Goal: Task Accomplishment & Management: Manage account settings

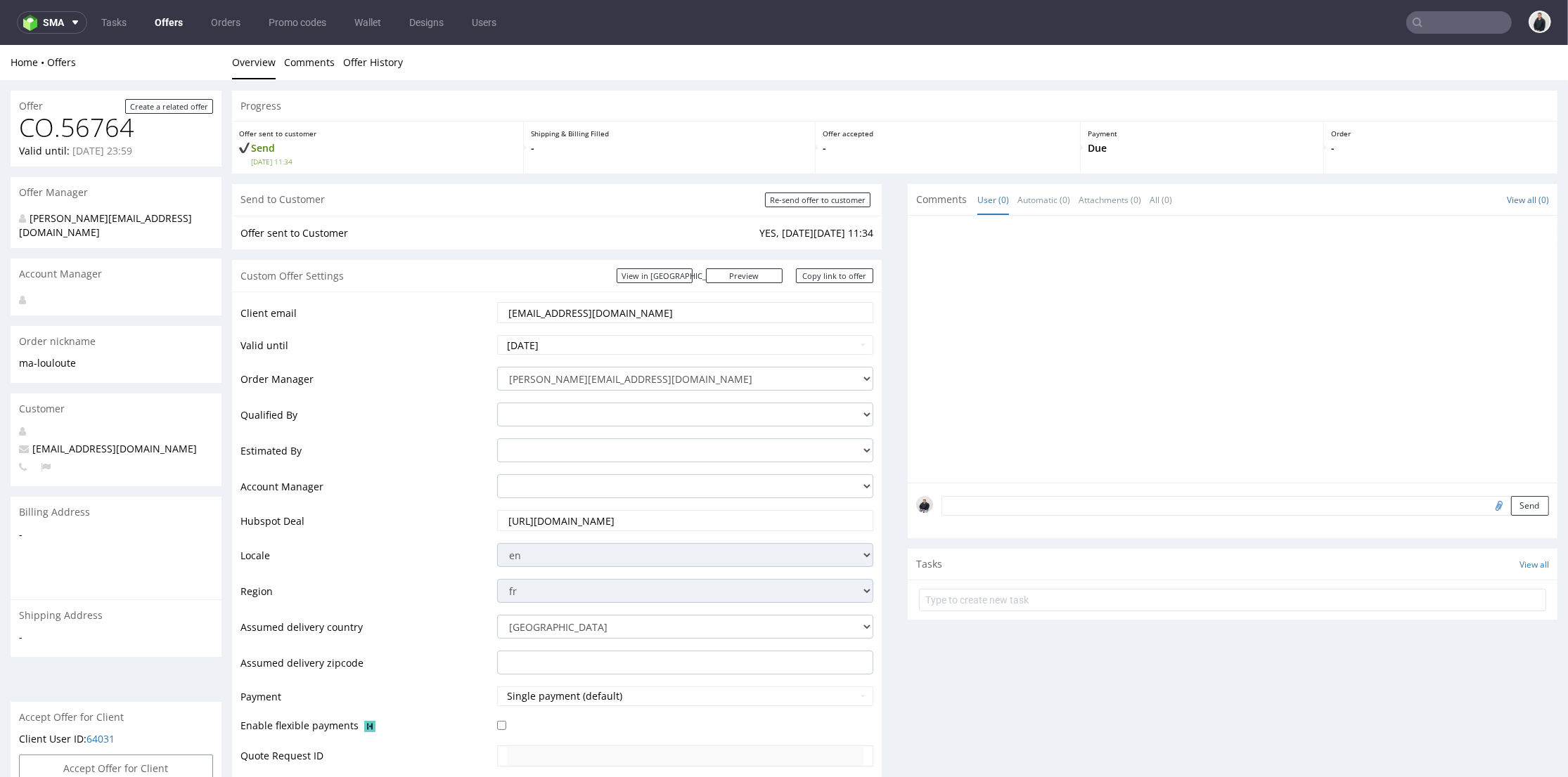
click at [670, 311] on input "edita@ma-louloute.com" at bounding box center [685, 313] width 357 height 20
paste input ".rebours@adrex.fr"
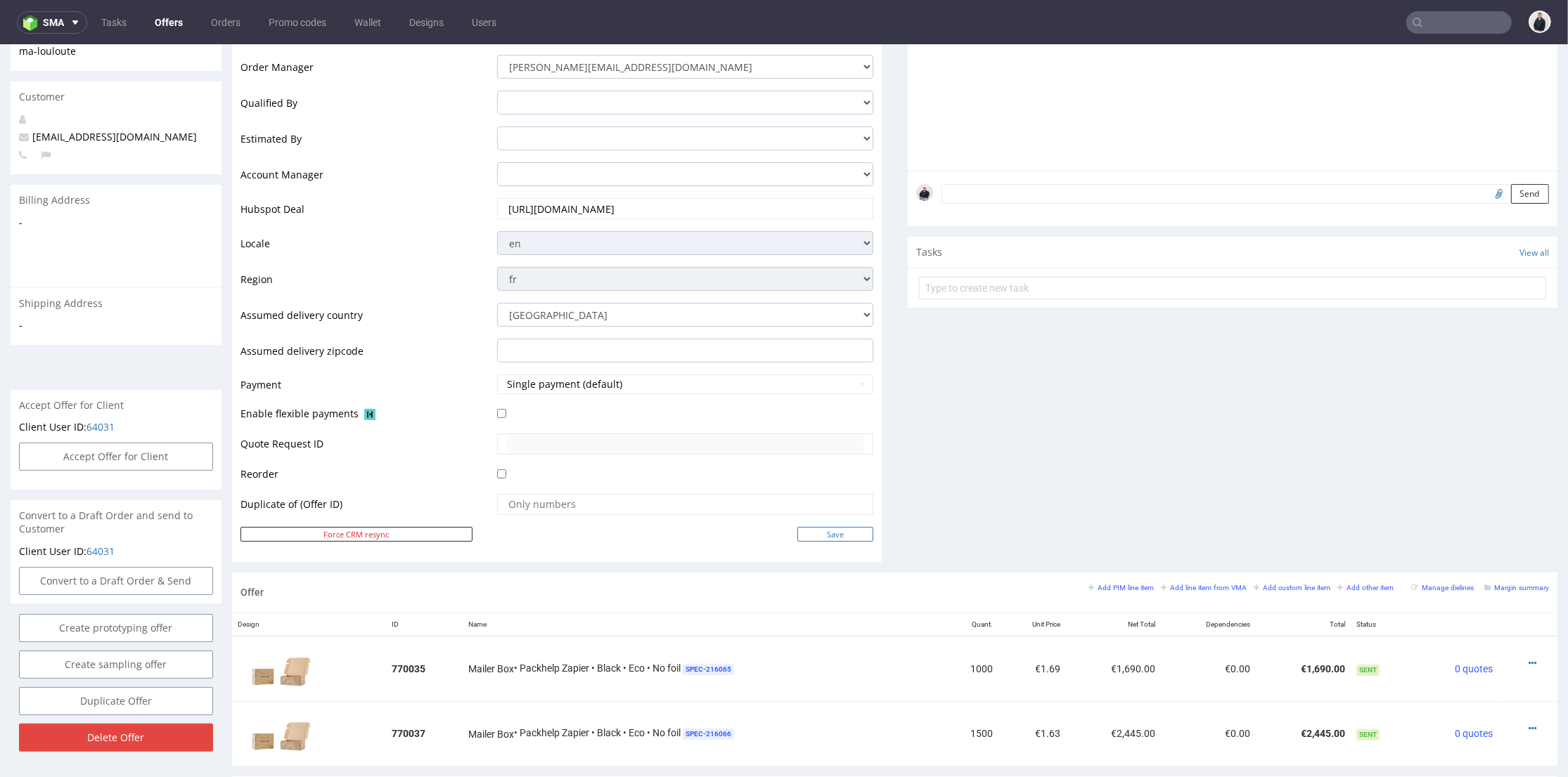
type input "edita.rebours@adrex.fr"
click at [833, 534] on input "Save" at bounding box center [835, 534] width 76 height 15
type input "In progress..."
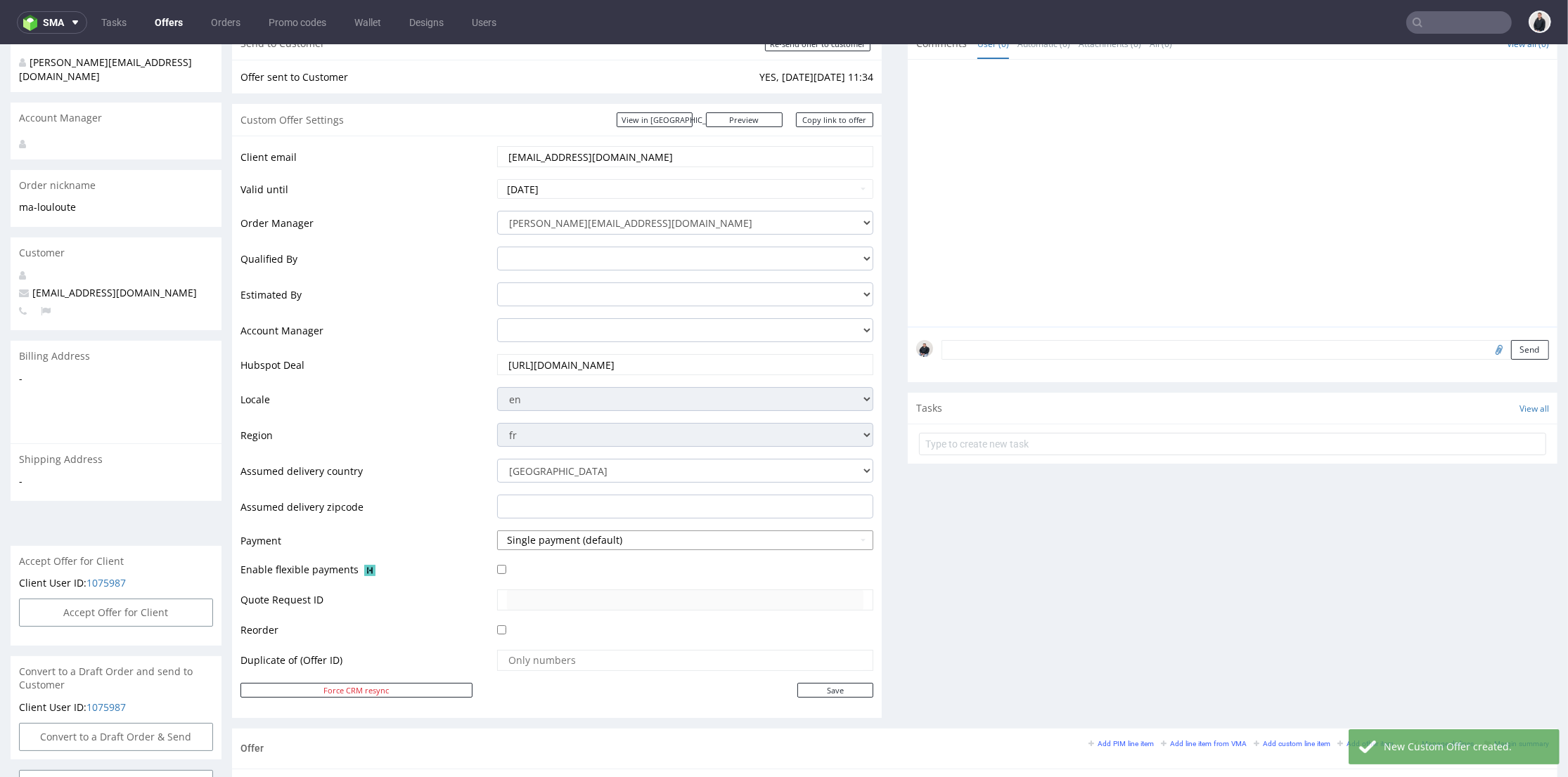
scroll to position [468, 0]
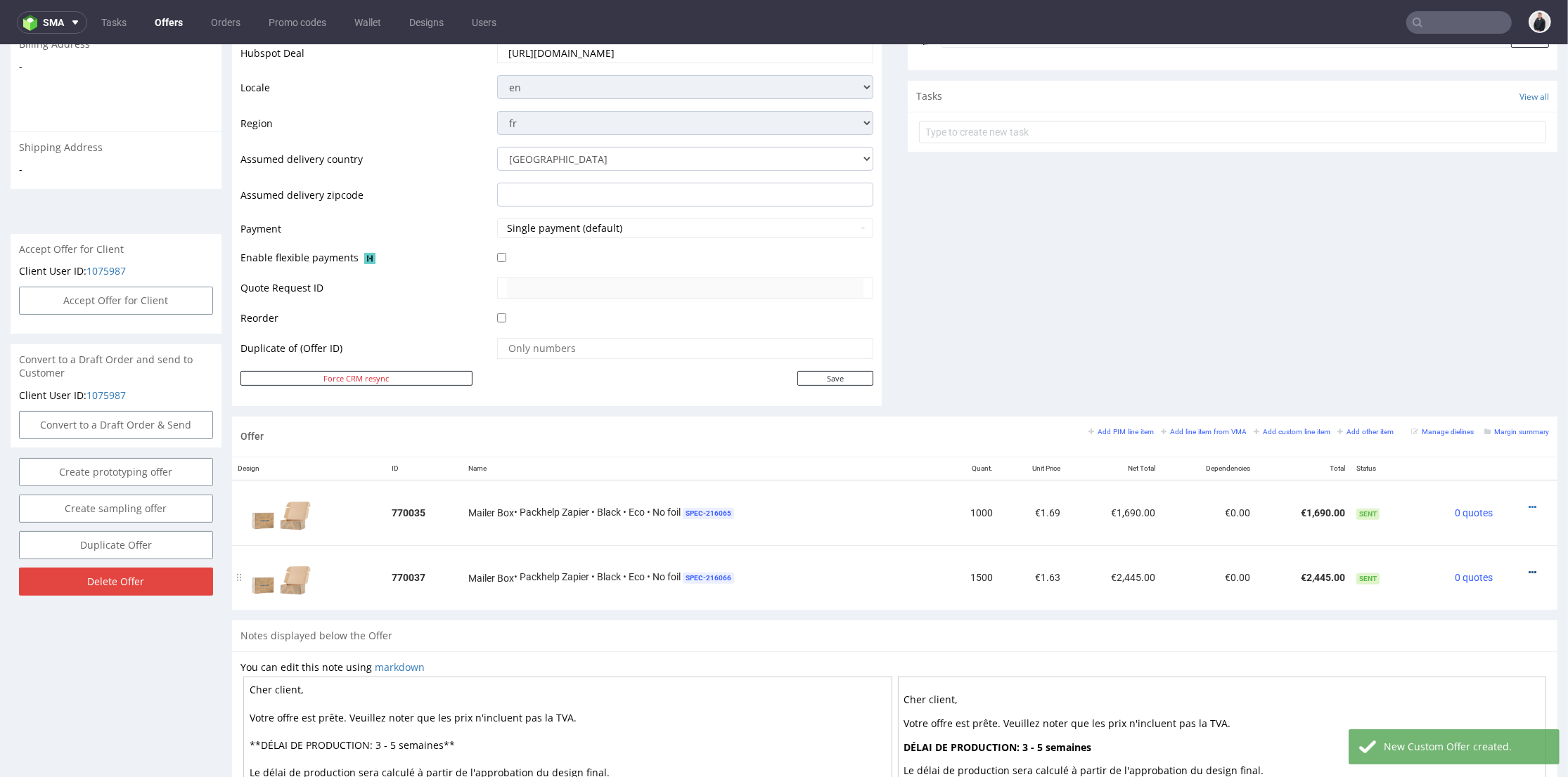
click at [1528, 571] on icon at bounding box center [1532, 573] width 7 height 10
click at [1454, 436] on span "Edit item price" at bounding box center [1469, 441] width 113 height 14
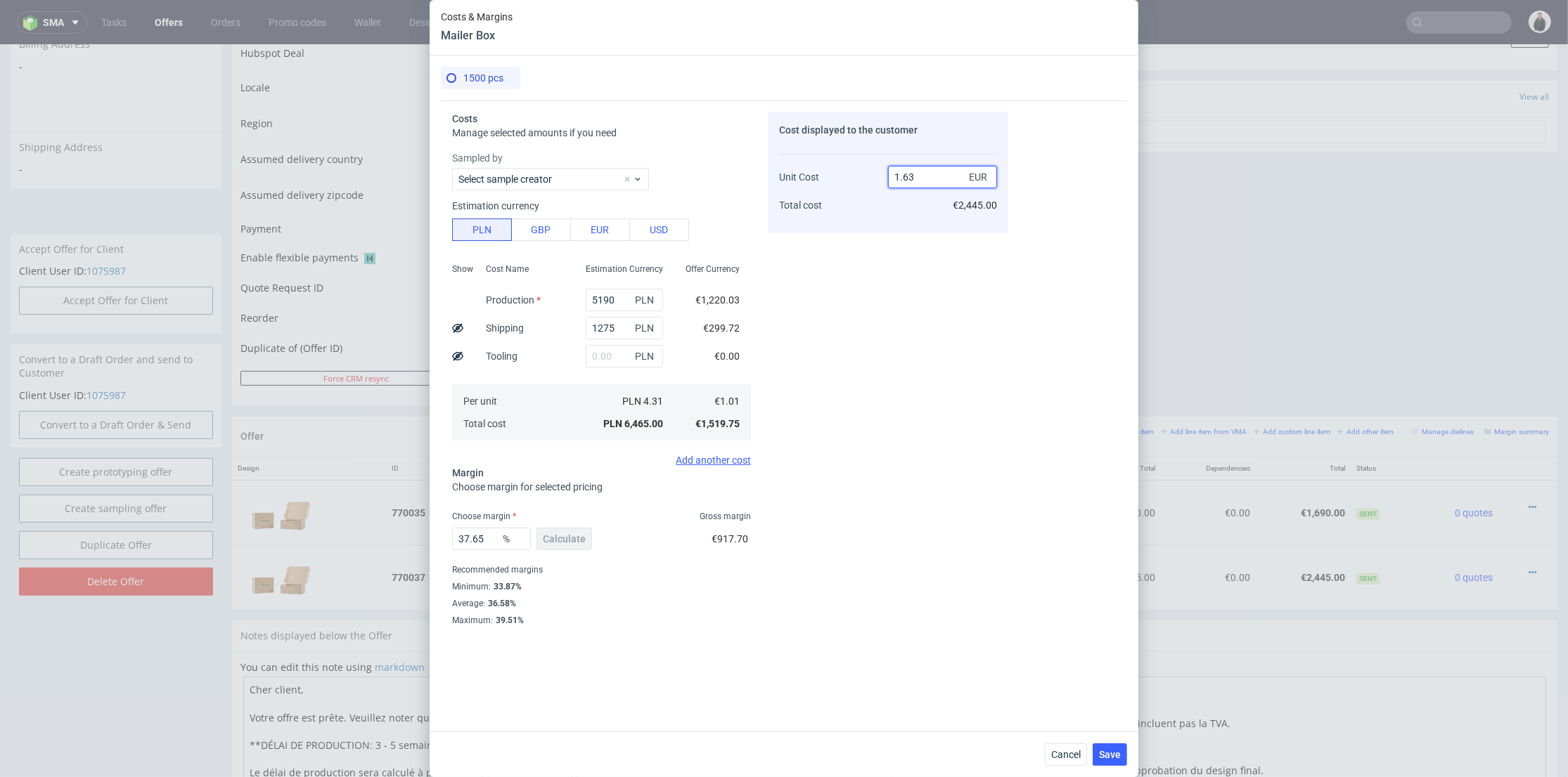
drag, startPoint x: 908, startPoint y: 181, endPoint x: 915, endPoint y: 180, distance: 7.1
click at [915, 180] on input "1.63" at bounding box center [941, 177] width 109 height 23
type input "1.60"
click at [949, 295] on div "Cost displayed to the customer Unit Cost Total cost 1.60 EUR €2,445.00" at bounding box center [888, 394] width 241 height 564
type input "36.875"
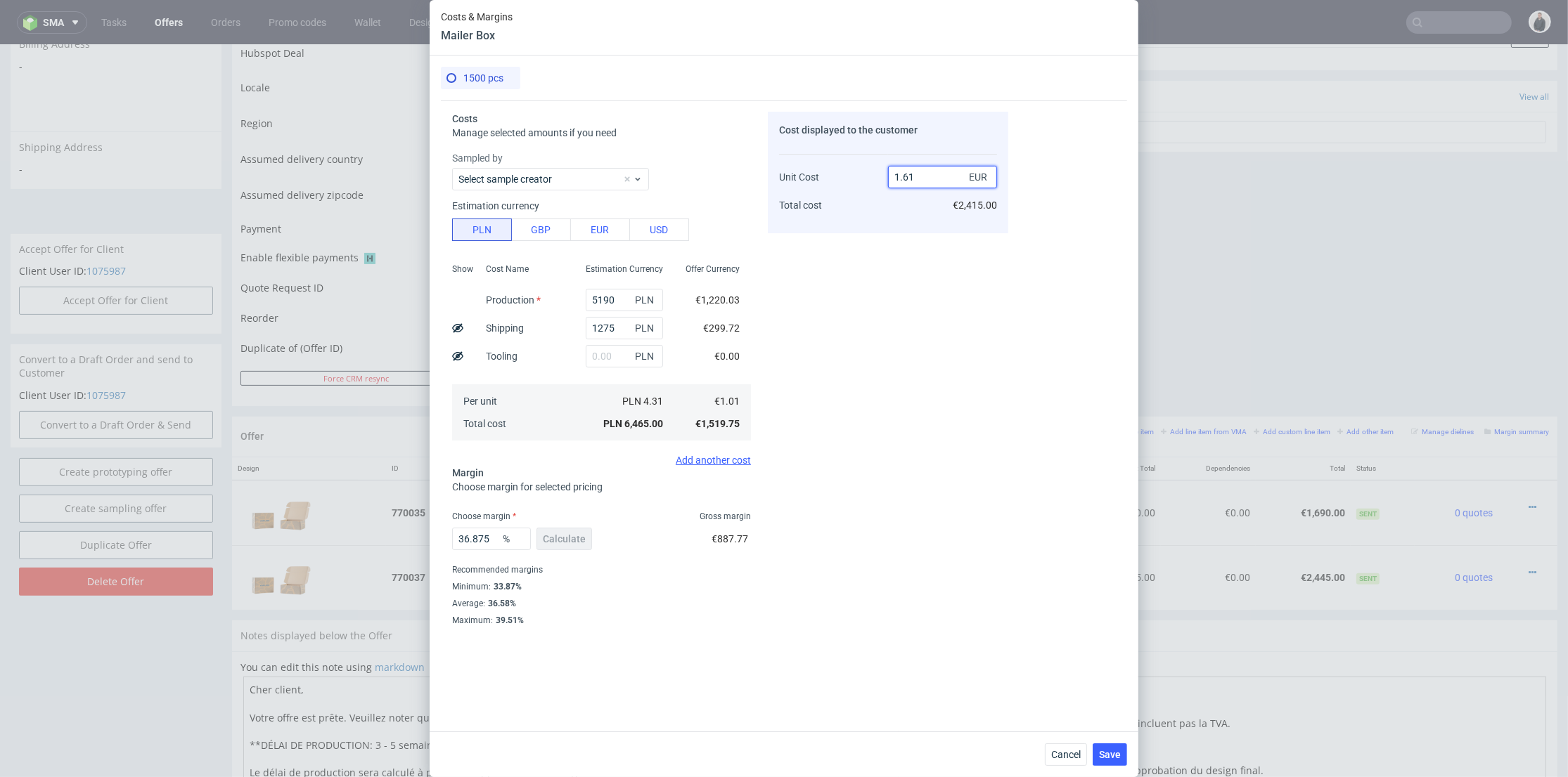
click at [919, 179] on input "1.61" at bounding box center [941, 177] width 109 height 23
click at [912, 212] on div "1.61 EUR €2,415.00" at bounding box center [941, 185] width 109 height 74
drag, startPoint x: 903, startPoint y: 175, endPoint x: 915, endPoint y: 176, distance: 12.0
click at [915, 176] on input "1.61" at bounding box center [941, 177] width 109 height 23
type input "1.59"
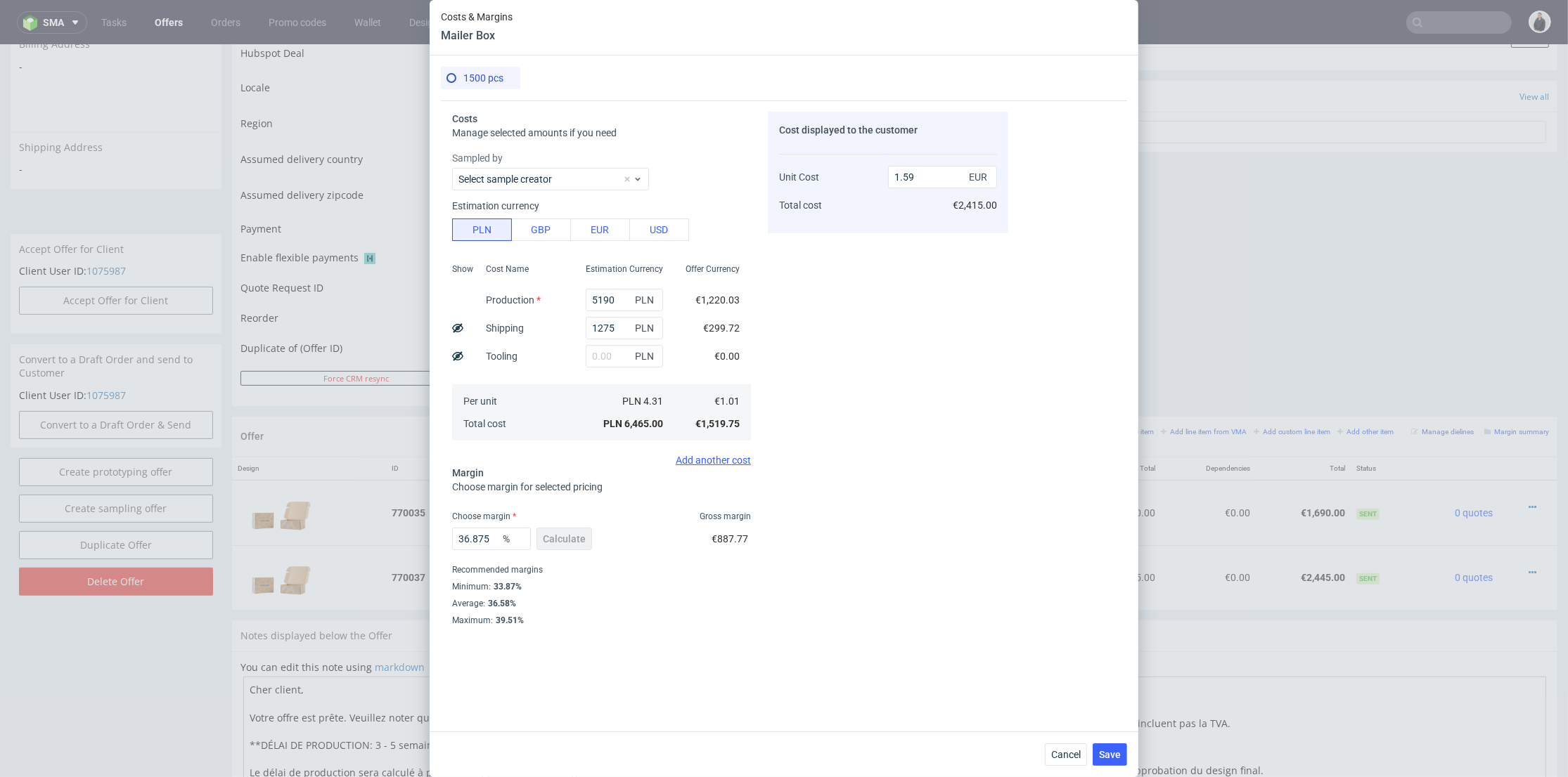
click at [928, 328] on div "Cost displayed to the customer Unit Cost Total cost 1.59 EUR €2,415.00" at bounding box center [888, 394] width 241 height 564
type input "36.477987421383645"
type input "1.6"
click at [1112, 751] on span "Save" at bounding box center [1110, 754] width 22 height 10
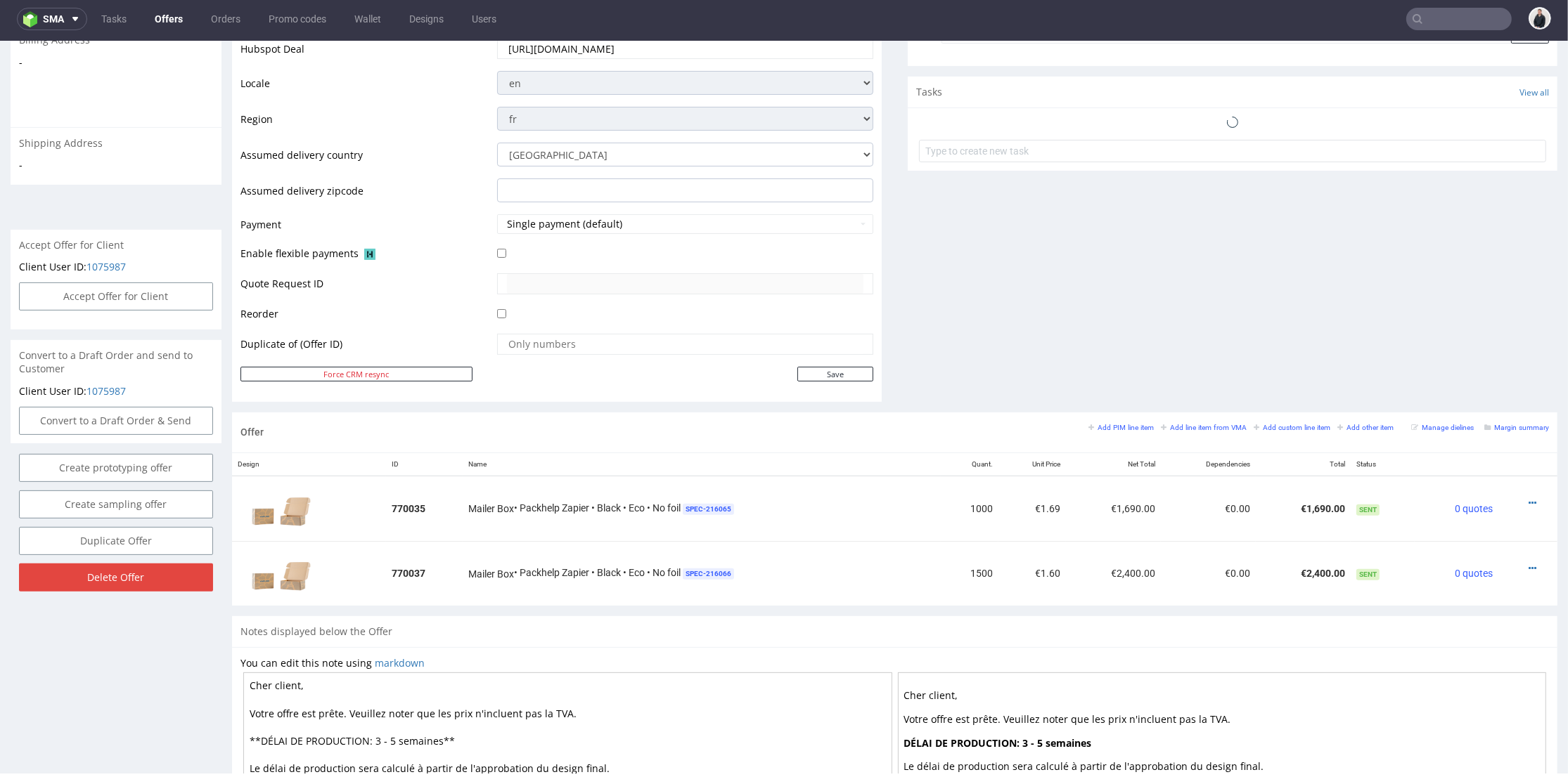
scroll to position [547, 0]
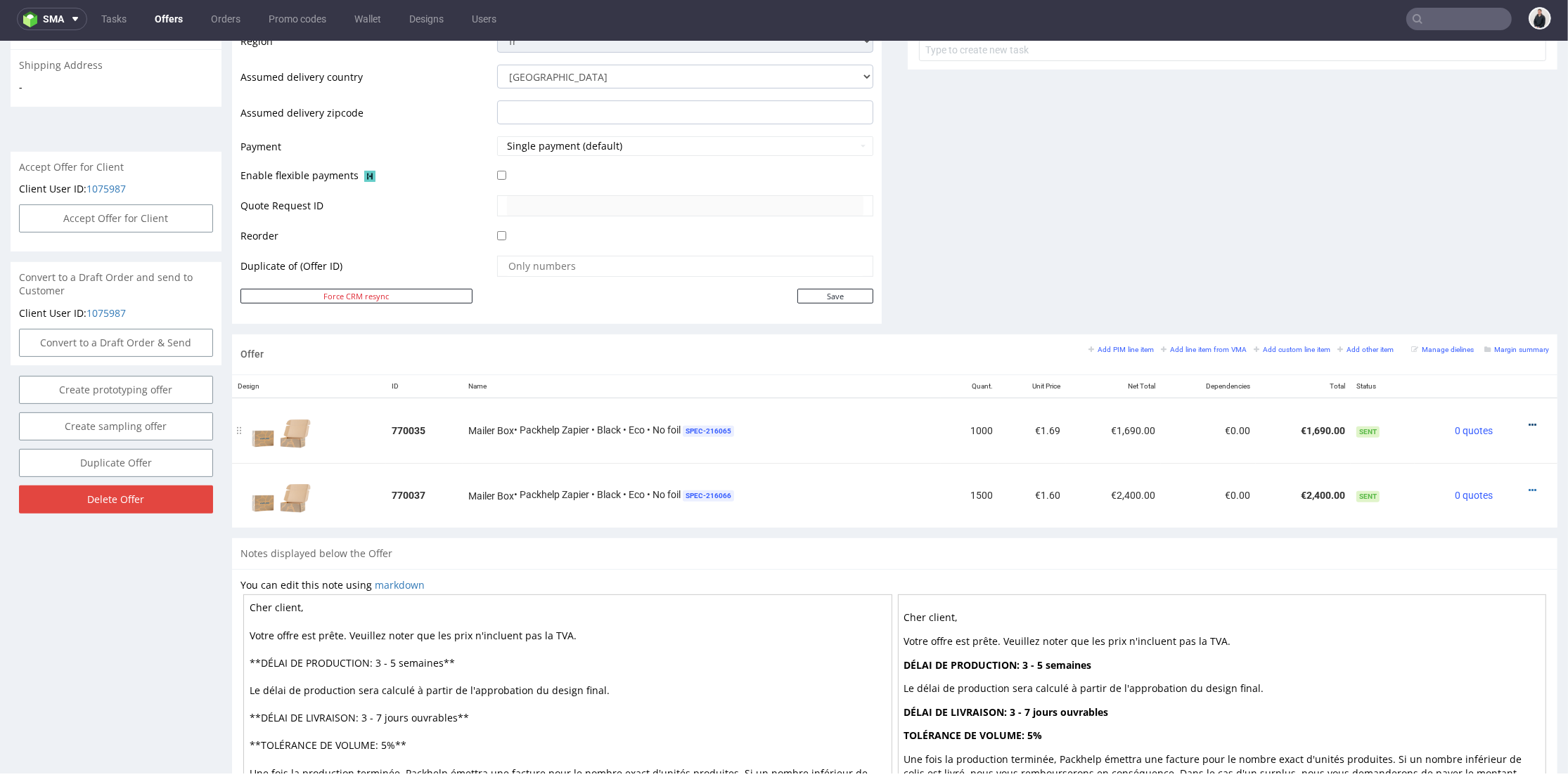
click at [1528, 423] on icon at bounding box center [1532, 425] width 7 height 10
click at [1449, 295] on span "Edit item price" at bounding box center [1469, 295] width 113 height 14
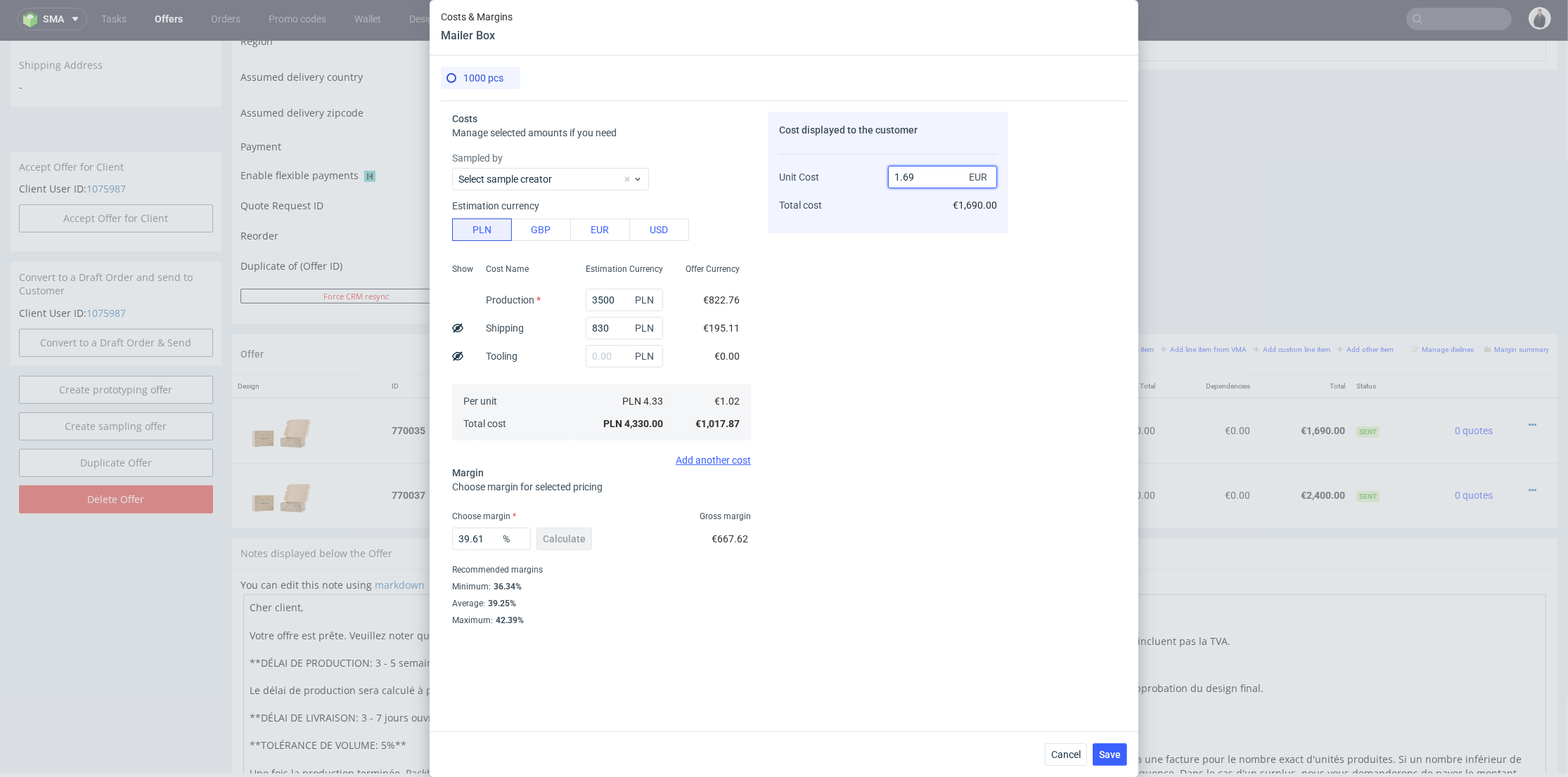
drag, startPoint x: 909, startPoint y: 176, endPoint x: 915, endPoint y: 185, distance: 10.8
click at [914, 176] on input "1.69" at bounding box center [941, 177] width 109 height 23
click at [1071, 756] on span "Cancel" at bounding box center [1065, 754] width 29 height 10
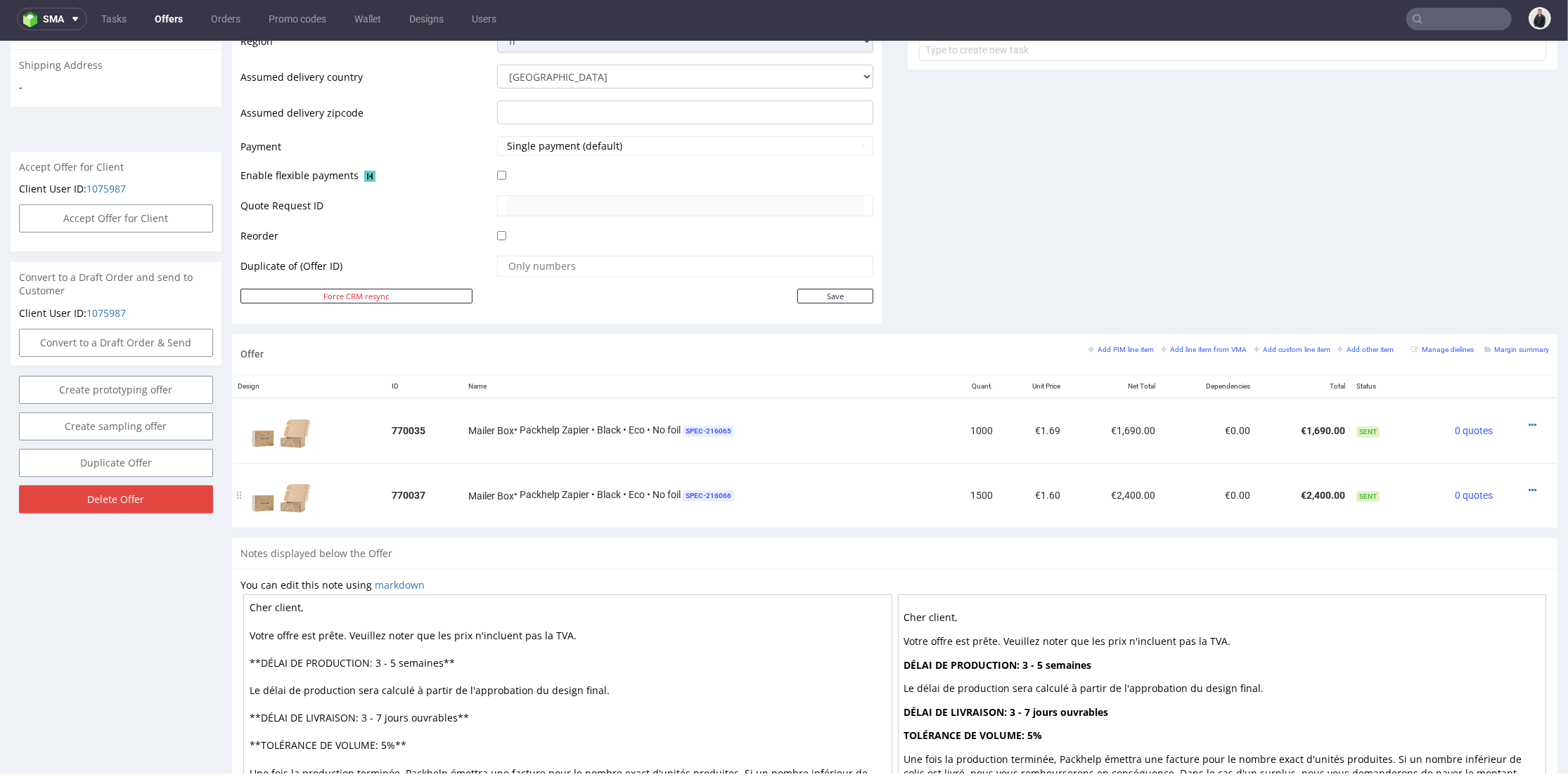
click at [1514, 486] on div at bounding box center [1522, 490] width 39 height 14
click at [1528, 489] on icon at bounding box center [1532, 491] width 7 height 10
click at [1437, 353] on span "Edit item price" at bounding box center [1469, 359] width 113 height 14
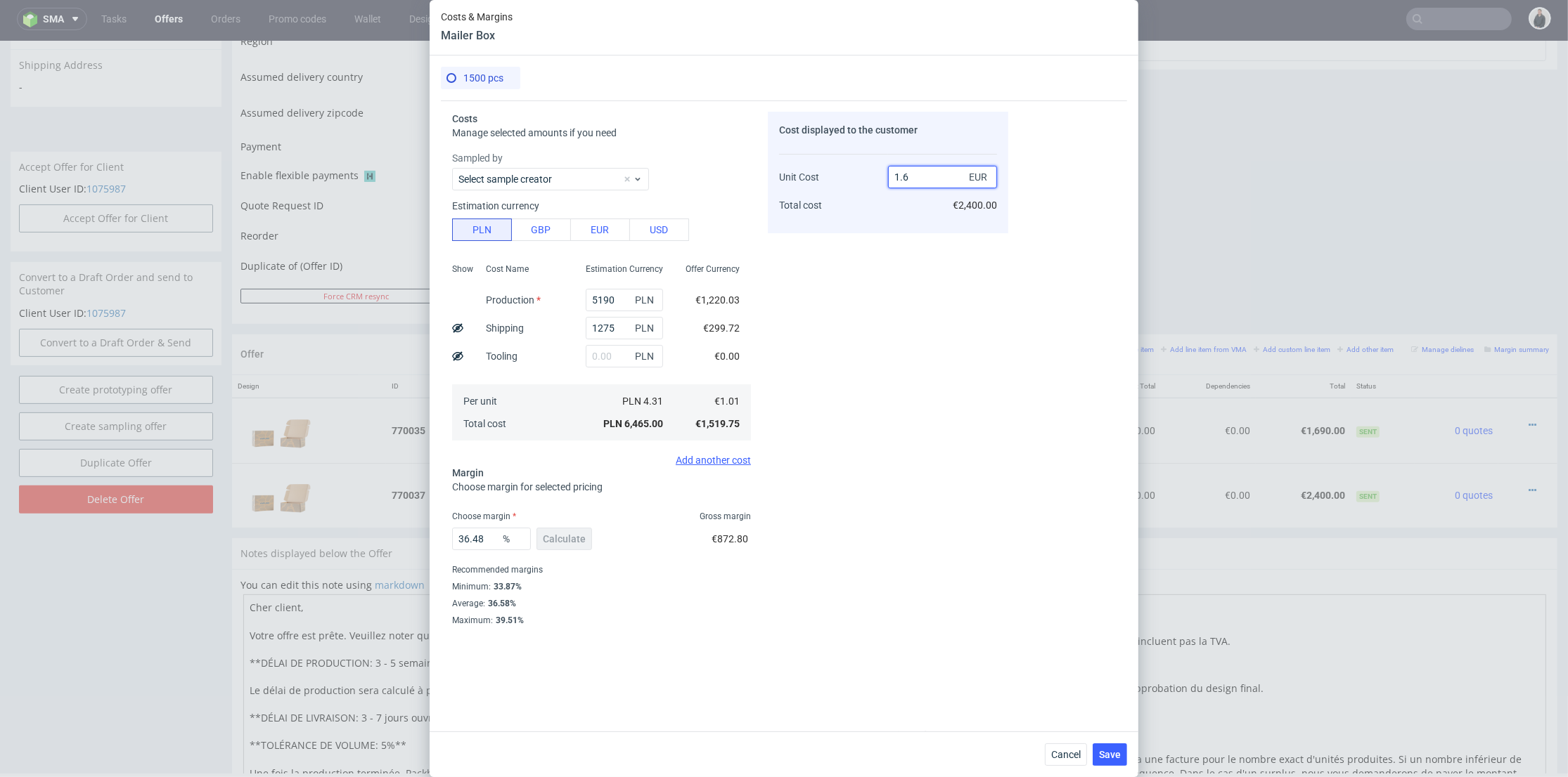
click at [921, 180] on input "1.6" at bounding box center [941, 177] width 109 height 23
type input "1.63"
click at [895, 295] on div "Cost displayed to the customer Unit Cost Total cost 1.63 EUR €2,400.00" at bounding box center [888, 394] width 241 height 564
type input "38.036809815950924"
drag, startPoint x: 909, startPoint y: 178, endPoint x: 938, endPoint y: 185, distance: 29.8
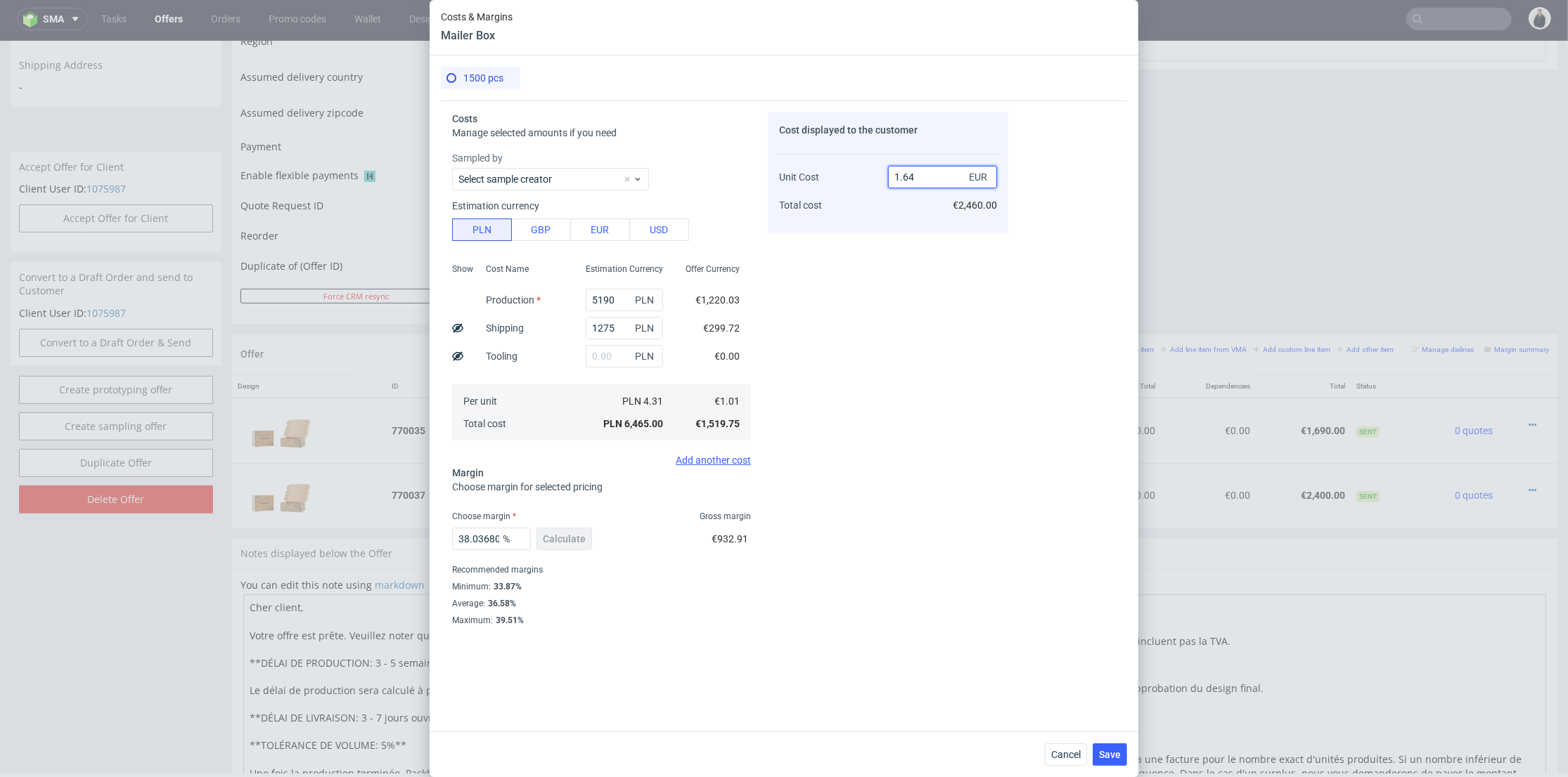
click at [933, 181] on input "1.64" at bounding box center [941, 177] width 109 height 23
type input "1.62"
click at [953, 324] on div "Cost displayed to the customer Unit Cost Total cost 1.62 EUR €2,460.00" at bounding box center [888, 394] width 241 height 564
type input "37.65432098765432"
type input "1.63"
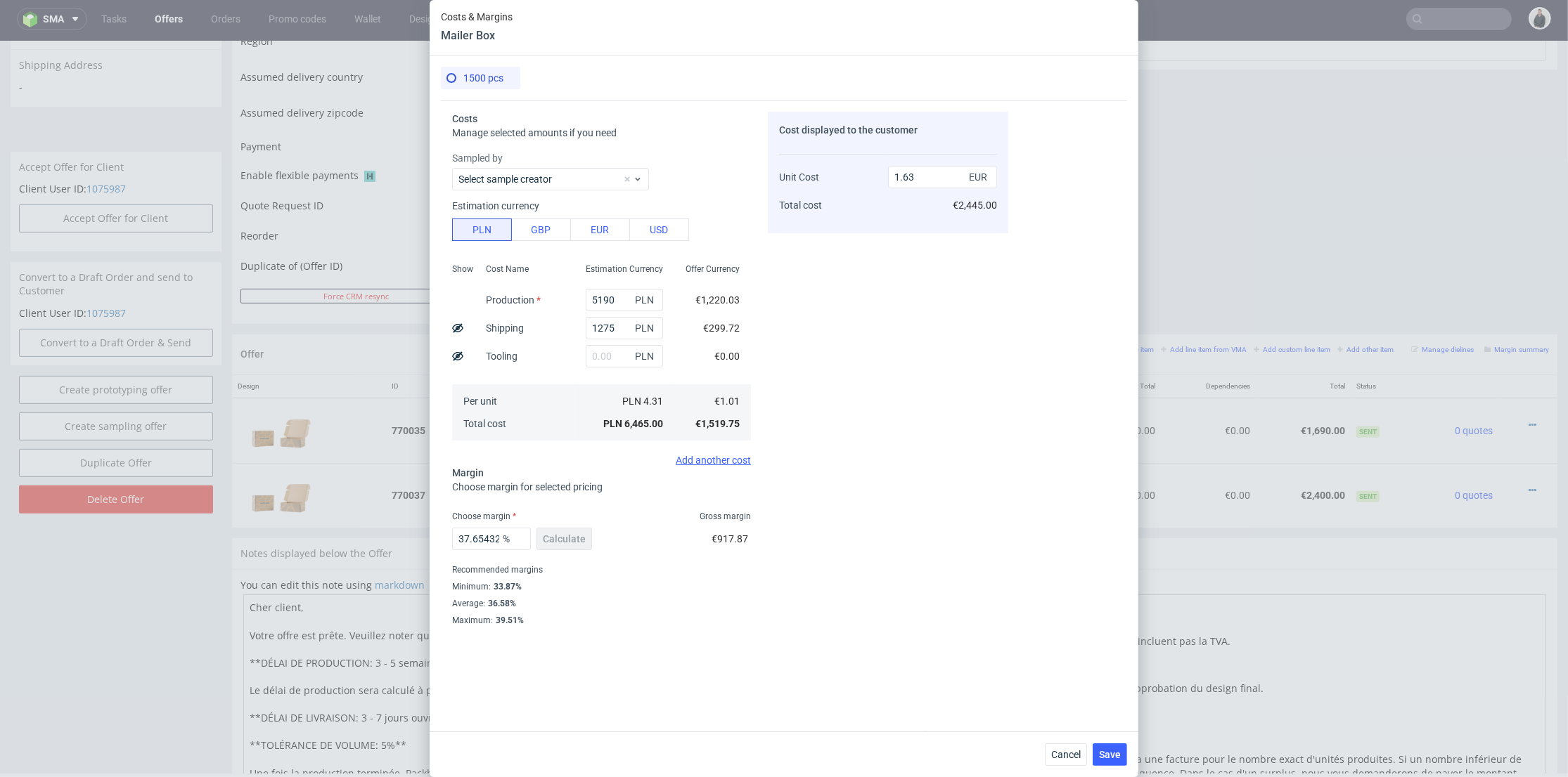
click at [1105, 746] on button "Save" at bounding box center [1110, 754] width 35 height 23
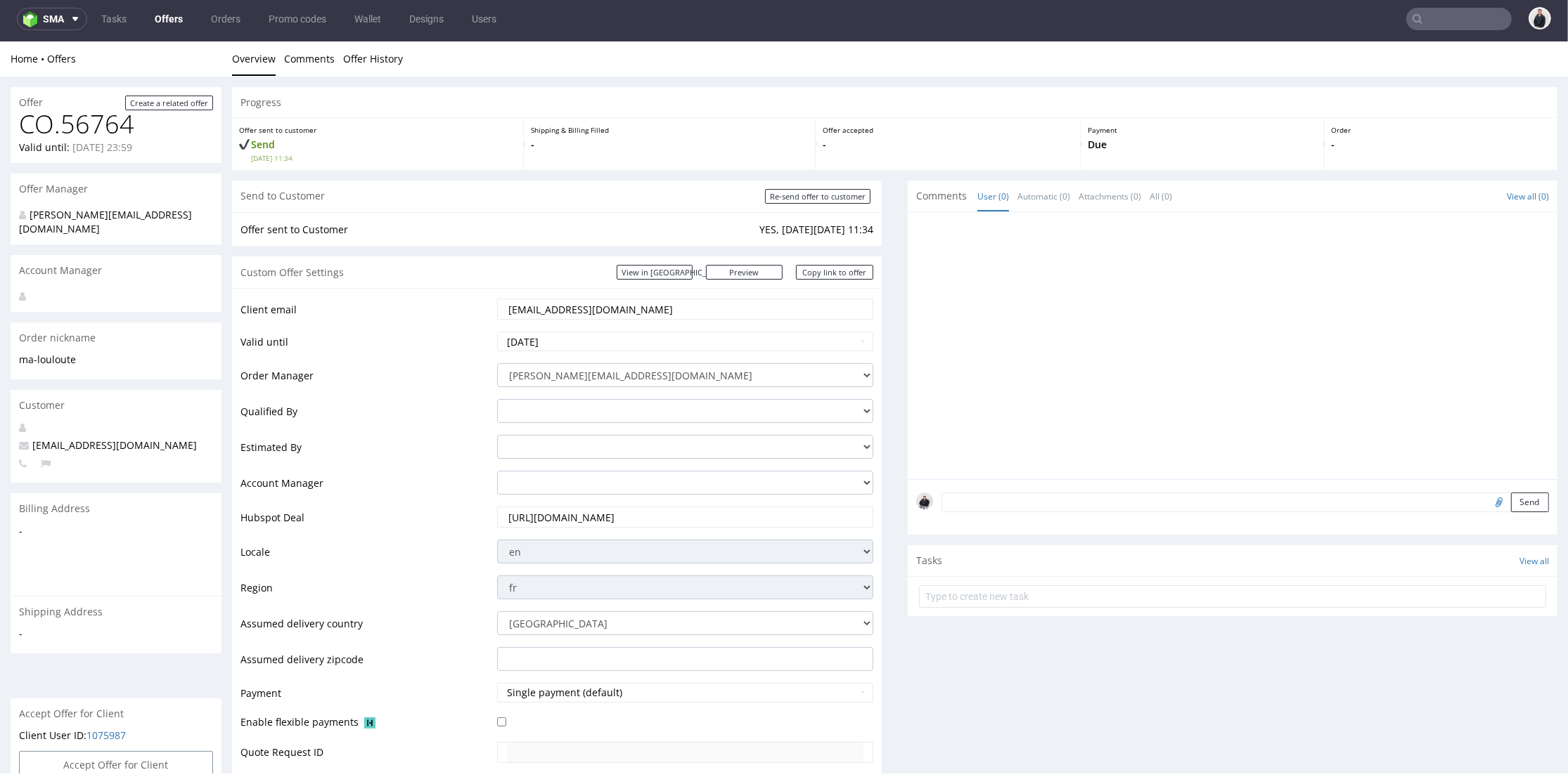
scroll to position [0, 0]
click at [1487, 498] on input "file" at bounding box center [1497, 502] width 20 height 18
type input "C:\fakepath\sma__f52__edita_design__DRGZ__d2109870__oR345267576__6__outside.pdf"
click at [1511, 502] on button "Send" at bounding box center [1530, 502] width 38 height 20
click at [1023, 257] on link "sma__f52__edita_design__DRGZ__d2109870__oR345267576__6__outside.pdf" at bounding box center [1244, 257] width 590 height 11
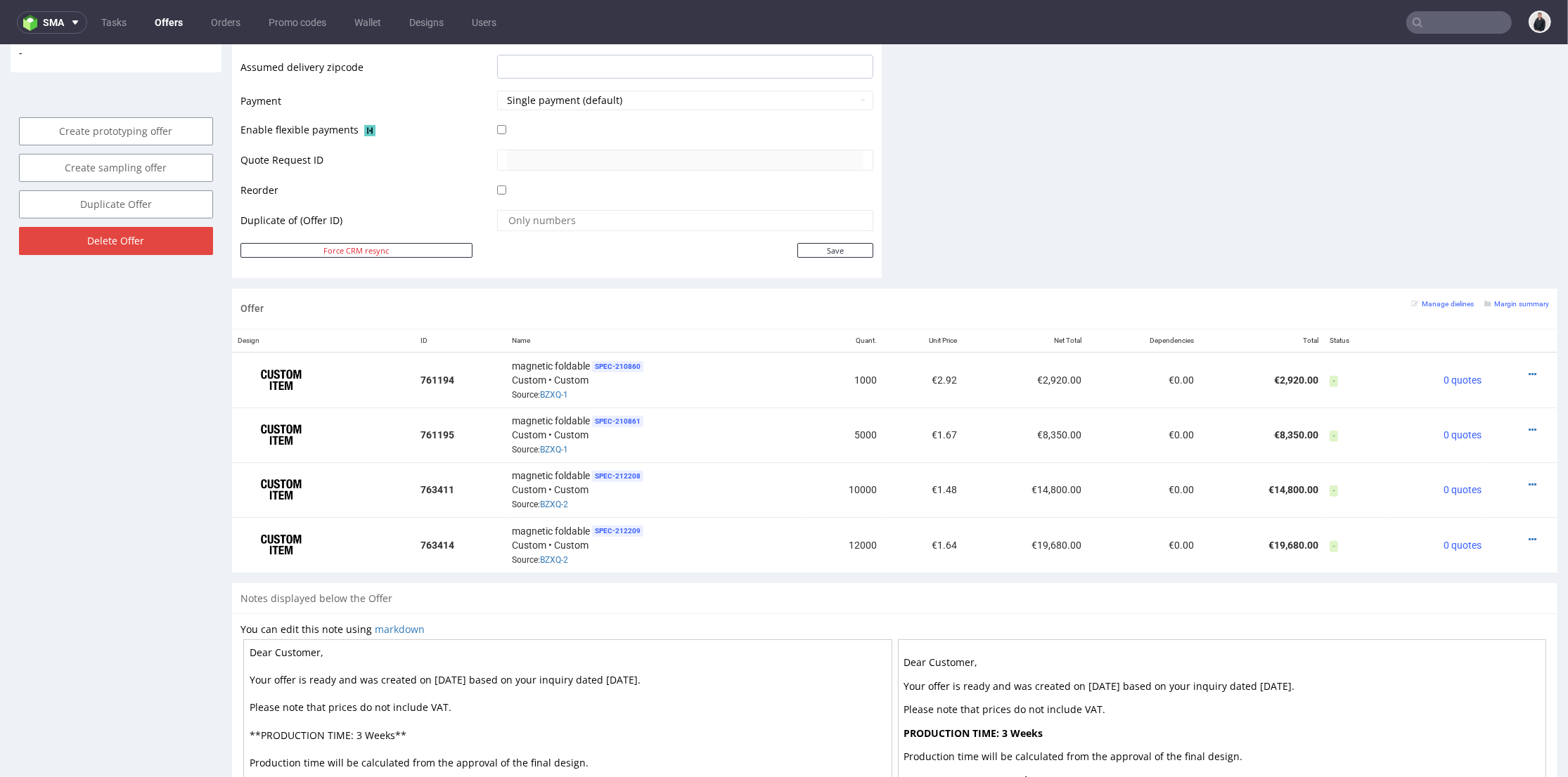
scroll to position [5, 0]
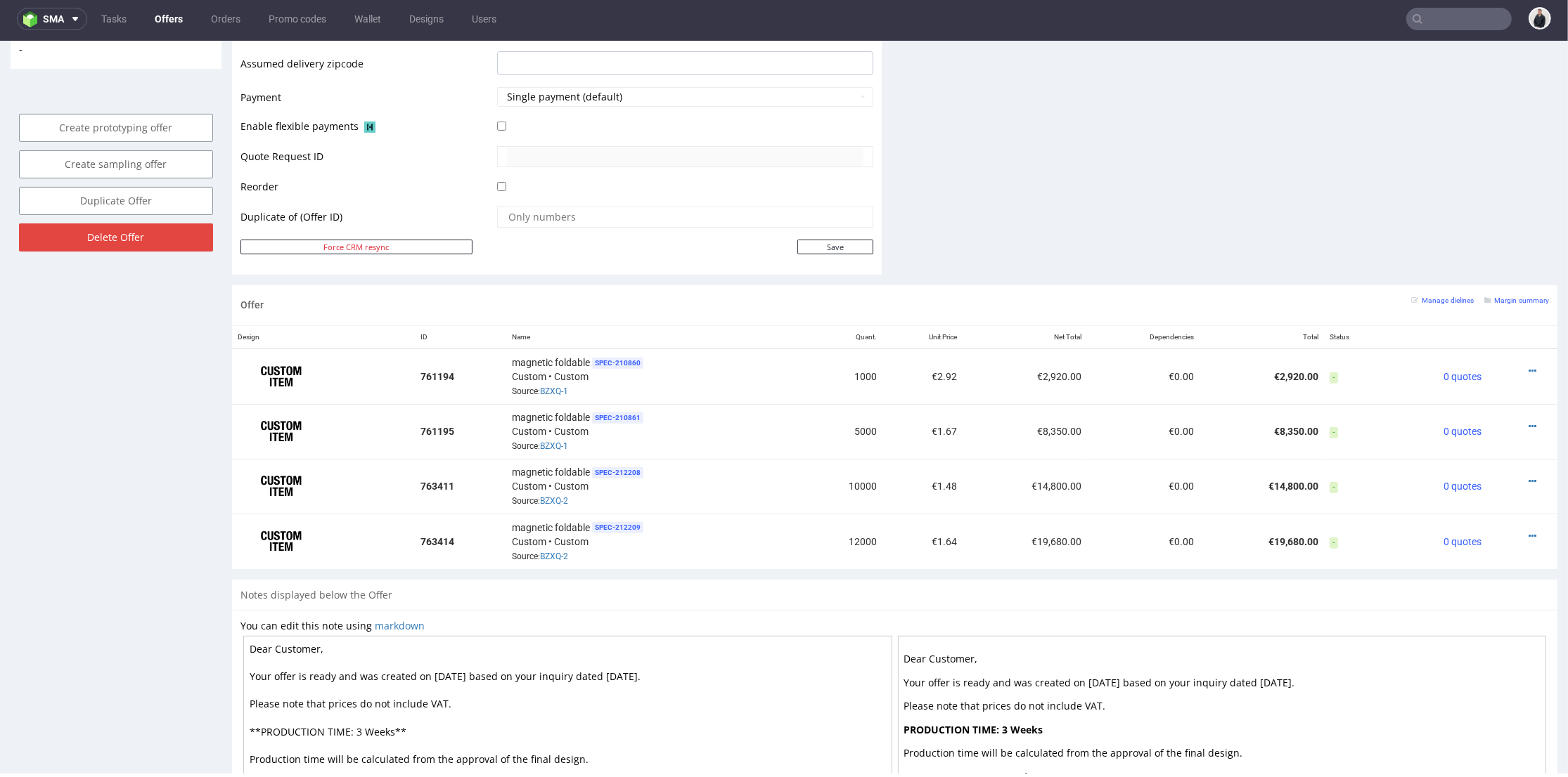
click at [161, 16] on link "Offers" at bounding box center [168, 18] width 45 height 23
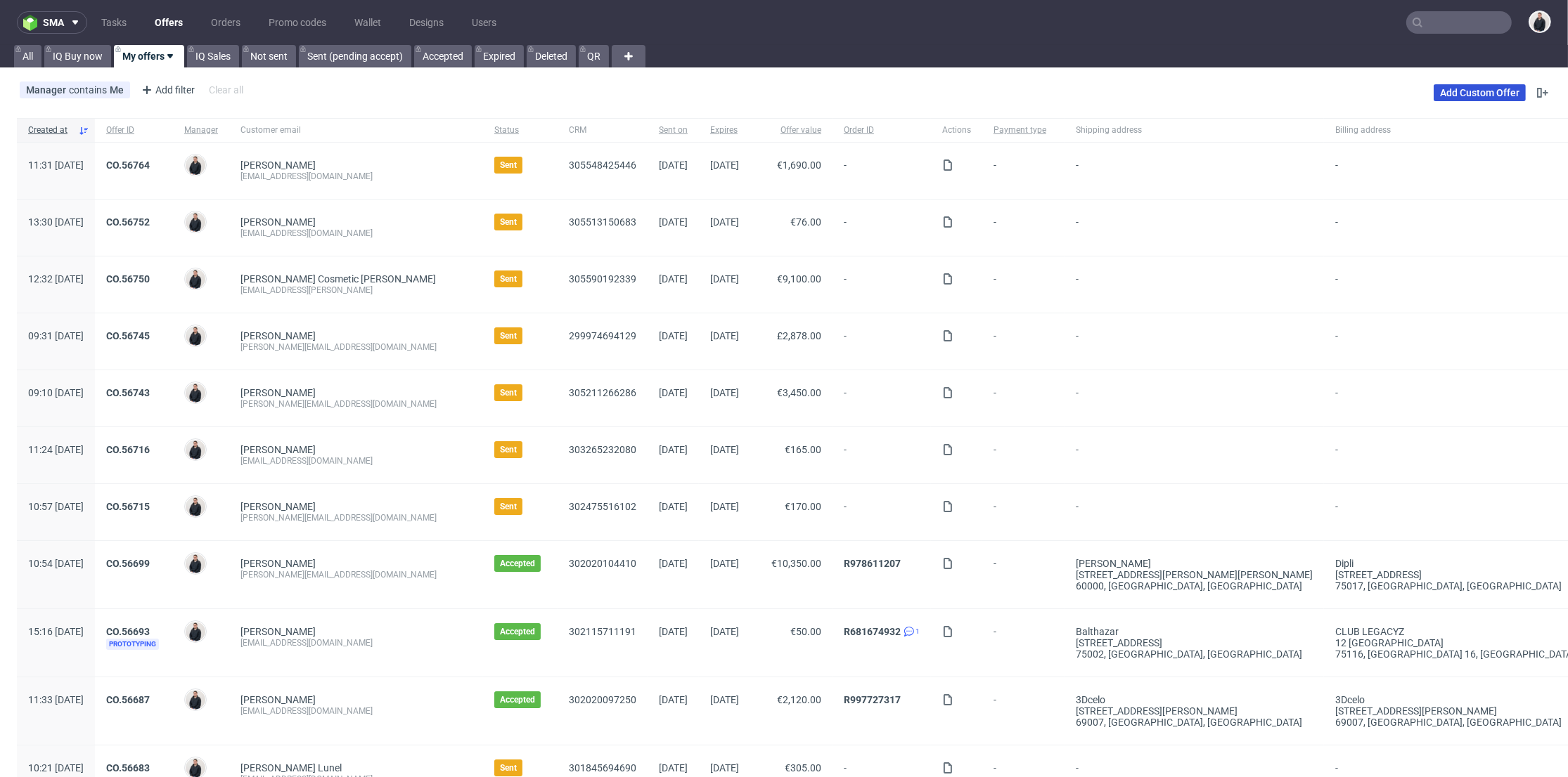
click at [1485, 98] on link "Add Custom Offer" at bounding box center [1479, 92] width 92 height 16
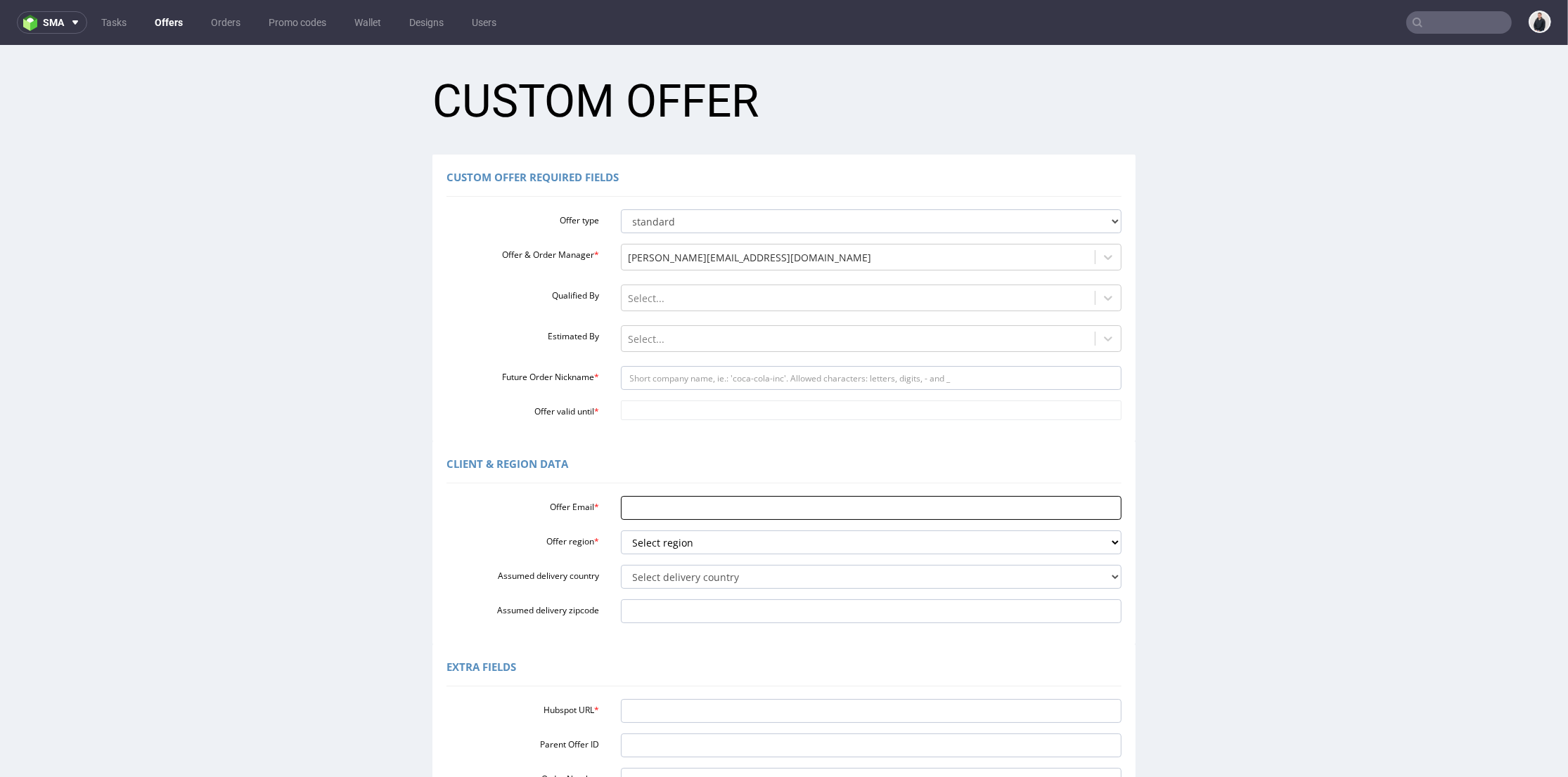
click at [705, 513] on input "Offer Email *" at bounding box center [870, 508] width 501 height 24
paste input "[PERSON_NAME][EMAIL_ADDRESS][DOMAIN_NAME]"
type input "[PERSON_NAME][EMAIL_ADDRESS][DOMAIN_NAME]"
click at [679, 544] on select "Select region eu gb de pl fr it es" at bounding box center [870, 543] width 501 height 24
select select "pl"
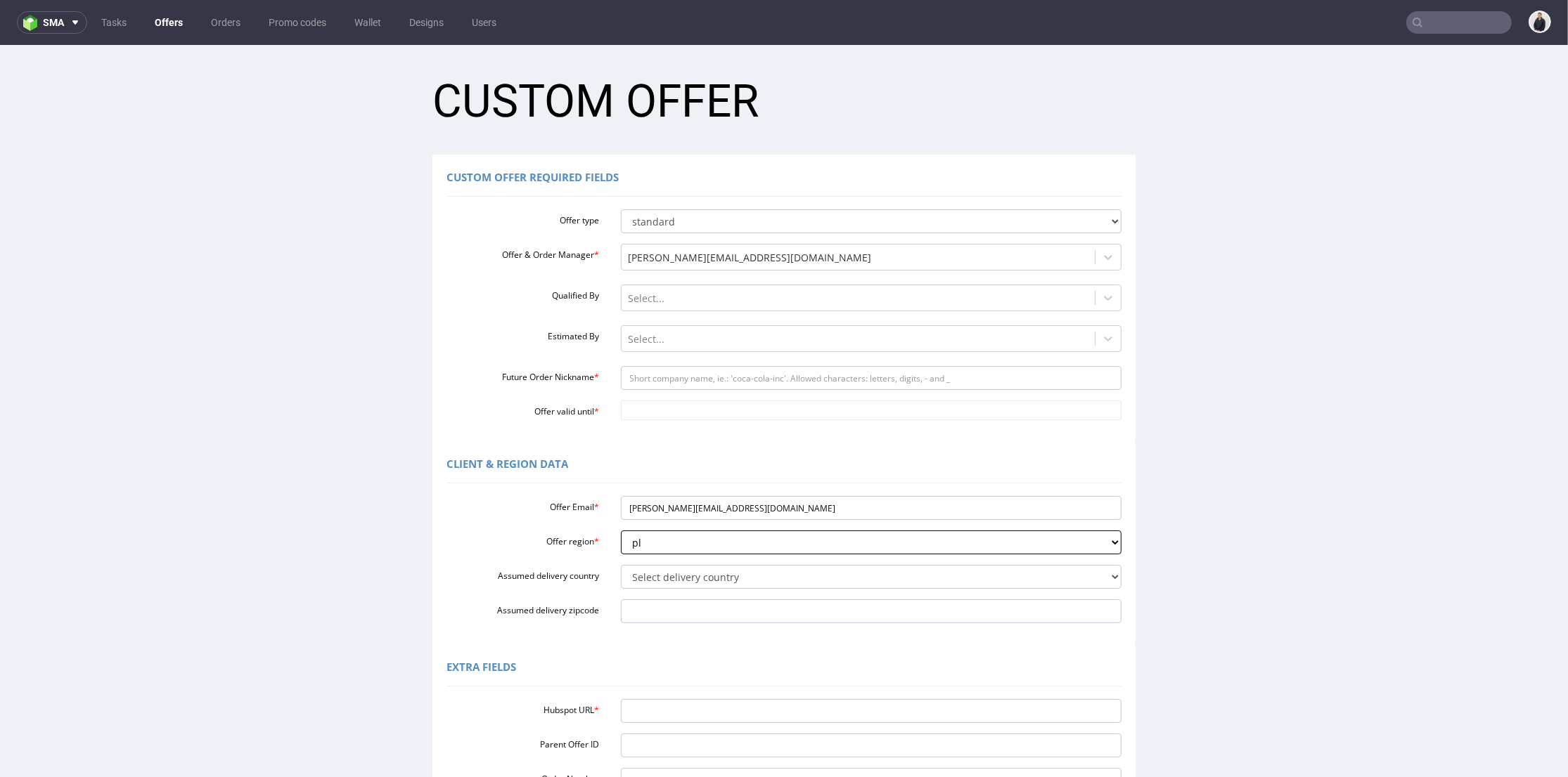
click at [620, 531] on select "Select region eu gb de pl fr it es" at bounding box center [870, 543] width 501 height 24
click at [660, 710] on input "Hubspot URL *" at bounding box center [870, 711] width 501 height 24
click at [657, 378] on input "Future Order Nickname *" at bounding box center [870, 378] width 501 height 24
type input "olini"
click at [675, 420] on input "Offer valid until *" at bounding box center [870, 410] width 501 height 20
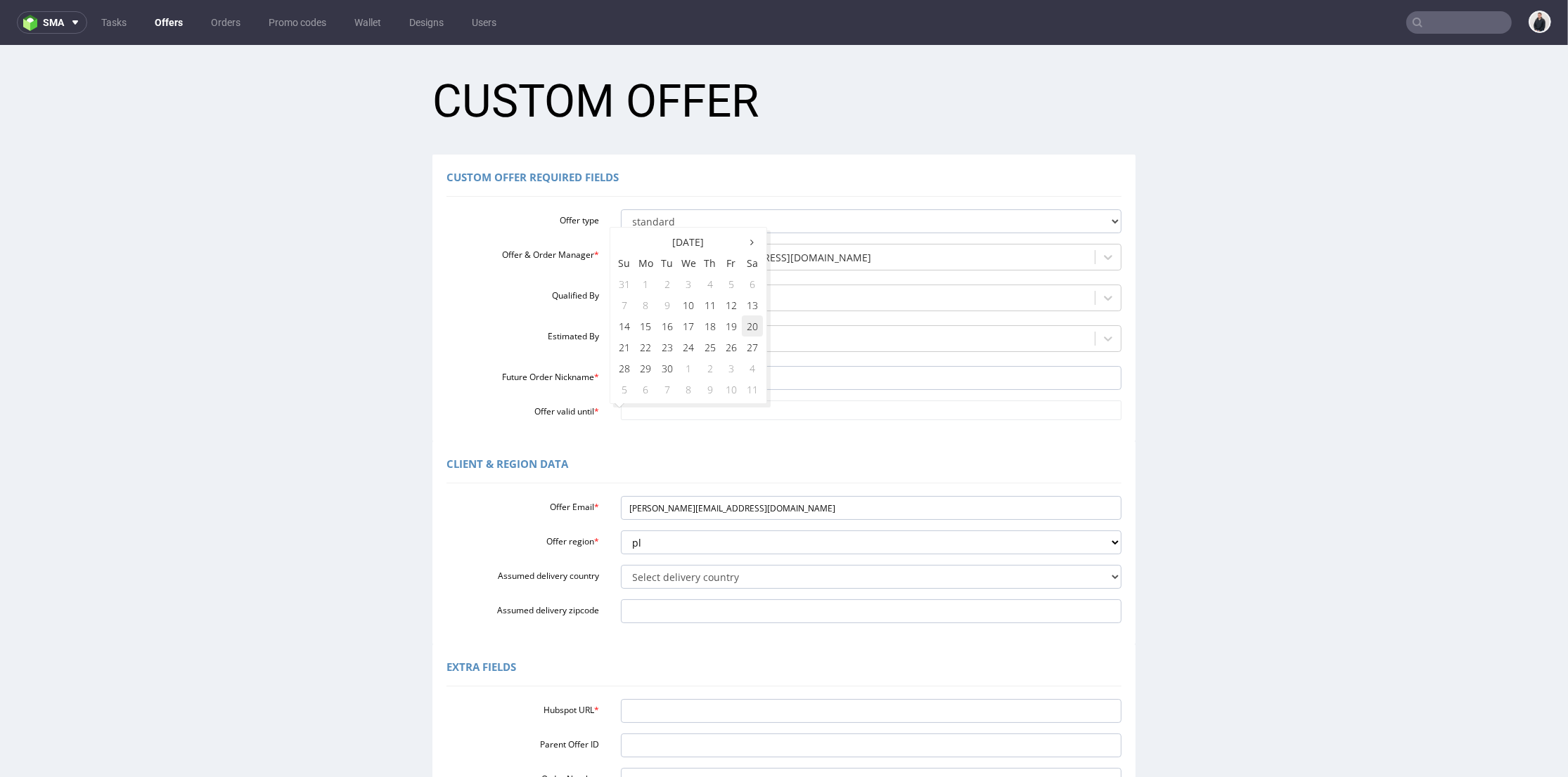
click at [753, 324] on td "20" at bounding box center [752, 326] width 21 height 21
type input "[DATE]"
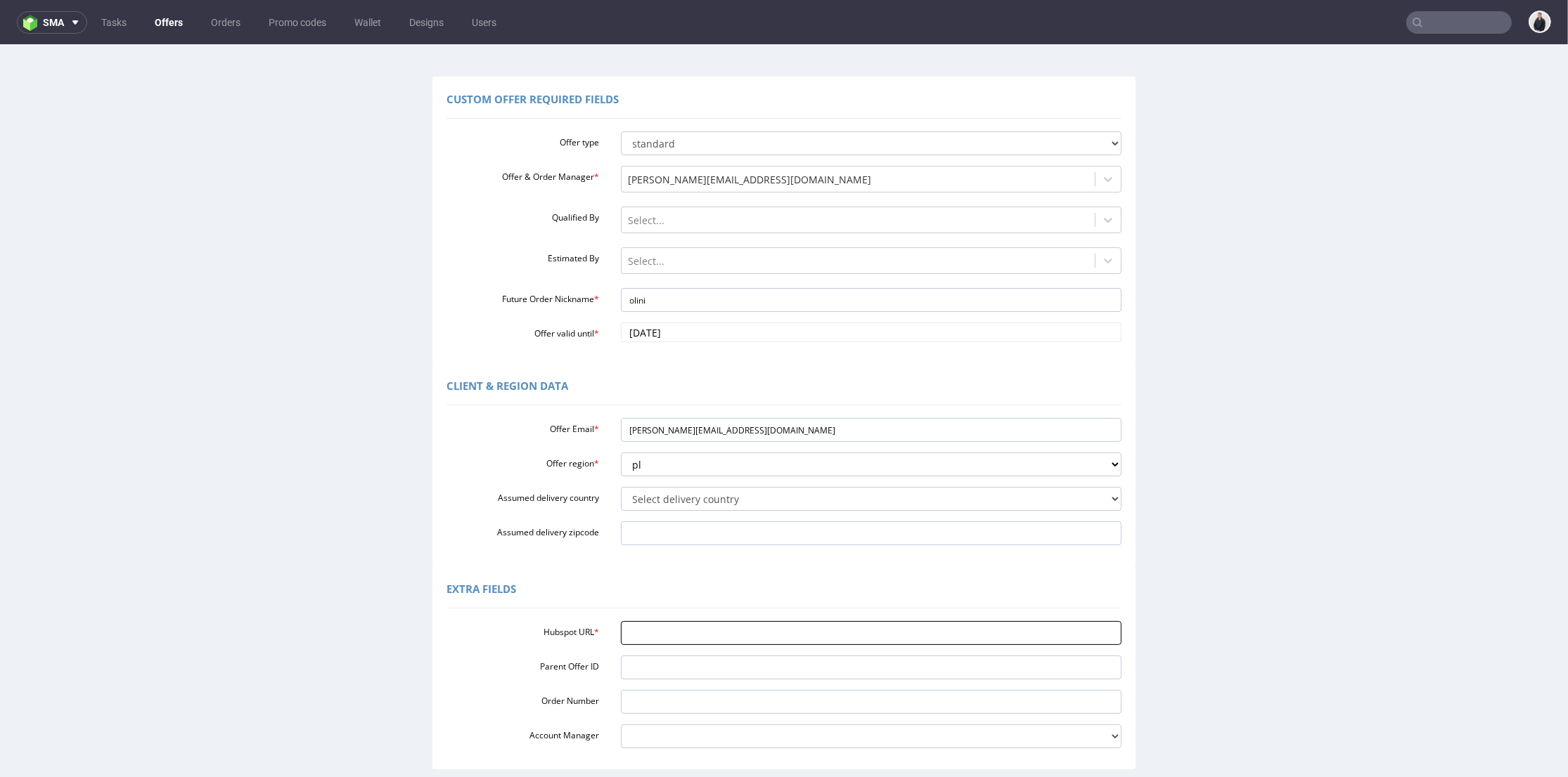
click at [699, 636] on input "Hubspot URL *" at bounding box center [870, 633] width 501 height 24
paste input "https://app-eu1.hubspot.com/contacts/25600958/record/0-3/302549626072?eschref=%…"
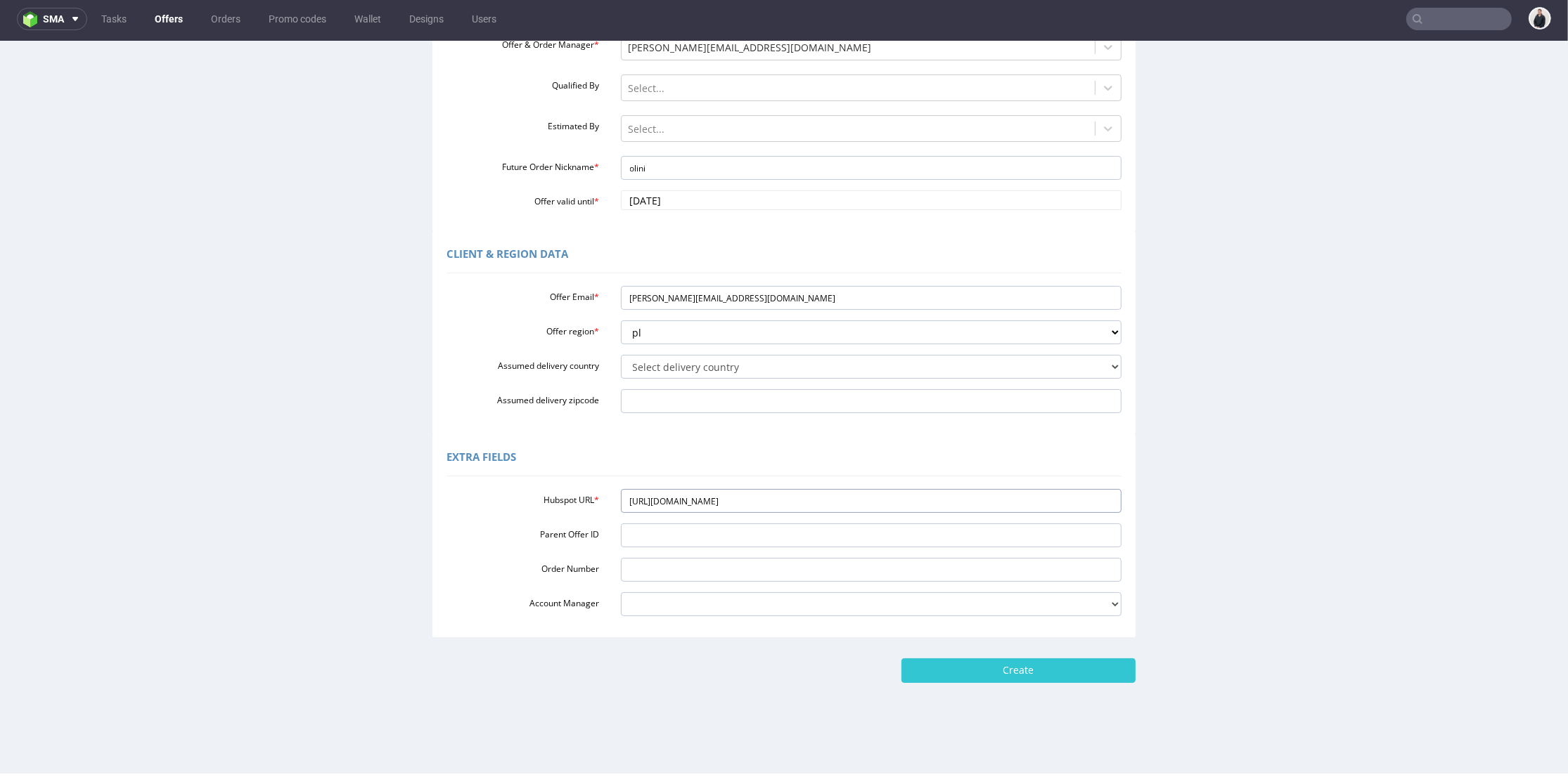
scroll to position [0, 0]
click at [879, 502] on input "https://app-eu1.hubspot.com/contacts/25600958/record/0-3/302549626072?eschref=%…" at bounding box center [870, 501] width 501 height 24
paste input "url"
type input "https://app-eu1.hubspot.com/contacts/25600958/record/0-3/302549626072"
click at [976, 668] on input "Create" at bounding box center [1018, 670] width 234 height 24
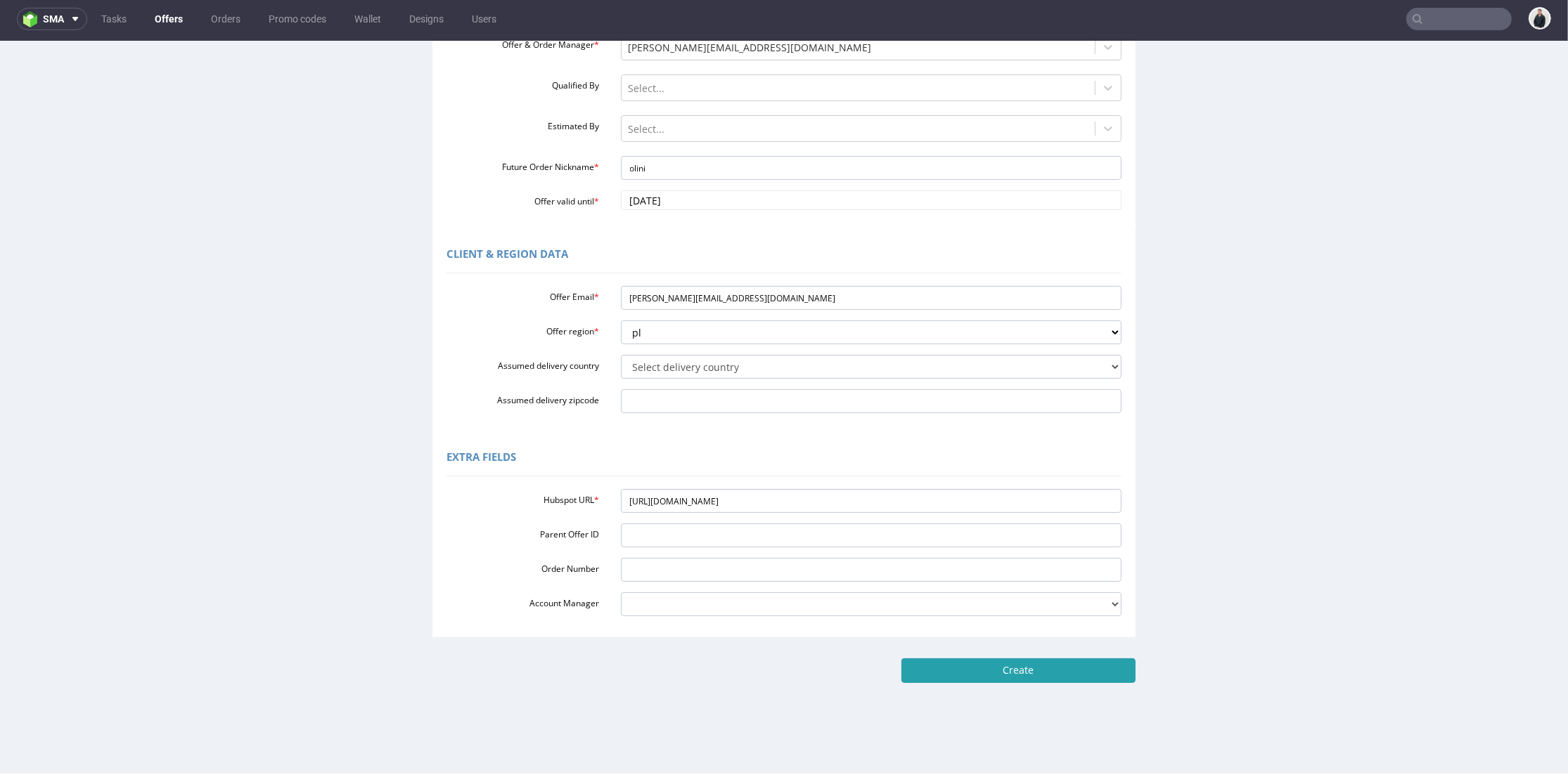
type input "Please wait..."
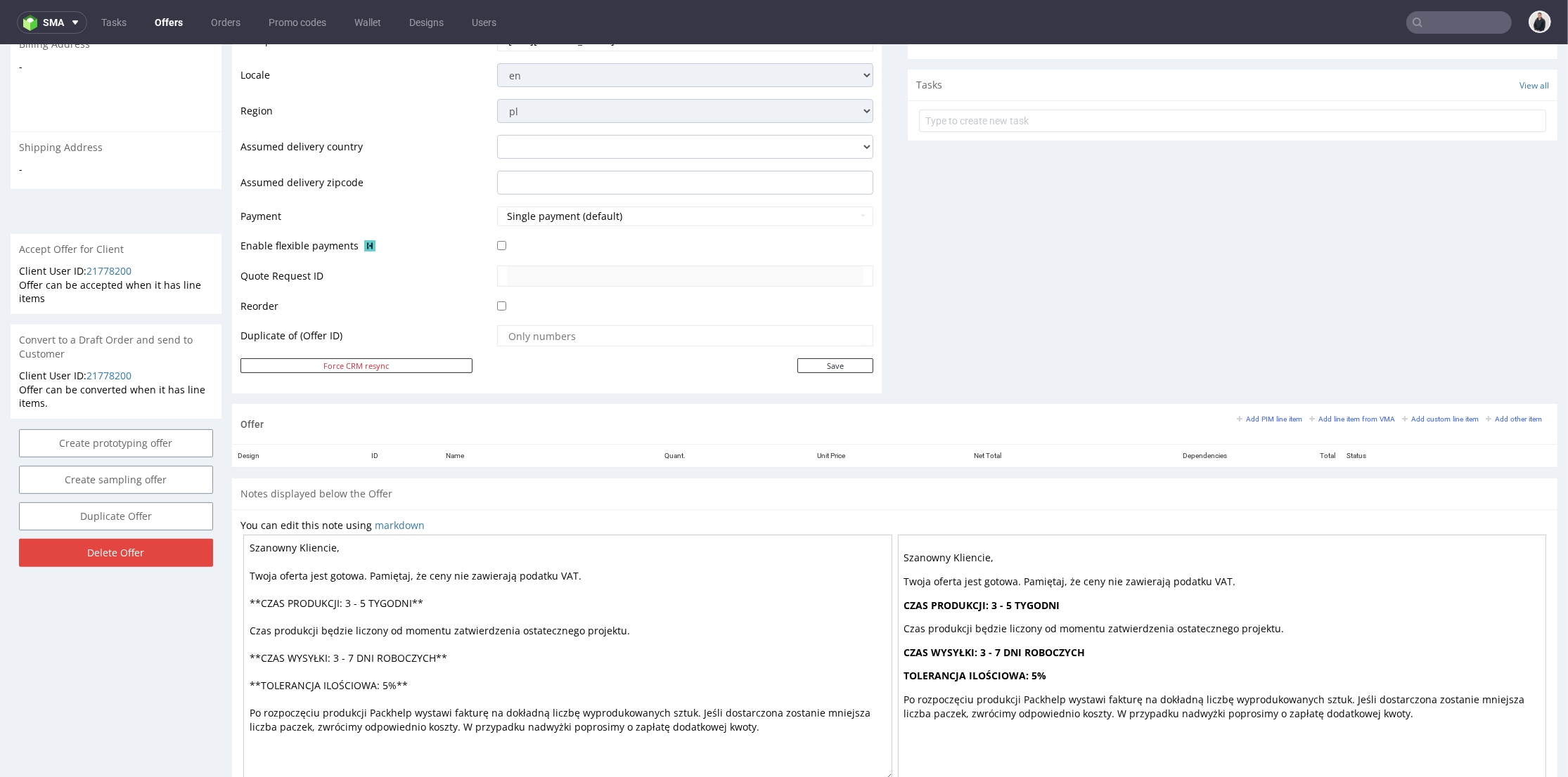
scroll to position [525, 0]
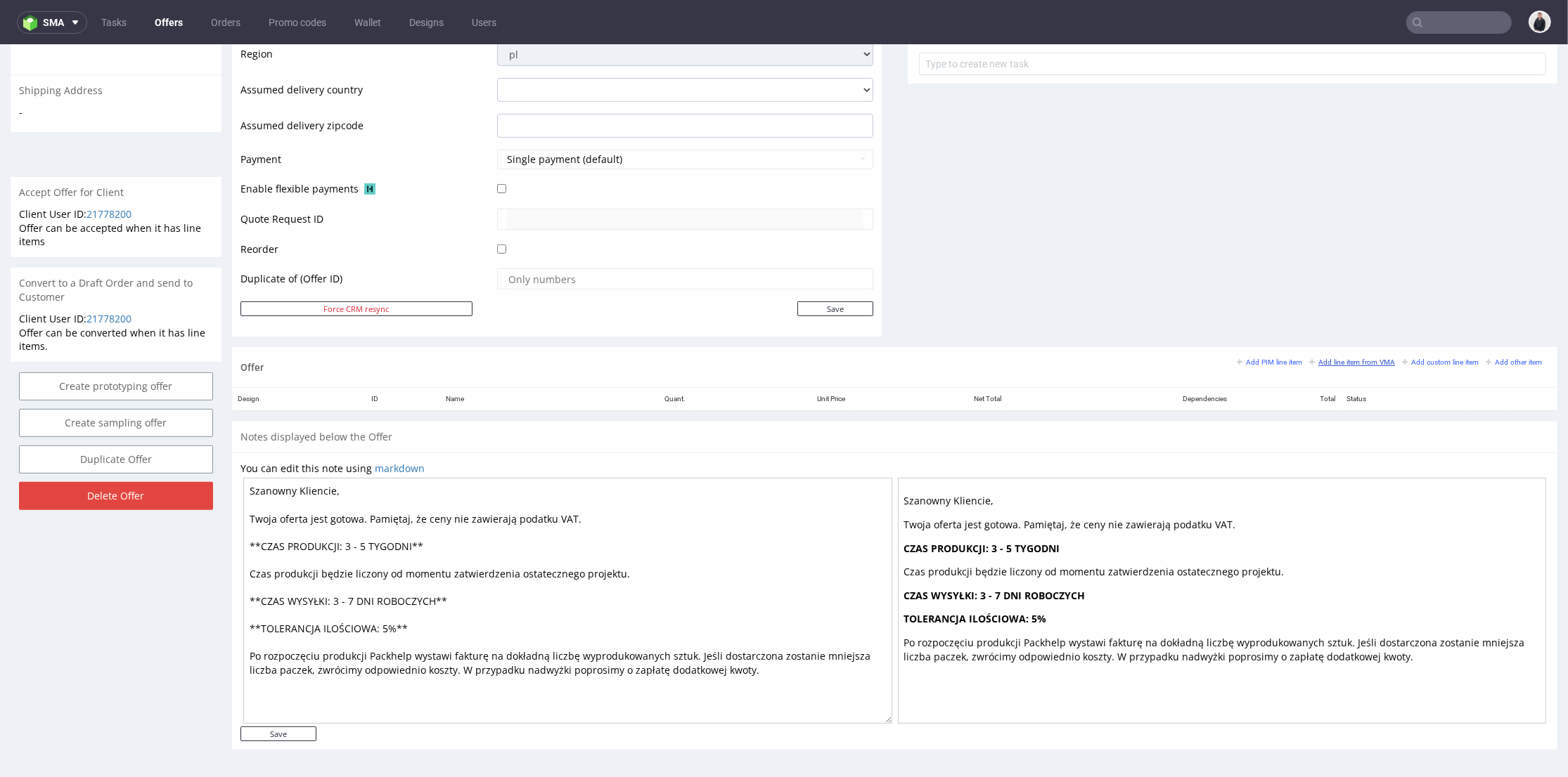
click at [1309, 358] on small "Add line item from VMA" at bounding box center [1352, 362] width 86 height 7
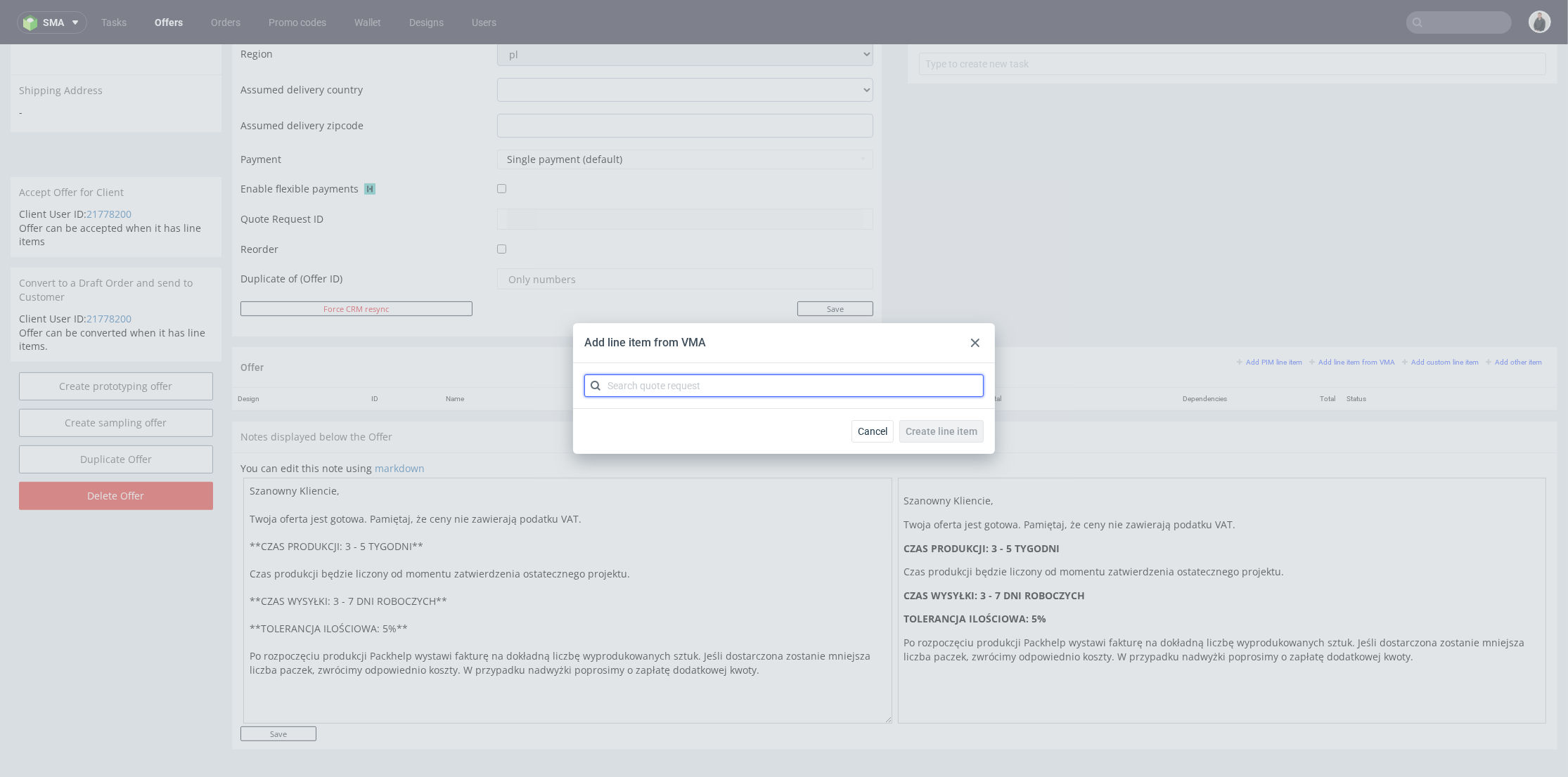
click at [780, 384] on input "text" at bounding box center [784, 386] width 400 height 23
type input "cbhk"
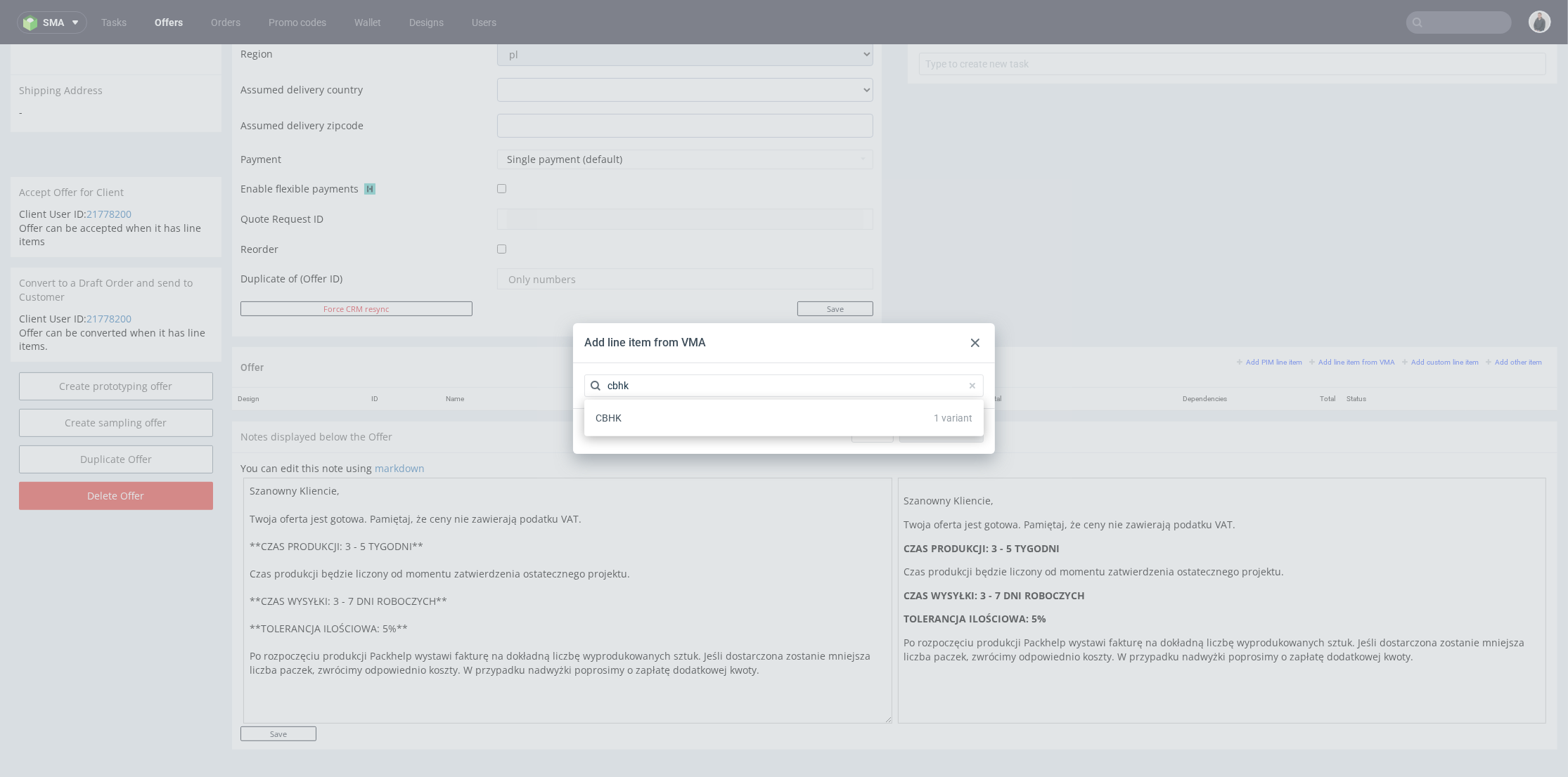
click at [720, 423] on div "CBHK 1 variant" at bounding box center [784, 419] width 388 height 26
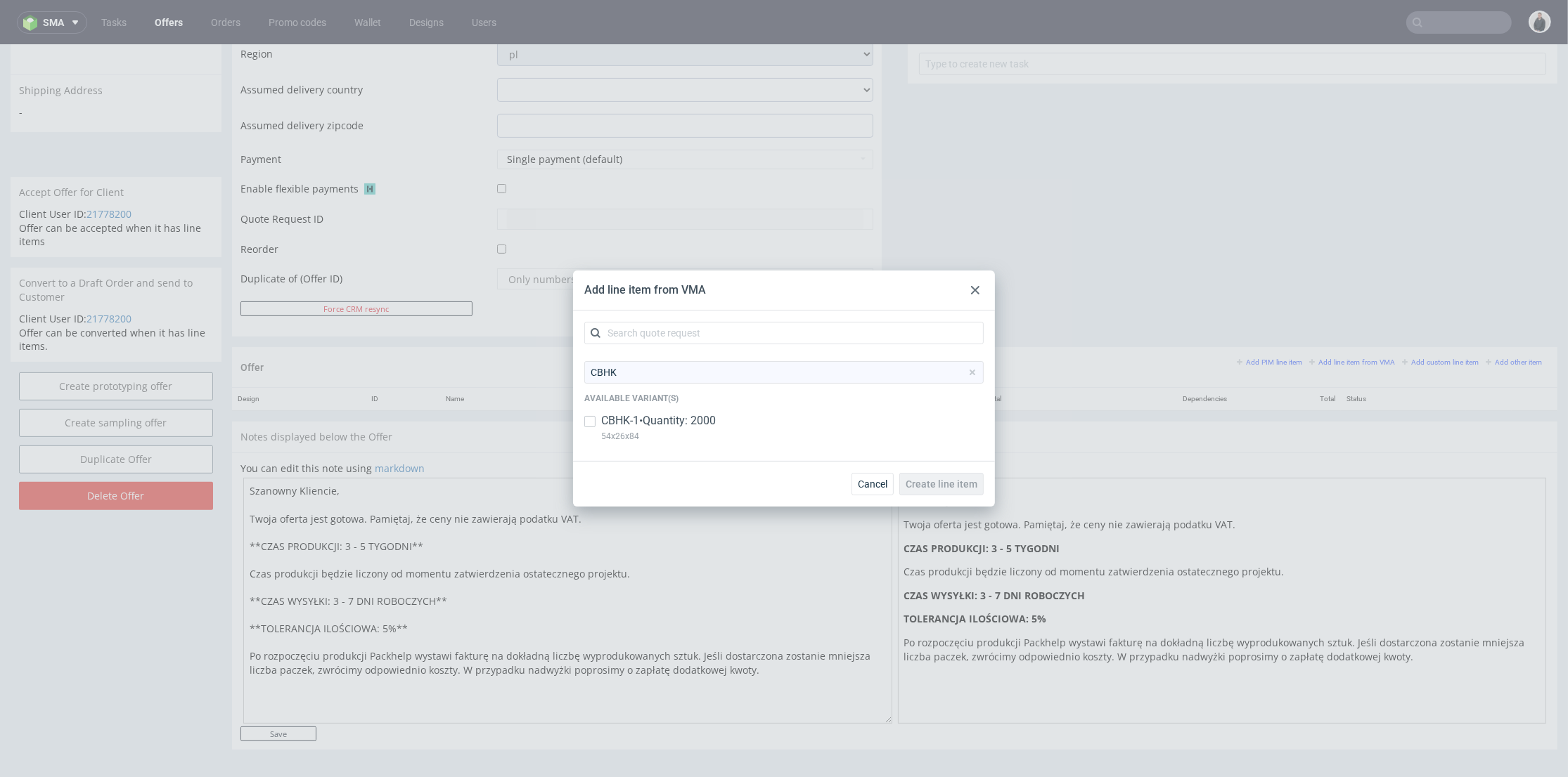
click at [658, 423] on p "CBHK-1 • Quantity: 2000" at bounding box center [659, 420] width 115 height 16
checkbox input "true"
click at [895, 467] on div "Cancel Create line item" at bounding box center [784, 484] width 421 height 46
click at [925, 480] on span "Create line item" at bounding box center [941, 484] width 72 height 10
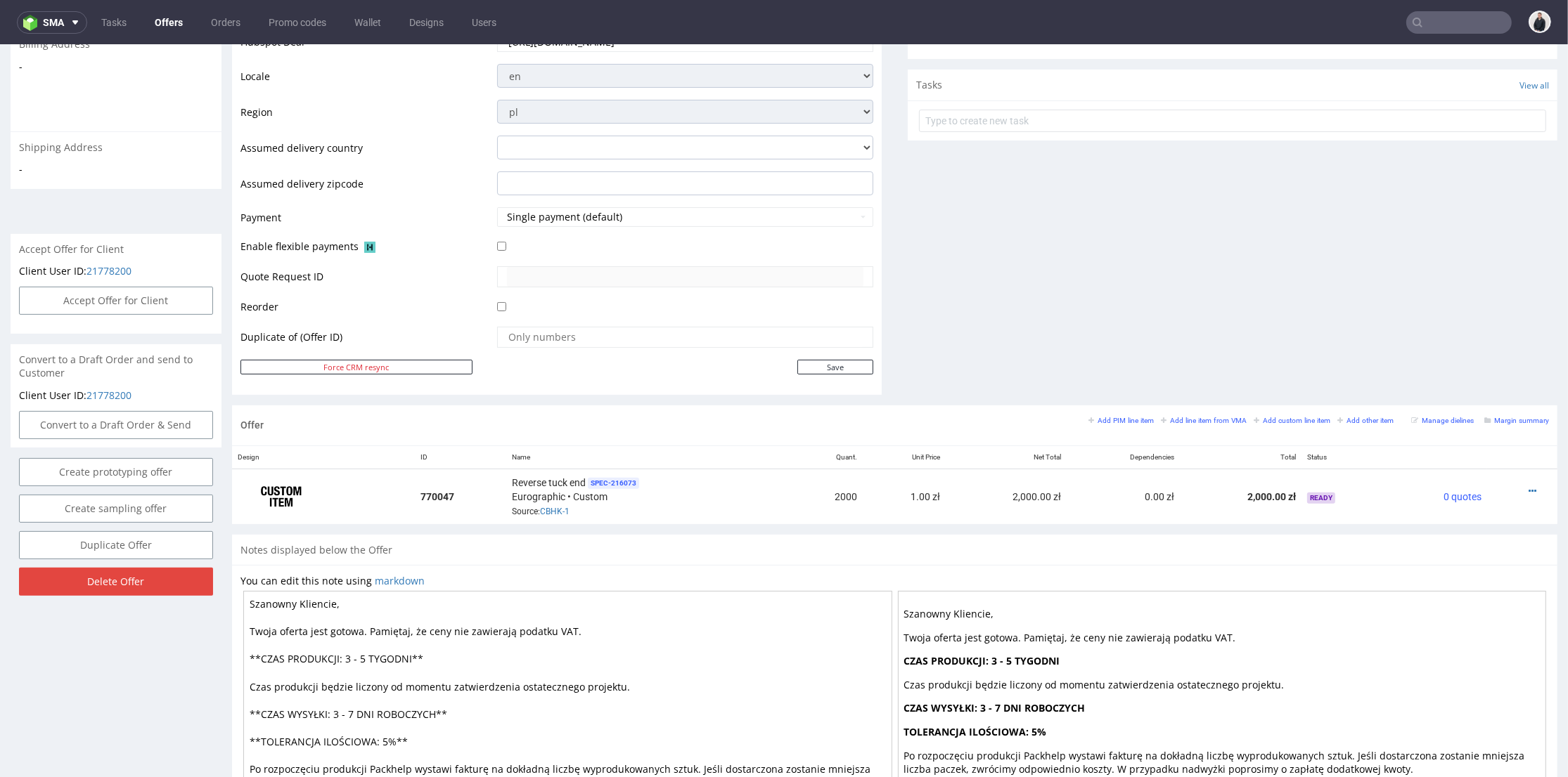
scroll to position [580, 0]
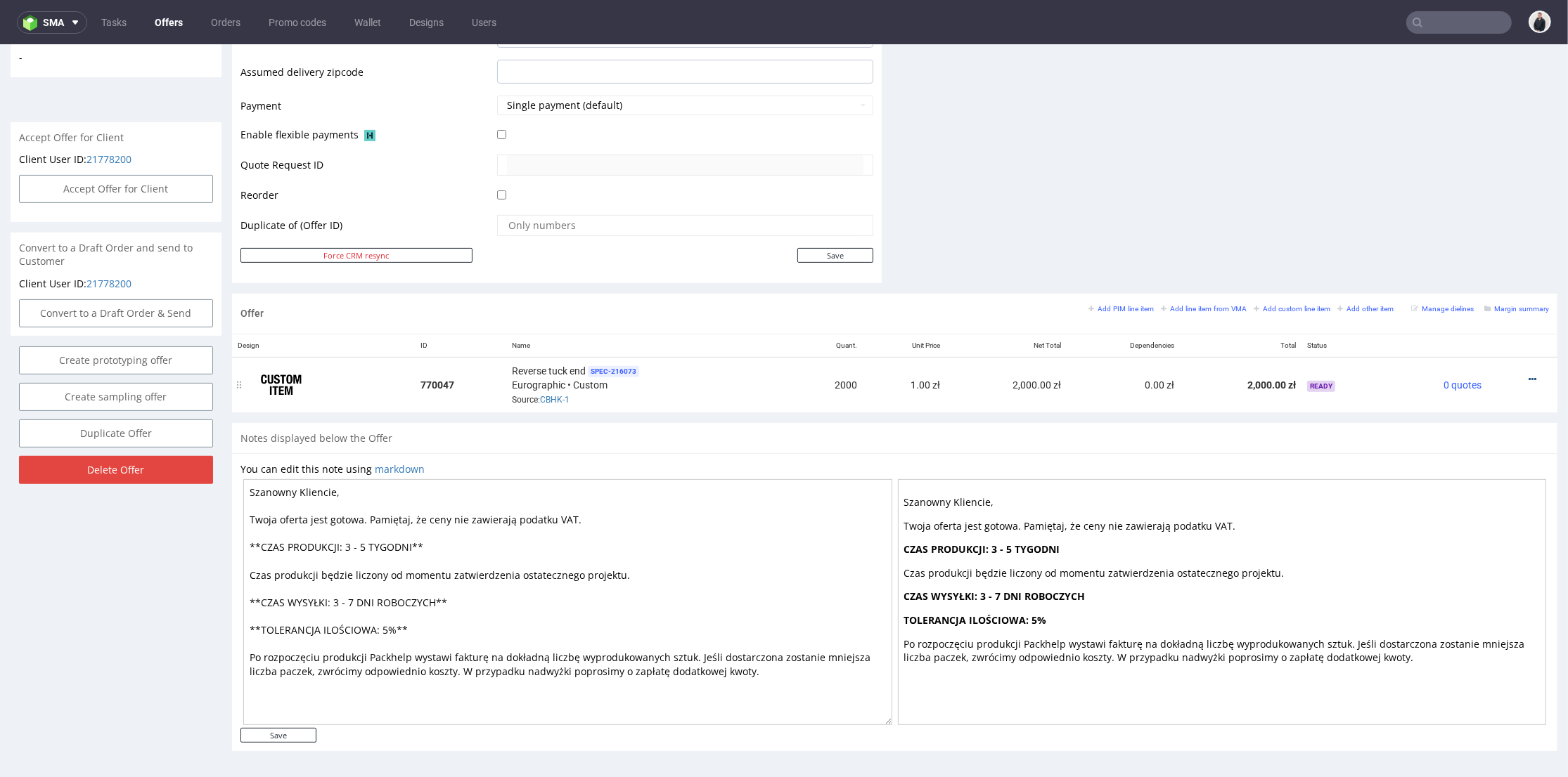
click at [1528, 381] on icon at bounding box center [1532, 379] width 7 height 10
click at [1472, 202] on span "Edit item specification" at bounding box center [1469, 198] width 113 height 14
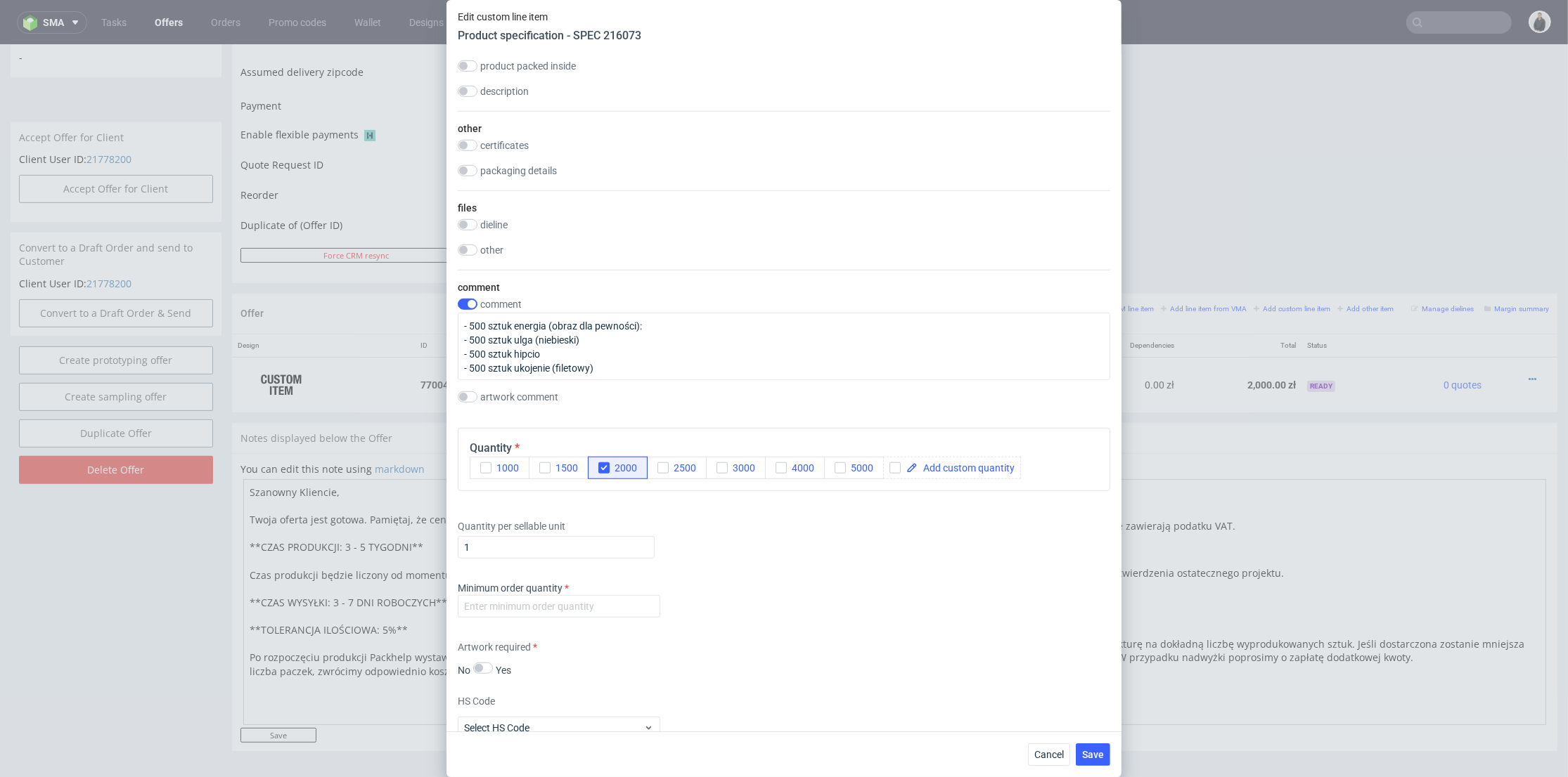
scroll to position [1561, 0]
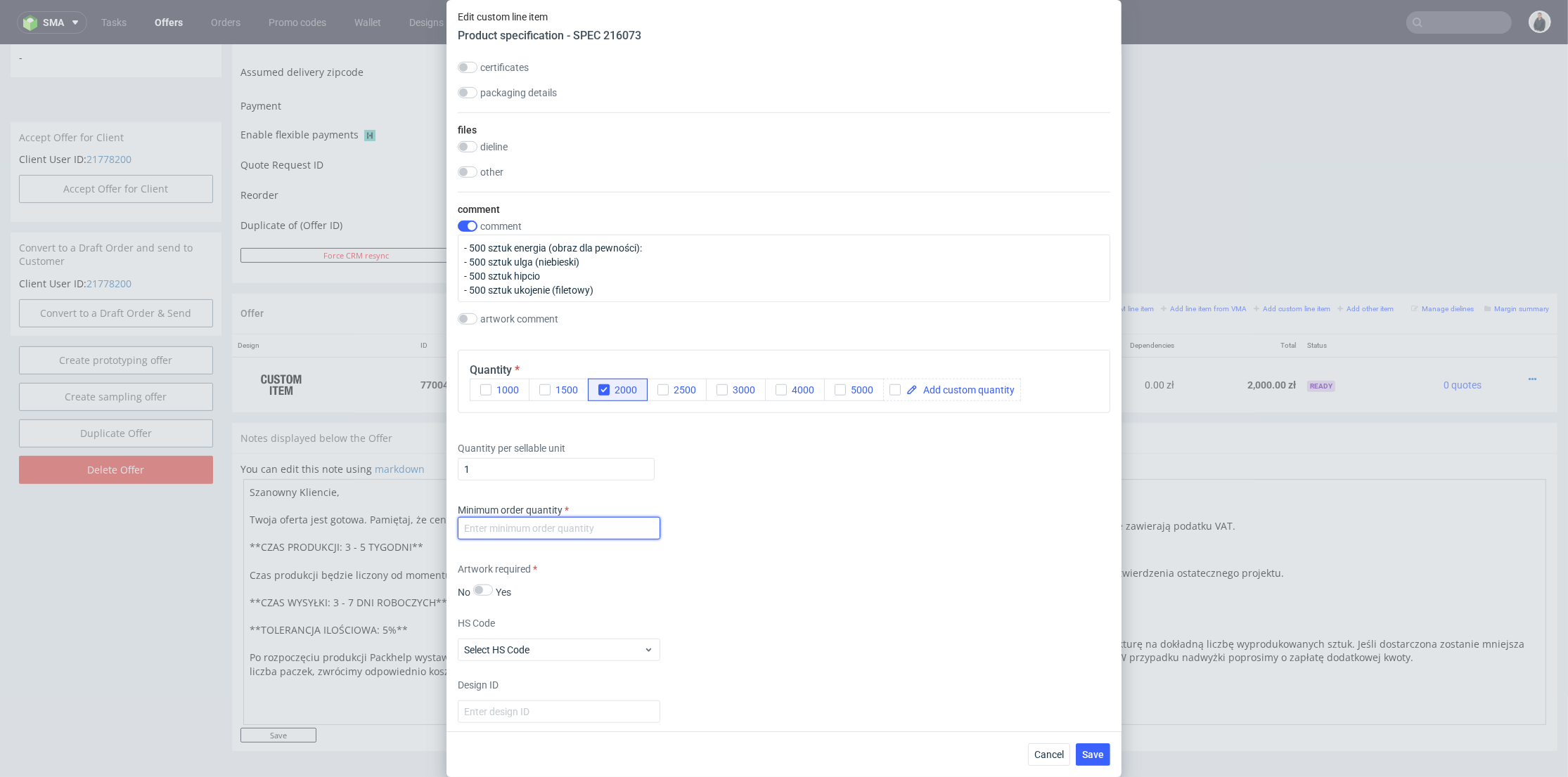
click at [630, 530] on input "number" at bounding box center [559, 528] width 202 height 23
type input "1"
click at [711, 532] on div "Minimum order quantity 1" at bounding box center [784, 524] width 652 height 42
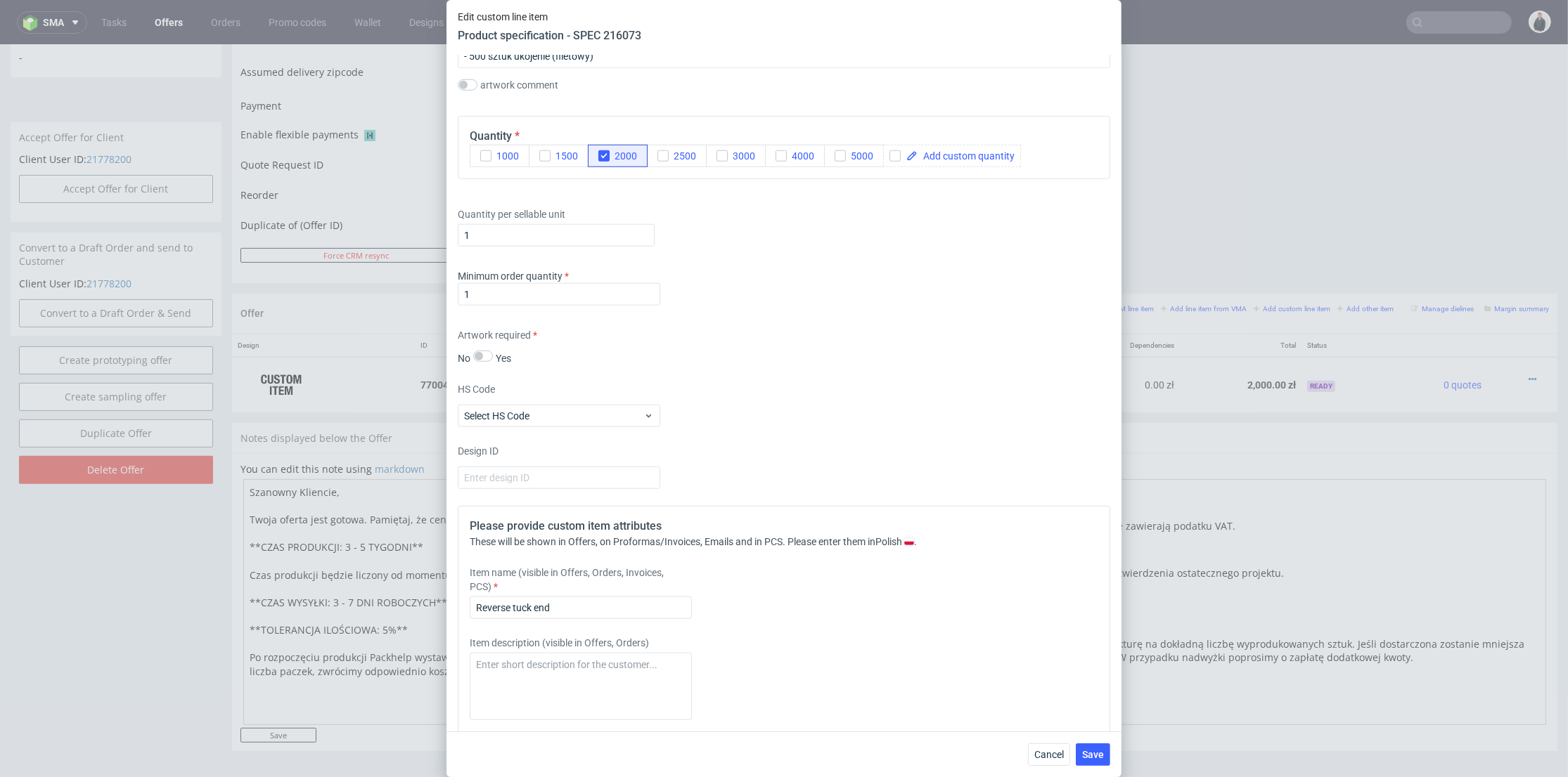
click at [1023, 746] on div "Cancel Save" at bounding box center [784, 754] width 675 height 46
click at [1043, 751] on span "Cancel" at bounding box center [1049, 754] width 29 height 10
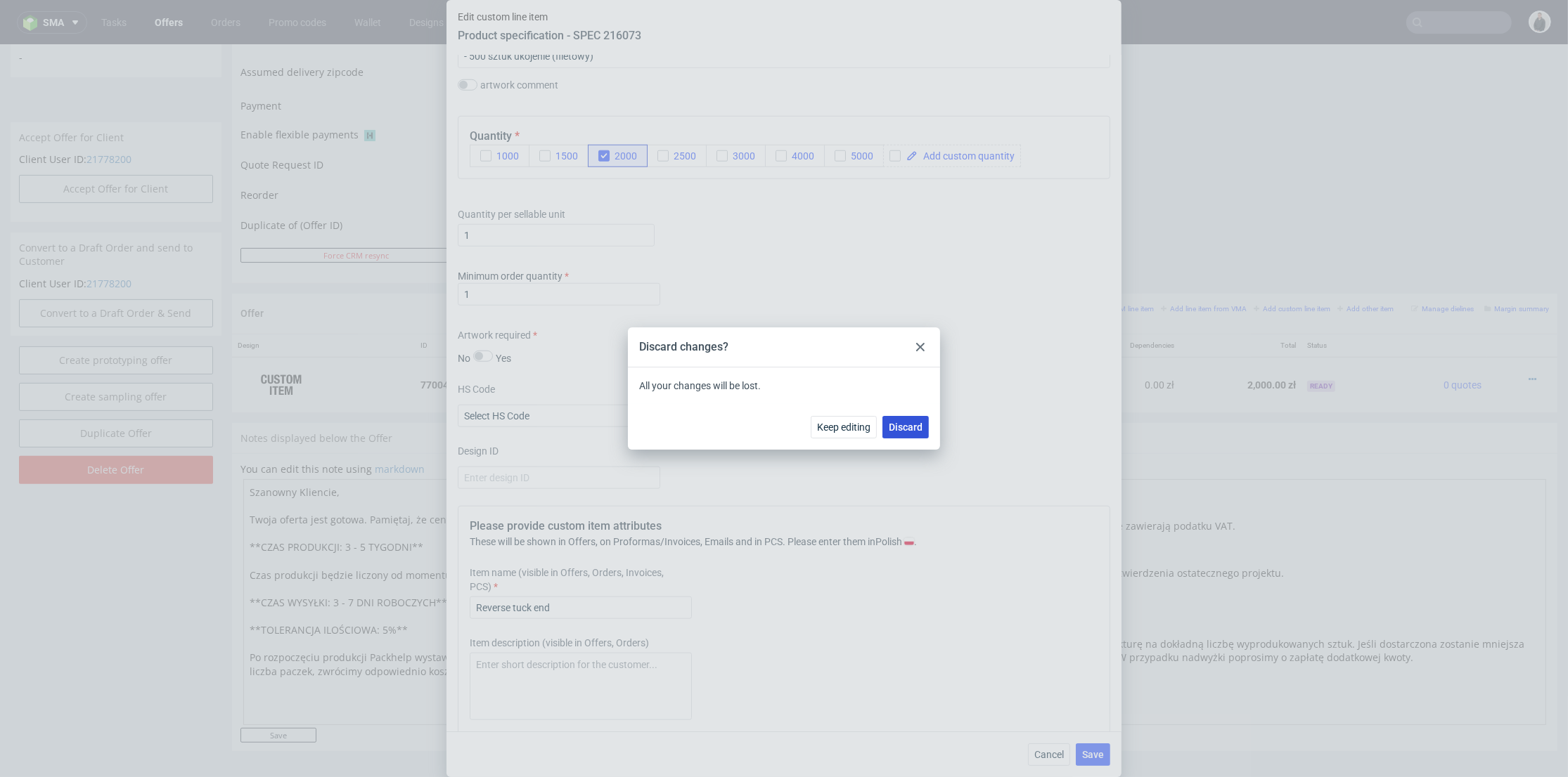
click at [922, 427] on button "Discard" at bounding box center [905, 427] width 47 height 23
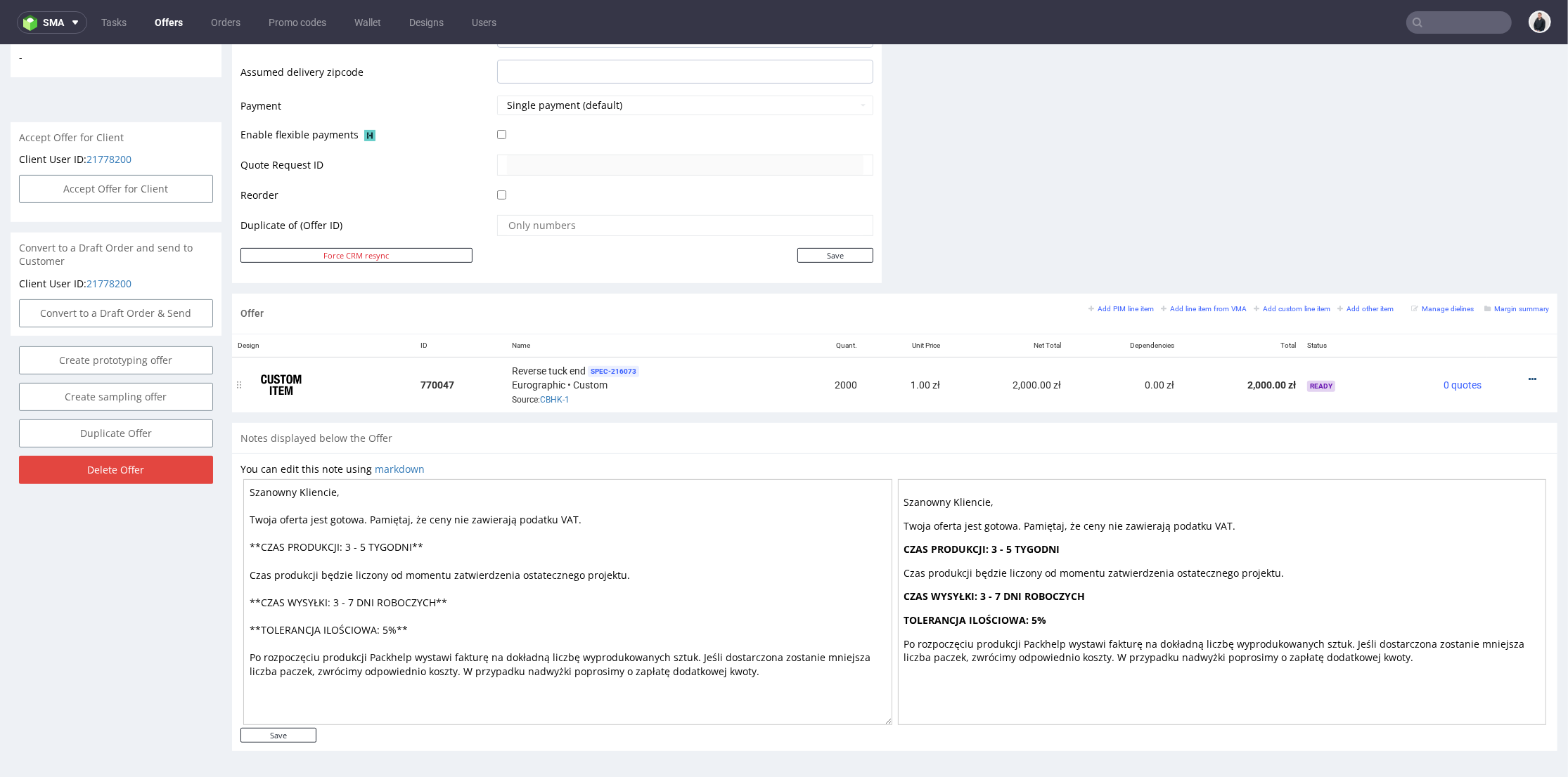
click at [1528, 375] on icon at bounding box center [1532, 379] width 7 height 10
click at [1455, 226] on span "Edit item price" at bounding box center [1469, 223] width 113 height 14
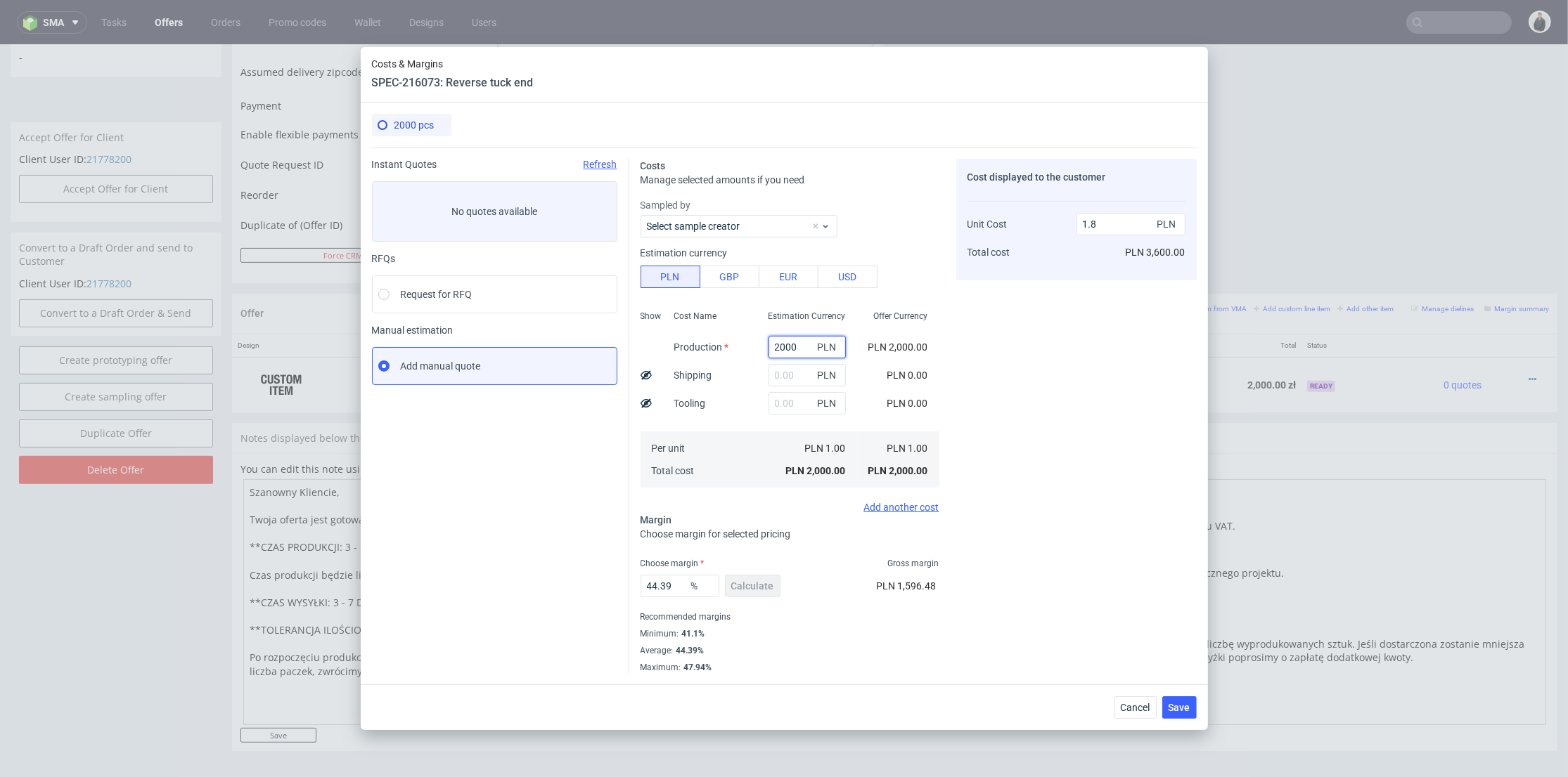
click at [782, 351] on input "2000" at bounding box center [806, 347] width 78 height 23
paste input "165"
type input "1650"
type input "1.48"
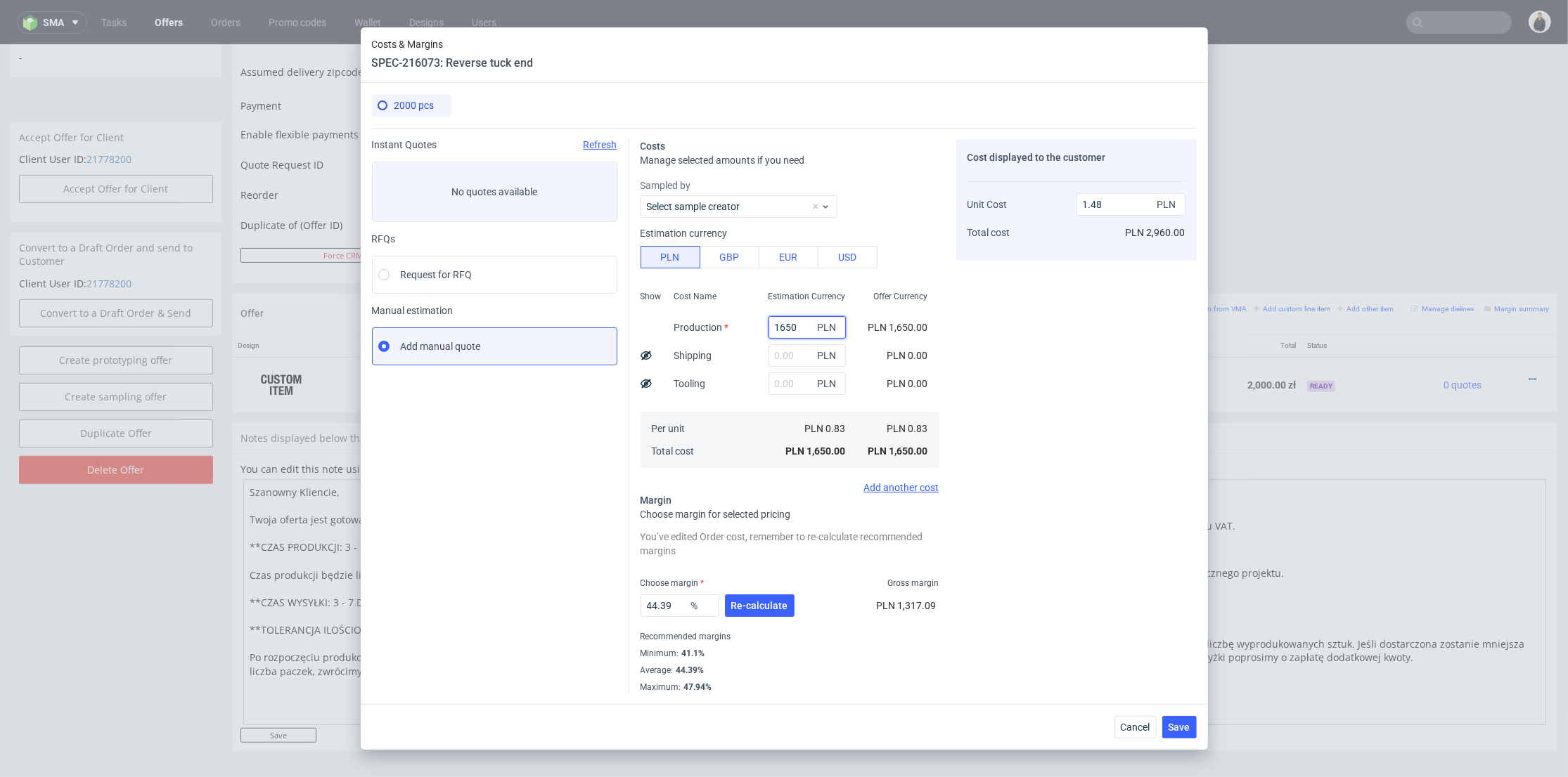
type input "1650"
click at [784, 354] on input "text" at bounding box center [806, 356] width 78 height 23
type input "80"
click at [1036, 333] on div "Cost displayed to the customer Unit Cost Total cost 1.48 PLN PLN 2,960.00" at bounding box center [1076, 416] width 241 height 554
type input "1.56"
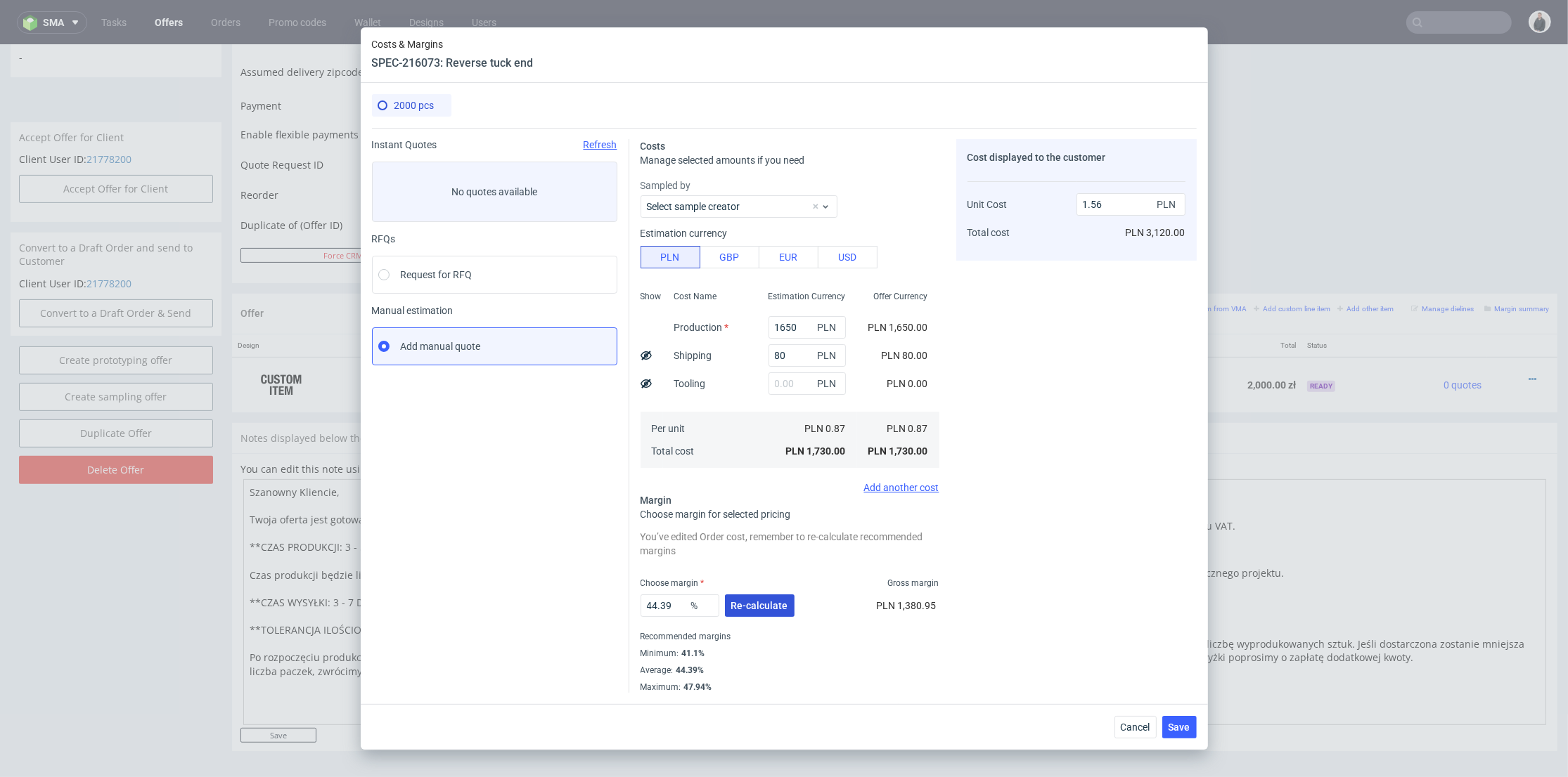
click at [780, 601] on span "Re-calculate" at bounding box center [759, 606] width 57 height 10
click at [758, 606] on span "Re-calculate" at bounding box center [759, 606] width 57 height 10
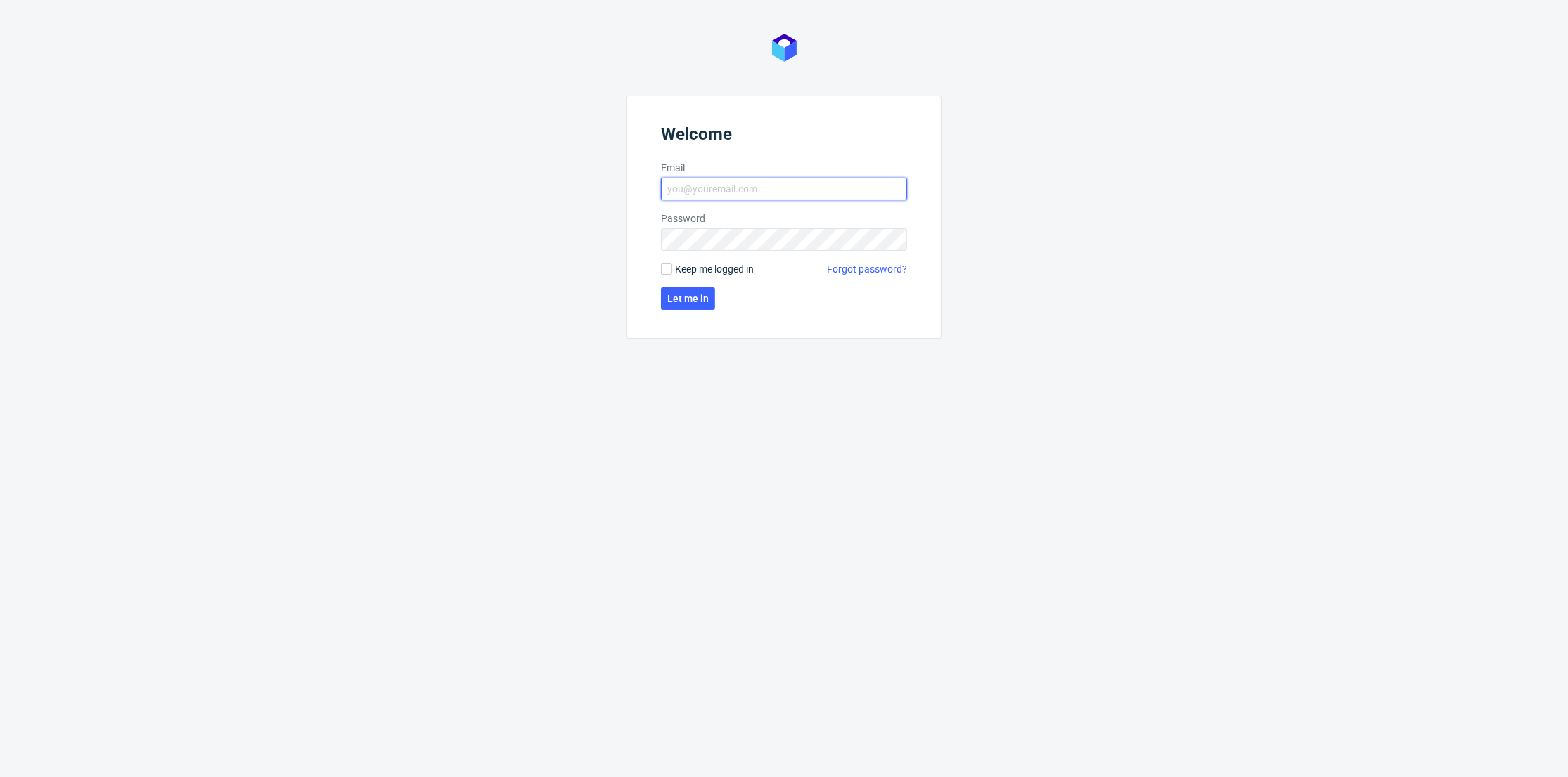
type input "[PERSON_NAME][EMAIL_ADDRESS][DOMAIN_NAME]"
click at [660, 302] on form "Welcome Email [PERSON_NAME][EMAIL_ADDRESS][DOMAIN_NAME] Password Keep me logged…" at bounding box center [784, 217] width 315 height 243
click at [666, 302] on button "Let me in" at bounding box center [687, 298] width 54 height 23
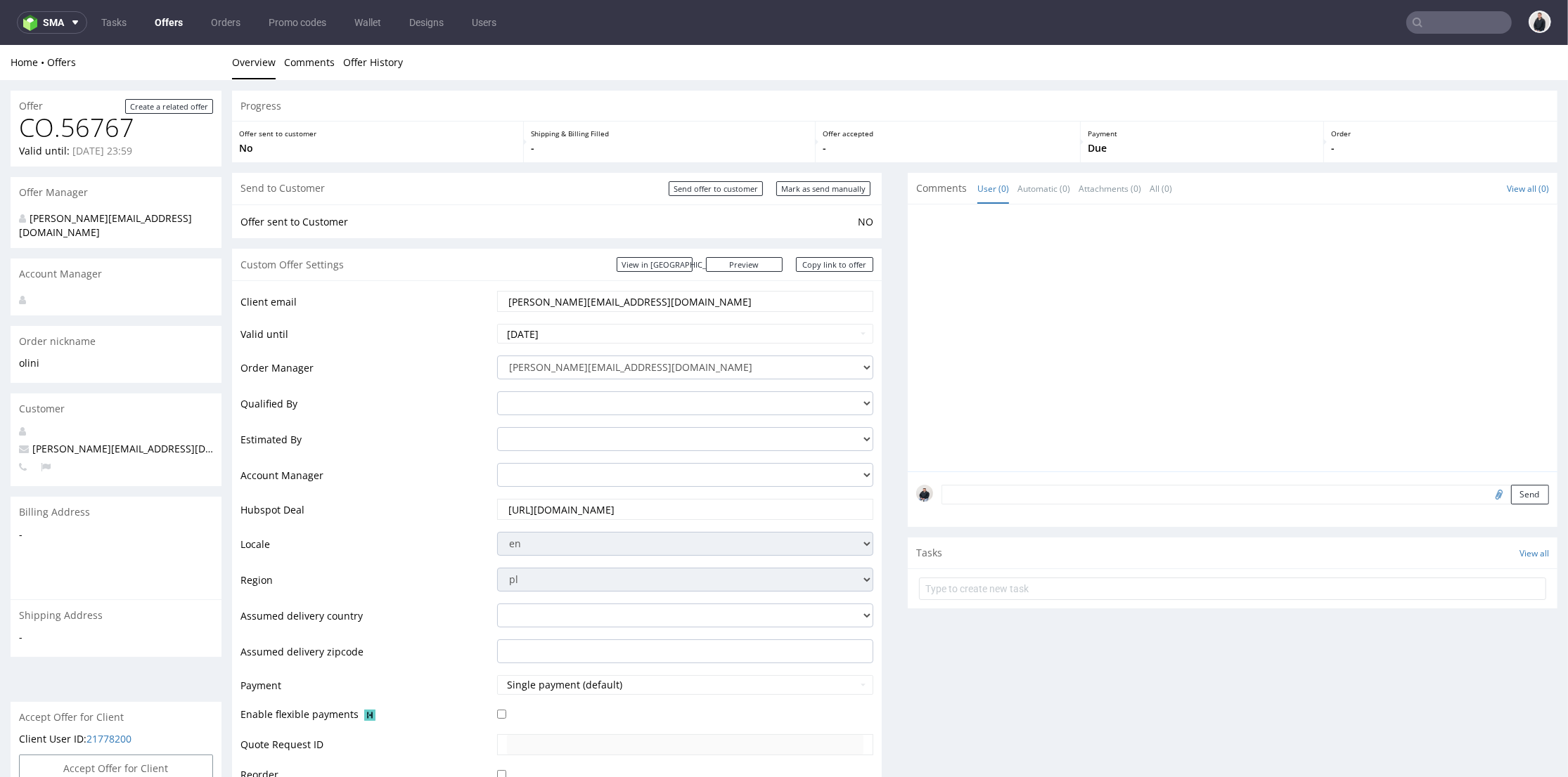
scroll to position [468, 0]
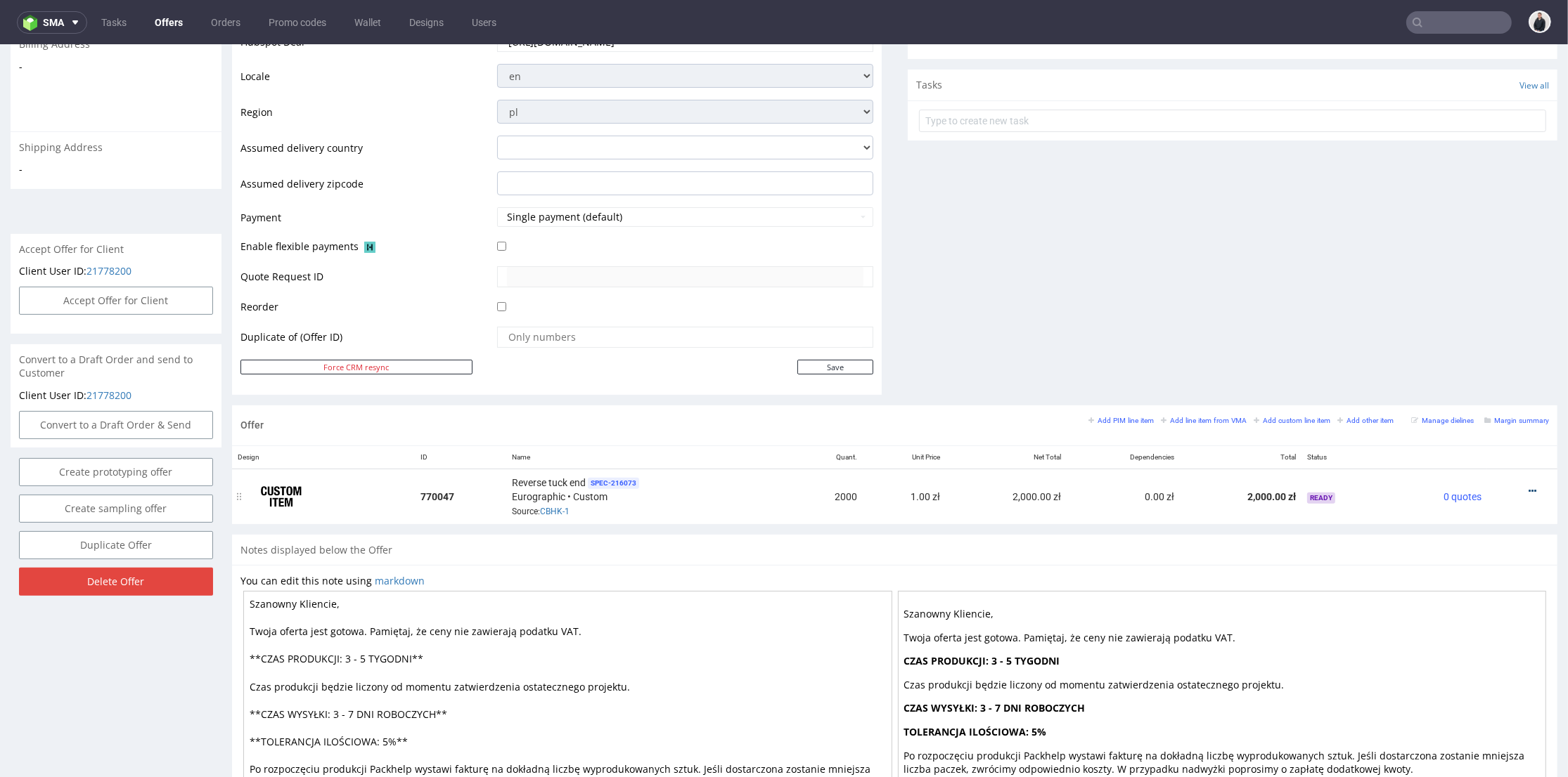
click at [1528, 486] on icon at bounding box center [1532, 491] width 7 height 10
click at [1432, 326] on li "Edit item price" at bounding box center [1463, 336] width 136 height 26
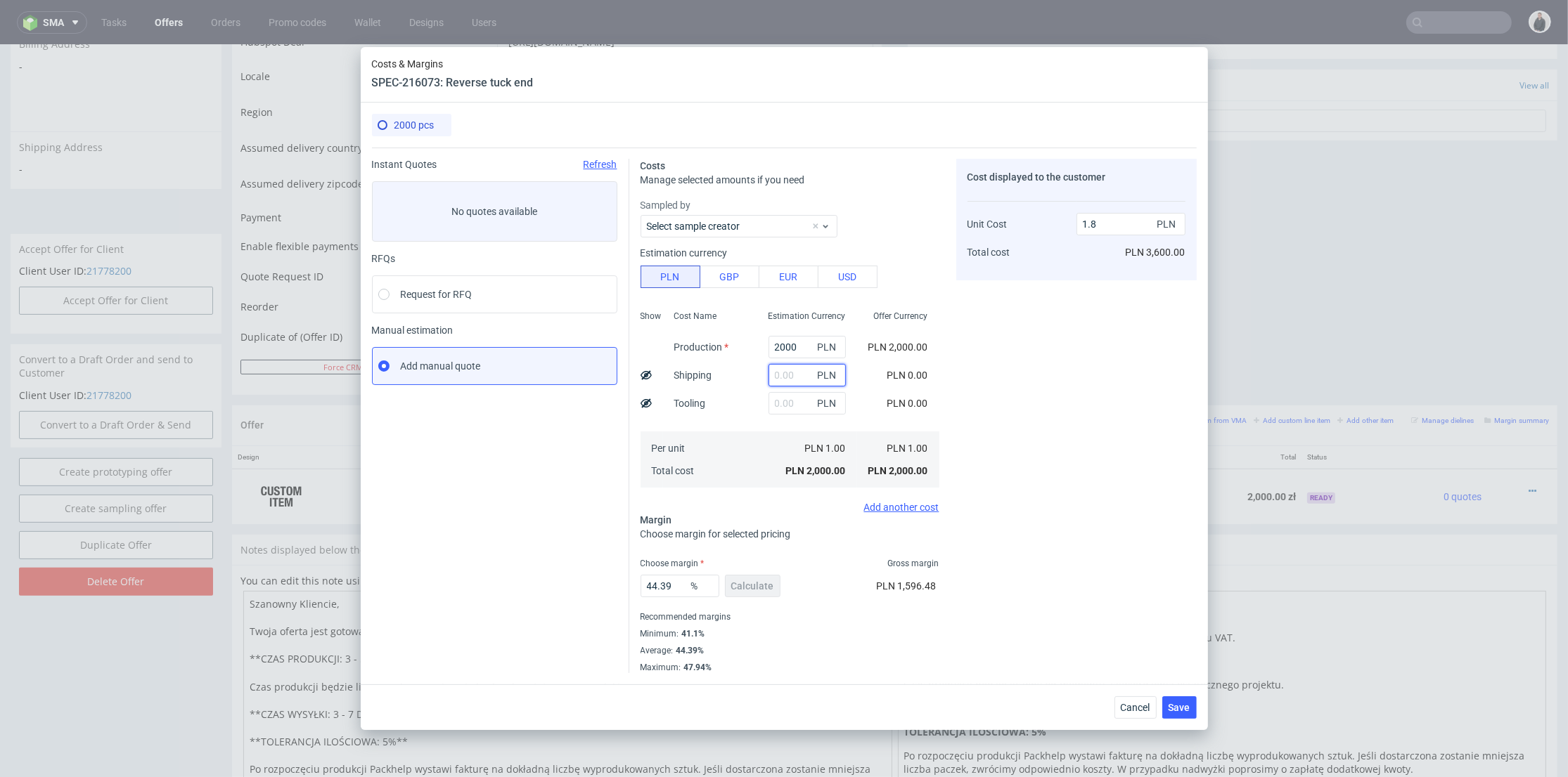
click at [784, 374] on input "text" at bounding box center [806, 375] width 78 height 23
type input "80"
type input "1.87"
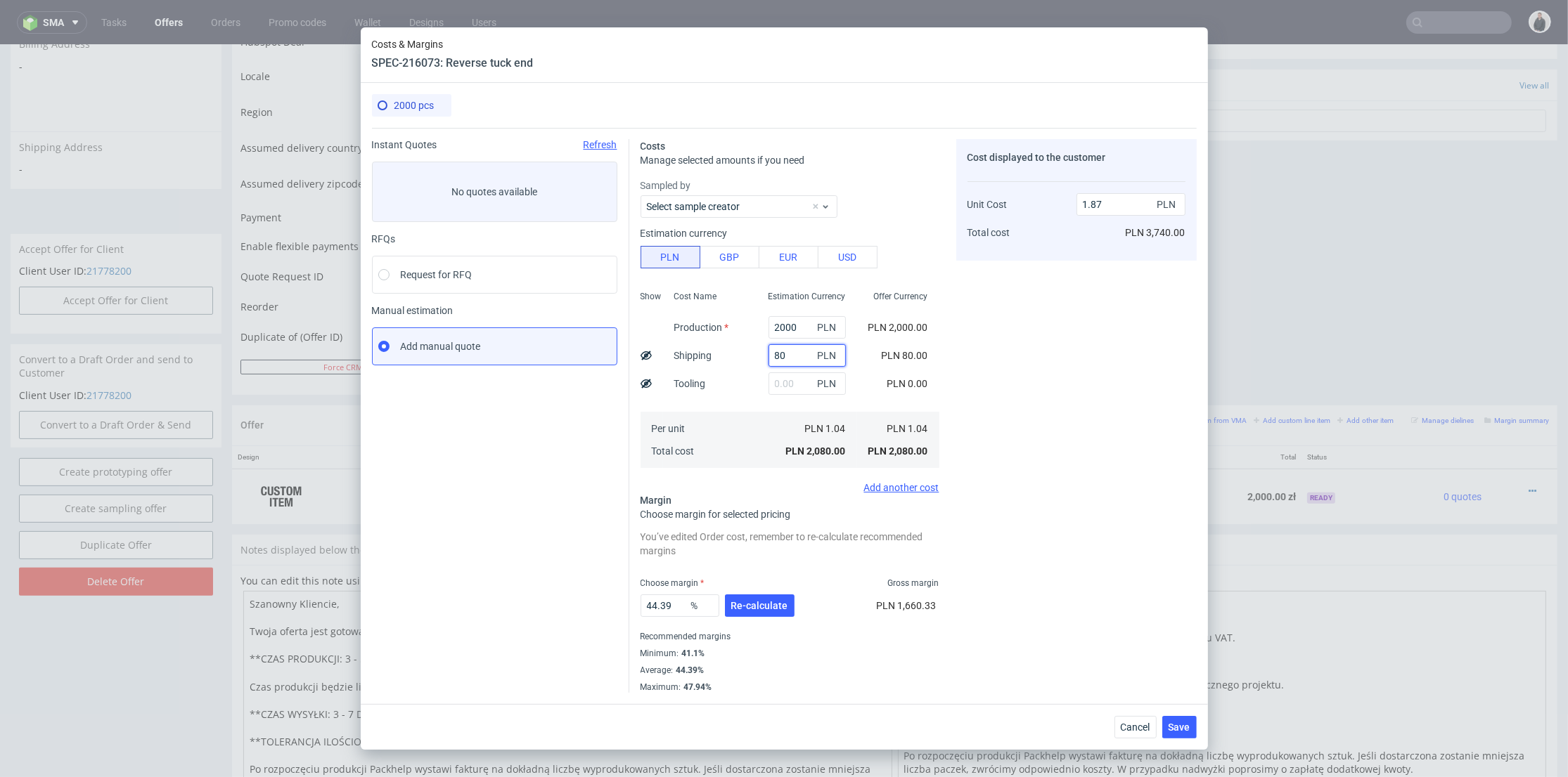
type input "80"
drag, startPoint x: 796, startPoint y: 322, endPoint x: 729, endPoint y: 328, distance: 67.3
click at [729, 328] on div "Show Cost Name Production Shipping Tooling Per unit Total cost Estimation Curre…" at bounding box center [790, 378] width 299 height 185
type input "1650"
type input "1.56"
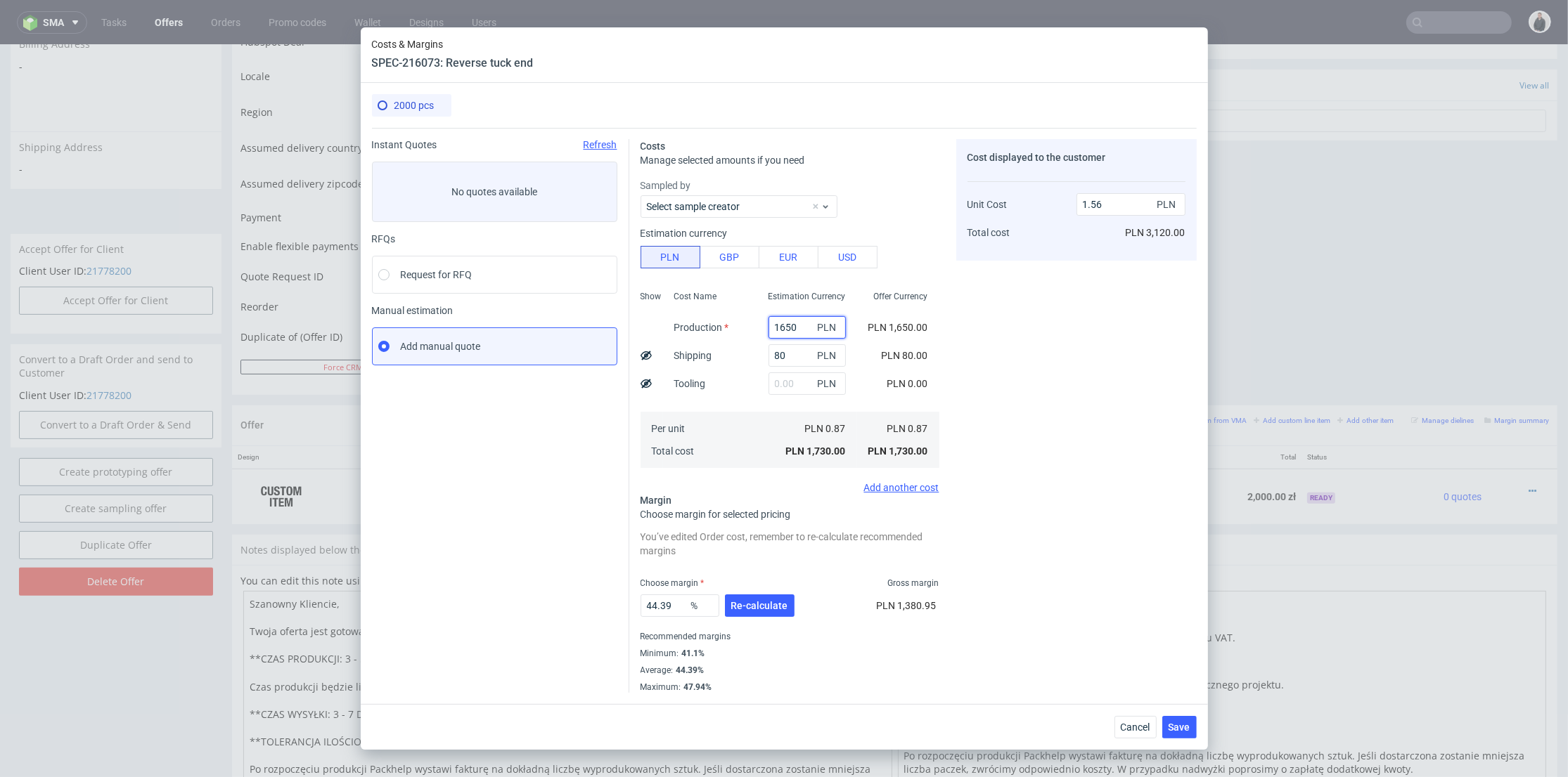
type input "1650"
click at [759, 596] on div "44.39 % Re-calculate" at bounding box center [719, 608] width 157 height 39
click at [755, 606] on span "Re-calculate" at bounding box center [759, 606] width 57 height 10
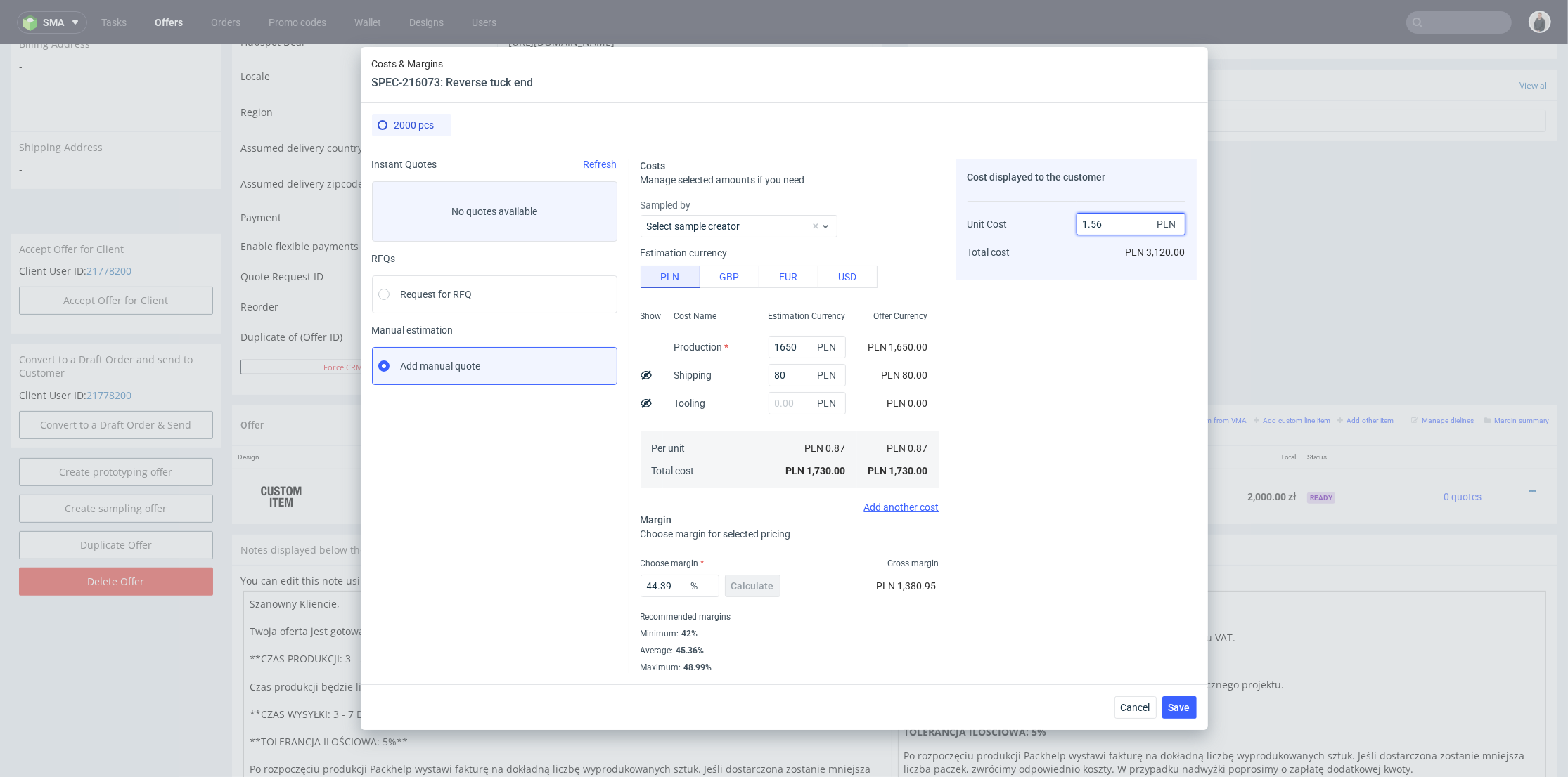
drag, startPoint x: 1090, startPoint y: 223, endPoint x: 1103, endPoint y: 223, distance: 13.0
click at [1103, 223] on input "1.56" at bounding box center [1130, 224] width 109 height 23
type input "1.94"
click at [1073, 341] on div "Cost displayed to the customer Unit Cost Total cost 1.94 PLN PLN 3,120.00" at bounding box center [1076, 416] width 241 height 514
type input "55.154639175257735"
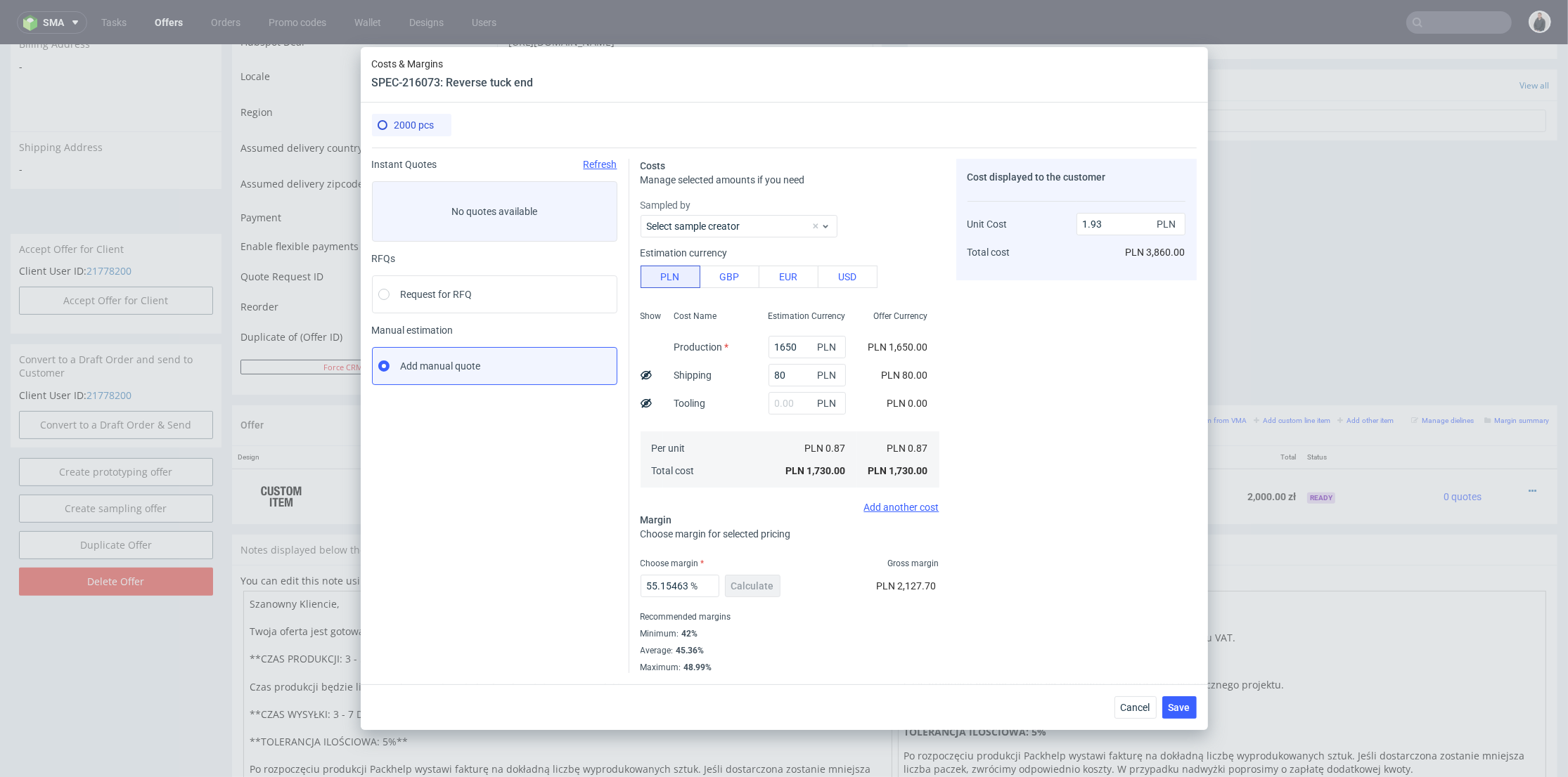
click at [1012, 385] on div "Cost displayed to the customer Unit Cost Total cost 1.93 PLN PLN 3,860.00" at bounding box center [1076, 416] width 241 height 514
click at [1082, 220] on input "1.93" at bounding box center [1130, 224] width 109 height 23
type input "2.93"
type input "70.30716723549489"
drag, startPoint x: 1092, startPoint y: 222, endPoint x: 1100, endPoint y: 234, distance: 14.4
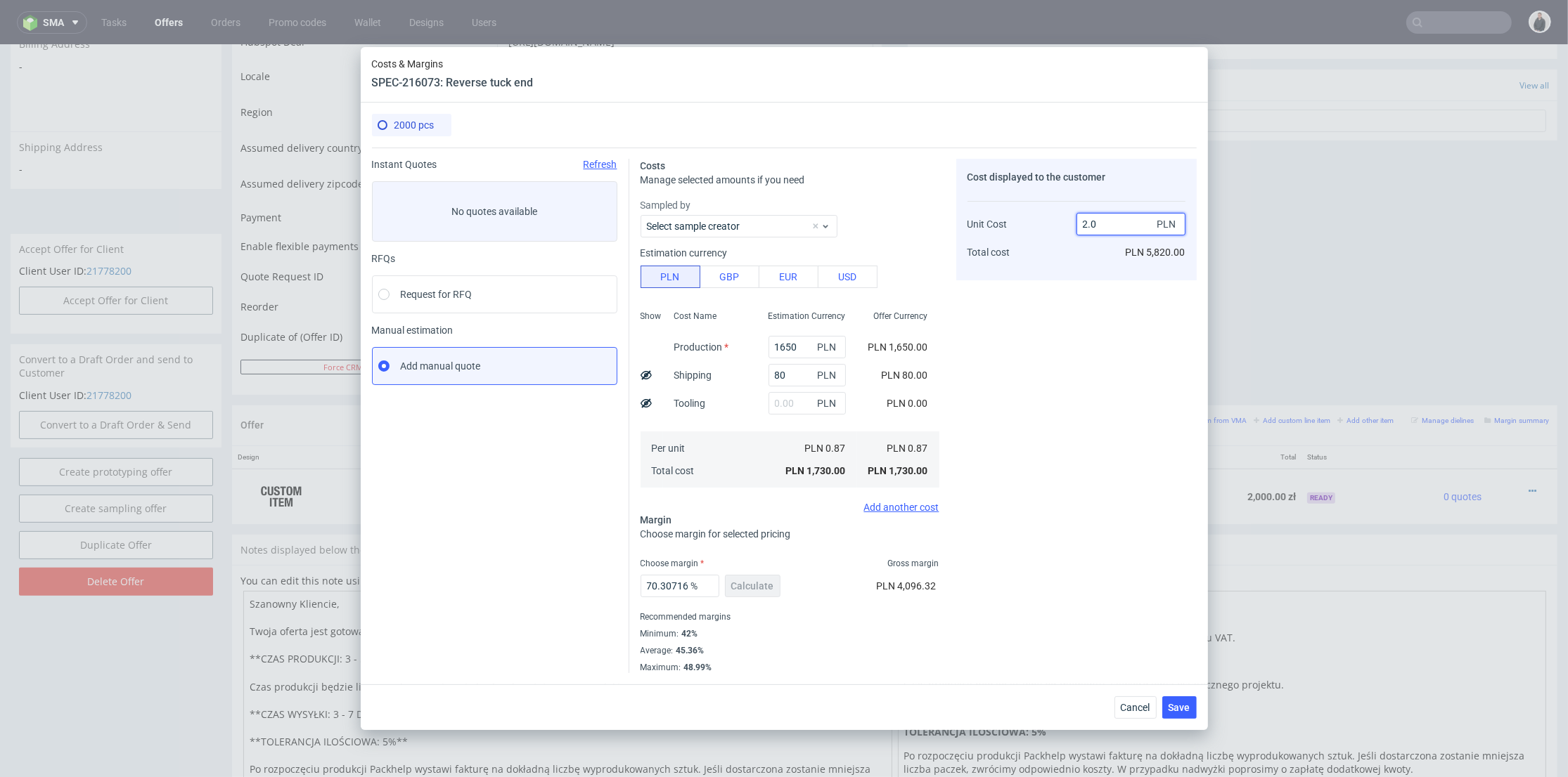
click at [1105, 223] on input "2.0" at bounding box center [1130, 224] width 109 height 23
type input "2.07"
click at [1063, 336] on div "Cost displayed to the customer Unit Cost Total cost 2.07 PLN PLN 5,820.00" at bounding box center [1076, 416] width 241 height 514
type input "57.971014492753625"
drag, startPoint x: 1093, startPoint y: 221, endPoint x: 1101, endPoint y: 223, distance: 8.2
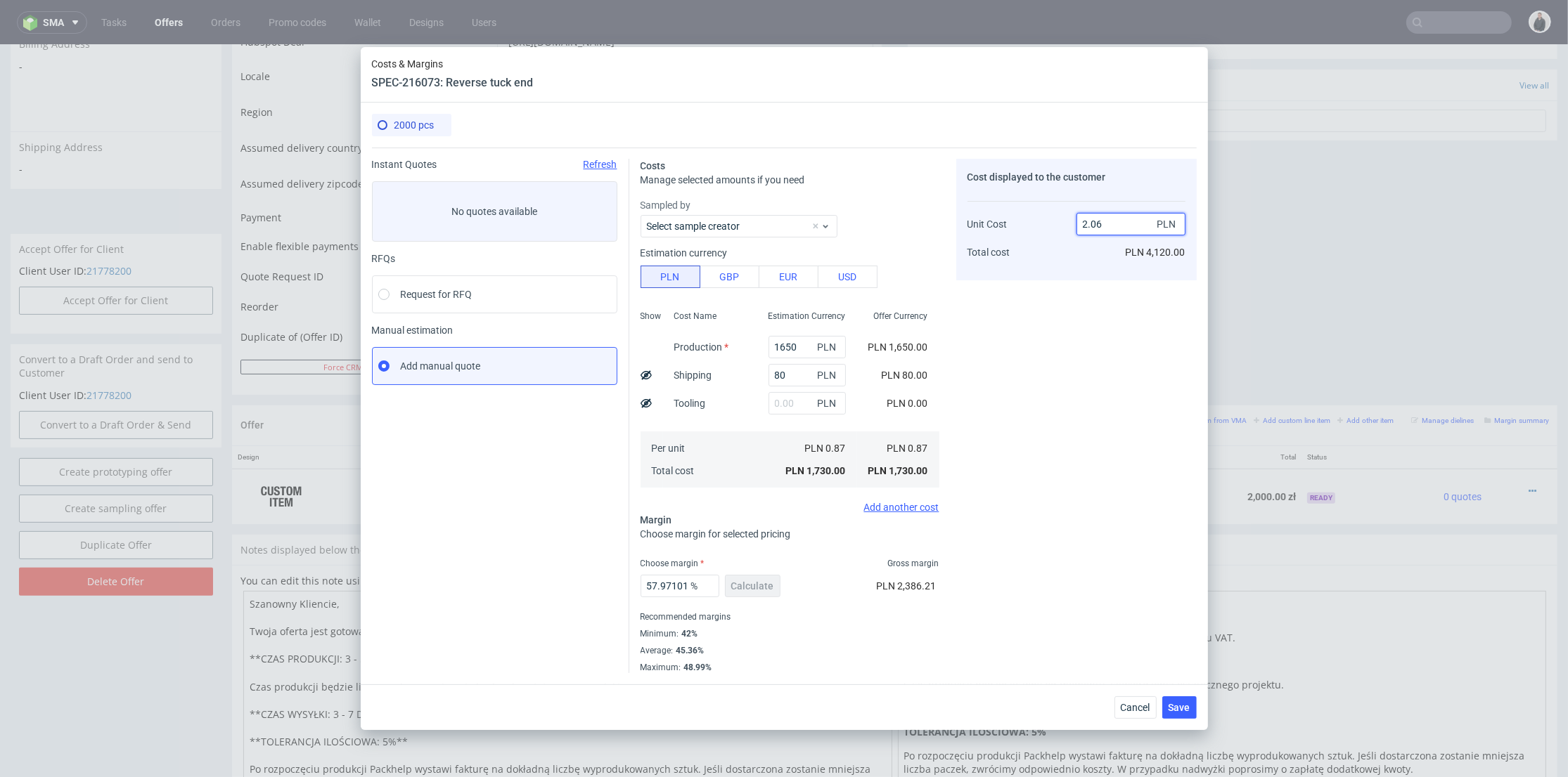
click at [1101, 223] on input "2.06" at bounding box center [1130, 224] width 109 height 23
type input "2.10"
click at [1086, 316] on div "Cost displayed to the customer Unit Cost Total cost 2.10 PLN PLN 4,120.00" at bounding box center [1076, 416] width 241 height 514
type input "58.57142857142858"
drag, startPoint x: 1092, startPoint y: 218, endPoint x: 1108, endPoint y: 219, distance: 16.0
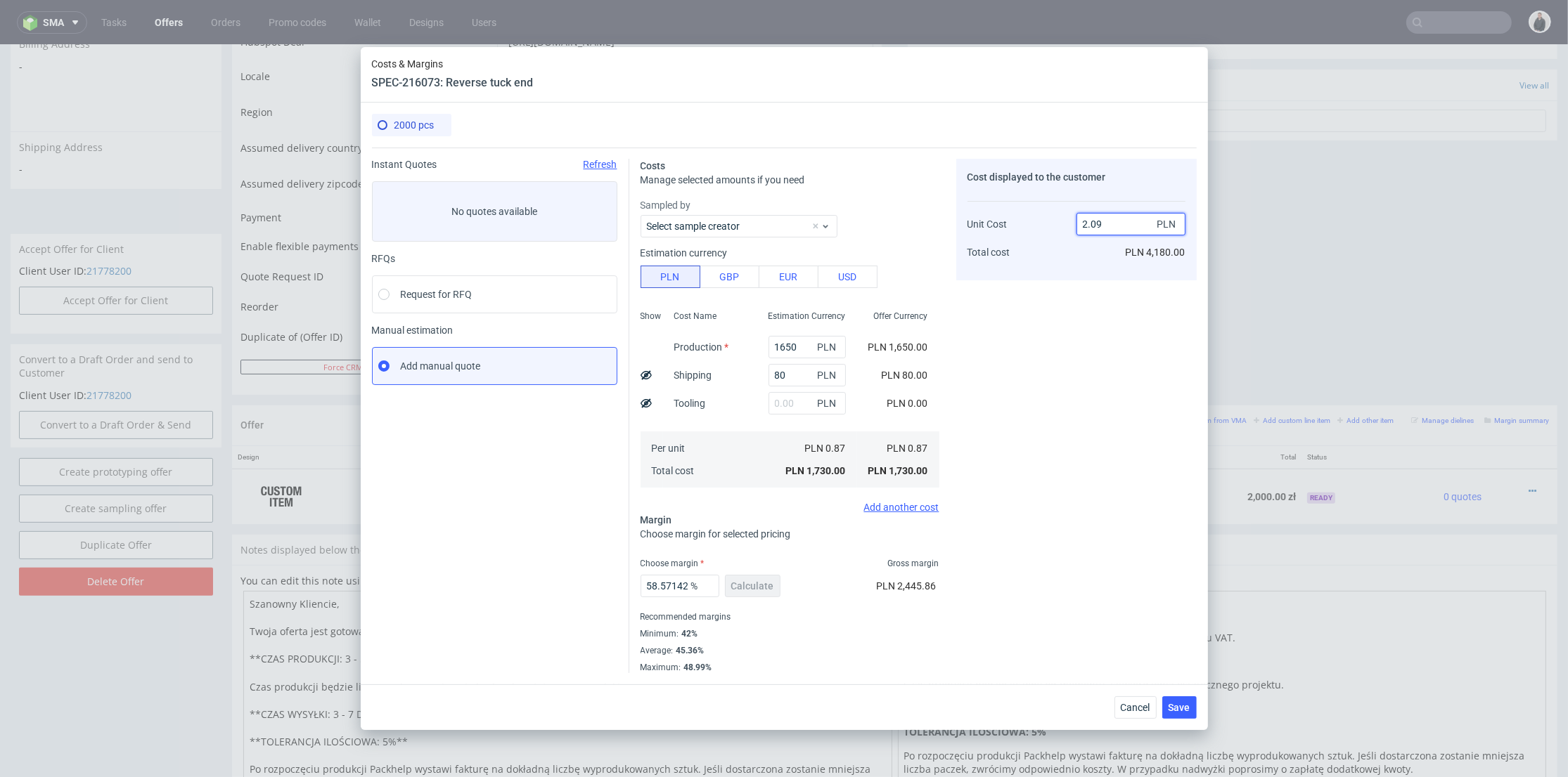
click at [1108, 219] on input "2.09" at bounding box center [1130, 224] width 109 height 23
type input "2.11"
click at [1069, 319] on div "Cost displayed to the customer Unit Cost Total cost 2.11 PLN PLN 4,180.00" at bounding box center [1076, 416] width 241 height 514
type input "58.767772511848335"
type input "2.1"
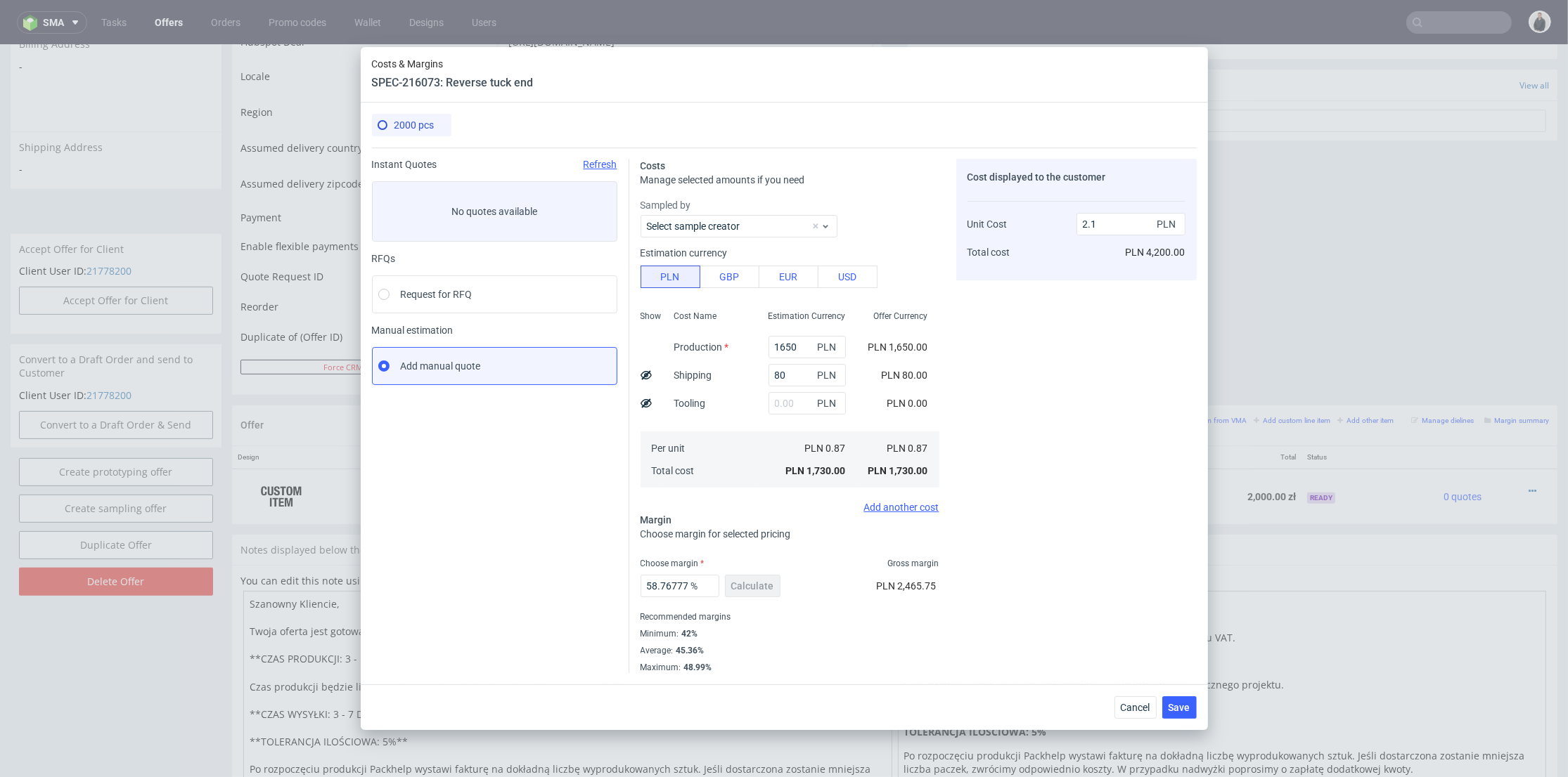
click at [1022, 400] on div "Cost displayed to the customer Unit Cost Total cost 2.1 PLN PLN 4,200.00" at bounding box center [1076, 416] width 241 height 514
click at [1129, 710] on span "Cancel" at bounding box center [1135, 708] width 29 height 10
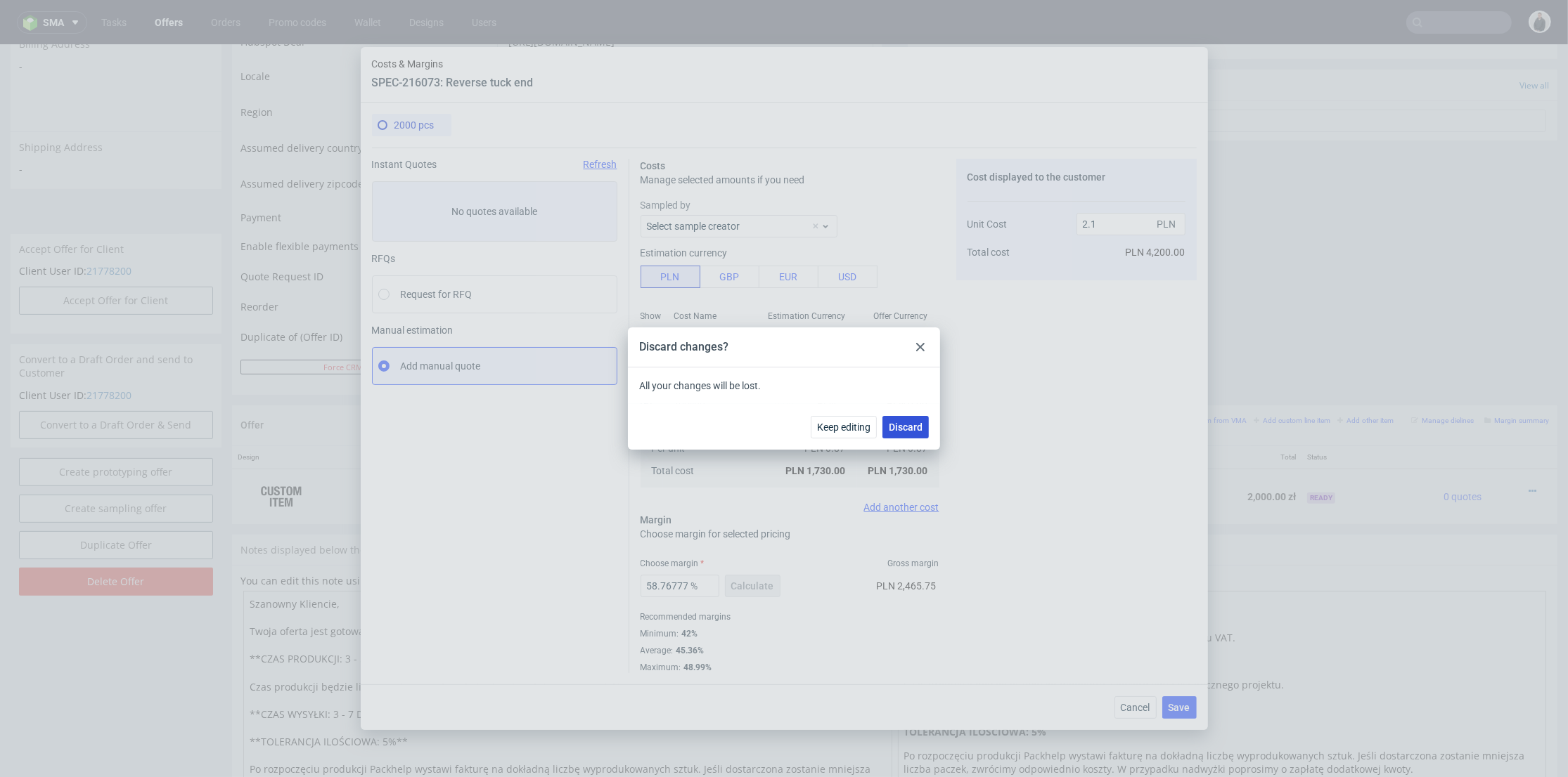
click at [899, 422] on span "Discard" at bounding box center [905, 427] width 34 height 10
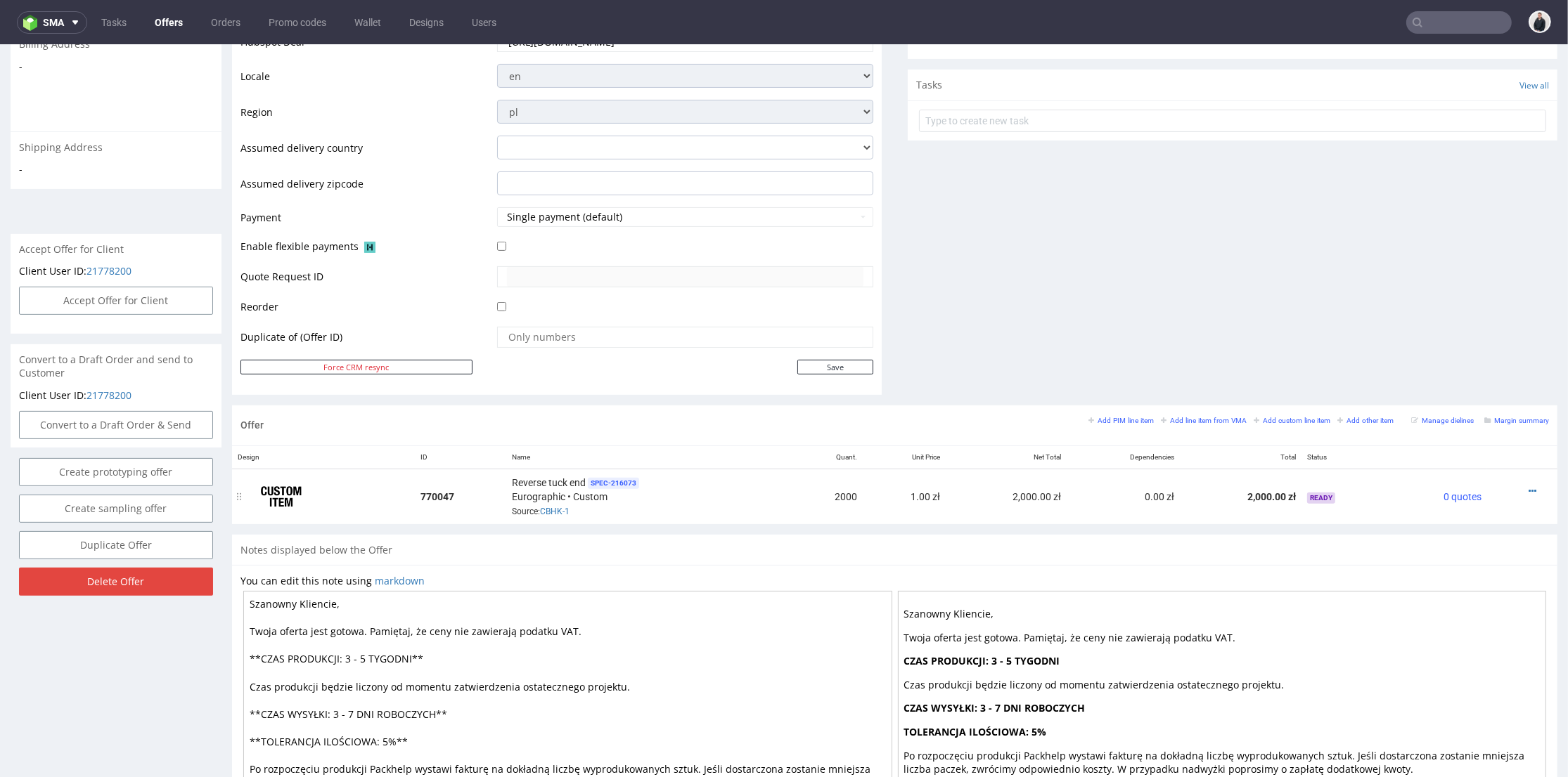
click at [1517, 489] on div at bounding box center [1517, 491] width 50 height 14
click at [1528, 486] on icon at bounding box center [1532, 491] width 7 height 10
click at [1460, 314] on span "Edit item specification" at bounding box center [1469, 309] width 113 height 14
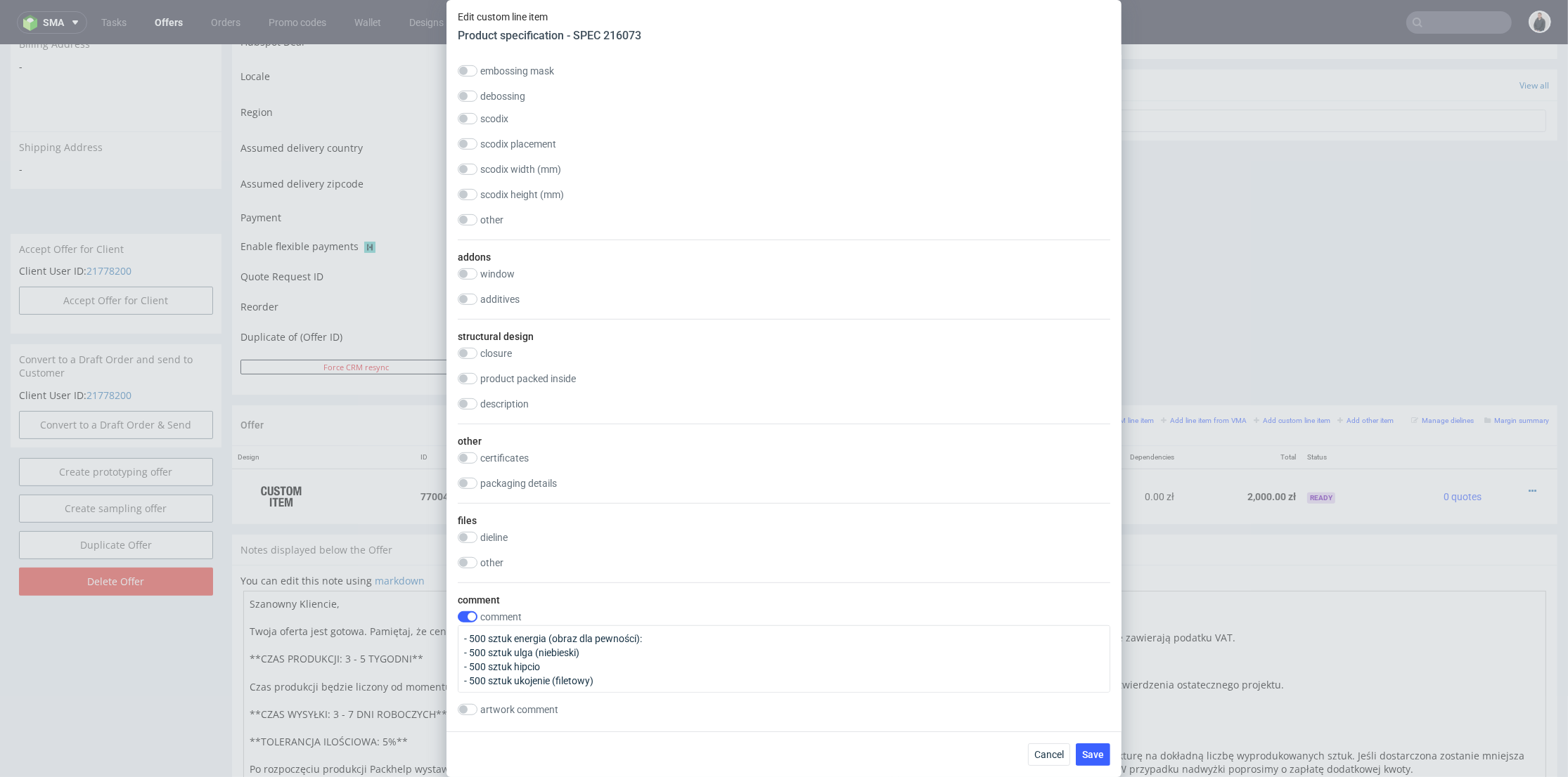
scroll to position [1718, 0]
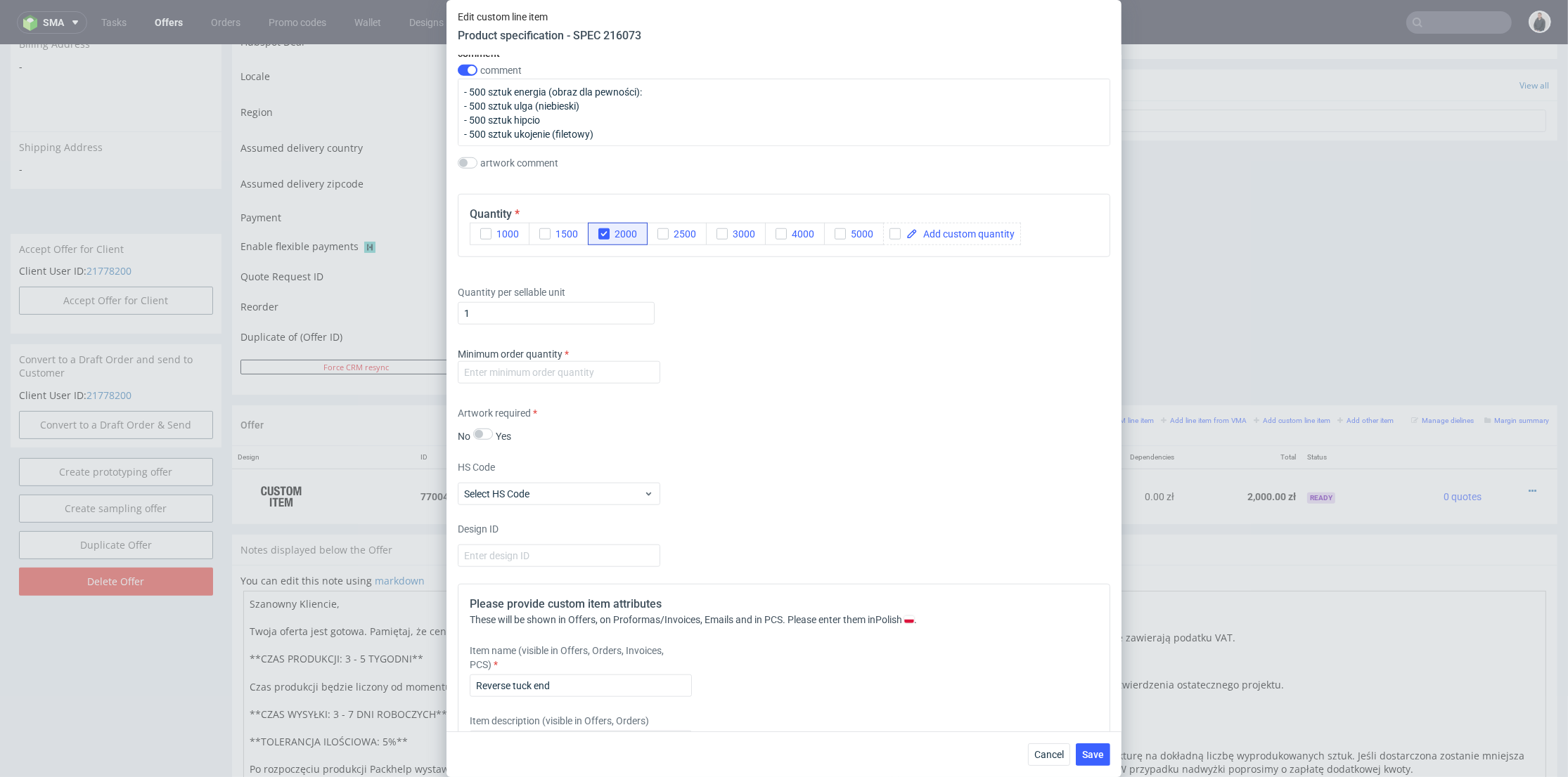
click at [561, 357] on label "Minimum order quantity" at bounding box center [514, 354] width 111 height 11
click at [566, 368] on input "number" at bounding box center [559, 372] width 202 height 23
type input "1"
click at [600, 229] on icon "button" at bounding box center [604, 233] width 10 height 10
drag, startPoint x: 887, startPoint y: 229, endPoint x: 903, endPoint y: 229, distance: 16.0
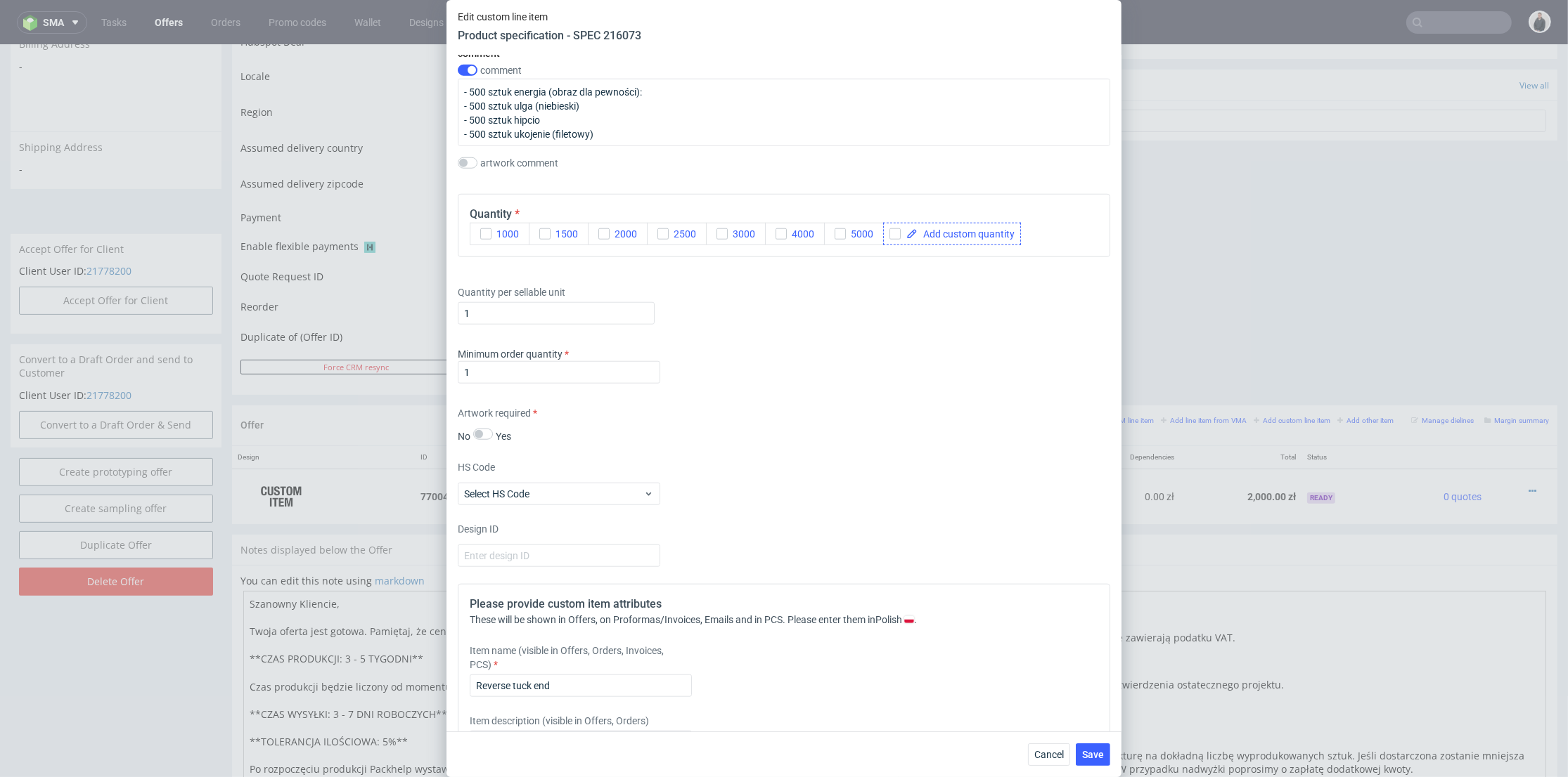
click at [892, 229] on div at bounding box center [951, 233] width 138 height 23
click at [894, 232] on input "checkbox" at bounding box center [895, 233] width 11 height 11
checkbox input "true"
click at [948, 235] on span at bounding box center [966, 233] width 97 height 10
checkbox input "true"
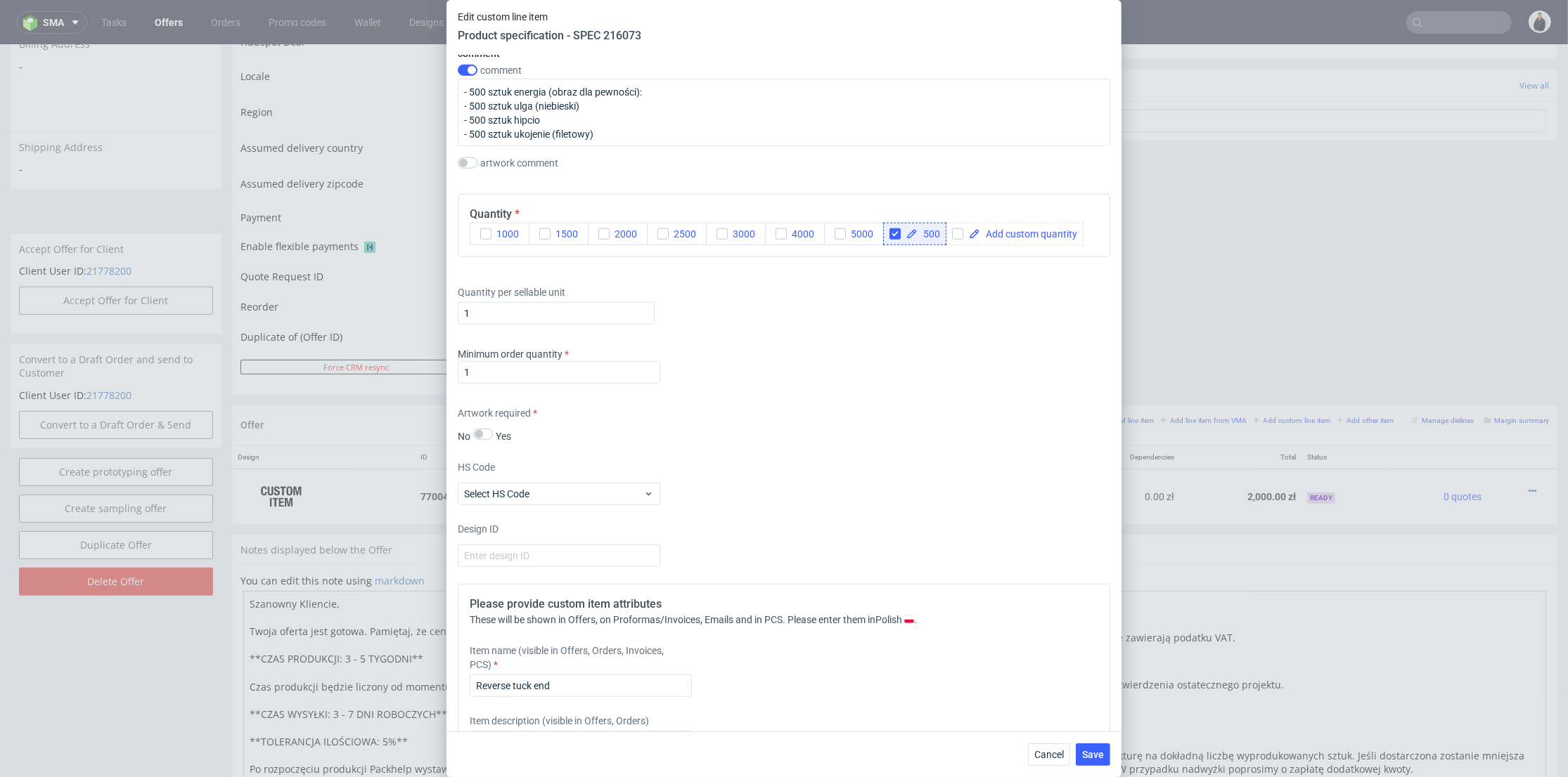
click at [914, 287] on div "Quantity per sellable unit 1" at bounding box center [784, 303] width 652 height 57
drag, startPoint x: 514, startPoint y: 91, endPoint x: 544, endPoint y: 90, distance: 30.0
click at [544, 90] on textarea "- 500 sztuk energia (obraz dla pewności): - 500 sztuk ulga (niebieski) - 500 sz…" at bounding box center [784, 112] width 652 height 67
click at [601, 690] on input "Reverse tuck end" at bounding box center [581, 686] width 223 height 23
paste input "energia"
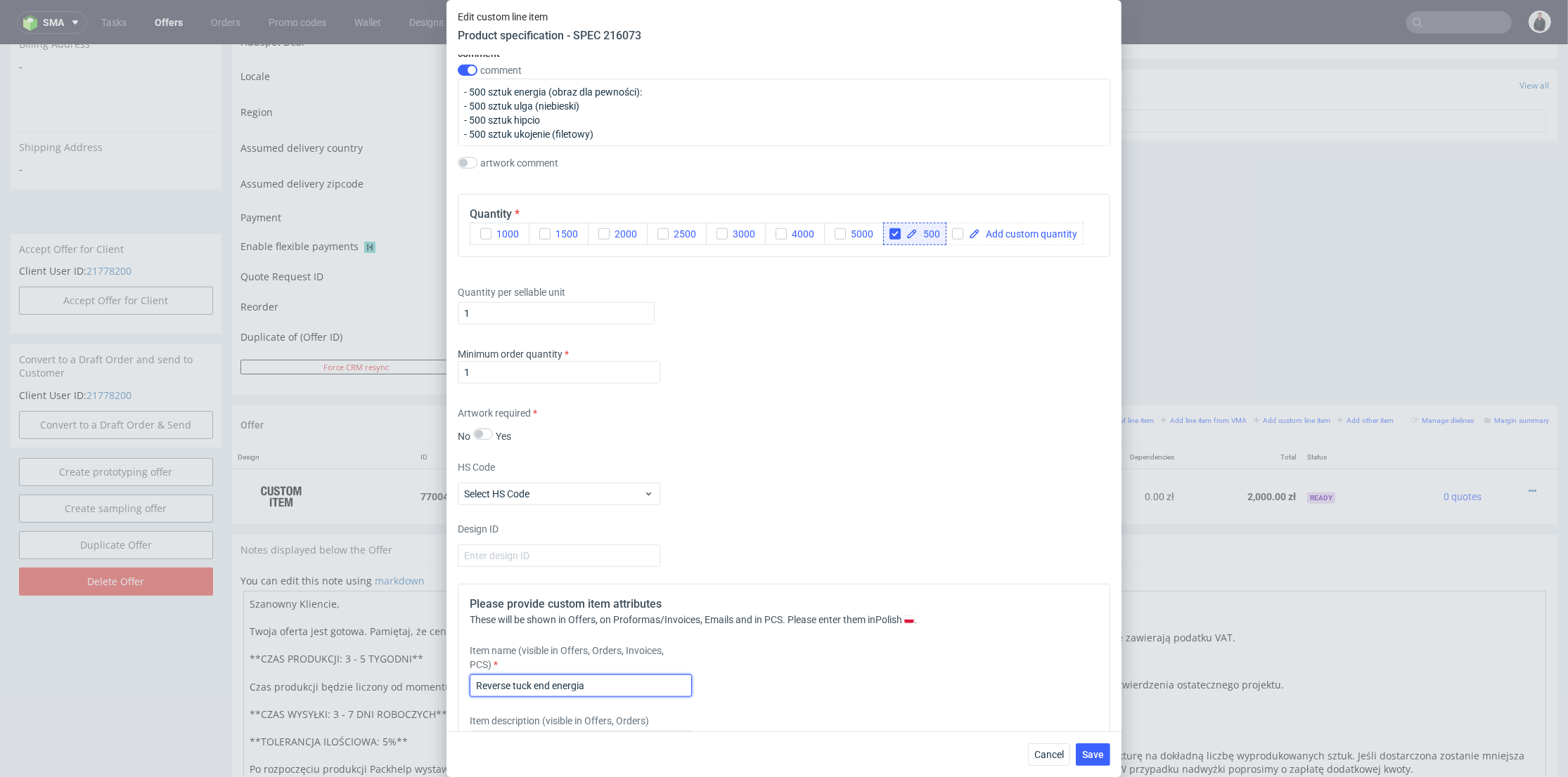
type input "Reverse tuck end energia"
click at [811, 555] on div "Design ID" at bounding box center [784, 544] width 652 height 45
click at [1097, 752] on span "Save" at bounding box center [1093, 754] width 22 height 10
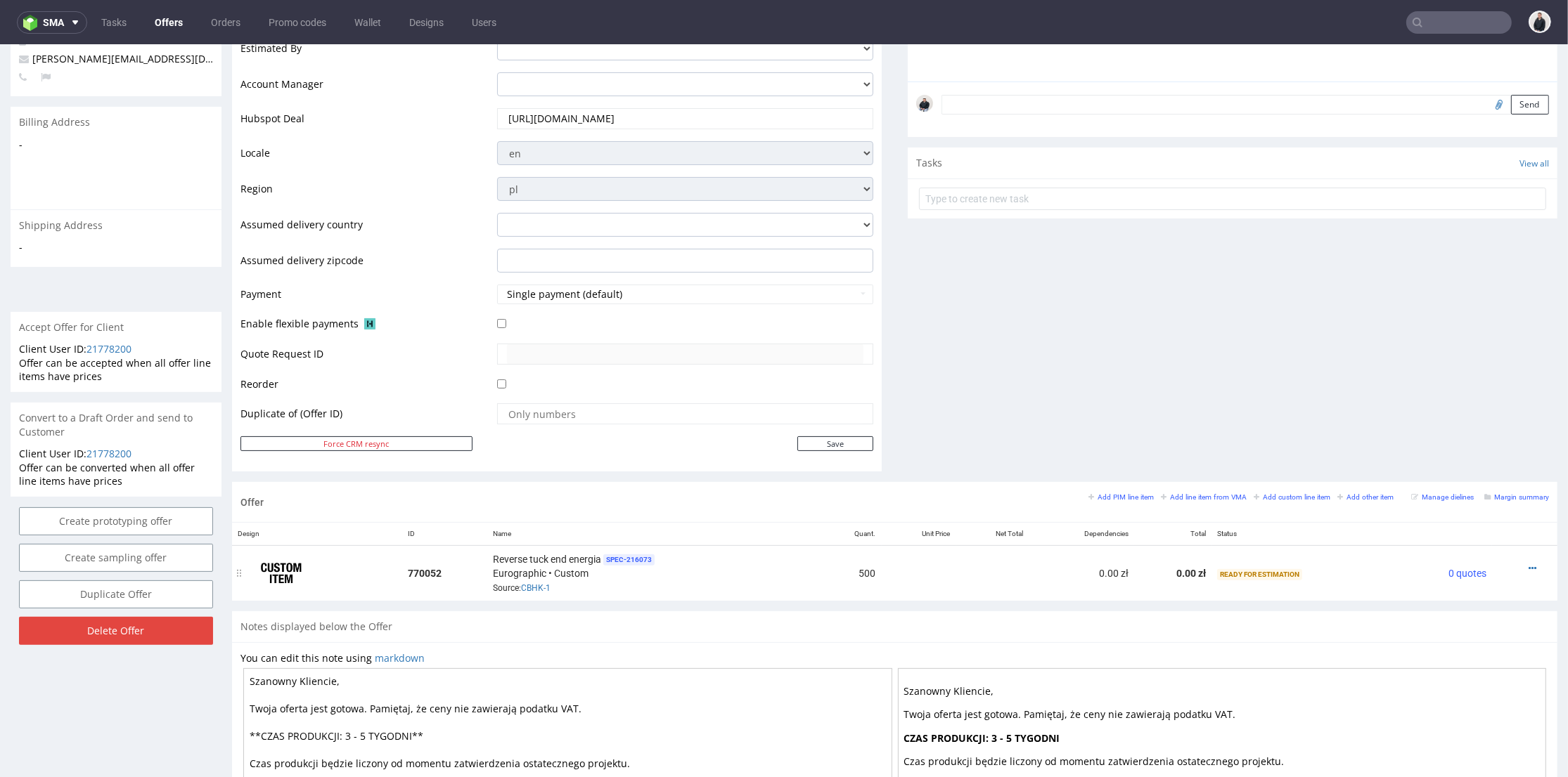
scroll to position [546, 0]
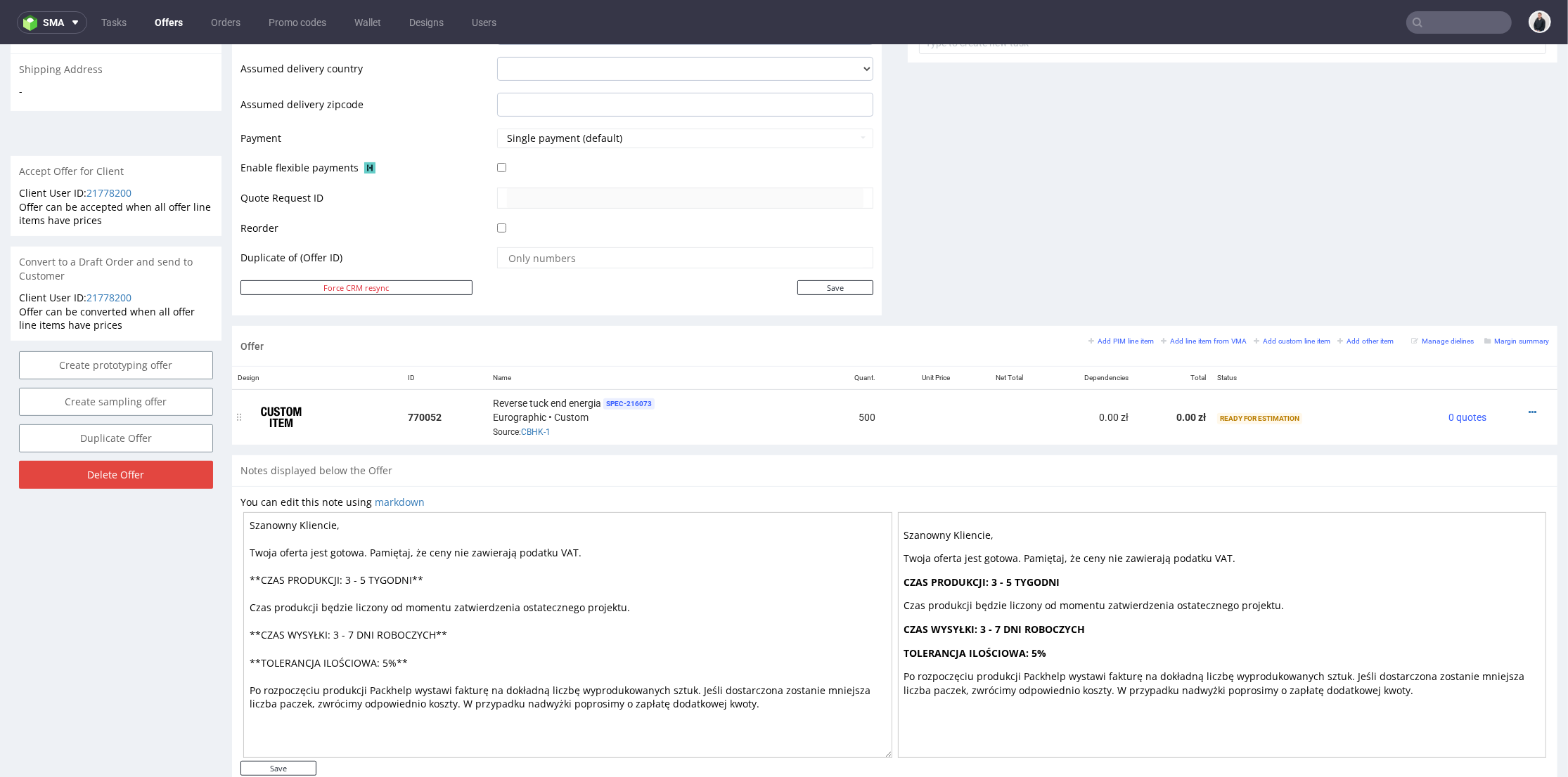
click at [1504, 409] on div at bounding box center [1521, 412] width 46 height 14
click at [1528, 408] on icon at bounding box center [1532, 412] width 7 height 10
click at [1454, 305] on span "Duplicate Item" at bounding box center [1469, 306] width 113 height 14
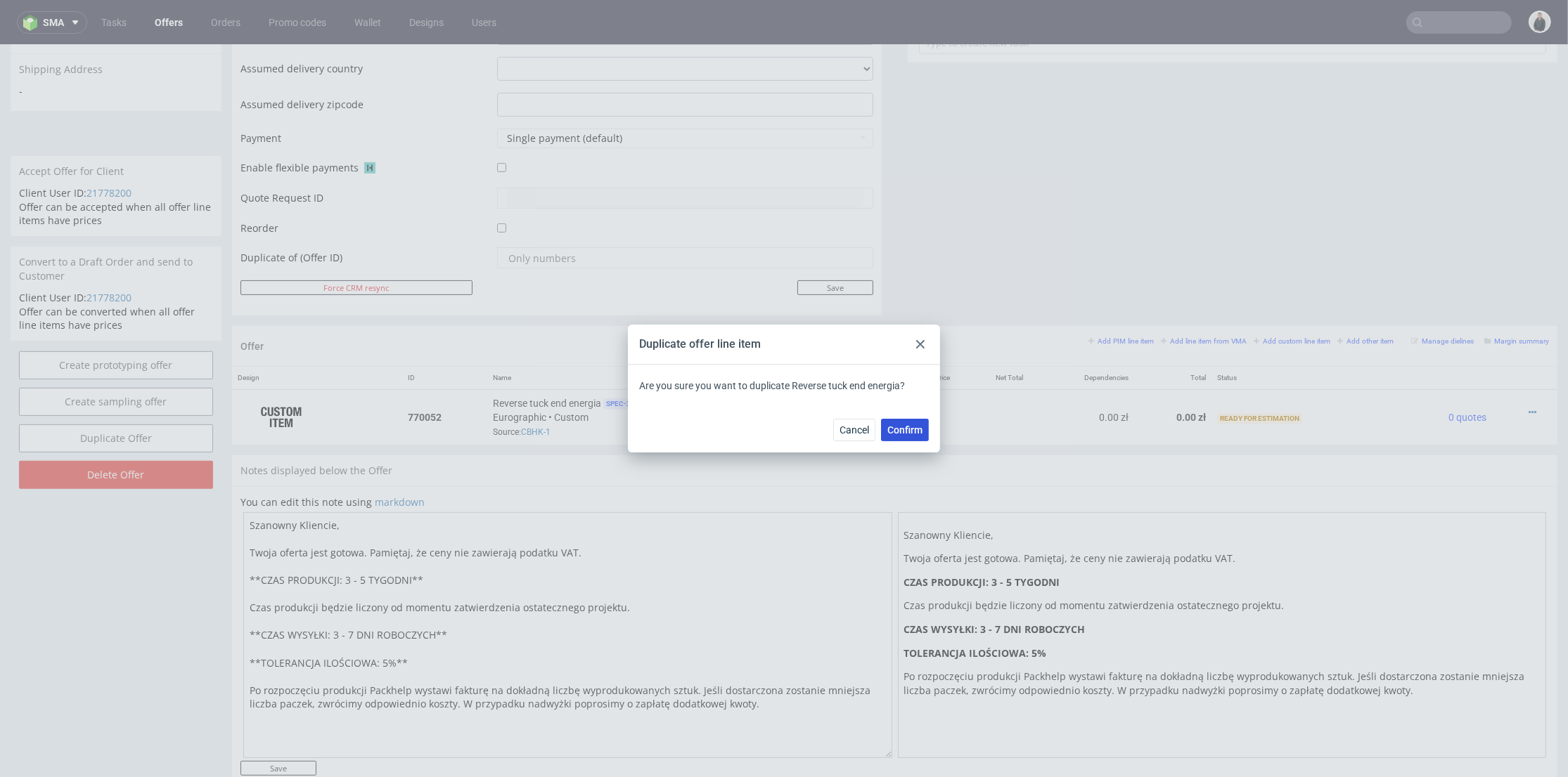
click at [912, 426] on span "Confirm" at bounding box center [905, 430] width 36 height 10
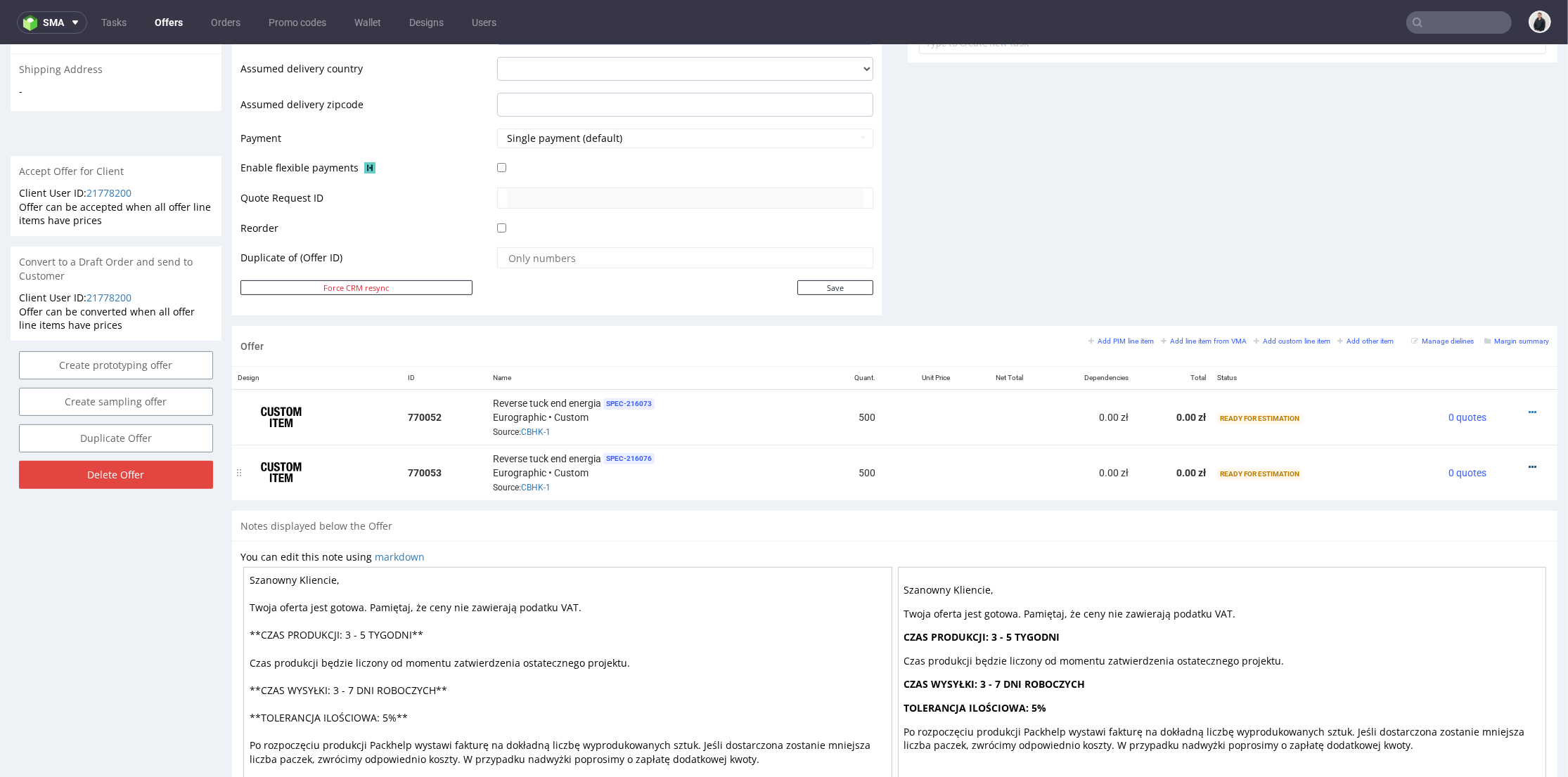
click at [1528, 465] on icon at bounding box center [1532, 467] width 7 height 10
click at [1467, 355] on span "Duplicate Item" at bounding box center [1469, 359] width 113 height 14
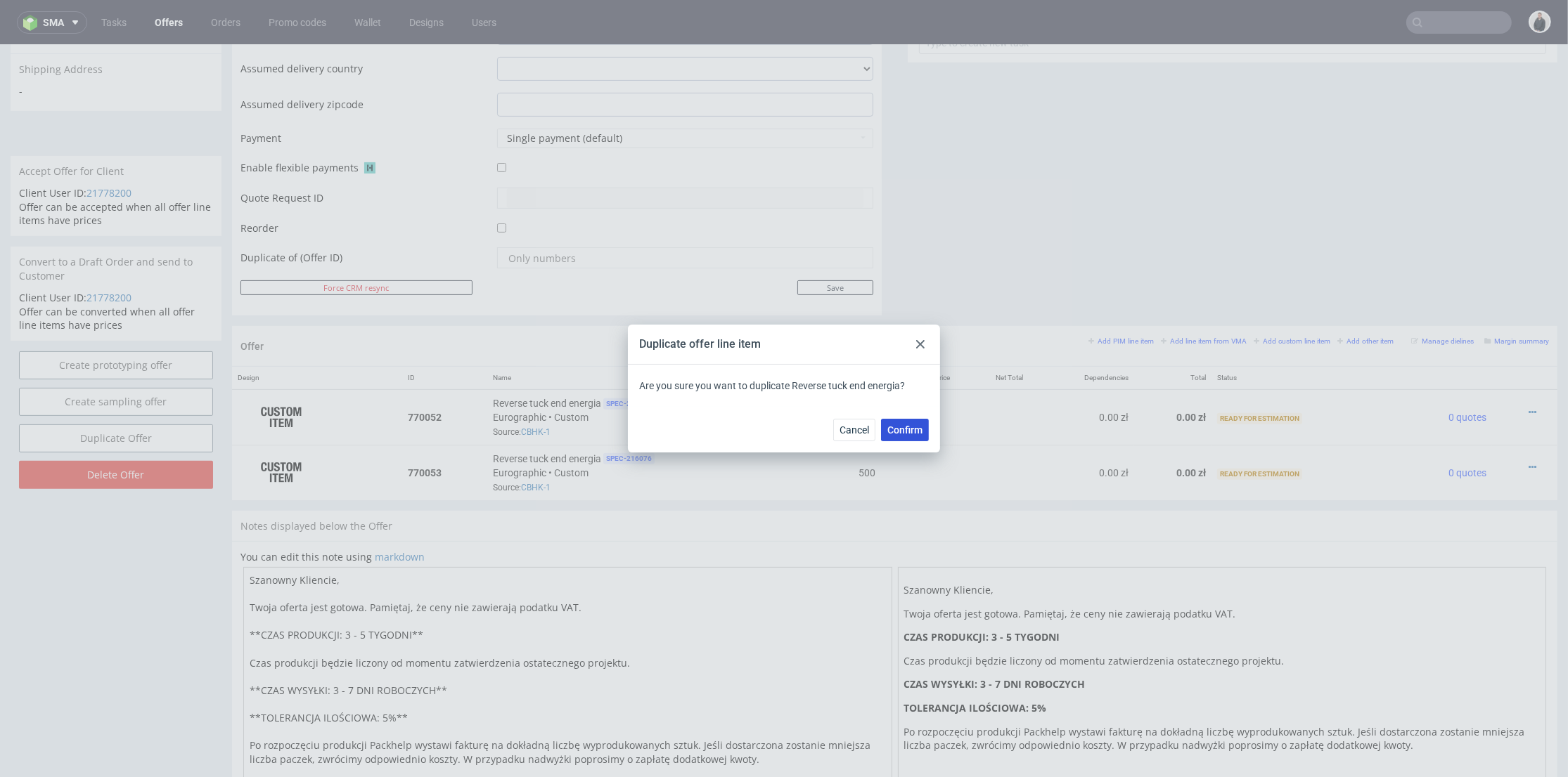
click at [904, 430] on span "Confirm" at bounding box center [905, 430] width 36 height 10
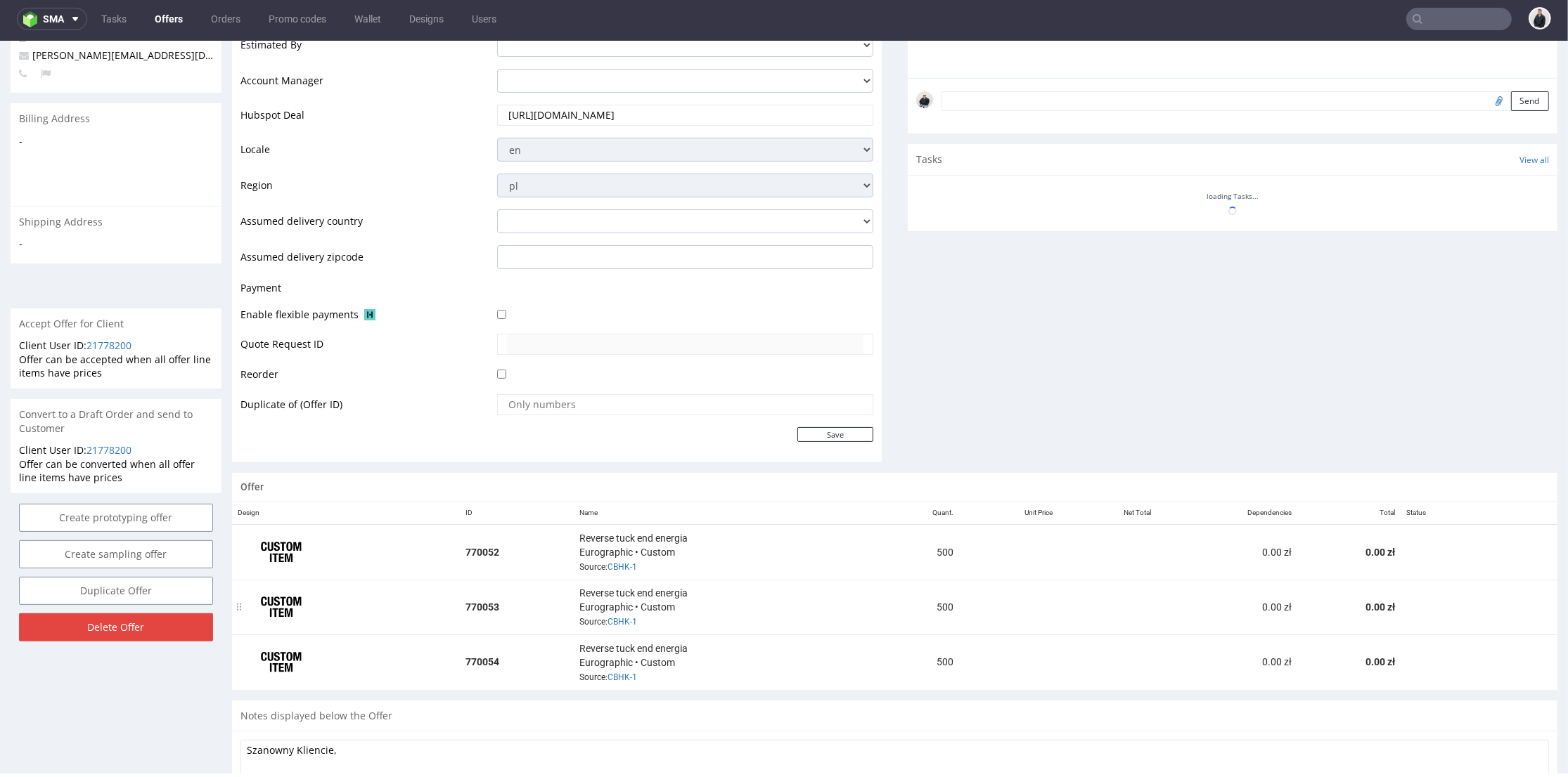
scroll to position [468, 0]
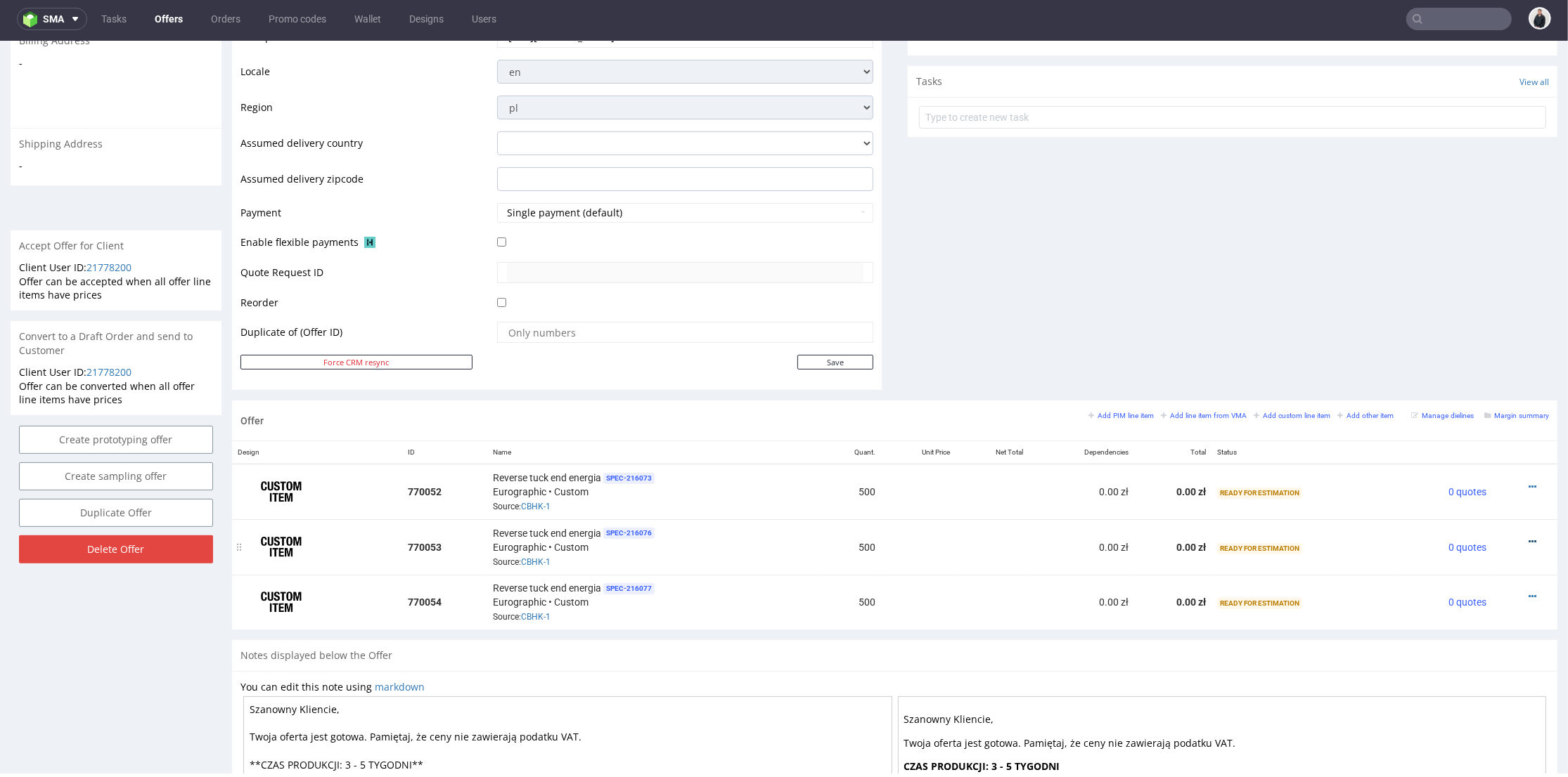
click at [1512, 534] on div at bounding box center [1521, 541] width 46 height 14
click at [1528, 538] on icon at bounding box center [1532, 542] width 7 height 10
click at [1445, 432] on span "Duplicate Item" at bounding box center [1469, 434] width 113 height 14
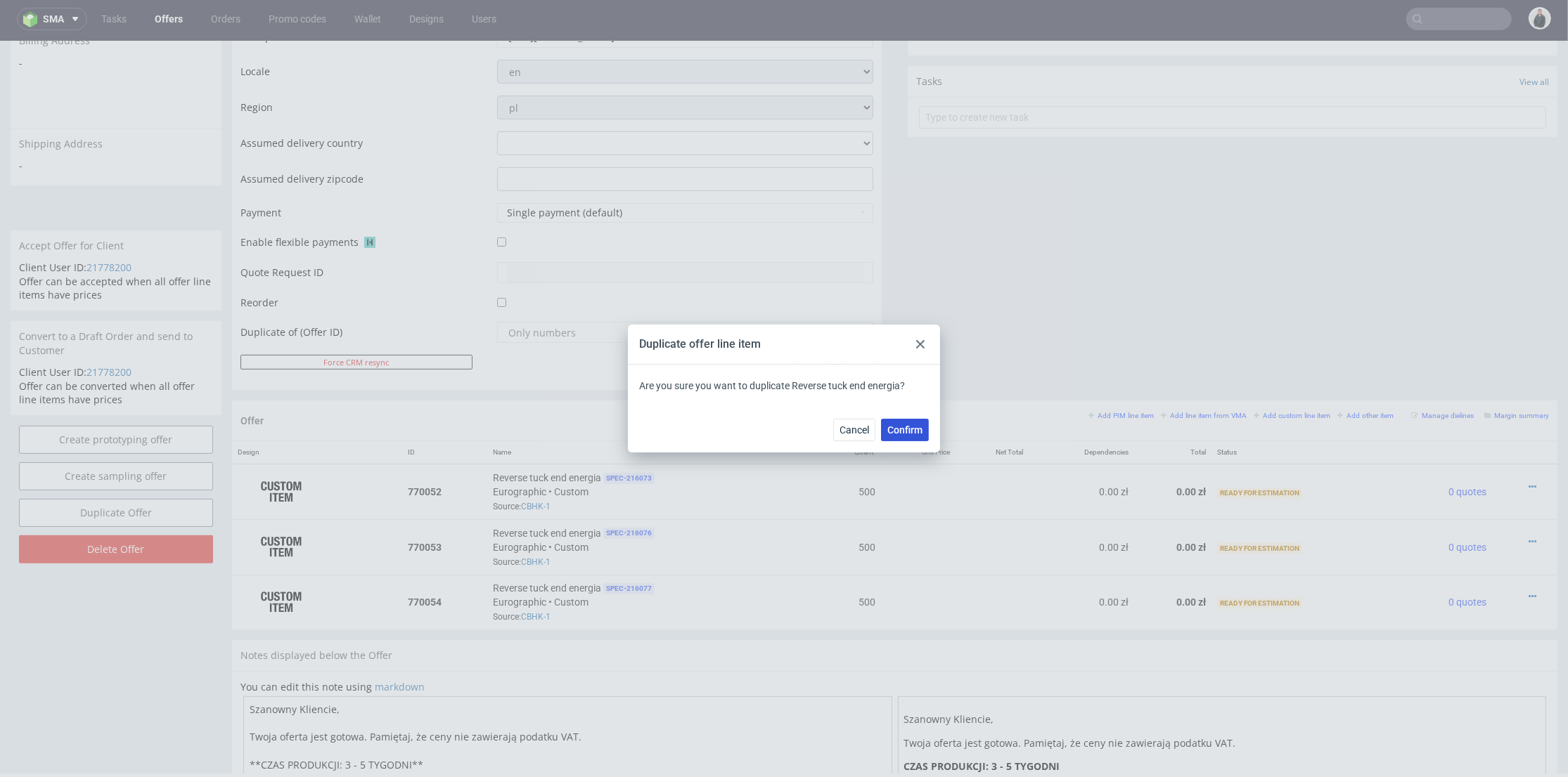
click at [908, 431] on span "Confirm" at bounding box center [905, 430] width 36 height 10
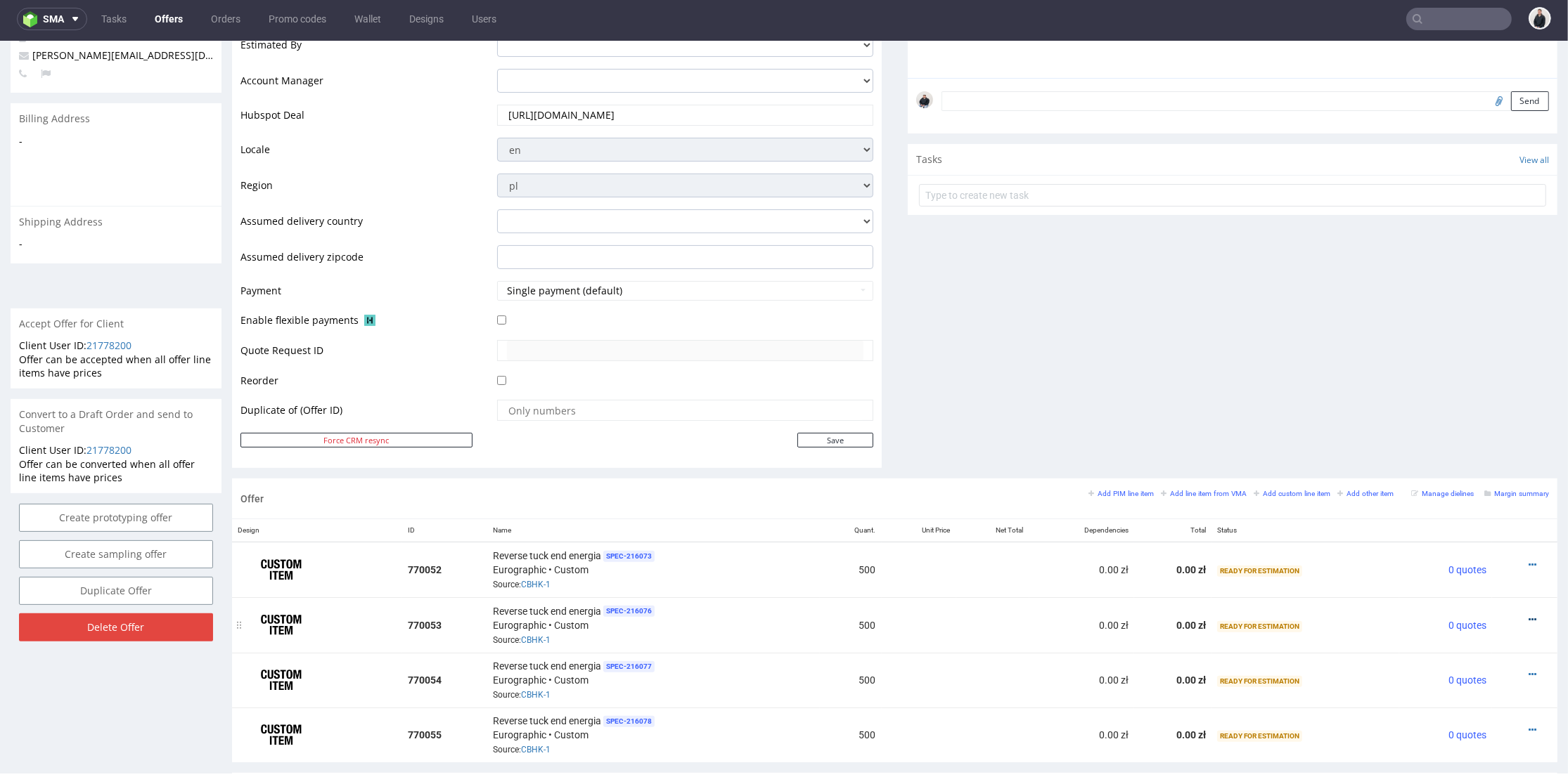
scroll to position [624, 0]
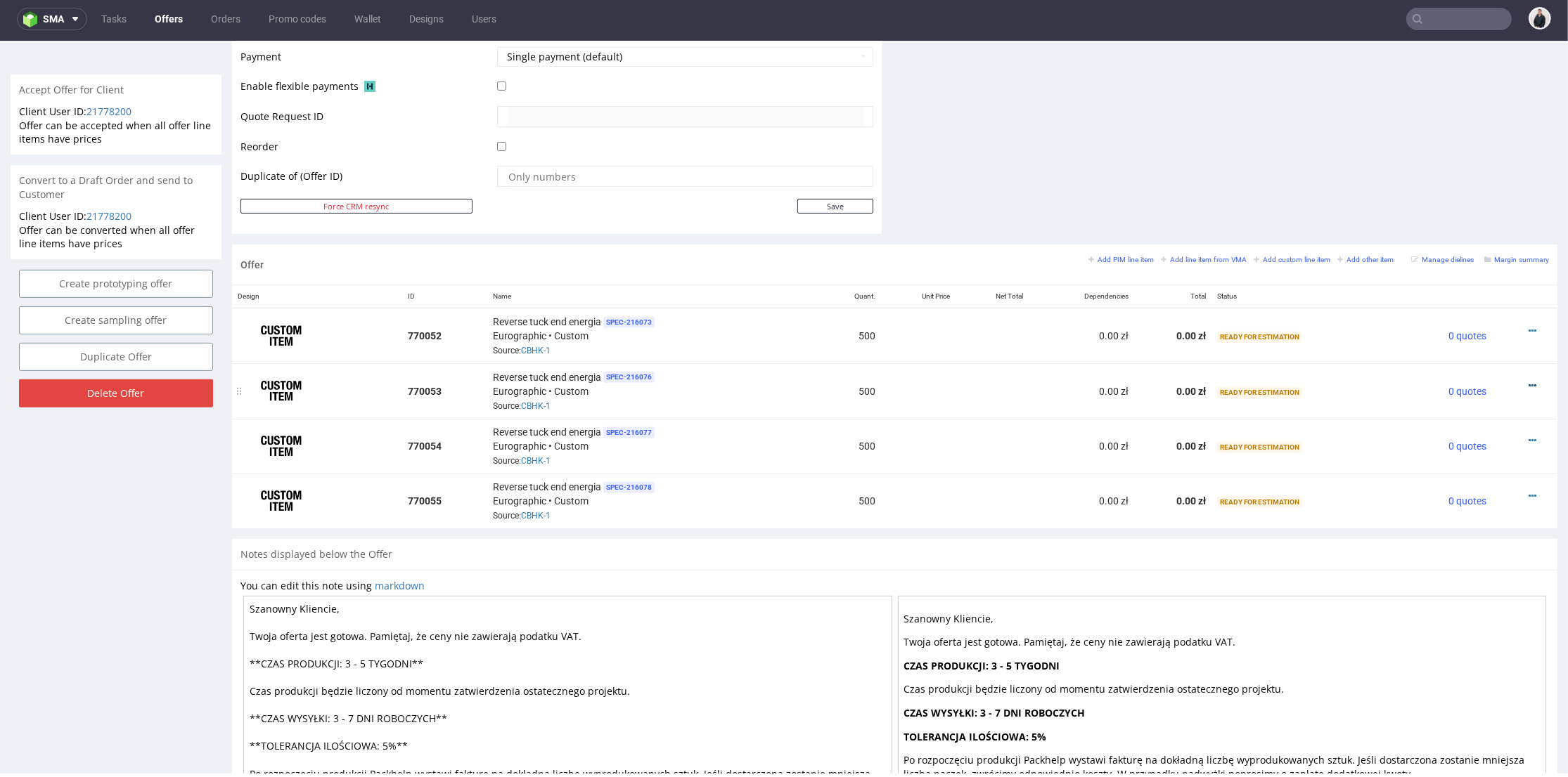
click at [1528, 381] on icon at bounding box center [1532, 386] width 7 height 10
click at [1427, 200] on span "Edit item specification" at bounding box center [1469, 202] width 113 height 14
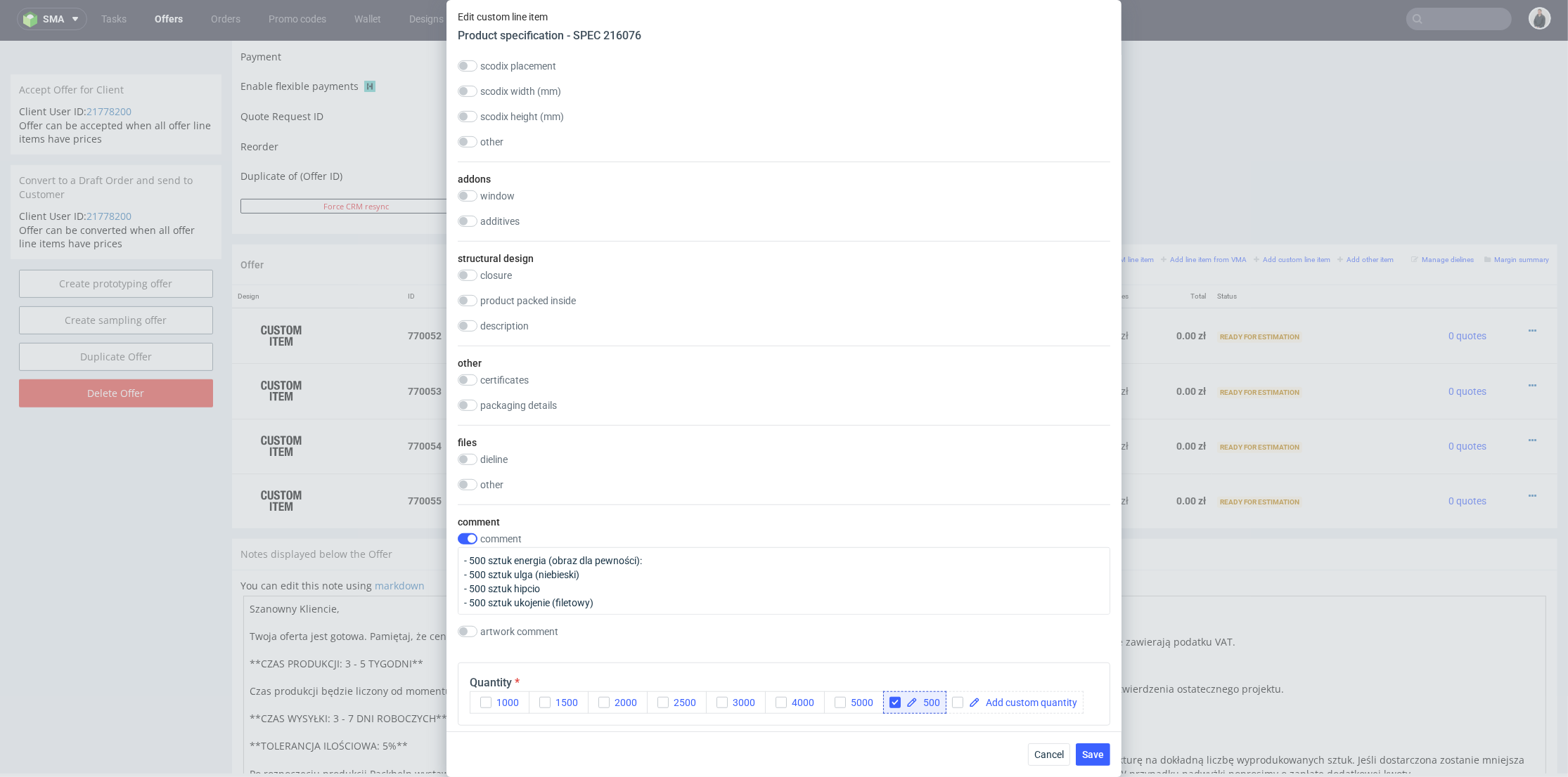
scroll to position [1405, 0]
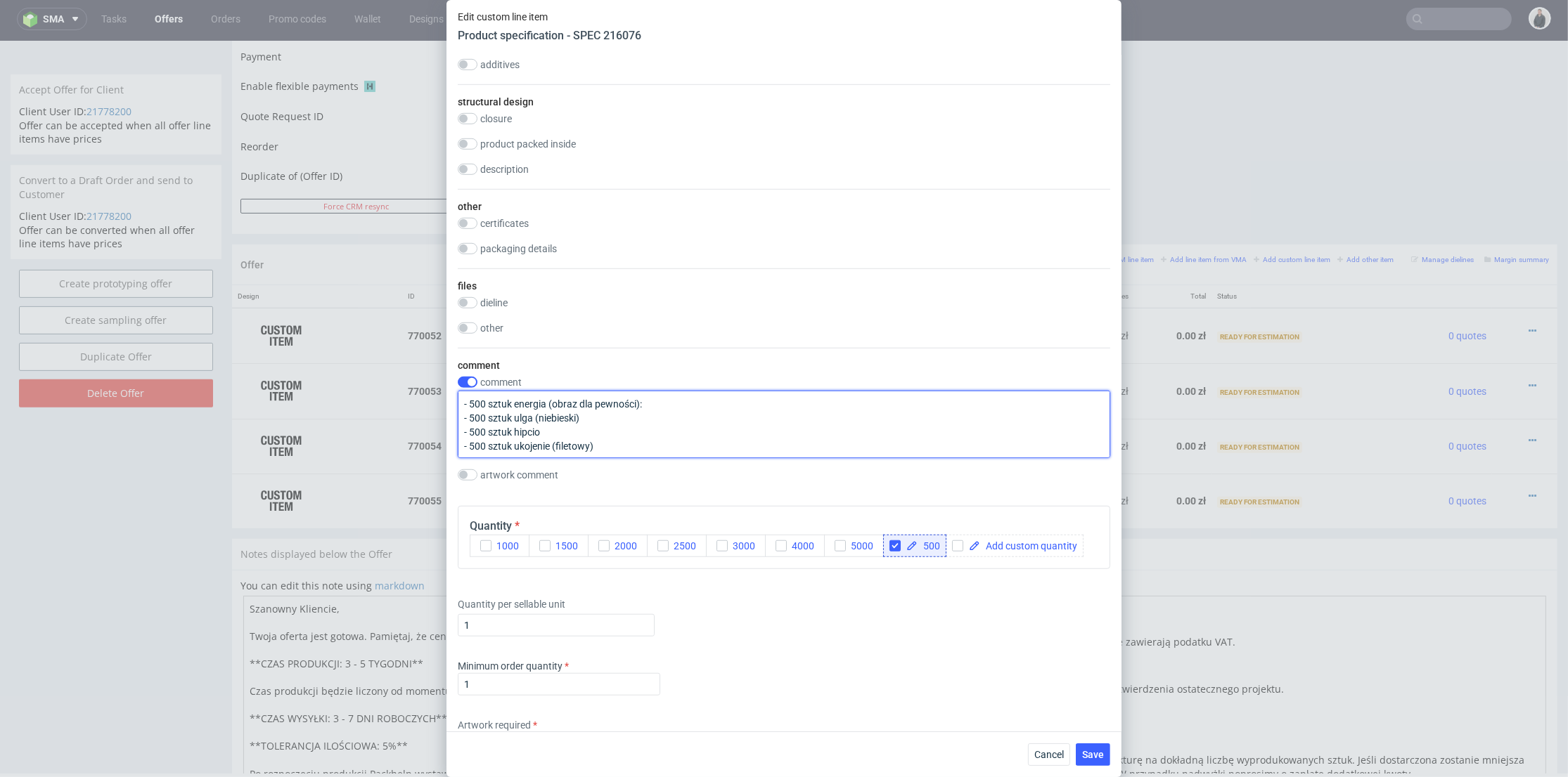
drag, startPoint x: 532, startPoint y: 415, endPoint x: 516, endPoint y: 415, distance: 16.0
click at [516, 415] on textarea "- 500 sztuk energia (obraz dla pewności): - 500 sztuk ulga (niebieski) - 500 sz…" at bounding box center [784, 424] width 652 height 67
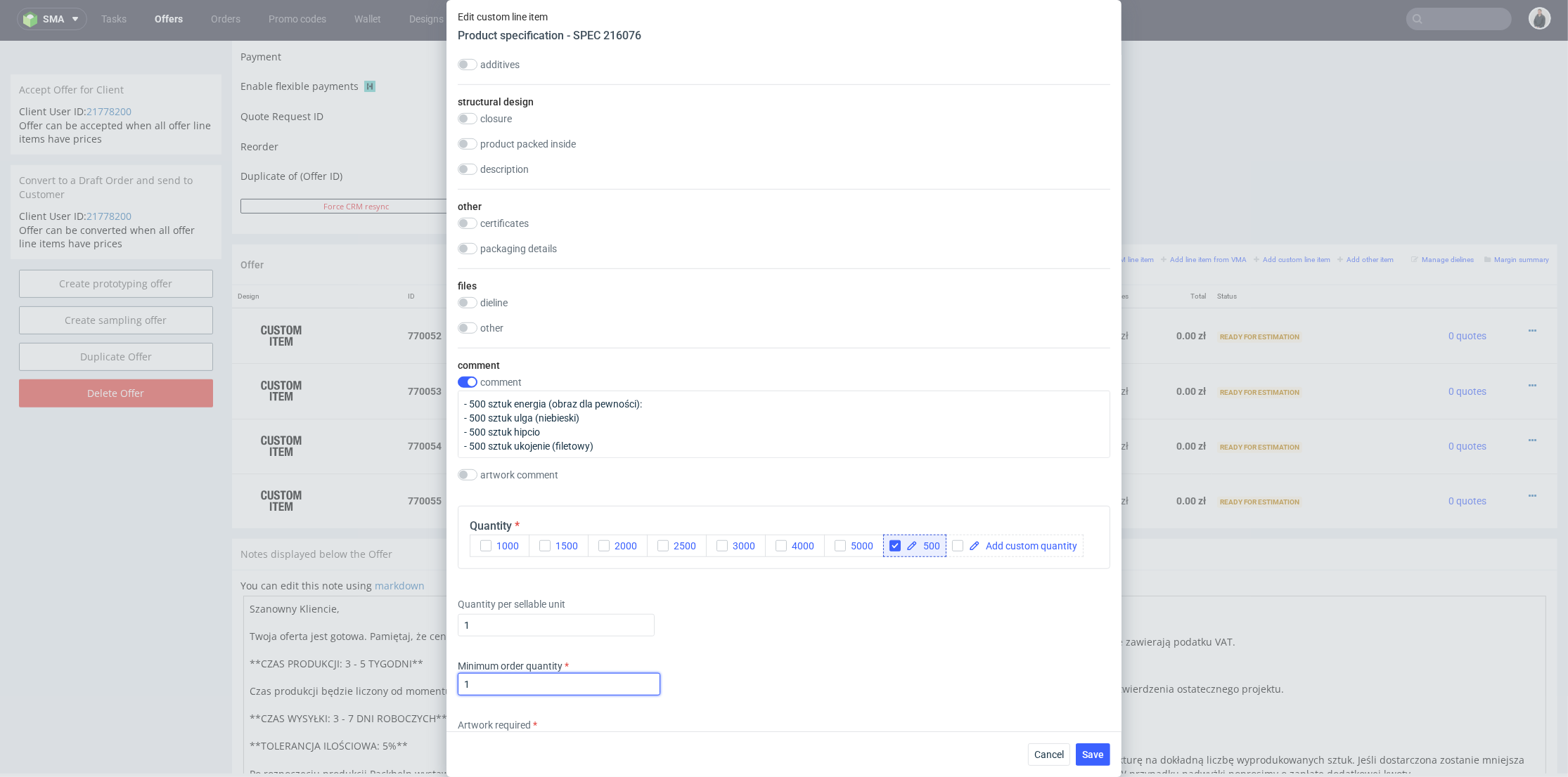
click at [577, 676] on input "1" at bounding box center [559, 684] width 202 height 23
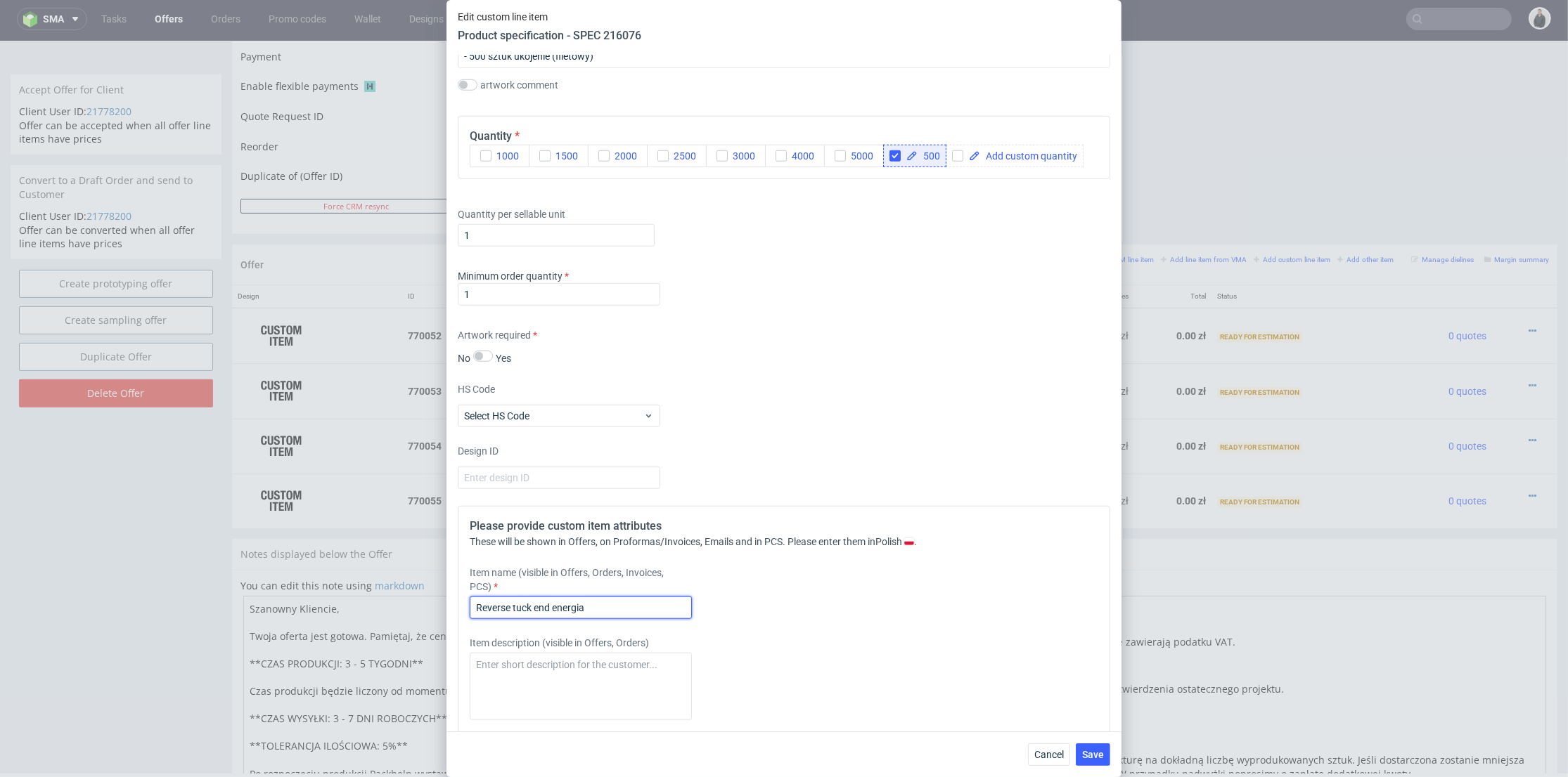
drag, startPoint x: 600, startPoint y: 608, endPoint x: 554, endPoint y: 606, distance: 46.0
click at [554, 606] on input "Reverse tuck end energia" at bounding box center [581, 607] width 223 height 23
paste input "ulg"
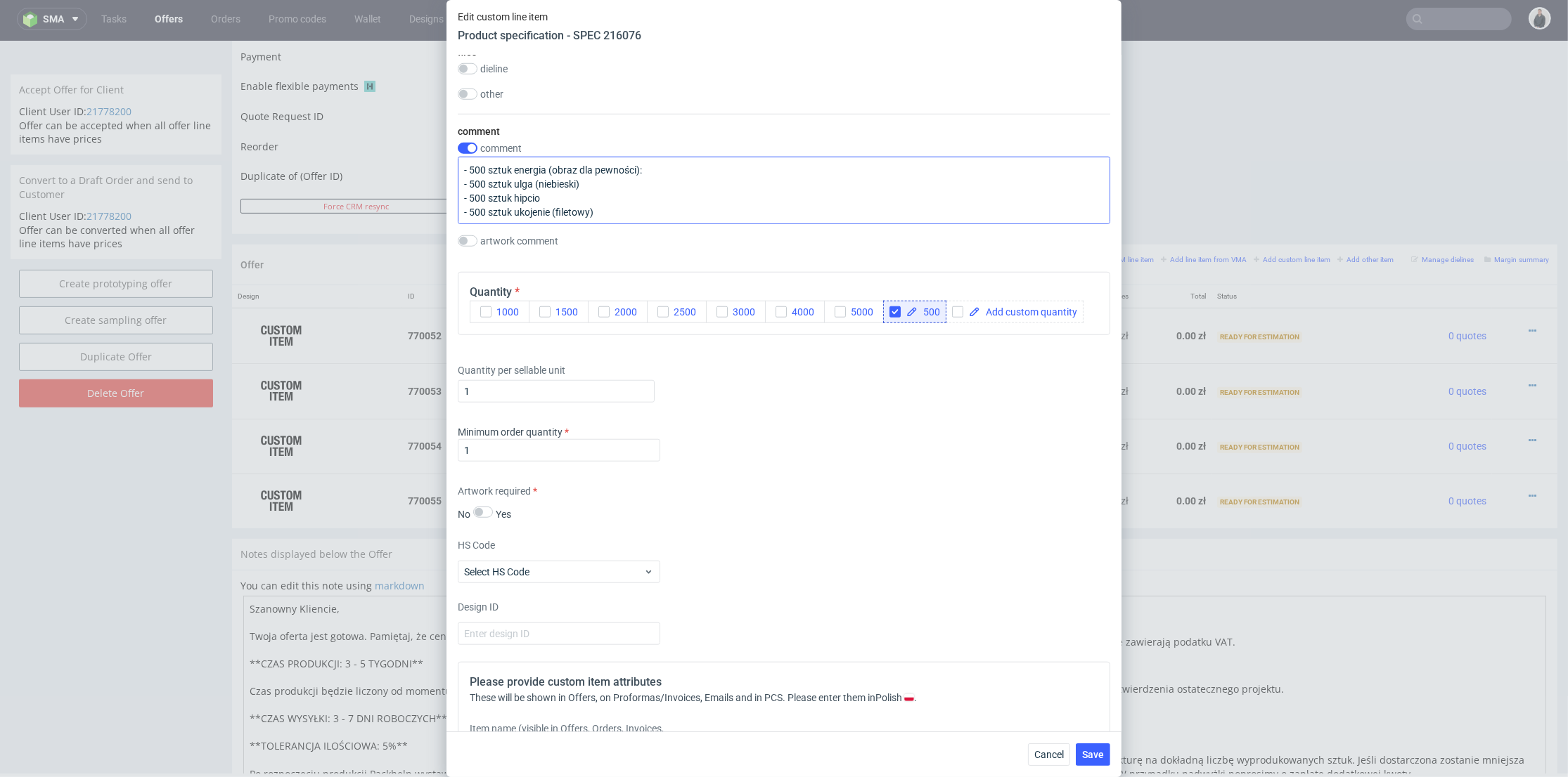
type input "Reverse tuck end ulga"
drag, startPoint x: 533, startPoint y: 198, endPoint x: 514, endPoint y: 195, distance: 19.2
click at [514, 195] on textarea "- 500 sztuk energia (obraz dla pewności): - 500 sztuk ulga (niebieski) - 500 sz…" at bounding box center [784, 191] width 652 height 67
click at [1099, 758] on span "Save" at bounding box center [1093, 754] width 22 height 10
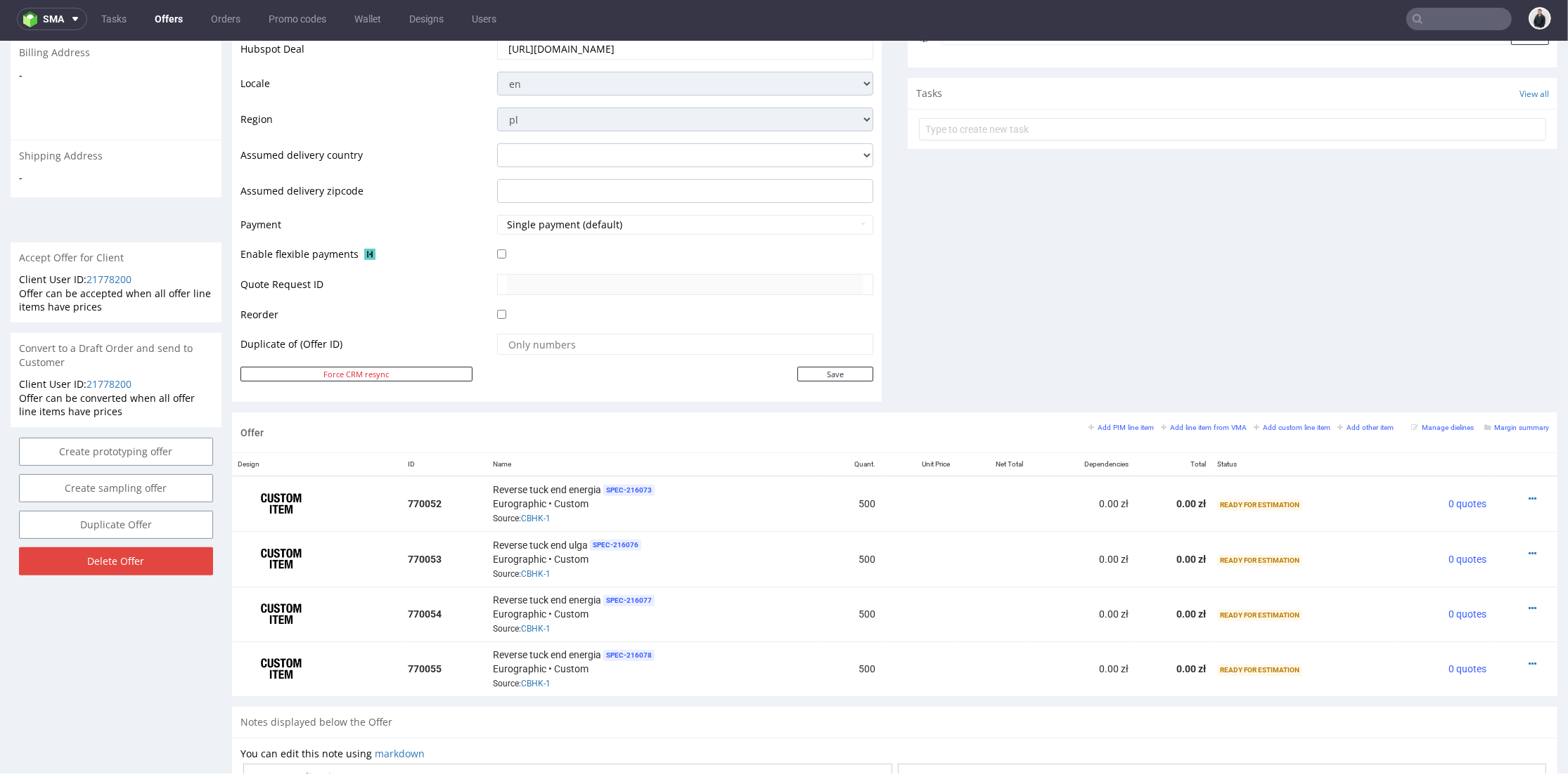
scroll to position [741, 0]
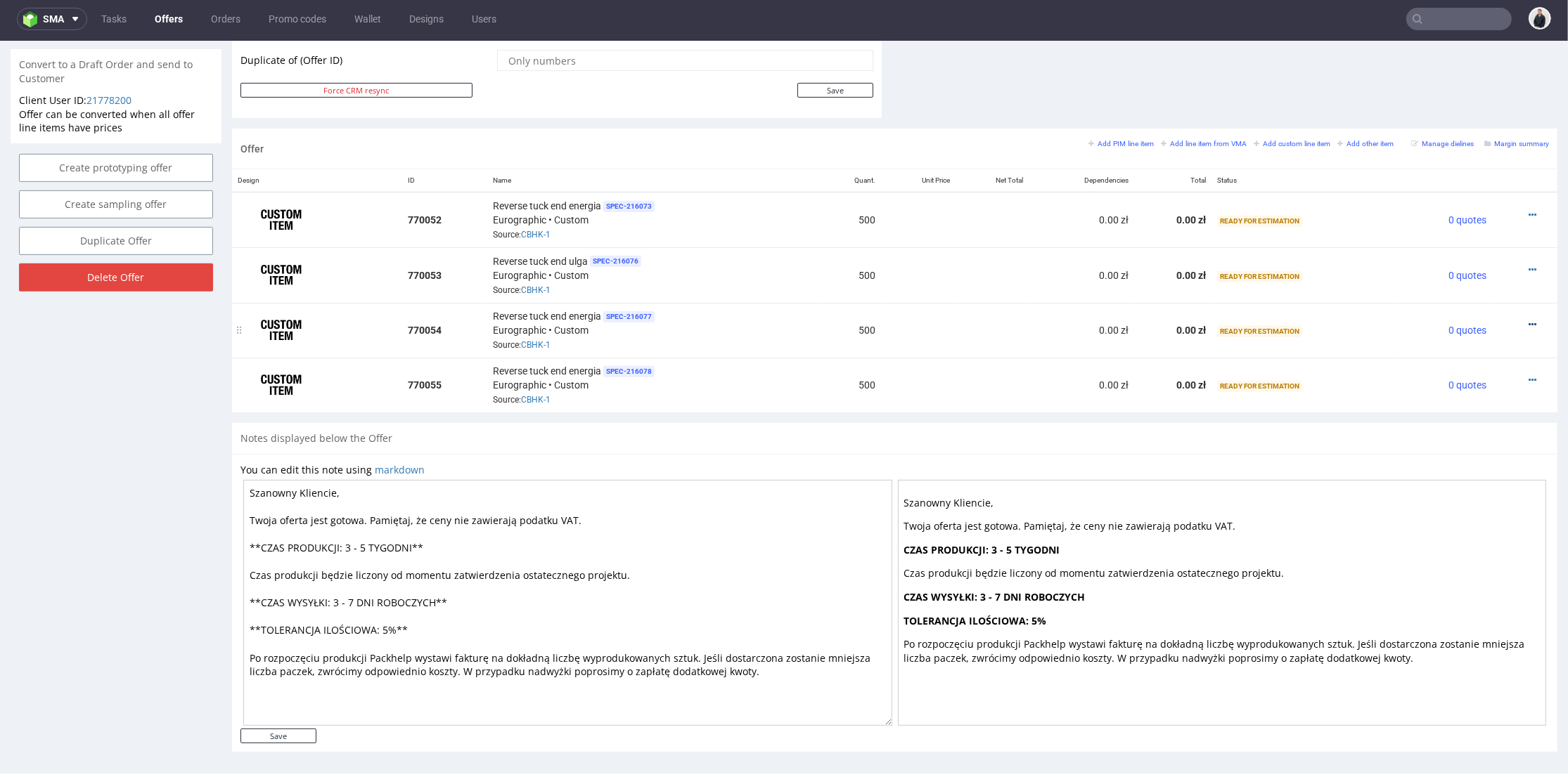
click at [1528, 320] on icon at bounding box center [1532, 325] width 7 height 10
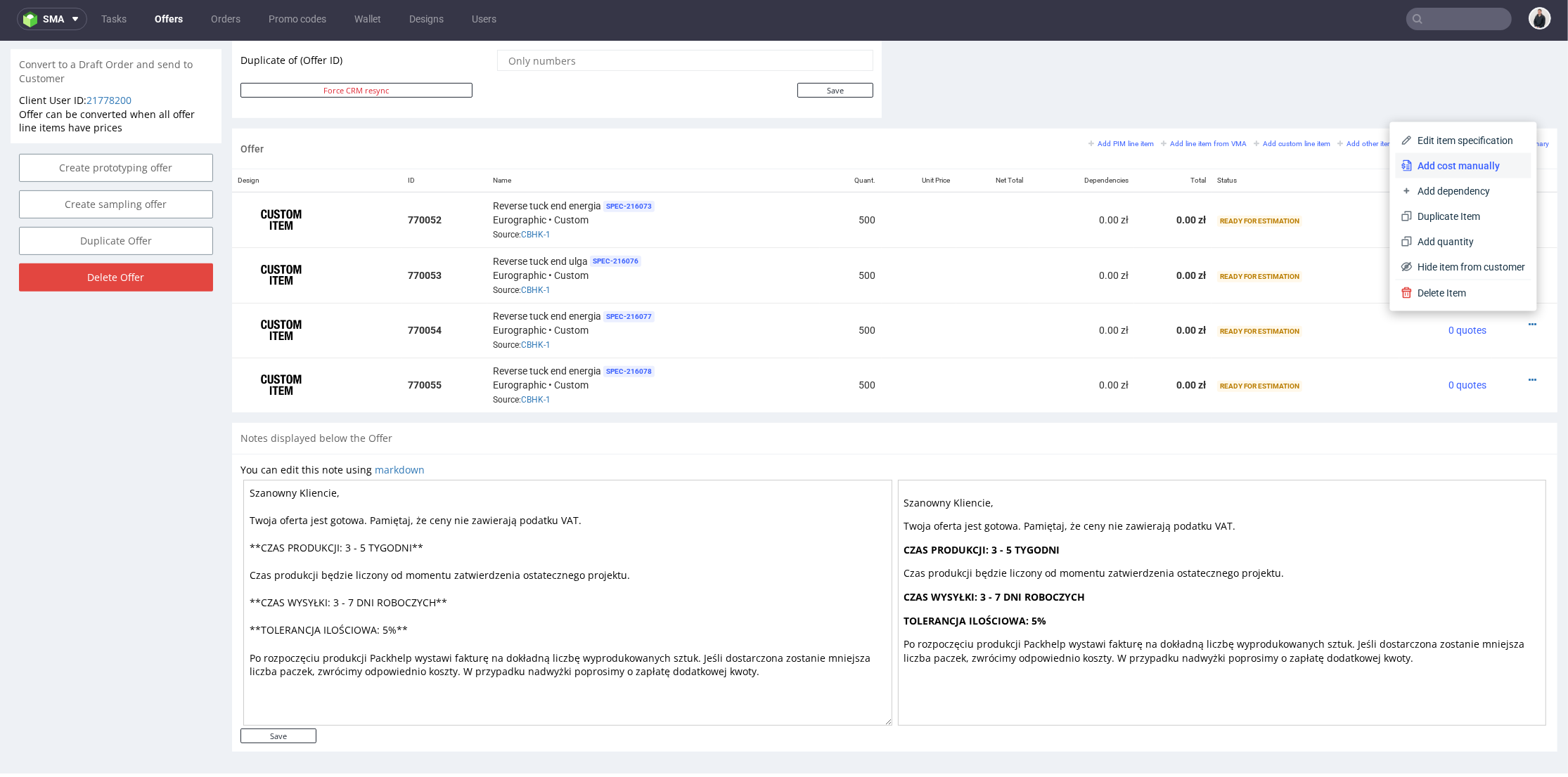
click at [1455, 164] on span "Add cost manually" at bounding box center [1469, 165] width 113 height 14
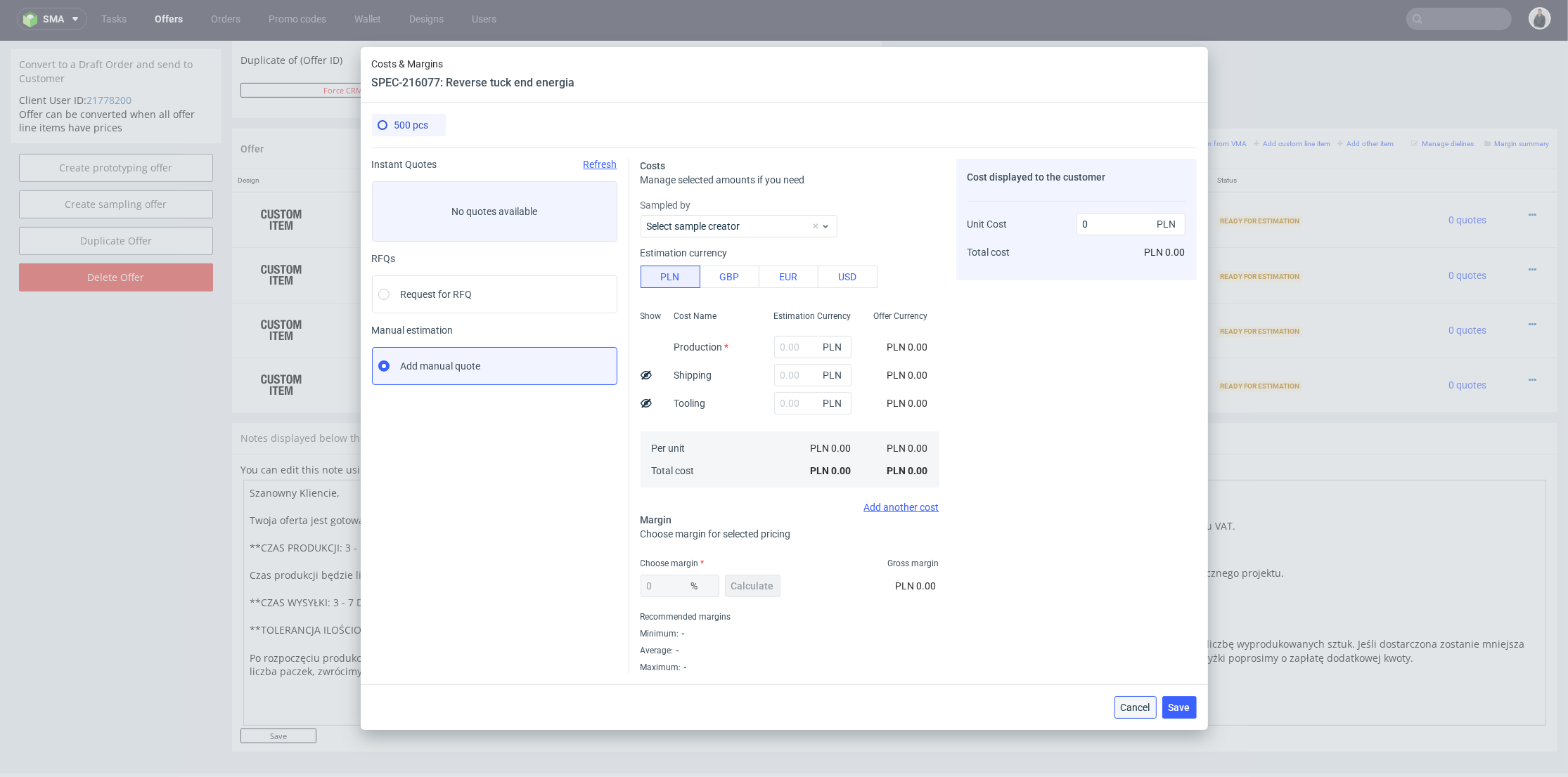
drag, startPoint x: 1140, startPoint y: 711, endPoint x: 1394, endPoint y: 223, distance: 550.1
click at [1140, 712] on span "Cancel" at bounding box center [1135, 708] width 29 height 10
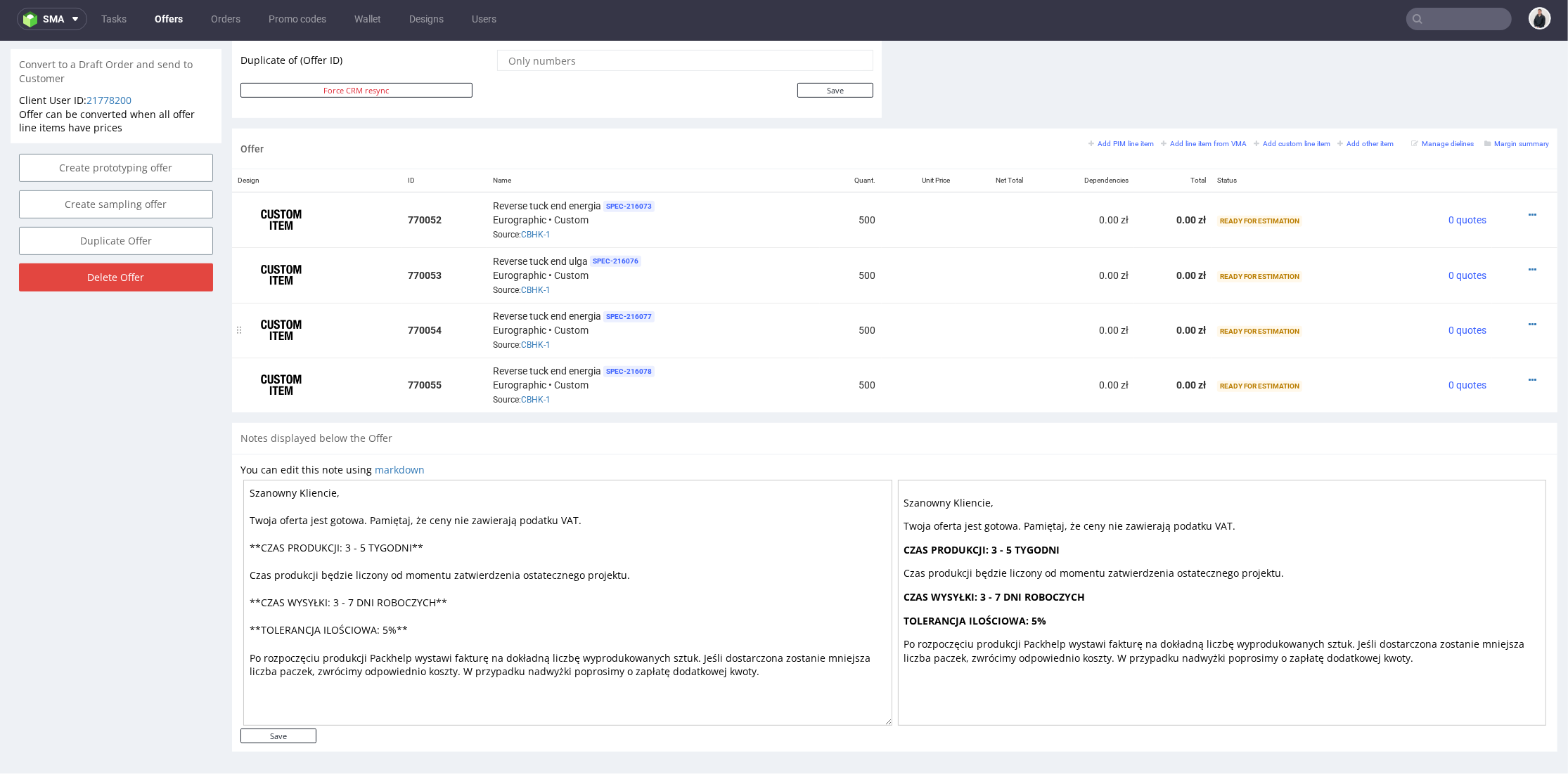
click at [1528, 320] on icon at bounding box center [1532, 325] width 7 height 10
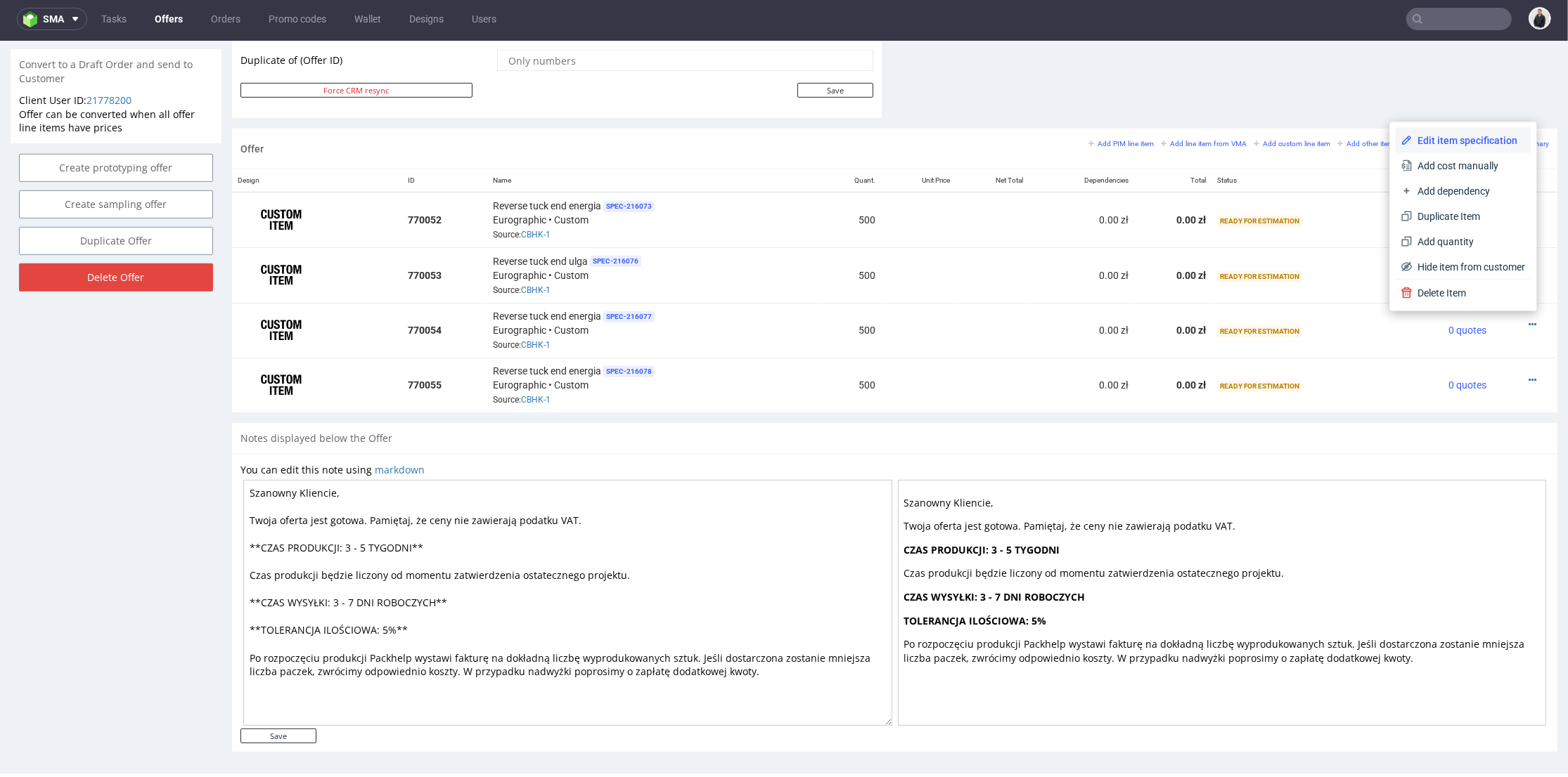
click at [1442, 146] on span "Edit item specification" at bounding box center [1469, 140] width 113 height 14
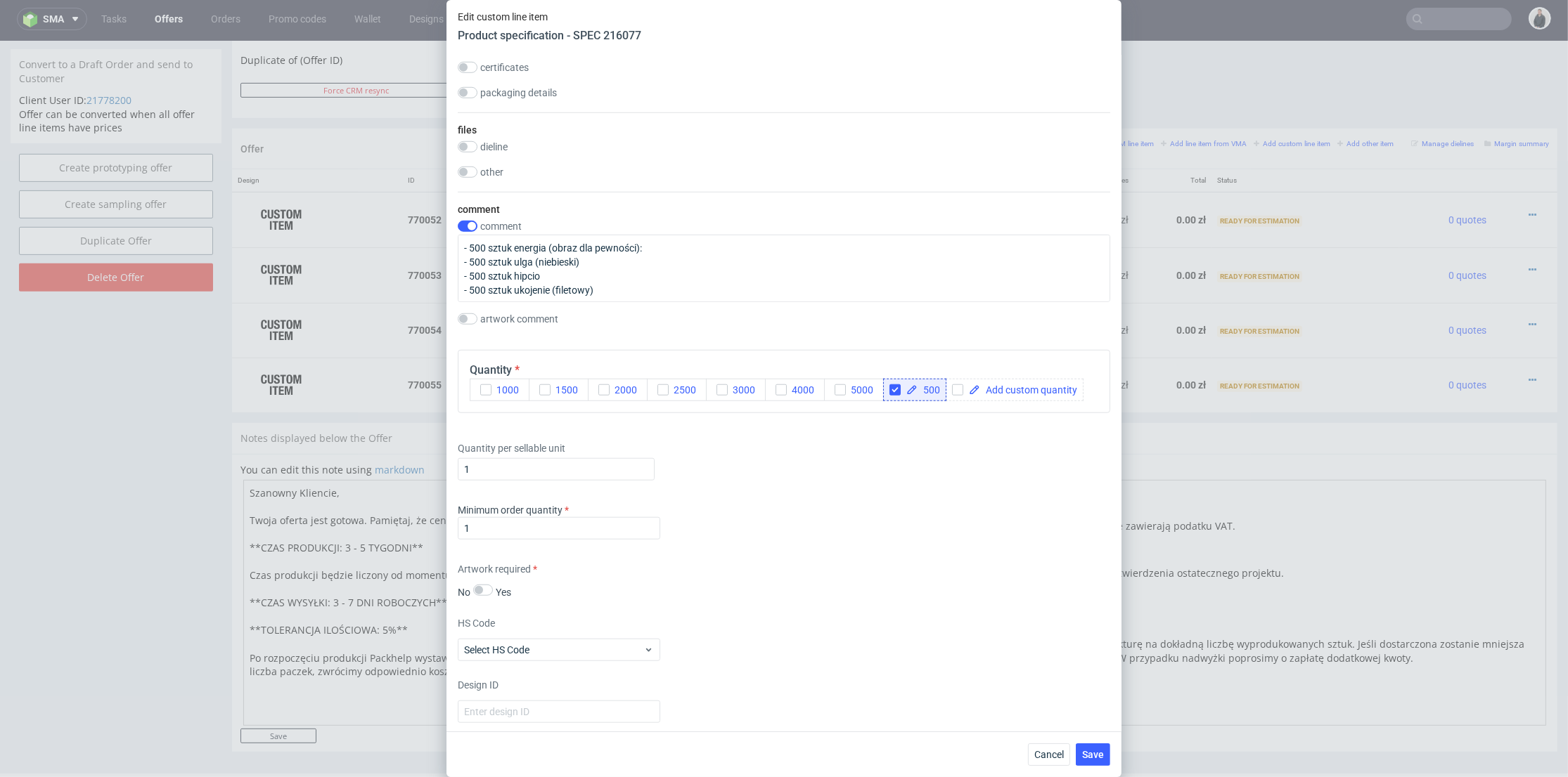
scroll to position [1952, 0]
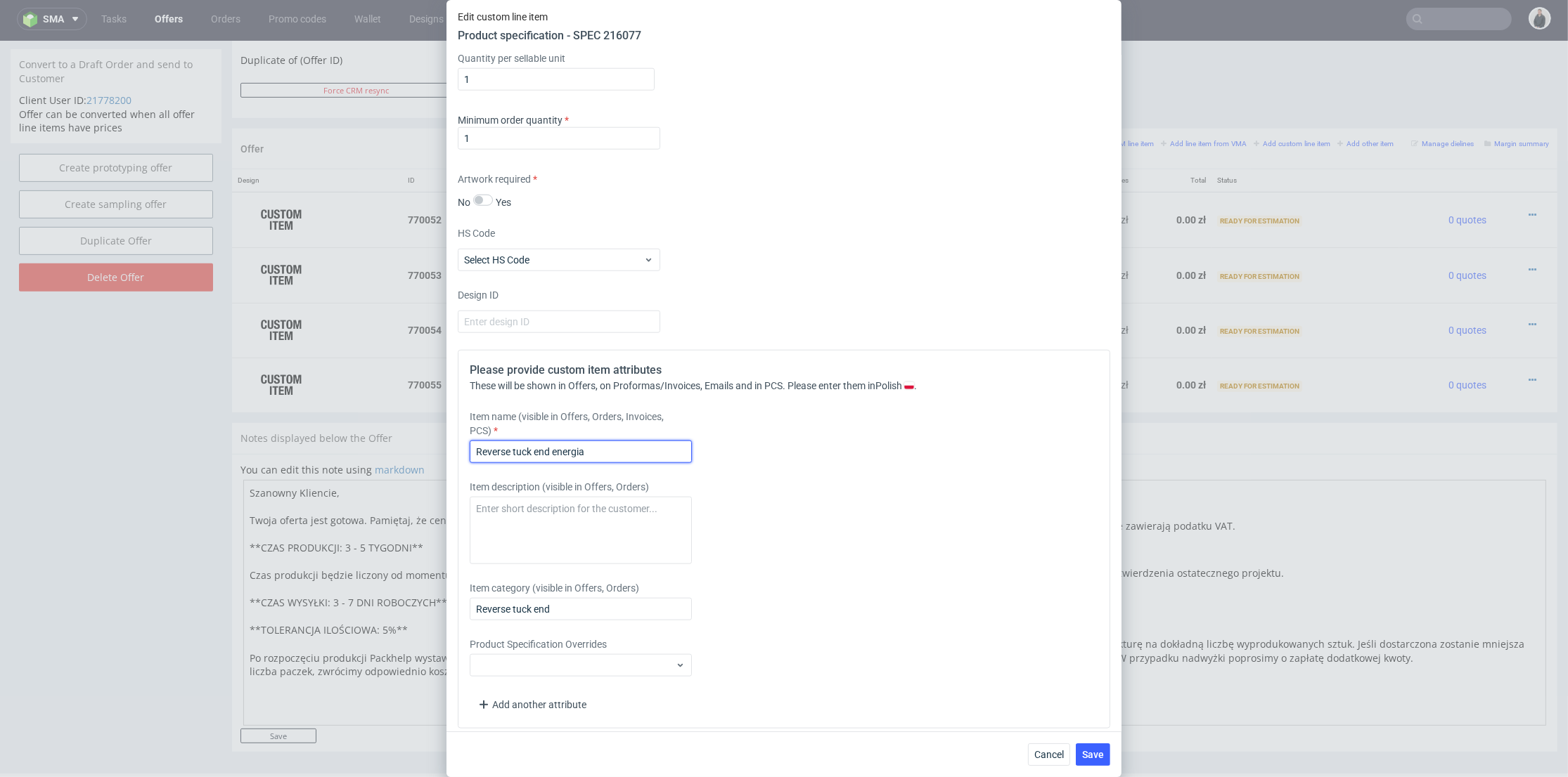
drag, startPoint x: 568, startPoint y: 449, endPoint x: 555, endPoint y: 448, distance: 13.0
click at [555, 448] on input "Reverse tuck end energia" at bounding box center [581, 451] width 223 height 23
paste input "hipcio"
type input "Reverse tuck end hipcio"
click at [1106, 749] on button "Save" at bounding box center [1093, 754] width 35 height 23
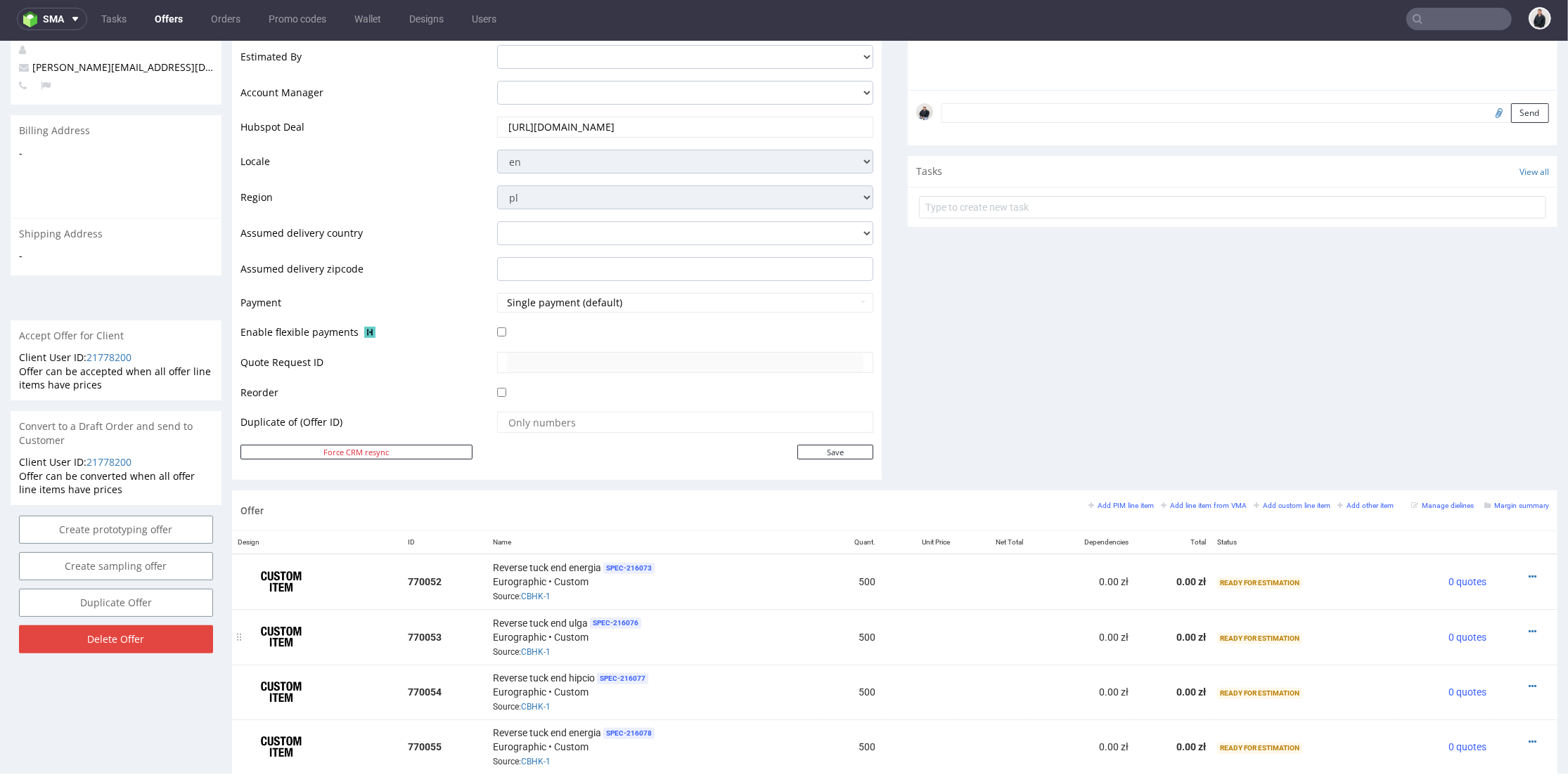
scroll to position [741, 0]
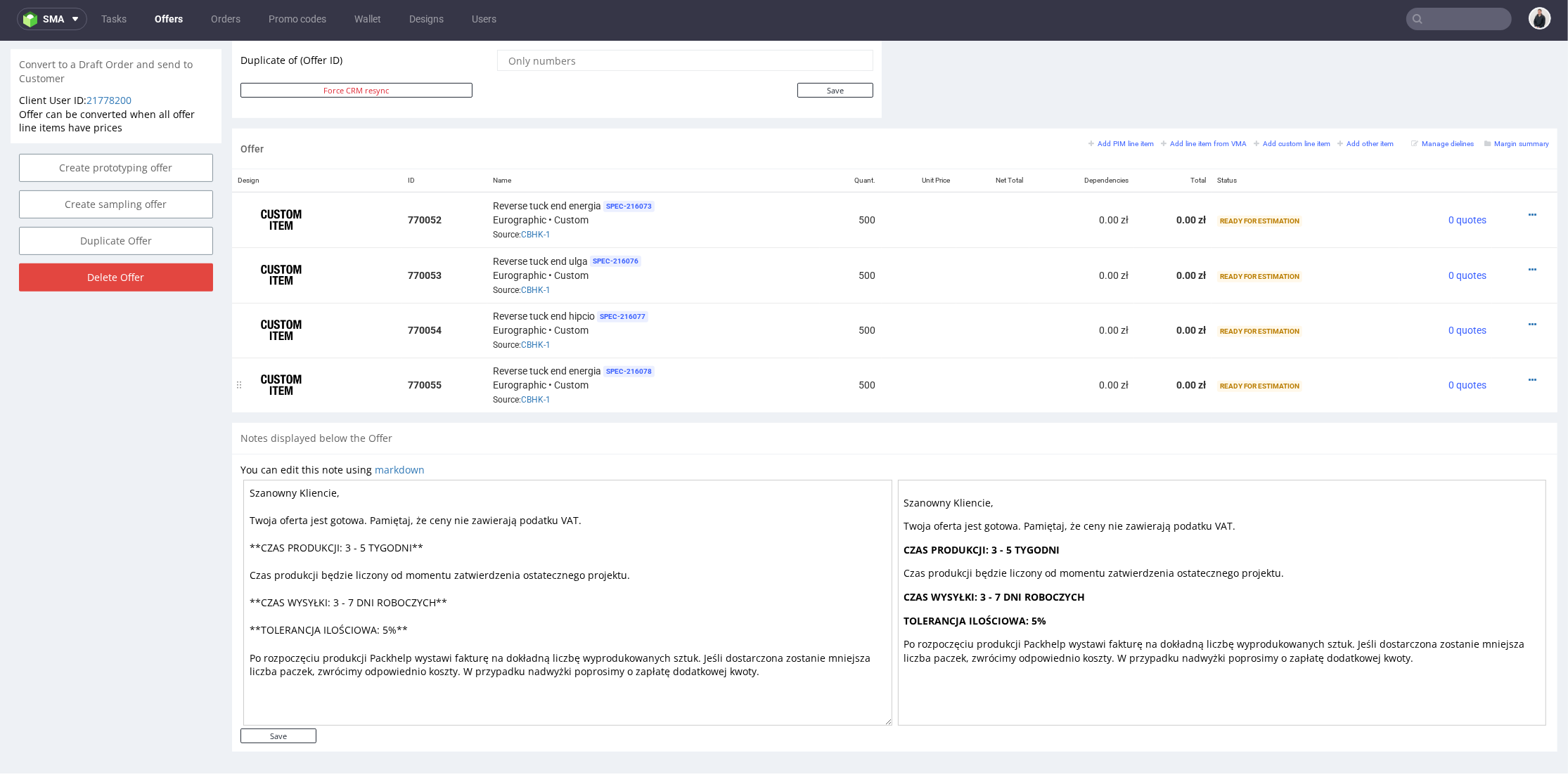
click at [1528, 376] on icon at bounding box center [1532, 380] width 7 height 10
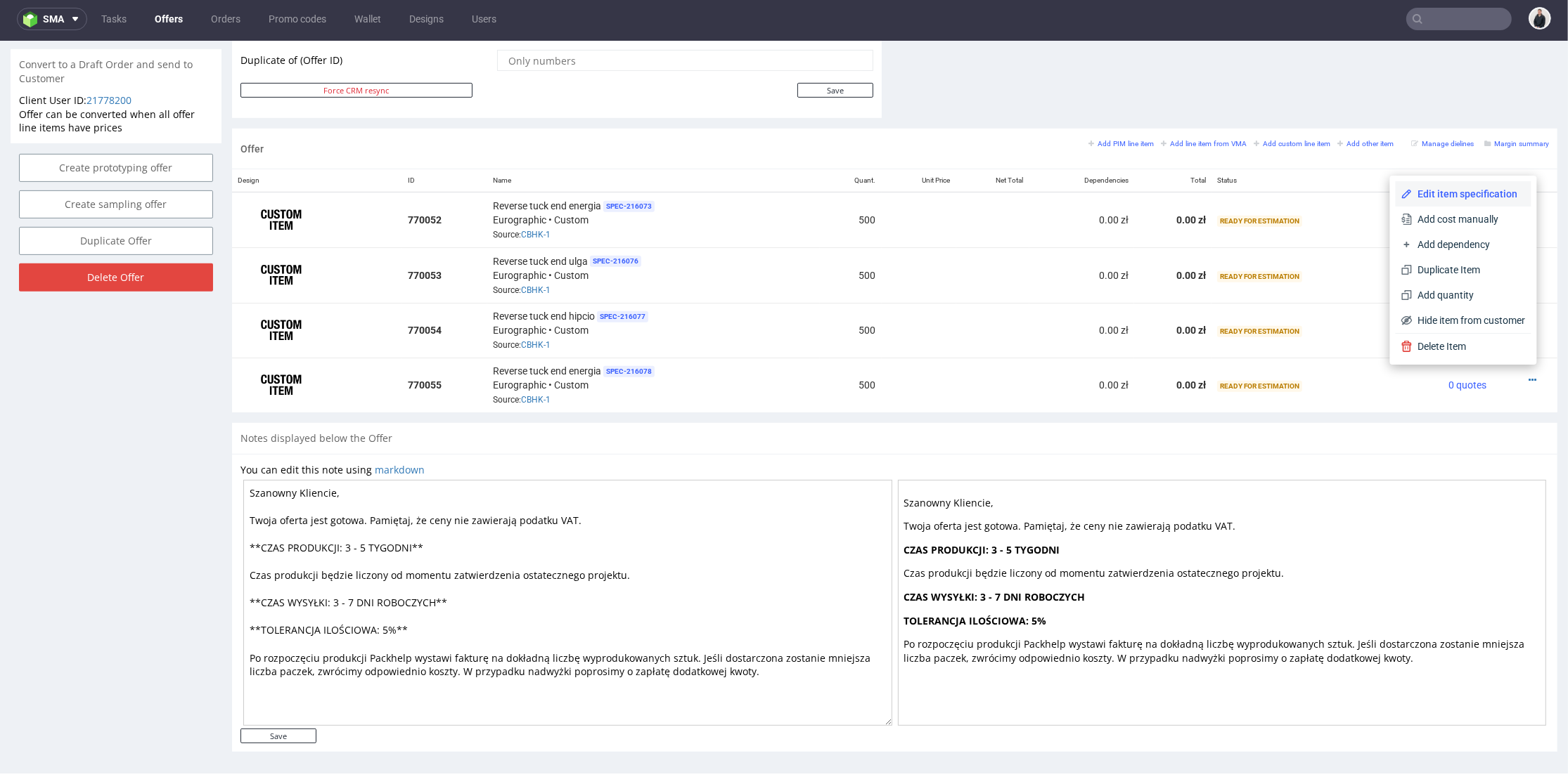
click at [1477, 192] on span "Edit item specification" at bounding box center [1469, 193] width 113 height 14
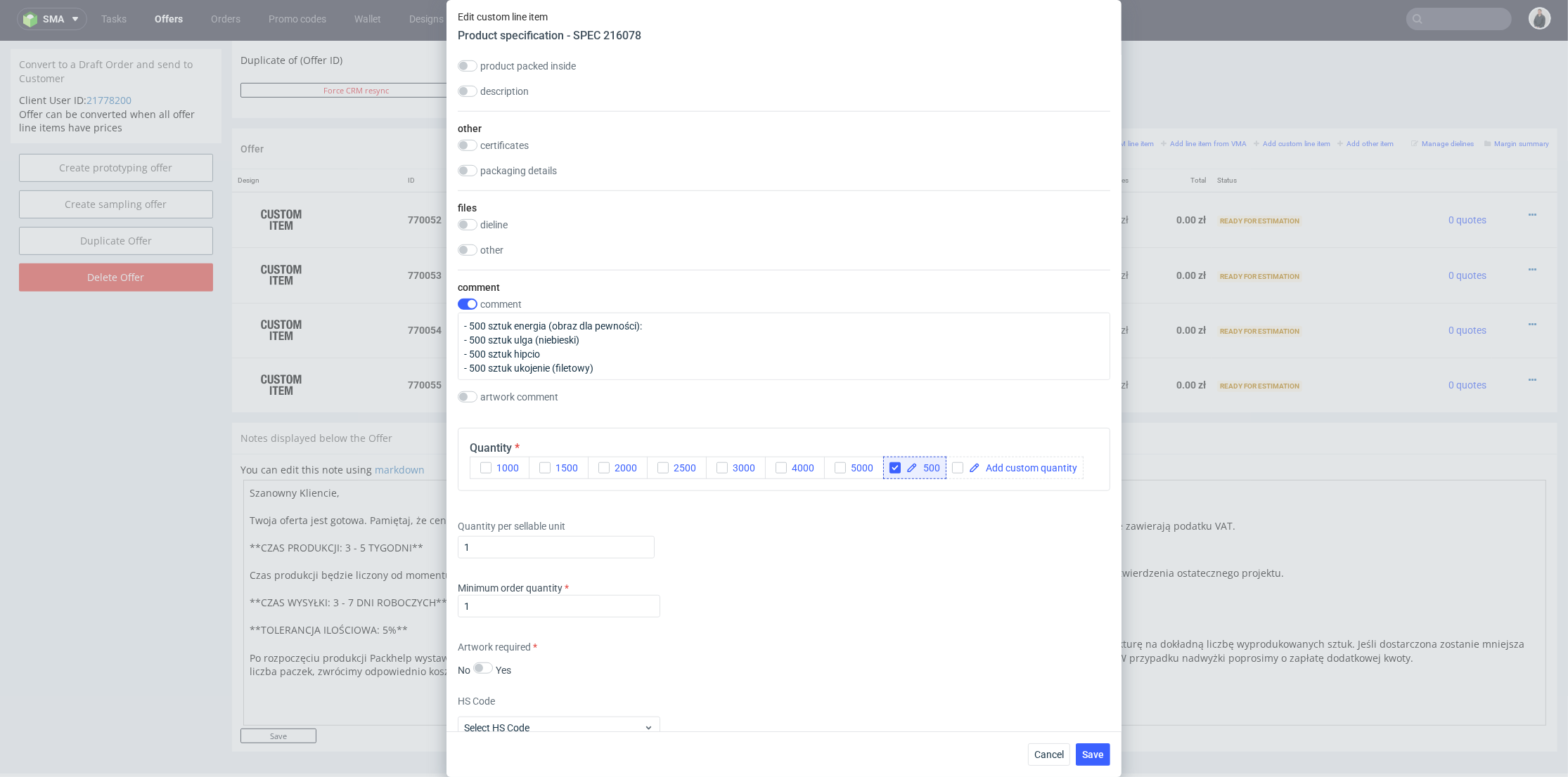
scroll to position [1561, 0]
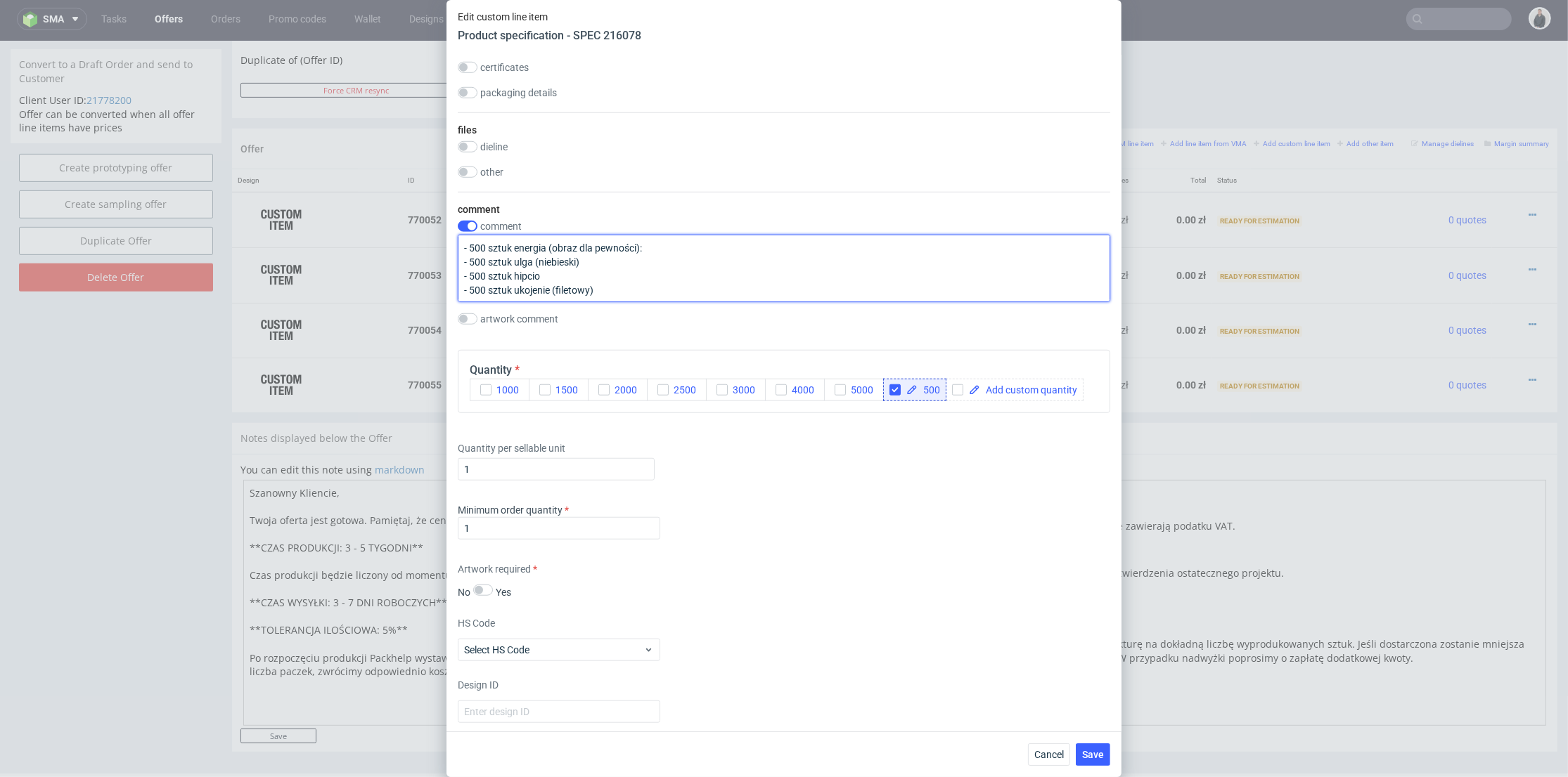
drag, startPoint x: 548, startPoint y: 286, endPoint x: 514, endPoint y: 285, distance: 34.0
click at [514, 285] on textarea "- 500 sztuk energia (obraz dla pewności): - 500 sztuk ulga (niebieski) - 500 sz…" at bounding box center [784, 268] width 652 height 67
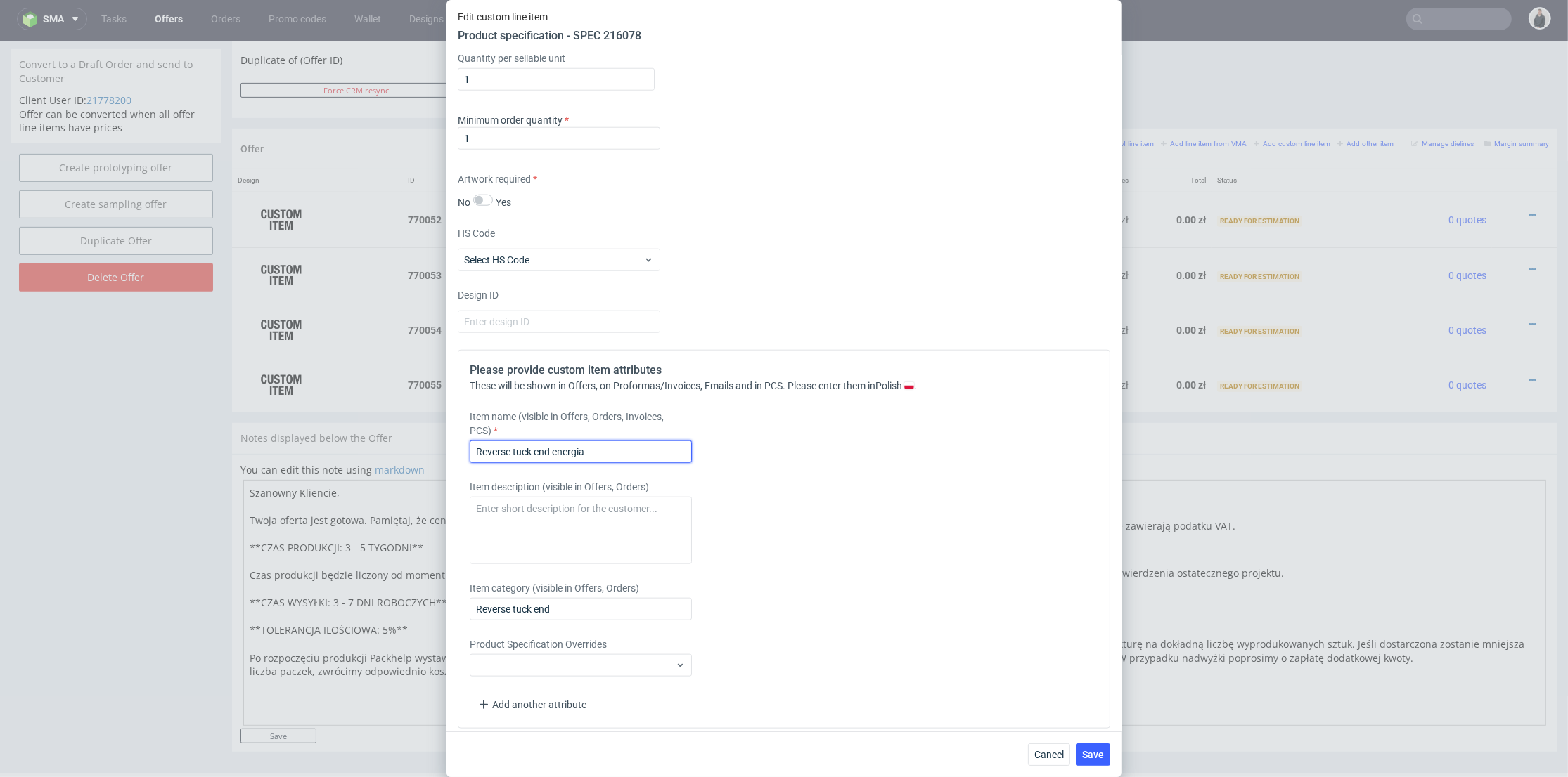
drag, startPoint x: 604, startPoint y: 450, endPoint x: 554, endPoint y: 449, distance: 50.0
click at [554, 449] on input "Reverse tuck end energia" at bounding box center [581, 451] width 223 height 23
drag, startPoint x: 588, startPoint y: 452, endPoint x: 552, endPoint y: 455, distance: 36.1
click at [552, 455] on input "Reverse tuck end energia" at bounding box center [581, 451] width 223 height 23
paste input "ukojeni"
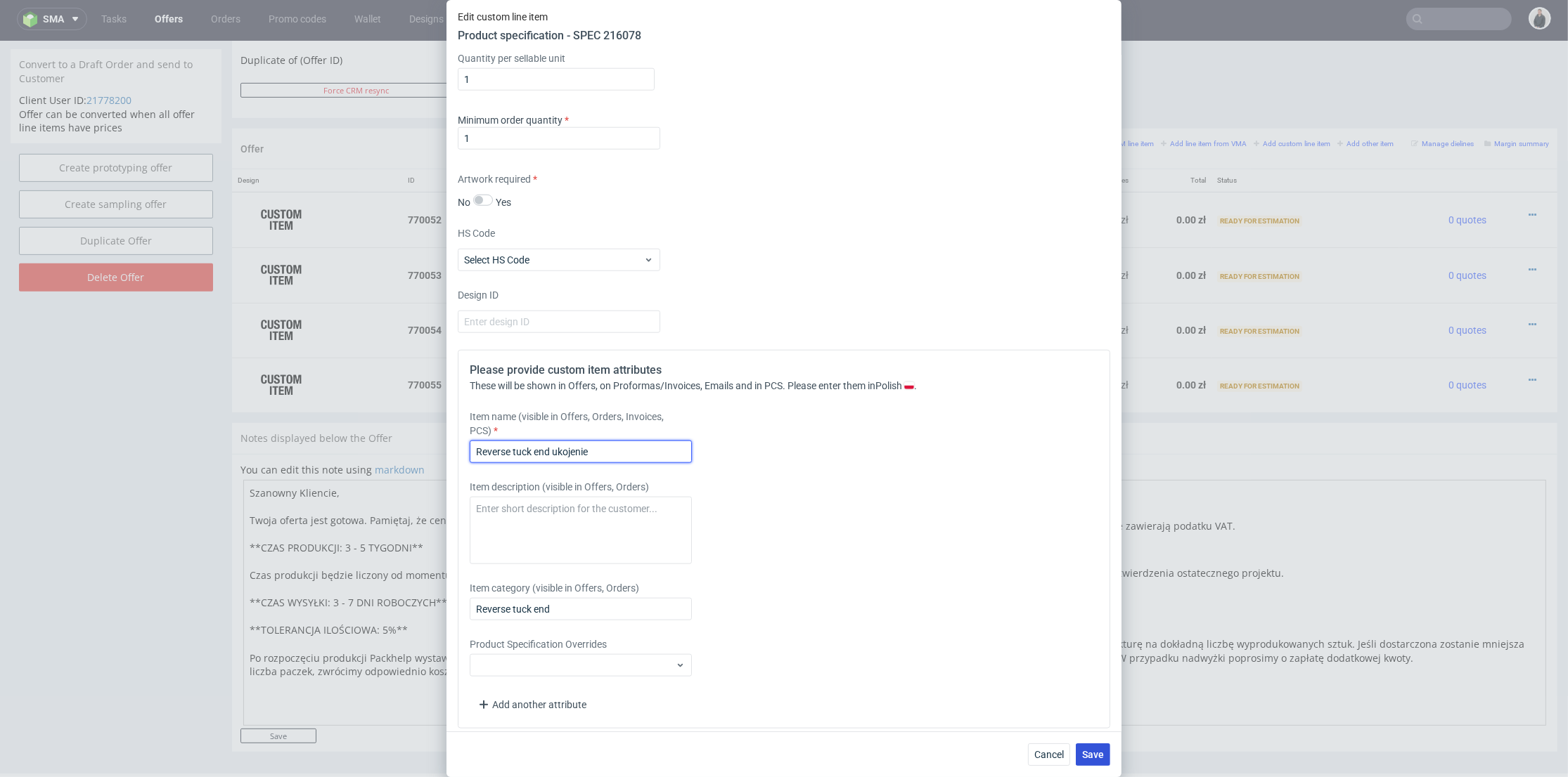
type input "Reverse tuck end ukojenie"
click at [1096, 753] on span "Save" at bounding box center [1093, 754] width 22 height 10
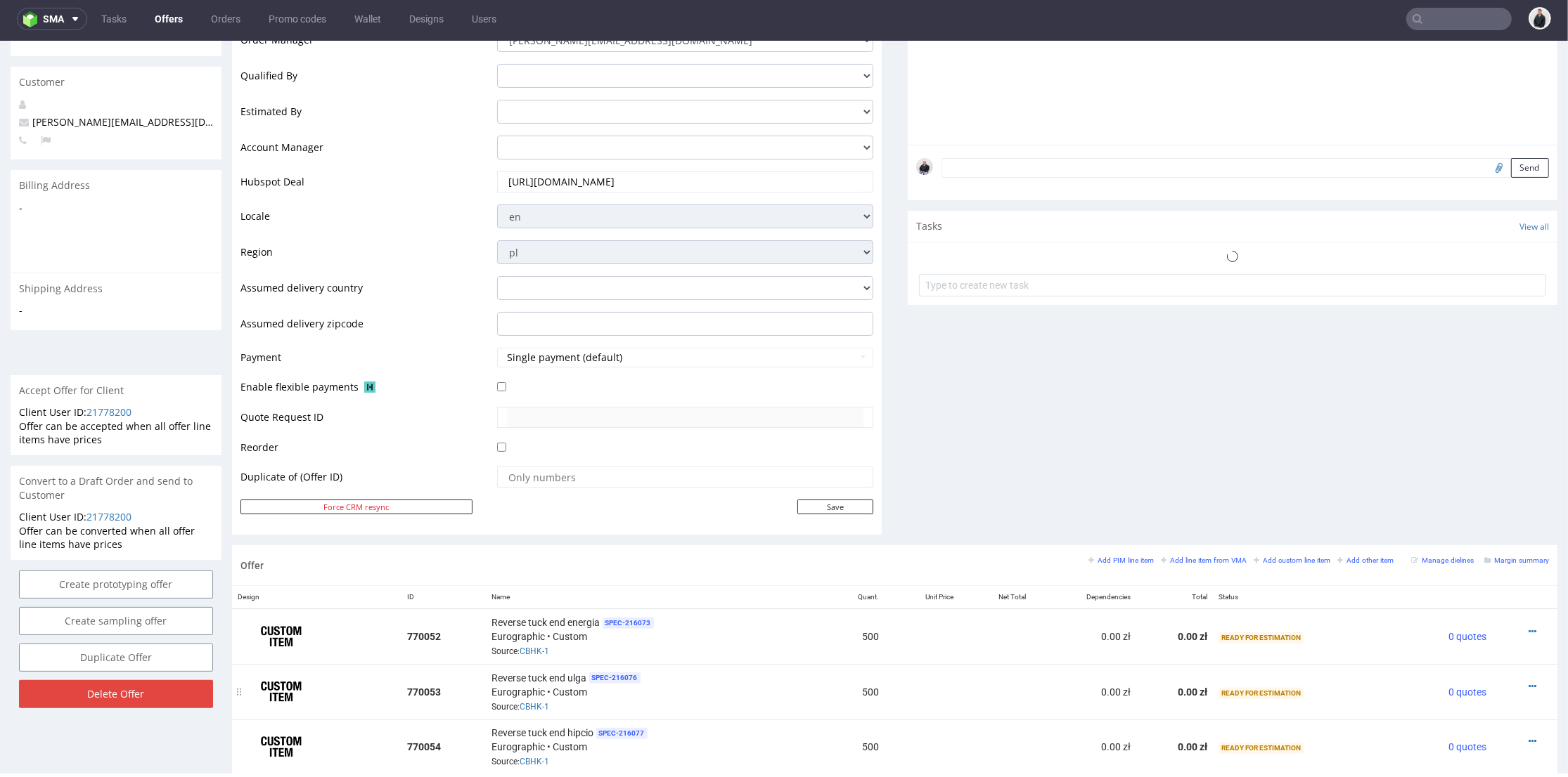
scroll to position [480, 0]
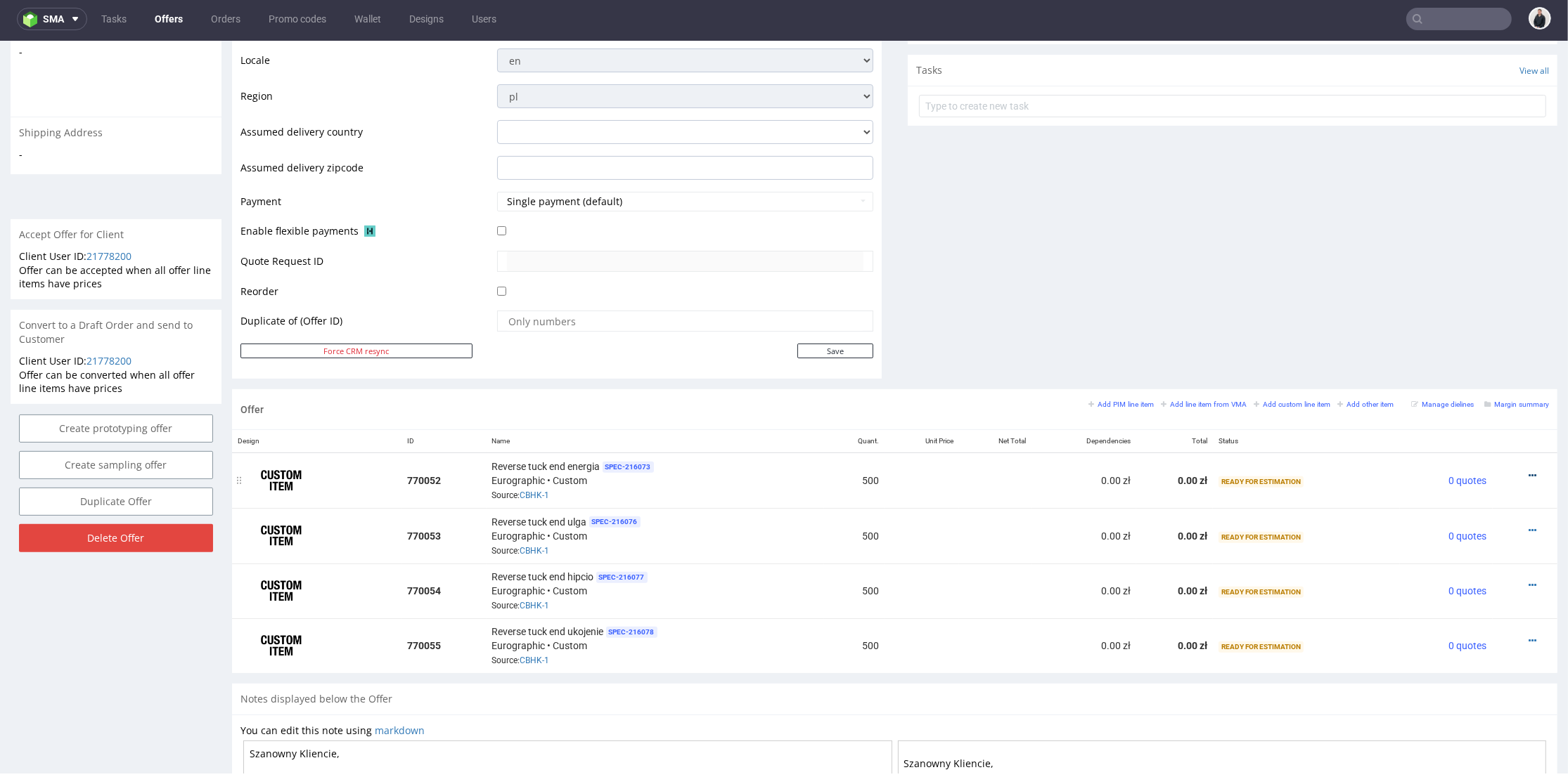
click at [1528, 471] on icon at bounding box center [1532, 475] width 7 height 10
click at [1478, 317] on span "Add cost manually" at bounding box center [1469, 318] width 113 height 14
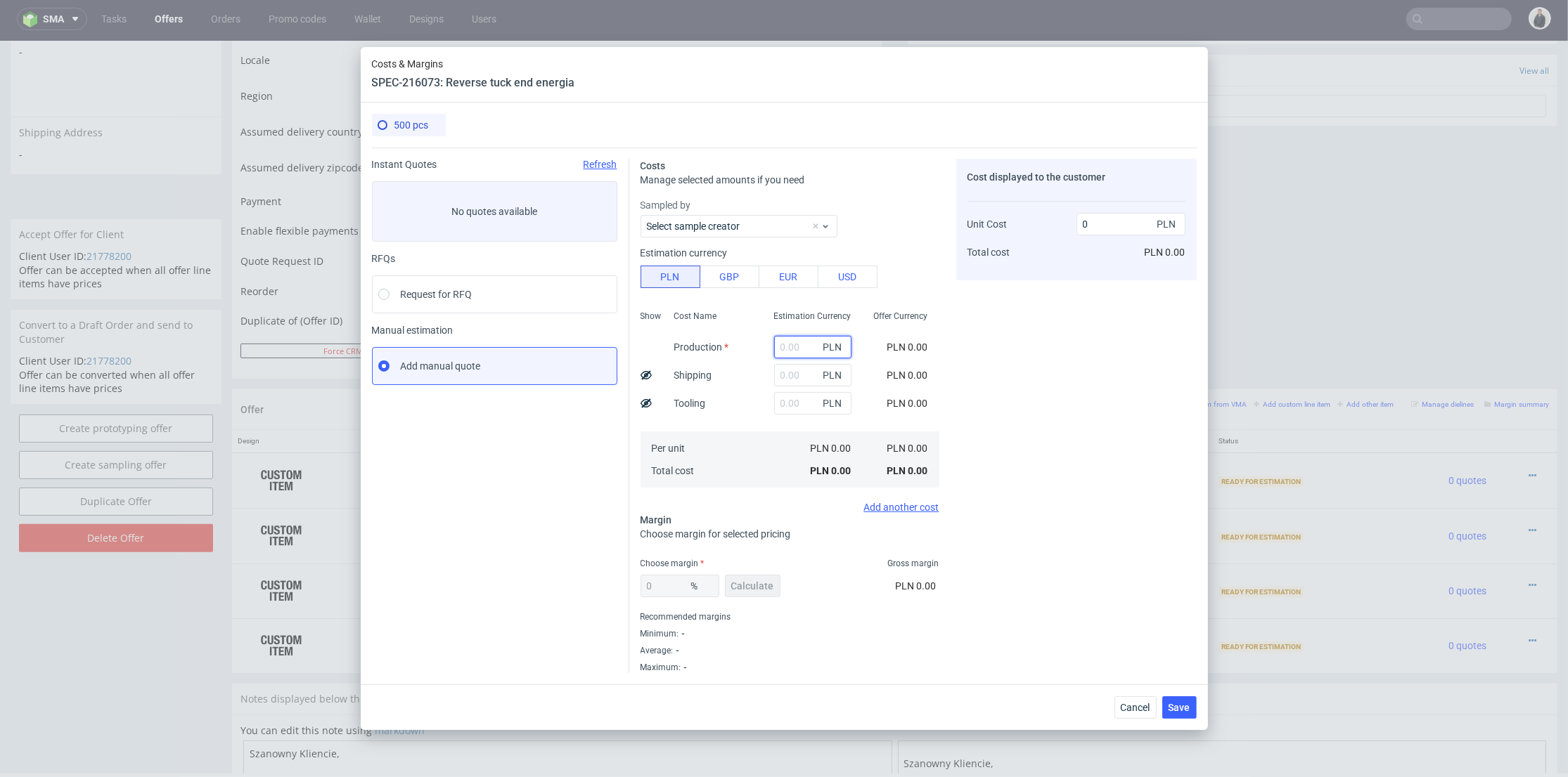
click at [790, 344] on input "text" at bounding box center [813, 347] width 78 height 23
type input "4133"
type input "8.27"
type input "4133"
click at [786, 376] on input "text" at bounding box center [813, 375] width 78 height 23
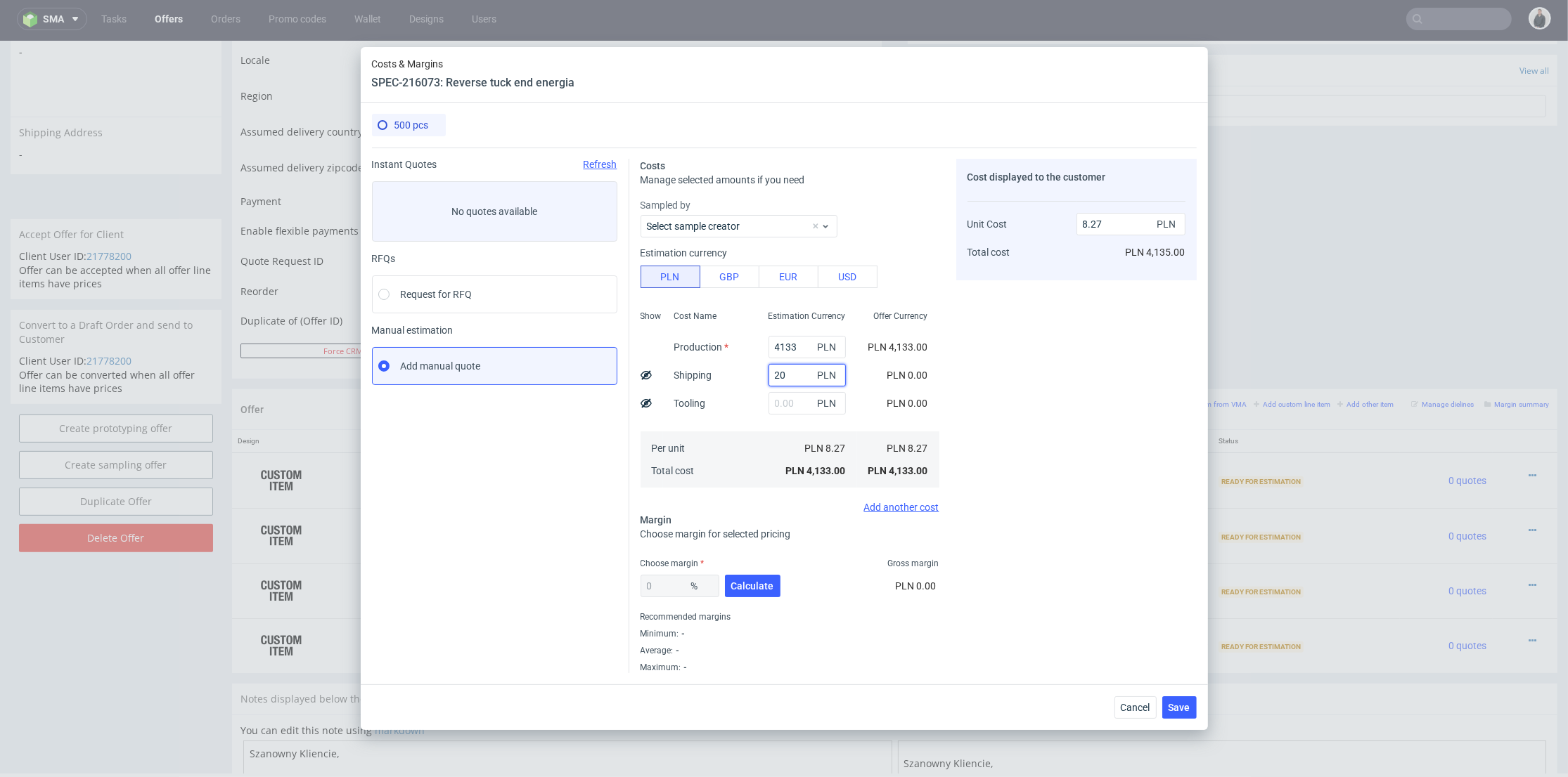
type input "20"
click at [722, 397] on div "Cost Name Production Shipping Tooling Per unit Total cost" at bounding box center [710, 397] width 94 height 185
type input "8.31"
click at [745, 584] on span "Calculate" at bounding box center [752, 585] width 43 height 10
type input "39.53"
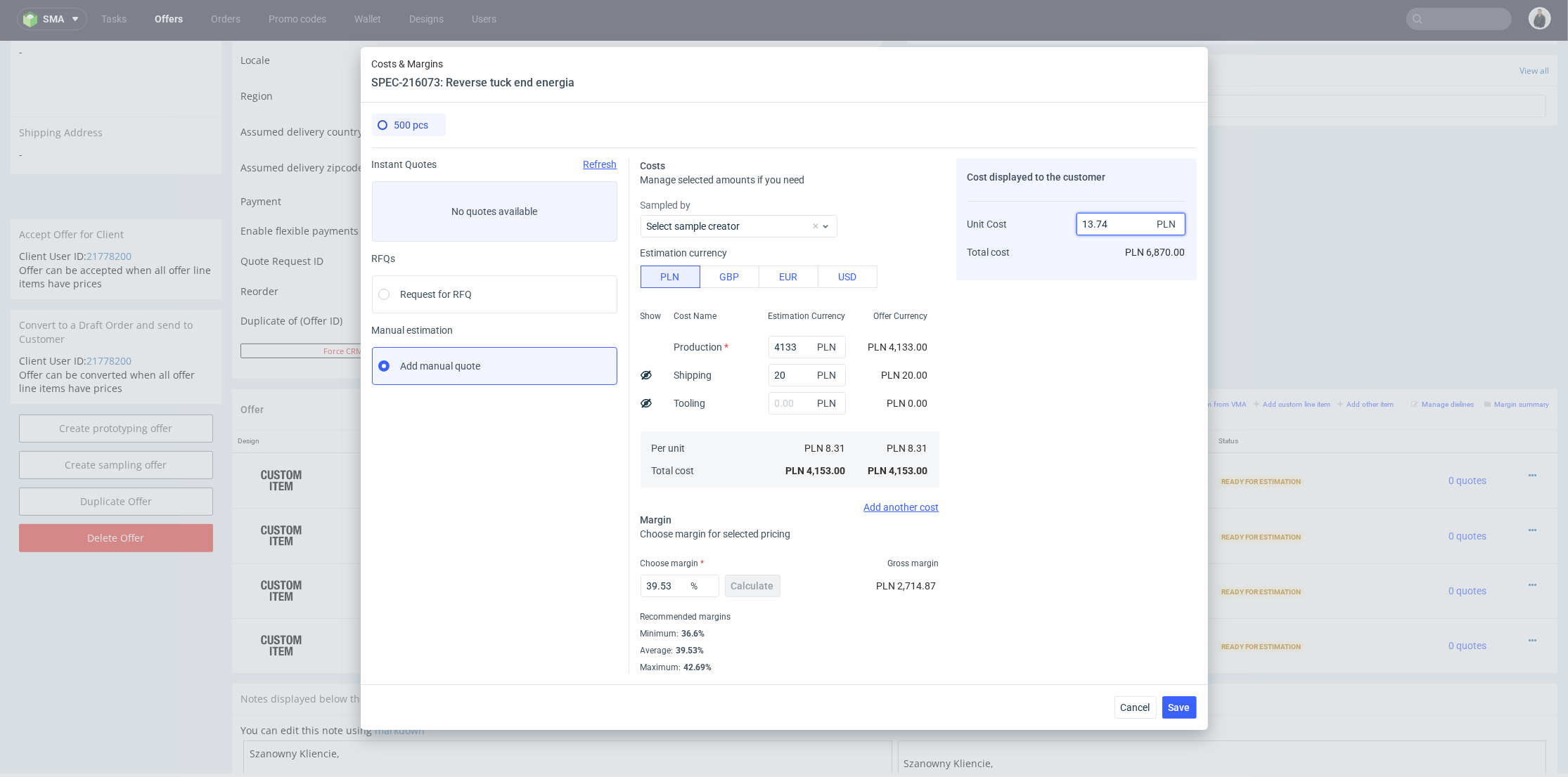
click at [1091, 219] on input "13.74" at bounding box center [1130, 224] width 109 height 23
drag, startPoint x: 1088, startPoint y: 222, endPoint x: 1080, endPoint y: 223, distance: 8.1
click at [1080, 223] on input "13.74" at bounding box center [1130, 224] width 109 height 23
type input "2.74"
type input "-203.28467153284672"
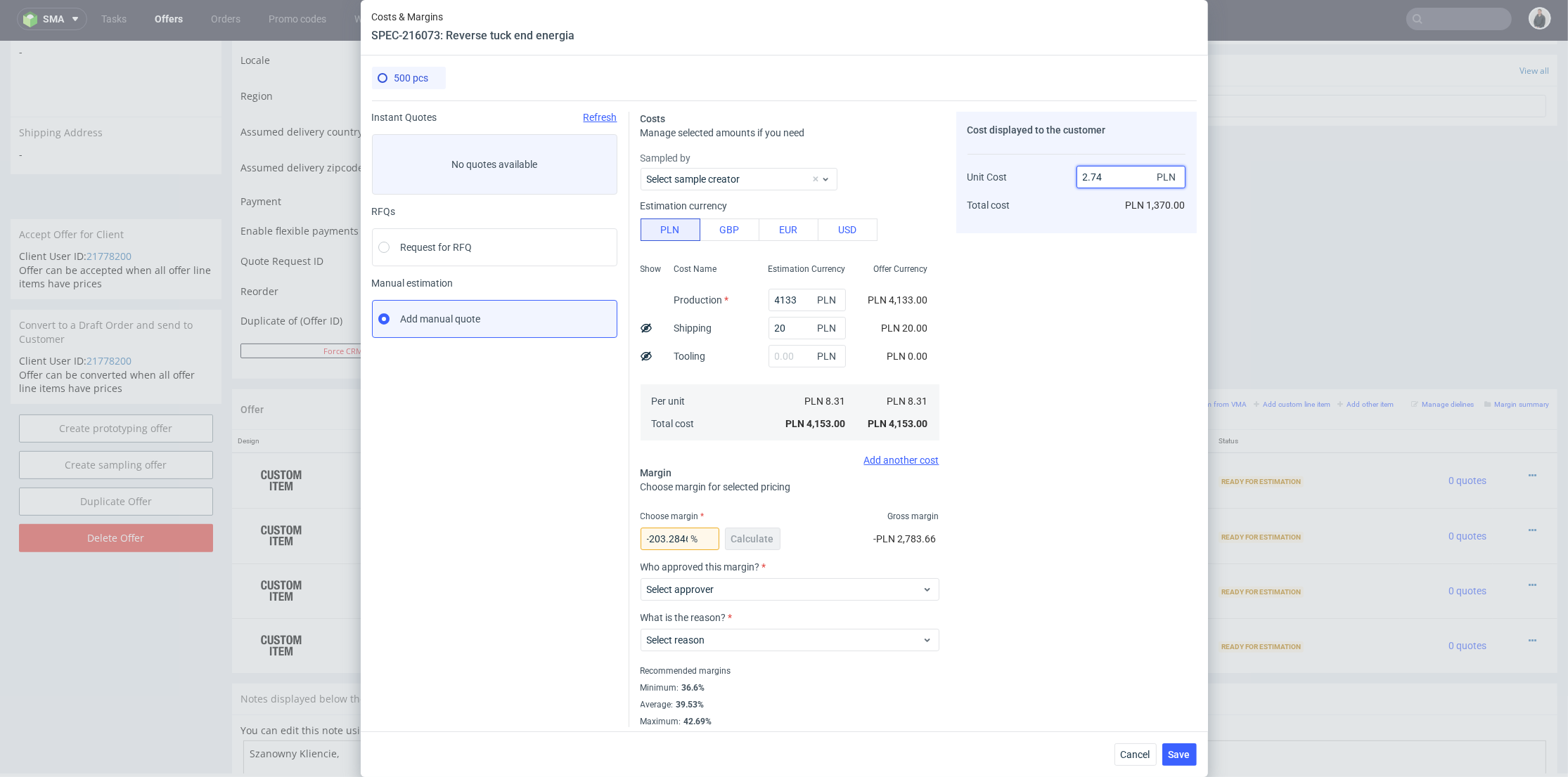
drag, startPoint x: 1087, startPoint y: 176, endPoint x: 1096, endPoint y: 178, distance: 9.2
click at [1098, 178] on input "2.74" at bounding box center [1130, 177] width 109 height 23
type input "2.74"
click at [793, 299] on input "4133" at bounding box center [806, 300] width 78 height 23
type input "413"
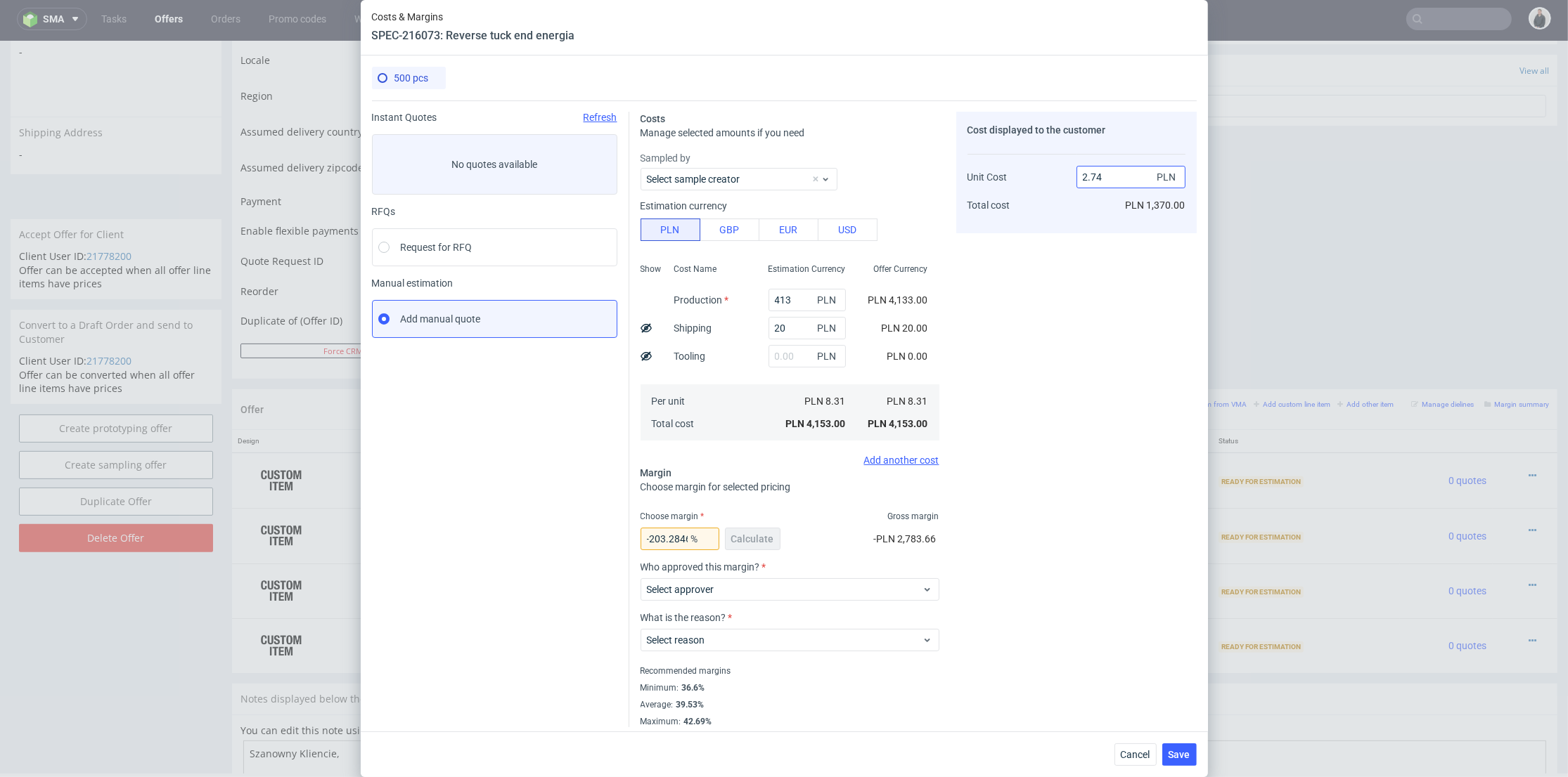
drag, startPoint x: 1057, startPoint y: 283, endPoint x: 1107, endPoint y: 185, distance: 110.0
click at [1058, 280] on div "Cost displayed to the customer Unit Cost Total cost 2.74 PLN PLN 1,370.00" at bounding box center [1076, 420] width 241 height 616
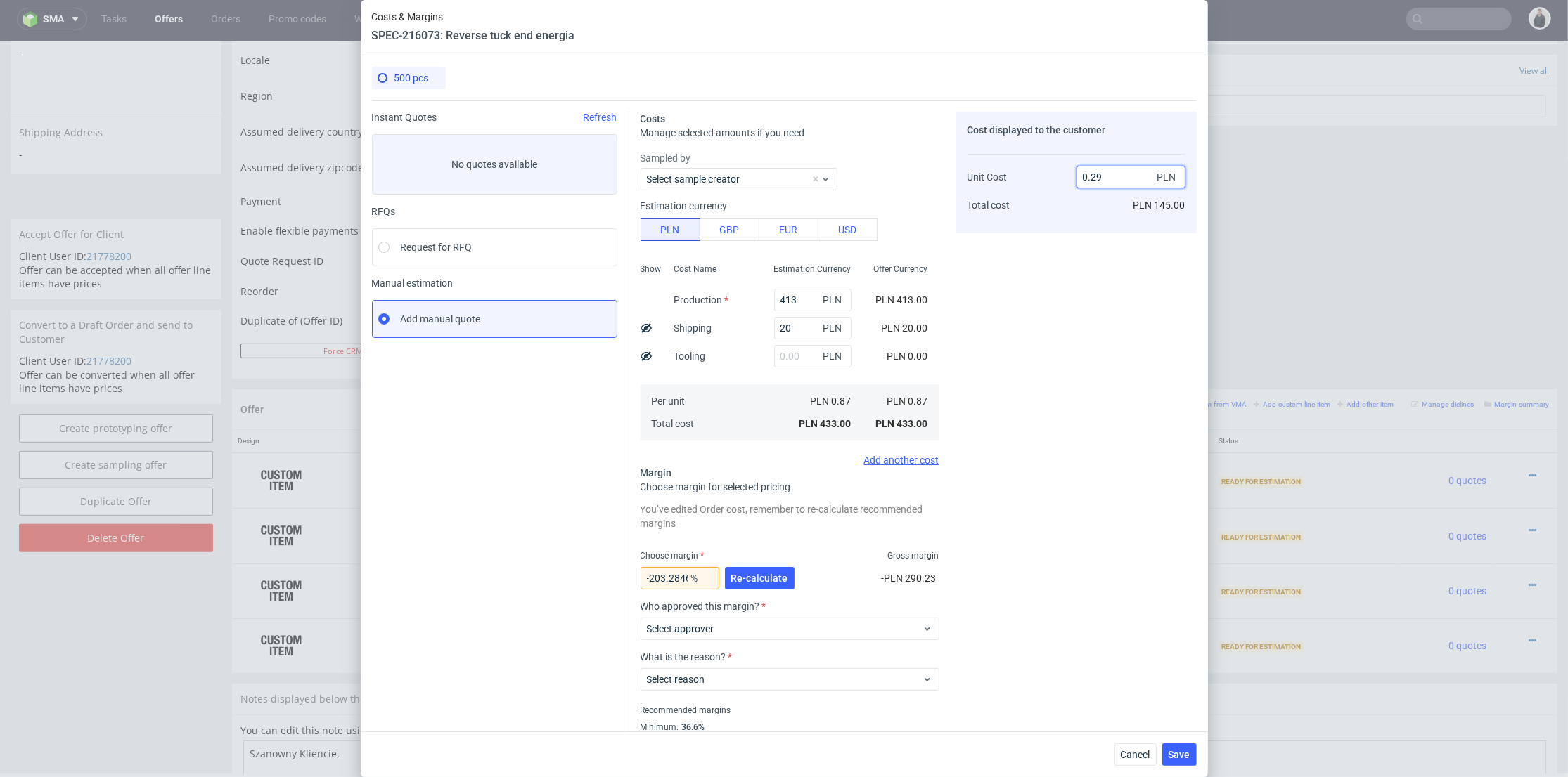
drag, startPoint x: 1084, startPoint y: 173, endPoint x: 1070, endPoint y: 172, distance: 14.0
click at [1076, 172] on input "0.29" at bounding box center [1130, 177] width 109 height 23
type input "2.29"
type input "62.00873362445415"
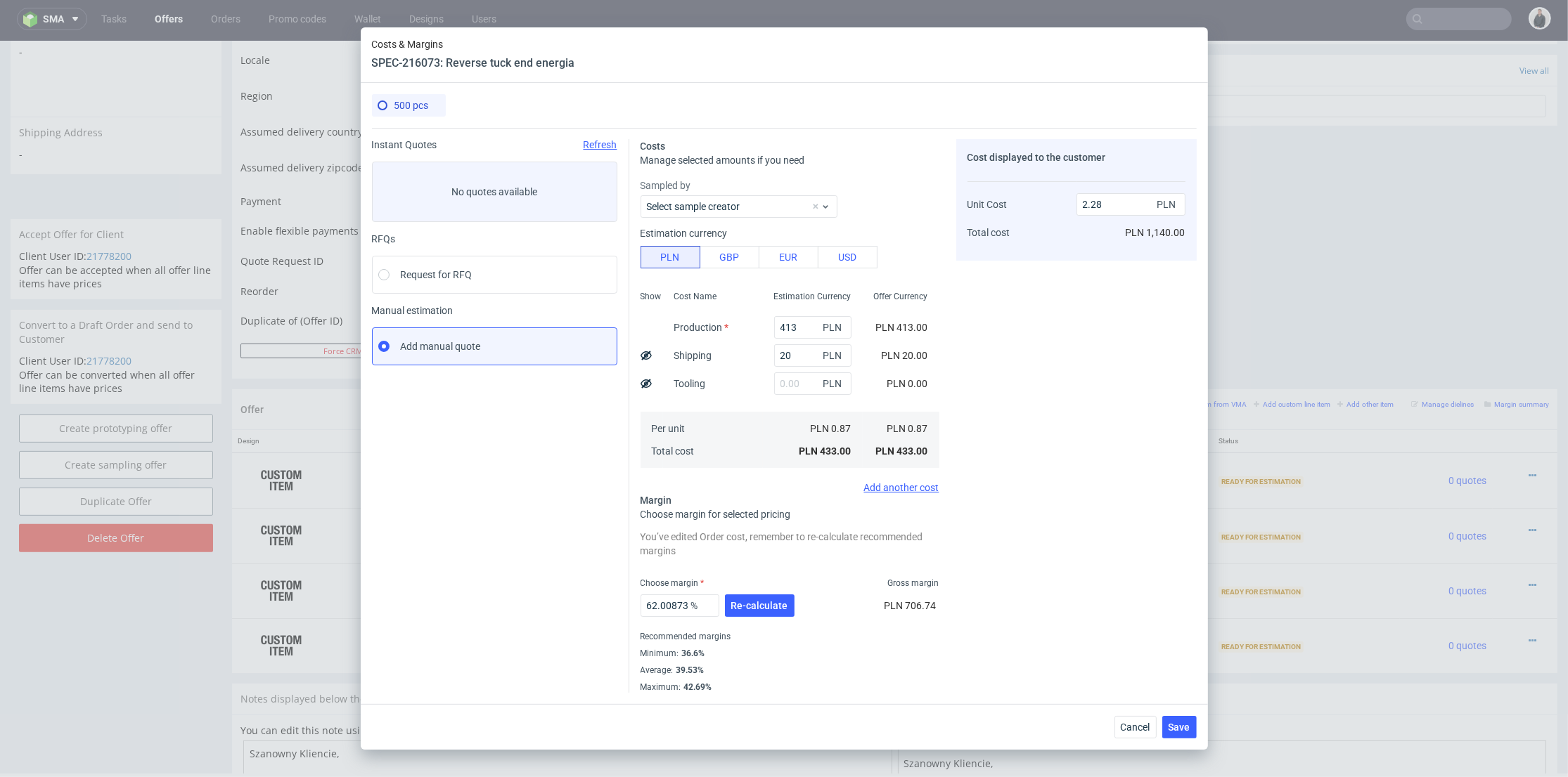
drag, startPoint x: 1085, startPoint y: 173, endPoint x: 1096, endPoint y: 176, distance: 11.4
click at [1096, 176] on div "Cost displayed to the customer Unit Cost Total cost 2.28 PLN PLN 1,140.00" at bounding box center [1076, 200] width 241 height 121
click at [1093, 202] on input "2.28" at bounding box center [1130, 204] width 109 height 23
type input "2.1"
click at [1079, 317] on div "Cost displayed to the customer Unit Cost Total cost 2.1 PLN PLN 1,140.00" at bounding box center [1076, 416] width 241 height 554
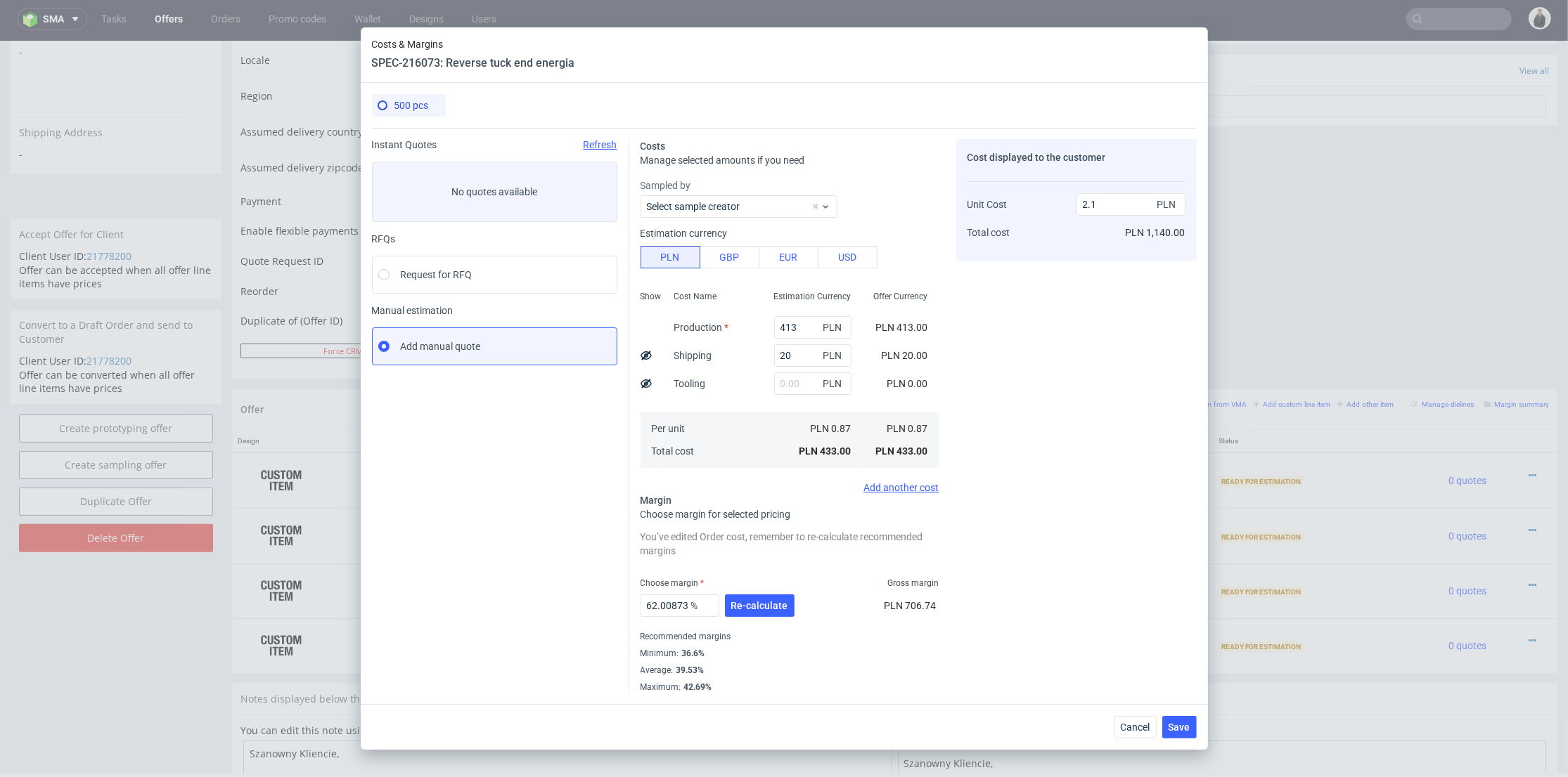
type input "58.57142857142858"
drag, startPoint x: 1091, startPoint y: 209, endPoint x: 1106, endPoint y: 210, distance: 15.0
click at [1106, 210] on input "2.09" at bounding box center [1130, 204] width 109 height 23
click at [1085, 280] on div "Cost displayed to the customer Unit Cost Total cost 2.1 PLN PLN 1,045.00" at bounding box center [1076, 416] width 241 height 554
click at [1098, 205] on input "2.1" at bounding box center [1130, 204] width 109 height 23
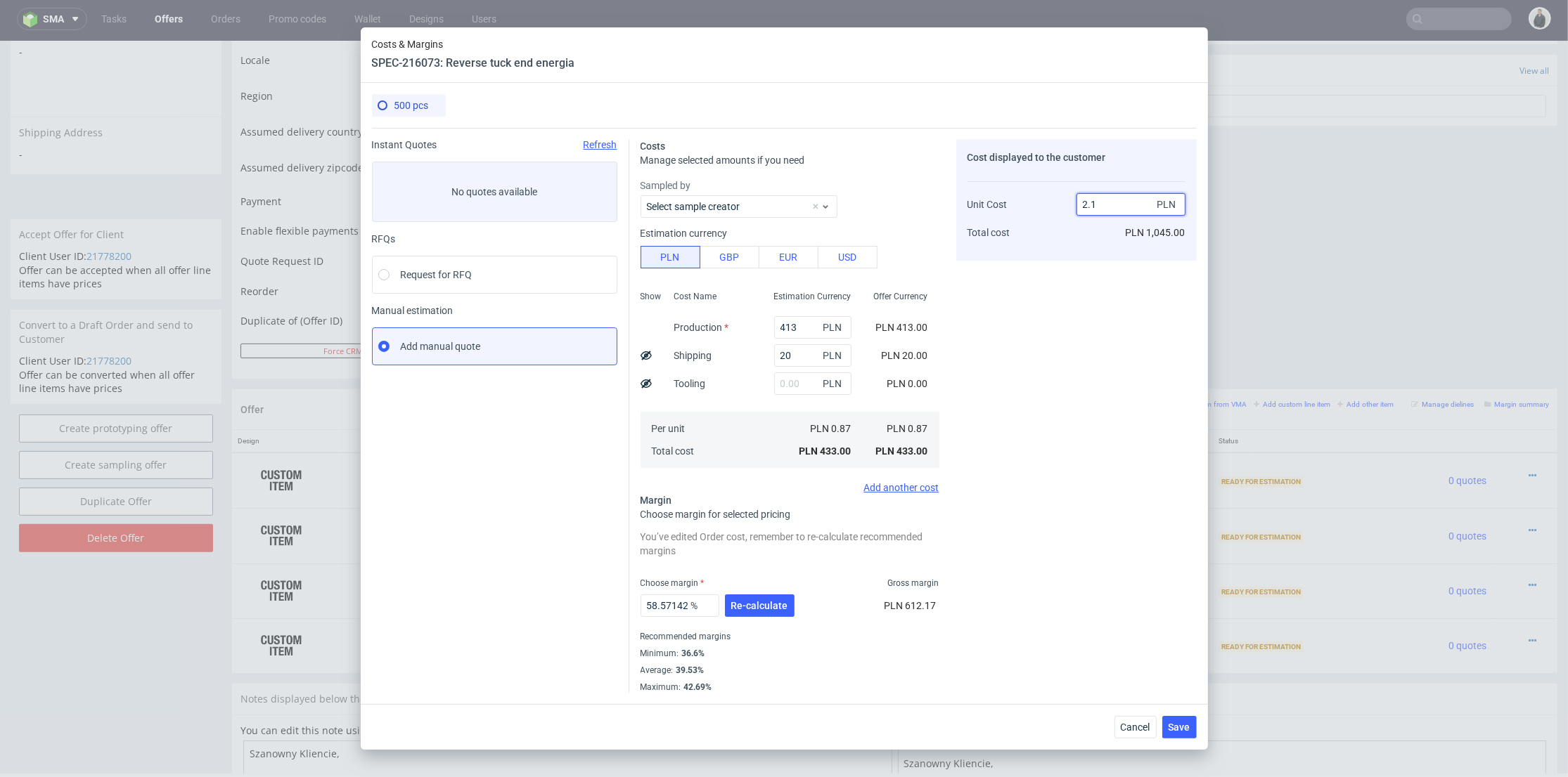
type input "2.11"
type input "58.767772511848335"
type input "2.1"
click at [1056, 286] on div "Cost displayed to the customer Unit Cost Total cost 2.1 PLN PLN 1,050.00" at bounding box center [1076, 416] width 241 height 554
click at [785, 596] on button "Re-calculate" at bounding box center [760, 606] width 69 height 23
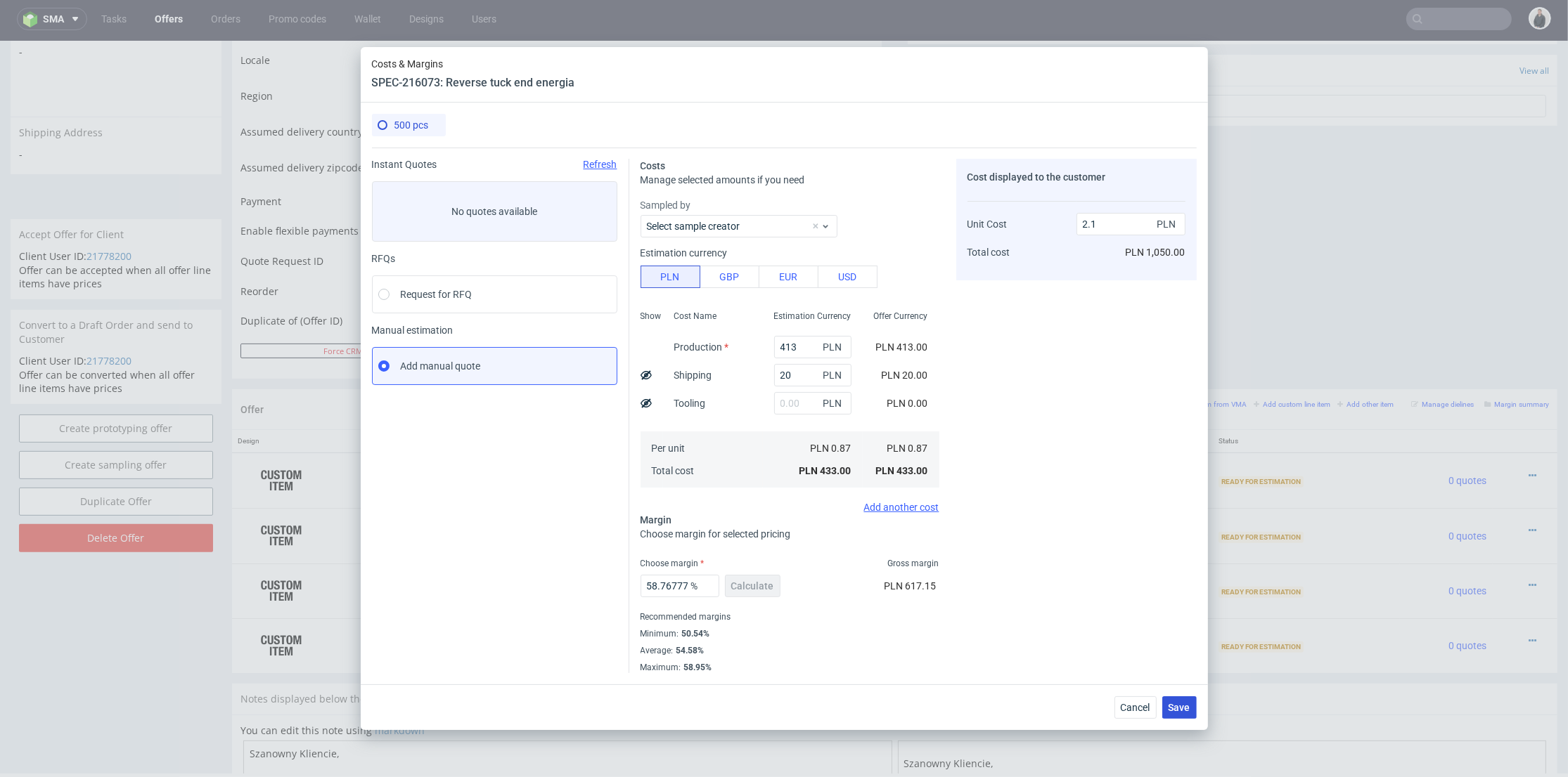
click at [1173, 709] on span "Save" at bounding box center [1179, 708] width 22 height 10
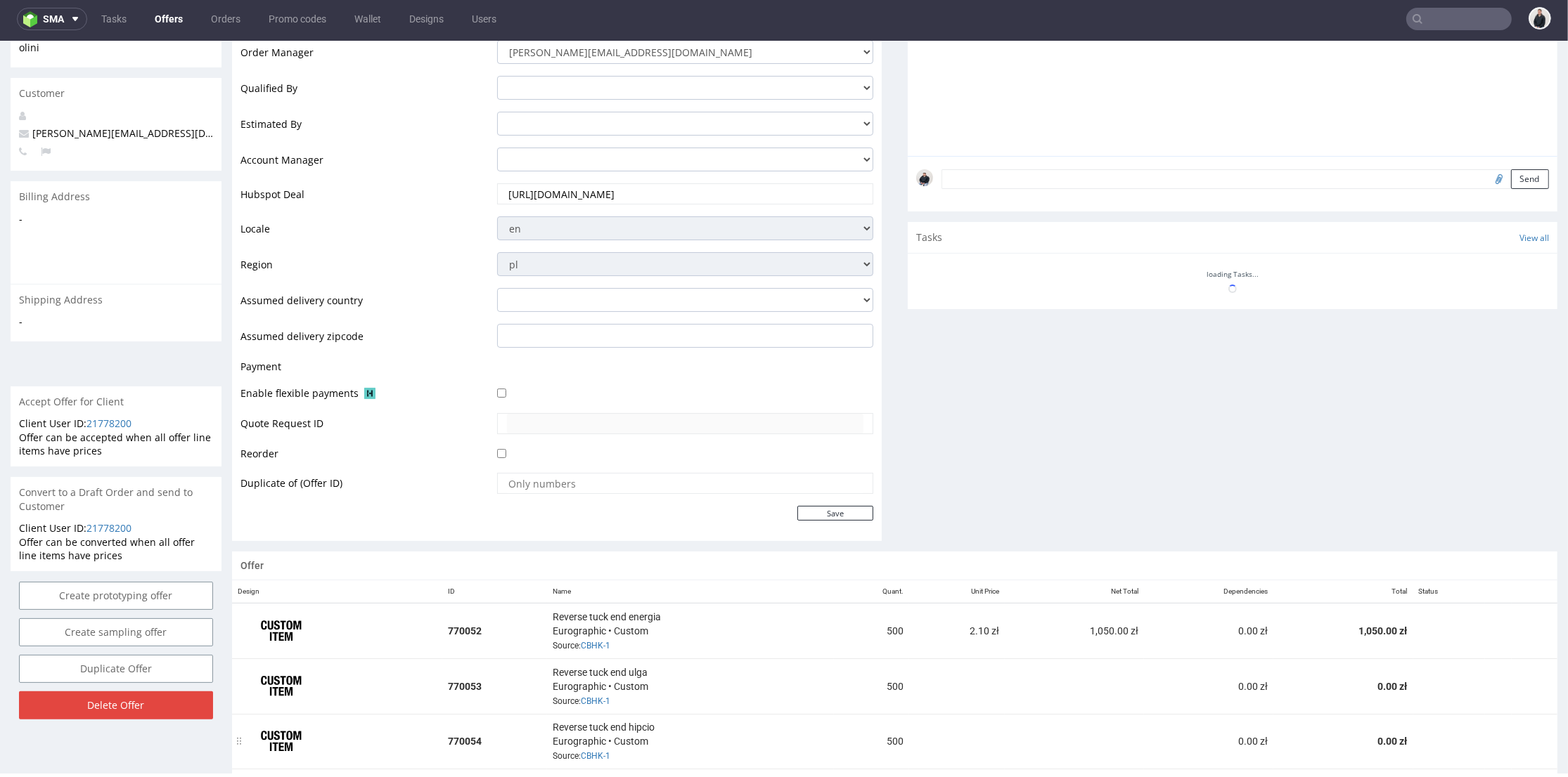
scroll to position [546, 0]
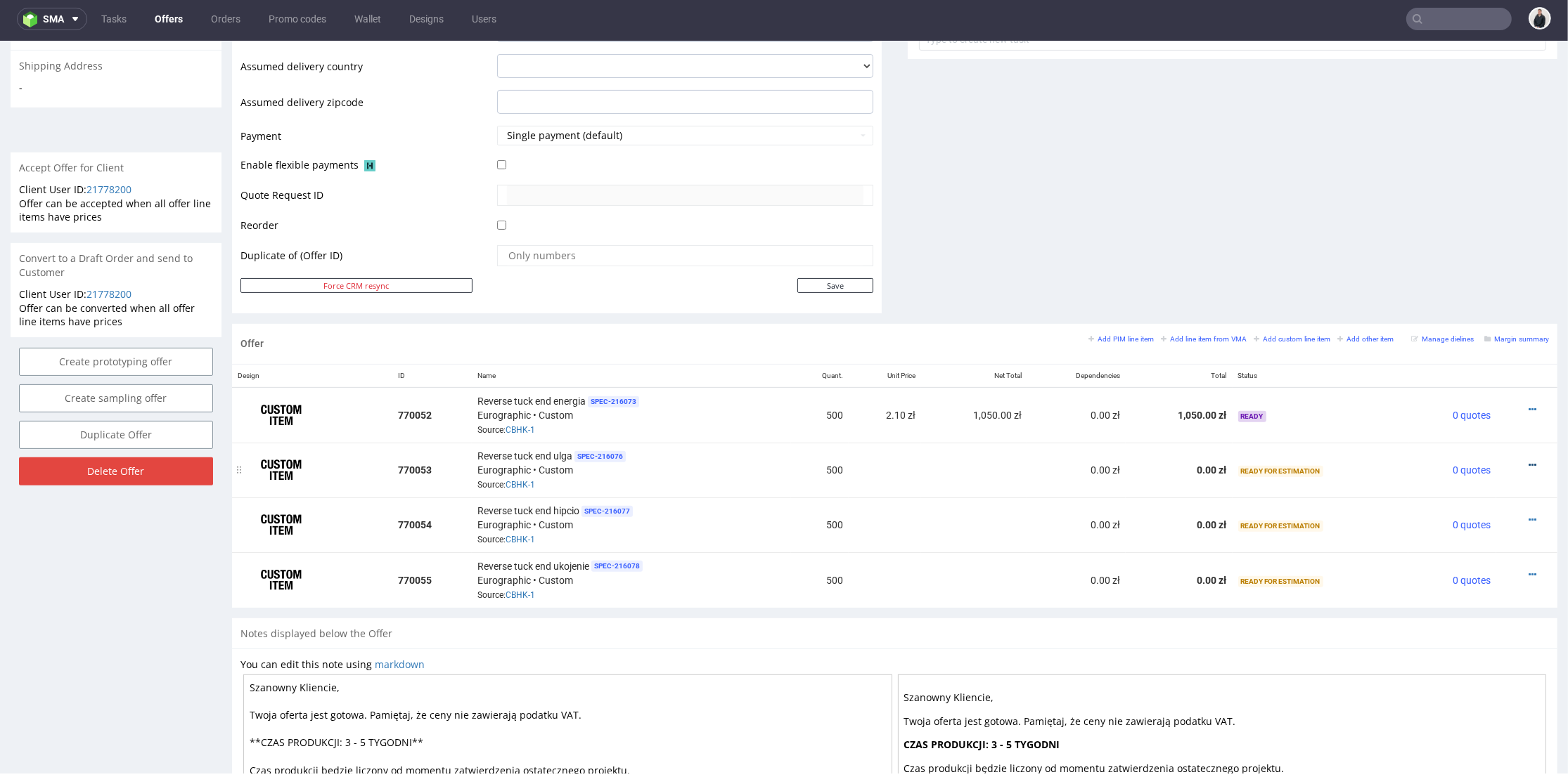
click at [1528, 461] on icon at bounding box center [1532, 465] width 7 height 10
click at [1466, 306] on span "Add cost manually" at bounding box center [1469, 307] width 113 height 14
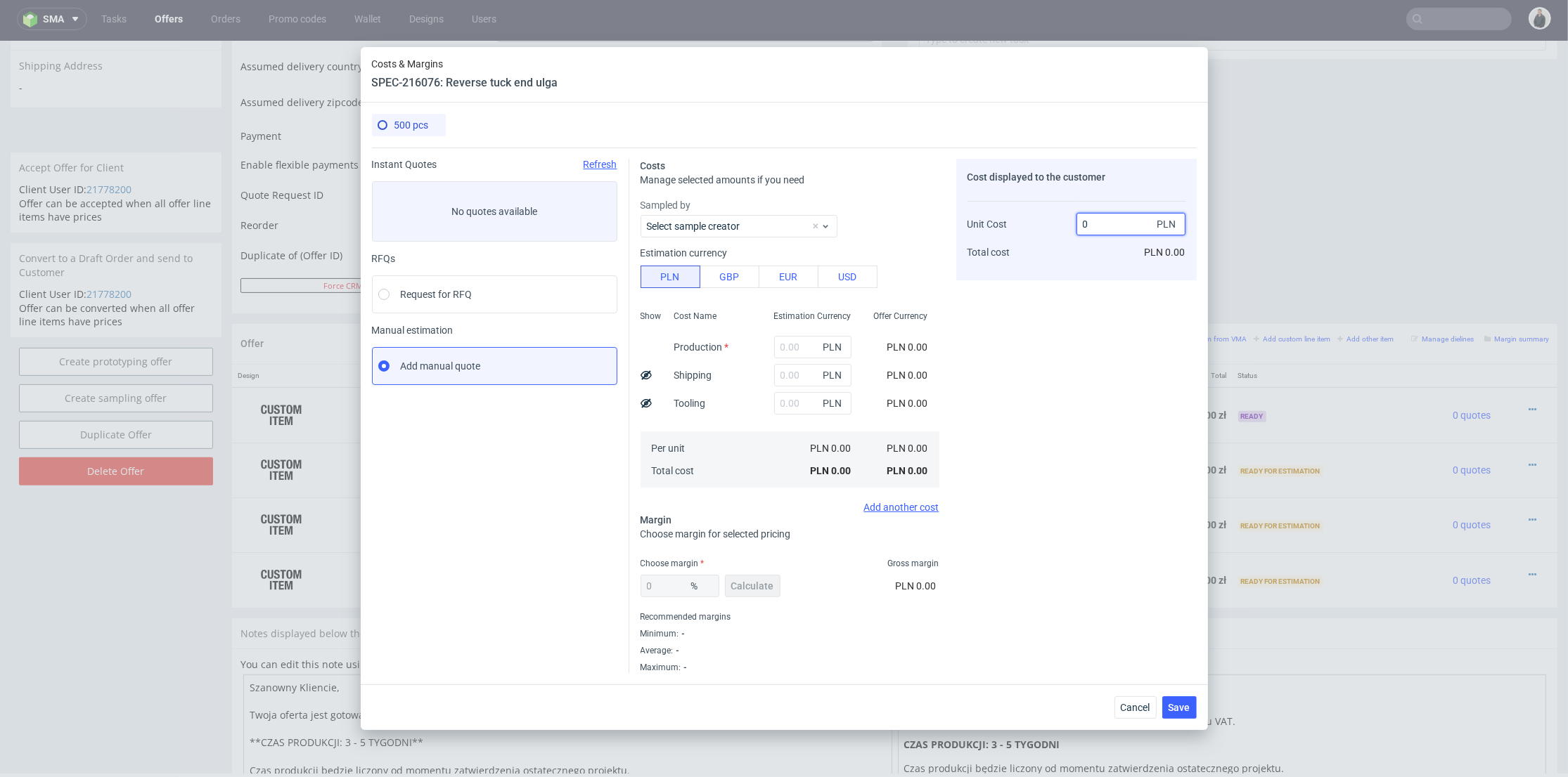
drag, startPoint x: 1090, startPoint y: 223, endPoint x: 1069, endPoint y: 223, distance: 21.0
click at [1069, 223] on div "Unit Cost Total cost 0 PLN PLN 0.00" at bounding box center [1075, 232] width 218 height 74
click at [781, 345] on input "text" at bounding box center [813, 347] width 78 height 23
type input "413"
type input "0.83"
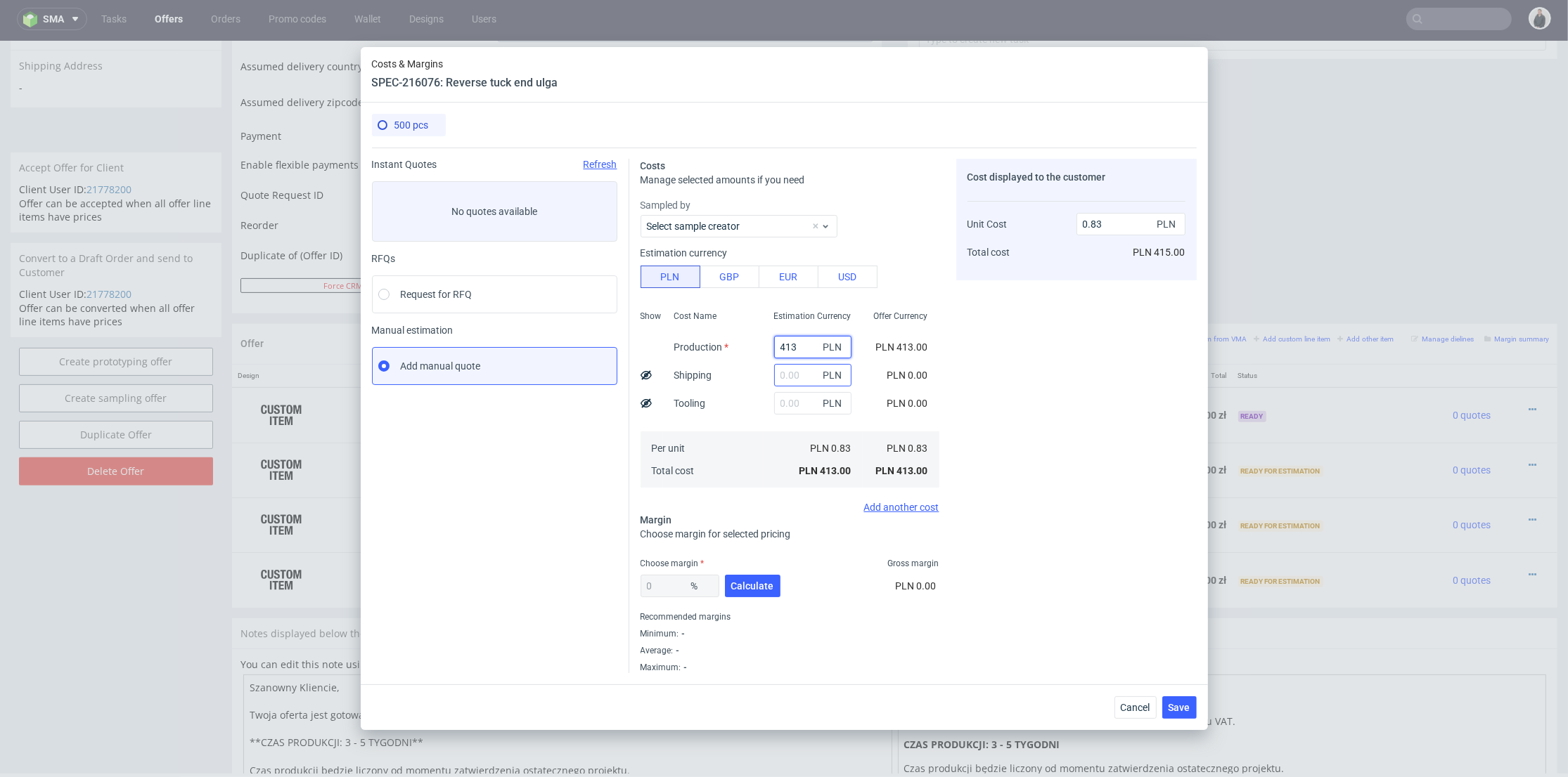
type input "413"
click at [780, 375] on input "text" at bounding box center [813, 375] width 78 height 23
type input "20"
type input "0.87"
type input "20"
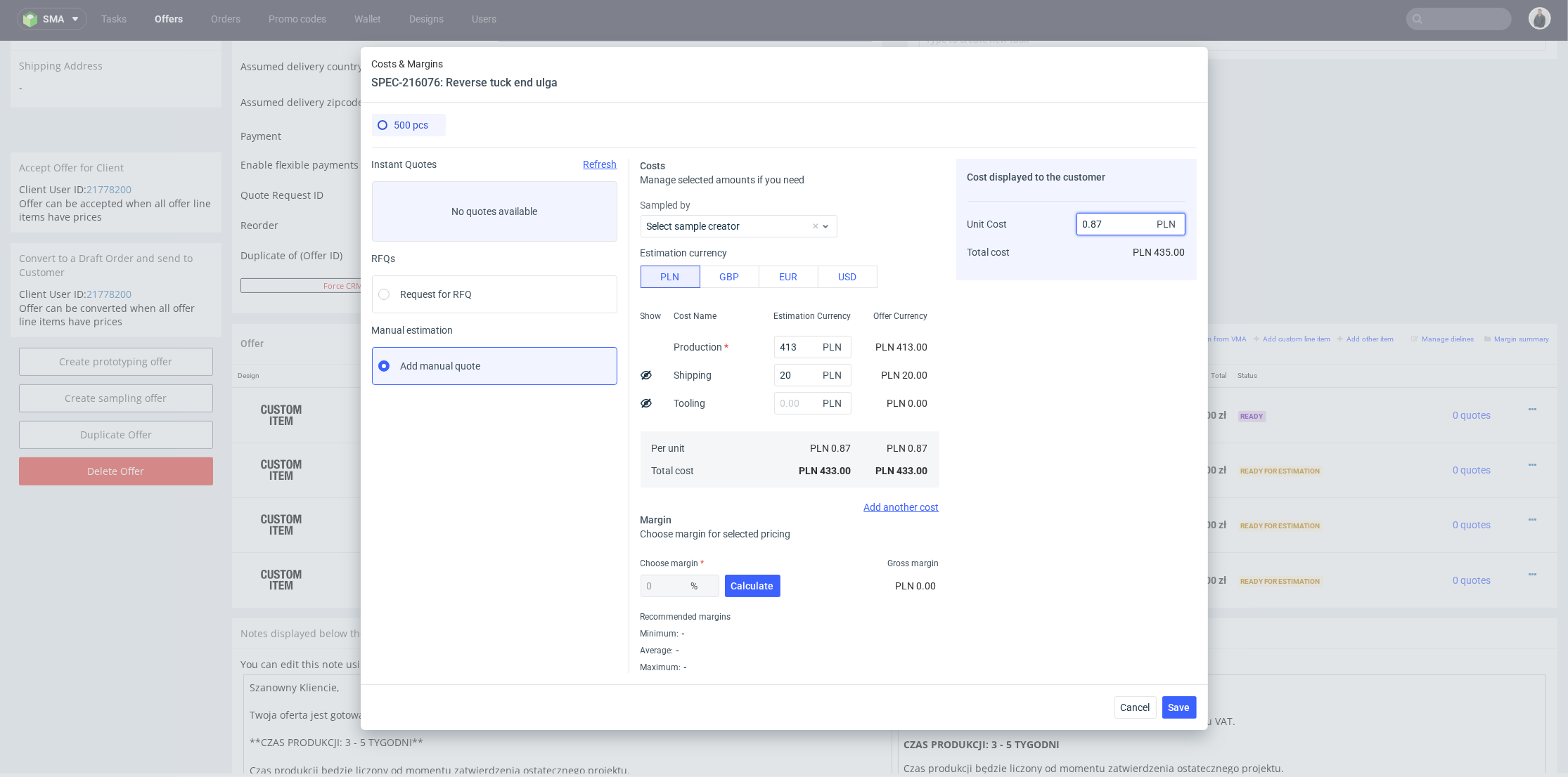
click at [1086, 223] on input "0.87" at bounding box center [1130, 224] width 109 height 23
type input "2.87"
type input "69.68641114982579"
drag, startPoint x: 1093, startPoint y: 223, endPoint x: 1111, endPoint y: 226, distance: 18.2
click at [1111, 226] on input "2.86" at bounding box center [1130, 224] width 109 height 23
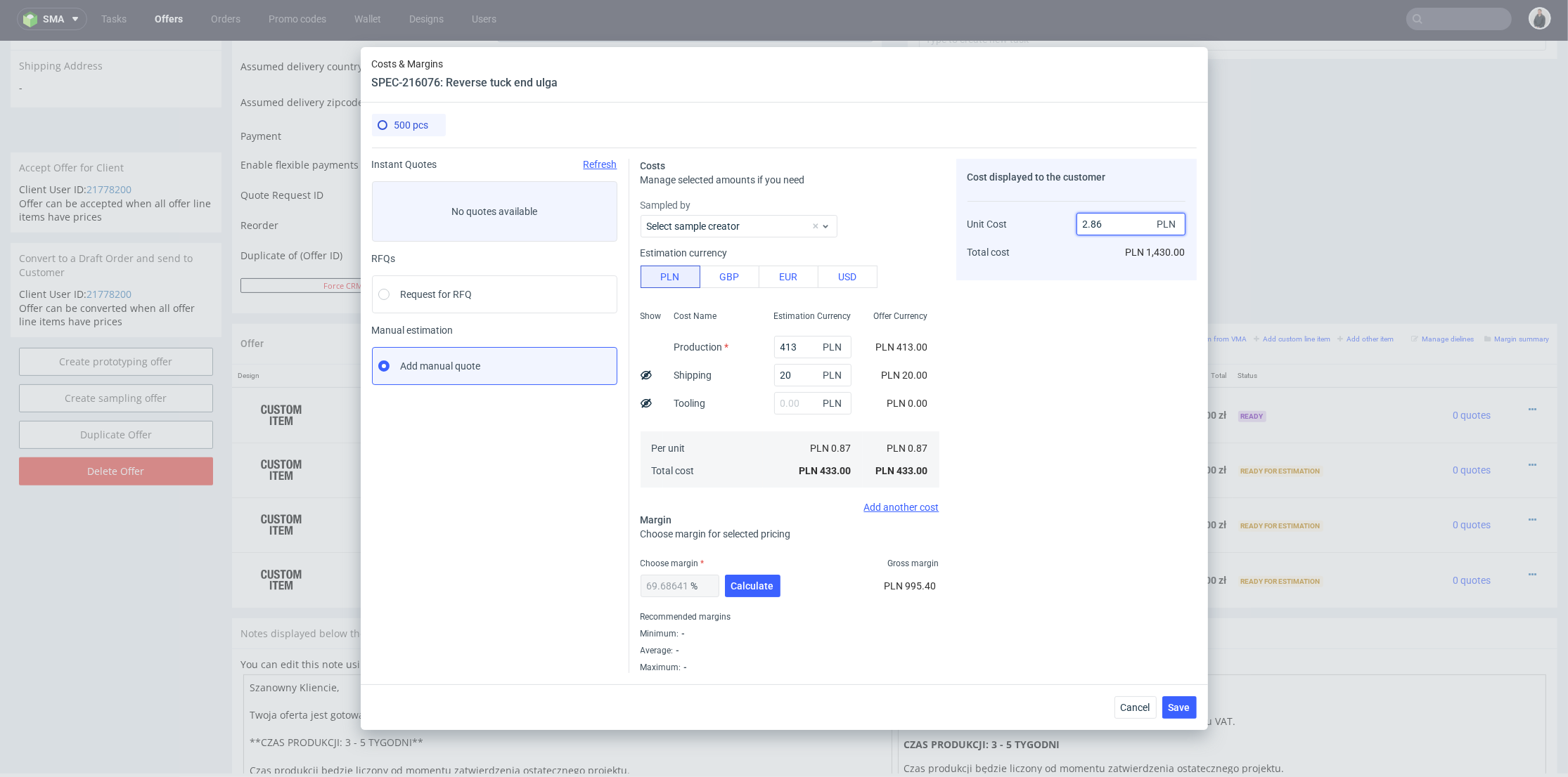
type input "2.1"
type input "58.57142857142858"
click at [728, 587] on button "Calculate" at bounding box center [753, 585] width 56 height 23
drag, startPoint x: 1094, startPoint y: 223, endPoint x: 1106, endPoint y: 221, distance: 12.2
click at [1106, 221] on input "2.09" at bounding box center [1130, 224] width 109 height 23
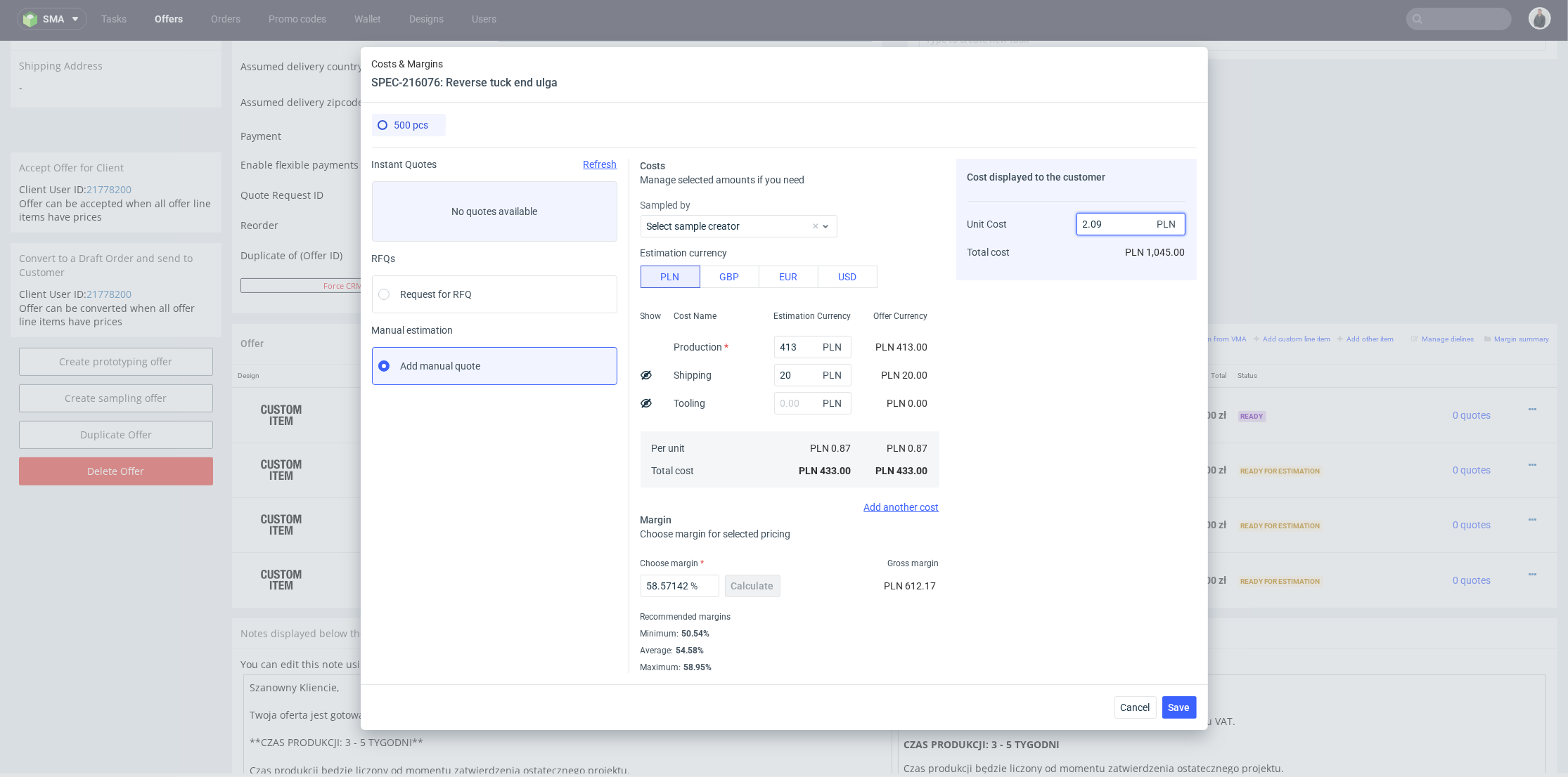
click at [1092, 222] on input "2.09" at bounding box center [1130, 224] width 109 height 23
drag, startPoint x: 1105, startPoint y: 223, endPoint x: 1093, endPoint y: 222, distance: 12.0
click at [1093, 222] on input "2.09" at bounding box center [1130, 224] width 109 height 23
type input "2.11"
click at [1059, 431] on div "Cost displayed to the customer Unit Cost Total cost 2.11 PLN PLN 1,045.00" at bounding box center [1076, 416] width 241 height 514
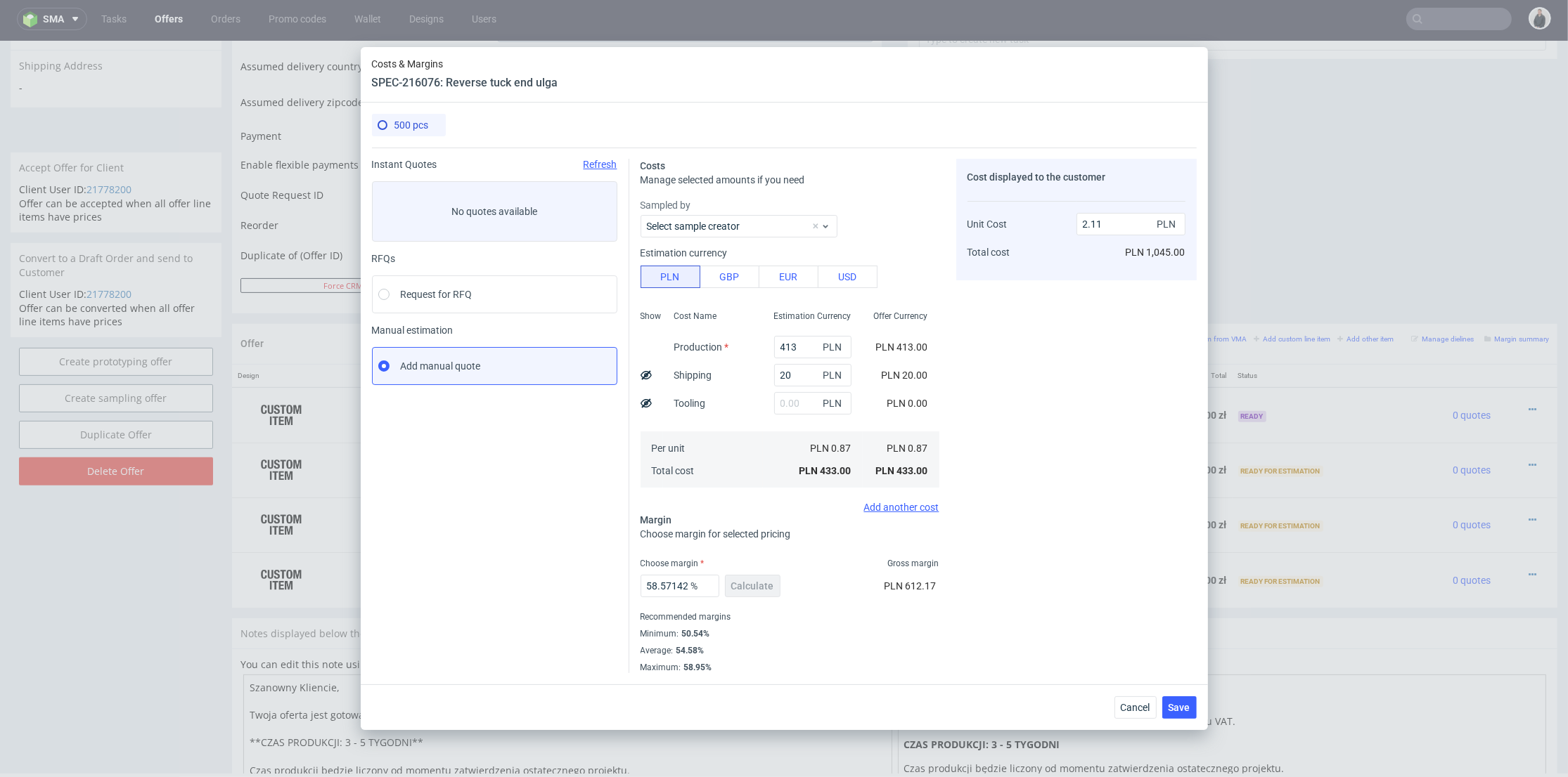
type input "58.767772511848335"
type input "2.1"
click at [1174, 707] on span "Save" at bounding box center [1179, 708] width 22 height 10
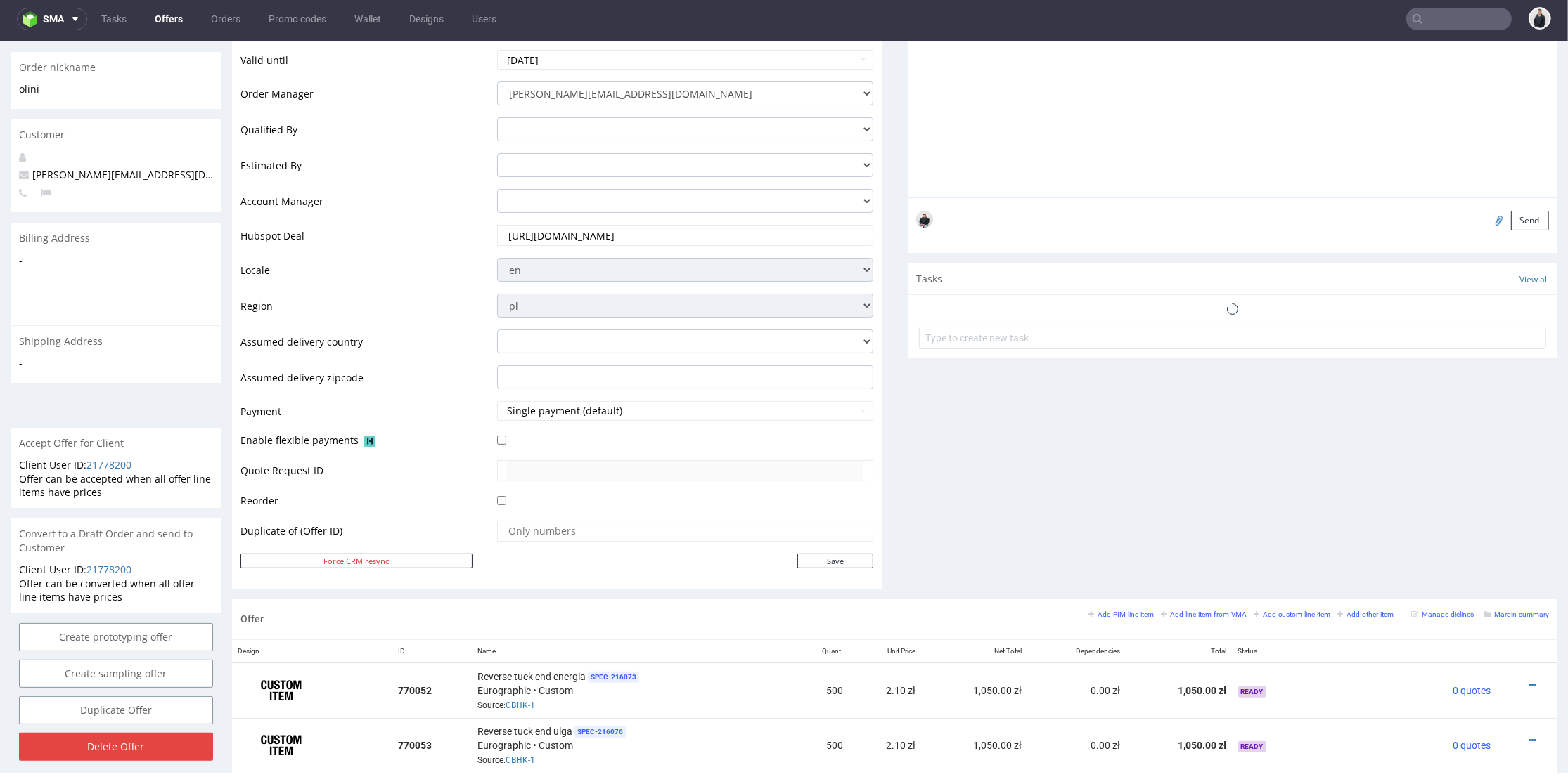
scroll to position [584, 0]
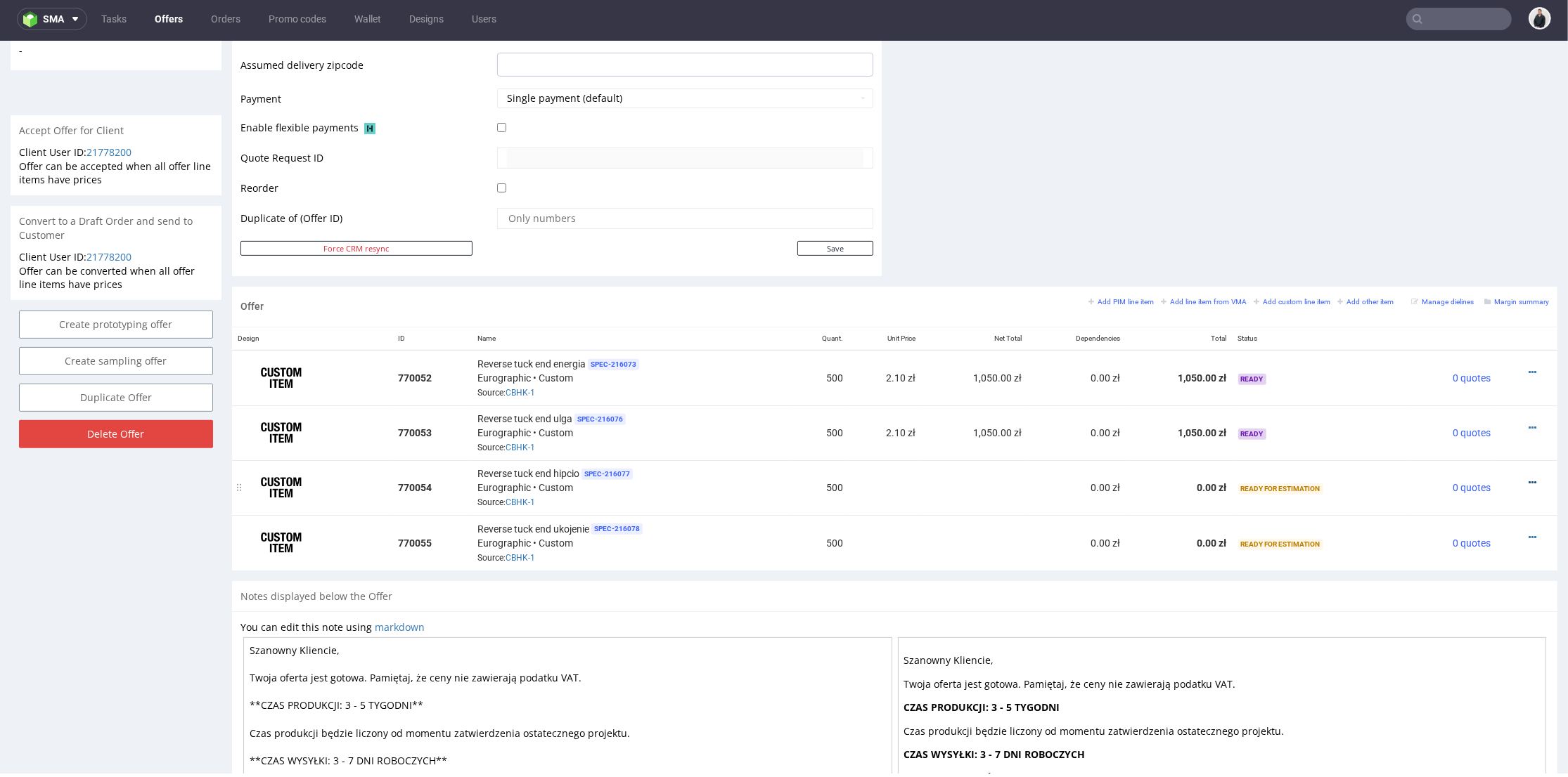
click at [1528, 478] on icon at bounding box center [1532, 482] width 7 height 10
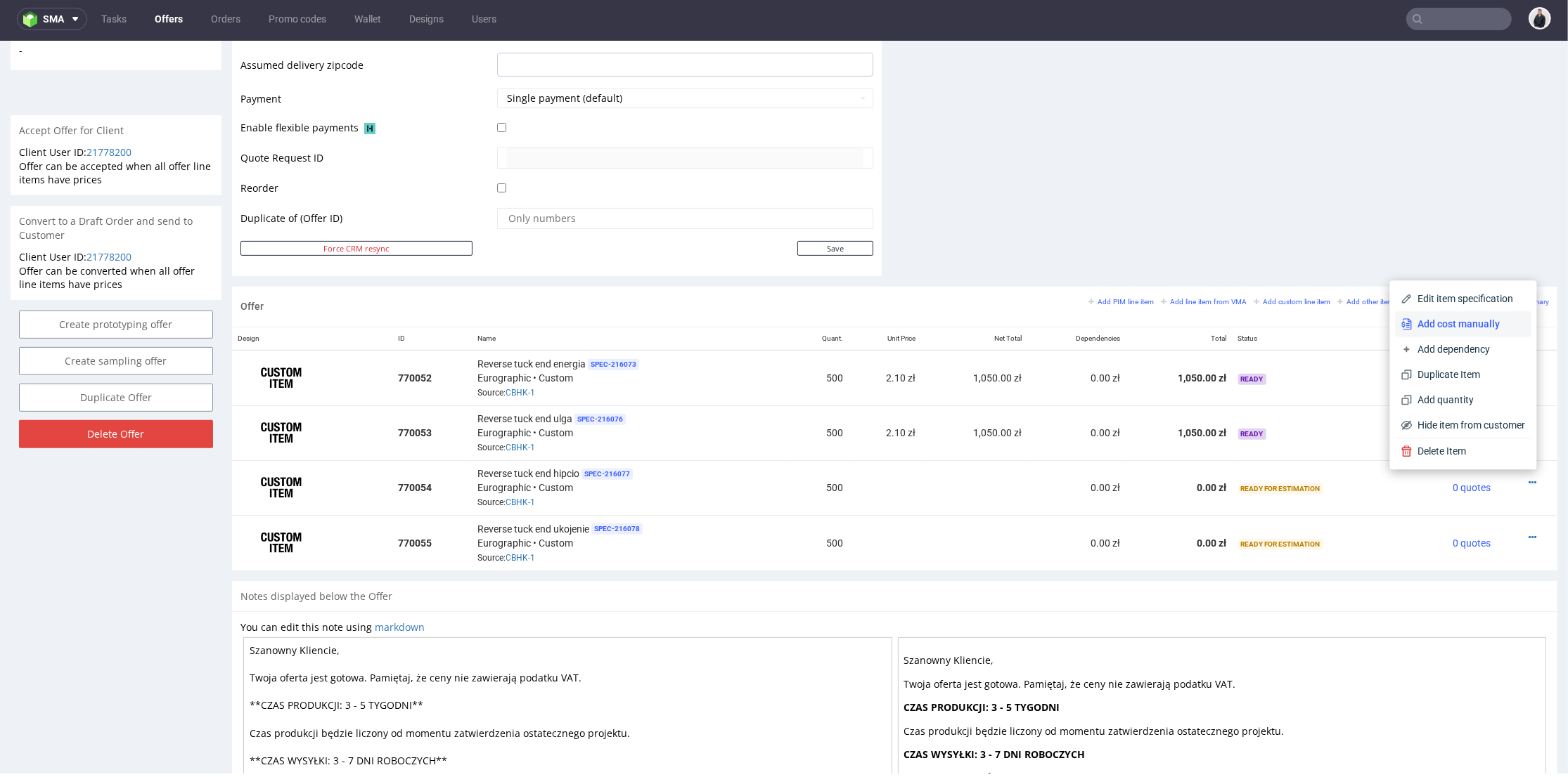
click at [1465, 322] on span "Add cost manually" at bounding box center [1469, 324] width 113 height 14
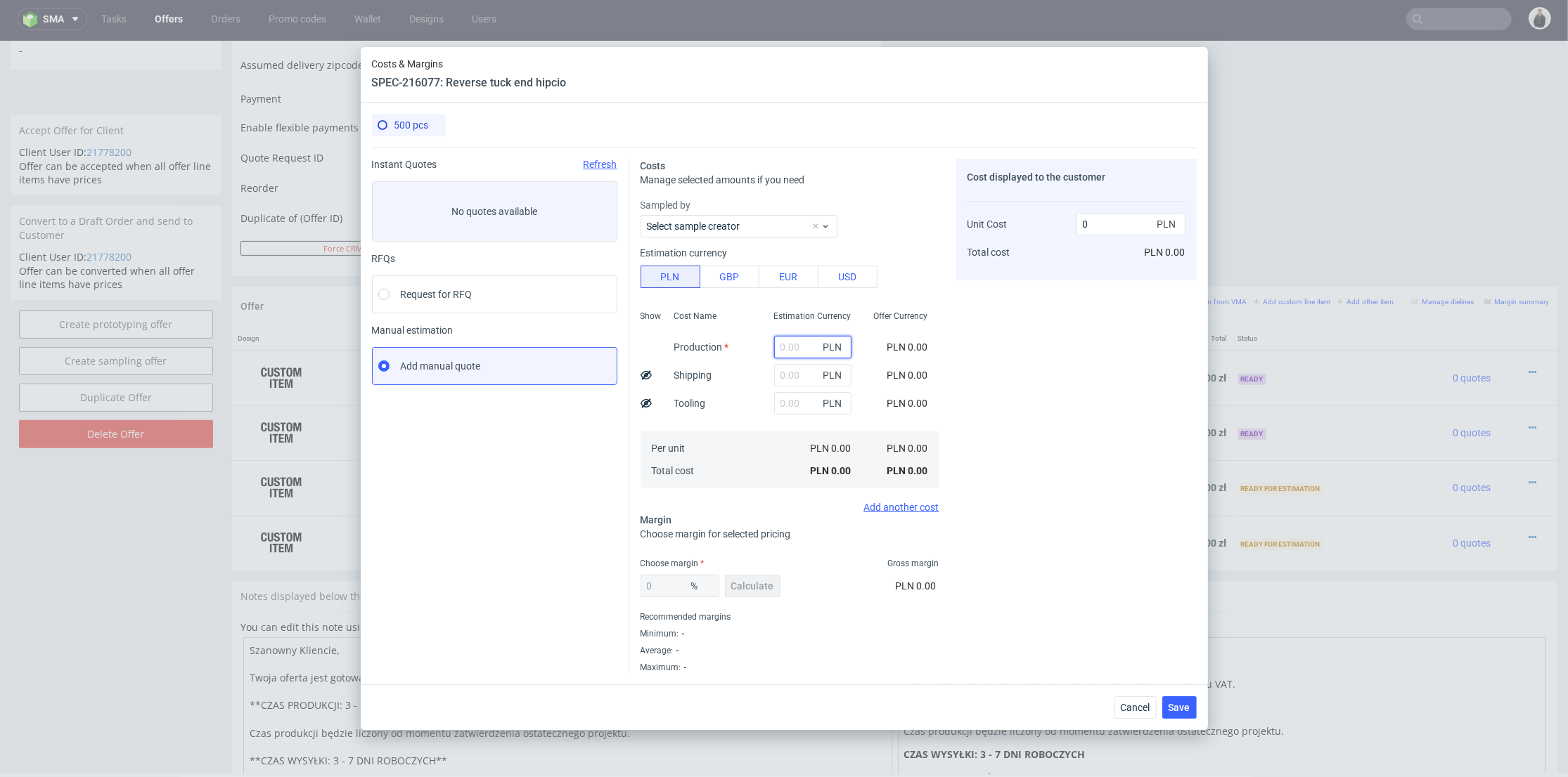
click at [784, 345] on input "text" at bounding box center [813, 347] width 78 height 23
type input "4"
type input "0.01"
type input "413"
type input "0.83"
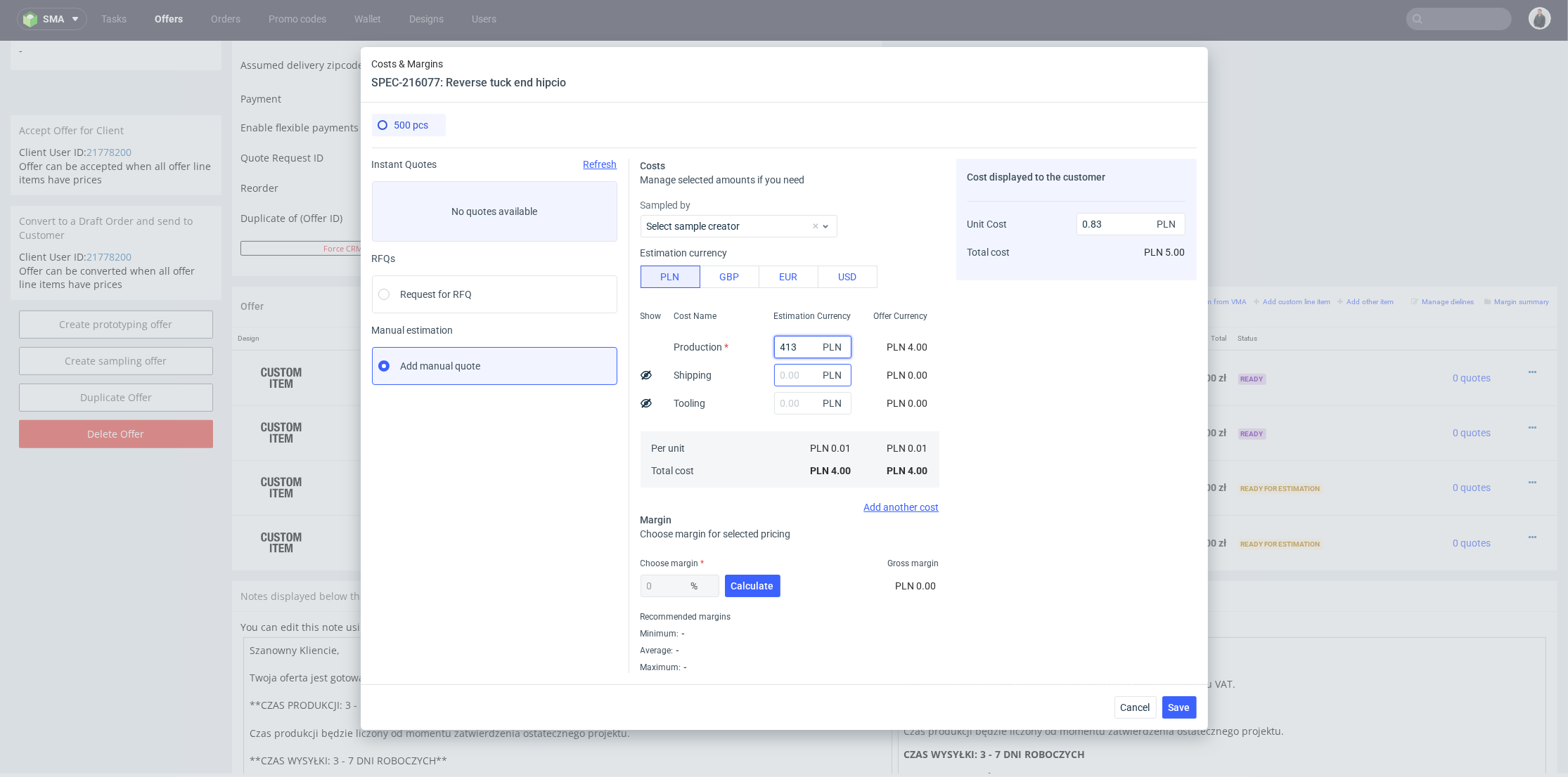
type input "413"
click at [774, 368] on input "text" at bounding box center [813, 375] width 78 height 23
type input "20"
type input "0.87"
type input "20"
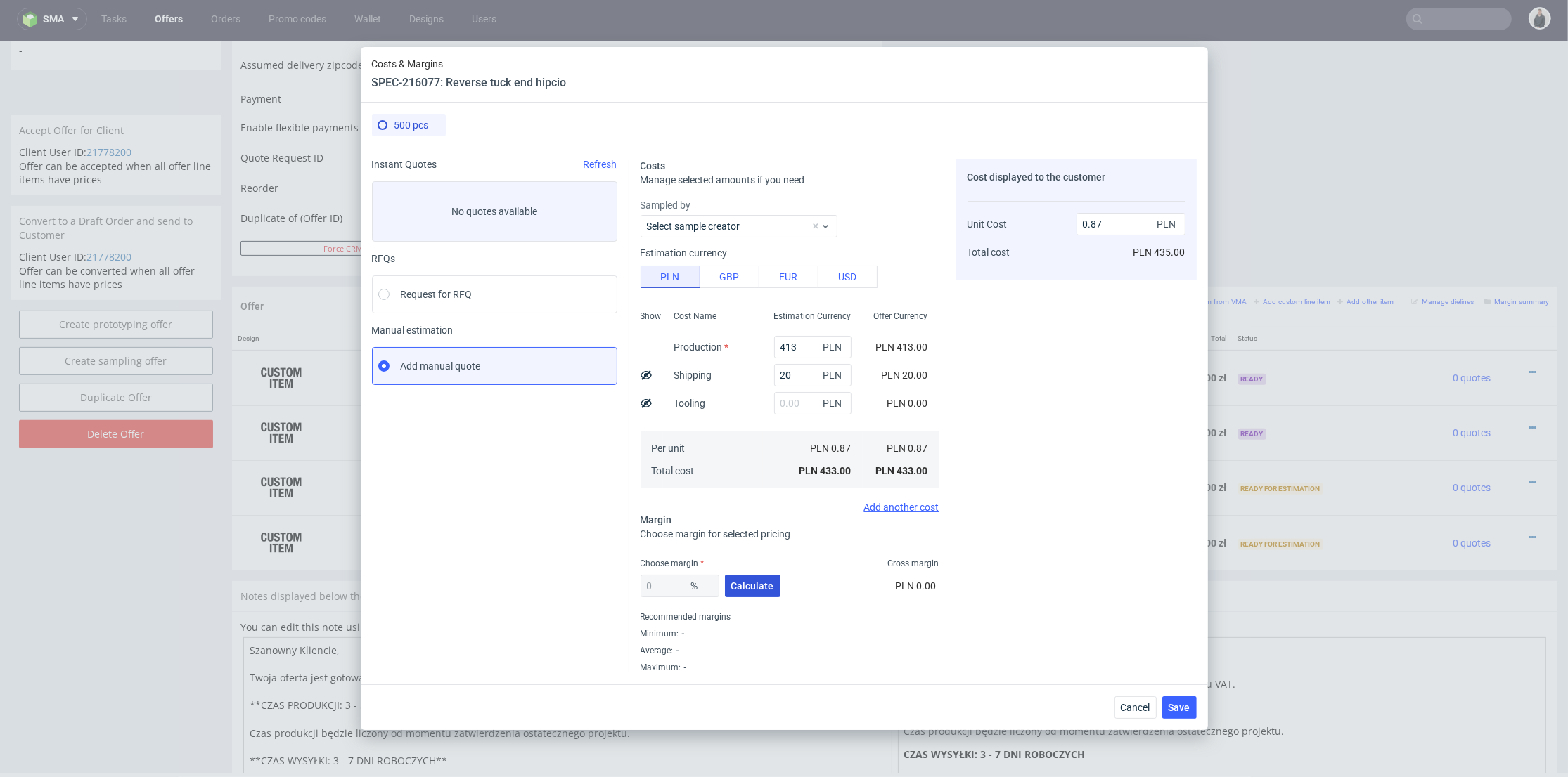
drag, startPoint x: 757, startPoint y: 585, endPoint x: 1057, endPoint y: 299, distance: 414.5
click at [759, 581] on span "Calculate" at bounding box center [752, 585] width 43 height 10
type input "54.58"
click at [1078, 220] on input "1.91" at bounding box center [1130, 224] width 109 height 23
type input "2.91"
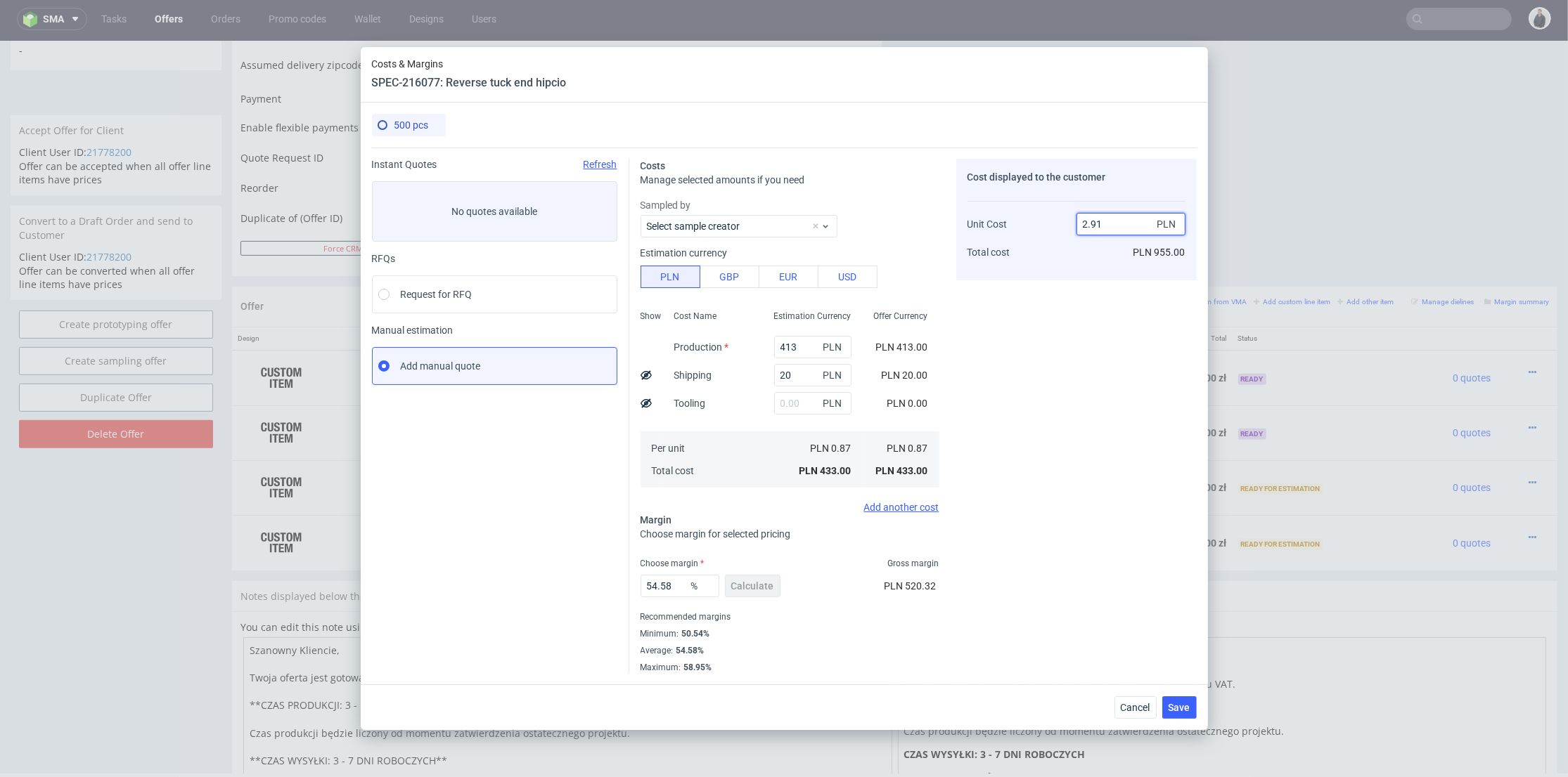
type input "70.10309278350515"
drag, startPoint x: 1091, startPoint y: 222, endPoint x: 1099, endPoint y: 223, distance: 8.1
click at [1099, 223] on input "2.9" at bounding box center [1130, 224] width 109 height 23
type input "2.11"
click at [1086, 326] on div "Cost displayed to the customer Unit Cost Total cost 2.11 PLN PLN 1,450.00" at bounding box center [1076, 416] width 241 height 514
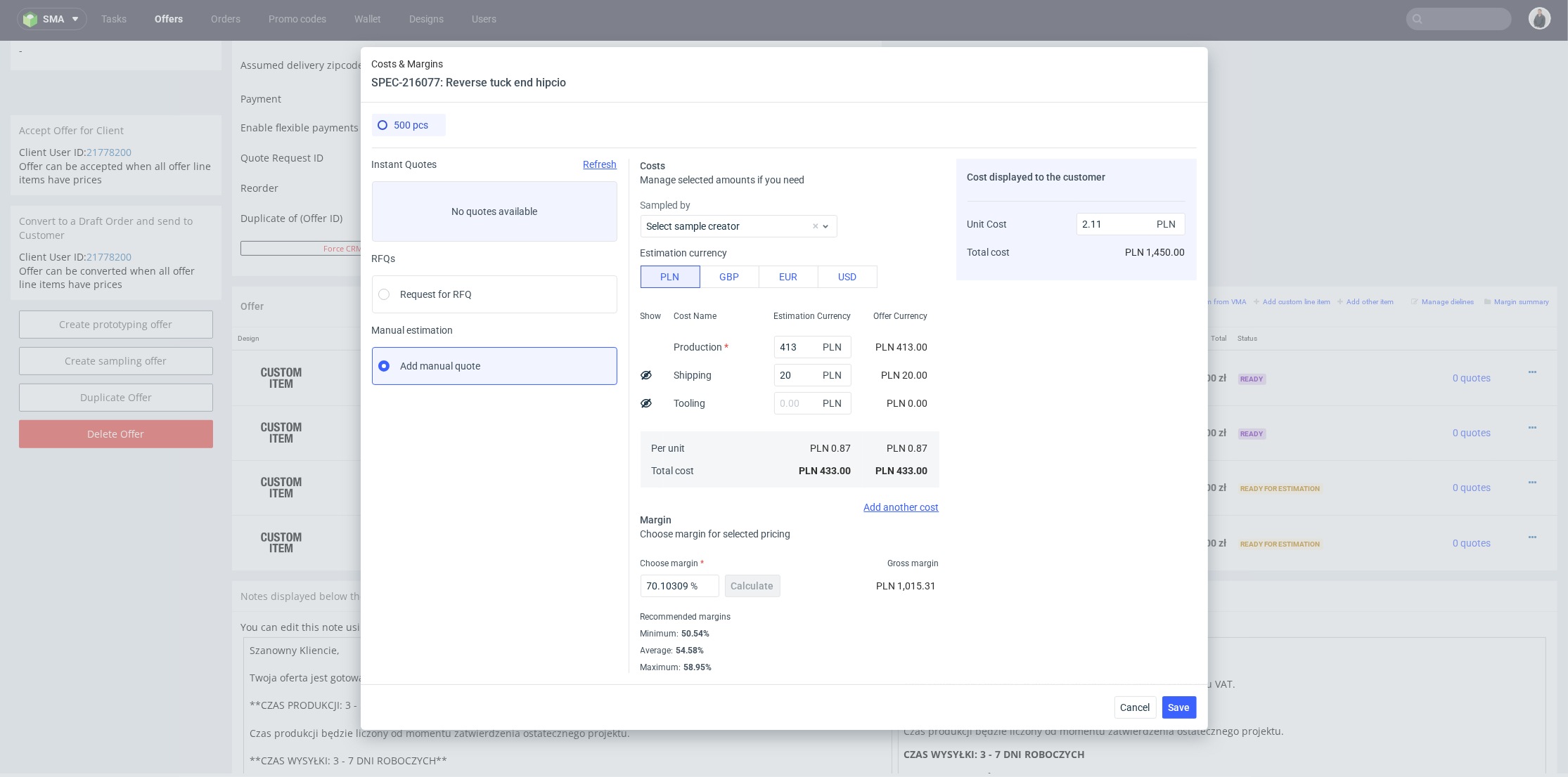
type input "58.767772511848335"
type input "2.1"
click at [1169, 708] on span "Save" at bounding box center [1179, 708] width 22 height 10
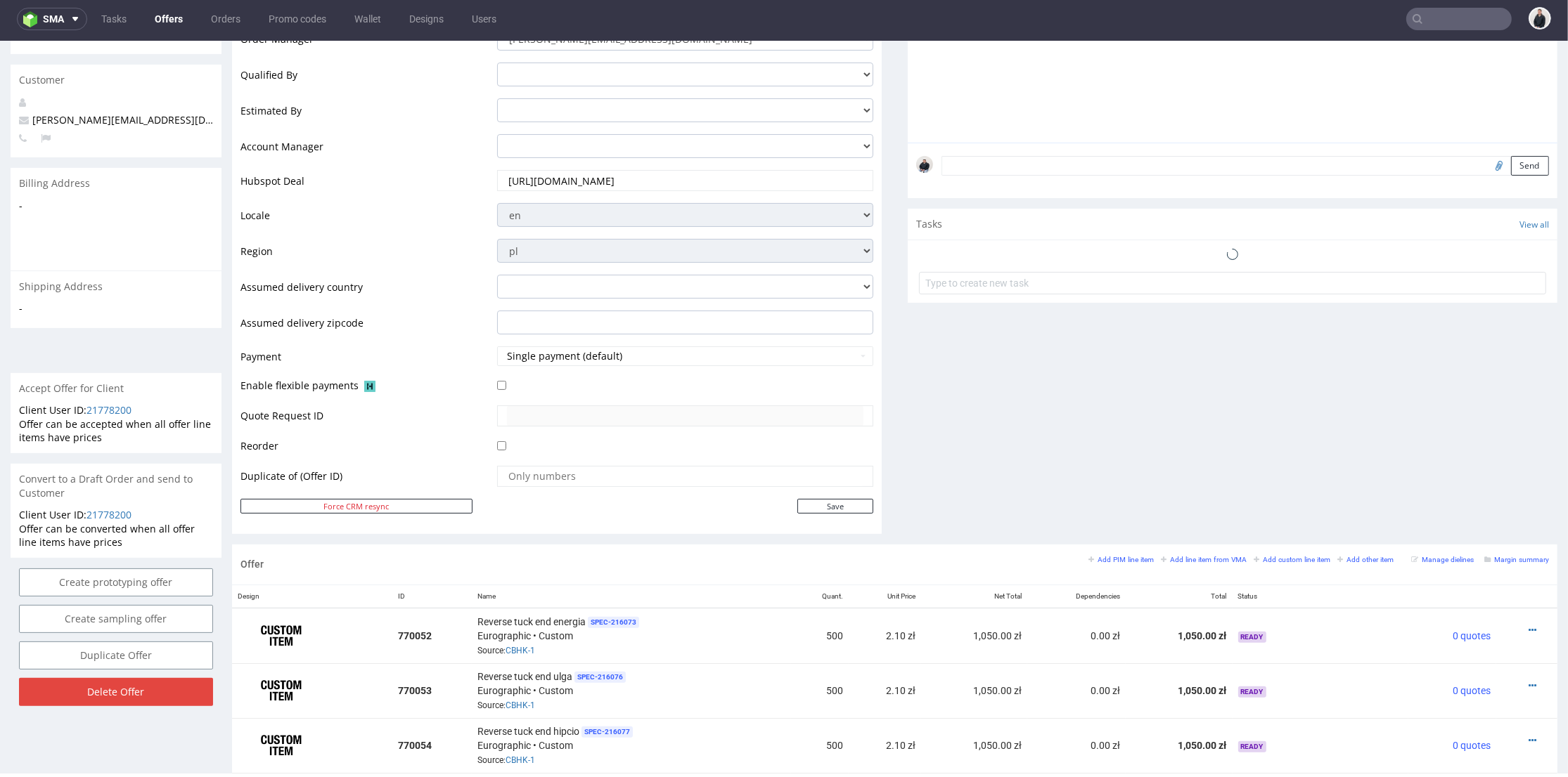
scroll to position [716, 0]
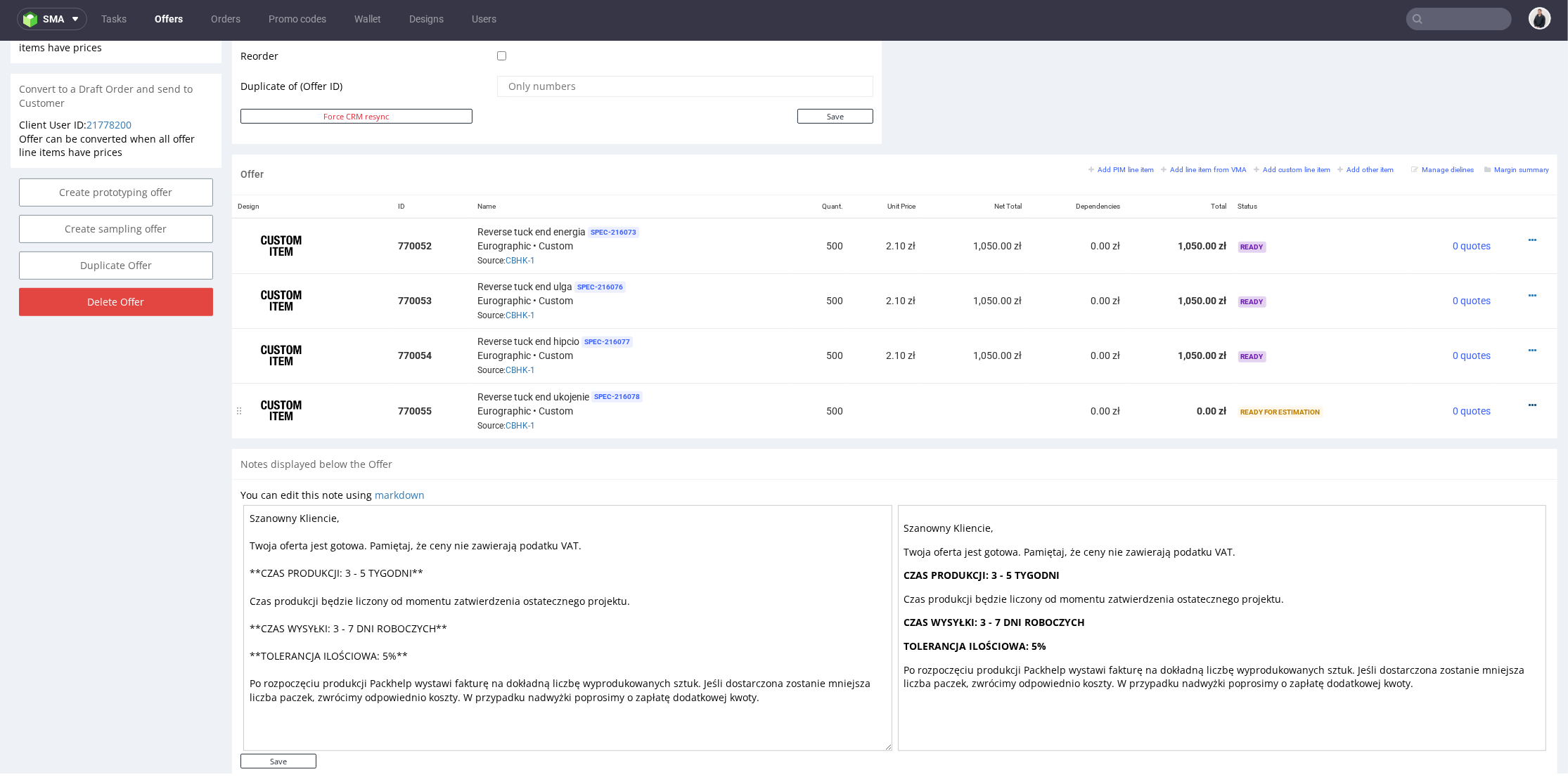
click at [1528, 405] on link at bounding box center [1532, 406] width 7 height 11
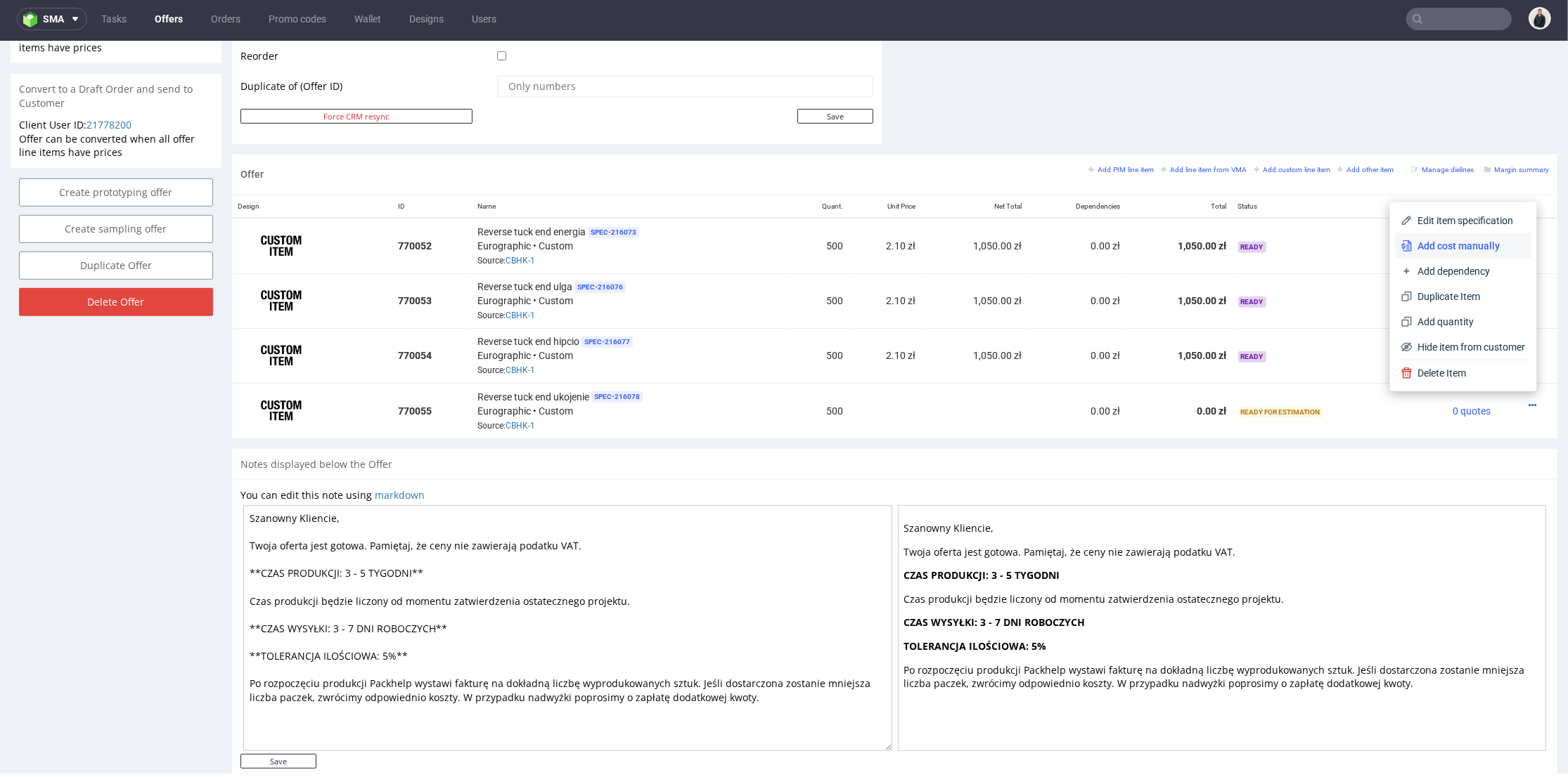
click at [1466, 247] on span "Add cost manually" at bounding box center [1469, 245] width 113 height 14
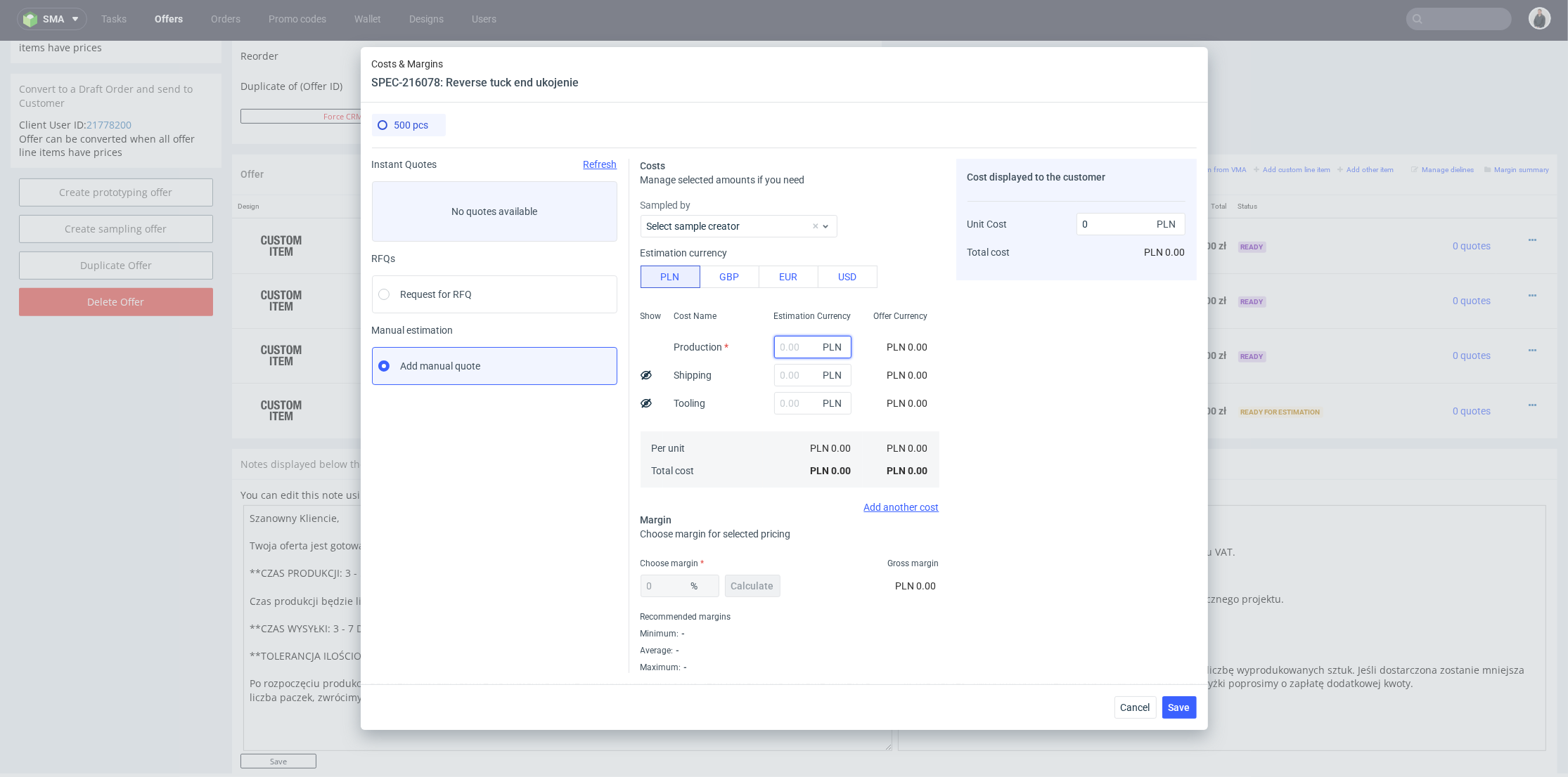
click at [789, 345] on input "text" at bounding box center [813, 347] width 78 height 23
type input "43"
type input "0.09"
click at [777, 343] on input "43" at bounding box center [813, 347] width 78 height 23
type input "413"
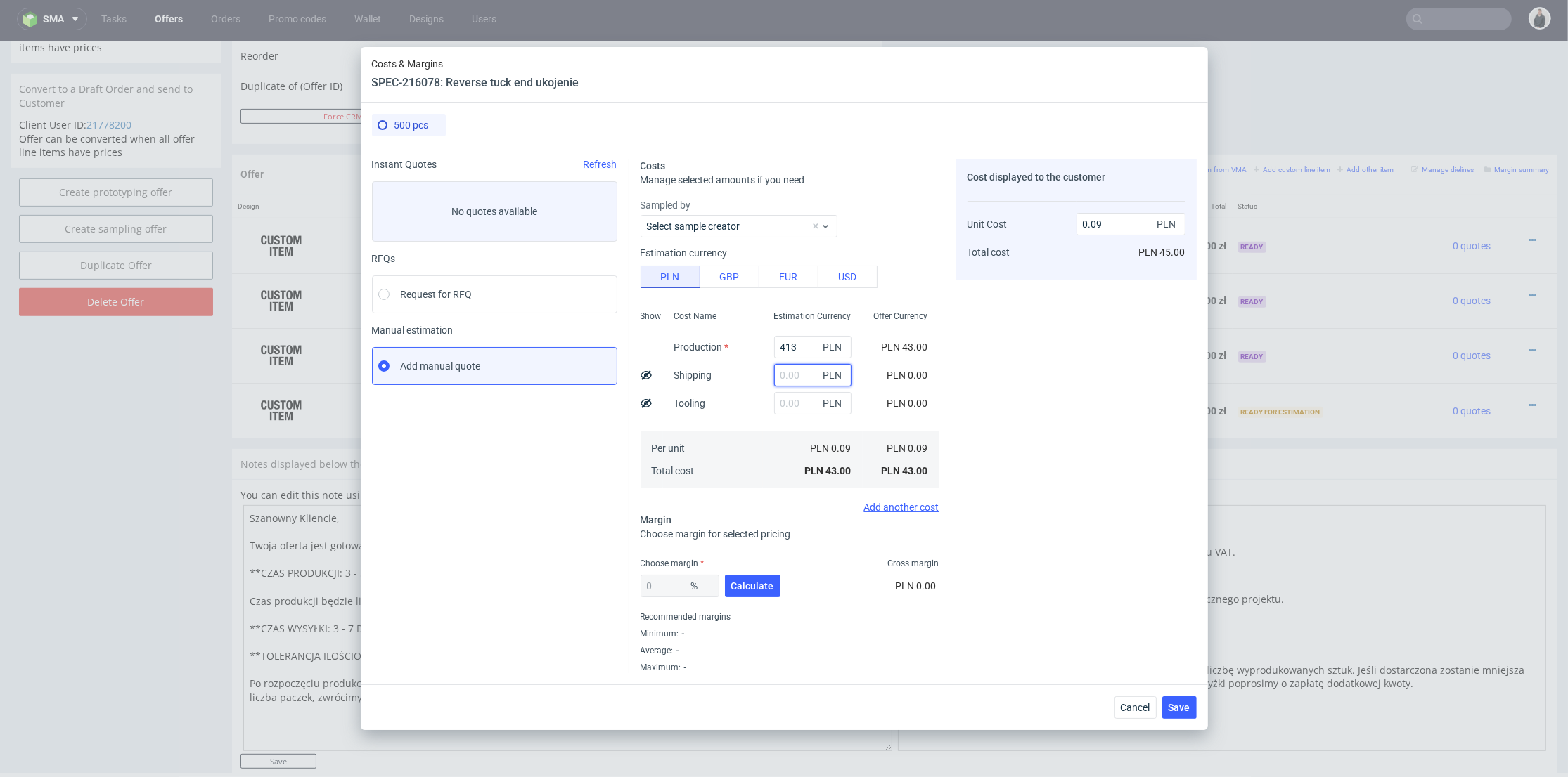
type input "0.83"
click at [774, 369] on input "text" at bounding box center [813, 375] width 78 height 23
type input "80"
type input "0.99"
drag, startPoint x: 789, startPoint y: 372, endPoint x: 750, endPoint y: 372, distance: 39.0
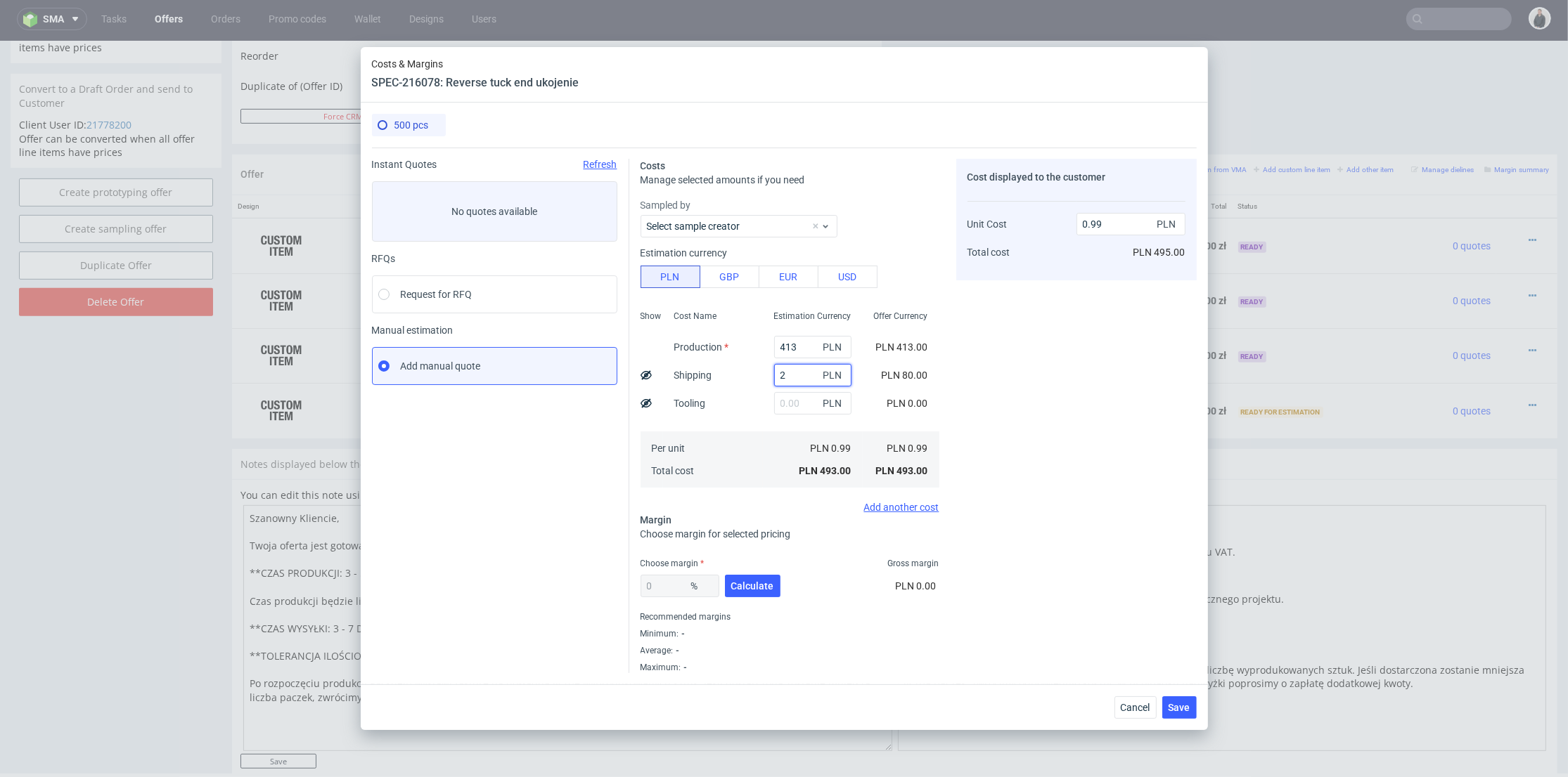
click at [750, 372] on div "Show Cost Name Production Shipping Tooling Per unit Total cost Estimation Curre…" at bounding box center [790, 397] width 299 height 185
type input "2"
type input "0.83"
type input "20"
type input "0.87"
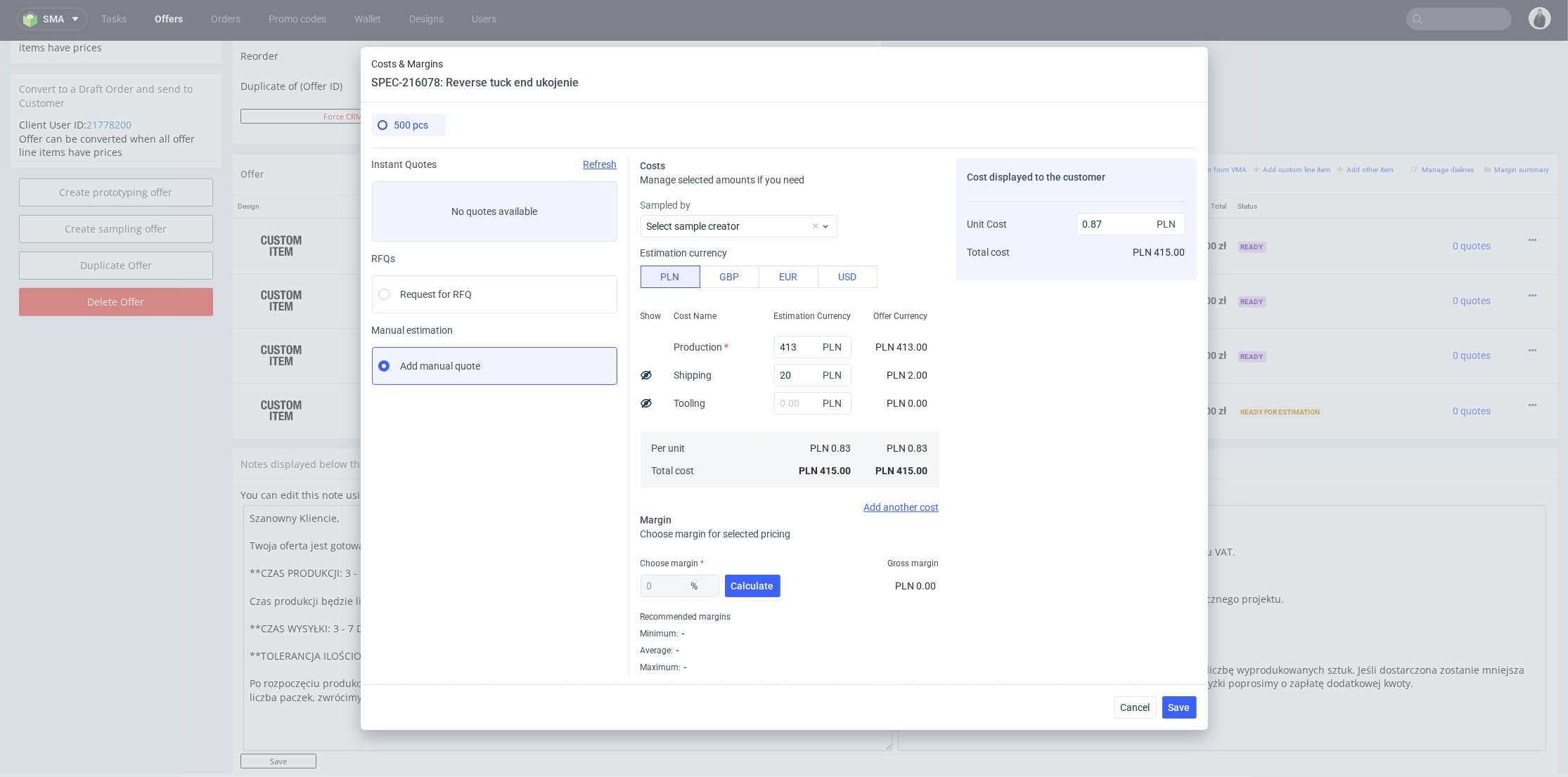
click at [1111, 269] on div "Cost displayed to the customer Unit Cost Total cost 0.87 PLN PLN 415.00" at bounding box center [1076, 219] width 241 height 121
click at [1081, 216] on input "0.87" at bounding box center [1130, 224] width 109 height 23
click at [759, 578] on button "Calculate" at bounding box center [753, 585] width 56 height 23
type input "54.58"
click at [1083, 223] on input "1.91" at bounding box center [1130, 224] width 109 height 23
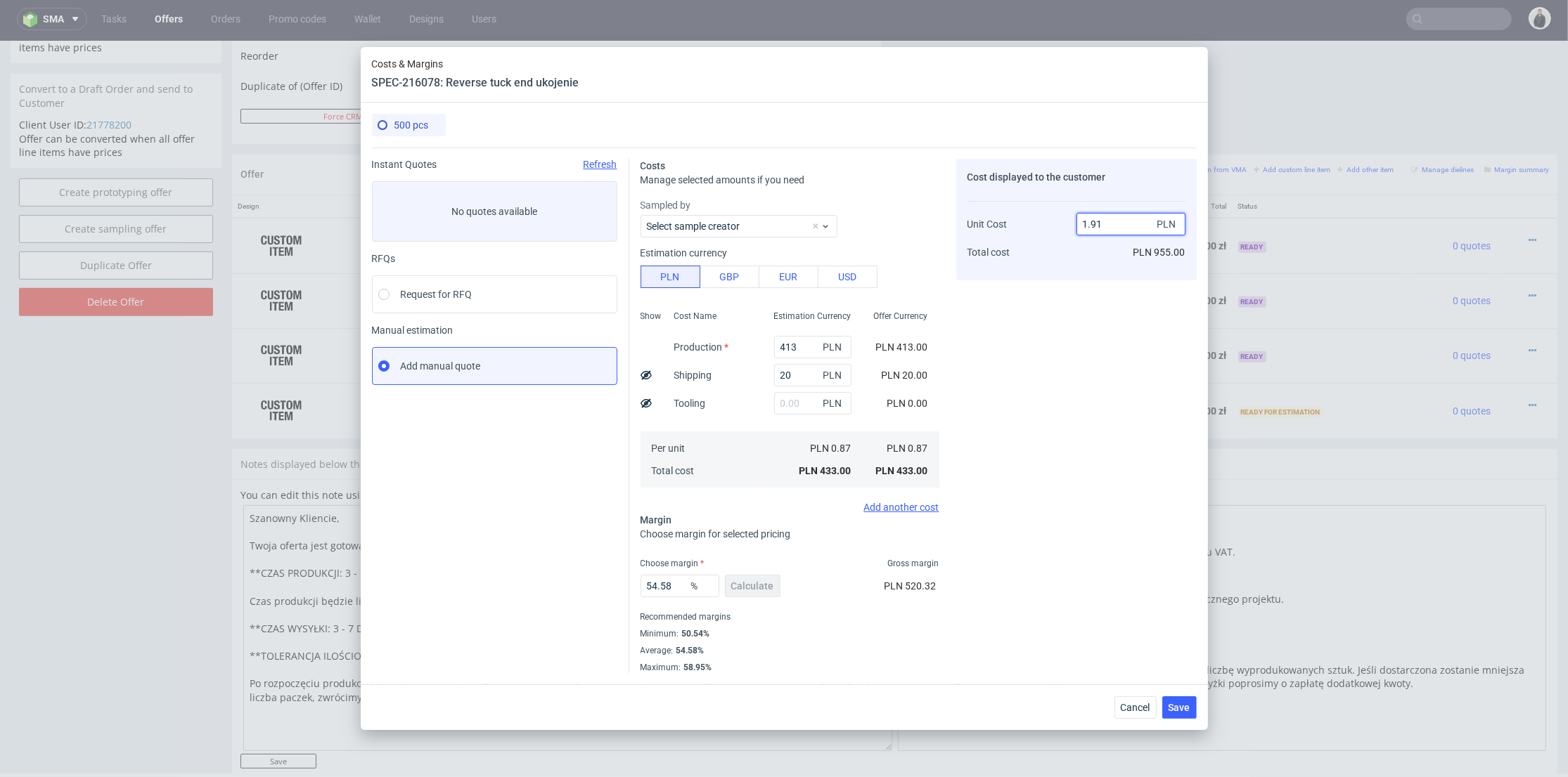
type input "2.91"
type input "70.10309278350515"
click at [1099, 223] on input "2.9" at bounding box center [1130, 224] width 109 height 23
type input "2.11"
click at [1090, 426] on div "Cost displayed to the customer Unit Cost Total cost 2.11 PLN PLN 1,450.00" at bounding box center [1076, 416] width 241 height 514
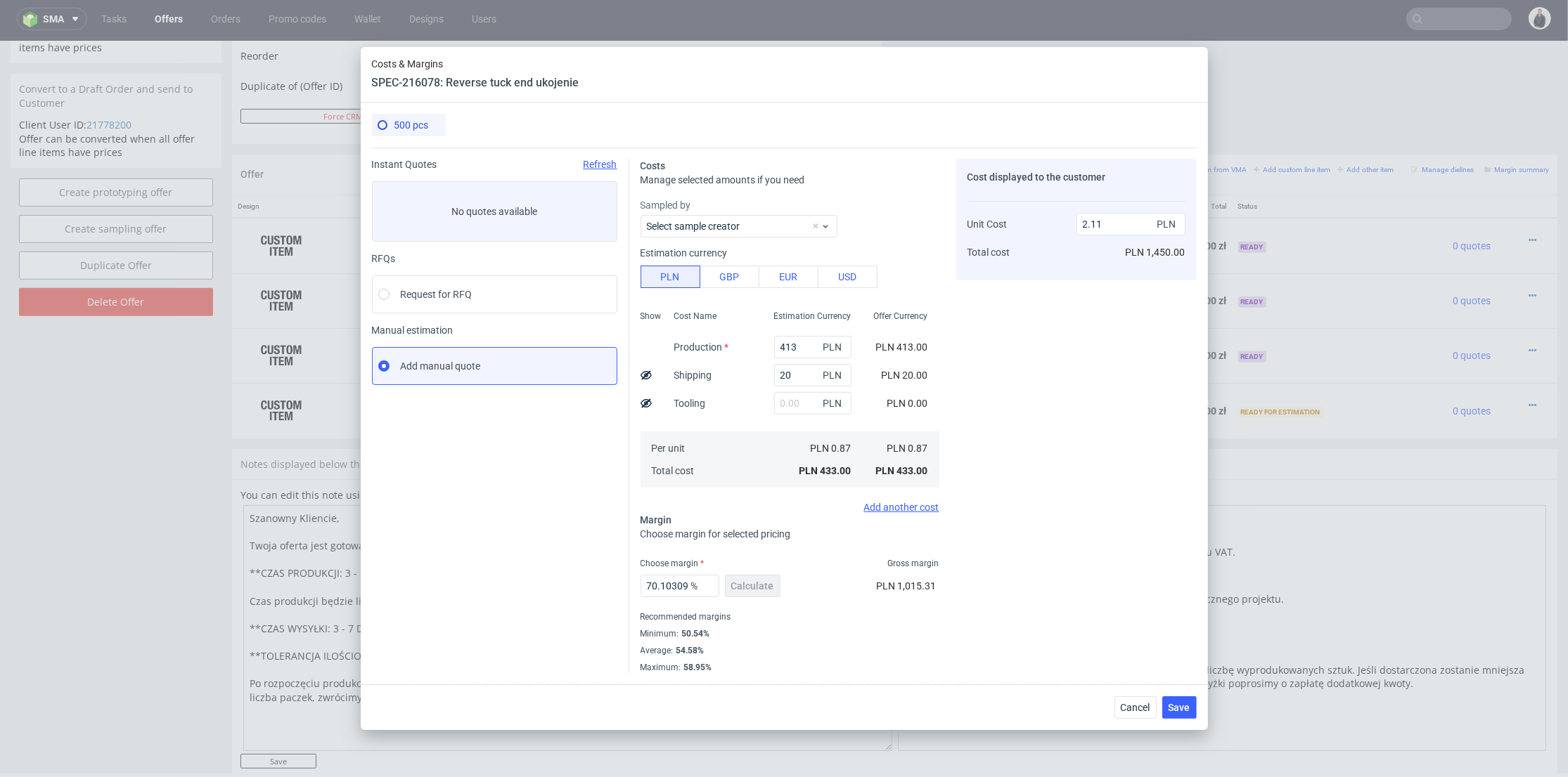
type input "58.767772511848335"
type input "2.1"
click at [1189, 709] on span "Save" at bounding box center [1179, 708] width 22 height 10
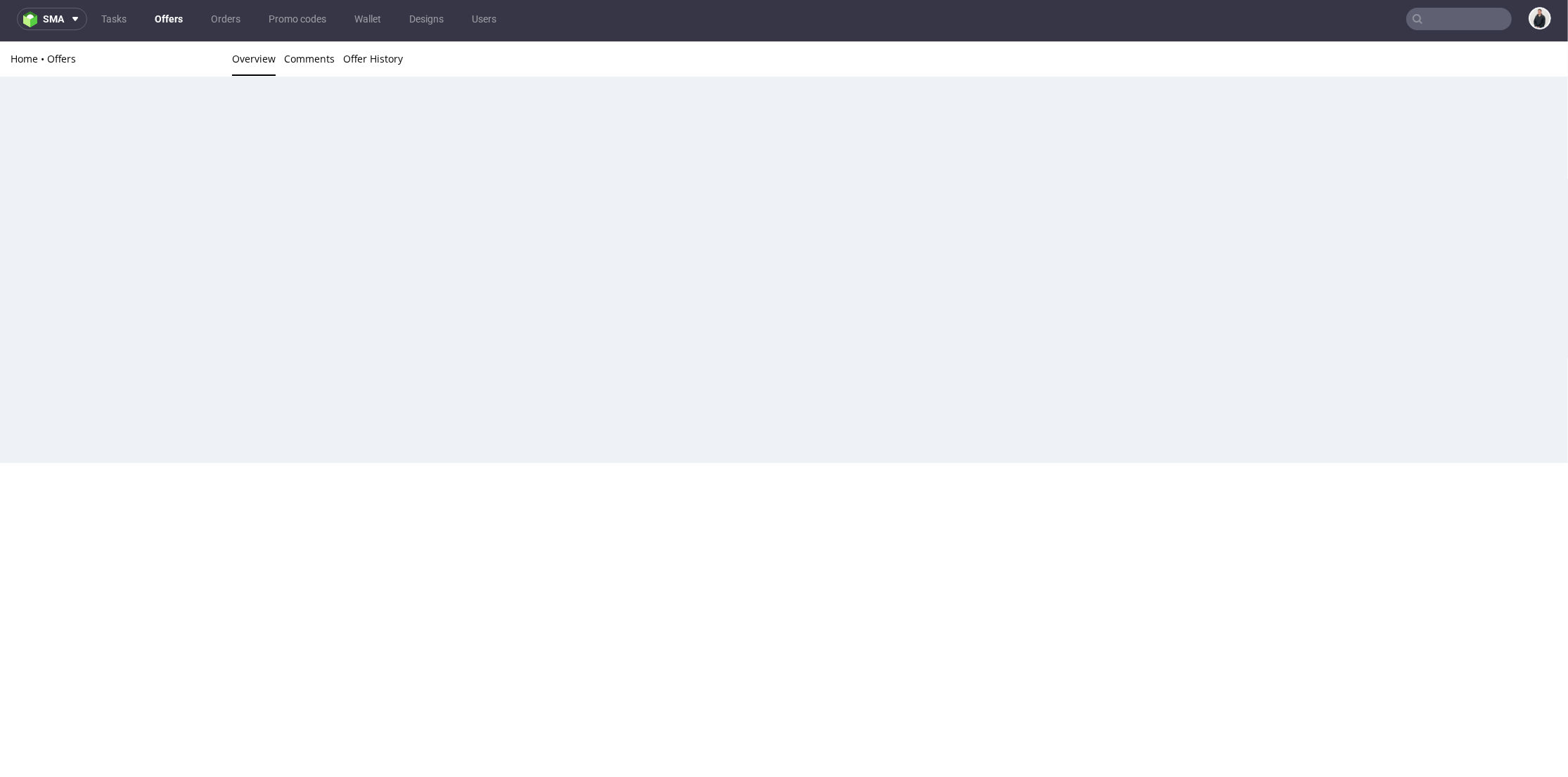
scroll to position [0, 0]
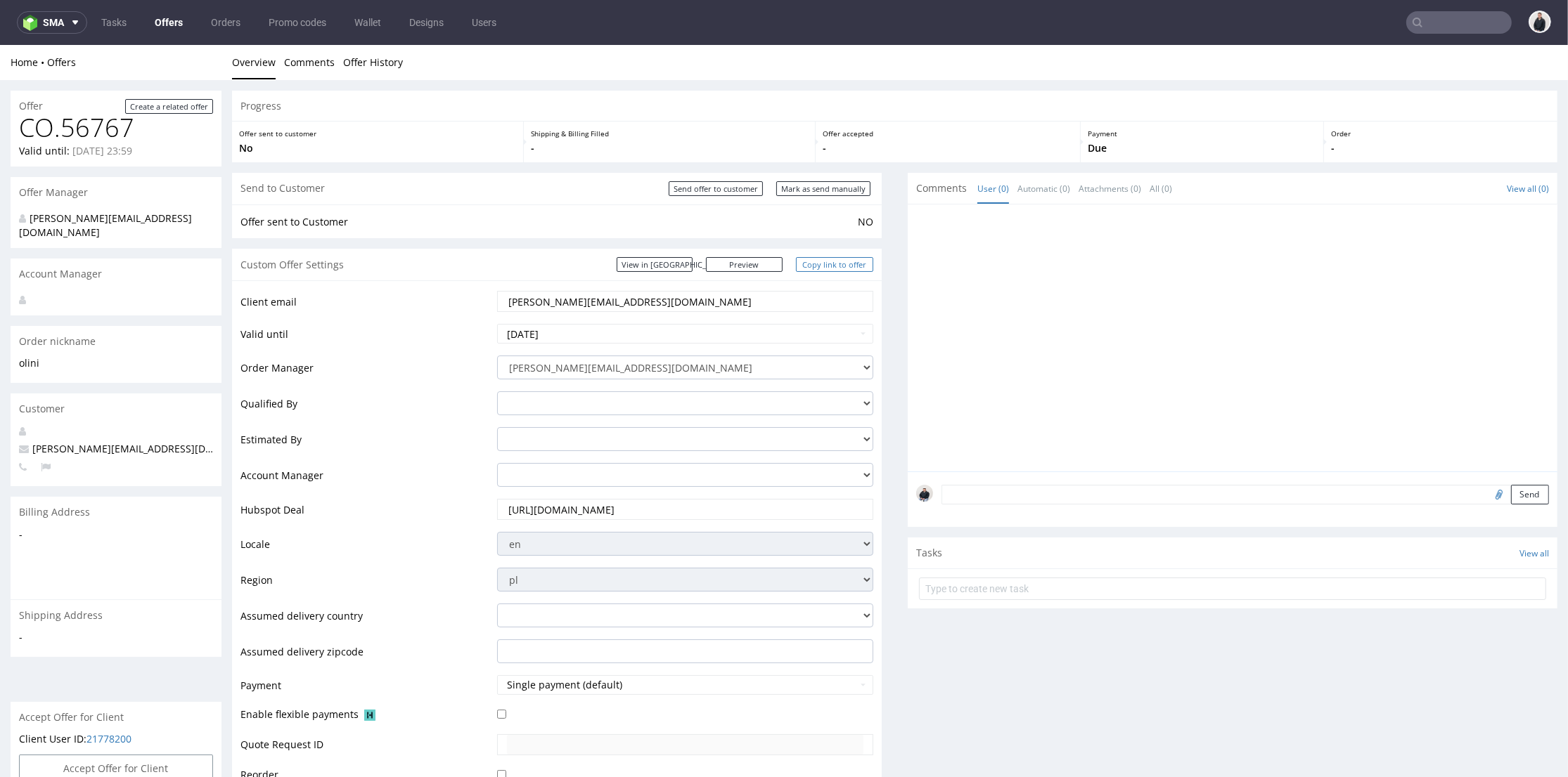
click at [840, 265] on link "Copy link to offer" at bounding box center [834, 264] width 78 height 15
click at [707, 192] on input "Send offer to customer" at bounding box center [715, 189] width 94 height 15
type input "In progress..."
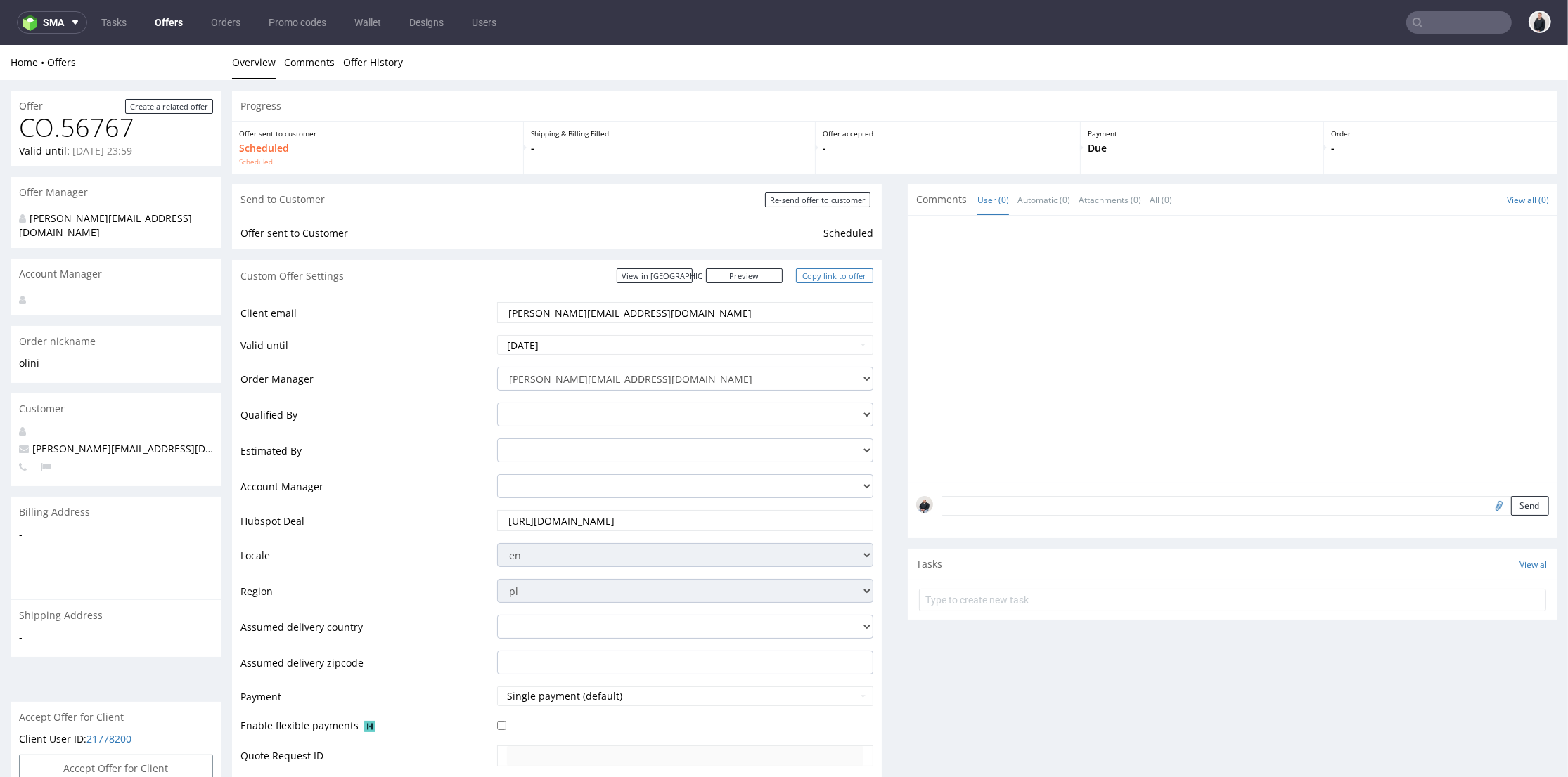
click at [830, 275] on link "Copy link to offer" at bounding box center [834, 275] width 78 height 15
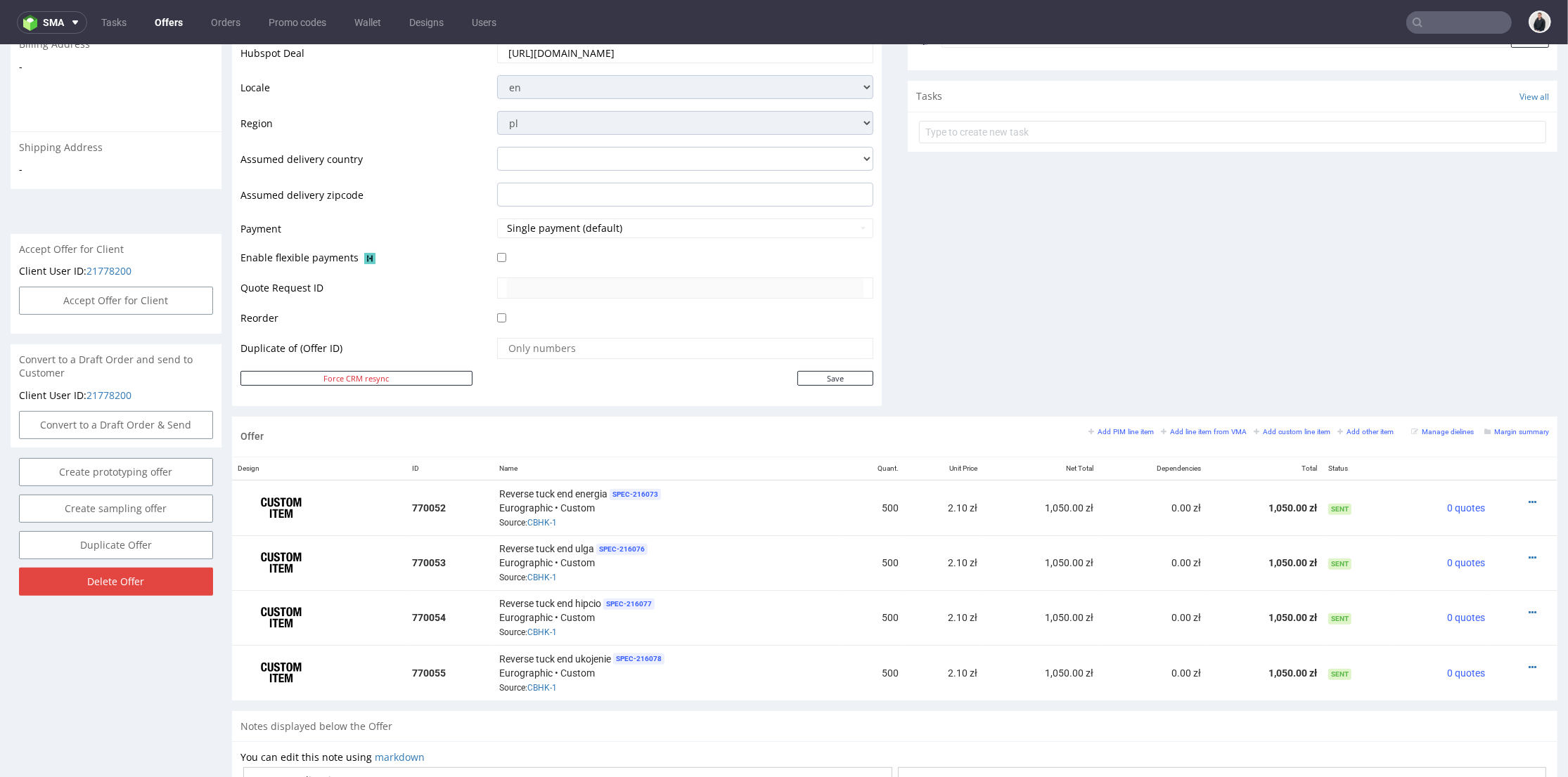
scroll to position [390, 0]
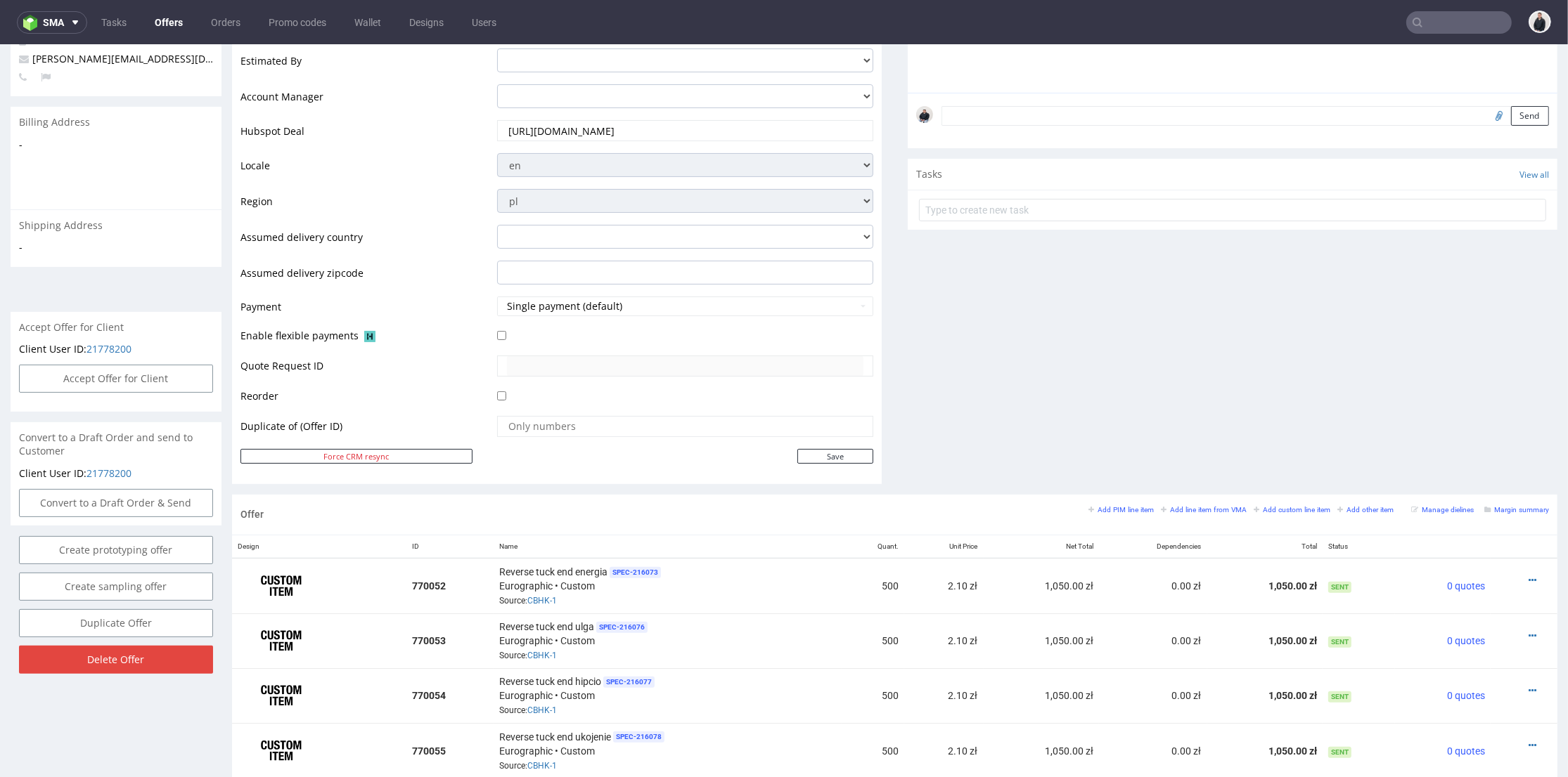
click at [684, 136] on input "https://app-eu1.hubspot.com/contacts/25600958/record/0-3/302549626072" at bounding box center [685, 131] width 357 height 20
click at [1033, 345] on div "Comments User (0) Automatic (0) Attachments (0) All (0) View all (0) Send Tasks…" at bounding box center [1232, 144] width 649 height 700
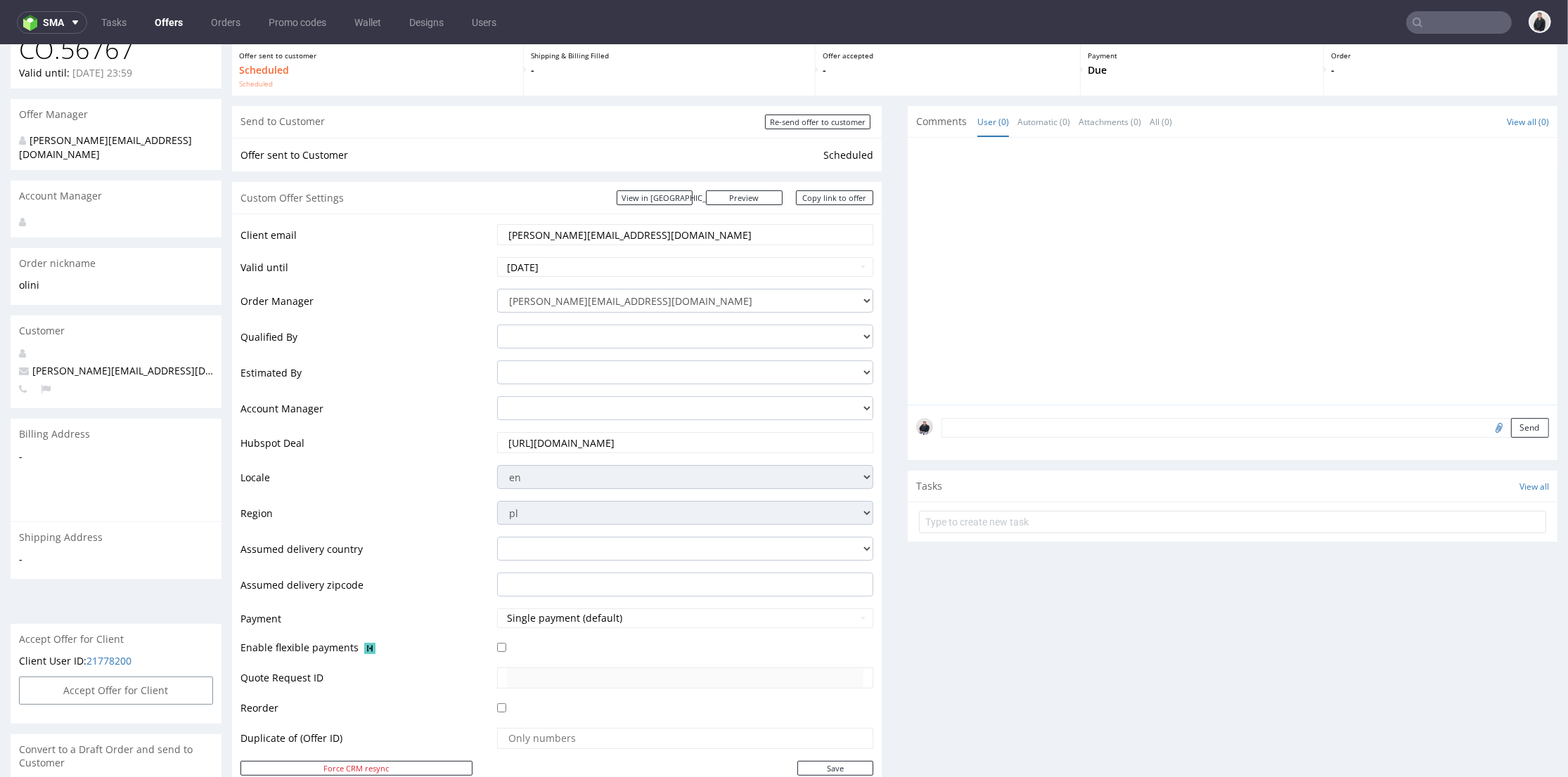
scroll to position [0, 0]
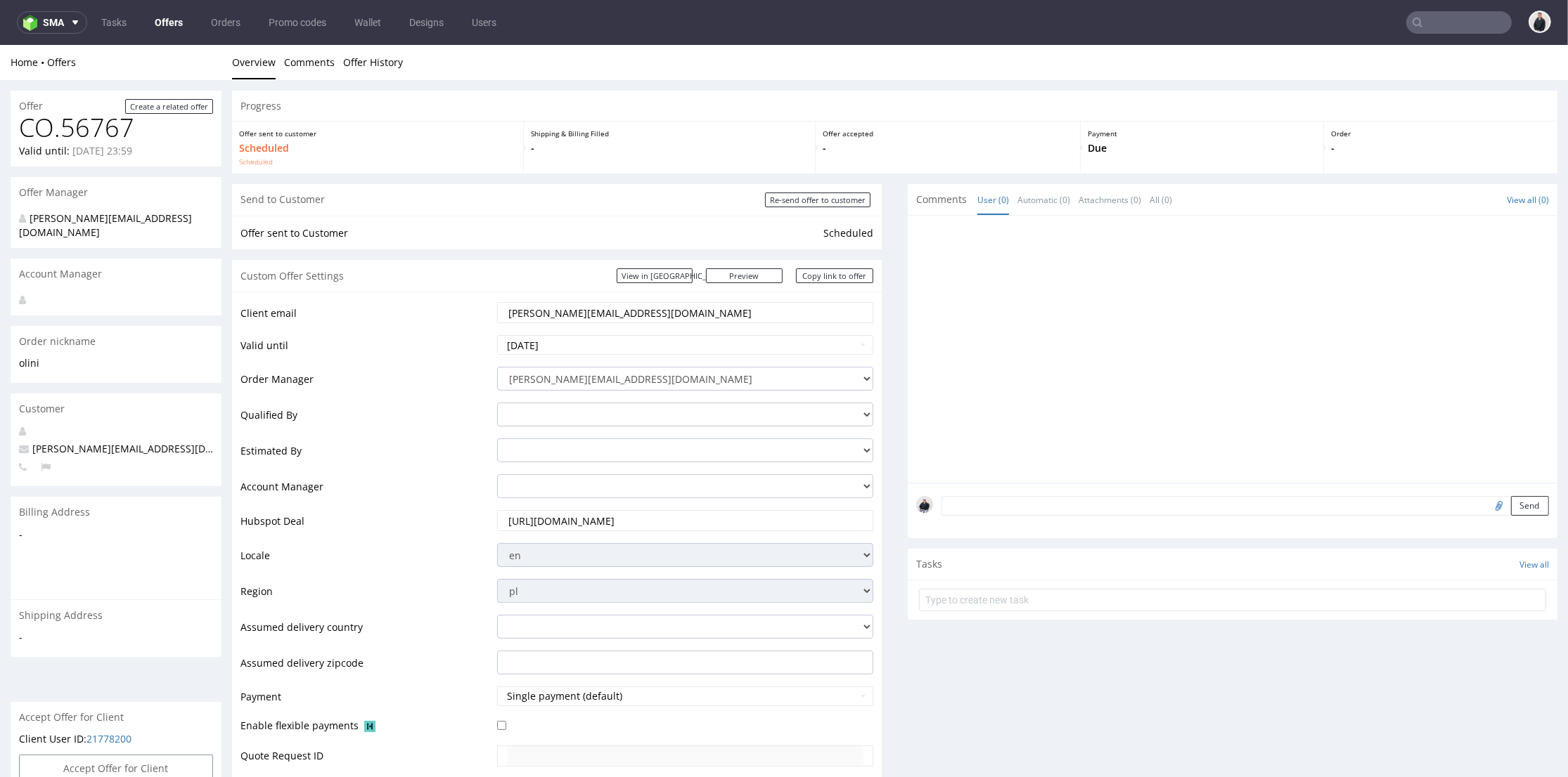
click at [1487, 508] on input "file" at bounding box center [1497, 505] width 20 height 18
type input "C:\fakepath\custom____NCNR__d0__oR661759266.pdf"
click at [1006, 504] on textarea at bounding box center [1245, 506] width 607 height 20
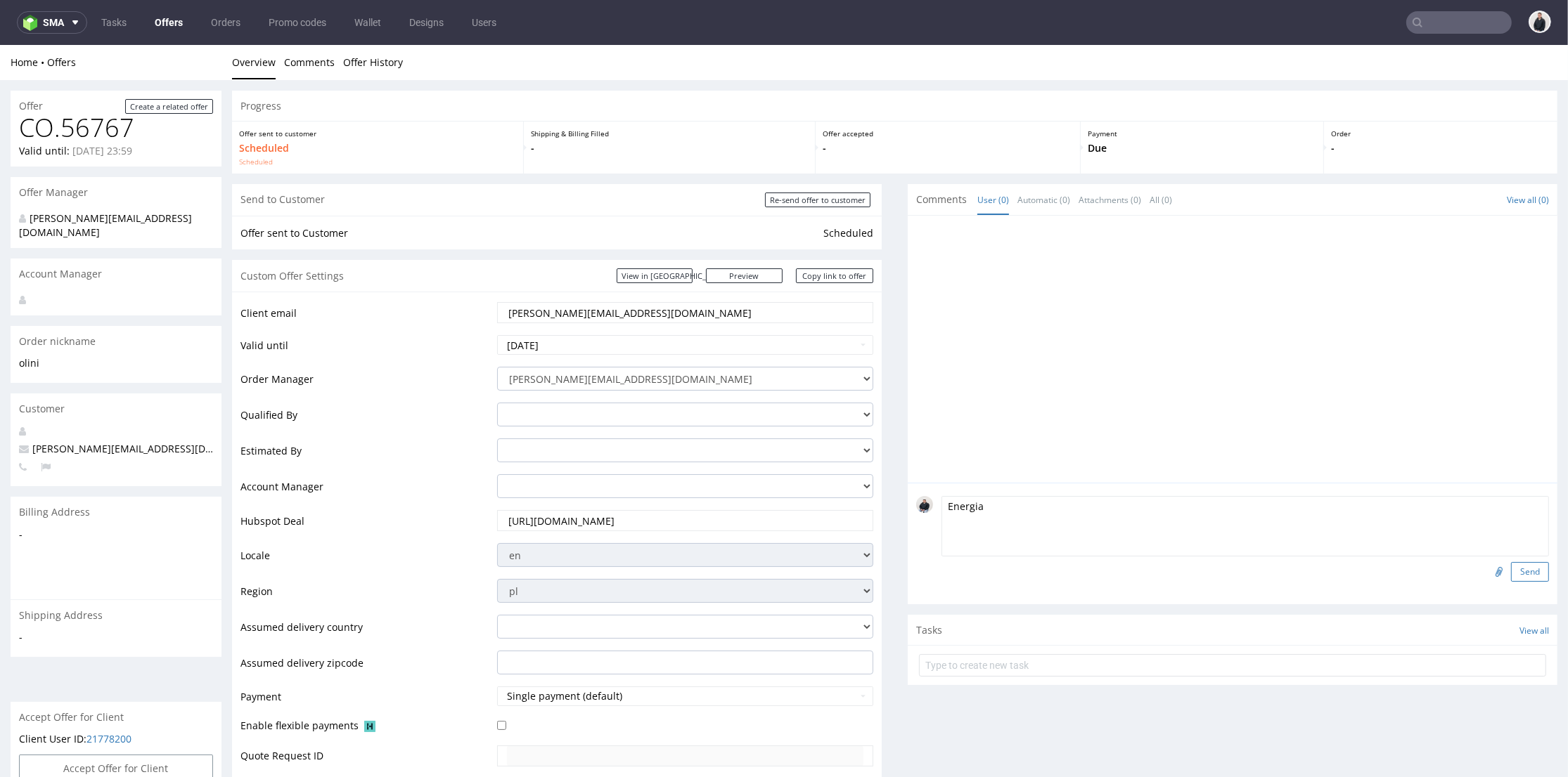
type textarea "Energia"
click at [1511, 568] on button "Send" at bounding box center [1530, 573] width 38 height 20
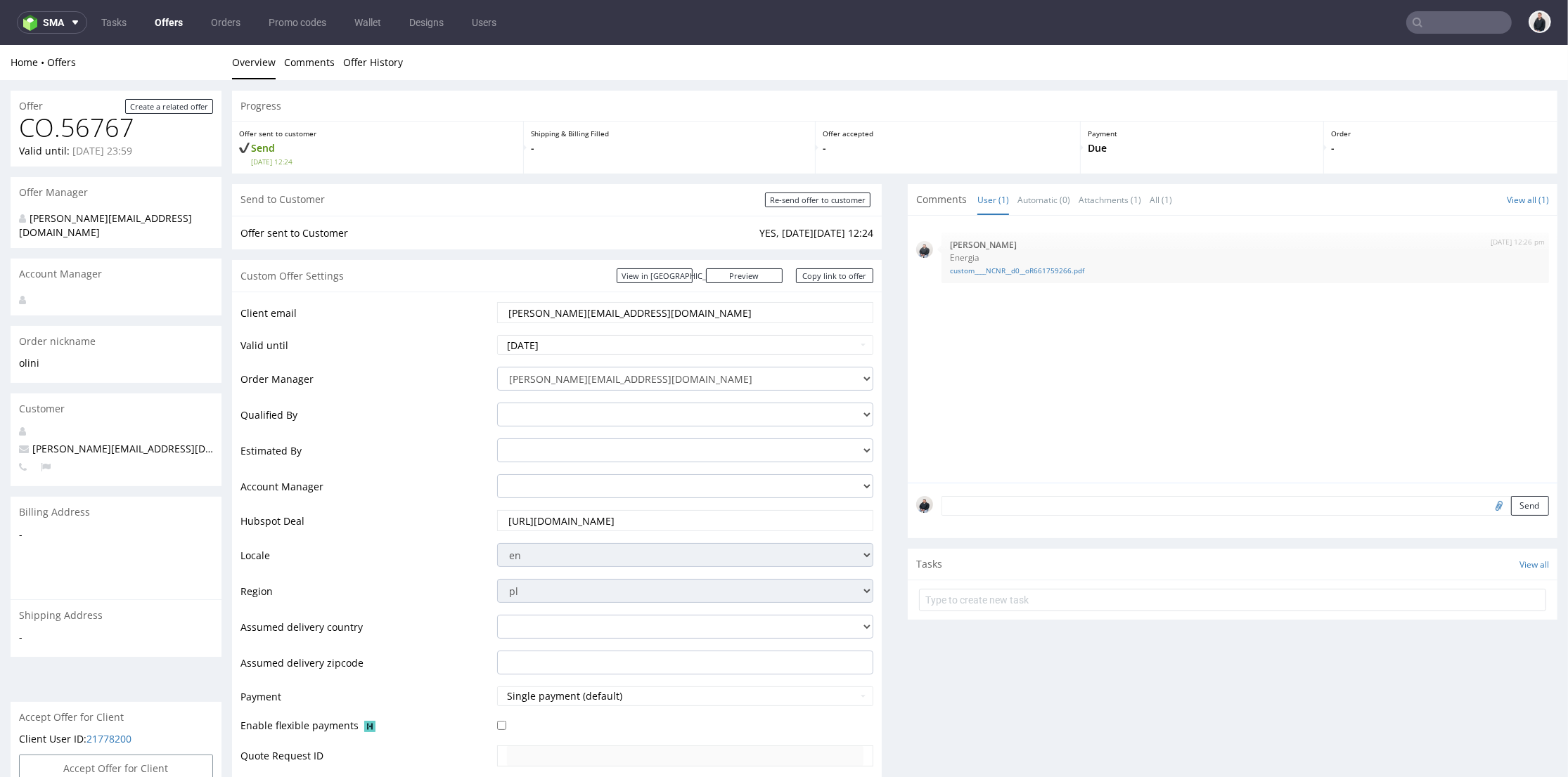
click at [1035, 503] on textarea at bounding box center [1245, 506] width 607 height 20
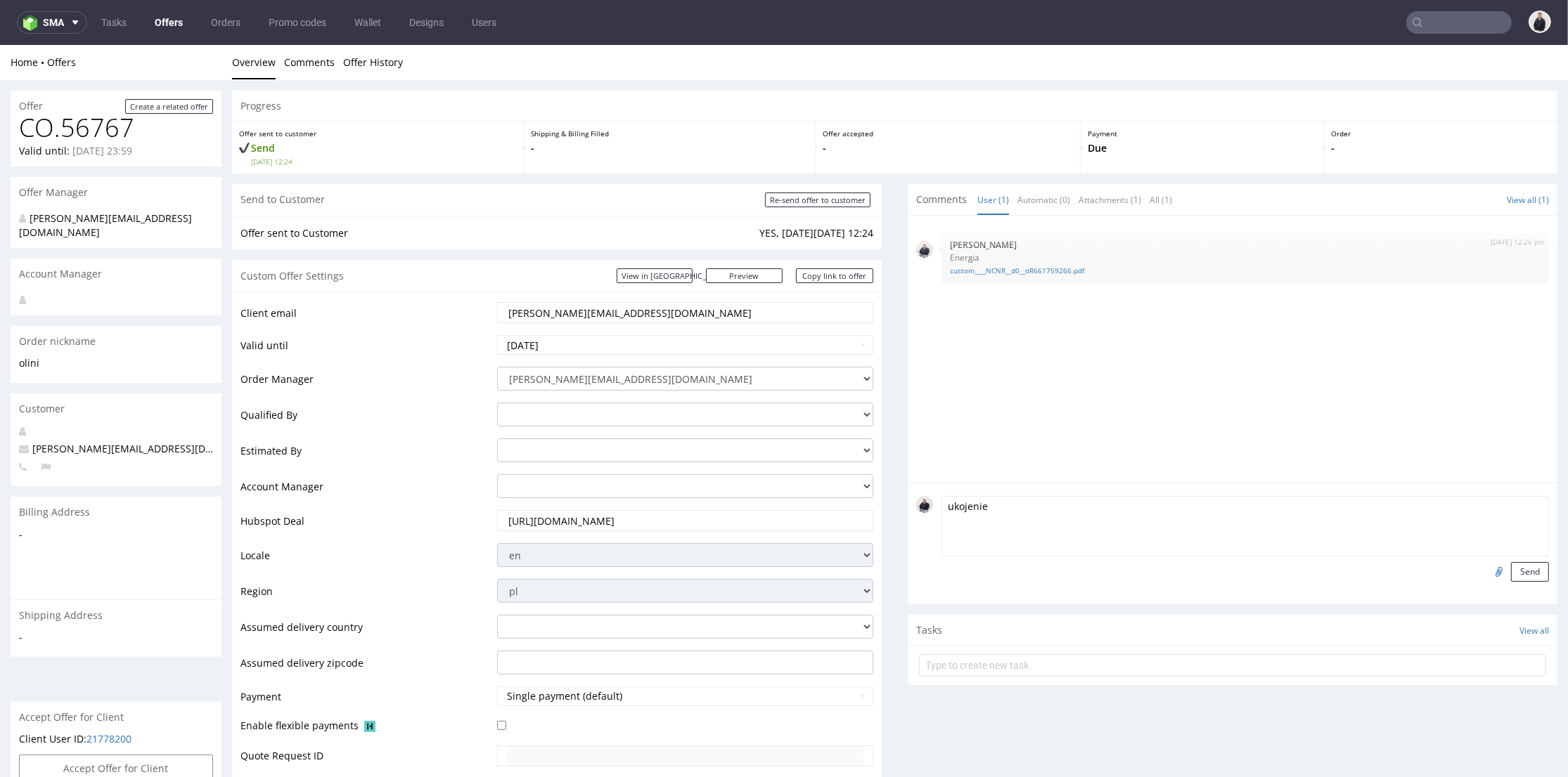
type textarea "ukojenie"
click at [1487, 570] on input "file" at bounding box center [1497, 572] width 20 height 18
type input "C:\fakepath\custom____DWWK__d0__oR661759266.pdf"
click at [1511, 572] on button "Send" at bounding box center [1530, 573] width 38 height 20
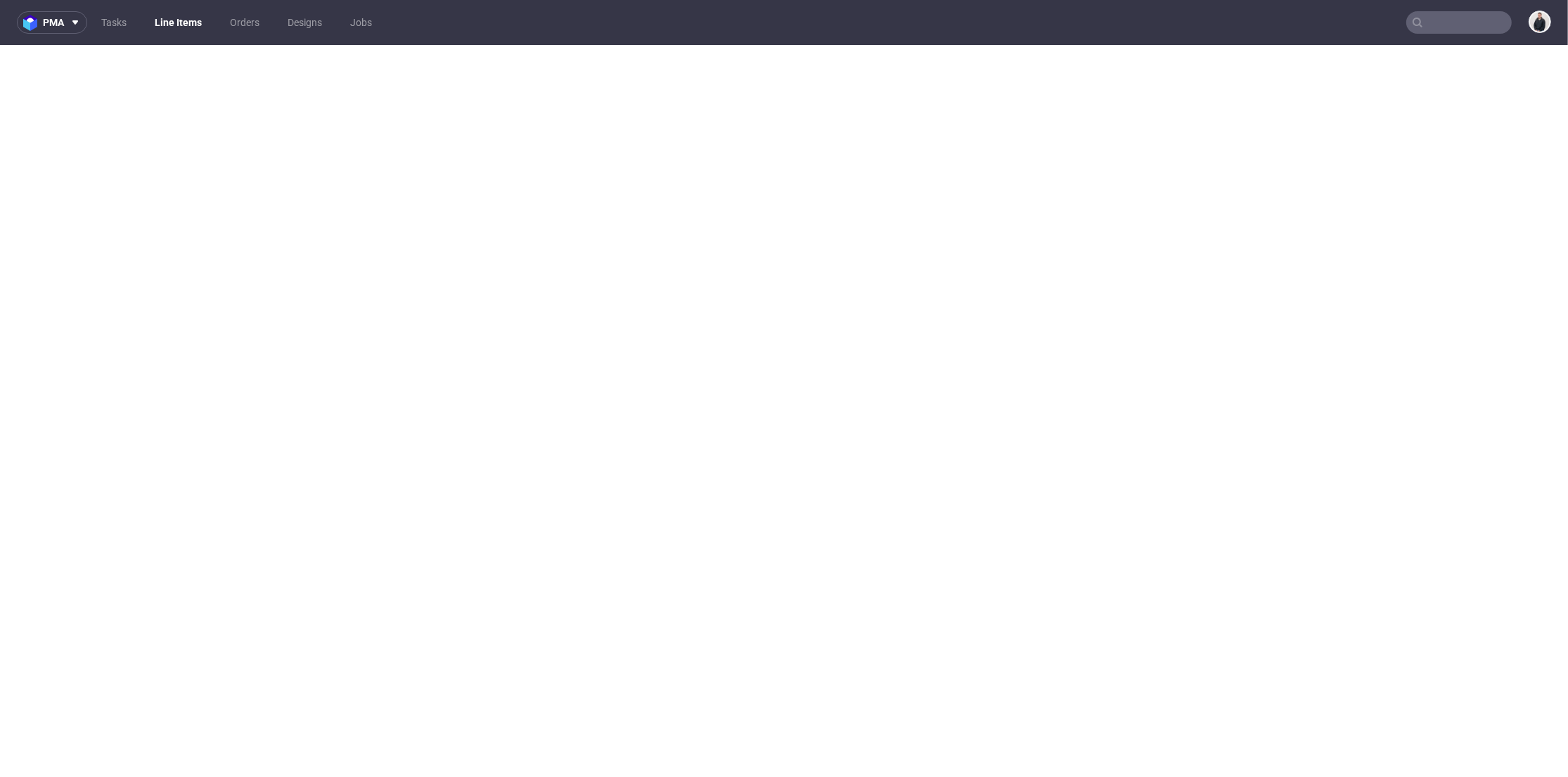
select select "in_progress"
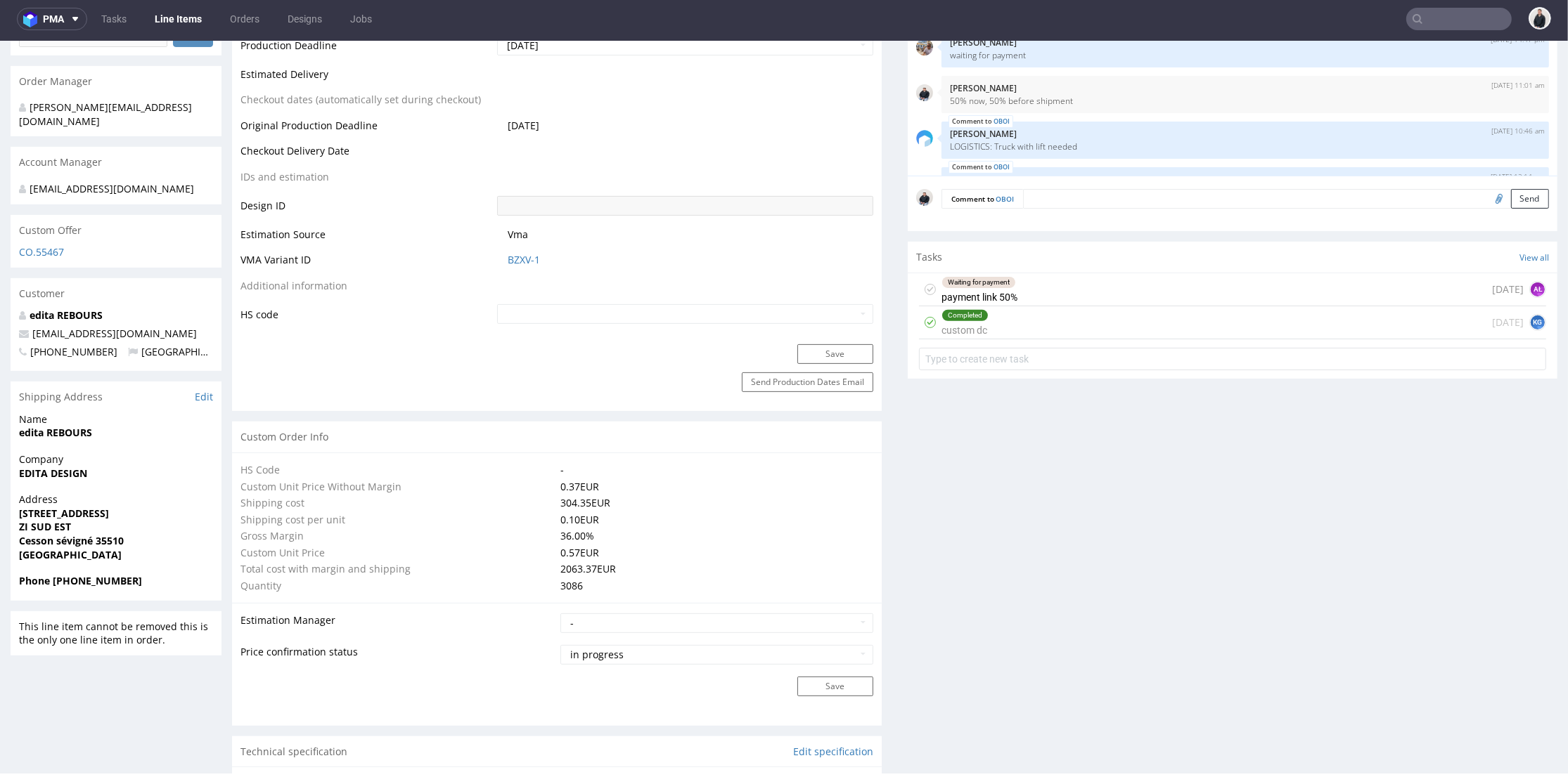
scroll to position [141, 0]
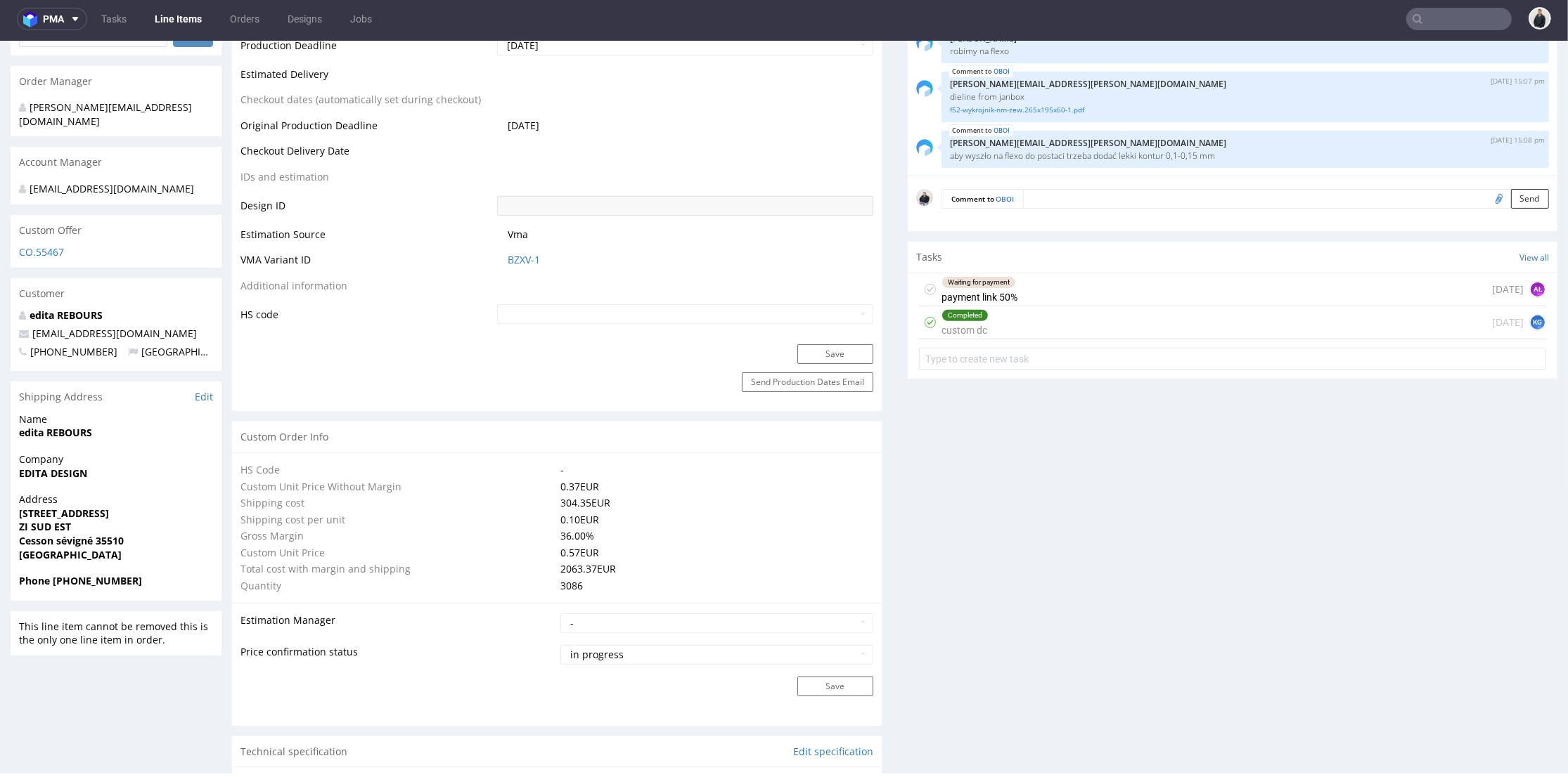
click at [1456, 16] on input "text" at bounding box center [1459, 18] width 106 height 23
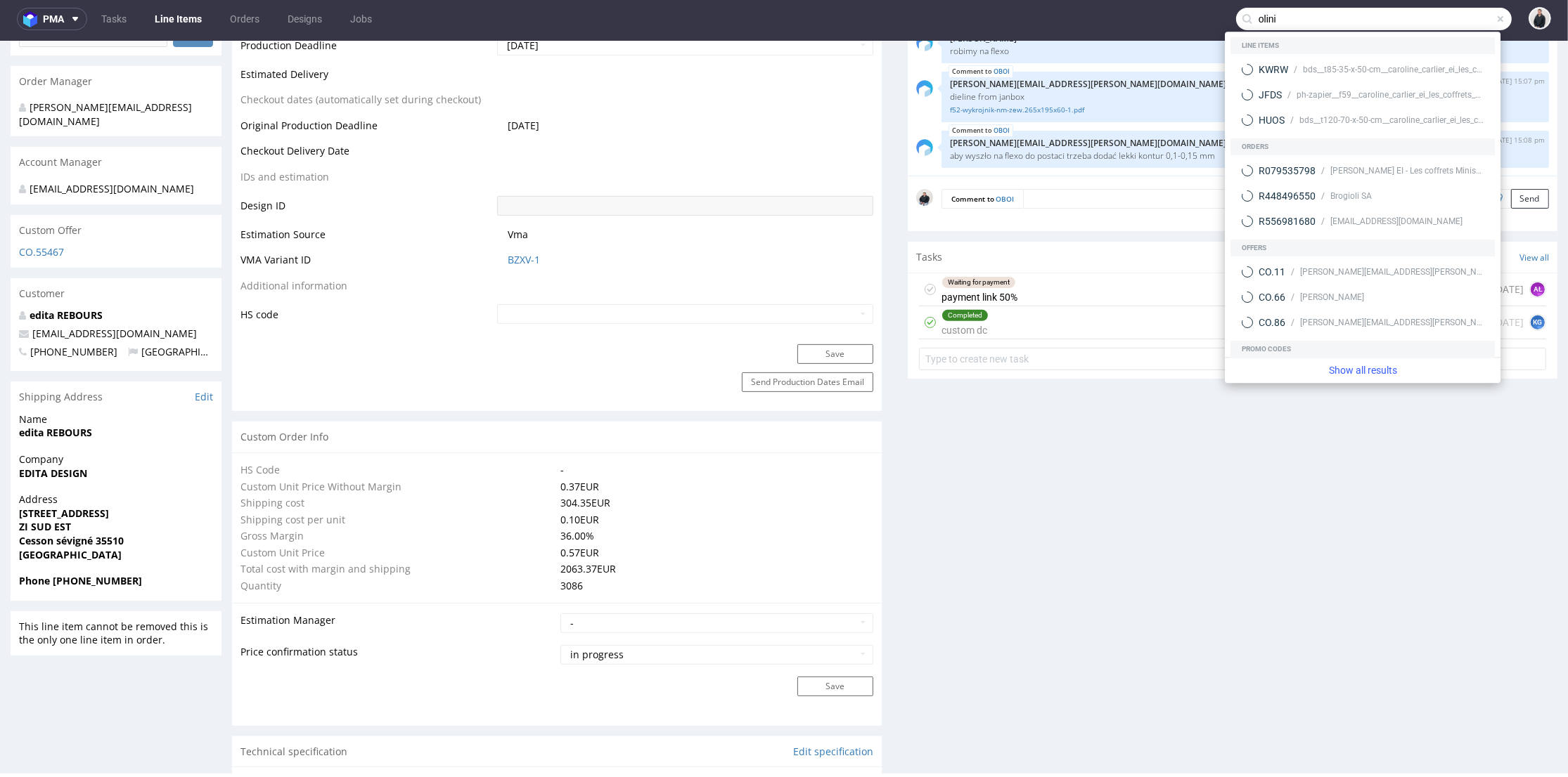
type input "olini"
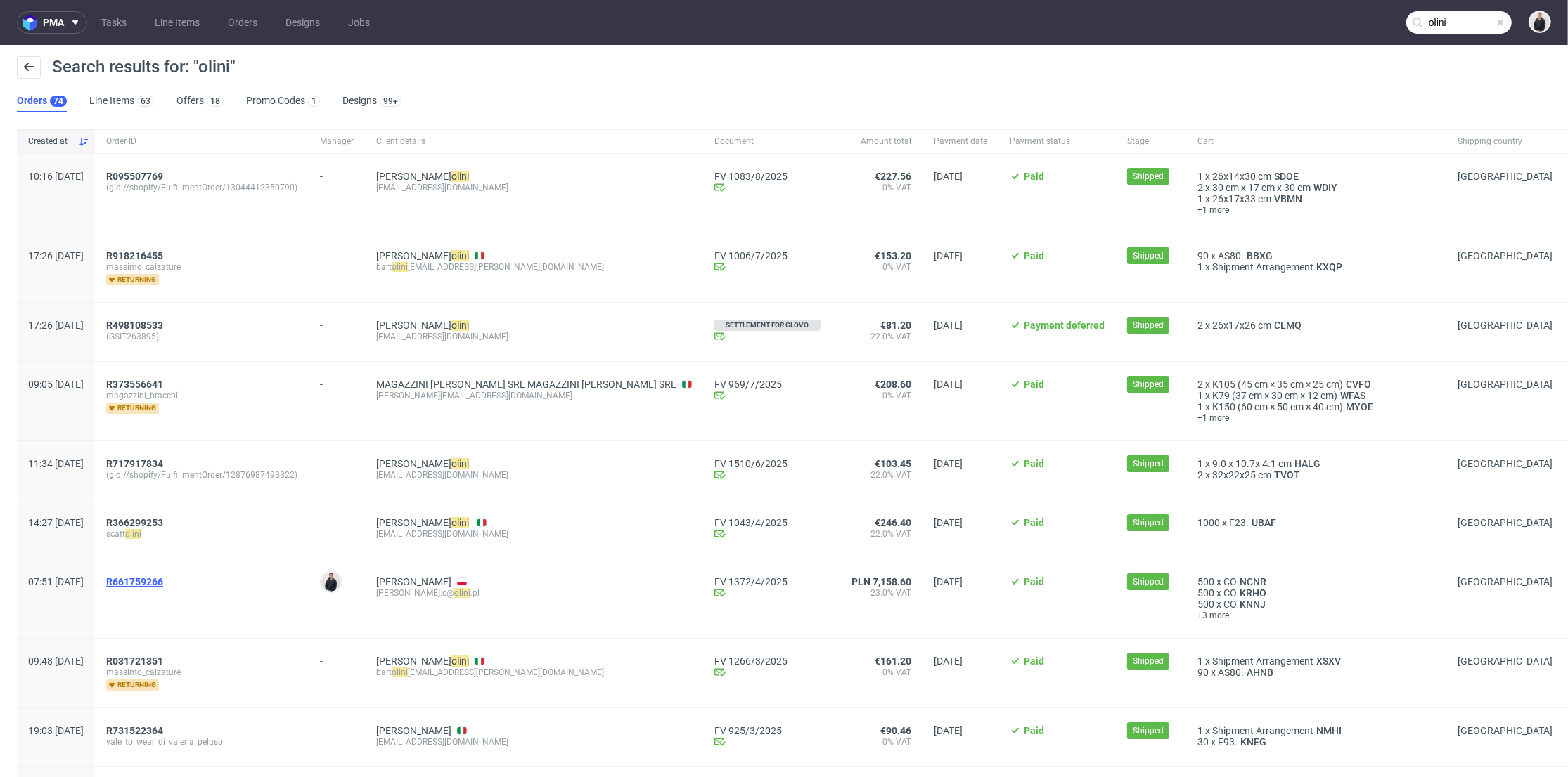
click at [163, 584] on span "R661759266" at bounding box center [134, 582] width 57 height 11
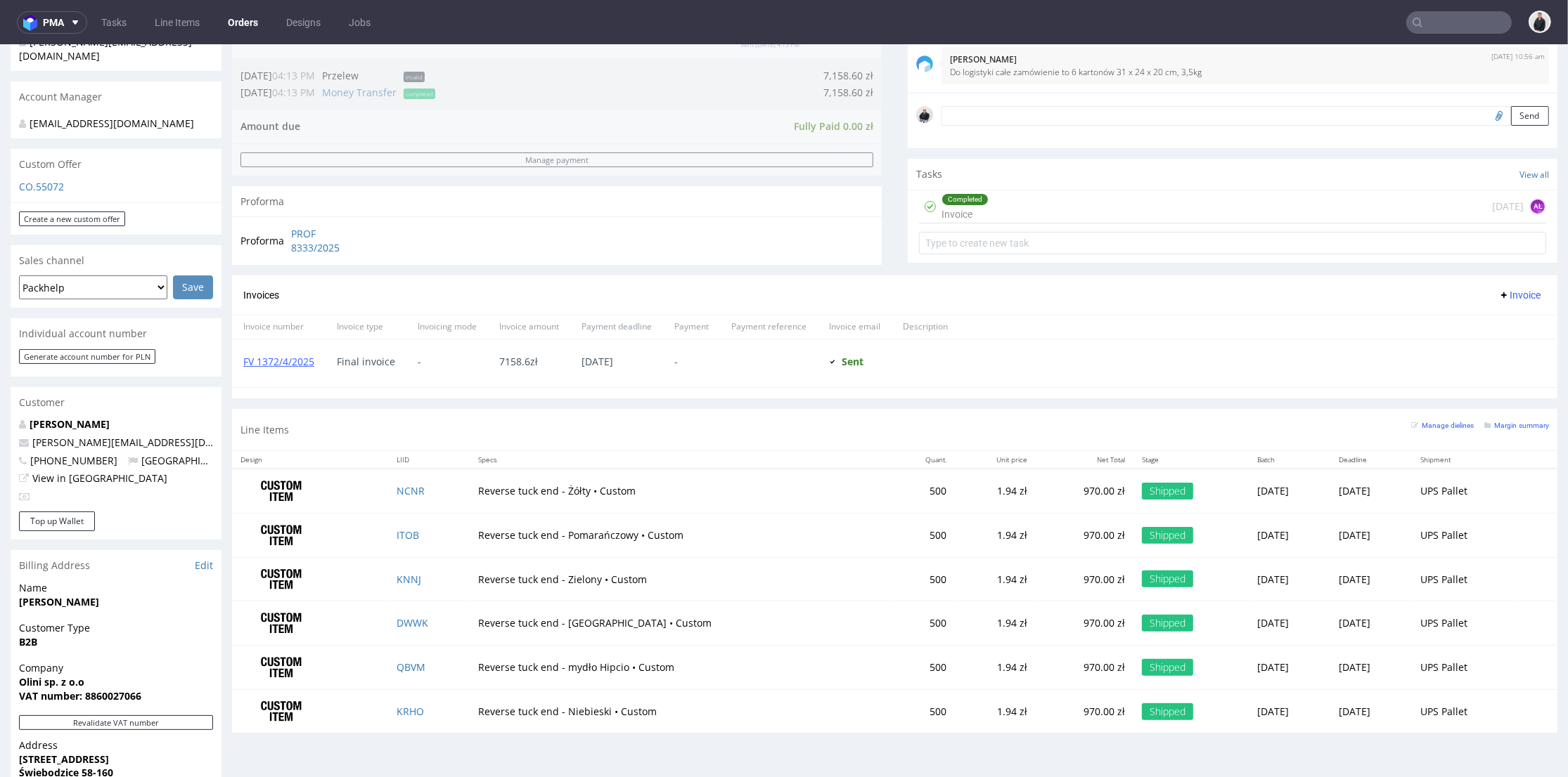
scroll to position [546, 0]
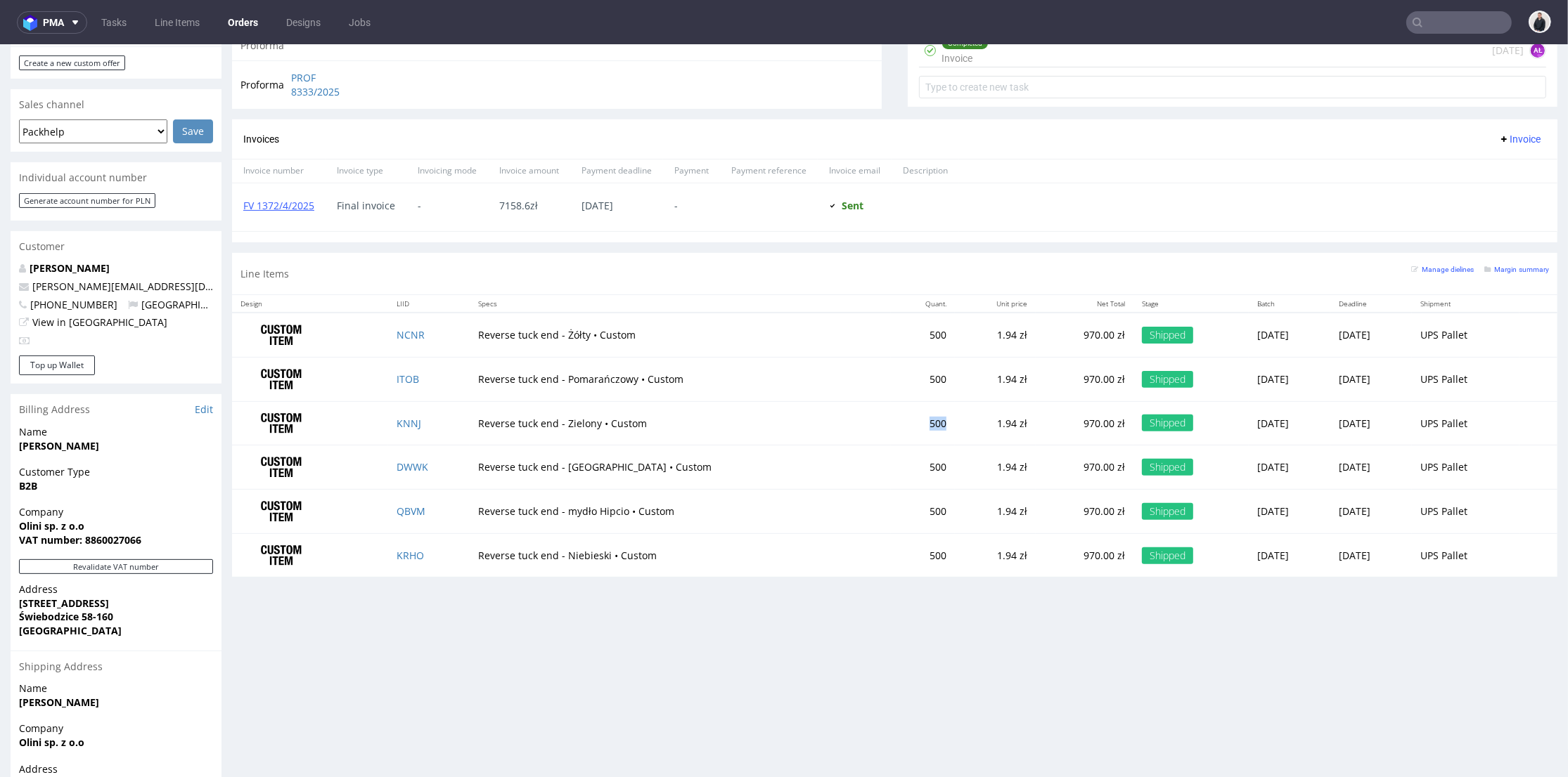
drag, startPoint x: 875, startPoint y: 421, endPoint x: 833, endPoint y: 407, distance: 44.3
click at [890, 407] on td "500" at bounding box center [922, 423] width 64 height 45
click at [786, 447] on td "Reverse tuck end - [GEOGRAPHIC_DATA] • Custom" at bounding box center [680, 468] width 421 height 45
click at [1486, 271] on small "Margin summary" at bounding box center [1516, 269] width 65 height 7
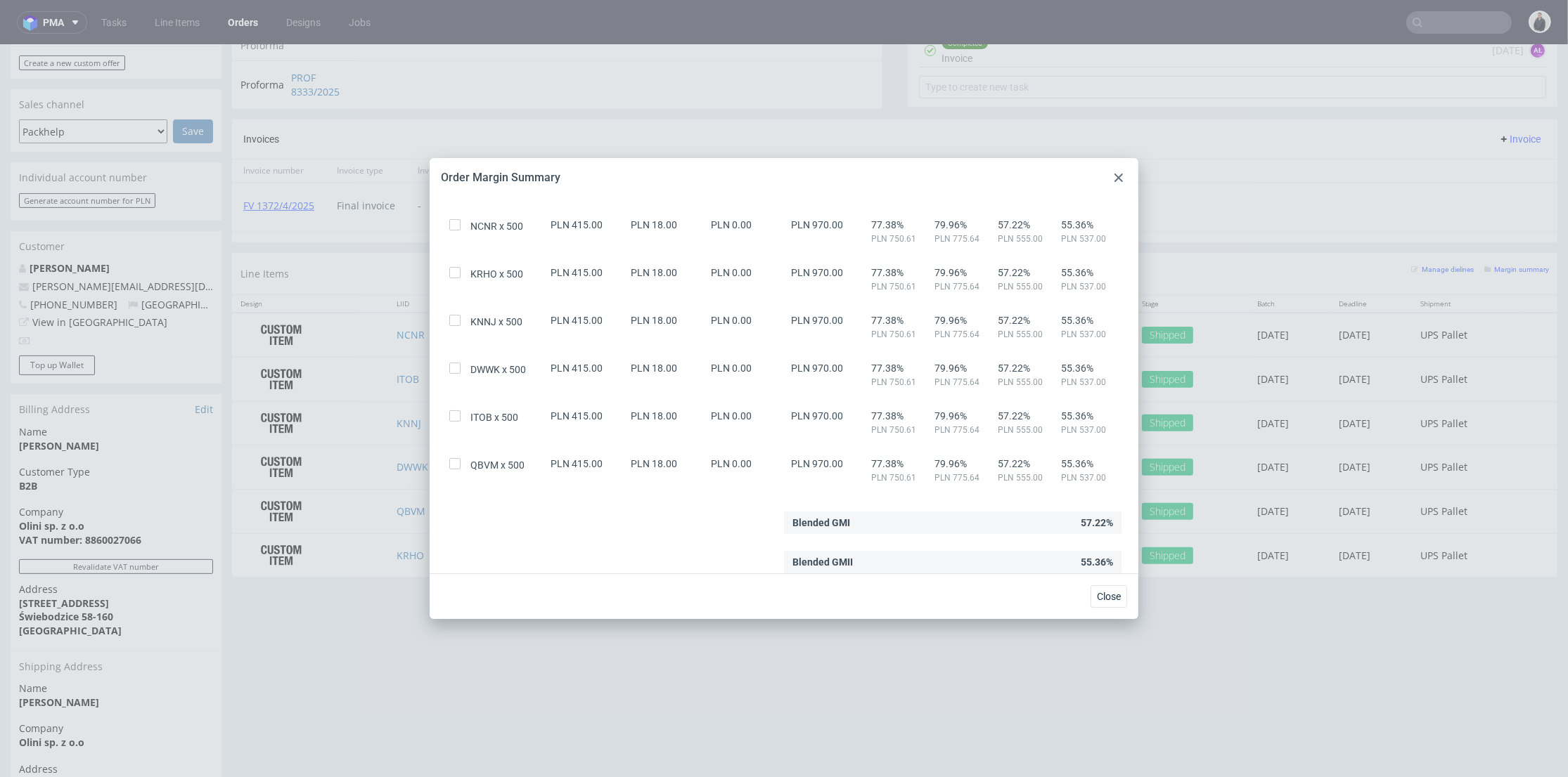
scroll to position [0, 0]
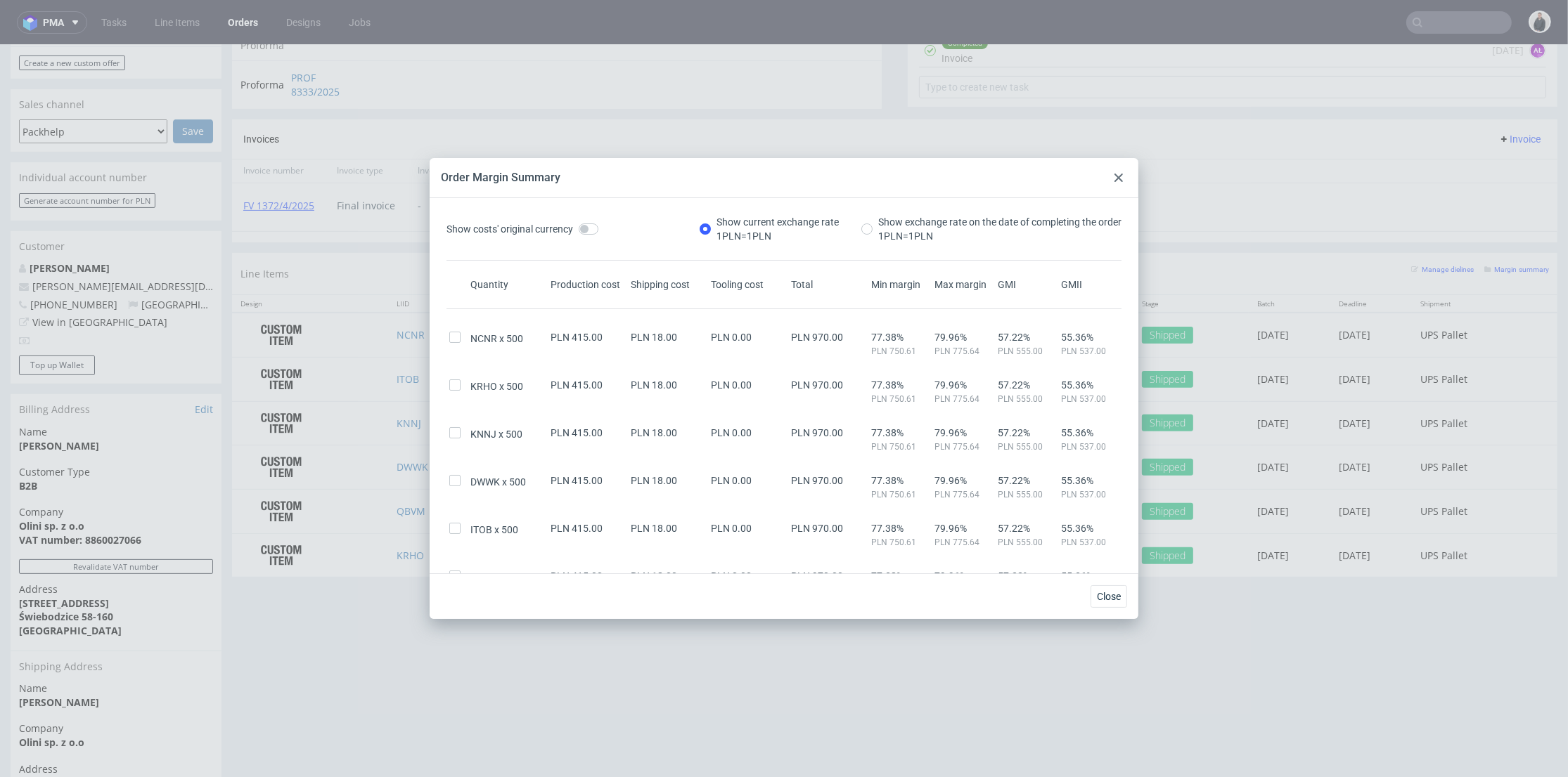
drag, startPoint x: 881, startPoint y: 169, endPoint x: 930, endPoint y: 139, distance: 57.5
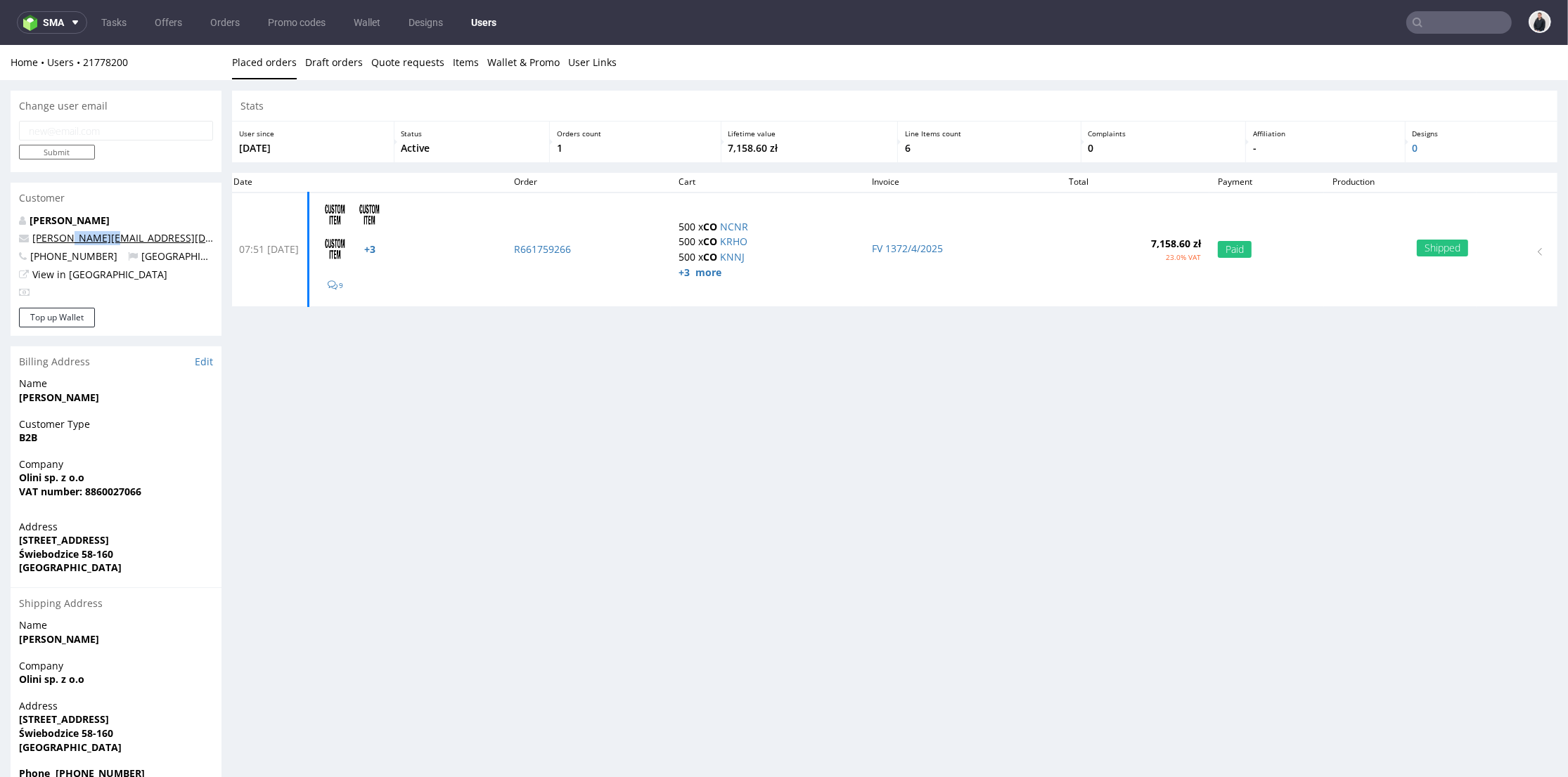
drag, startPoint x: 104, startPoint y: 236, endPoint x: 68, endPoint y: 235, distance: 36.0
click at [68, 235] on p "[PERSON_NAME][EMAIL_ADDRESS][DOMAIN_NAME]" at bounding box center [116, 238] width 194 height 14
copy link "[DOMAIN_NAME]"
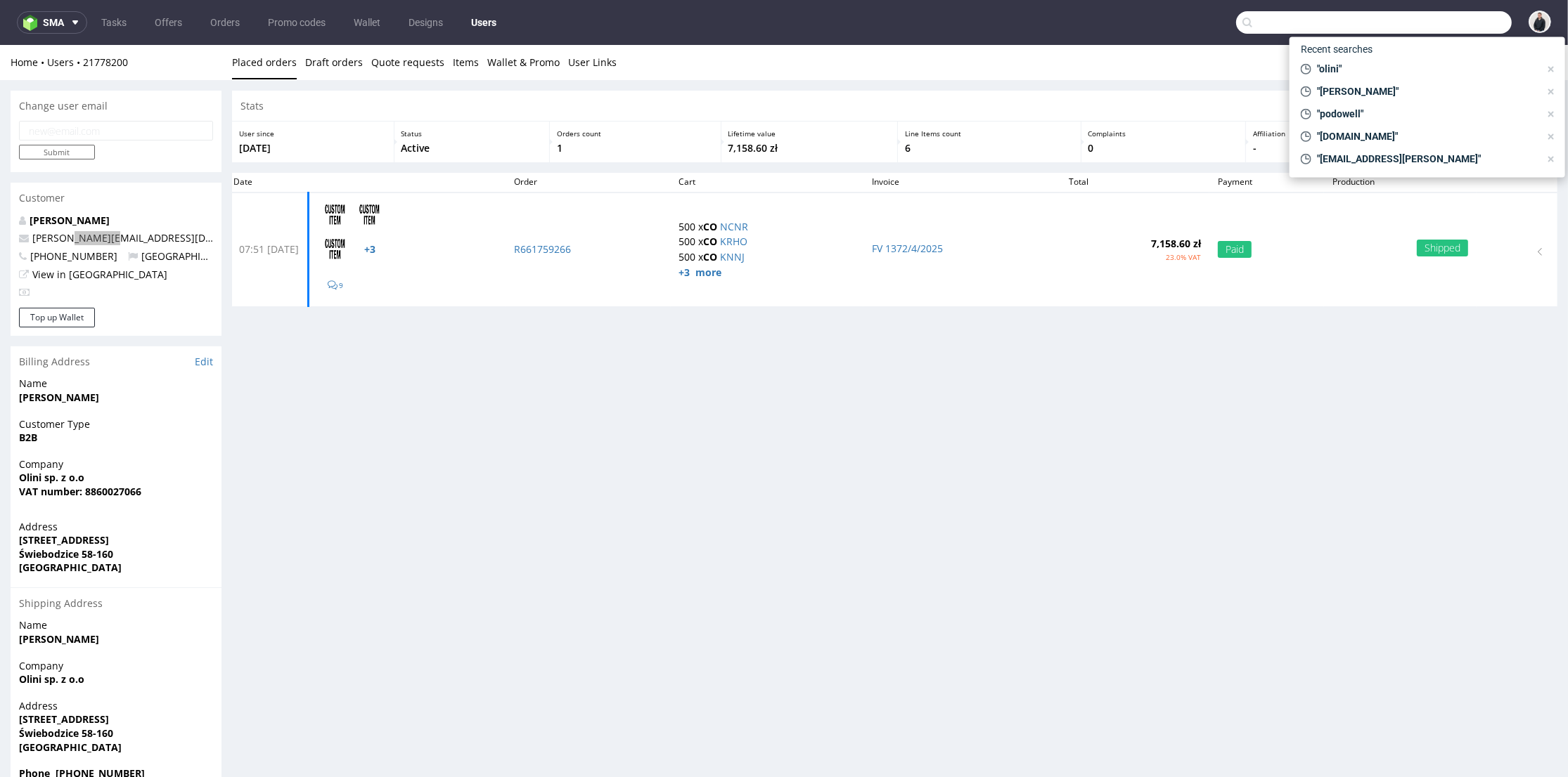
click at [1463, 26] on input "text" at bounding box center [1374, 22] width 275 height 23
paste input "[DOMAIN_NAME]"
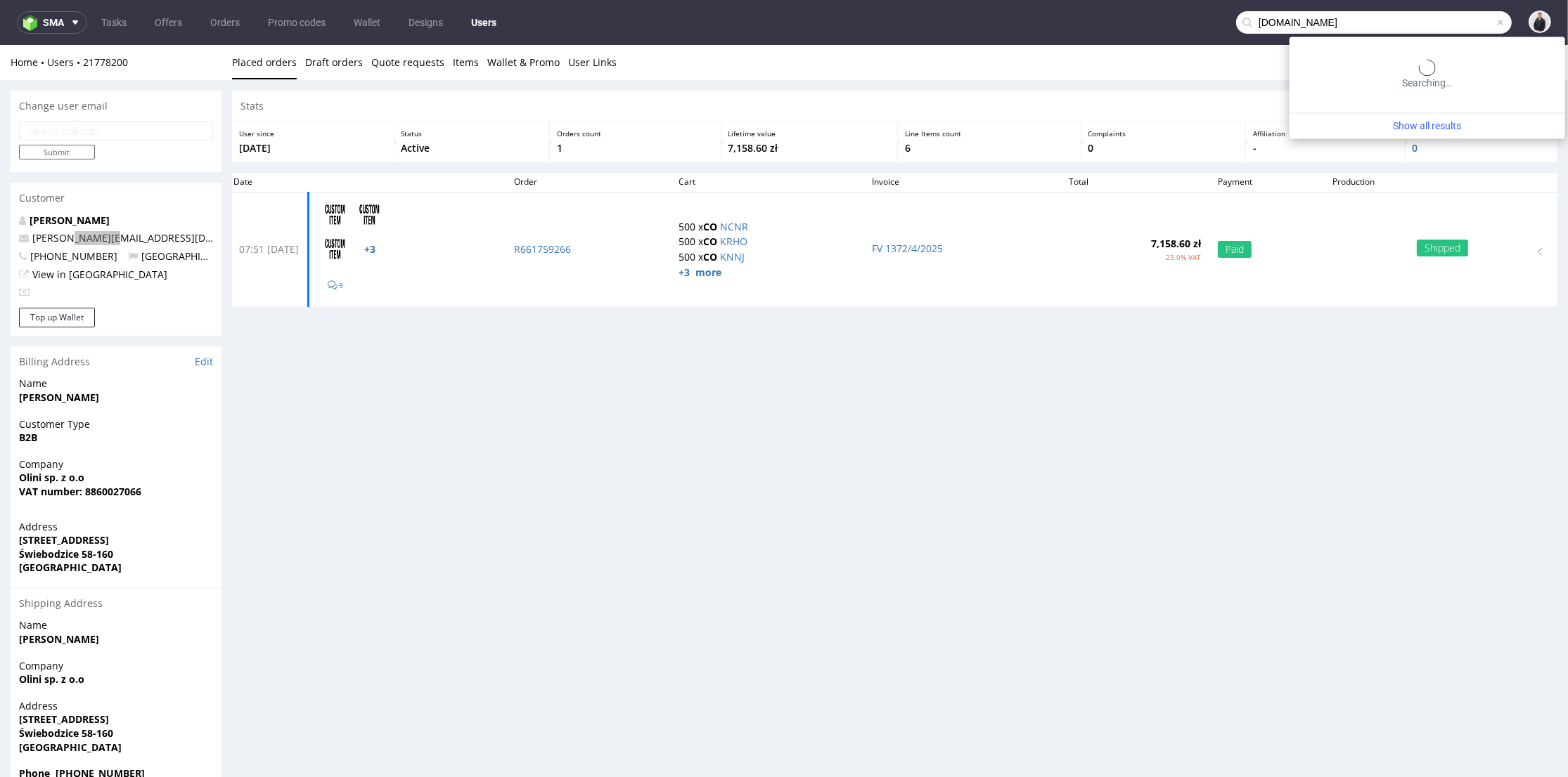
type input "[DOMAIN_NAME]"
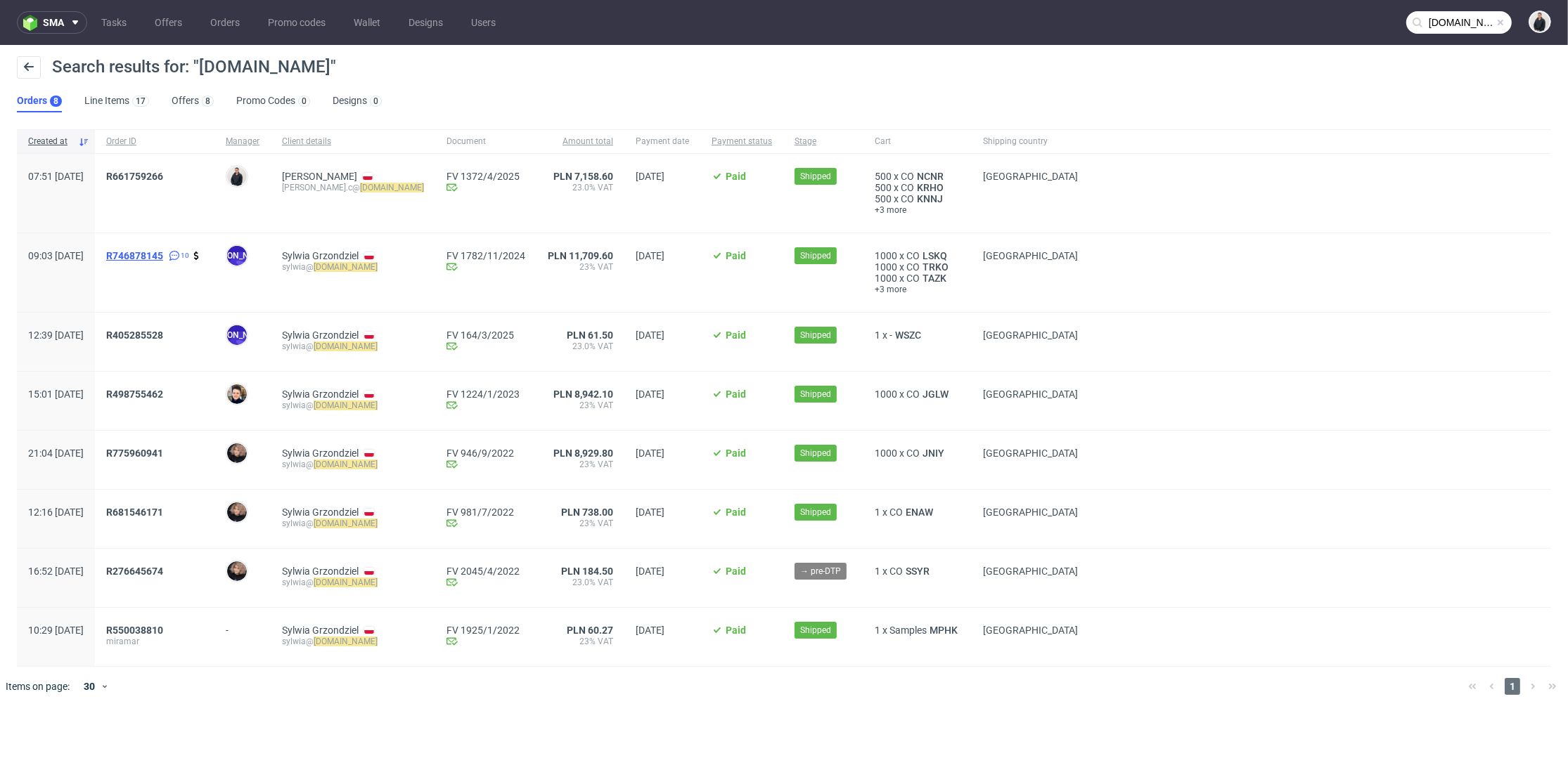
click at [163, 254] on span "R746878145" at bounding box center [134, 255] width 57 height 11
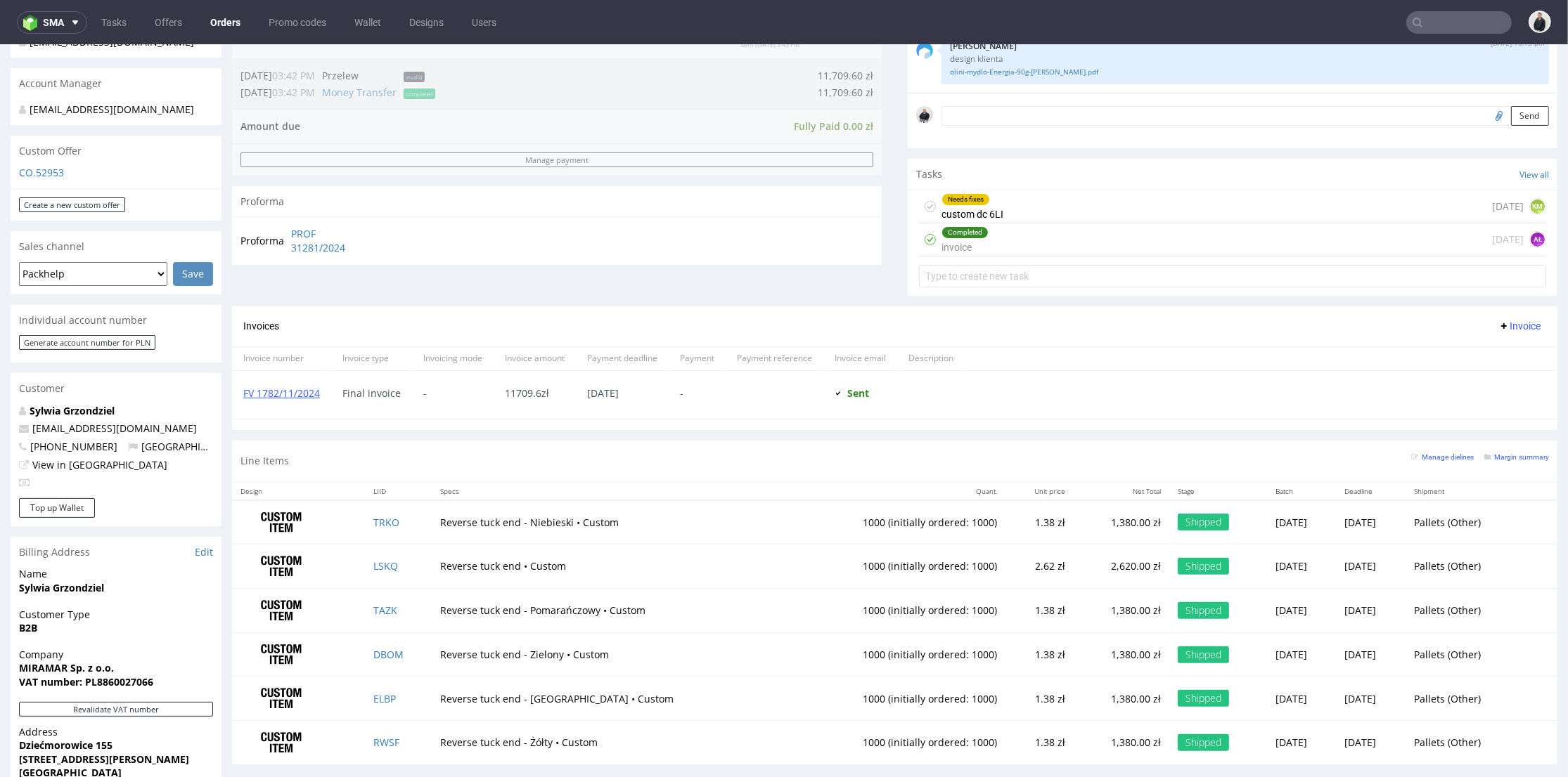
scroll to position [312, 0]
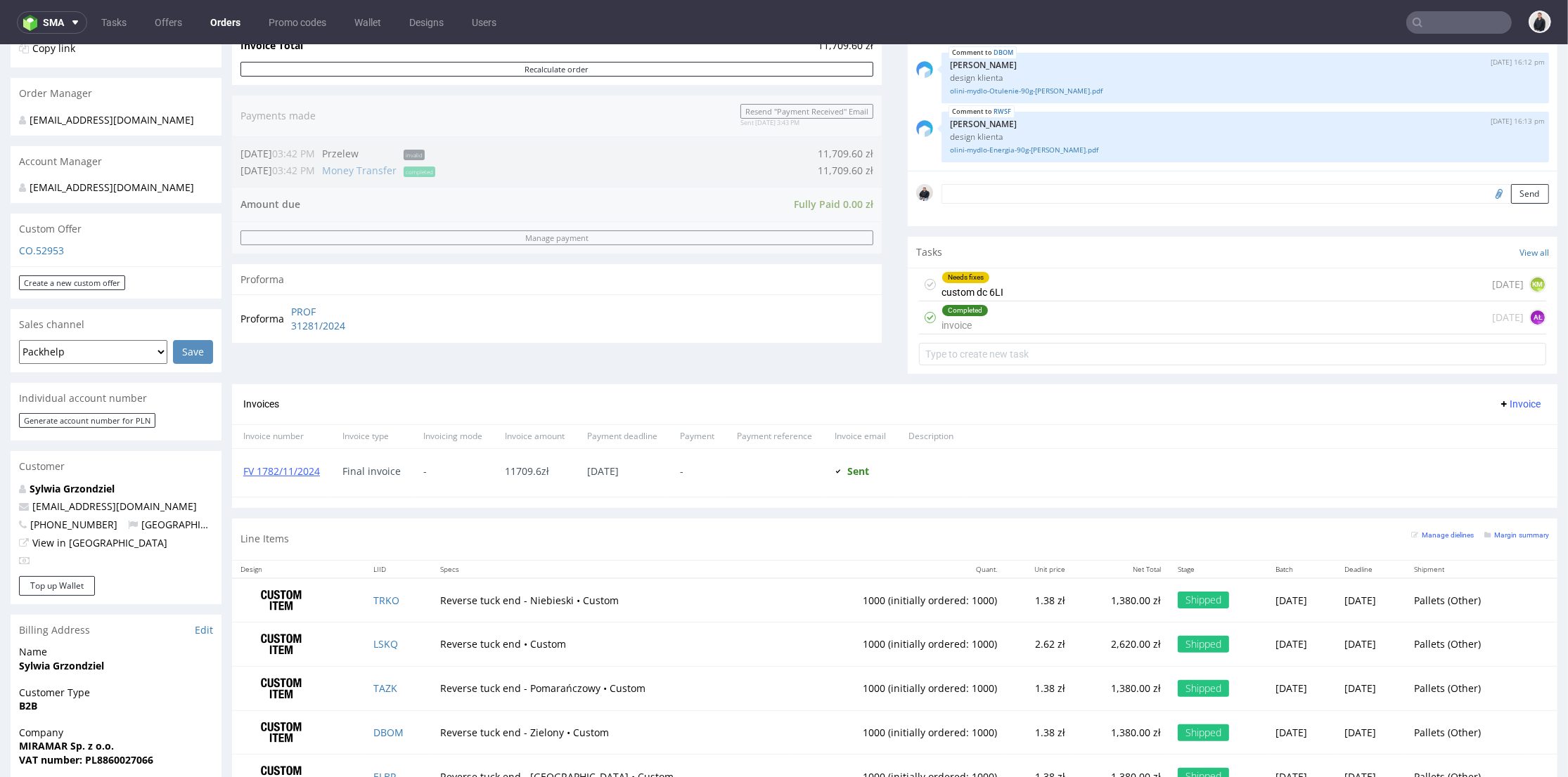
type input "olini.pl"
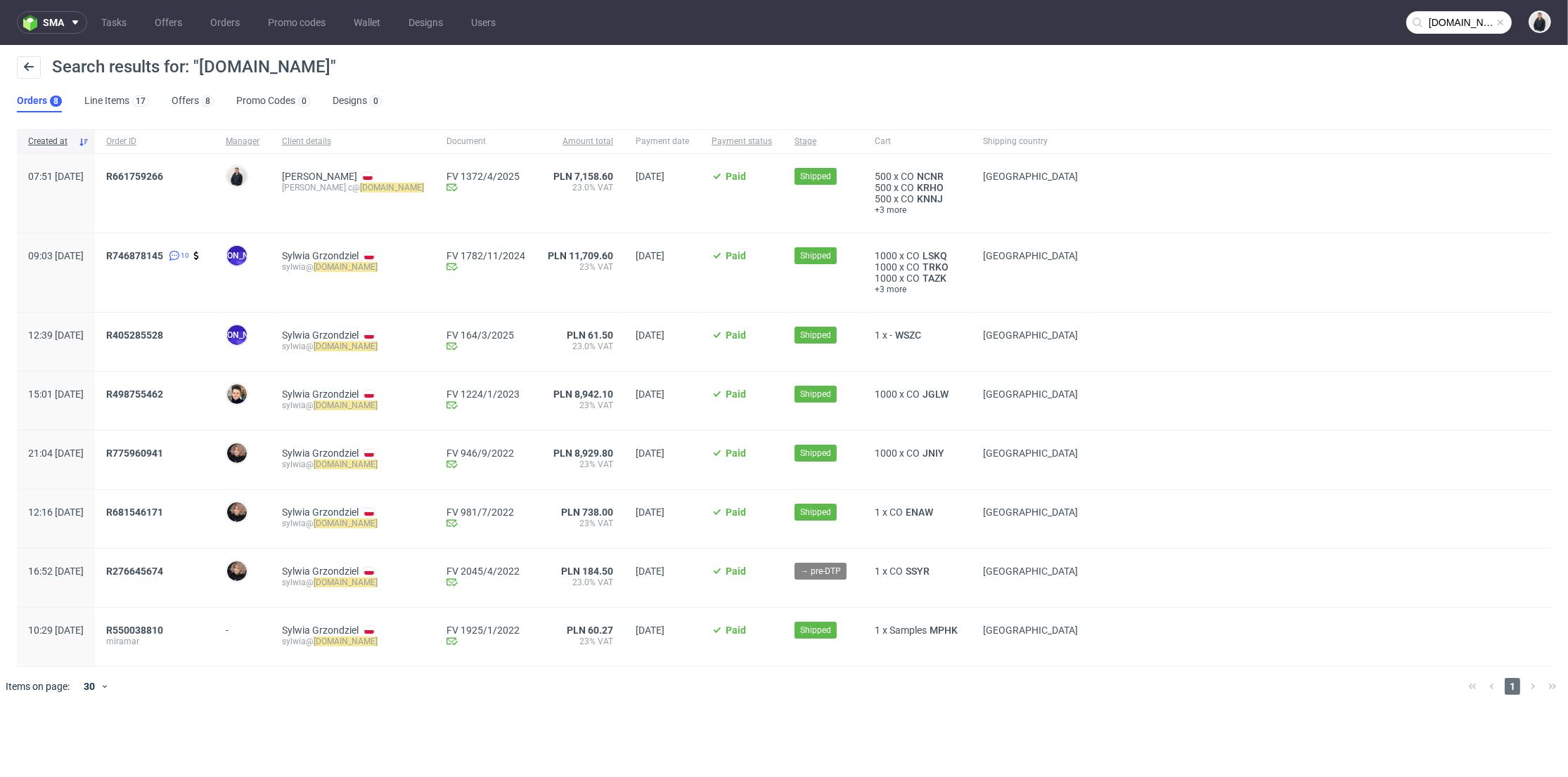
click at [167, 182] on span "R661759266" at bounding box center [154, 192] width 97 height 45
click at [163, 178] on span "R661759266" at bounding box center [134, 176] width 57 height 11
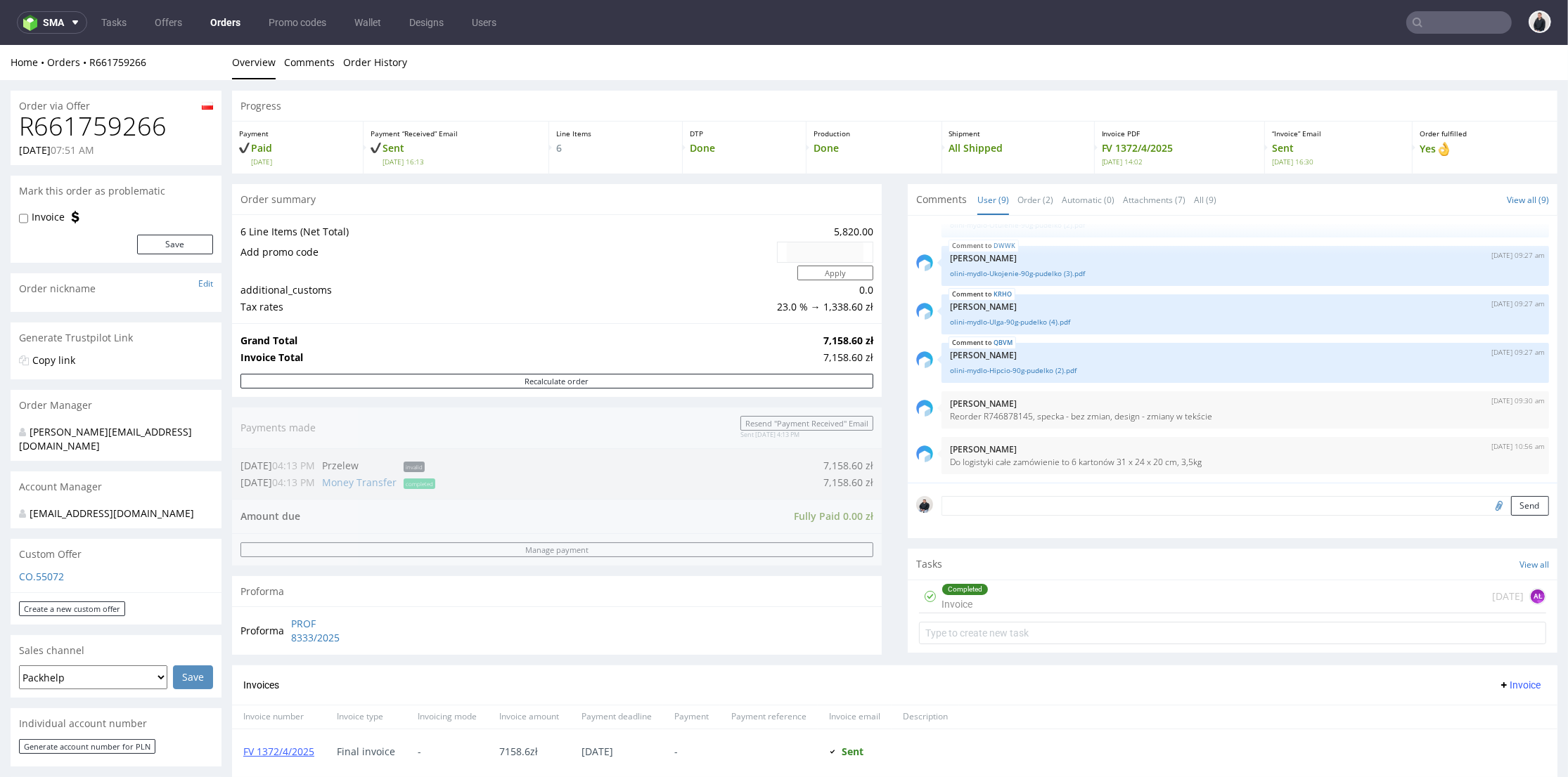
scroll to position [546, 0]
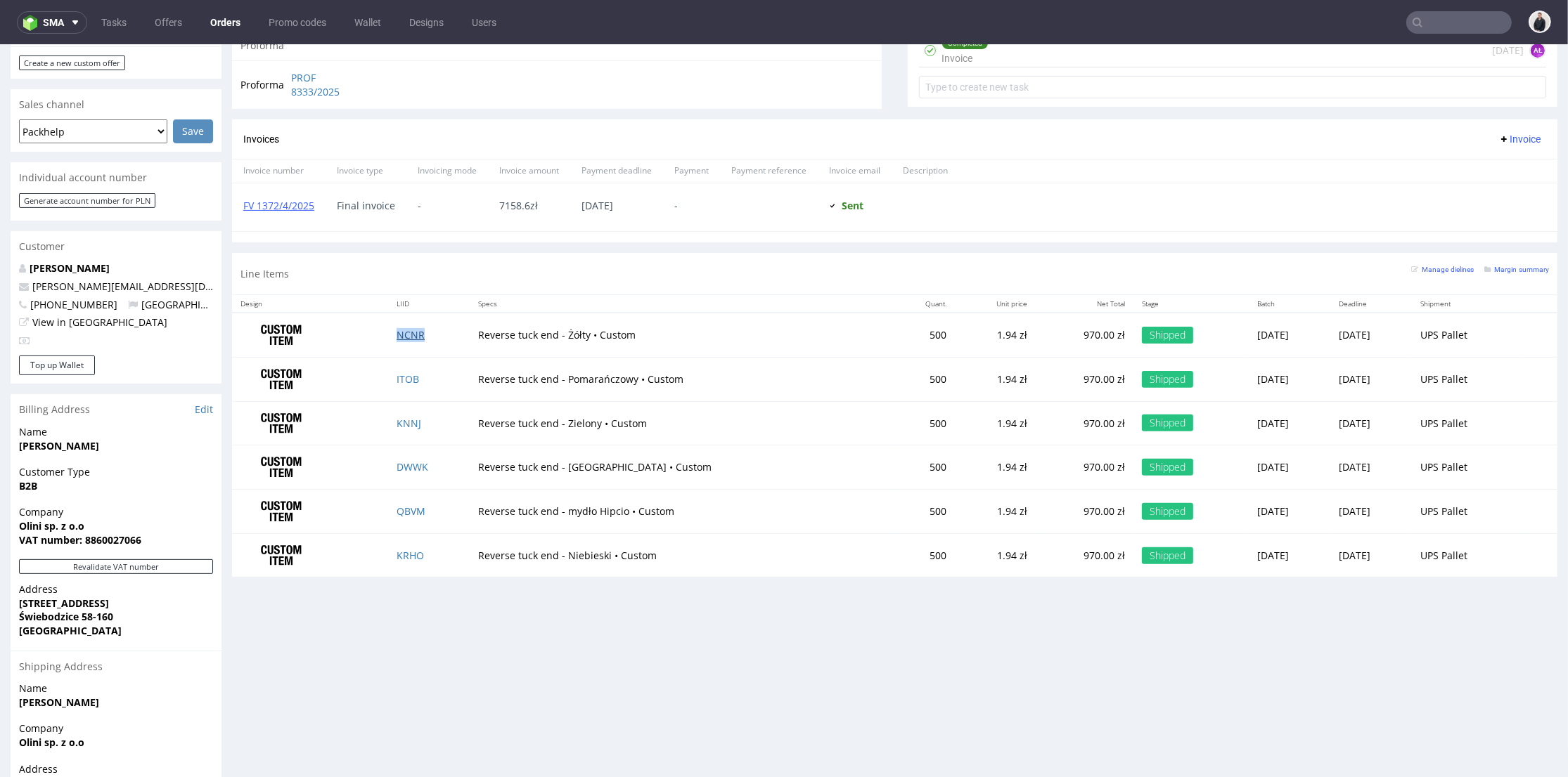
click at [404, 337] on link "NCNR" at bounding box center [410, 335] width 28 height 14
click at [406, 377] on link "ITOB" at bounding box center [408, 378] width 23 height 14
click at [411, 426] on link "KNNJ" at bounding box center [409, 423] width 25 height 14
drag, startPoint x: 410, startPoint y: 460, endPoint x: 410, endPoint y: 469, distance: 9.0
click at [410, 461] on link "DWWK" at bounding box center [412, 467] width 32 height 14
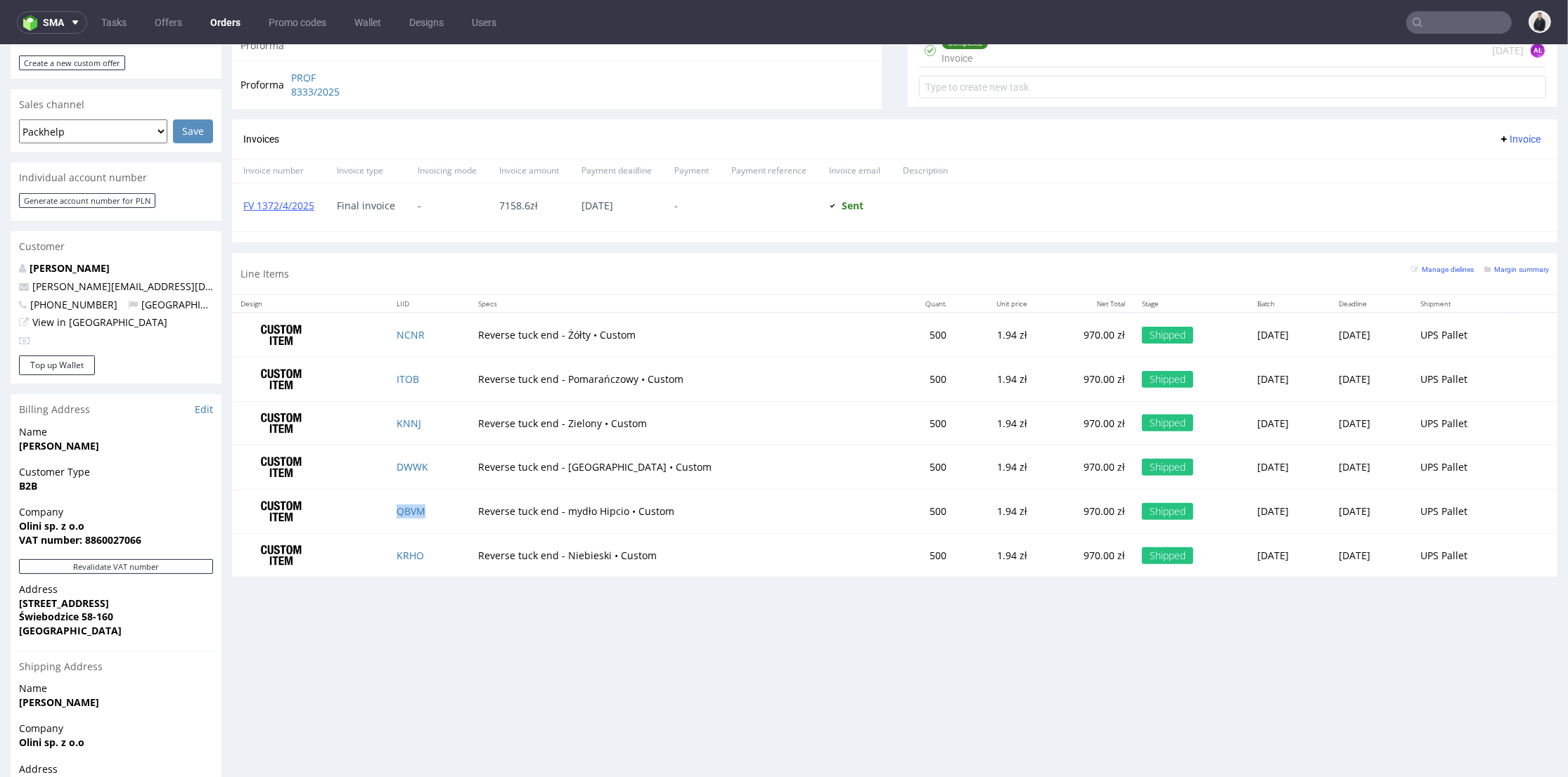
click at [410, 520] on td "QBVM" at bounding box center [428, 511] width 81 height 45
click at [410, 513] on link "QBVM" at bounding box center [411, 511] width 29 height 14
click at [404, 552] on link "KRHO" at bounding box center [410, 555] width 27 height 14
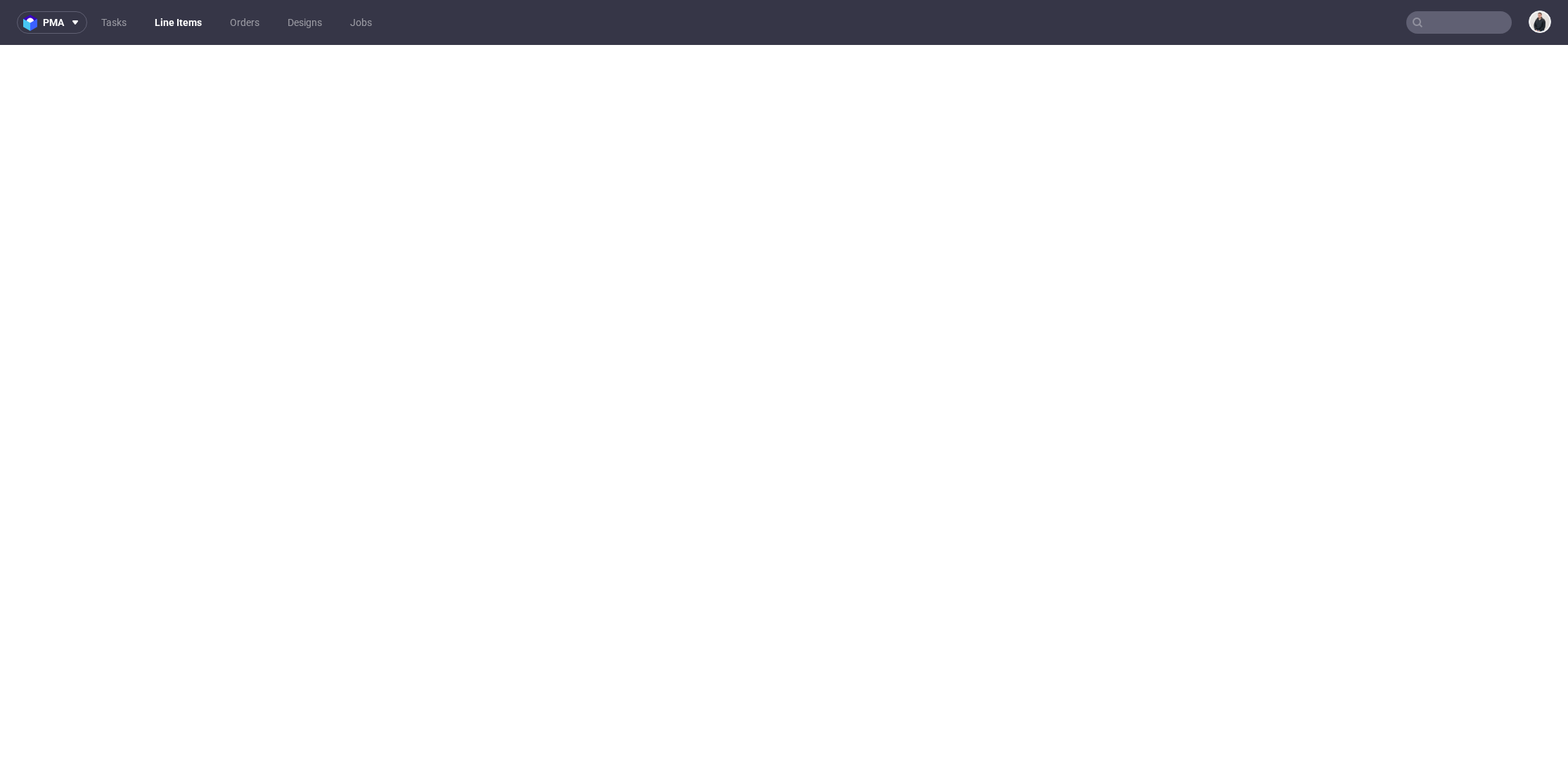
select select "in_progress"
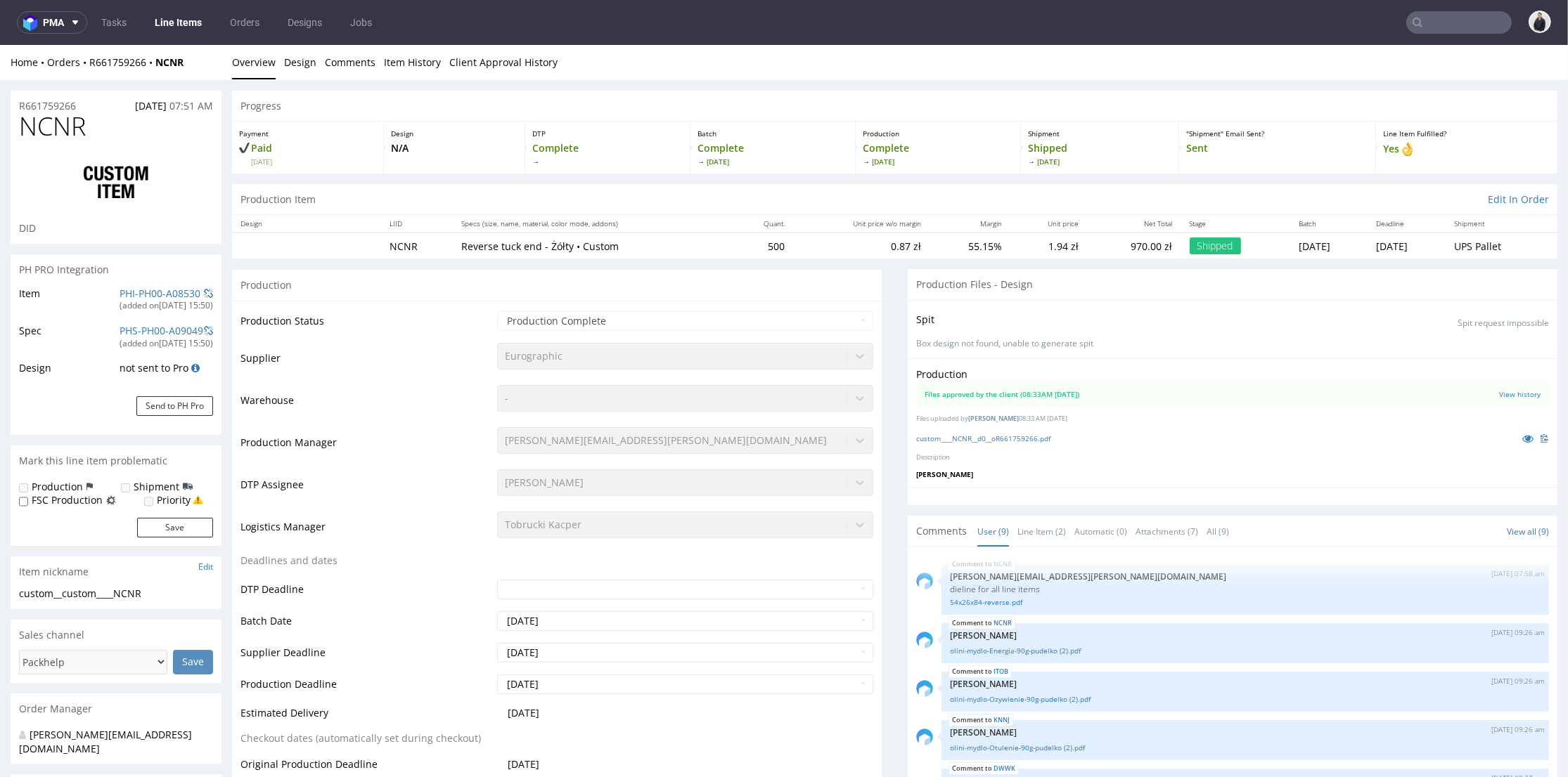
scroll to position [192, 0]
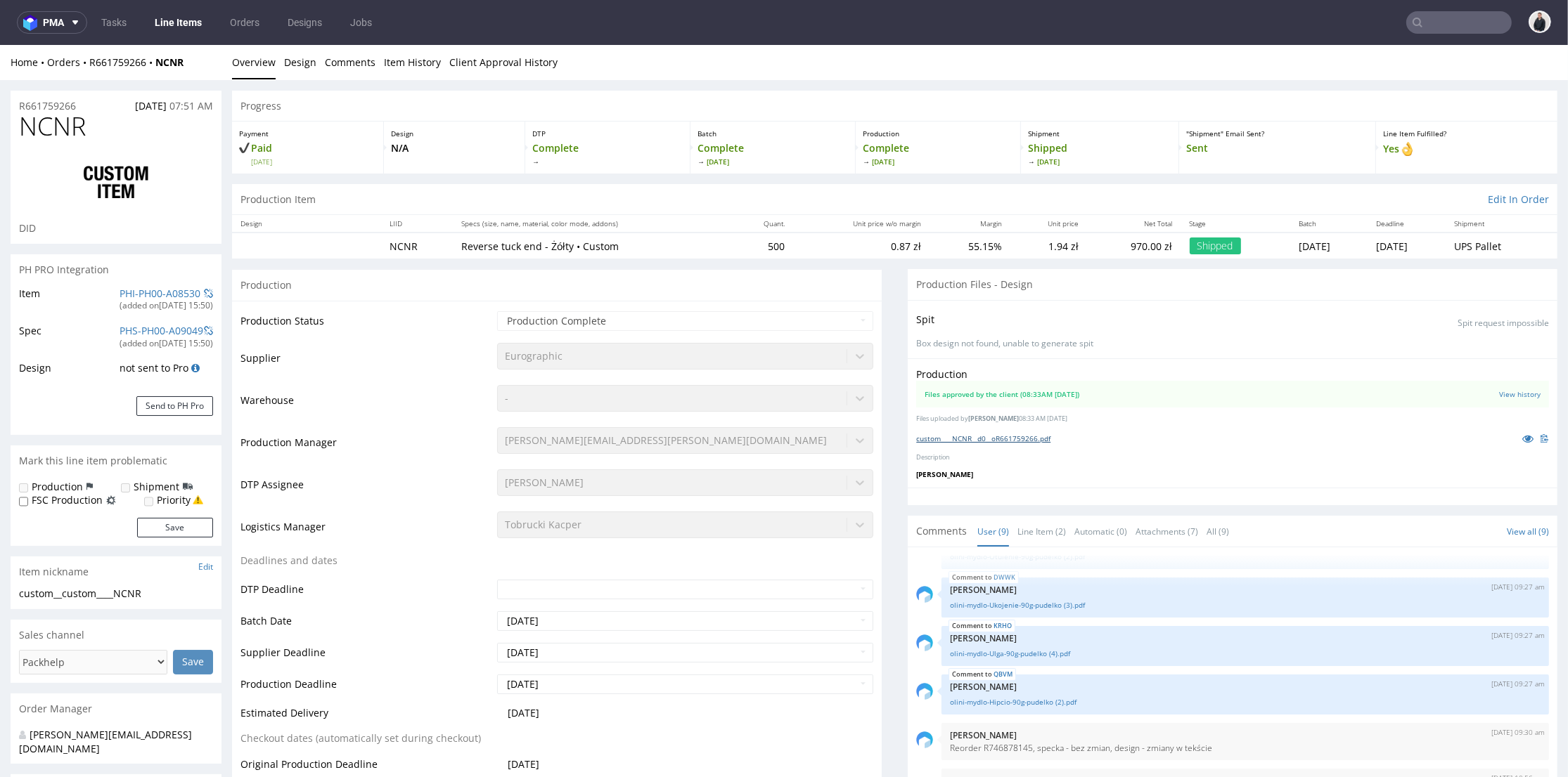
click at [1020, 437] on link "custom____NCNR__d0__oR661759266.pdf" at bounding box center [982, 439] width 134 height 10
click at [1019, 435] on link "custom____NCNR__d0__oR661759266.pdf" at bounding box center [982, 439] width 134 height 10
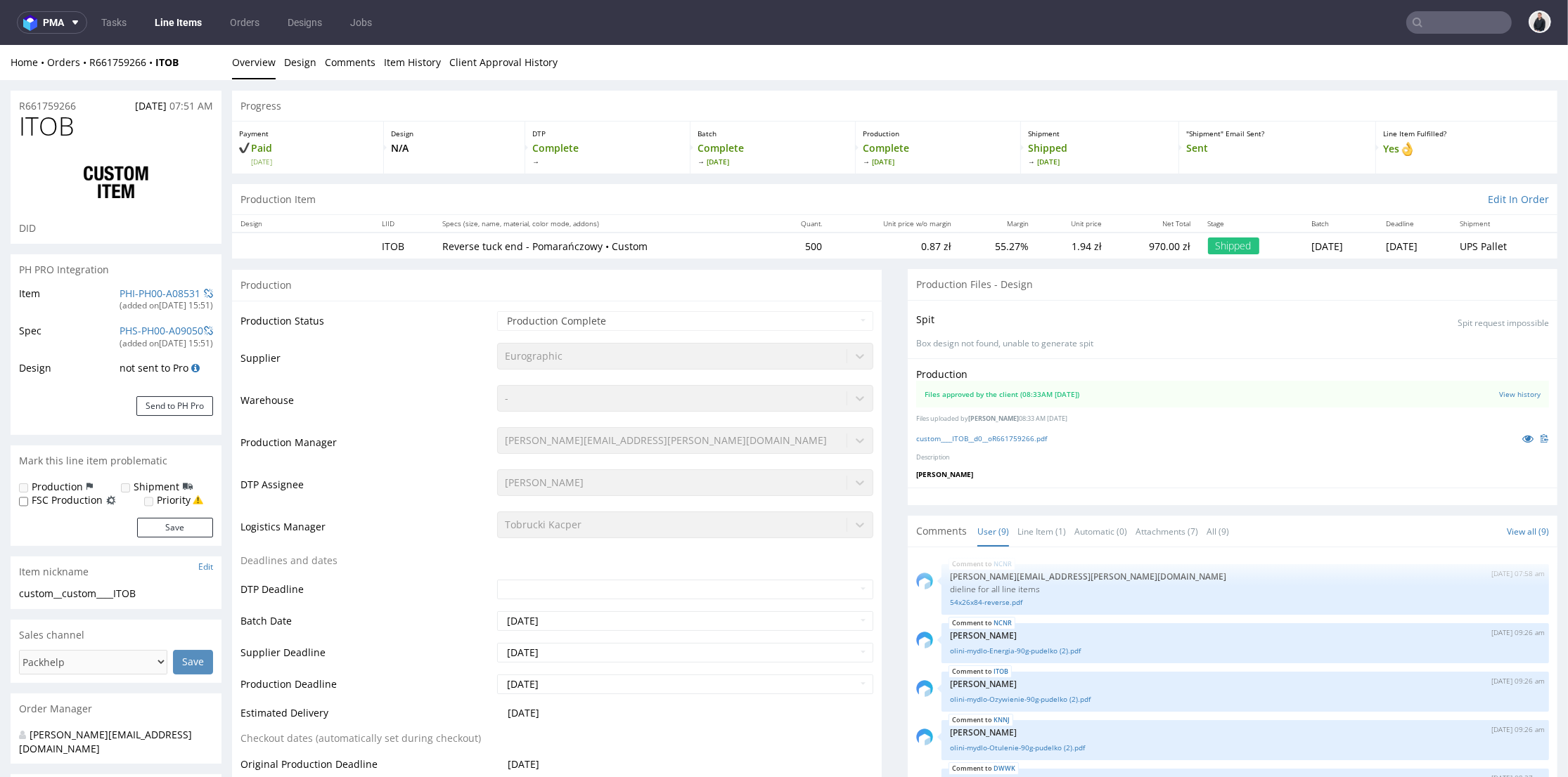
scroll to position [192, 0]
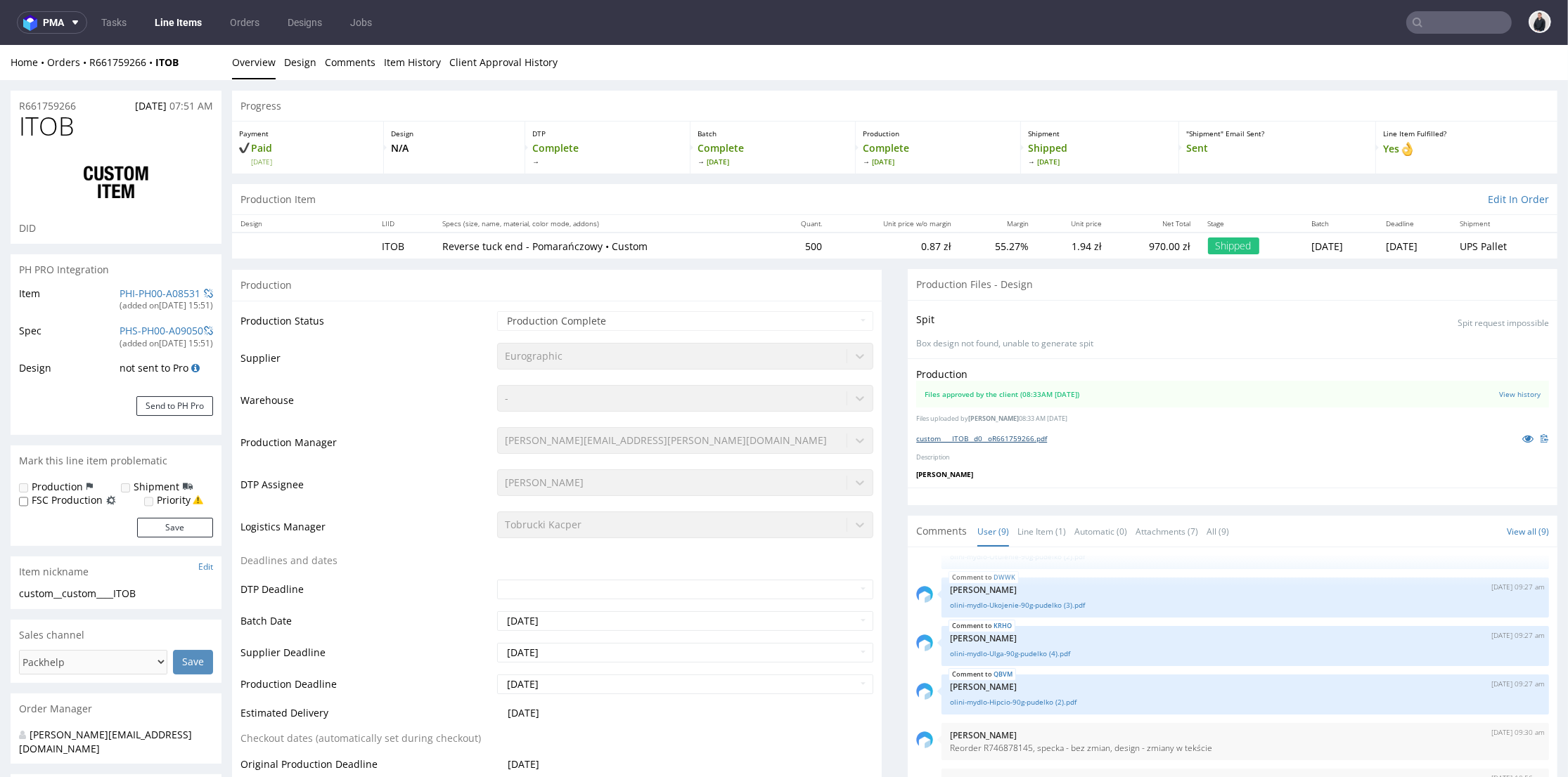
click at [1026, 435] on link "custom____ITOB__d0__oR661759266.pdf" at bounding box center [981, 439] width 130 height 10
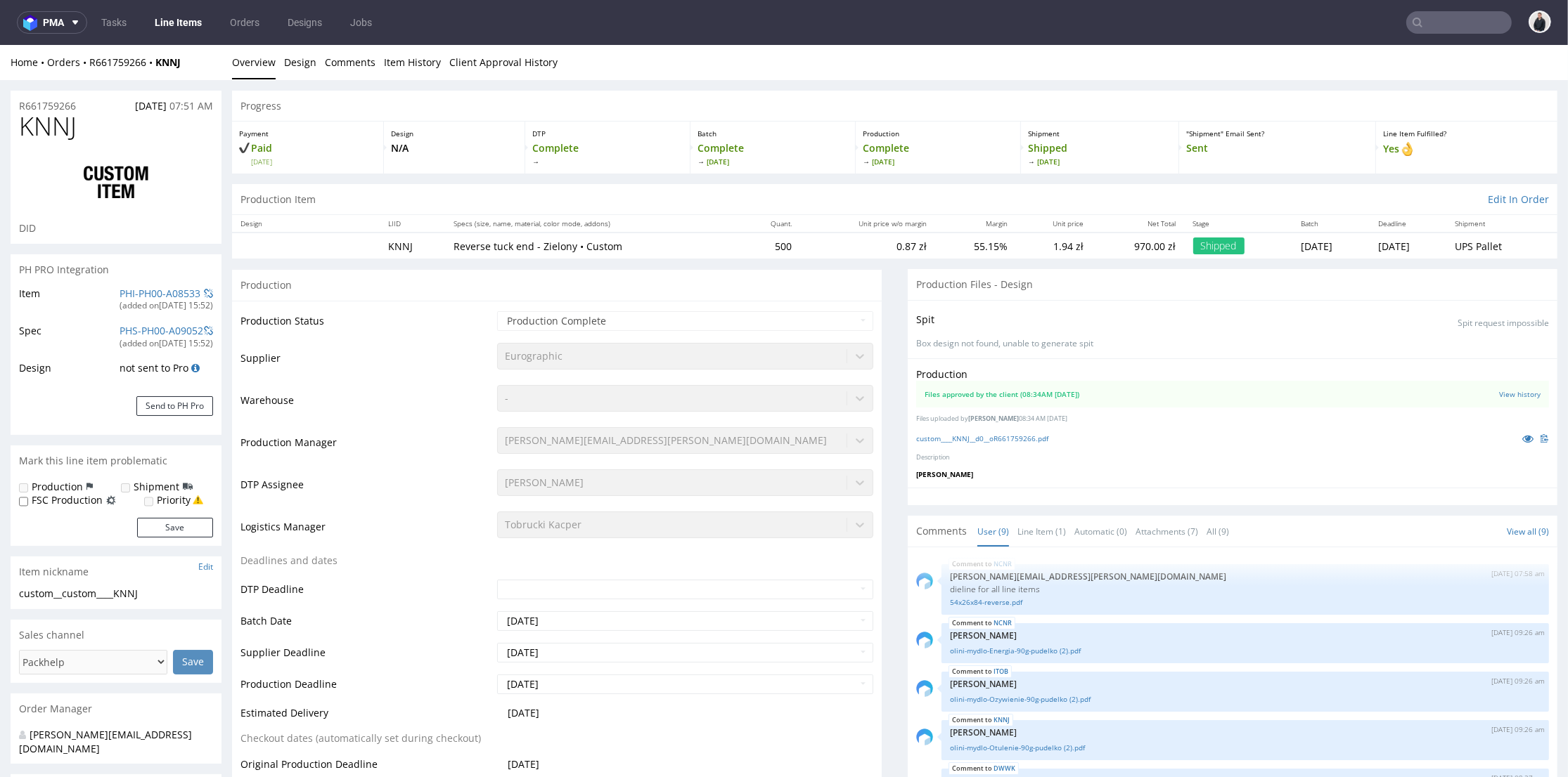
scroll to position [192, 0]
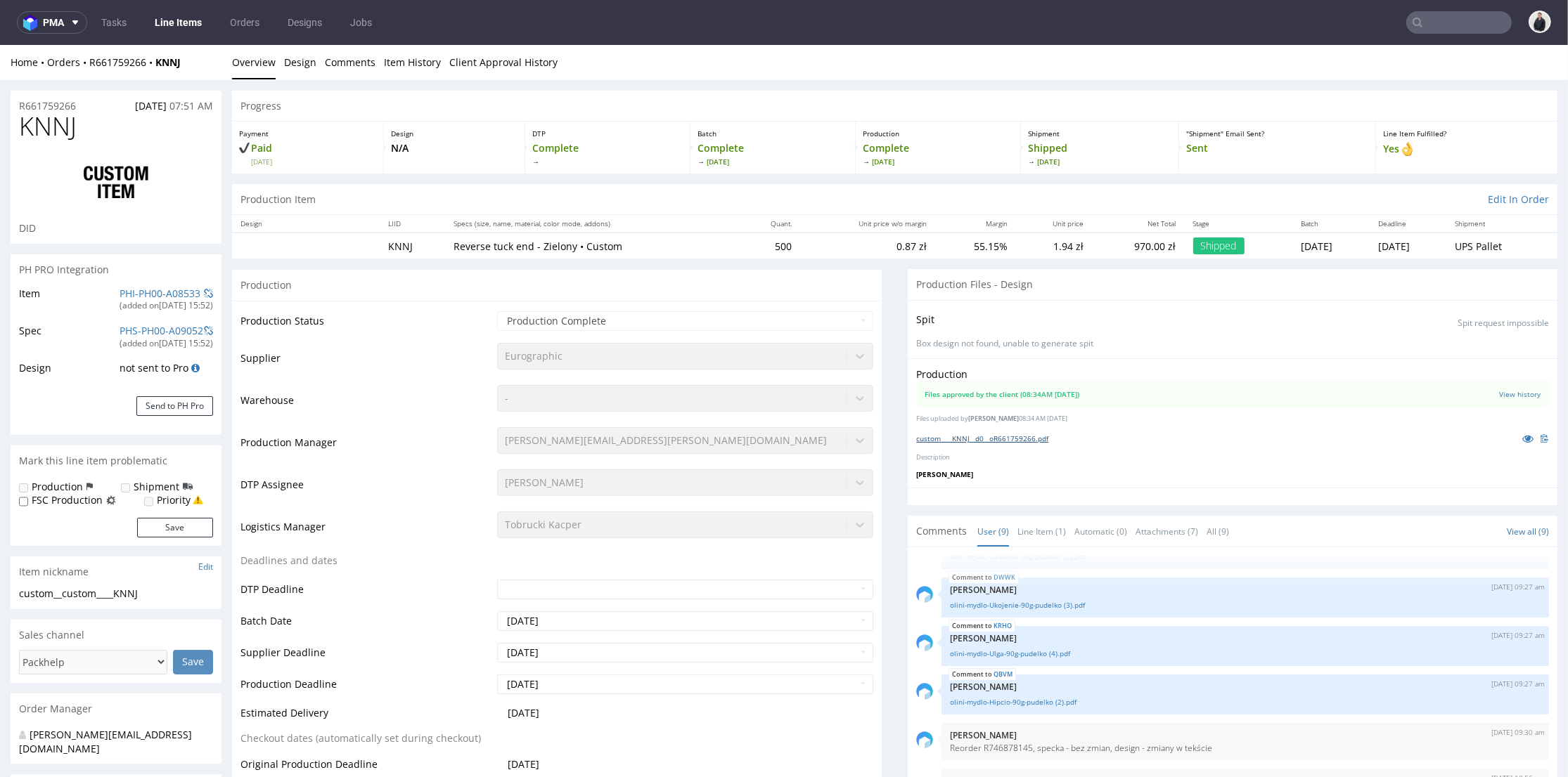
click at [1008, 438] on link "custom____KNNJ__d0__oR661759266.pdf" at bounding box center [981, 439] width 132 height 10
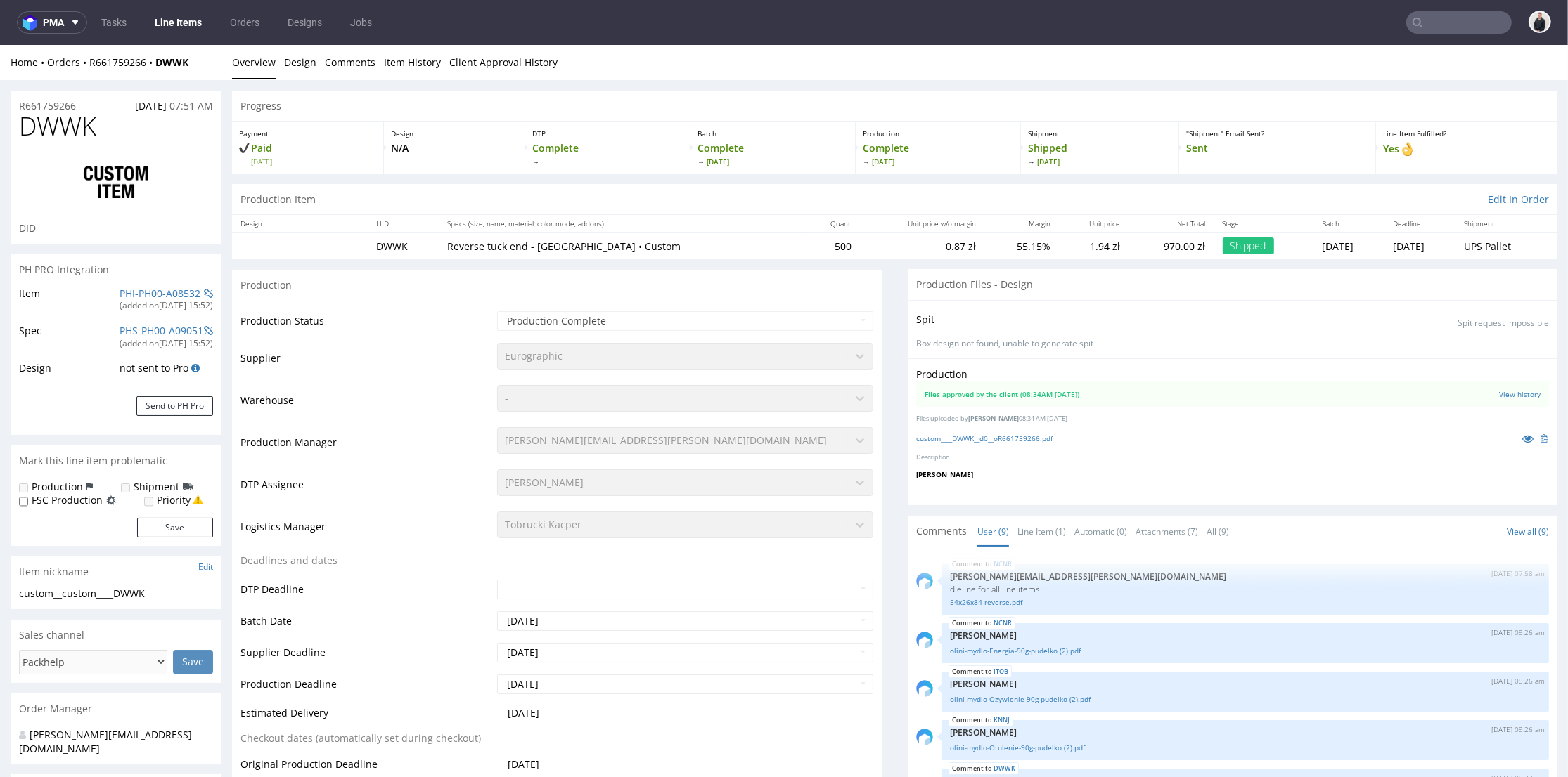
scroll to position [192, 0]
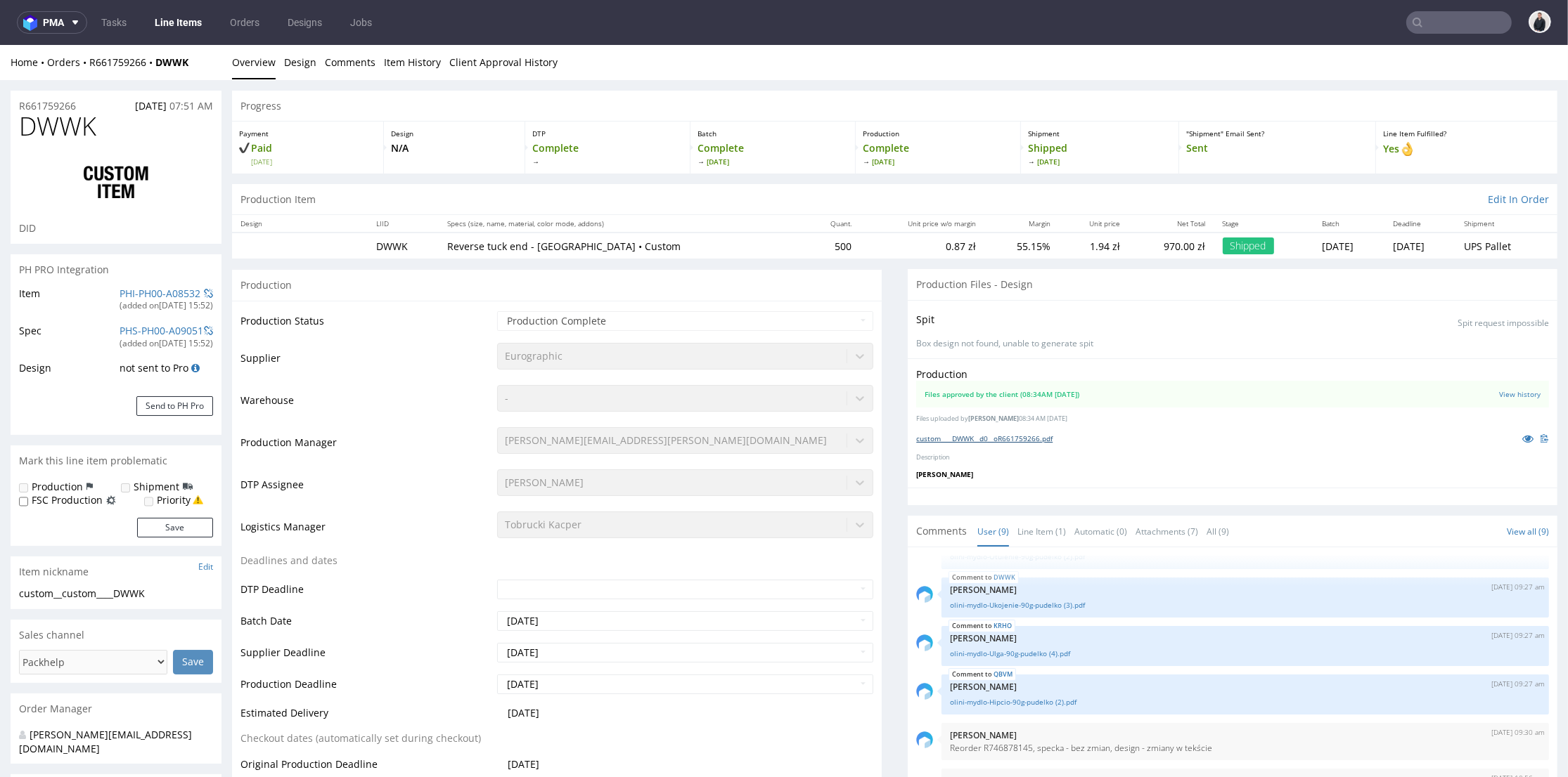
click at [1002, 437] on link "custom____DWWK__d0__oR661759266.pdf" at bounding box center [984, 439] width 137 height 10
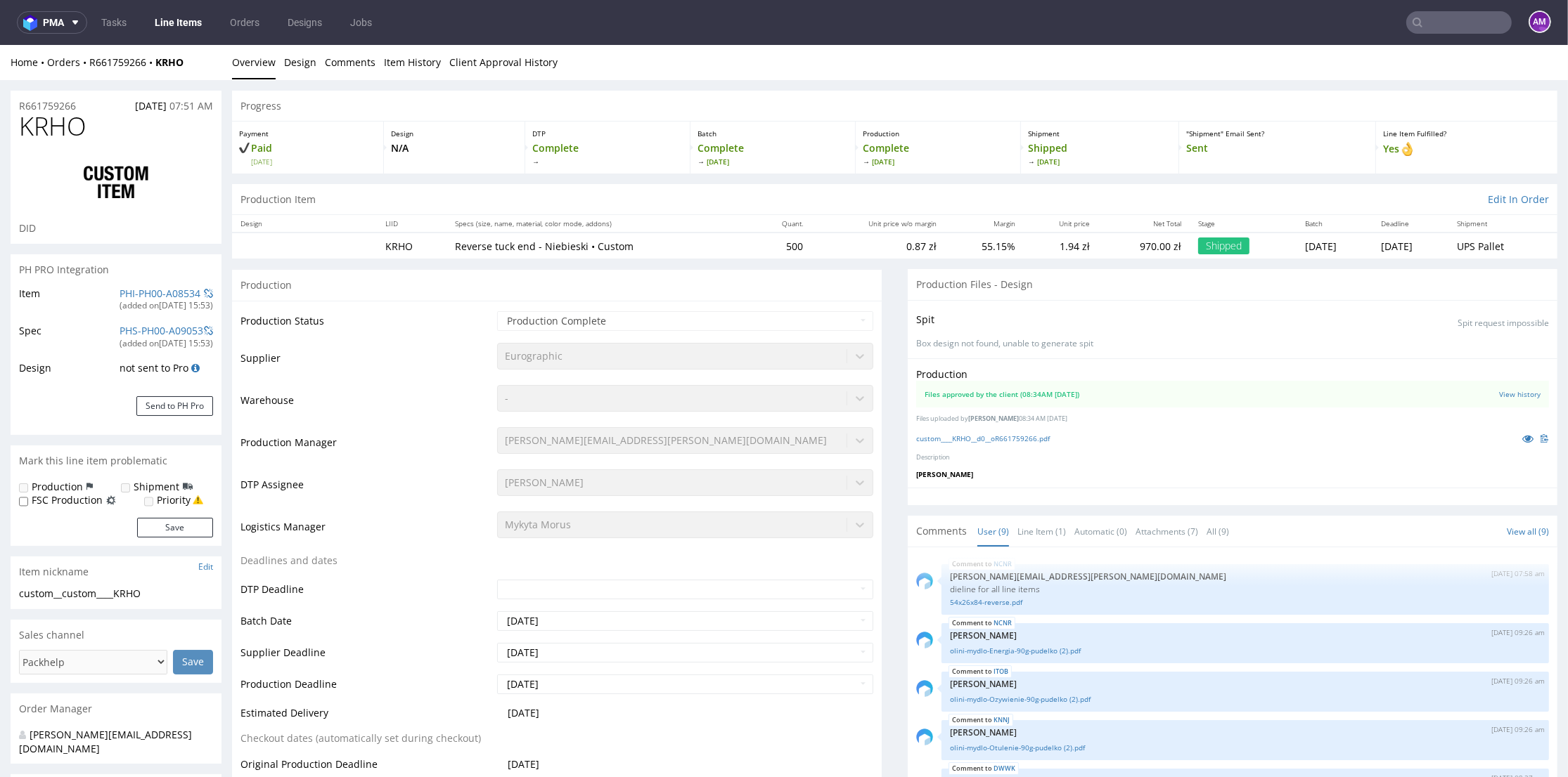
scroll to position [192, 0]
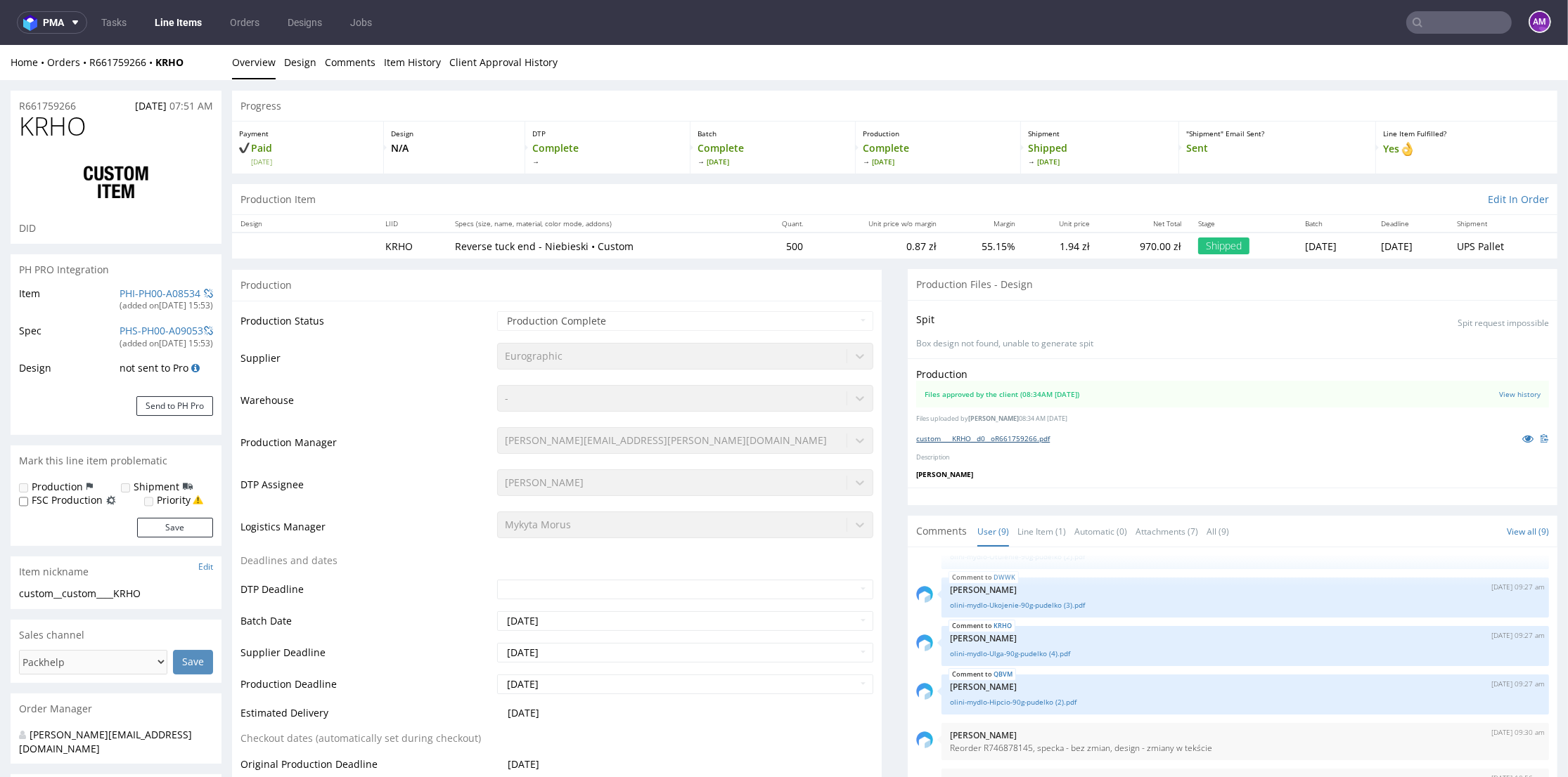
click at [1010, 440] on link "custom____KRHO__d0__oR661759266.pdf" at bounding box center [982, 439] width 133 height 10
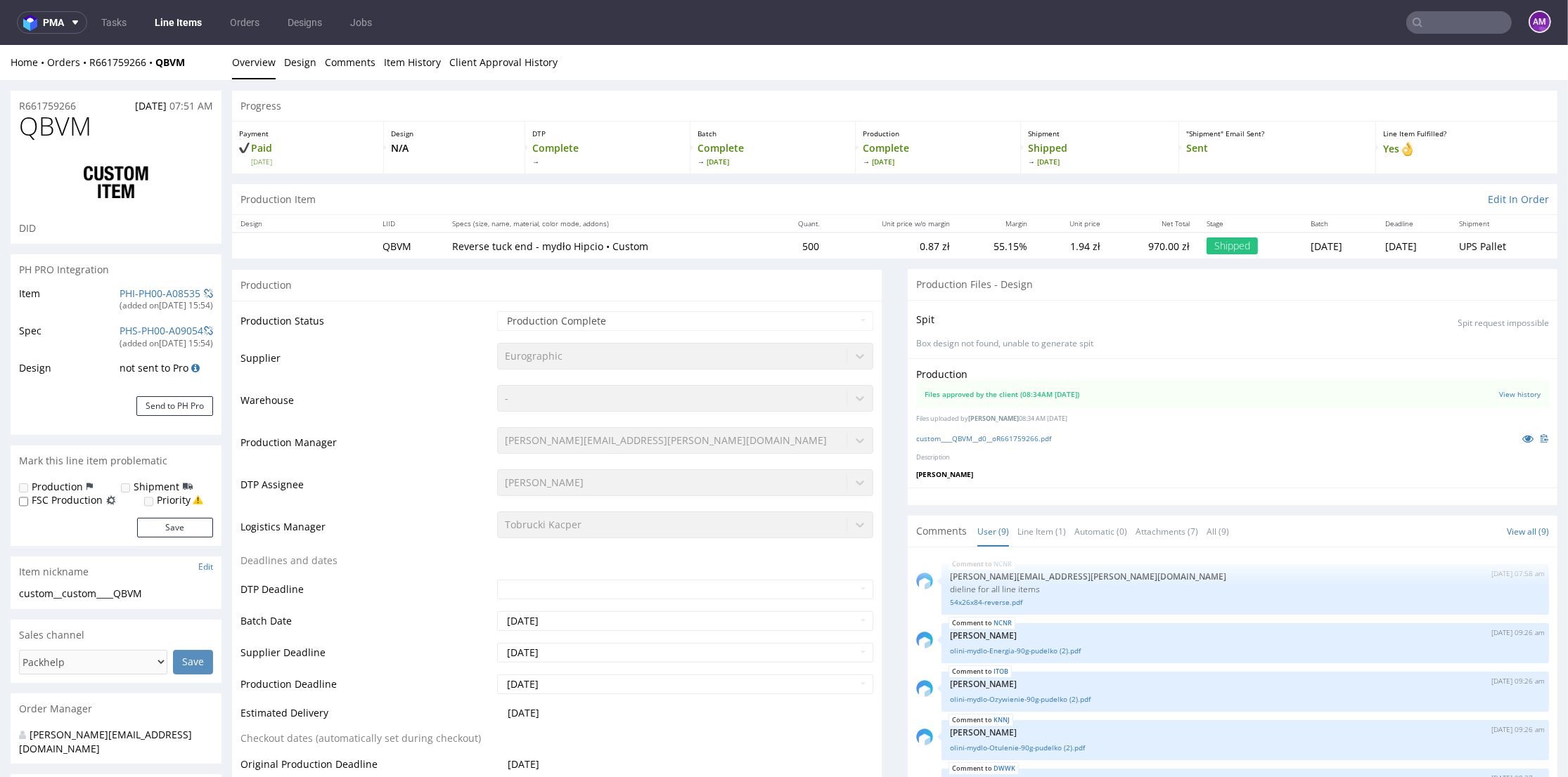
scroll to position [192, 0]
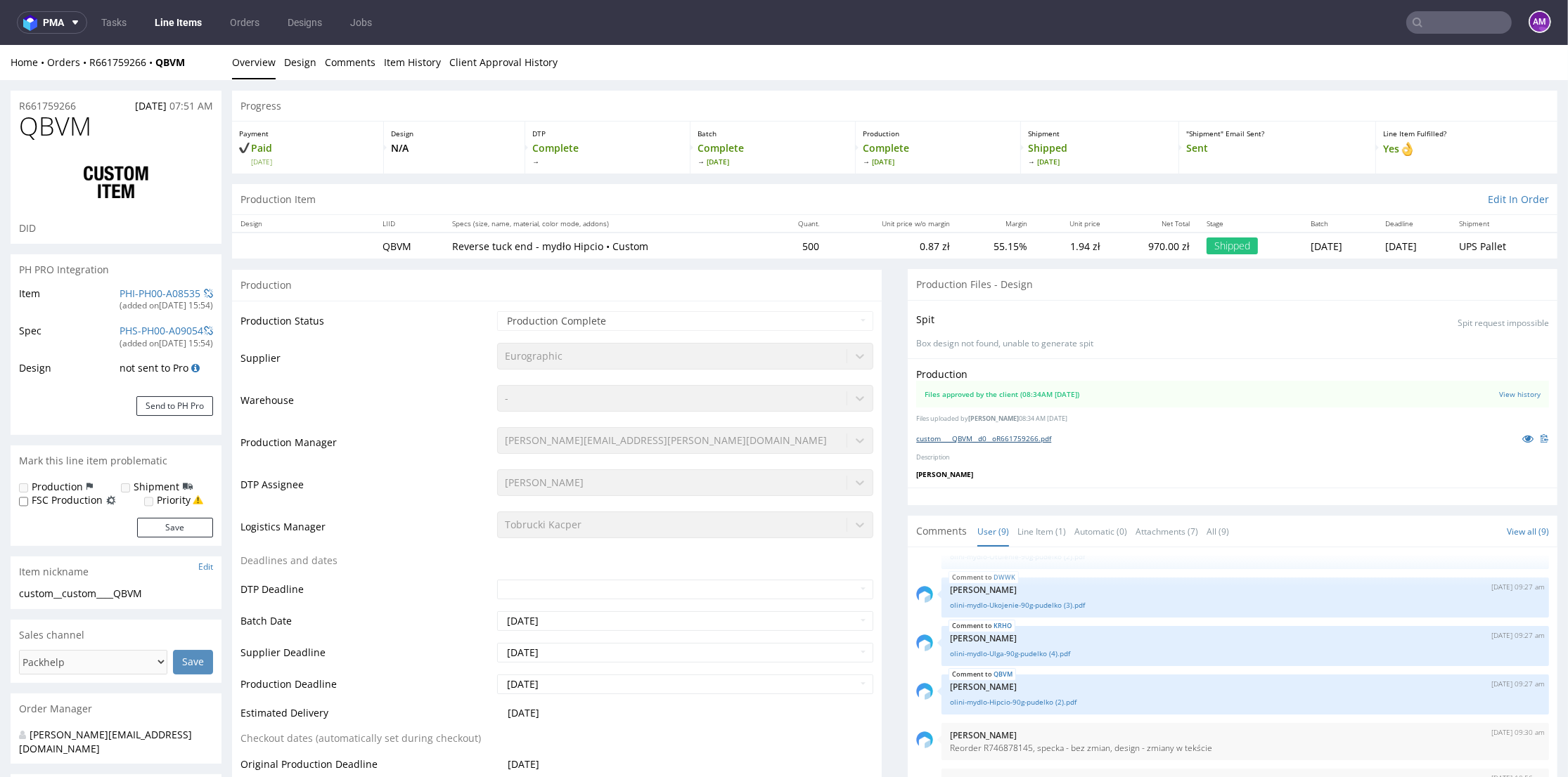
click at [1008, 435] on link "custom____QBVM__d0__oR661759266.pdf" at bounding box center [983, 439] width 135 height 10
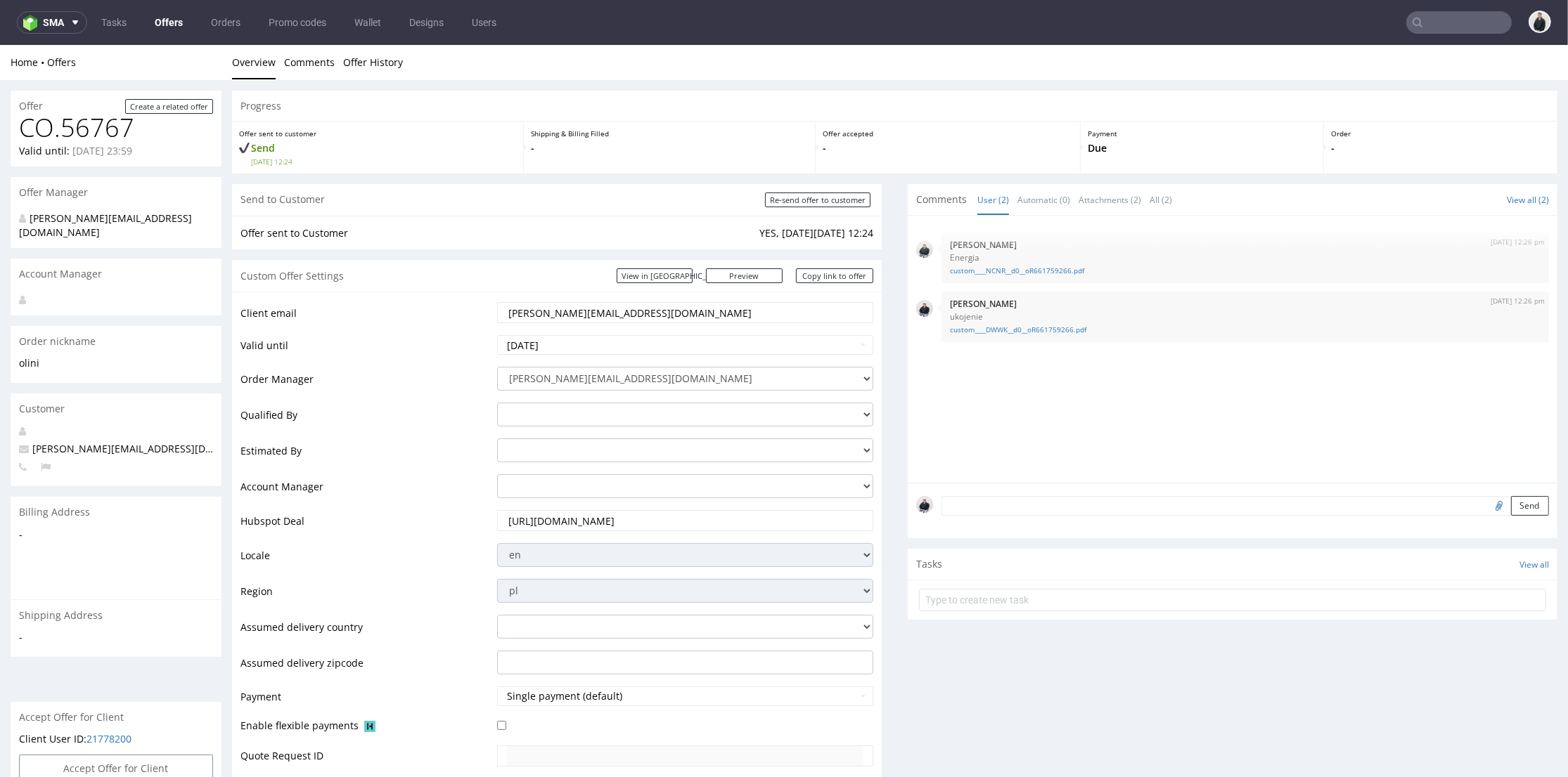
scroll to position [78, 0]
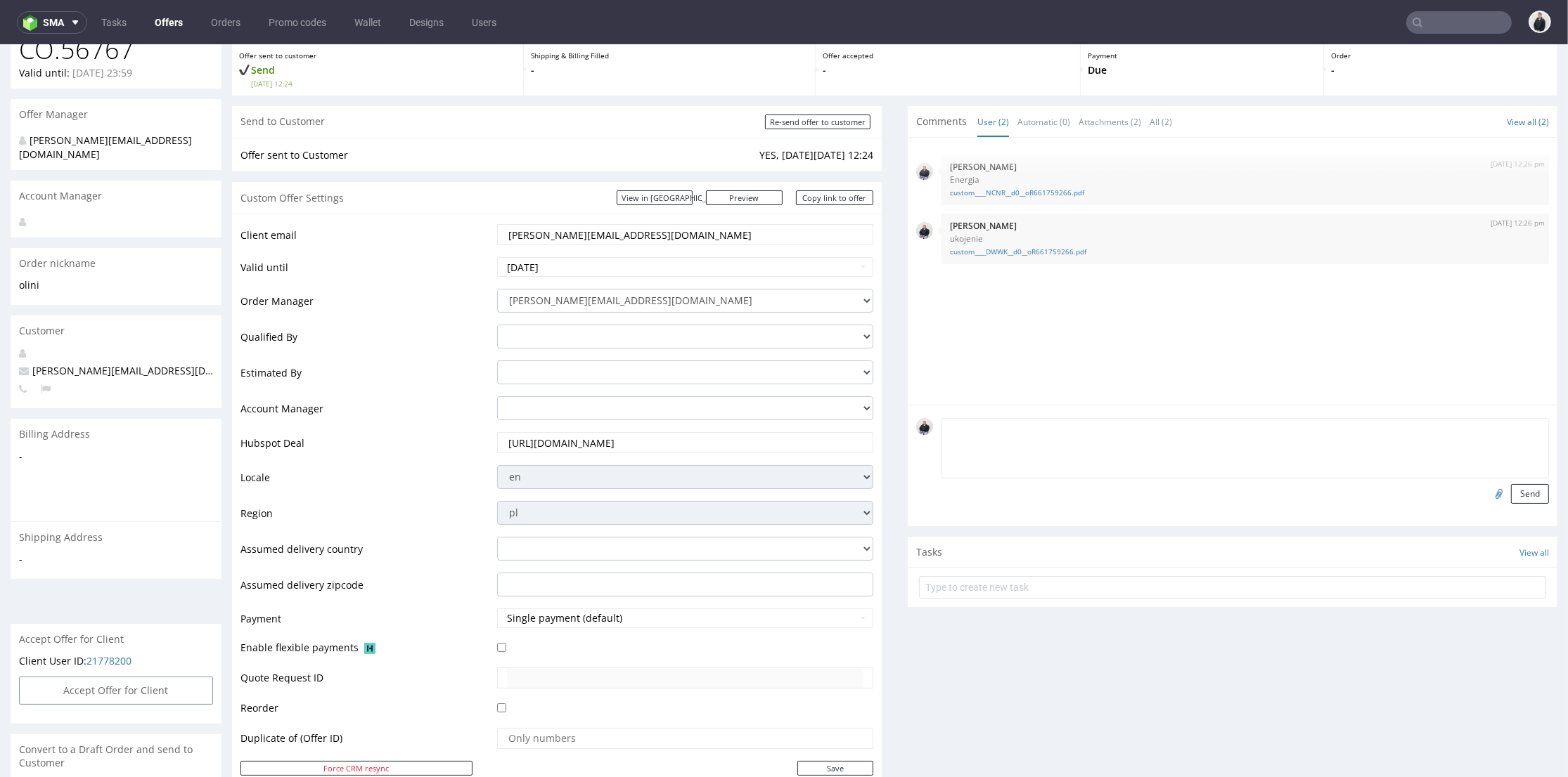
click at [1142, 428] on textarea at bounding box center [1245, 449] width 607 height 60
type textarea "hipcio"
click at [1487, 491] on input "file" at bounding box center [1497, 493] width 20 height 18
type input "C:\fakepath\custom____QBVM__d0__oR661759266.pdf"
click at [1511, 499] on button "Send" at bounding box center [1530, 494] width 38 height 20
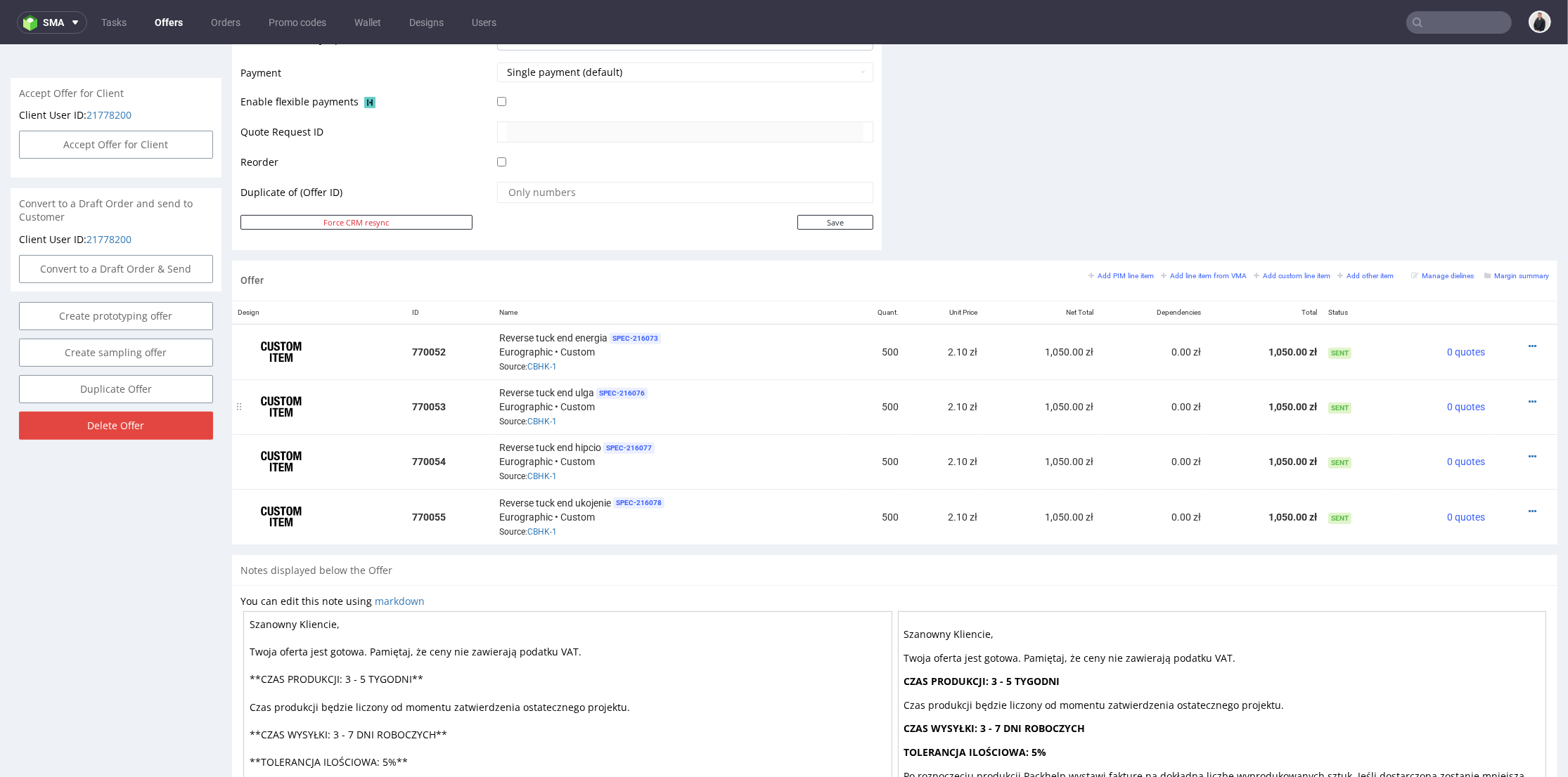
scroll to position [156, 0]
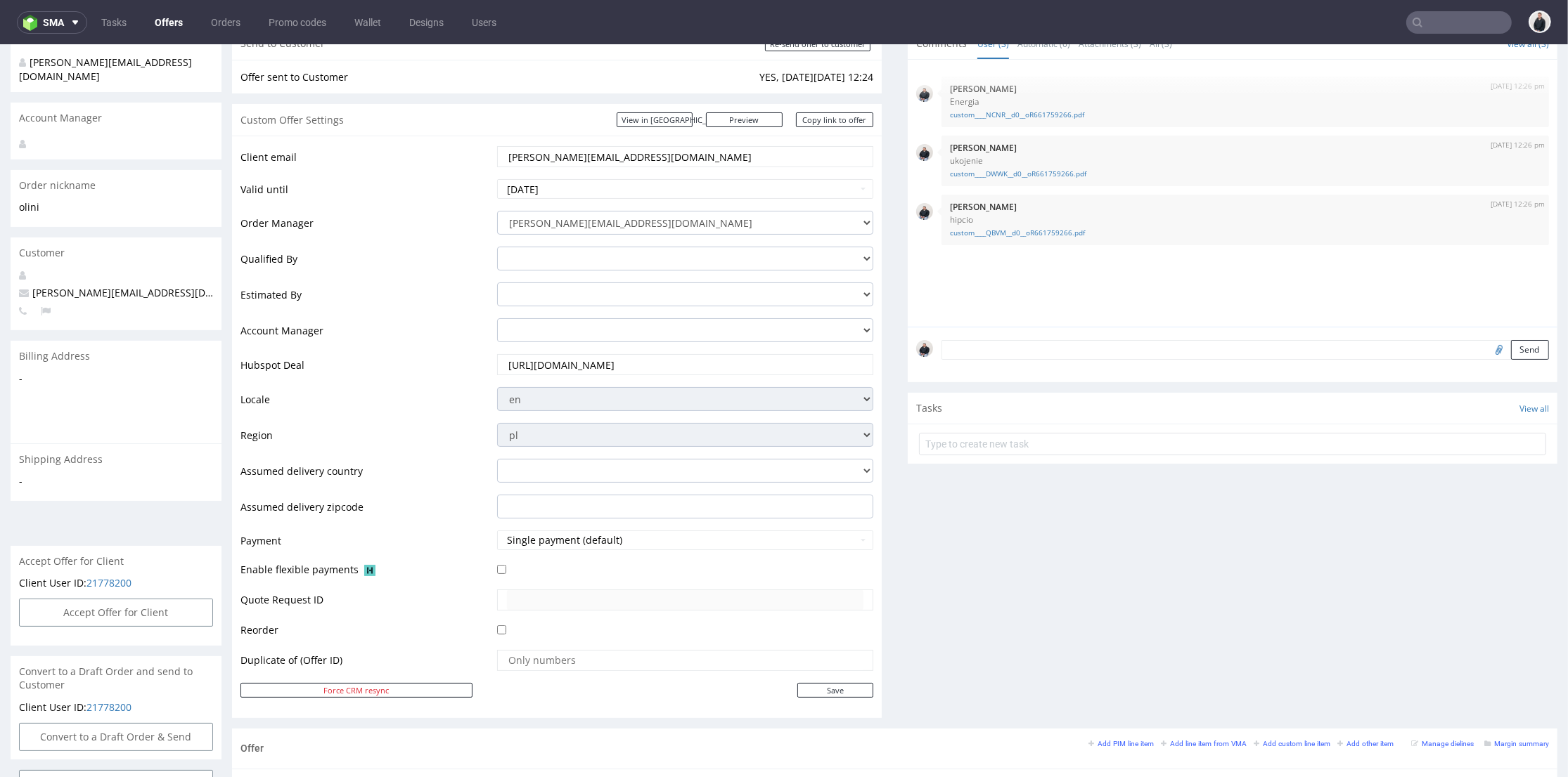
click at [1487, 347] on input "file" at bounding box center [1497, 349] width 20 height 18
type input "C:\fakepath\custom____KRHO__d0__oR661759266.pdf"
click at [1001, 357] on textarea at bounding box center [1245, 350] width 607 height 20
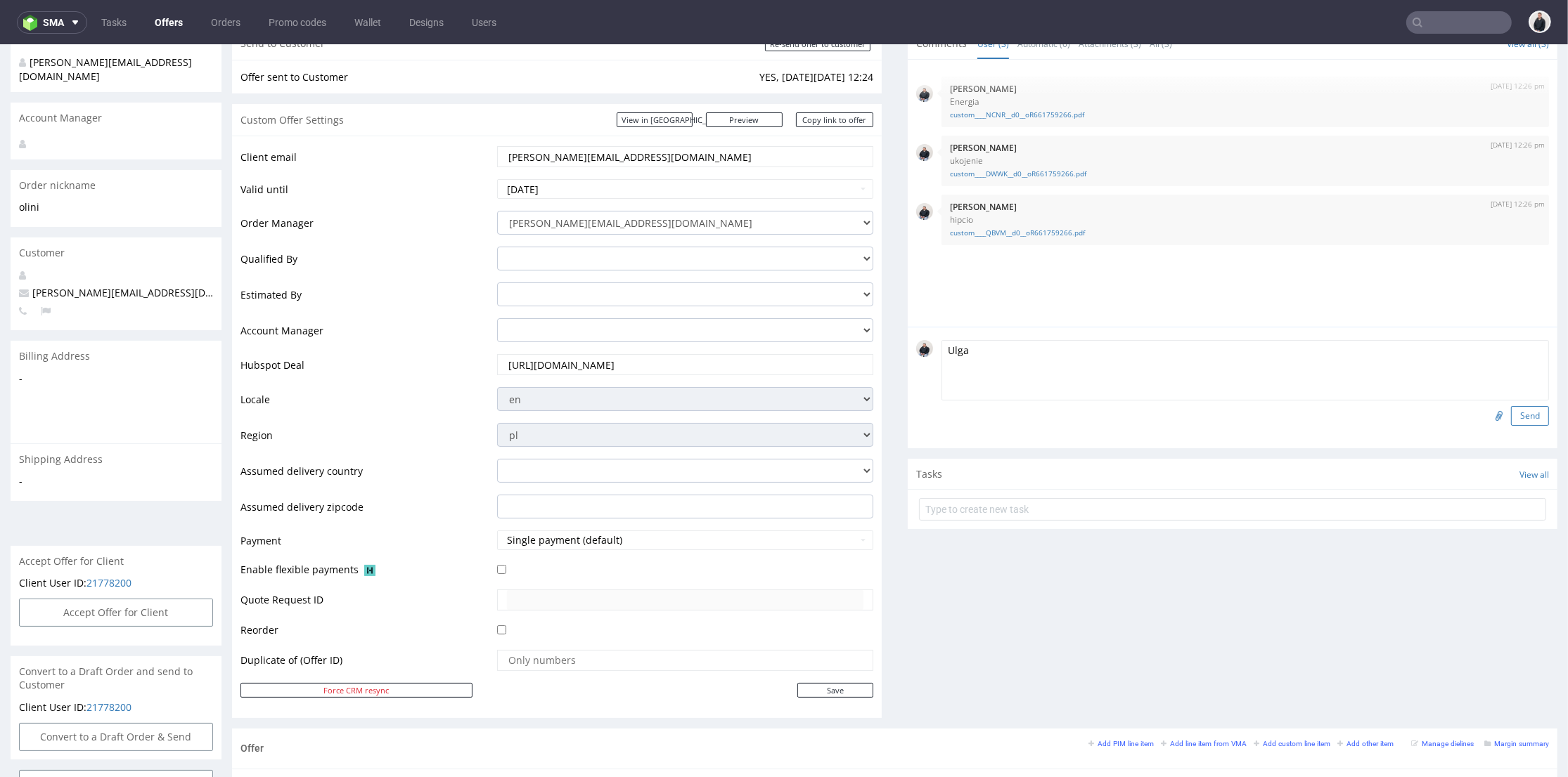
type textarea "Ulga"
click at [1511, 415] on button "Send" at bounding box center [1530, 416] width 38 height 20
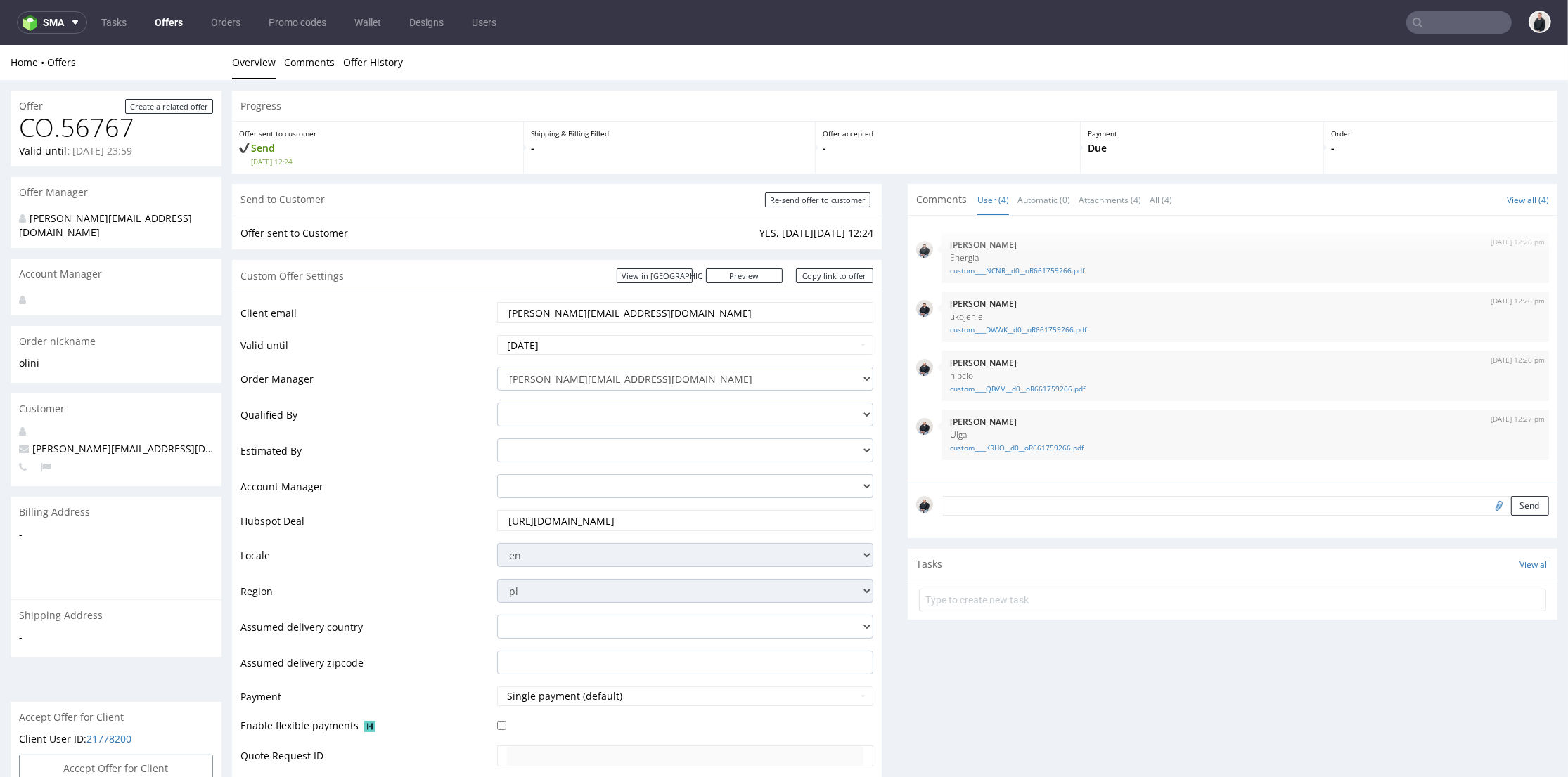
scroll to position [0, 0]
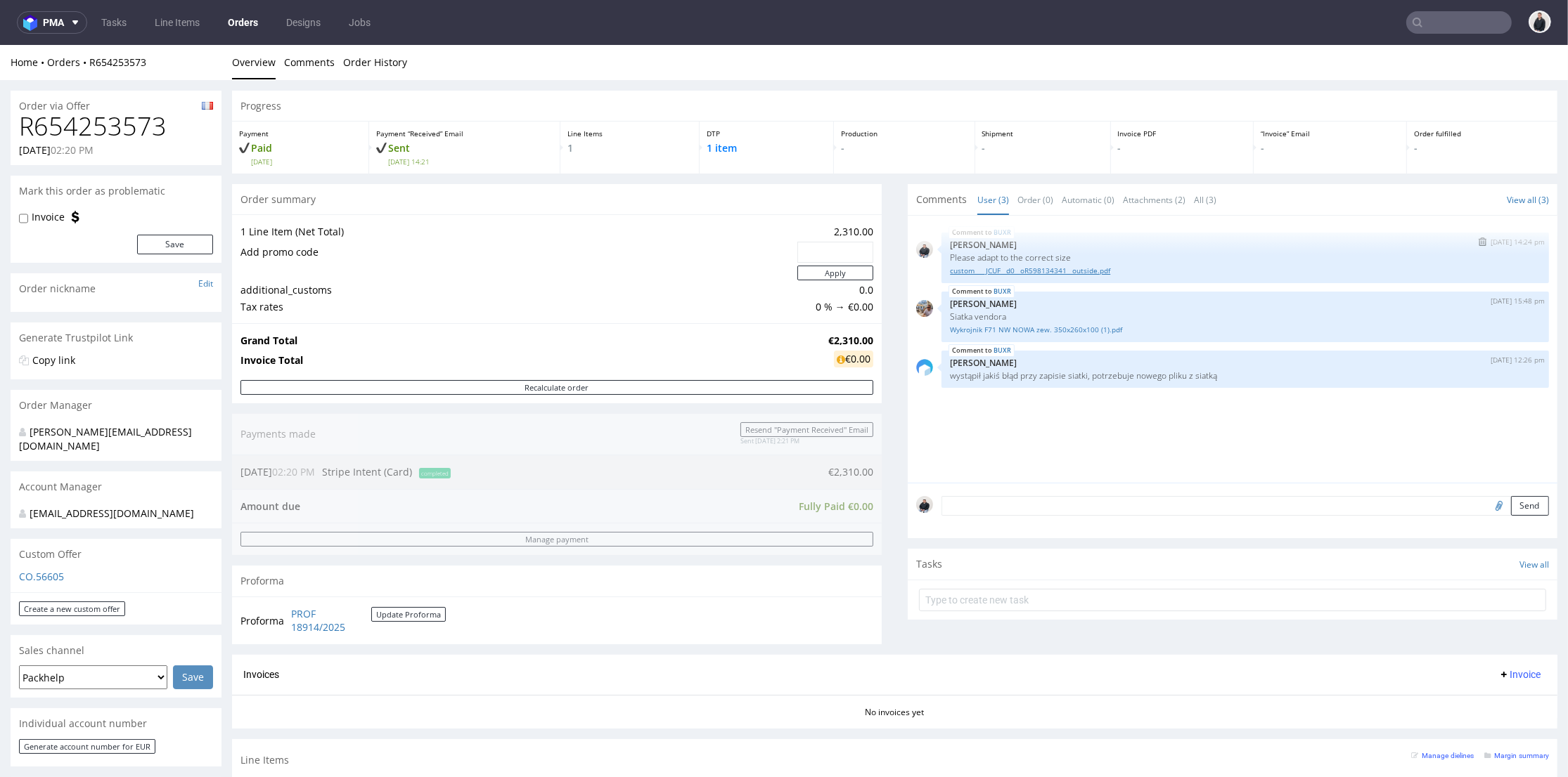
click at [1047, 268] on link "custom____JCUF__d0__oR598134341__outside.pdf" at bounding box center [1244, 271] width 590 height 11
click at [1163, 406] on div "BUXR [DATE] 14:24 pm [PERSON_NAME] Please adapt to the correct size custom____J…" at bounding box center [1236, 354] width 641 height 259
click at [1075, 329] on link "Wykrojnik F71 NW NOWA zew. 350x260x100 (1).pdf" at bounding box center [1244, 330] width 590 height 11
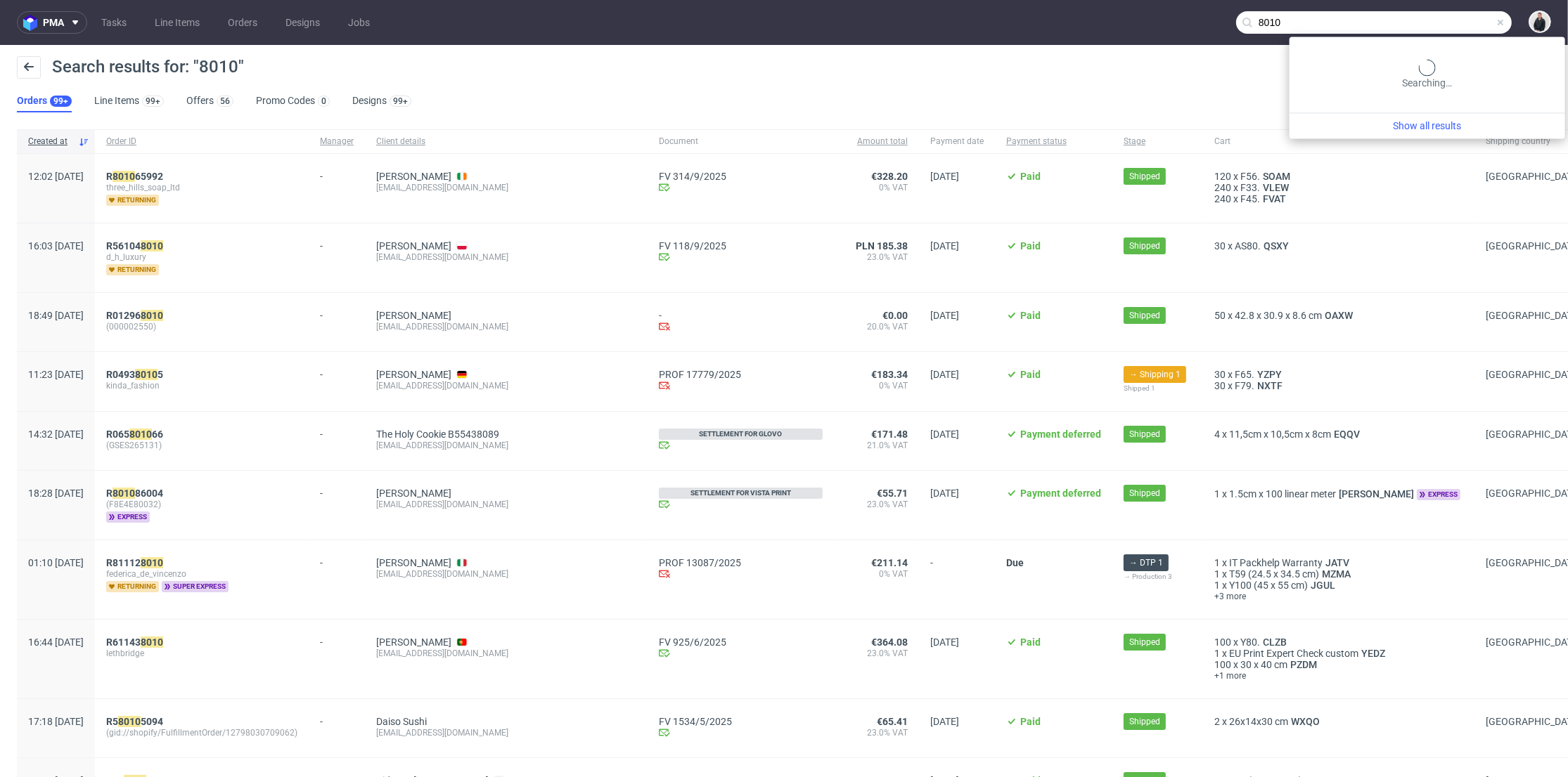
drag, startPoint x: 1450, startPoint y: 23, endPoint x: 1290, endPoint y: 11, distance: 160.4
click at [1290, 11] on input "8010" at bounding box center [1374, 22] width 275 height 23
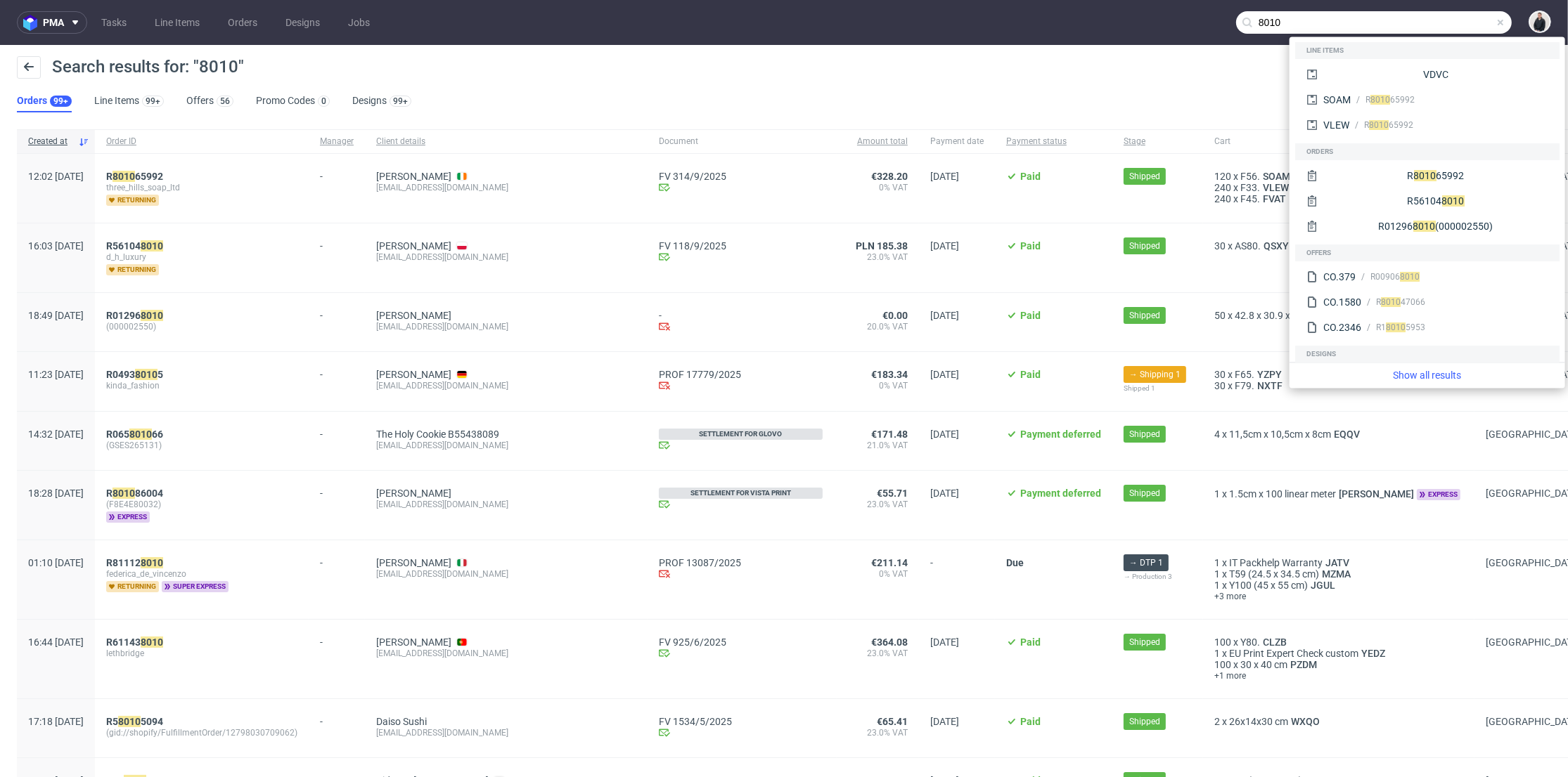
type input "8"
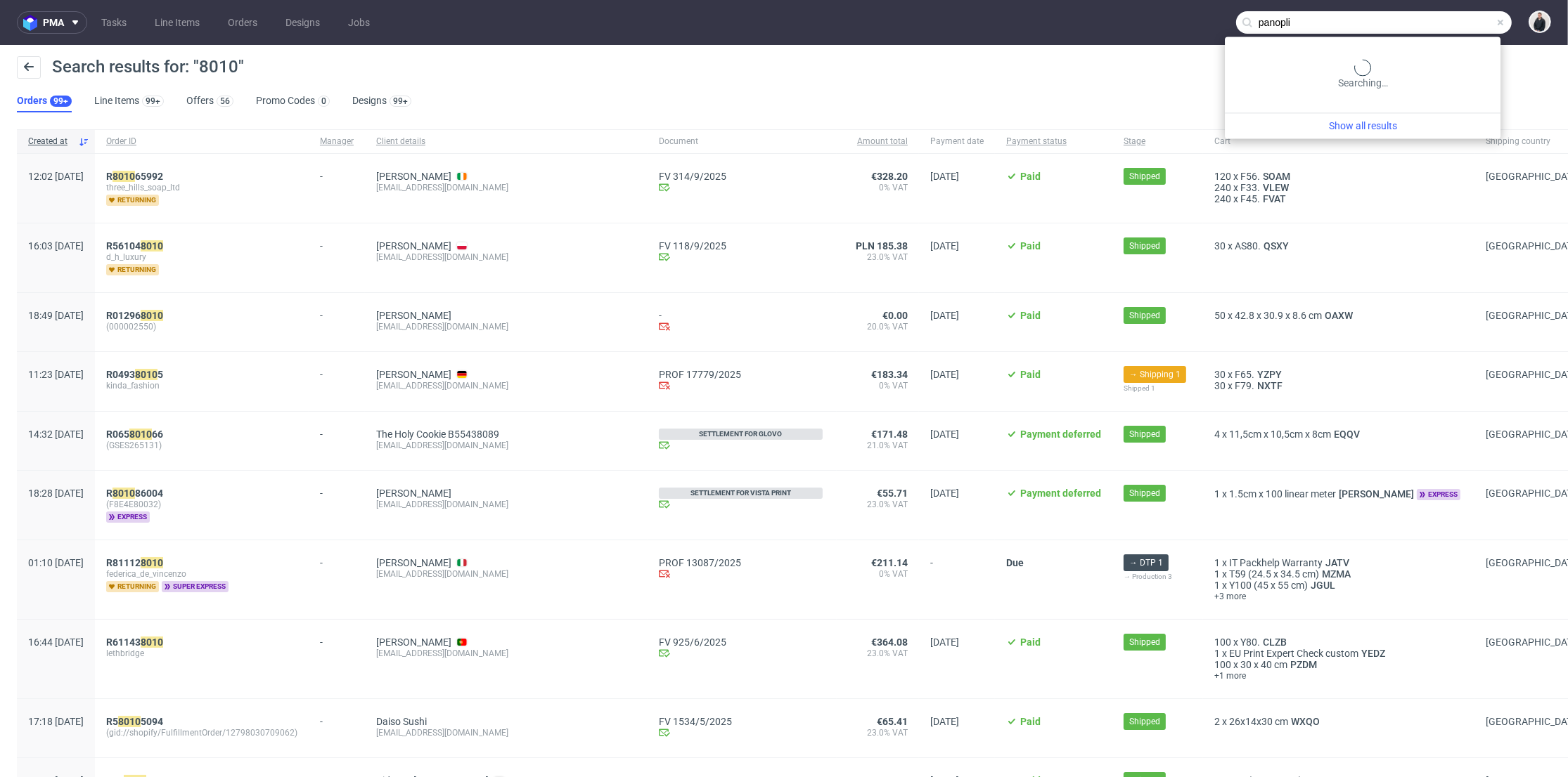
type input "panopli"
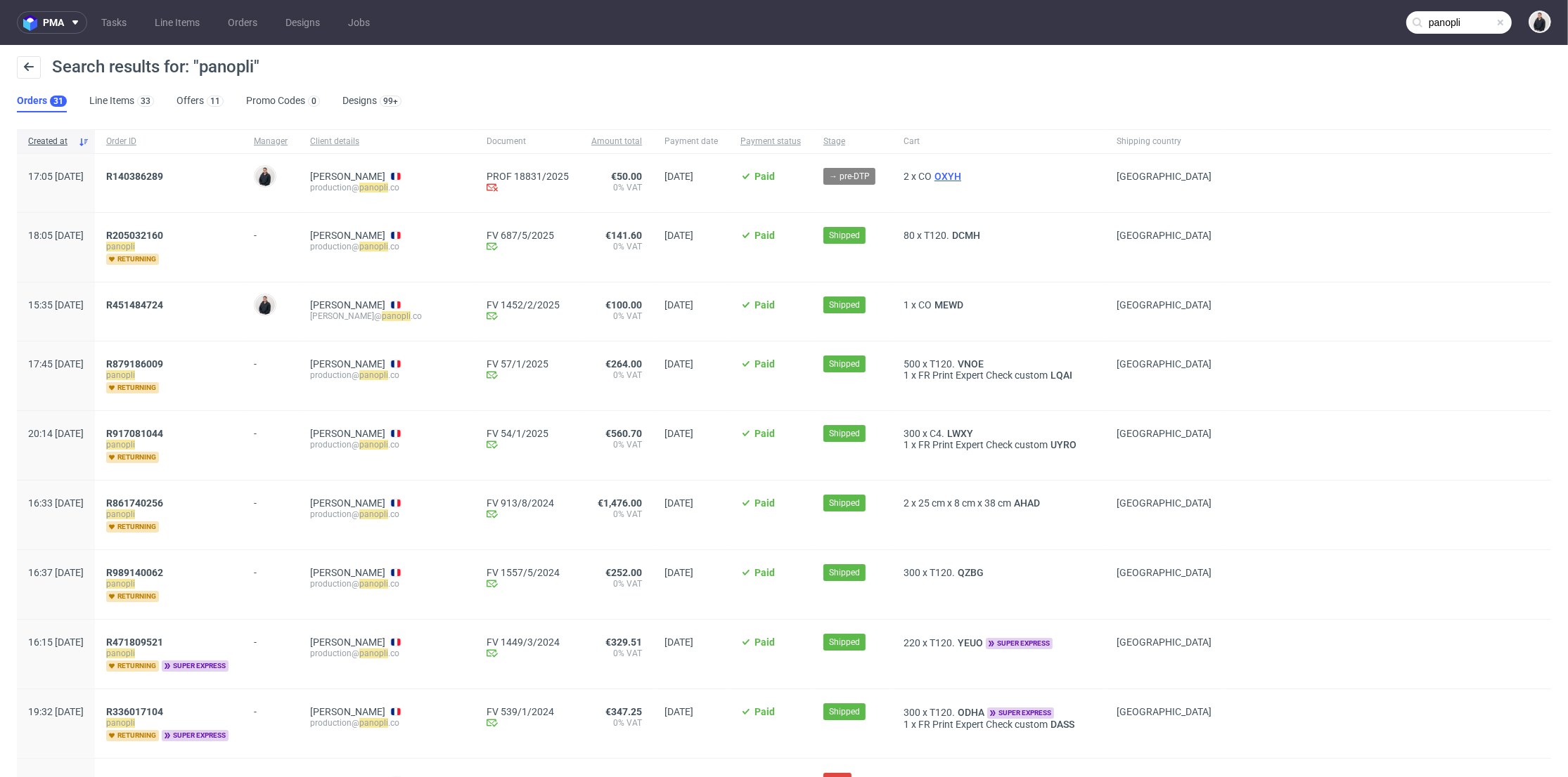
click at [964, 171] on span "OXYH" at bounding box center [947, 176] width 32 height 11
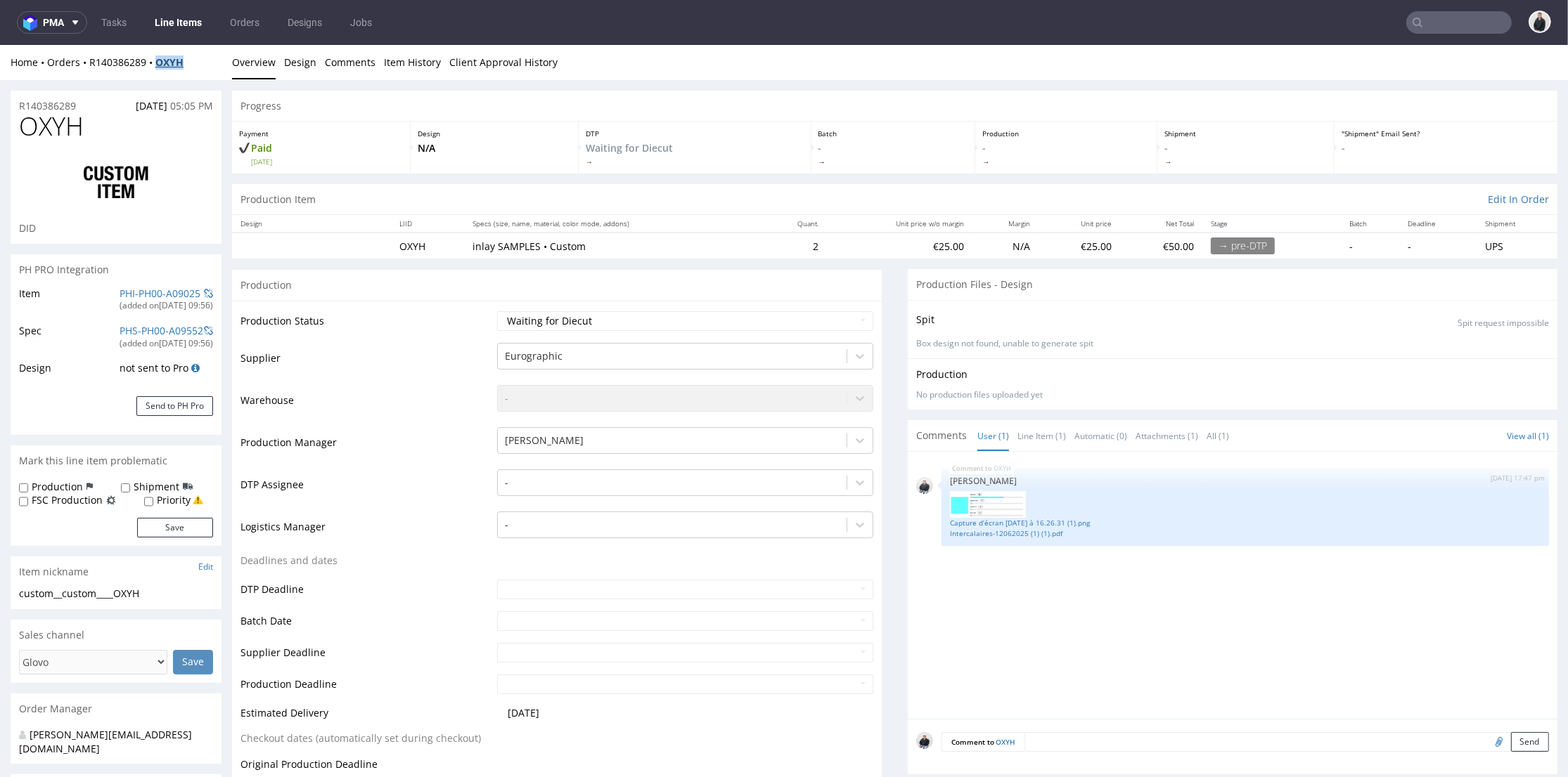
drag, startPoint x: 183, startPoint y: 66, endPoint x: 158, endPoint y: 66, distance: 25.0
click at [158, 66] on div "Home Orders R140386289 OXYH" at bounding box center [116, 62] width 211 height 14
copy strong "OXYH"
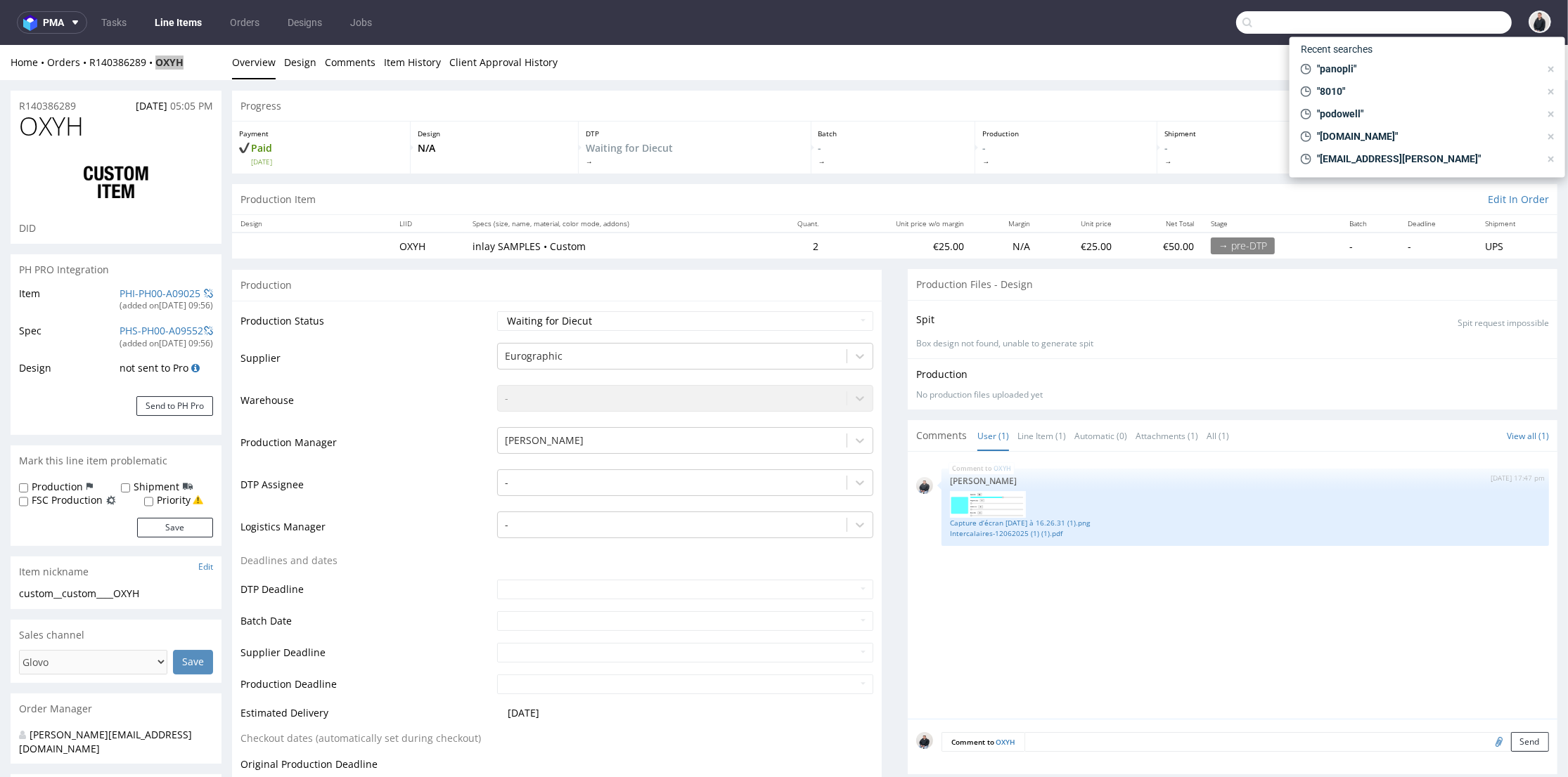
click at [1415, 23] on input "text" at bounding box center [1374, 22] width 275 height 23
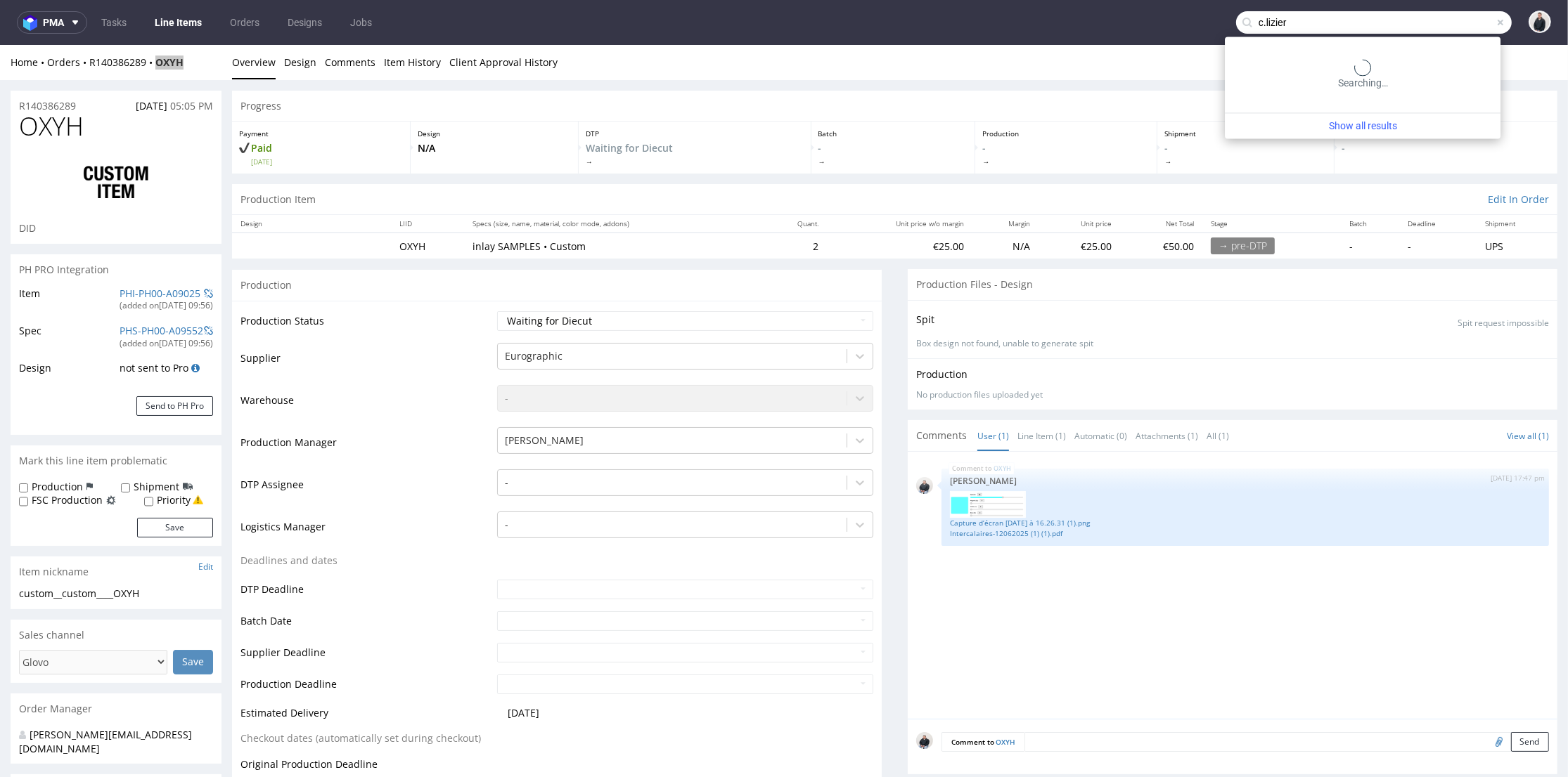
type input "c.lizier"
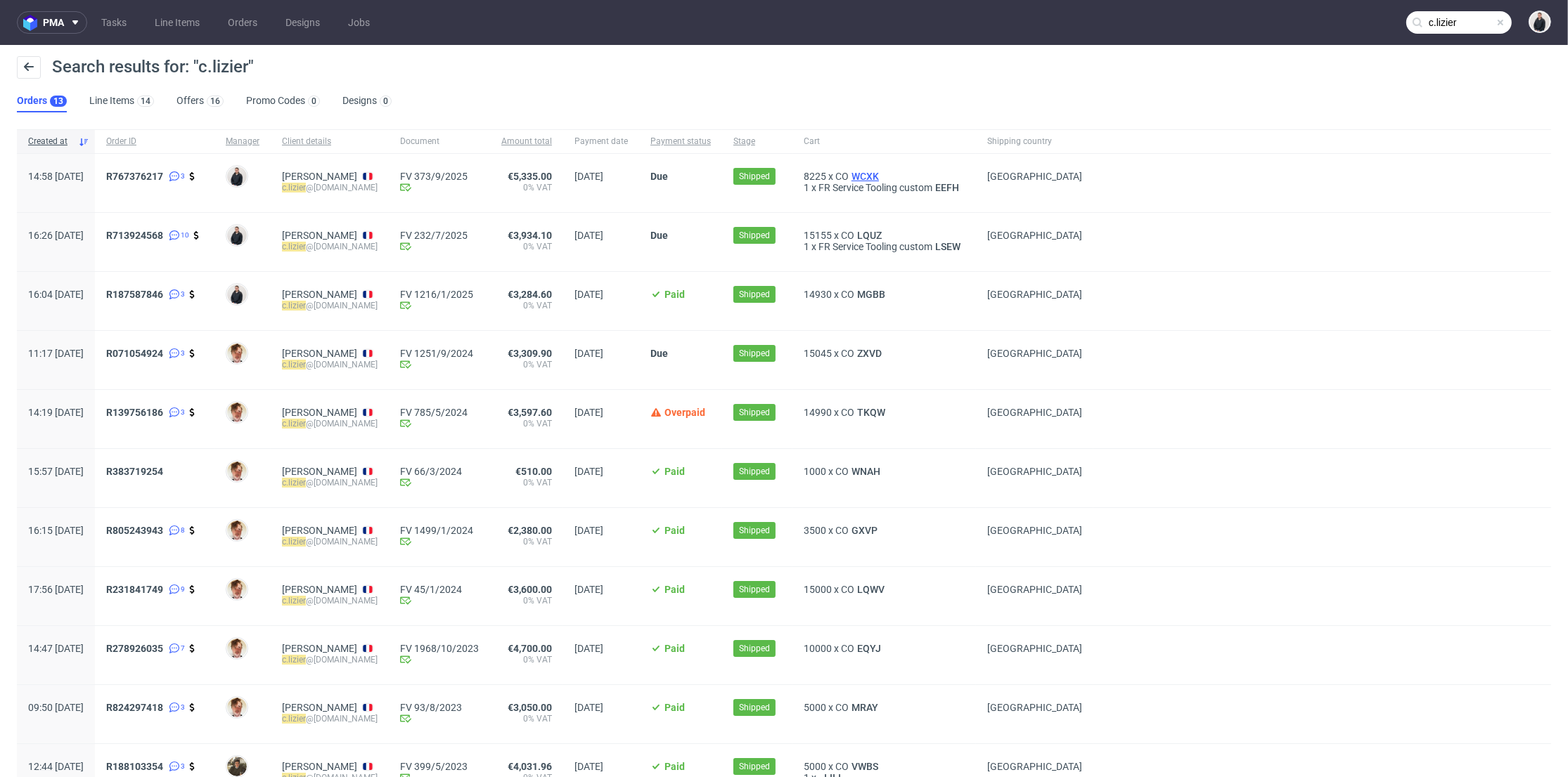
click at [881, 173] on span "WCXK" at bounding box center [865, 176] width 33 height 11
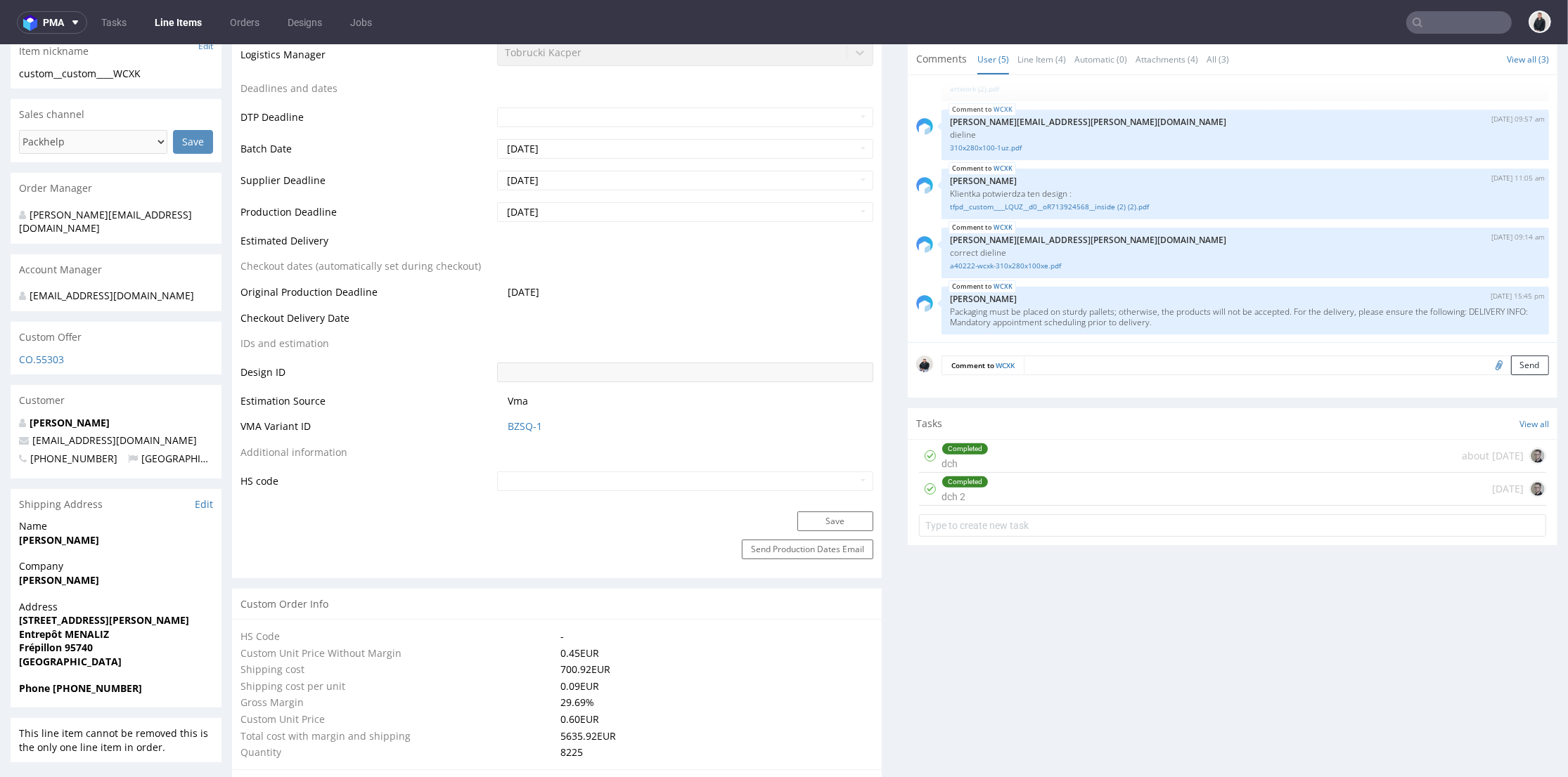
scroll to position [341, 0]
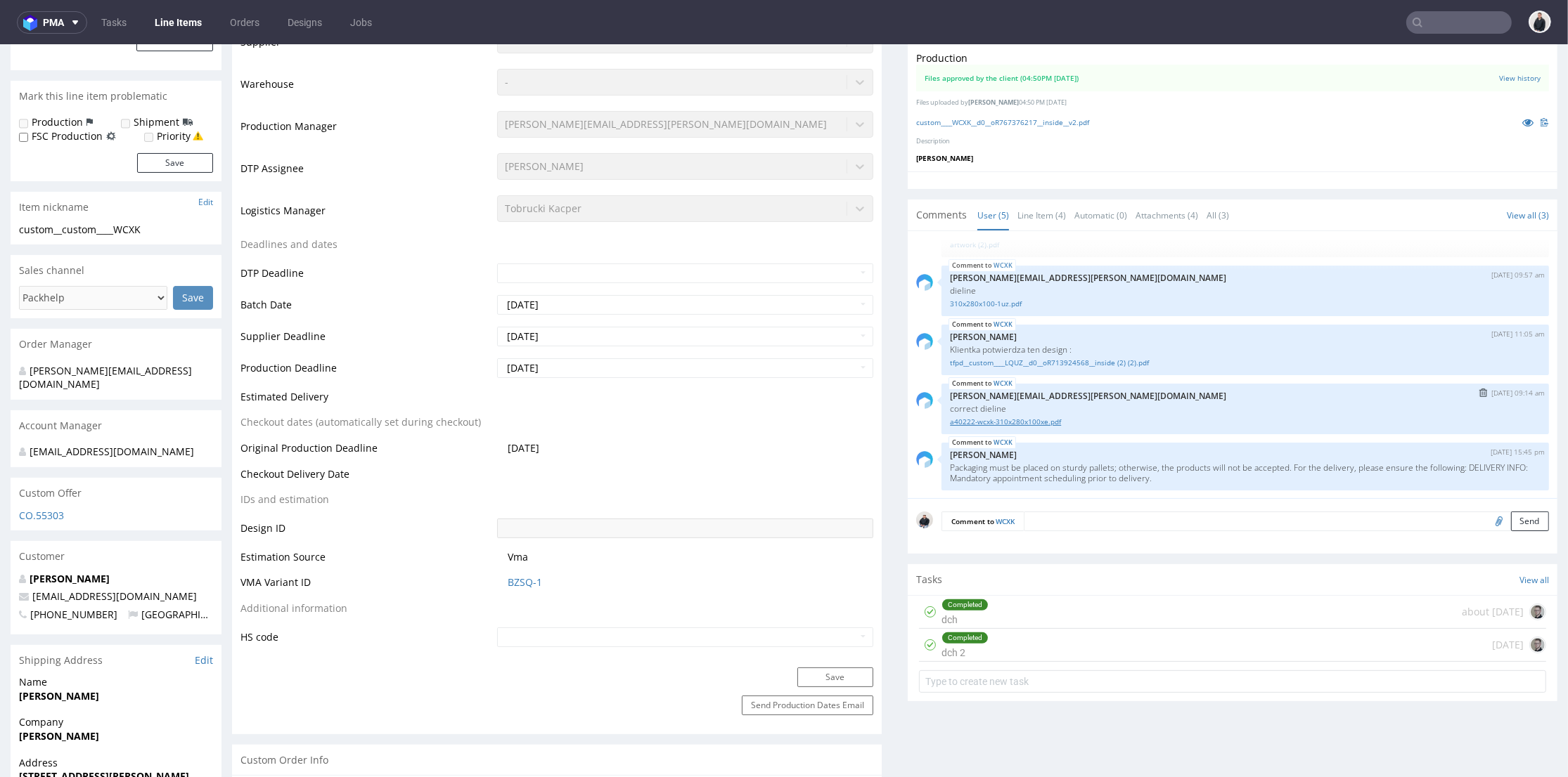
click at [1038, 420] on link "a40222-wcxk-310x280x100xe.pdf" at bounding box center [1244, 422] width 590 height 11
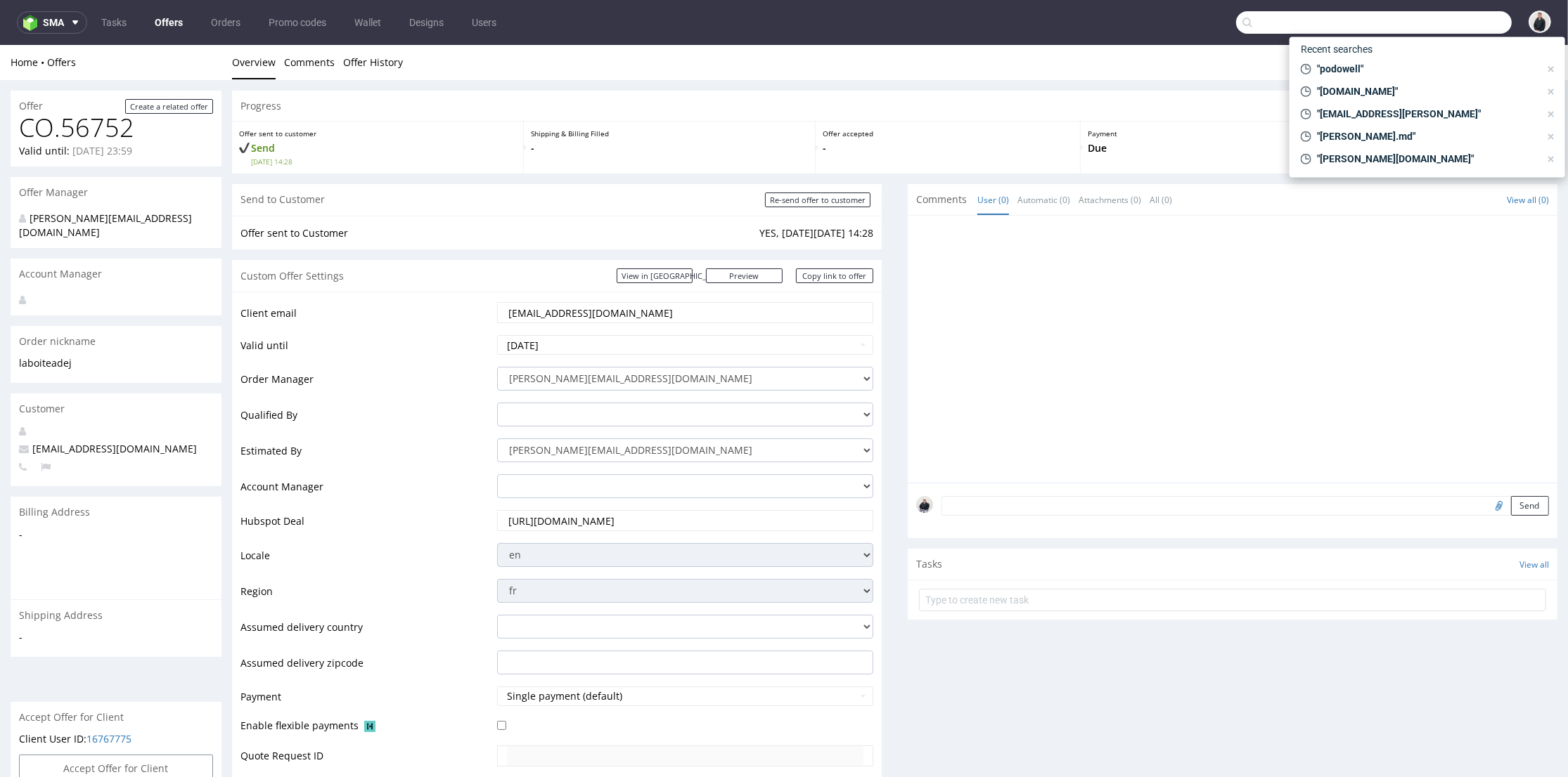
click at [1441, 24] on input "text" at bounding box center [1374, 22] width 275 height 23
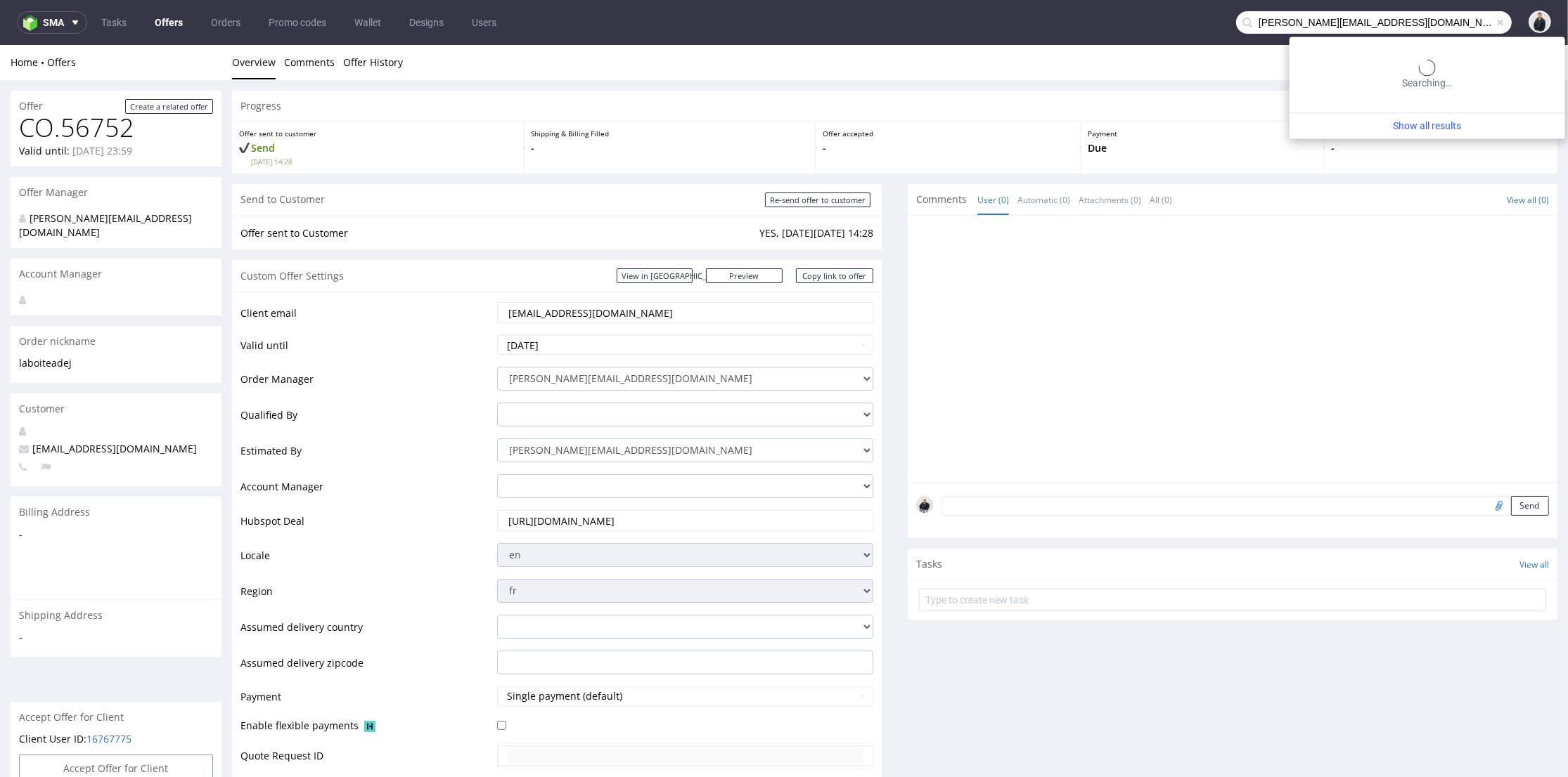
type input "olga.c@olini.pl"
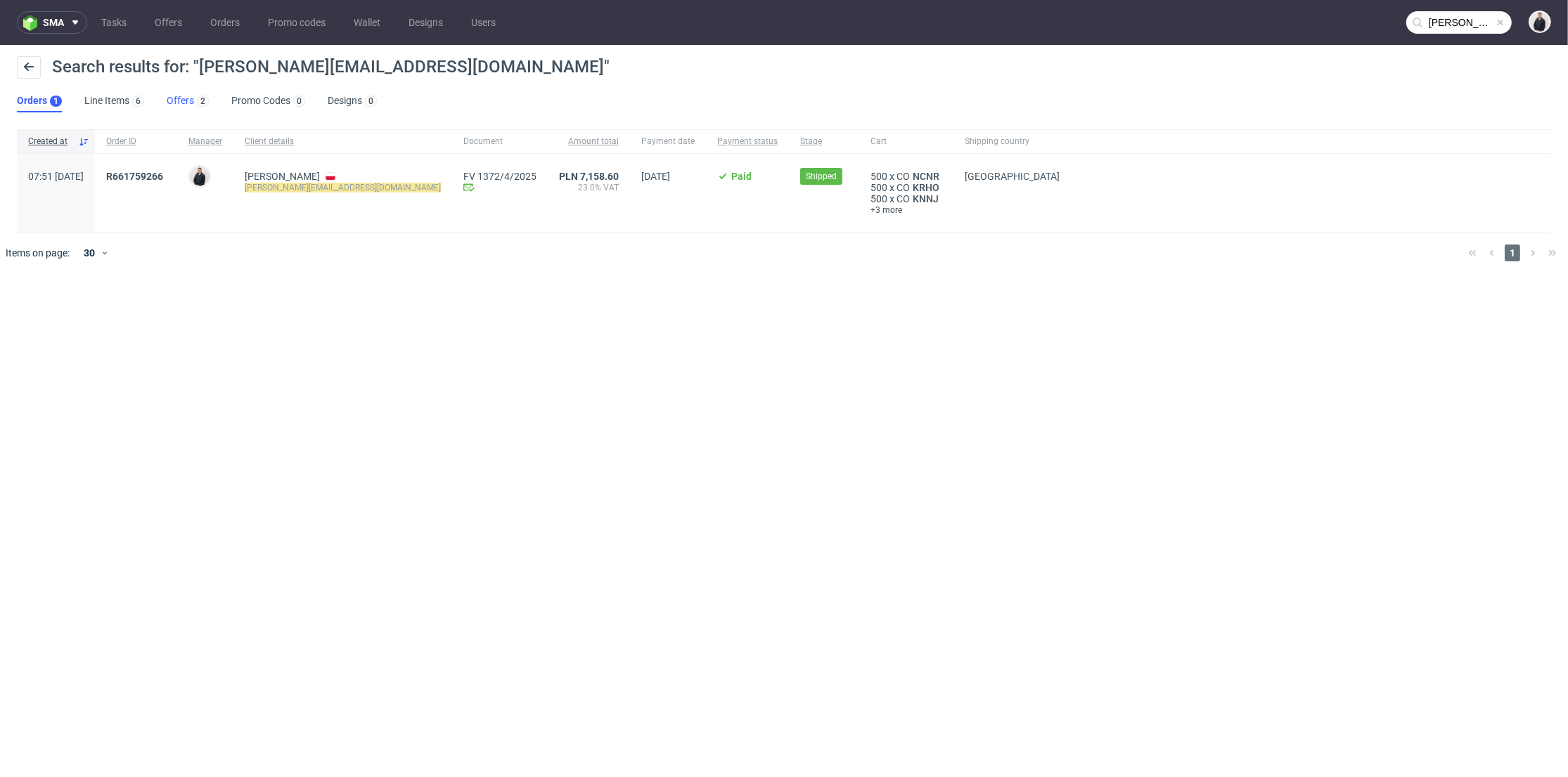
click at [194, 100] on div "2" at bounding box center [202, 99] width 15 height 14
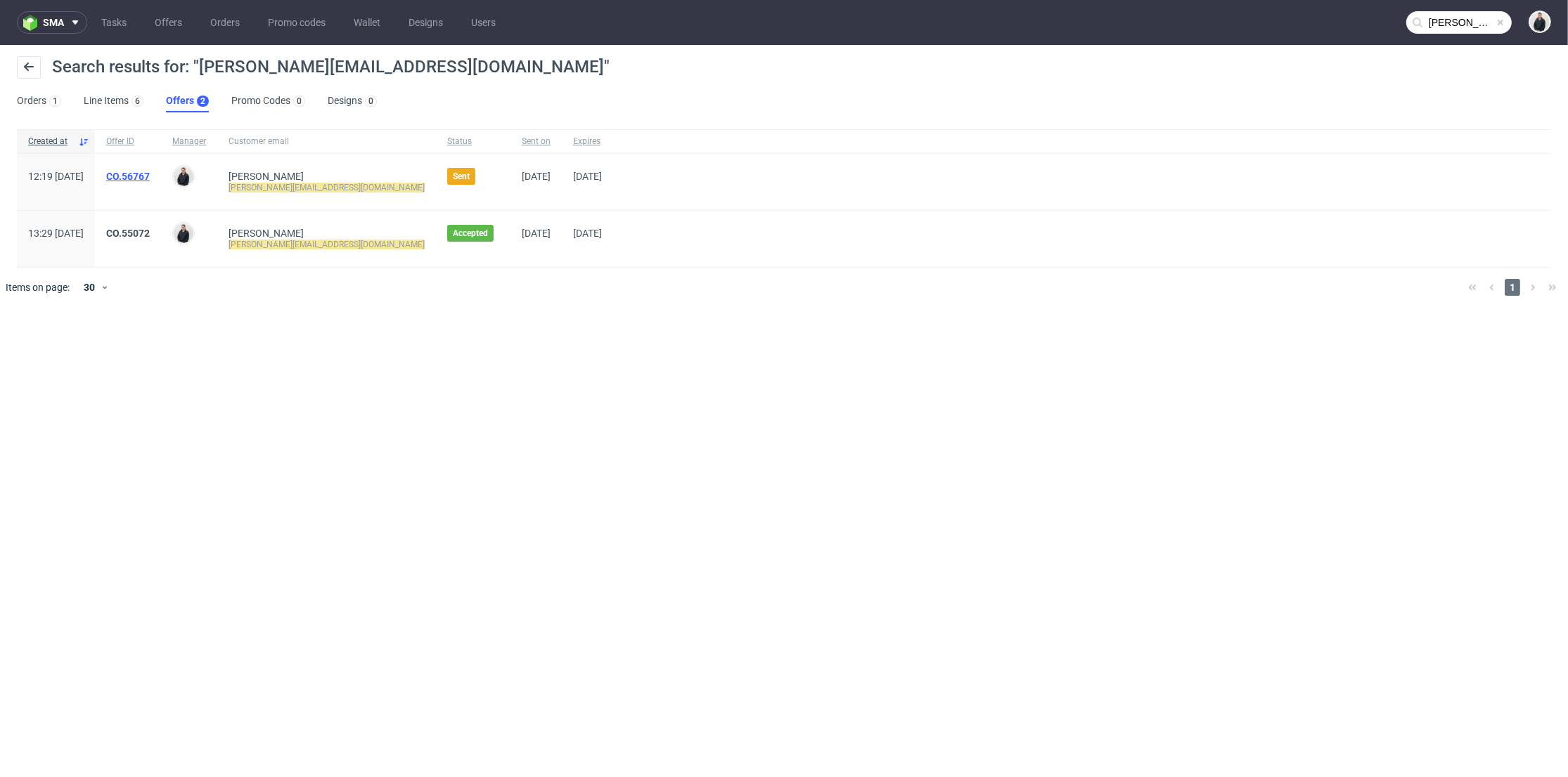
click at [150, 174] on link "CO.56767" at bounding box center [128, 176] width 44 height 11
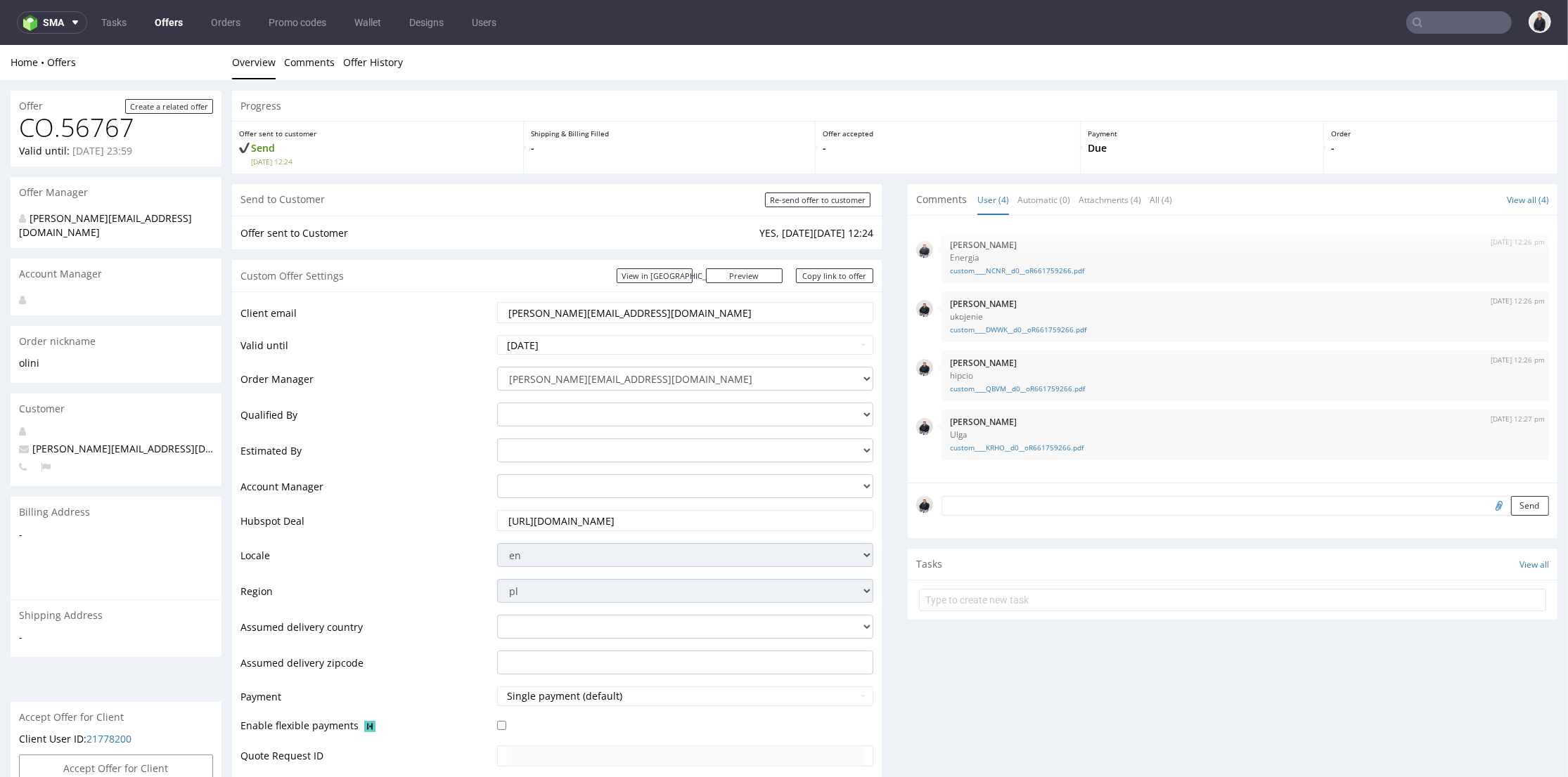
drag, startPoint x: 595, startPoint y: 313, endPoint x: 362, endPoint y: 56, distance: 346.9
click at [388, 290] on section "Custom Offer Settings View in Hubspot Preview https://zapakuj.to/packhelp-plus/…" at bounding box center [556, 566] width 649 height 614
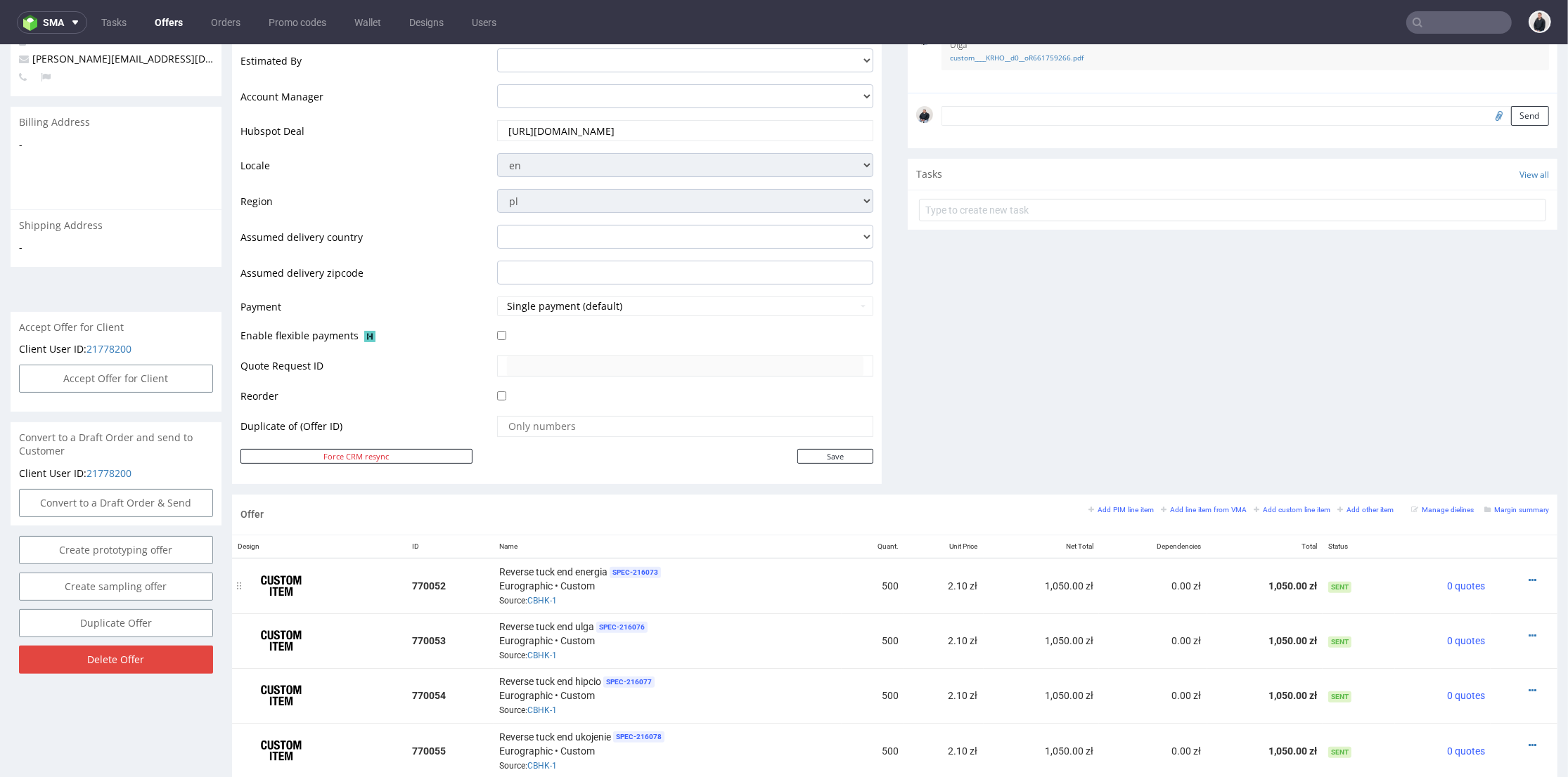
scroll to position [546, 0]
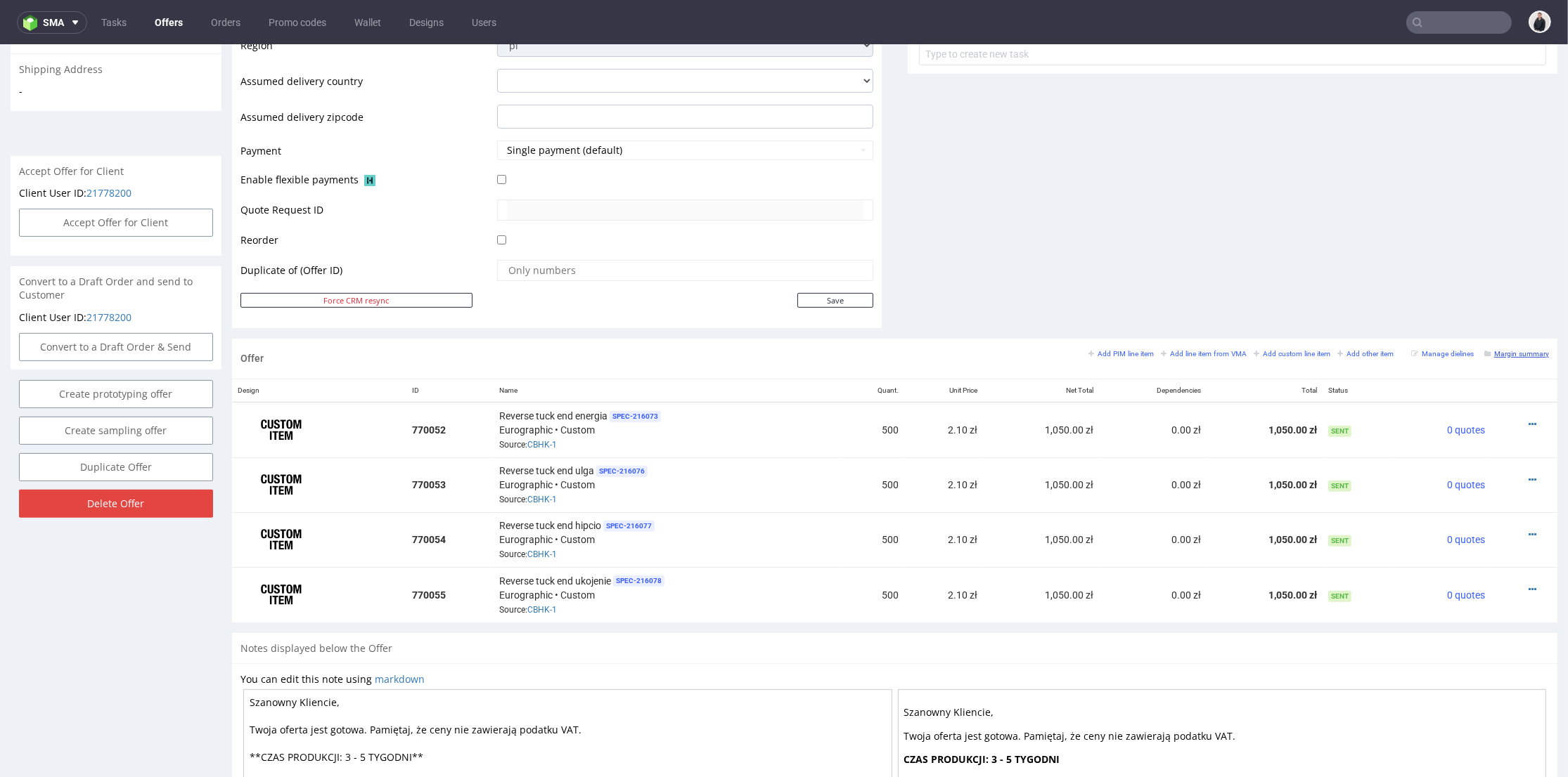
click at [1498, 356] on small "Margin summary" at bounding box center [1516, 354] width 65 height 7
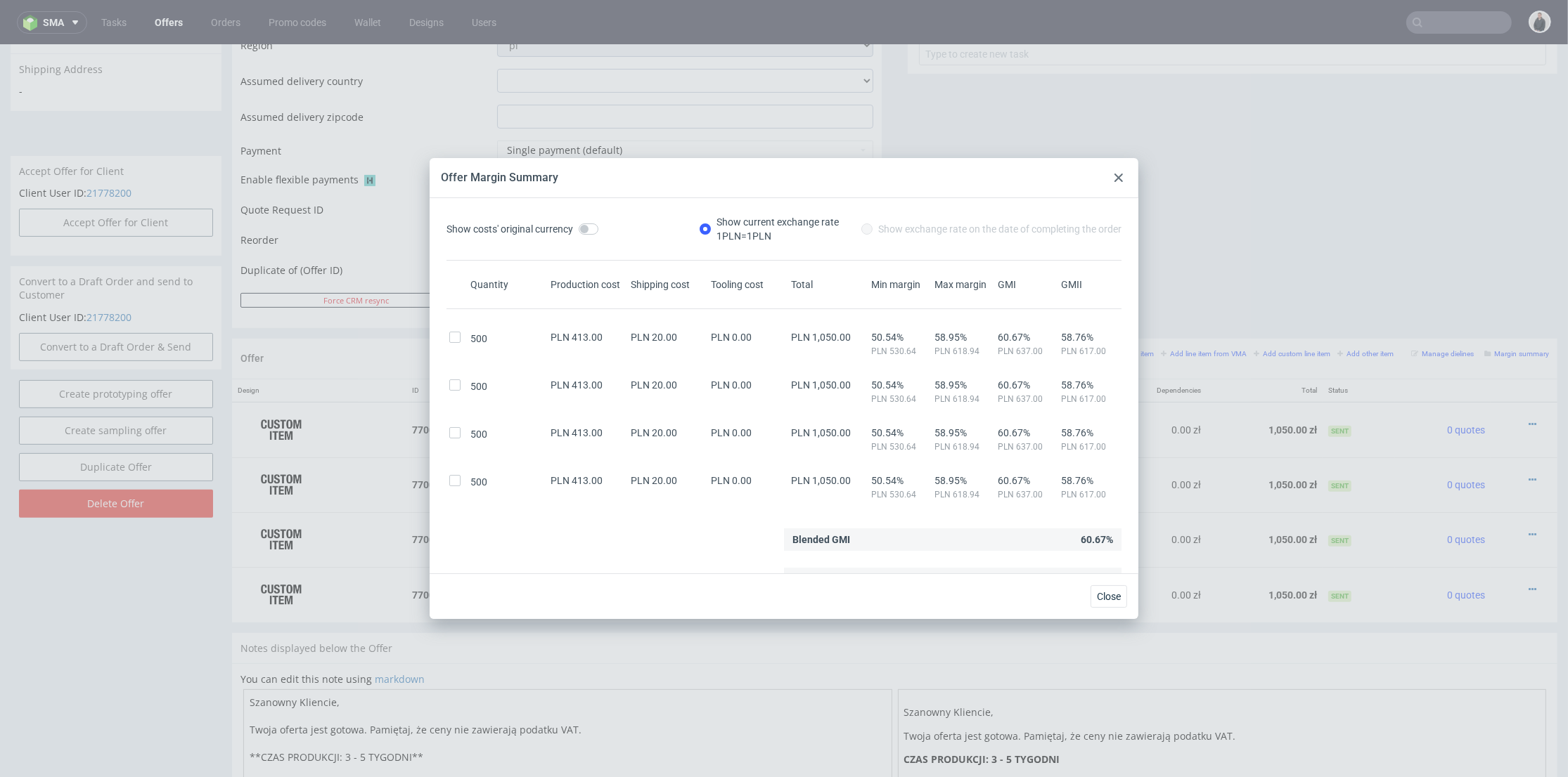
scroll to position [16, 0]
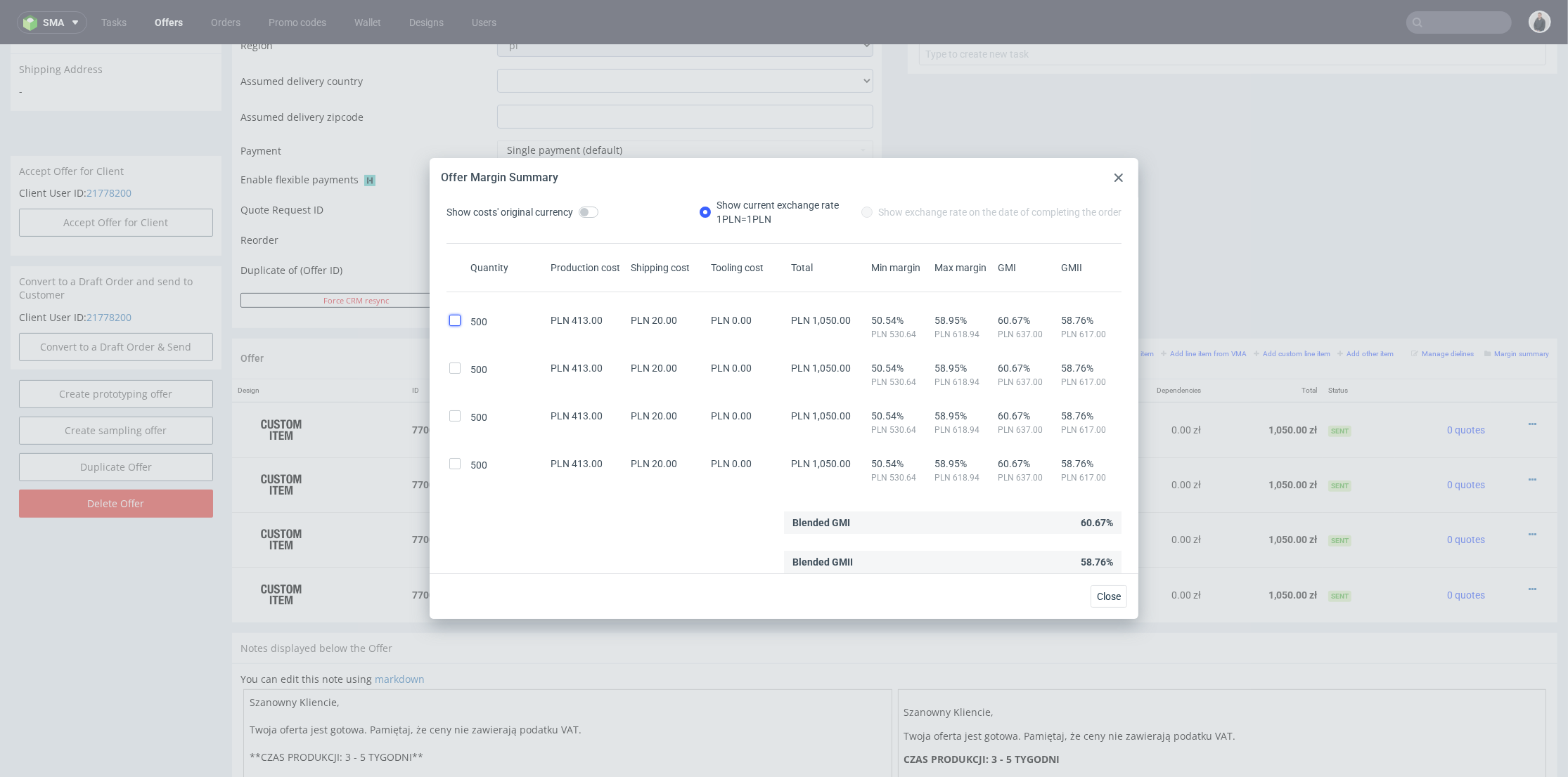
click at [456, 318] on input "checkbox" at bounding box center [454, 320] width 11 height 11
checkbox input "true"
click at [452, 367] on input "checkbox" at bounding box center [454, 368] width 11 height 11
checkbox input "true"
click at [449, 412] on input "checkbox" at bounding box center [454, 416] width 11 height 11
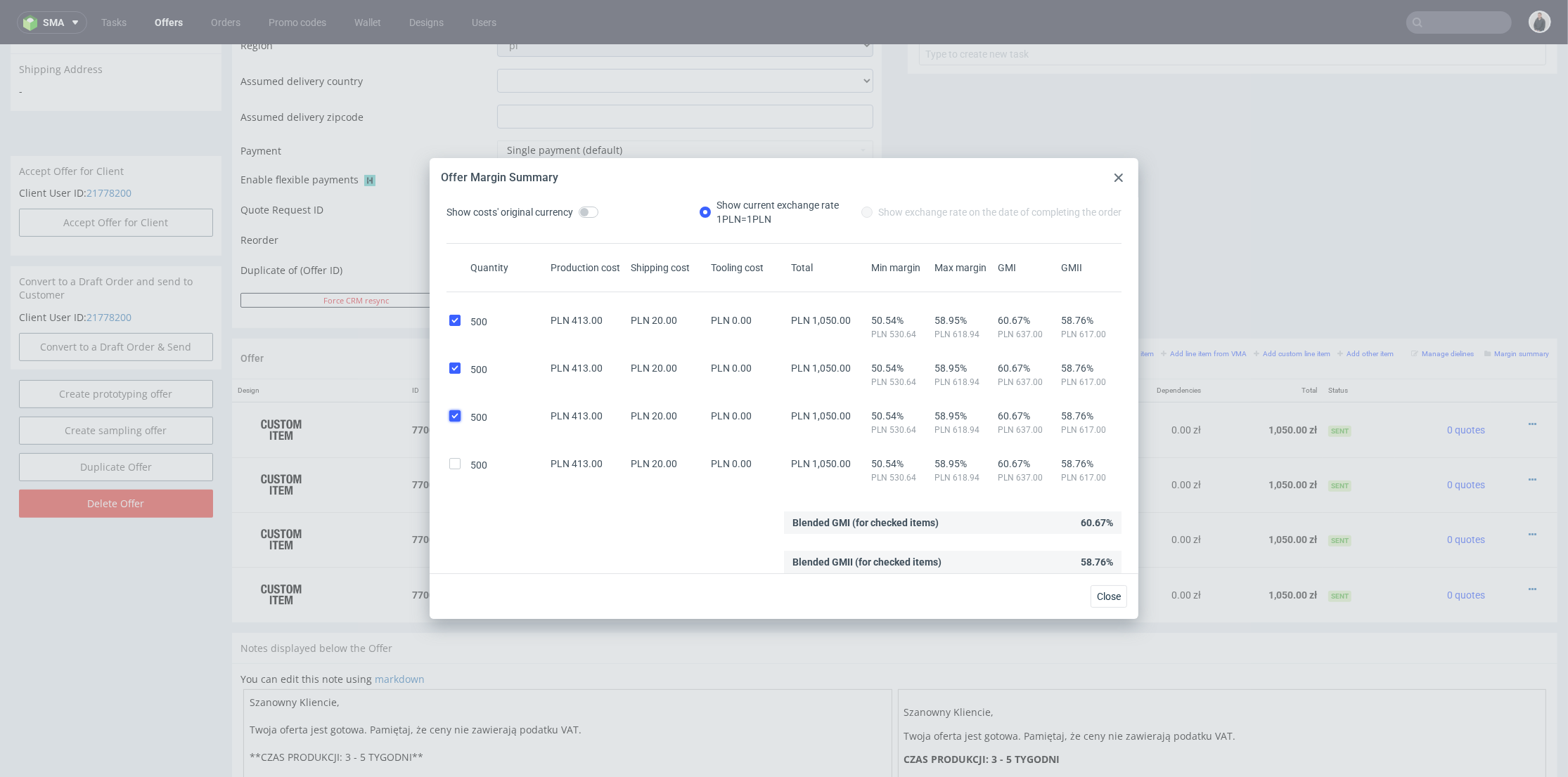
checkbox input "true"
click at [460, 452] on div "500 PLN 413.00 PLN 20.00 PLN 0.00 PLN 1,050.00 50.54% PLN 530.64 58.95% PLN 618…" at bounding box center [784, 465] width 675 height 36
click at [456, 461] on input "checkbox" at bounding box center [454, 463] width 11 height 11
checkbox input "true"
drag, startPoint x: 1069, startPoint y: 562, endPoint x: 1094, endPoint y: 564, distance: 25.1
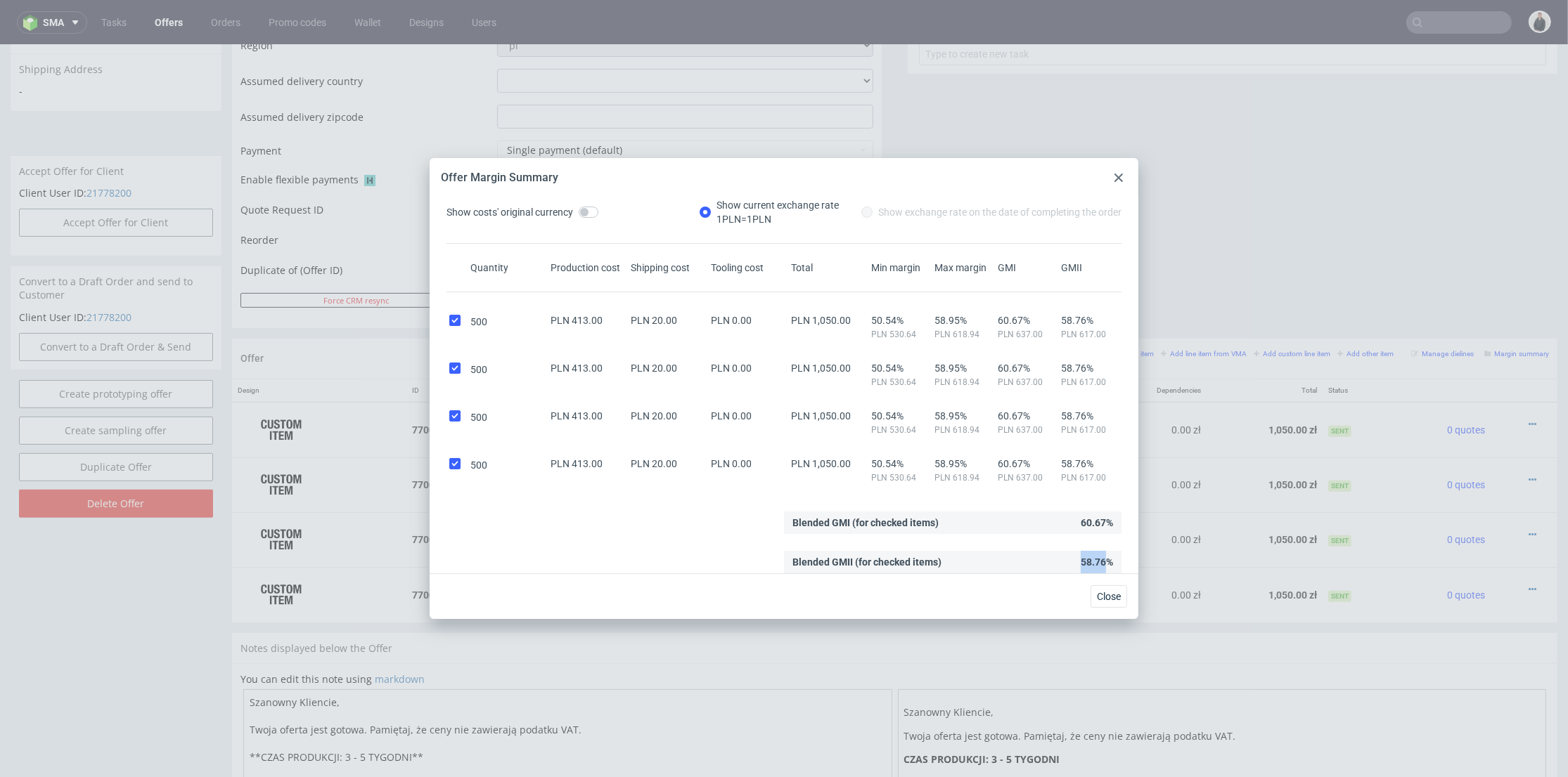
click at [1094, 564] on div "Blended GMII (for checked items) 58.76%" at bounding box center [952, 562] width 337 height 23
copy div "58.76"
click at [1116, 180] on use at bounding box center [1118, 177] width 8 height 8
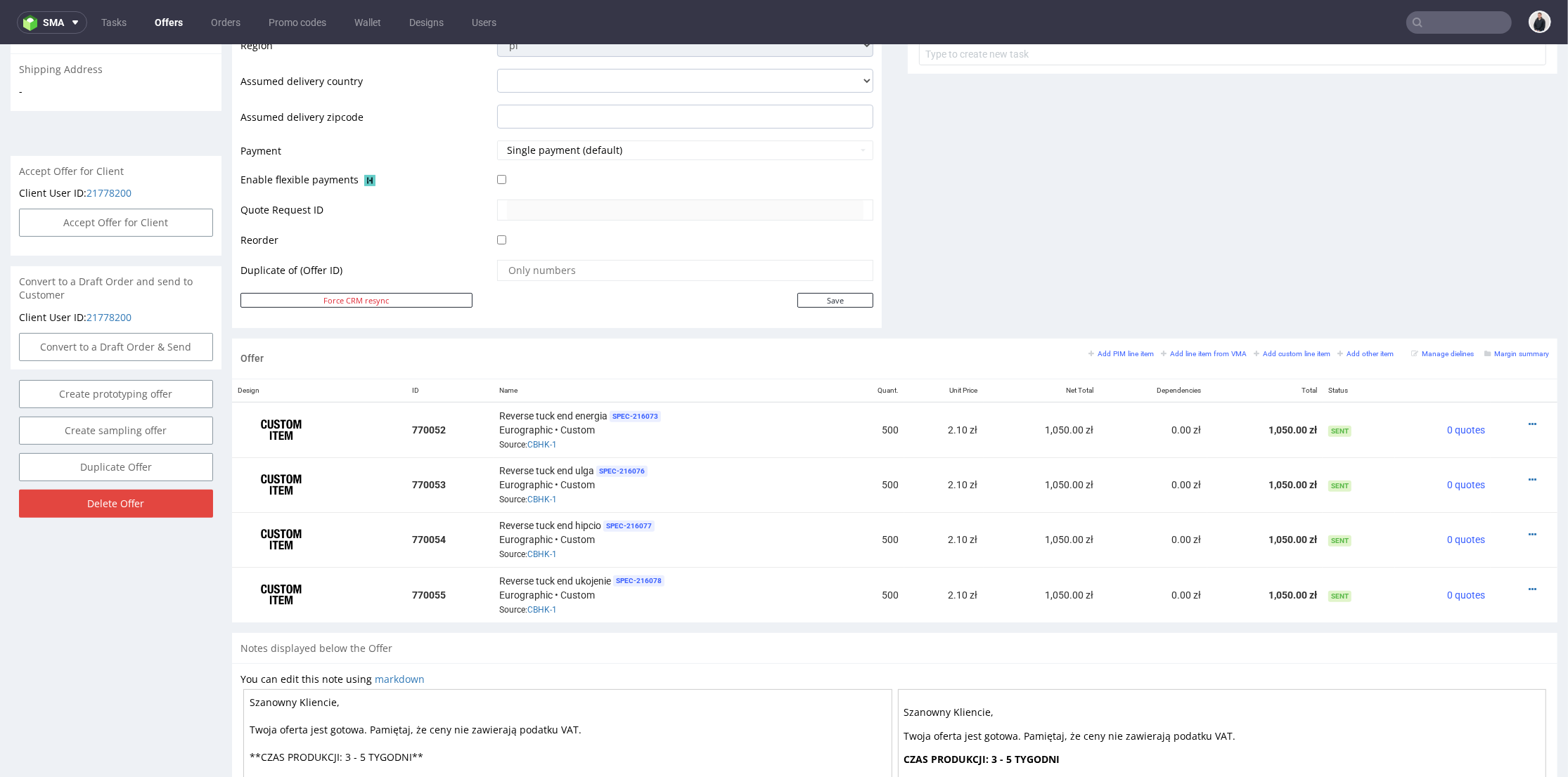
scroll to position [0, 0]
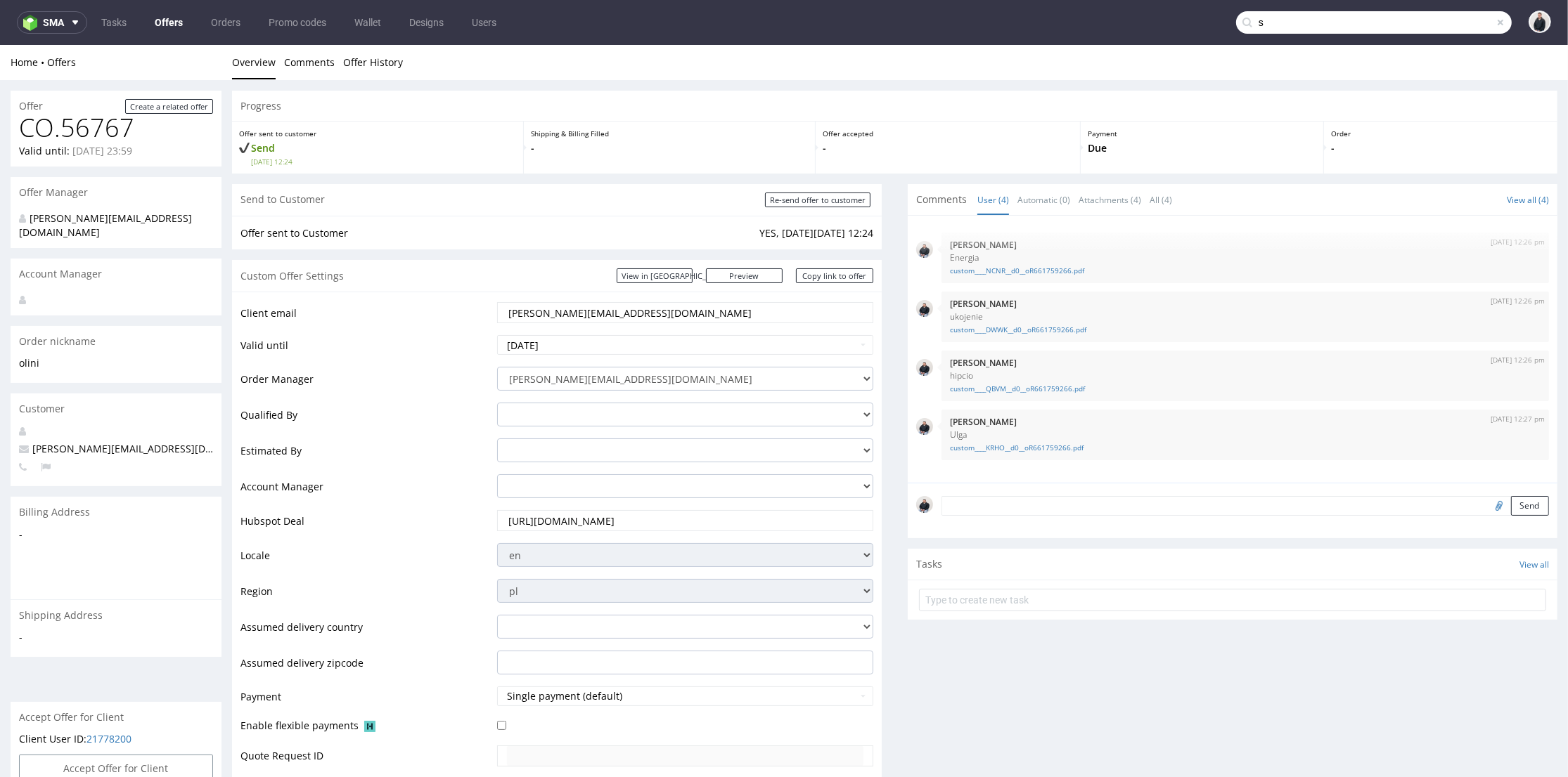
click at [1436, 20] on input "s" at bounding box center [1374, 22] width 275 height 23
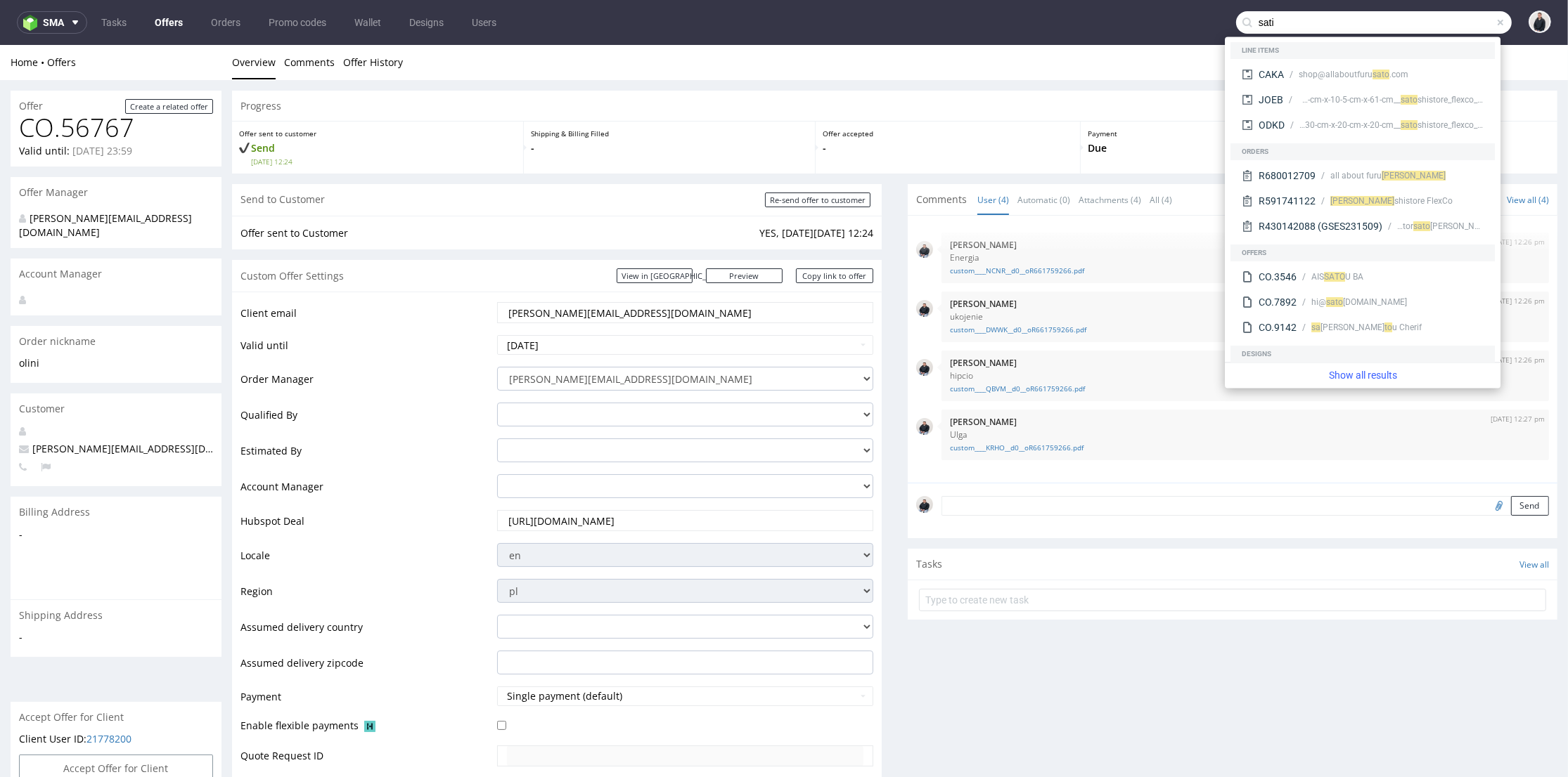
drag, startPoint x: 1282, startPoint y: 25, endPoint x: 1262, endPoint y: 23, distance: 20.1
click at [1262, 23] on input "sati" at bounding box center [1374, 22] width 275 height 23
type input "sati"
click at [1383, 72] on div "ti sfyrunning.com" at bounding box center [1417, 75] width 69 height 13
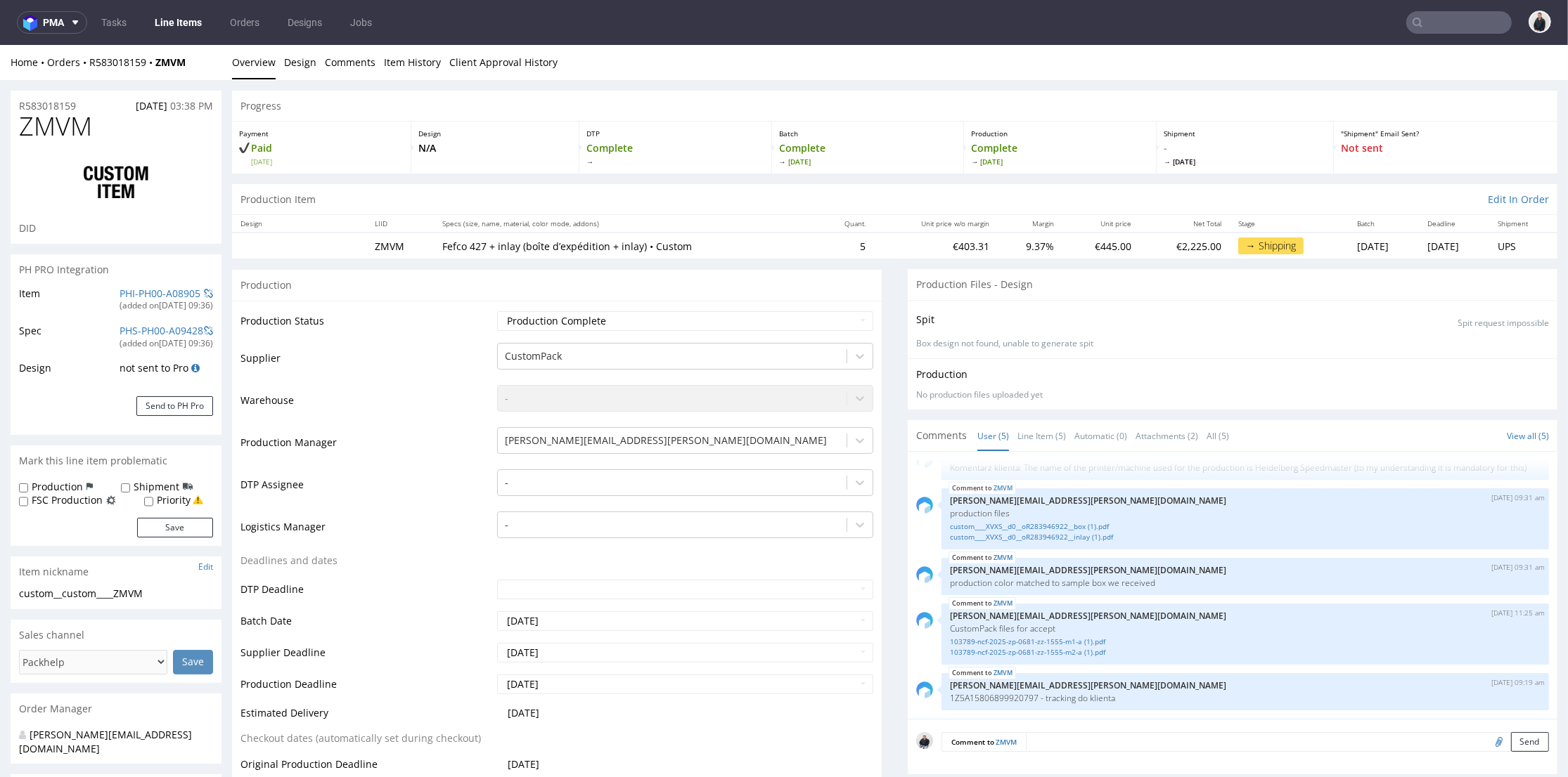
click at [75, 126] on span "ZMVM" at bounding box center [56, 126] width 73 height 28
drag, startPoint x: 192, startPoint y: 60, endPoint x: 195, endPoint y: 47, distance: 13.3
click at [155, 64] on div "Home Orders R583018159 ZMVM" at bounding box center [116, 62] width 211 height 14
copy strong "ZMVM"
click at [1426, 16] on input "text" at bounding box center [1459, 22] width 106 height 23
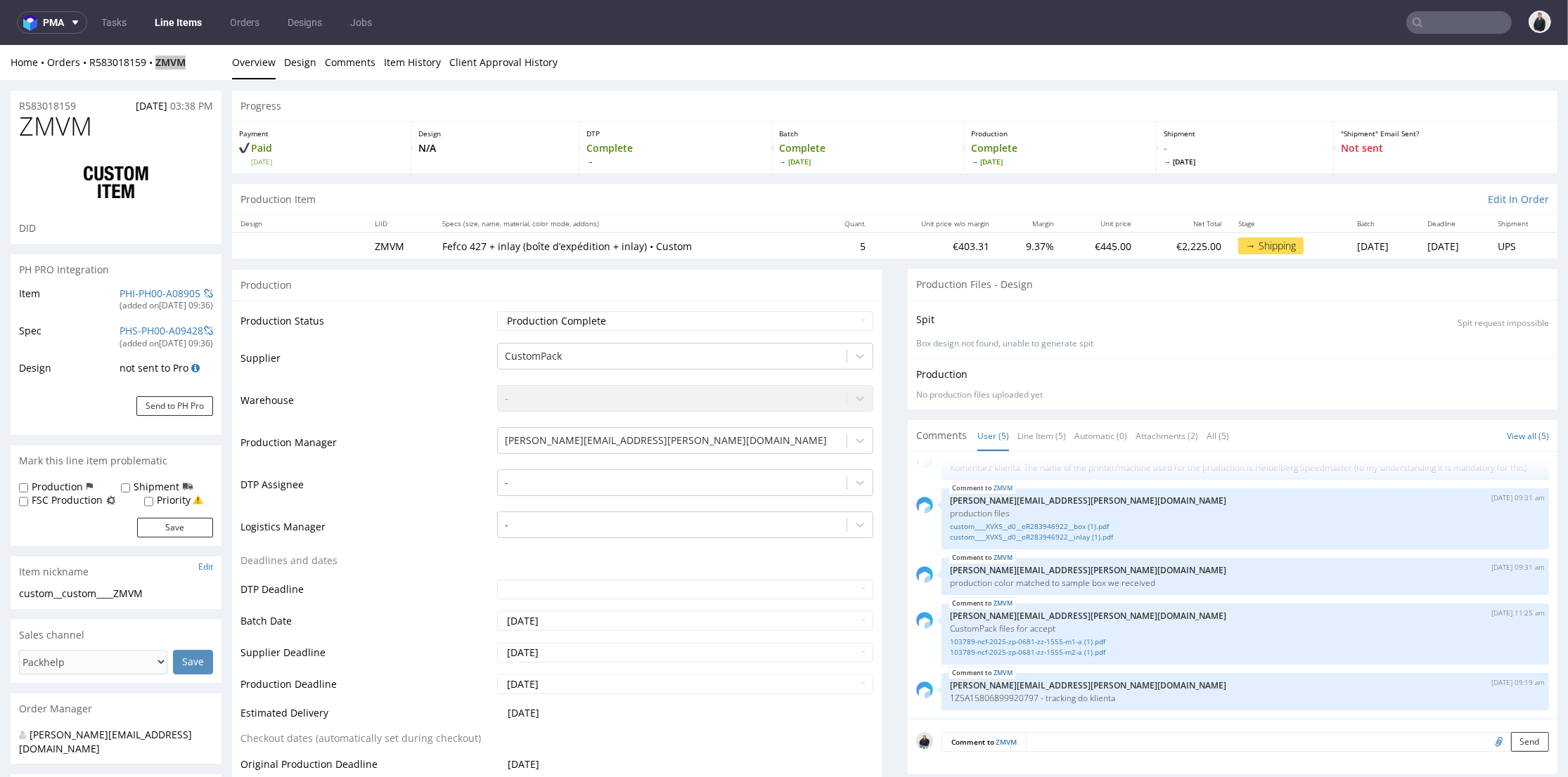
paste input "podowell.com"
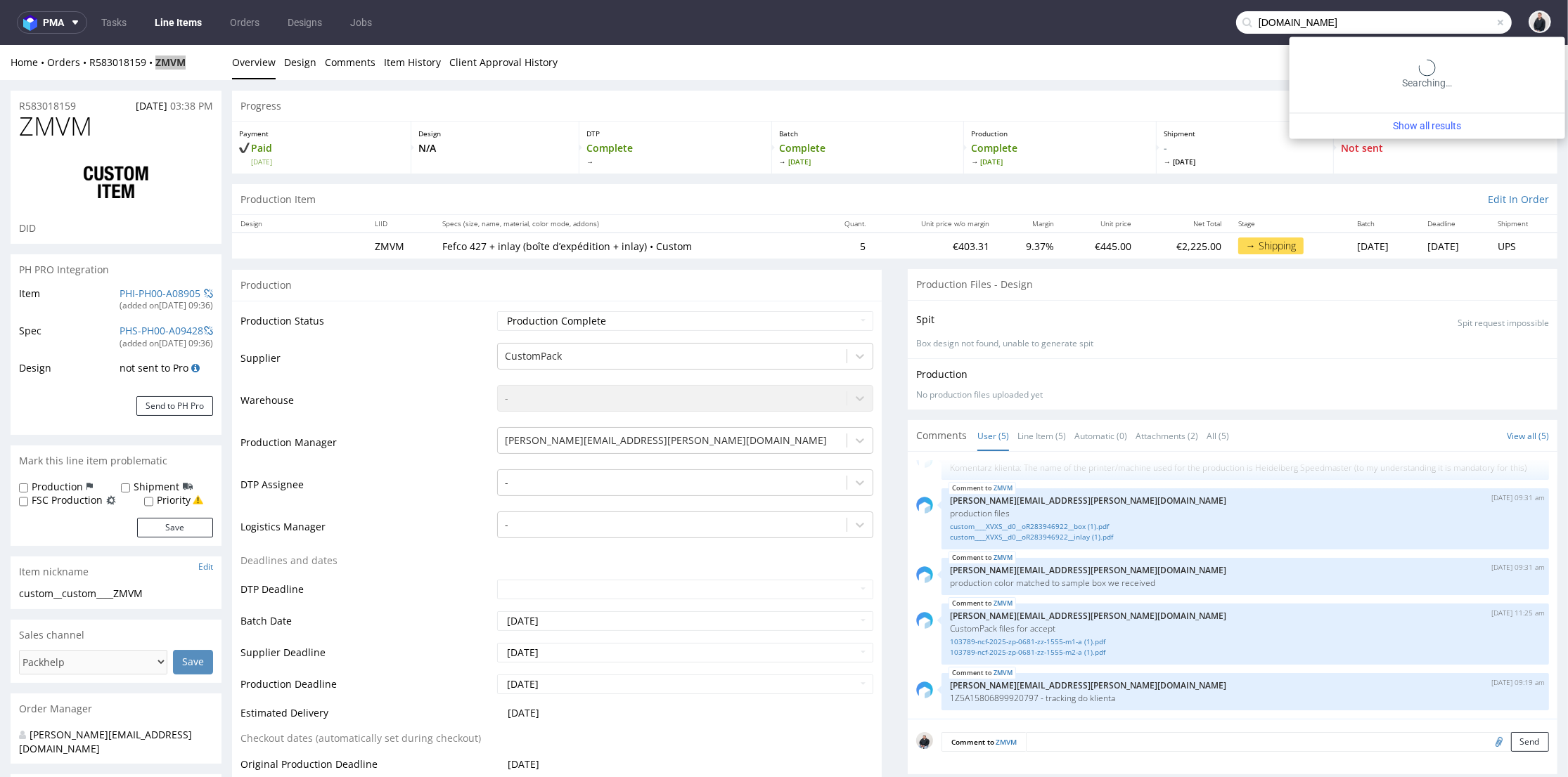
type input "podowell.com"
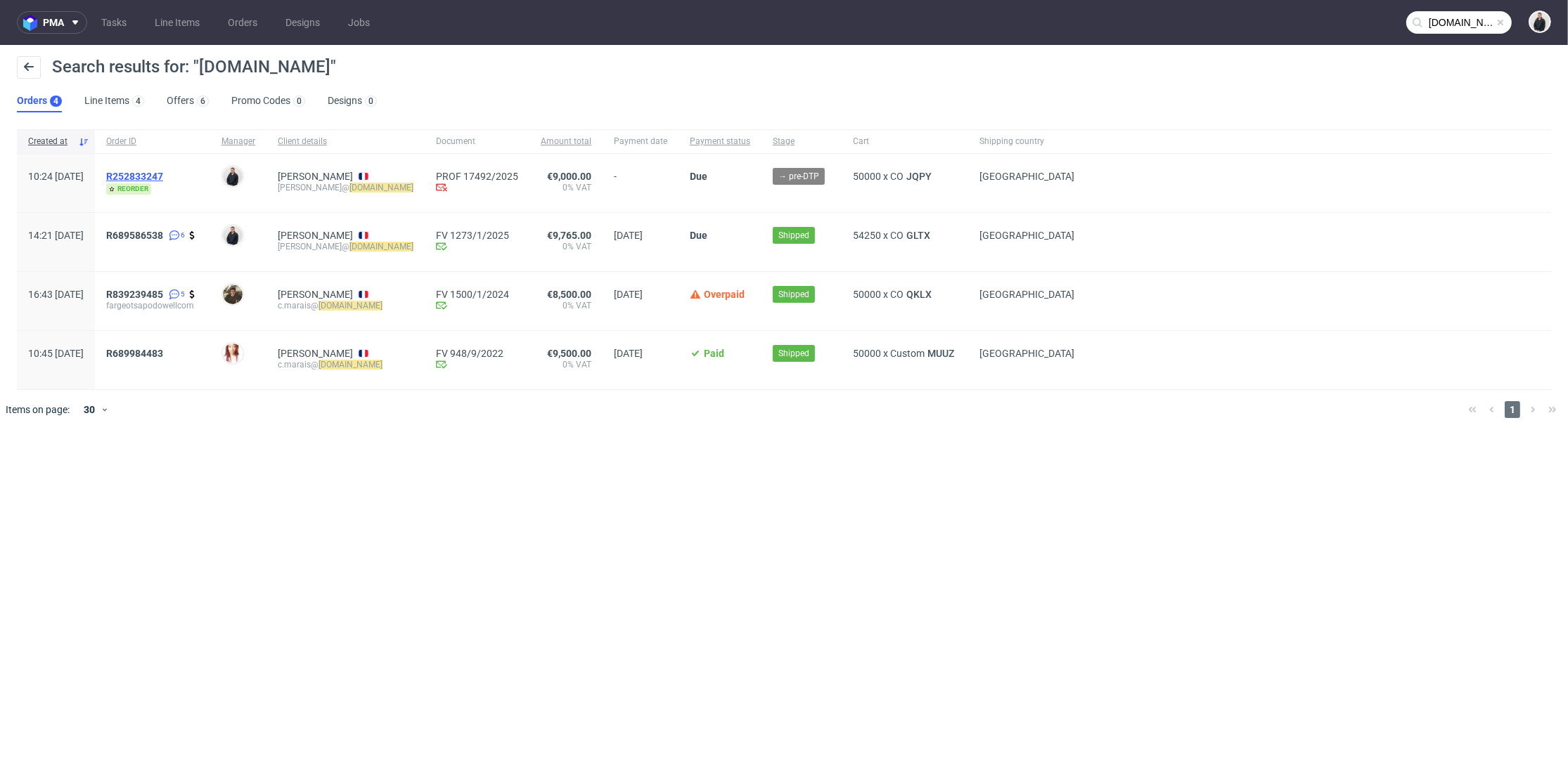
click at [163, 176] on span "R252833247" at bounding box center [134, 176] width 57 height 11
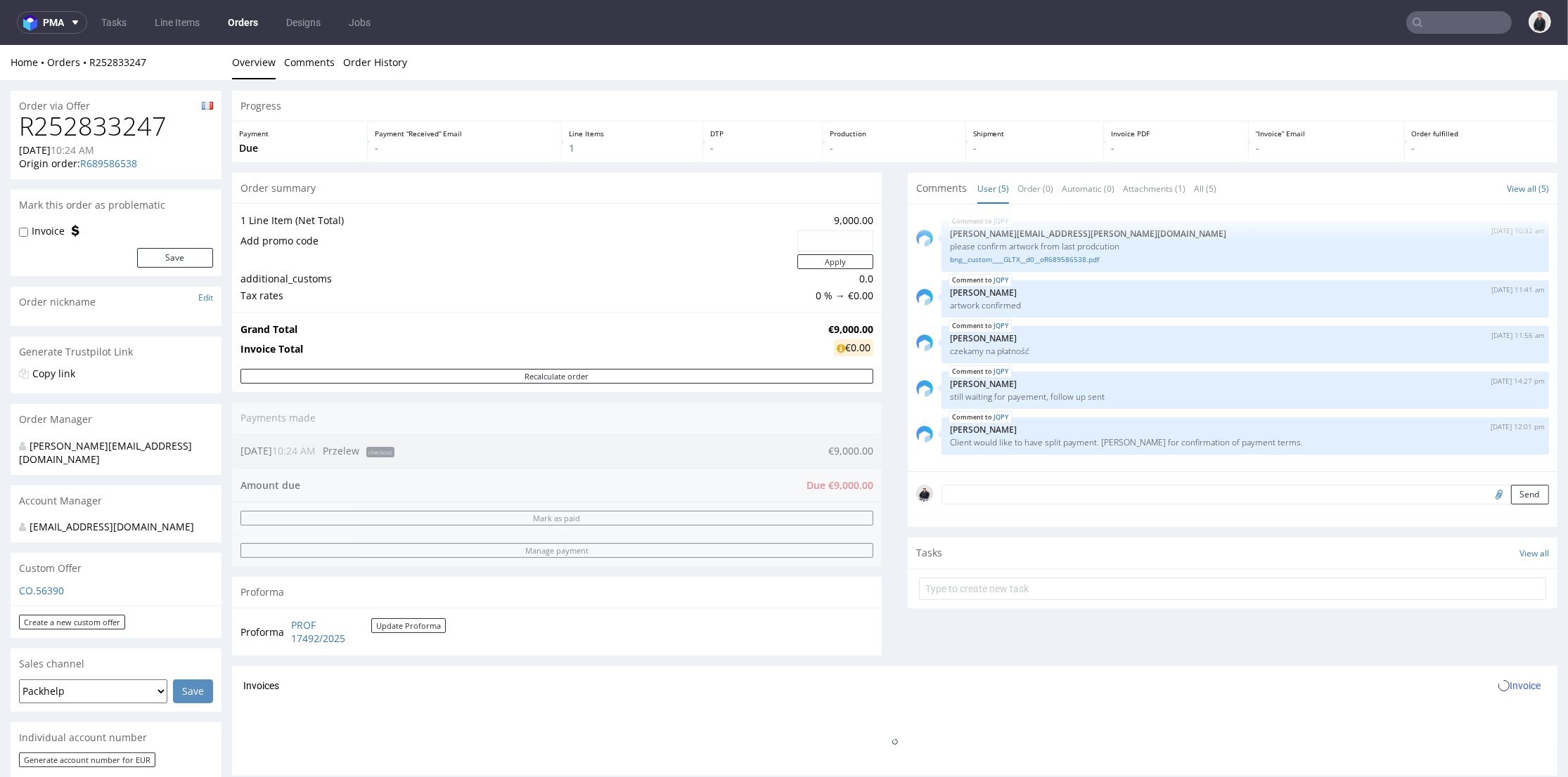
click at [1056, 506] on div "Send" at bounding box center [1232, 500] width 649 height 57
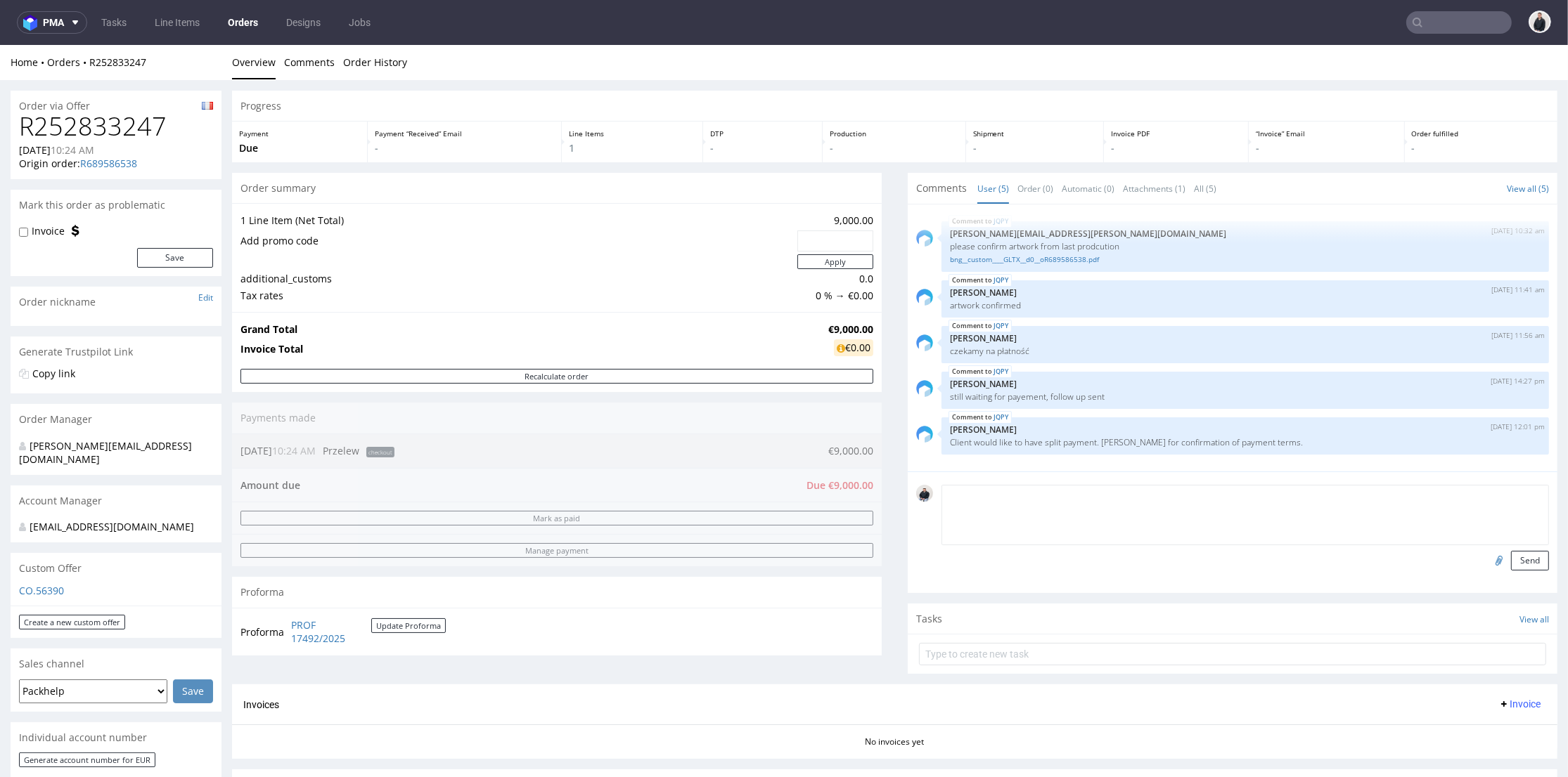
click at [1056, 499] on textarea at bounding box center [1245, 515] width 607 height 60
type textarea "payment terms : 50% now, 50% up to 30 days after delivery"
click at [1511, 557] on button "Send" at bounding box center [1530, 561] width 38 height 20
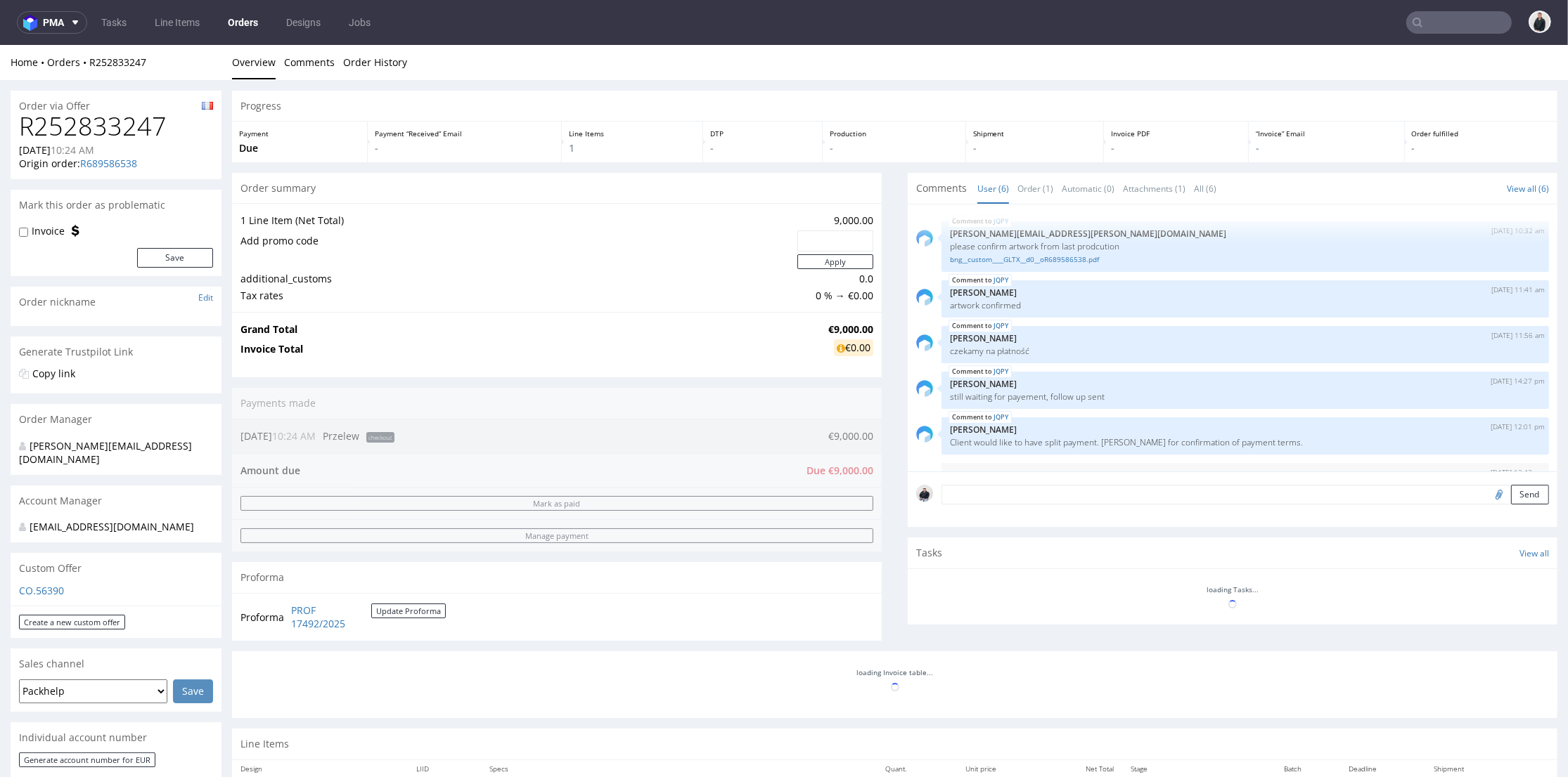
scroll to position [37, 0]
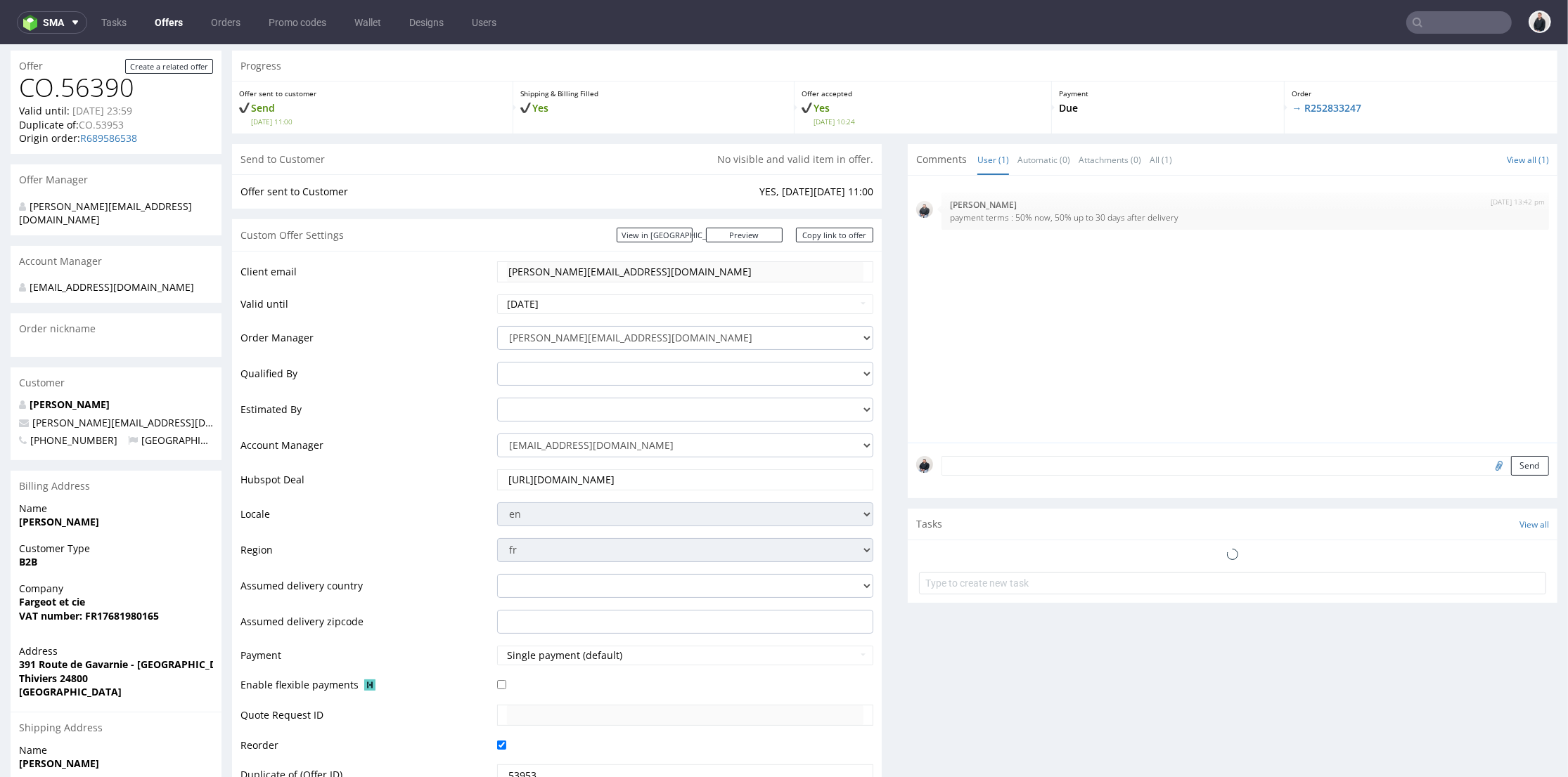
scroll to position [234, 0]
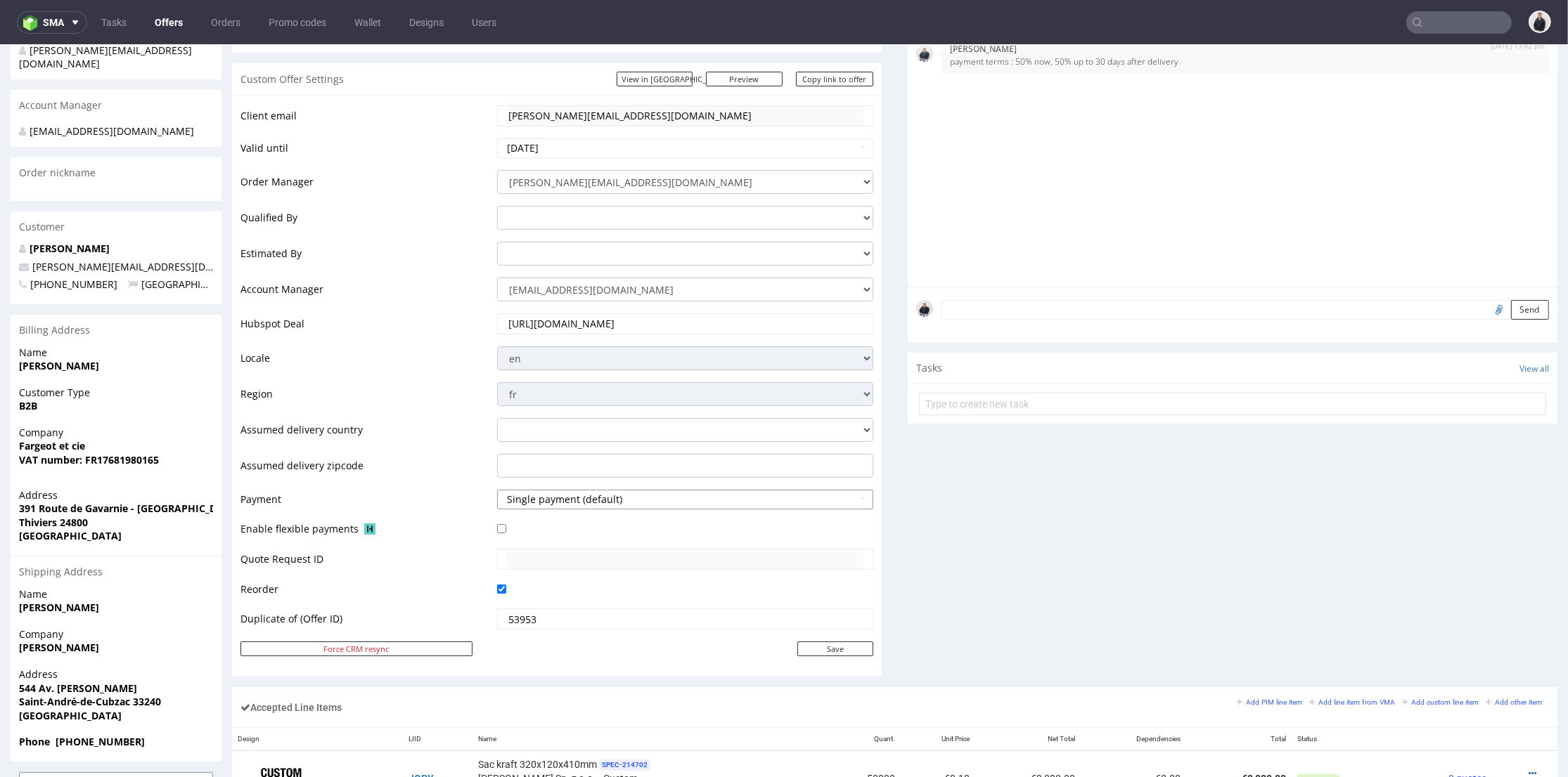
click at [547, 499] on button "Single payment (default)" at bounding box center [685, 500] width 376 height 20
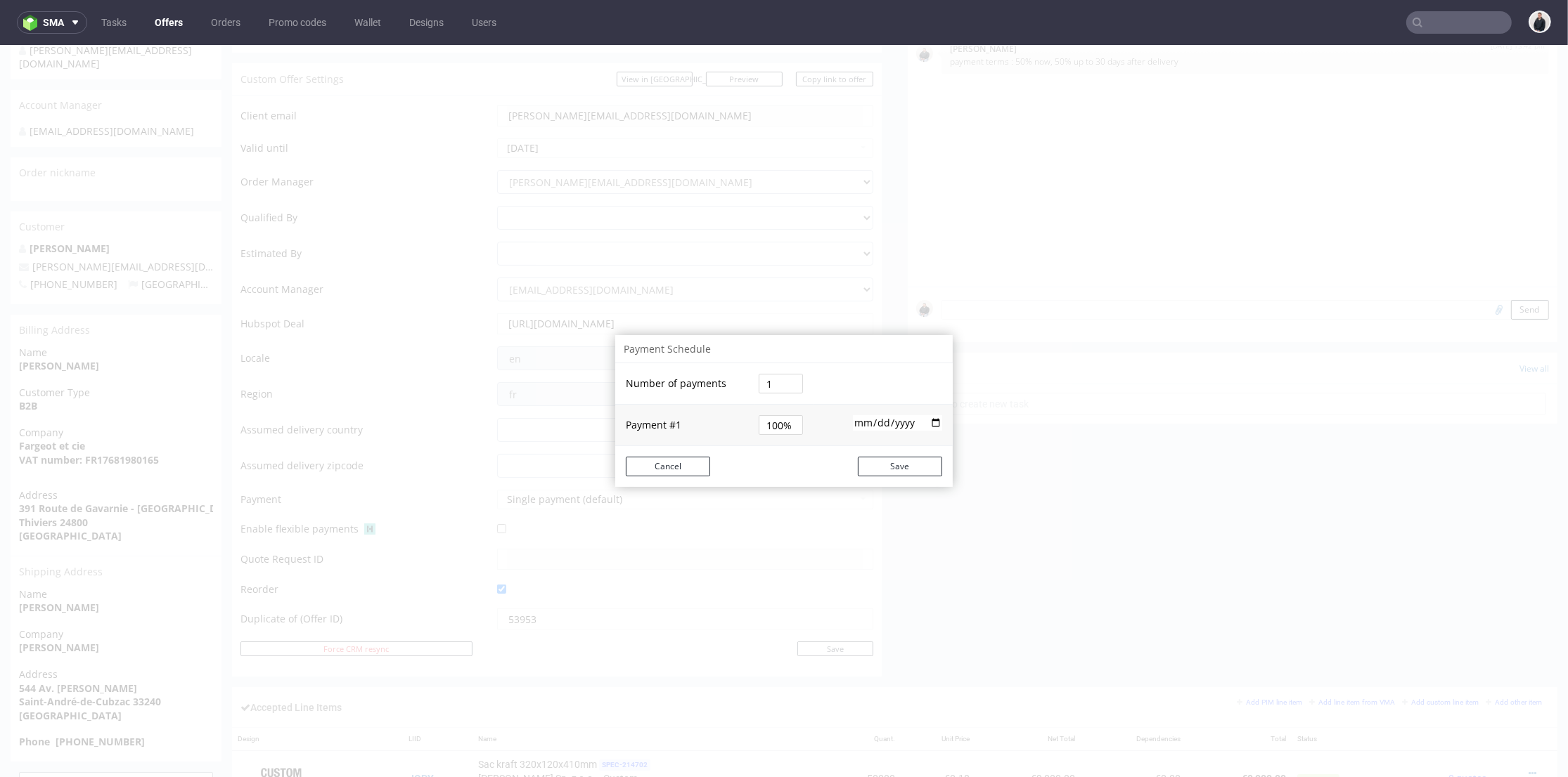
drag, startPoint x: 768, startPoint y: 382, endPoint x: 742, endPoint y: 385, distance: 26.2
click at [742, 385] on tr "Number of payments 1" at bounding box center [784, 383] width 337 height 41
type input "2"
type input "50%"
click at [746, 399] on tbody "Number of payments 2 Payment # 1 50% 2025-08-18 Payment # 2 50%" at bounding box center [784, 404] width 337 height 112
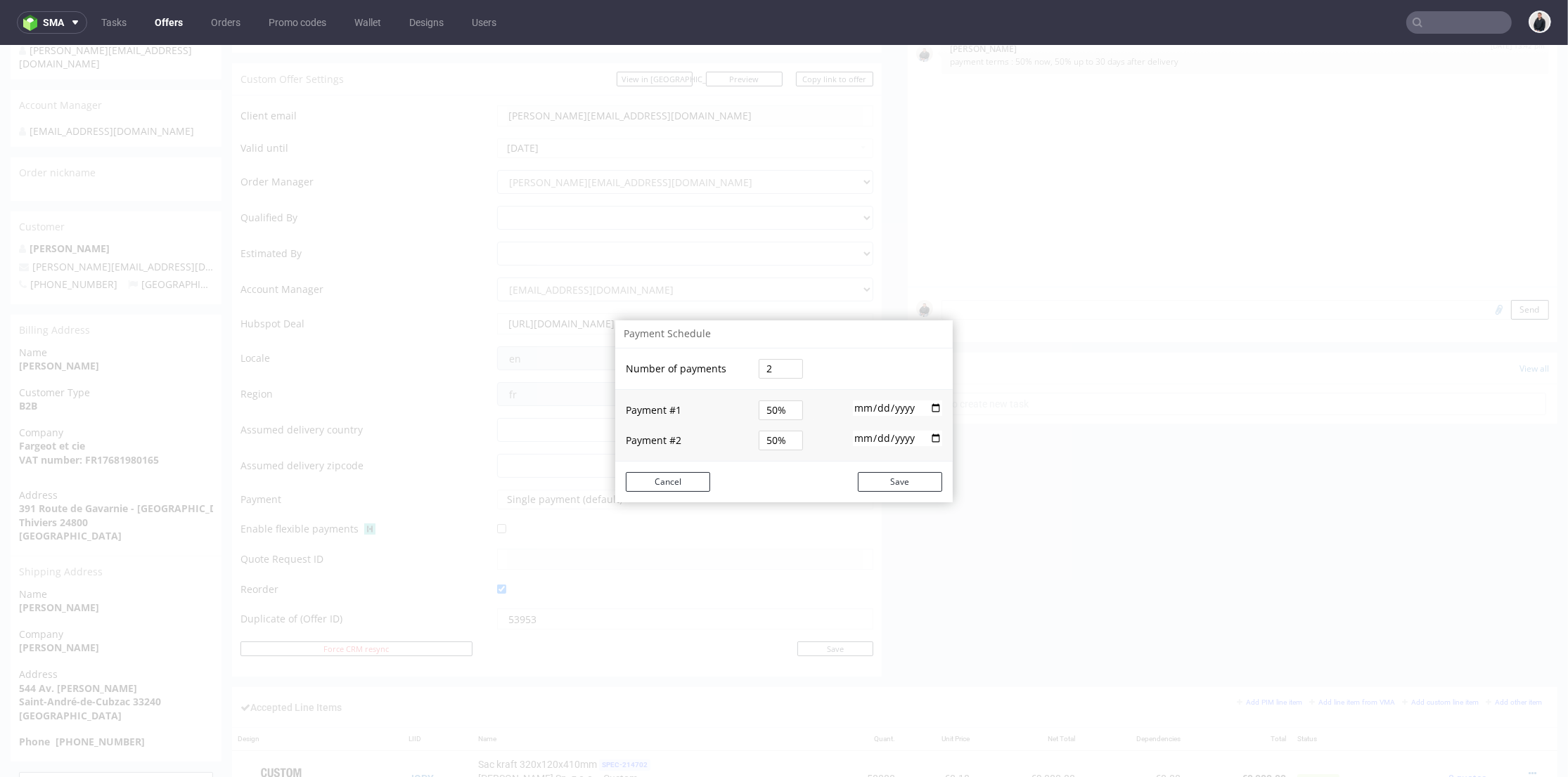
click at [878, 406] on input "2025-08-18" at bounding box center [898, 408] width 89 height 16
click at [853, 438] on input "date" at bounding box center [898, 438] width 89 height 16
click at [856, 437] on input "date" at bounding box center [898, 438] width 89 height 16
type input "2025-11-13"
click at [903, 473] on button "Save" at bounding box center [899, 482] width 84 height 20
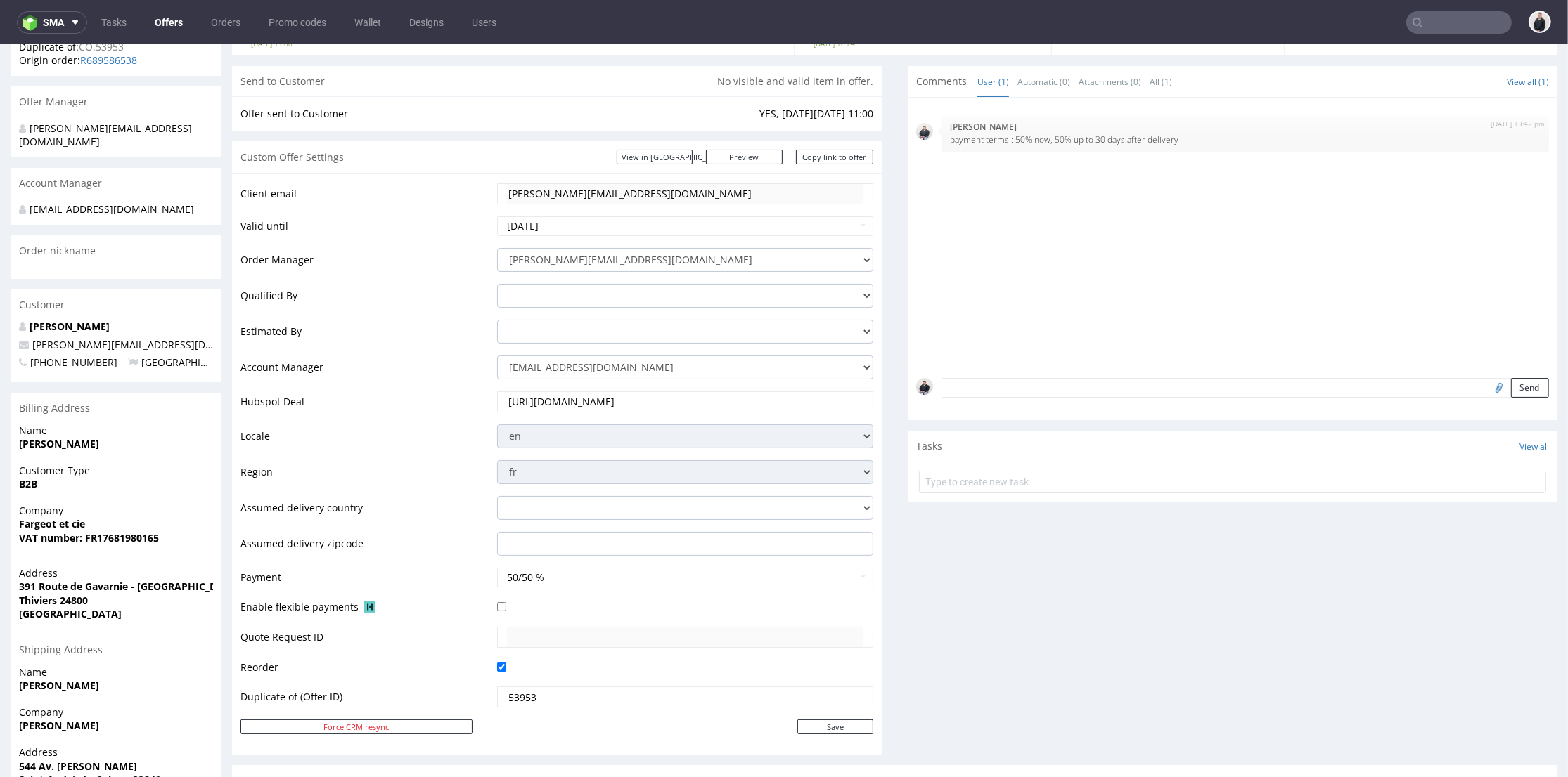
scroll to position [0, 0]
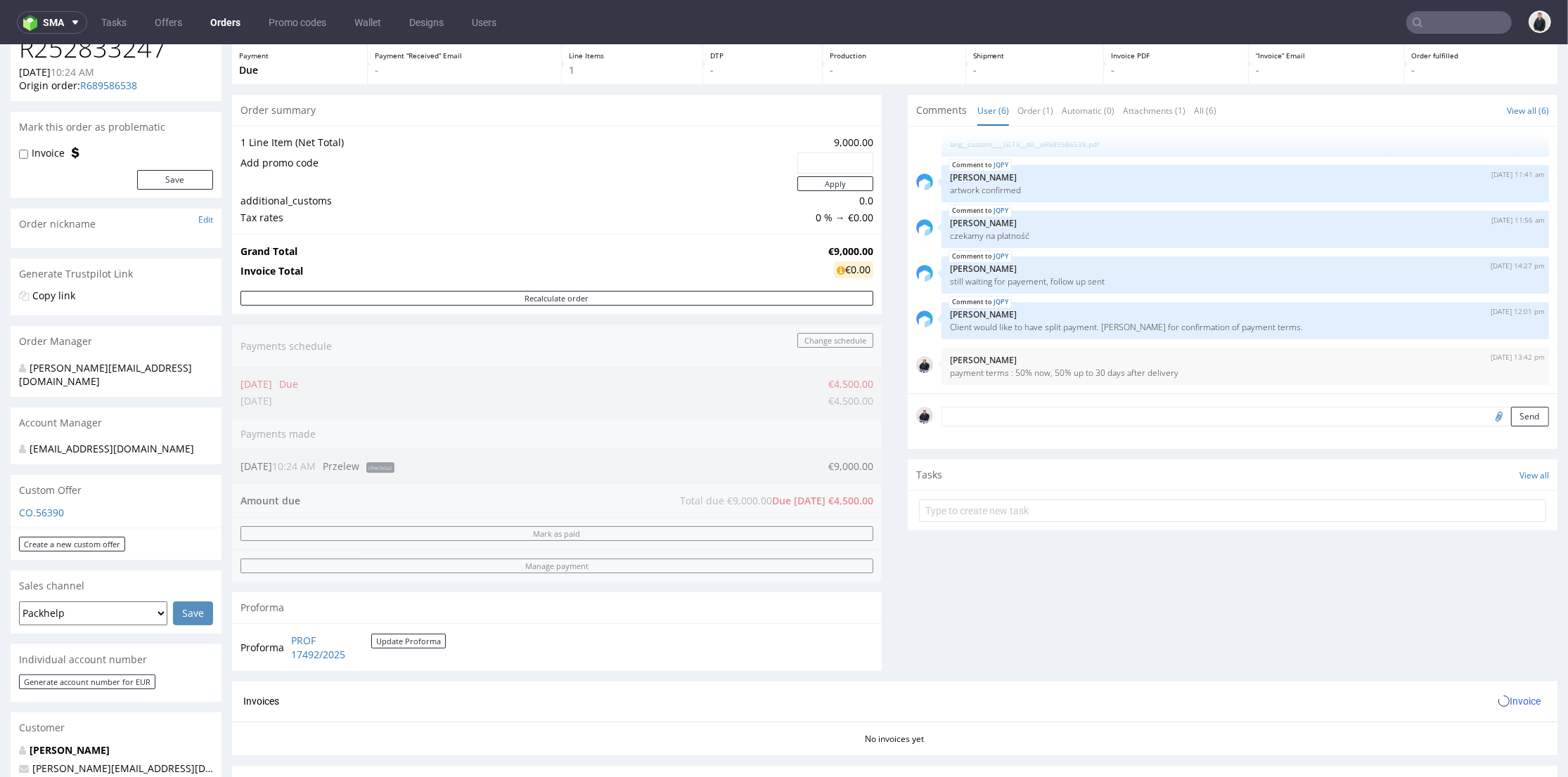
scroll to position [156, 0]
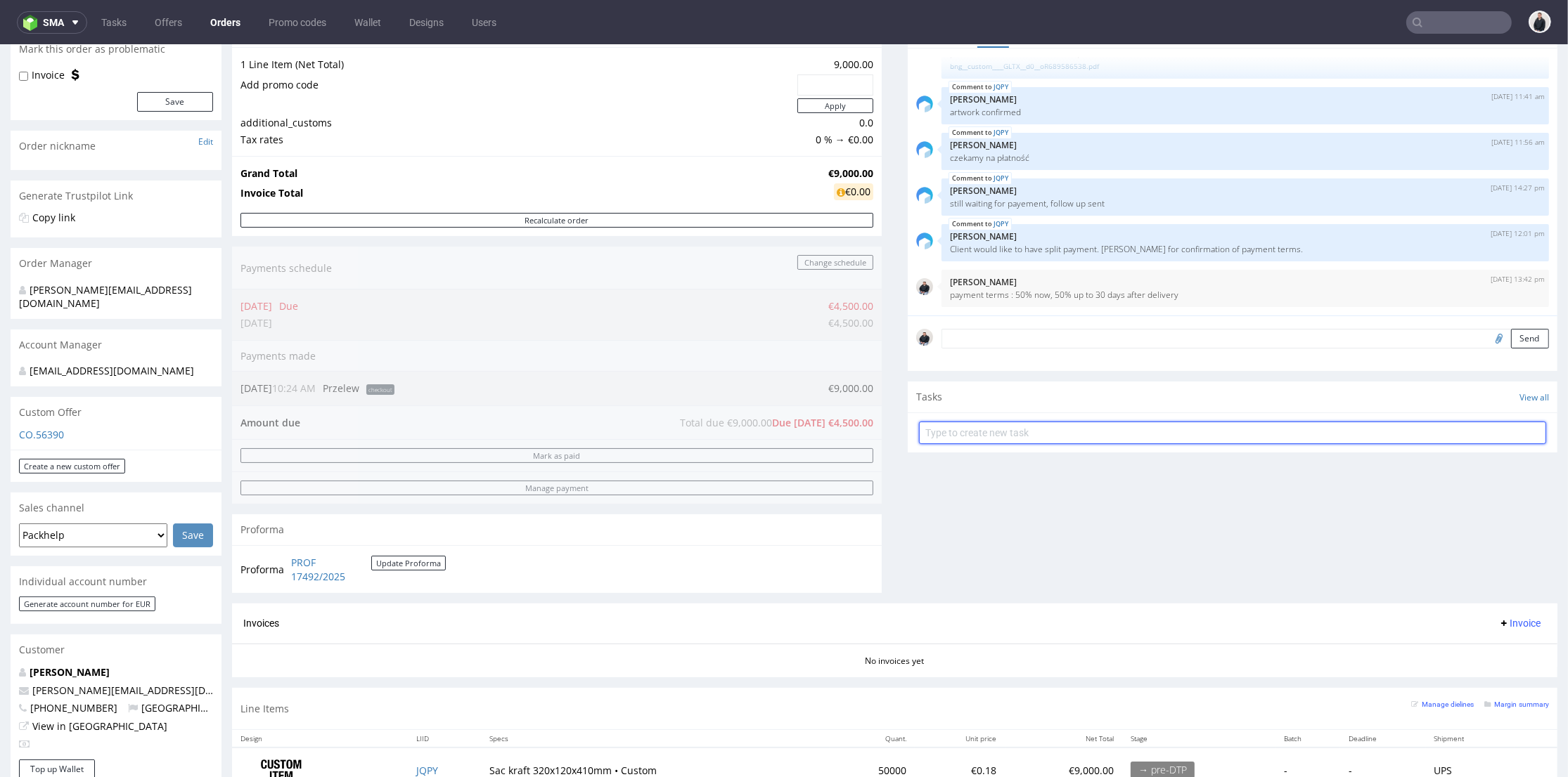
click at [1041, 437] on input "text" at bounding box center [1231, 432] width 627 height 23
type input "invoice proform"
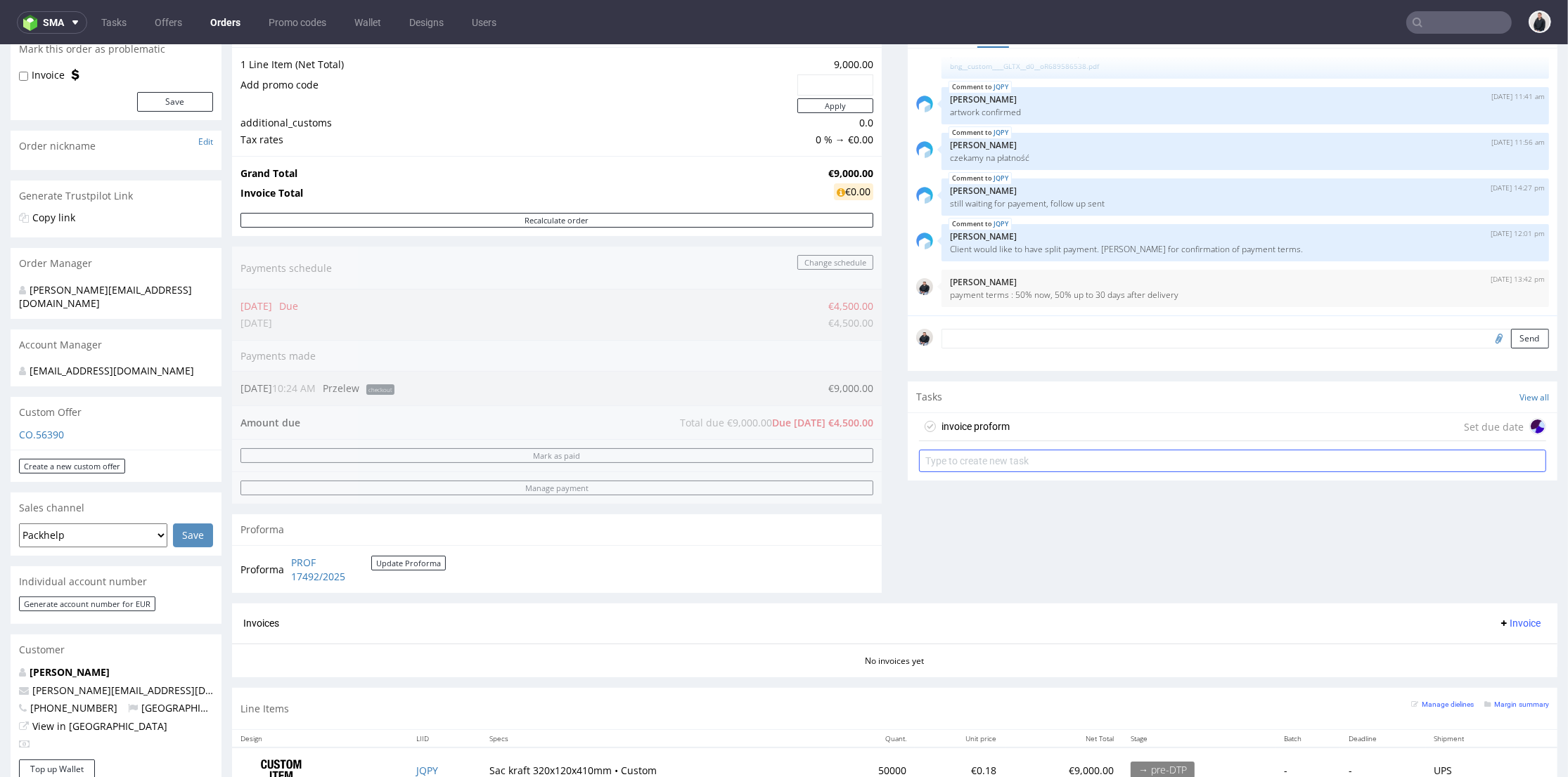
click at [1041, 437] on div "invoice proform Set due date" at bounding box center [1231, 427] width 627 height 28
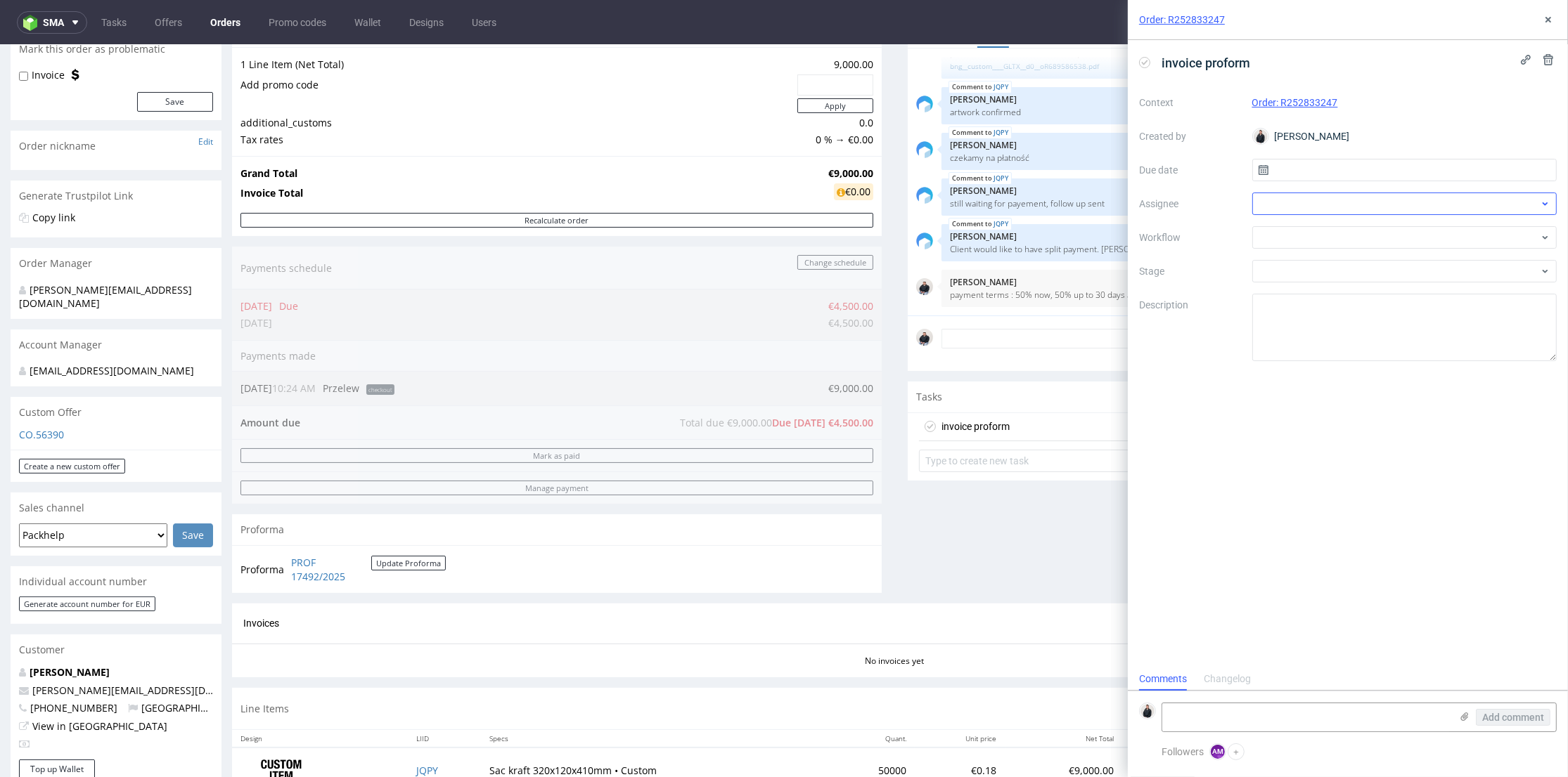
scroll to position [11, 0]
click at [1372, 186] on div "Context Order: R252833247 Created by Adrian Margula Due date Assignee Workflow …" at bounding box center [1347, 226] width 418 height 270
click at [1368, 193] on div at bounding box center [1405, 203] width 305 height 23
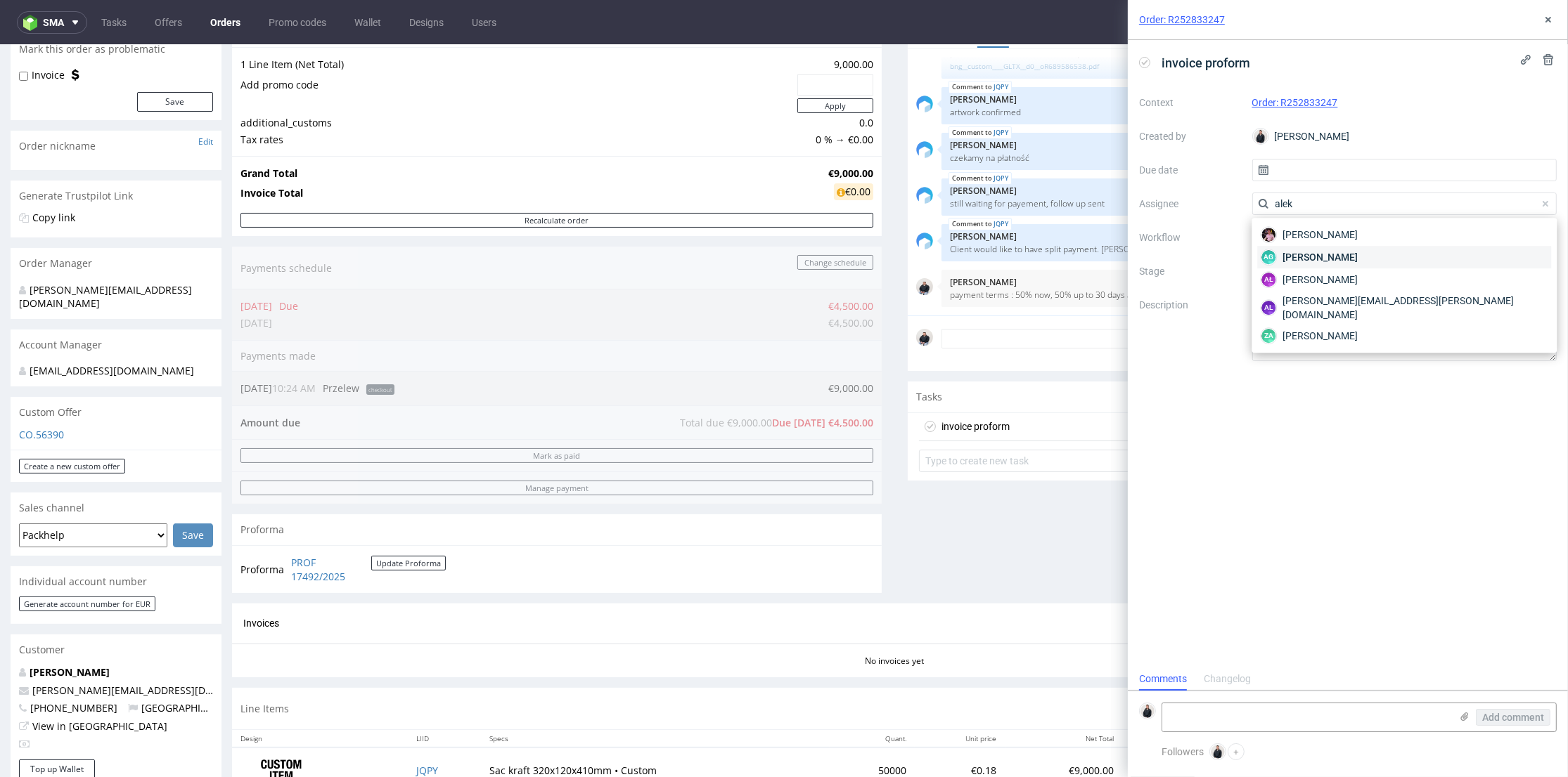
type input "alek"
click at [1357, 252] on span "Aleksandra Gątarczyk" at bounding box center [1320, 256] width 75 height 14
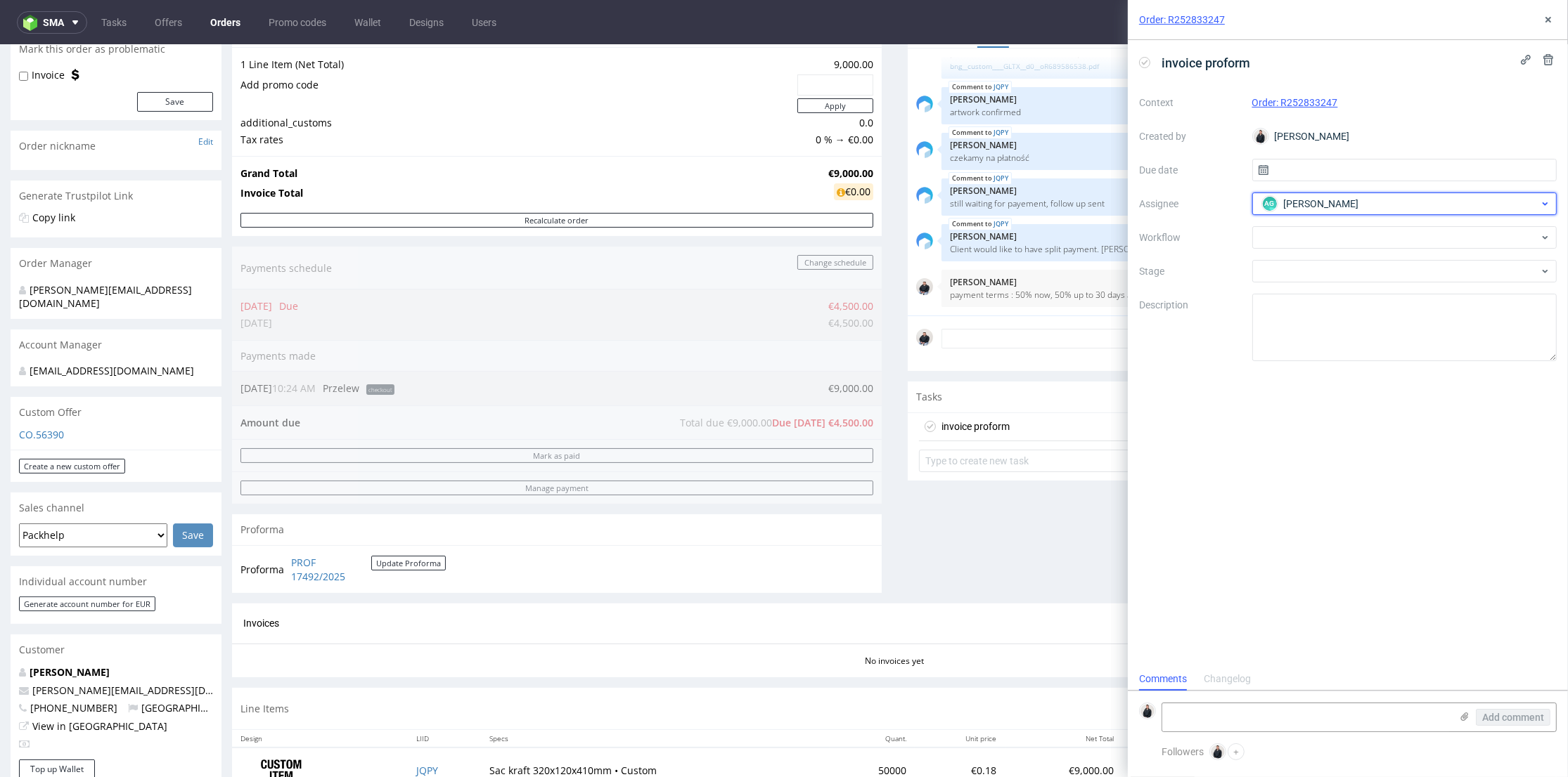
click at [1378, 207] on div "AG Aleksandra Gątarczyk" at bounding box center [1398, 203] width 281 height 23
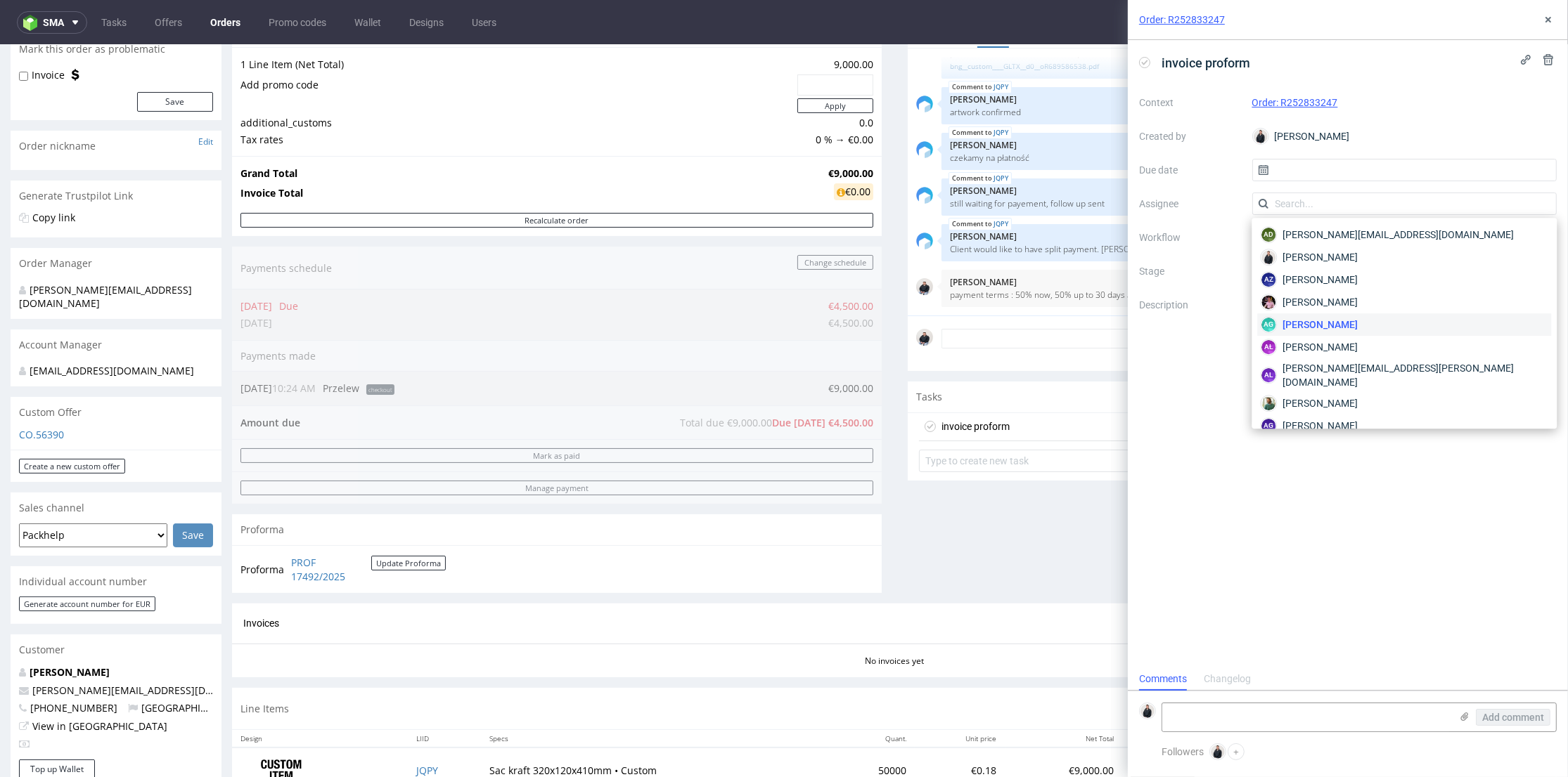
click at [1542, 69] on div "invoice proform" at bounding box center [1347, 62] width 418 height 23
click at [1543, 60] on icon at bounding box center [1548, 59] width 11 height 11
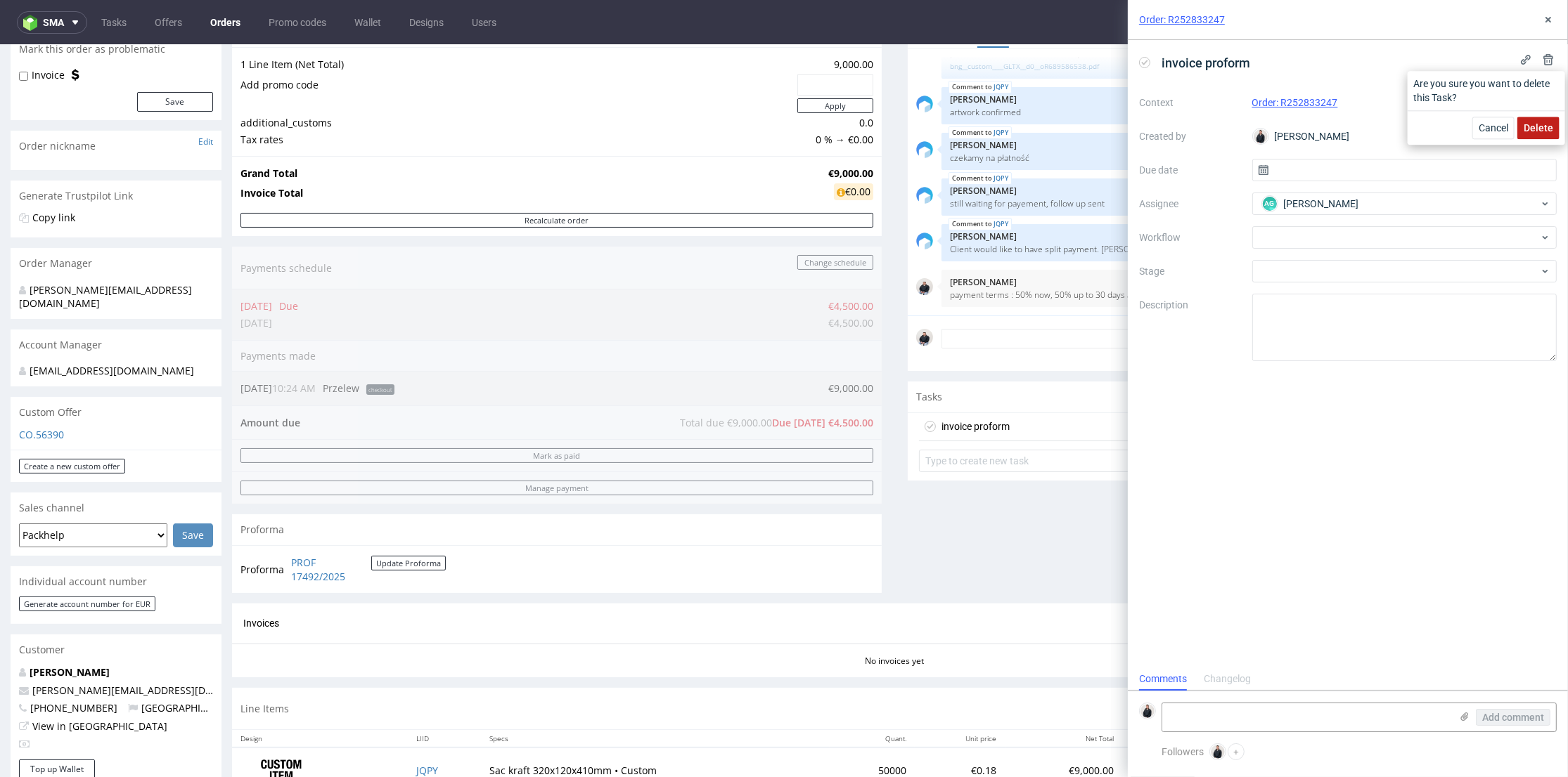
click at [1538, 123] on span "Delete" at bounding box center [1538, 128] width 29 height 10
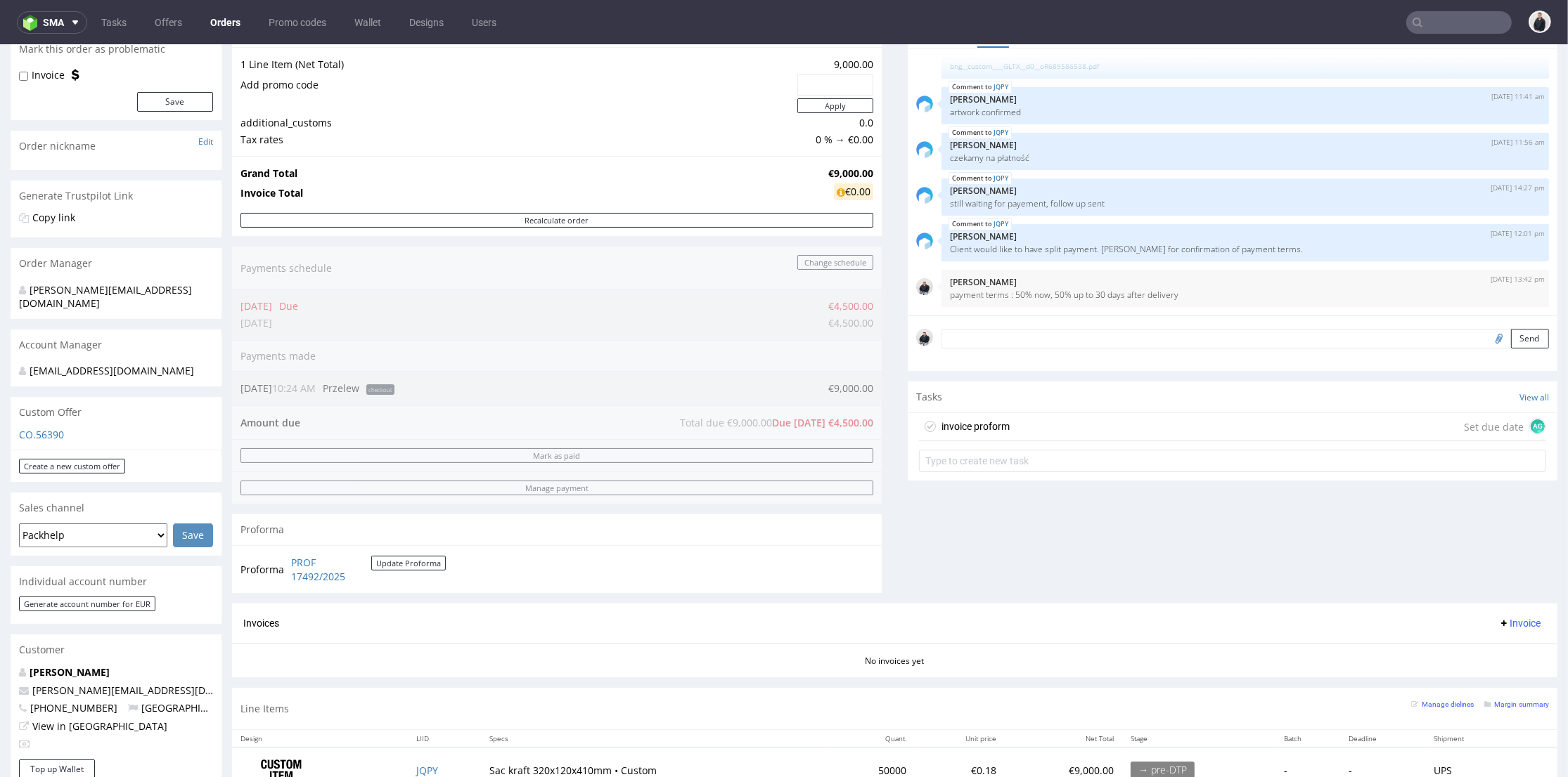
click at [1047, 429] on div "invoice proform Set due date AG" at bounding box center [1231, 427] width 627 height 28
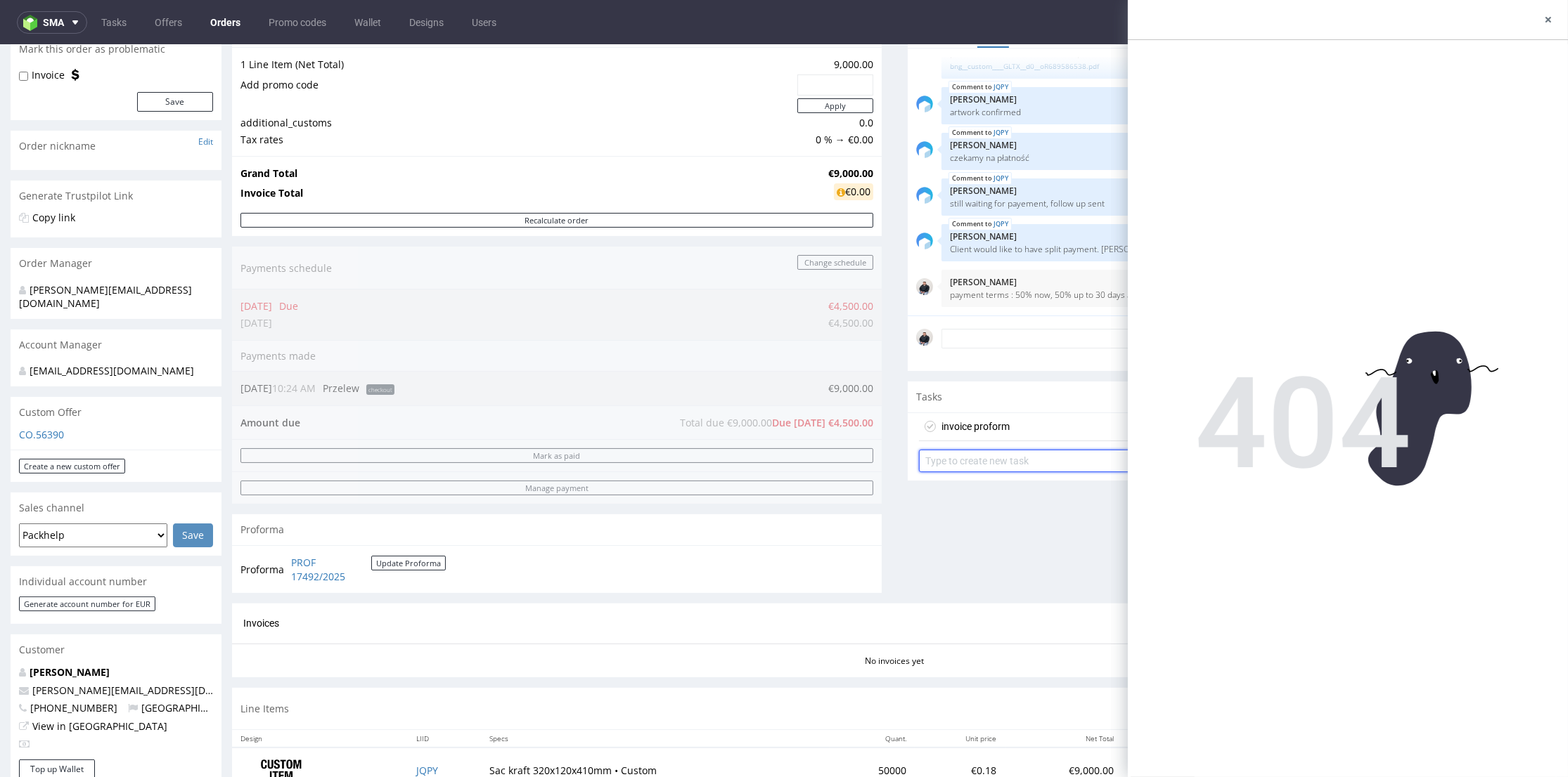
click at [1004, 460] on input "text" at bounding box center [1231, 461] width 627 height 23
click at [1023, 470] on input "text" at bounding box center [1231, 461] width 627 height 23
click at [1020, 464] on input "text" at bounding box center [1231, 461] width 627 height 23
type input "invoice proforma 50%"
click at [1010, 542] on div "Comments User (6) Order (1) Automatic (0) Attachments (1) All (6) View all (6) …" at bounding box center [1232, 310] width 649 height 587
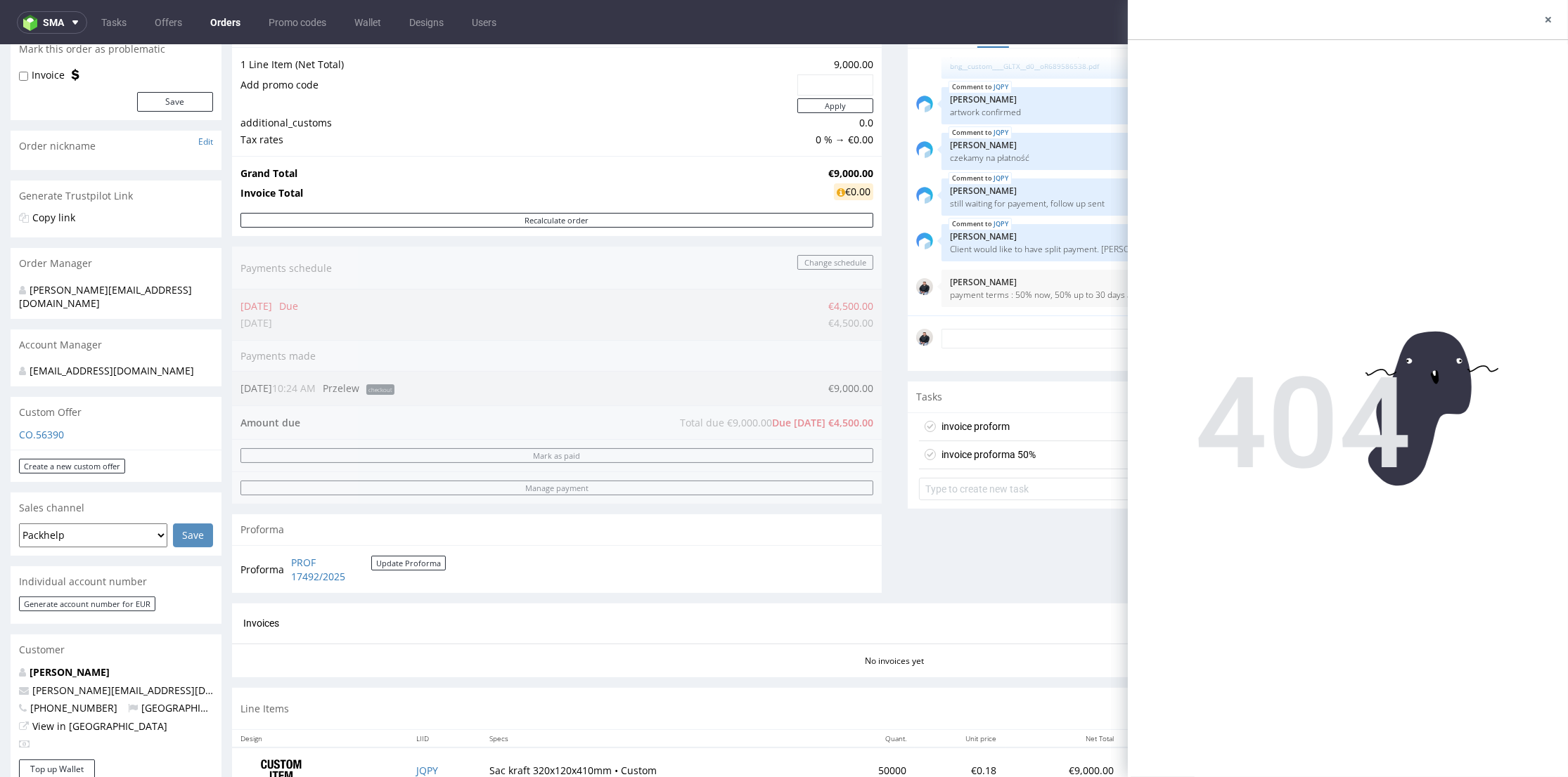
drag, startPoint x: 1072, startPoint y: 456, endPoint x: 1215, endPoint y: 407, distance: 151.2
click at [1072, 456] on div "invoice proforma 50% Set due date" at bounding box center [1231, 455] width 627 height 28
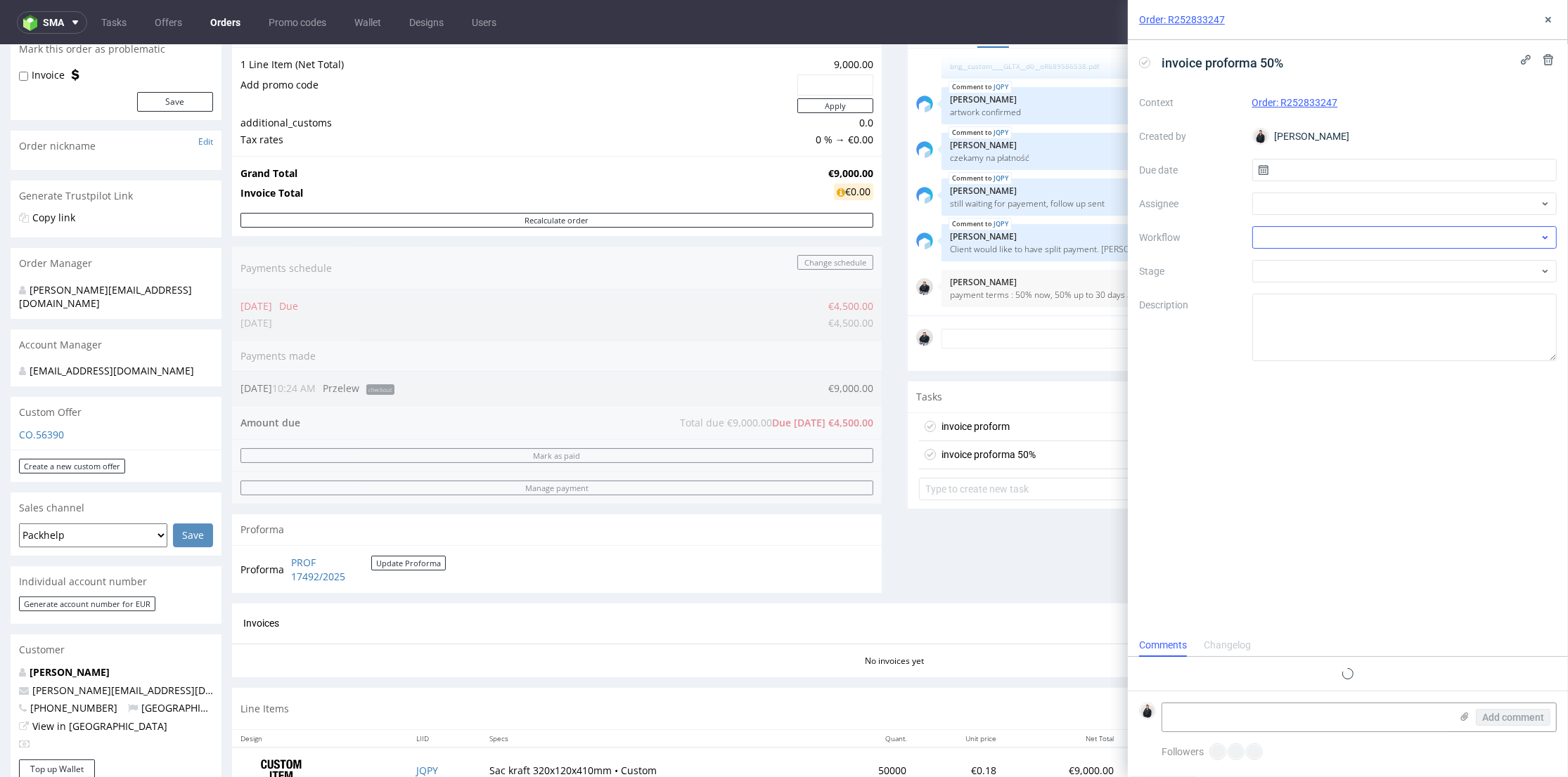
scroll to position [11, 0]
click at [1354, 199] on div at bounding box center [1405, 203] width 305 height 23
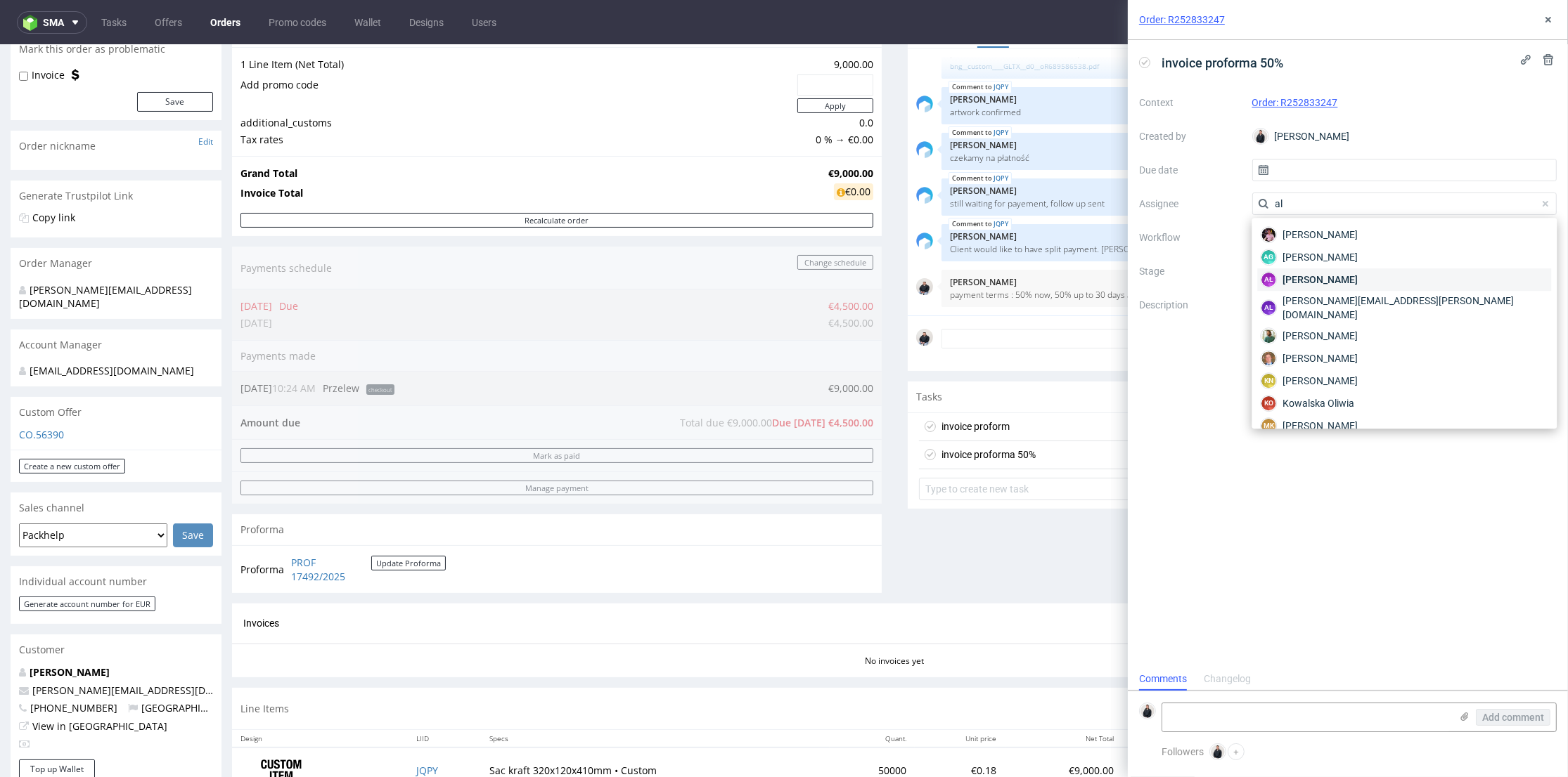
type input "al"
click at [1357, 275] on span "Aleksandra Łętowska" at bounding box center [1320, 279] width 75 height 14
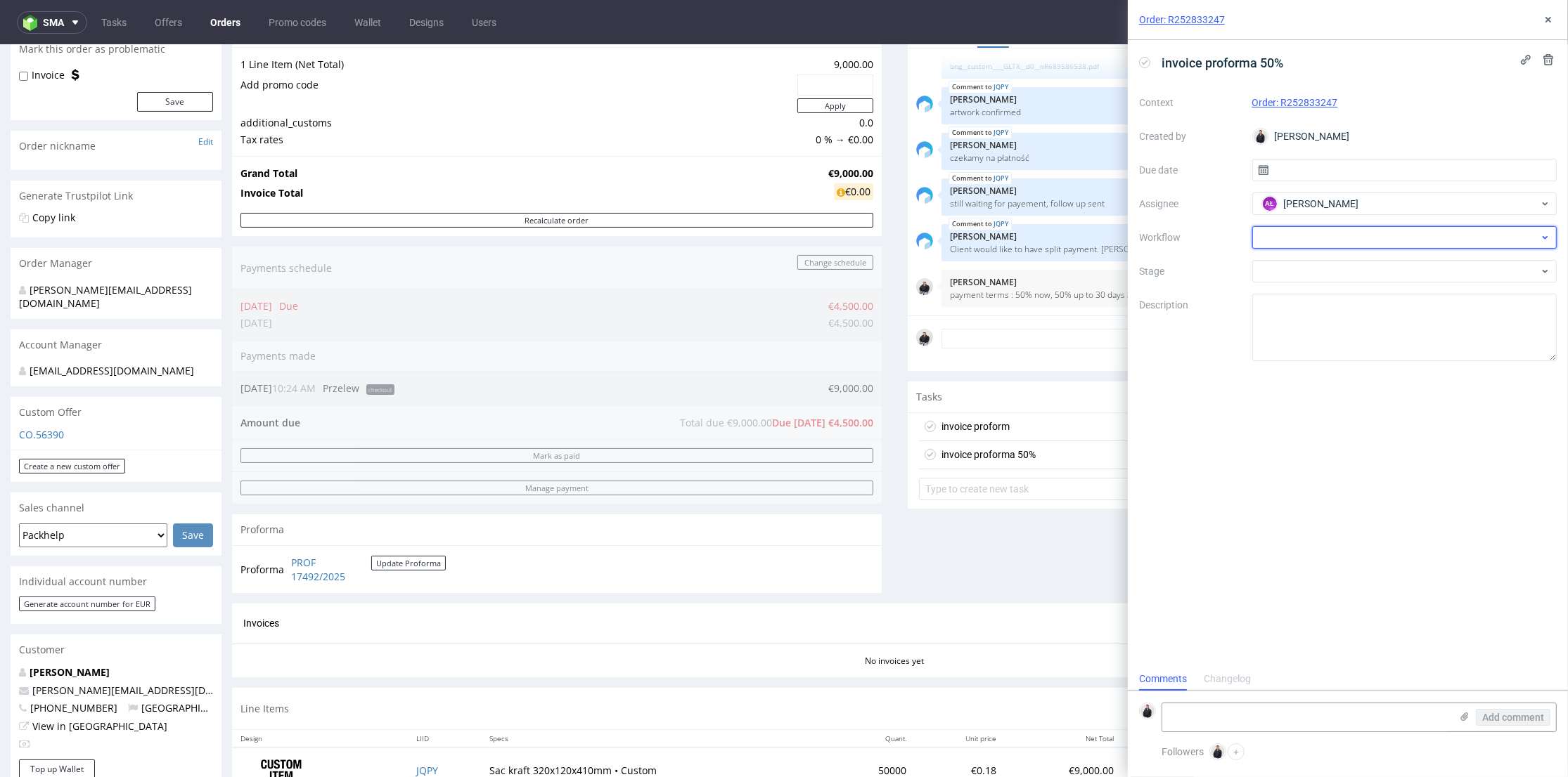
click at [1356, 237] on div at bounding box center [1405, 237] width 305 height 23
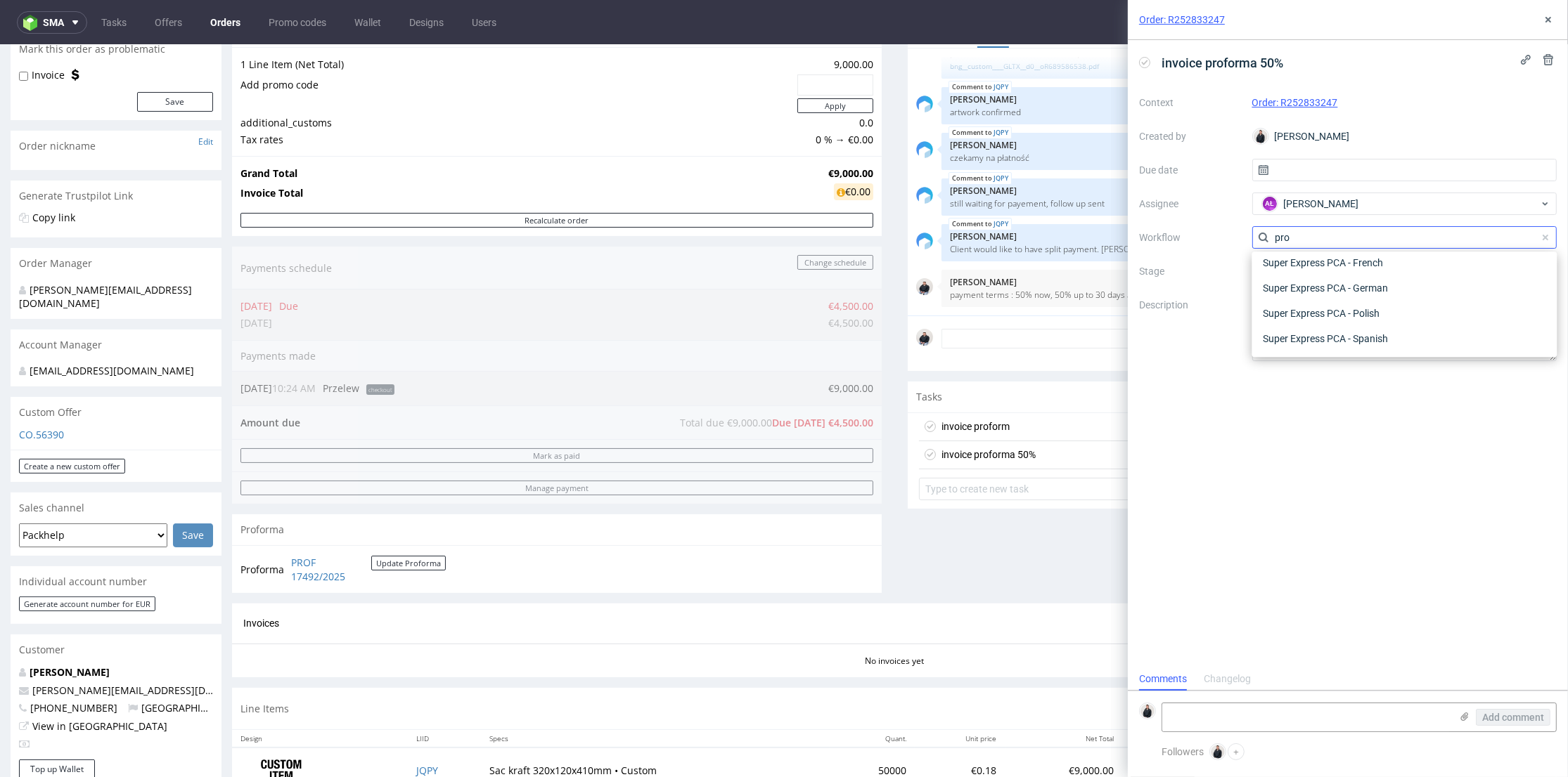
scroll to position [0, 0]
type input "pro"
click at [1364, 285] on div "Finance - Invoice - Proforma" at bounding box center [1404, 288] width 294 height 26
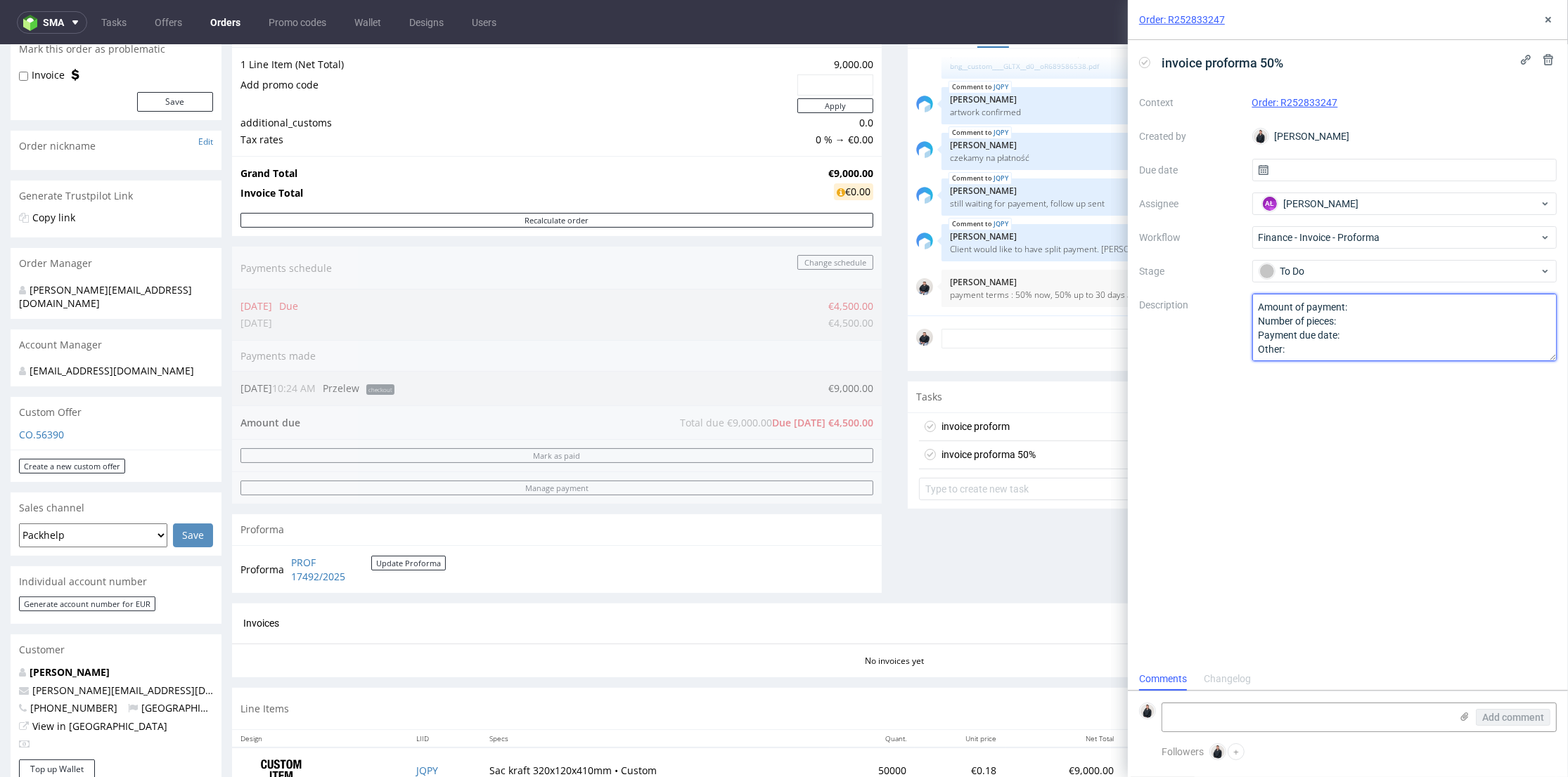
click at [1366, 302] on textarea "Amount of payment: Number of pieces: Payment due date: Other:" at bounding box center [1405, 327] width 305 height 67
click at [1376, 320] on textarea "Amount of payment: Number of pieces: Payment due date: Other:" at bounding box center [1405, 327] width 305 height 67
drag, startPoint x: 1376, startPoint y: 308, endPoint x: 1350, endPoint y: 305, distance: 26.2
click at [1350, 305] on textarea "Amount of payment: Number of pieces: Payment due date: Other:" at bounding box center [1405, 327] width 305 height 67
click at [1354, 307] on textarea "Amount of payment: Number of pieces: Payment due date: Other:" at bounding box center [1405, 327] width 305 height 67
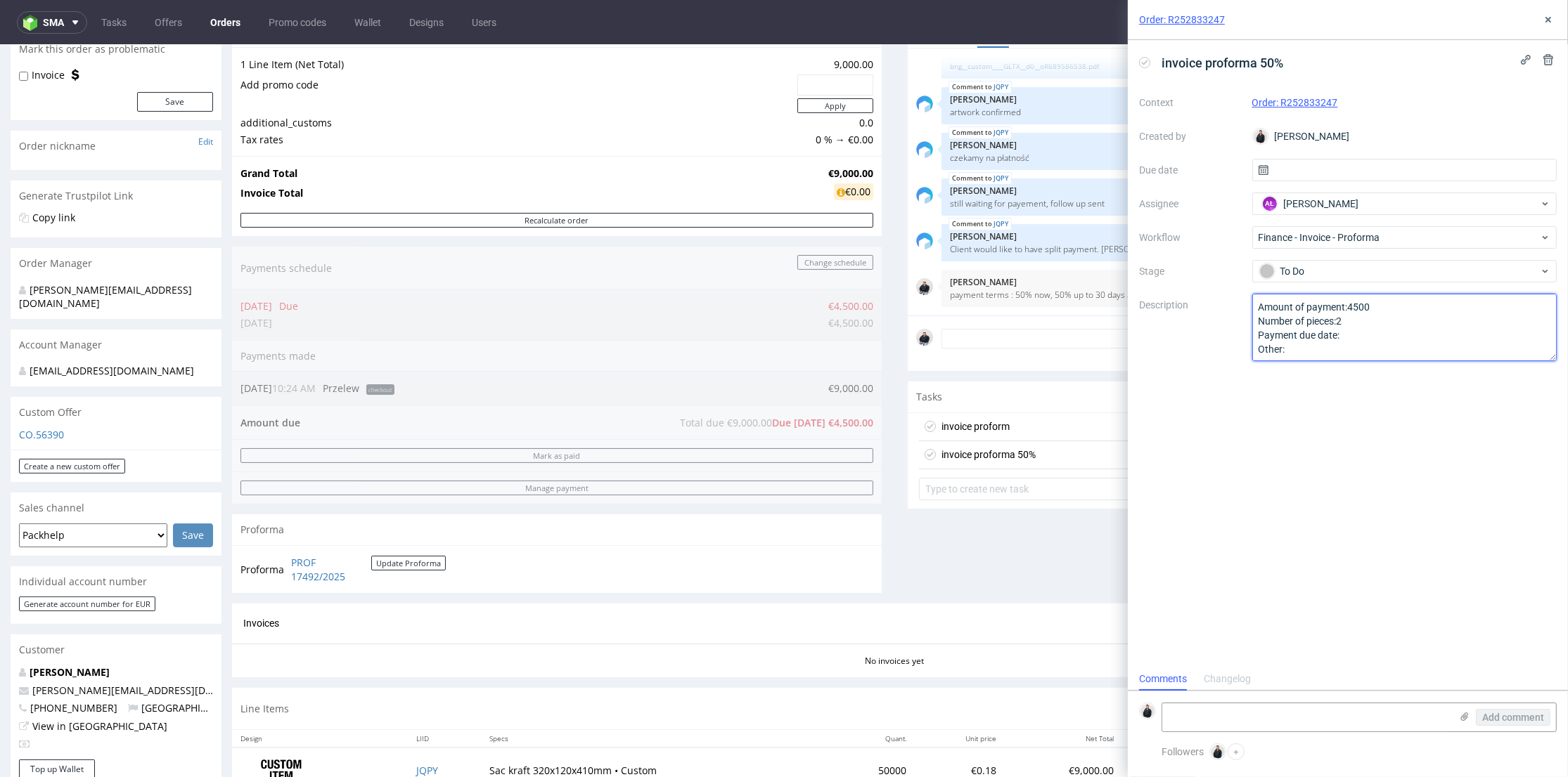
click at [1362, 329] on textarea "Amount of payment: Number of pieces: Payment due date: Other:" at bounding box center [1405, 327] width 305 height 67
drag, startPoint x: 1339, startPoint y: 323, endPoint x: 1347, endPoint y: 323, distance: 8.0
click at [1347, 323] on textarea "Amount of payment: Number of pieces: Payment due date: Other:" at bounding box center [1405, 327] width 305 height 67
click at [1350, 333] on textarea "Amount of payment: Number of pieces: Payment due date: Other:" at bounding box center [1405, 327] width 305 height 67
type textarea "Amount of payment:4500 Number of pieces:1 Payment due date:18.09.2025 Other:"
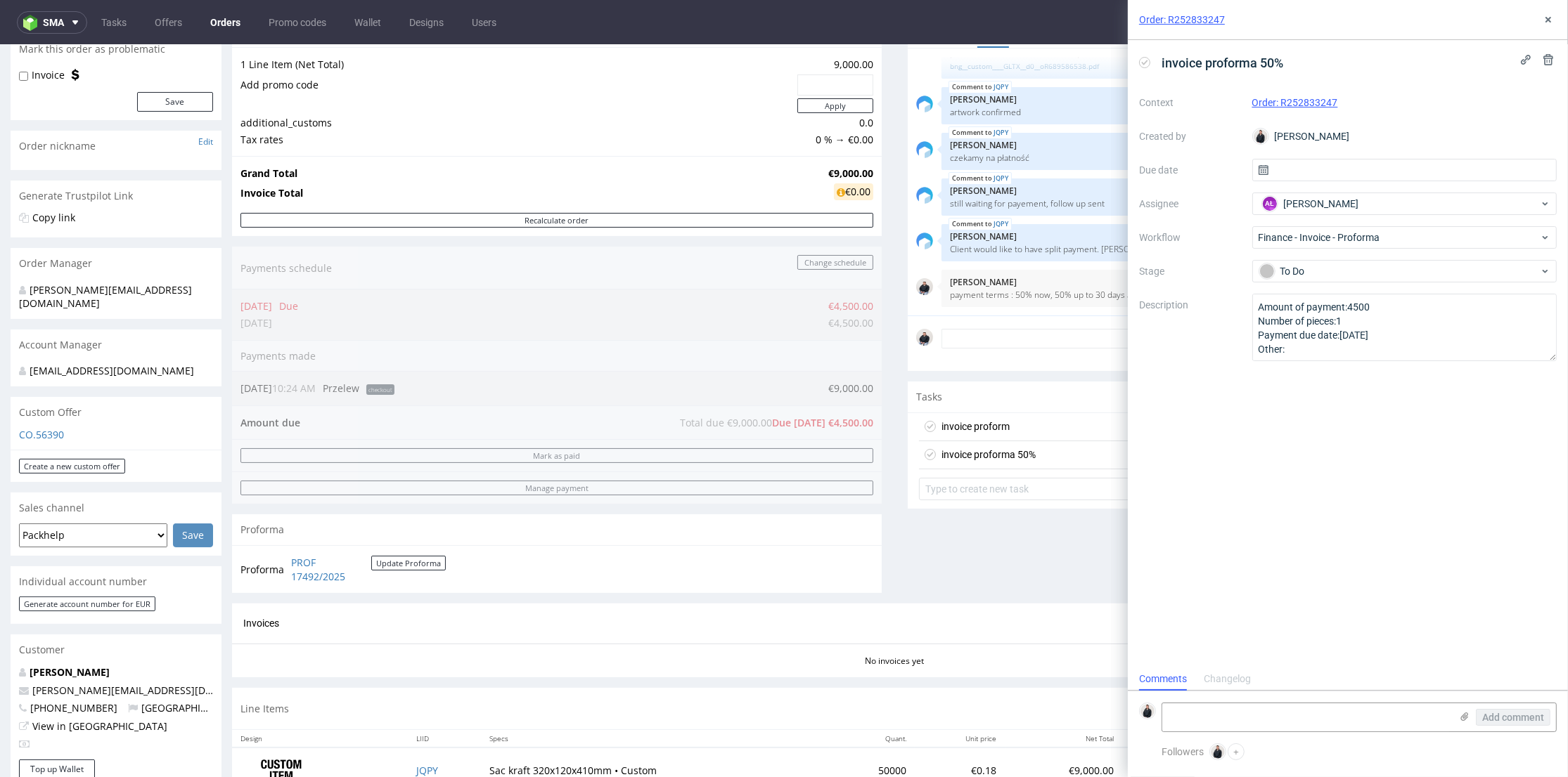
click at [1341, 443] on div "invoice proforma 50% Context Order: R252833247 Created by Adrian Margula Due da…" at bounding box center [1347, 354] width 440 height 627
click at [1238, 746] on button "+" at bounding box center [1236, 751] width 16 height 16
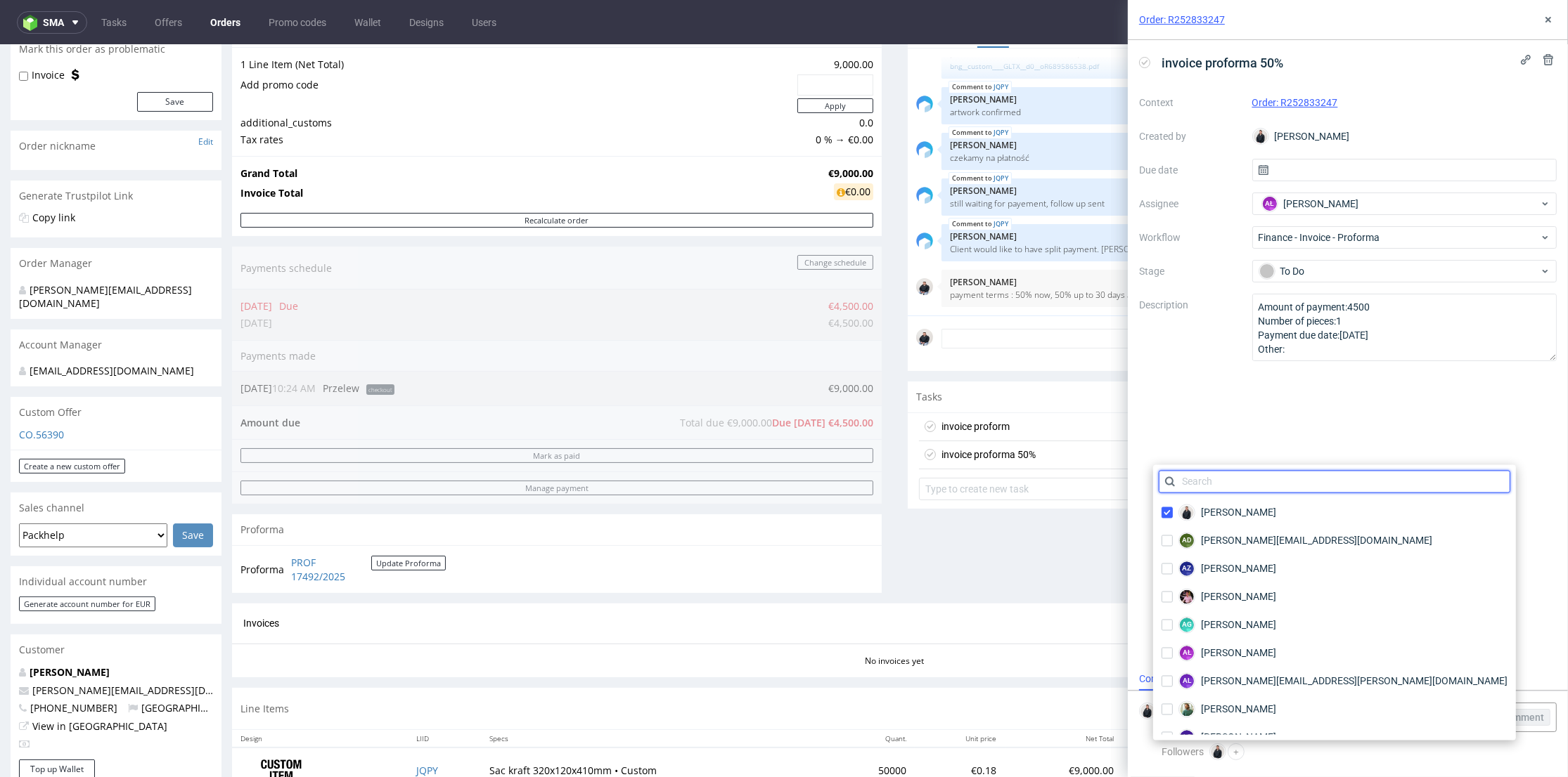
click at [1267, 486] on input "text" at bounding box center [1334, 482] width 351 height 23
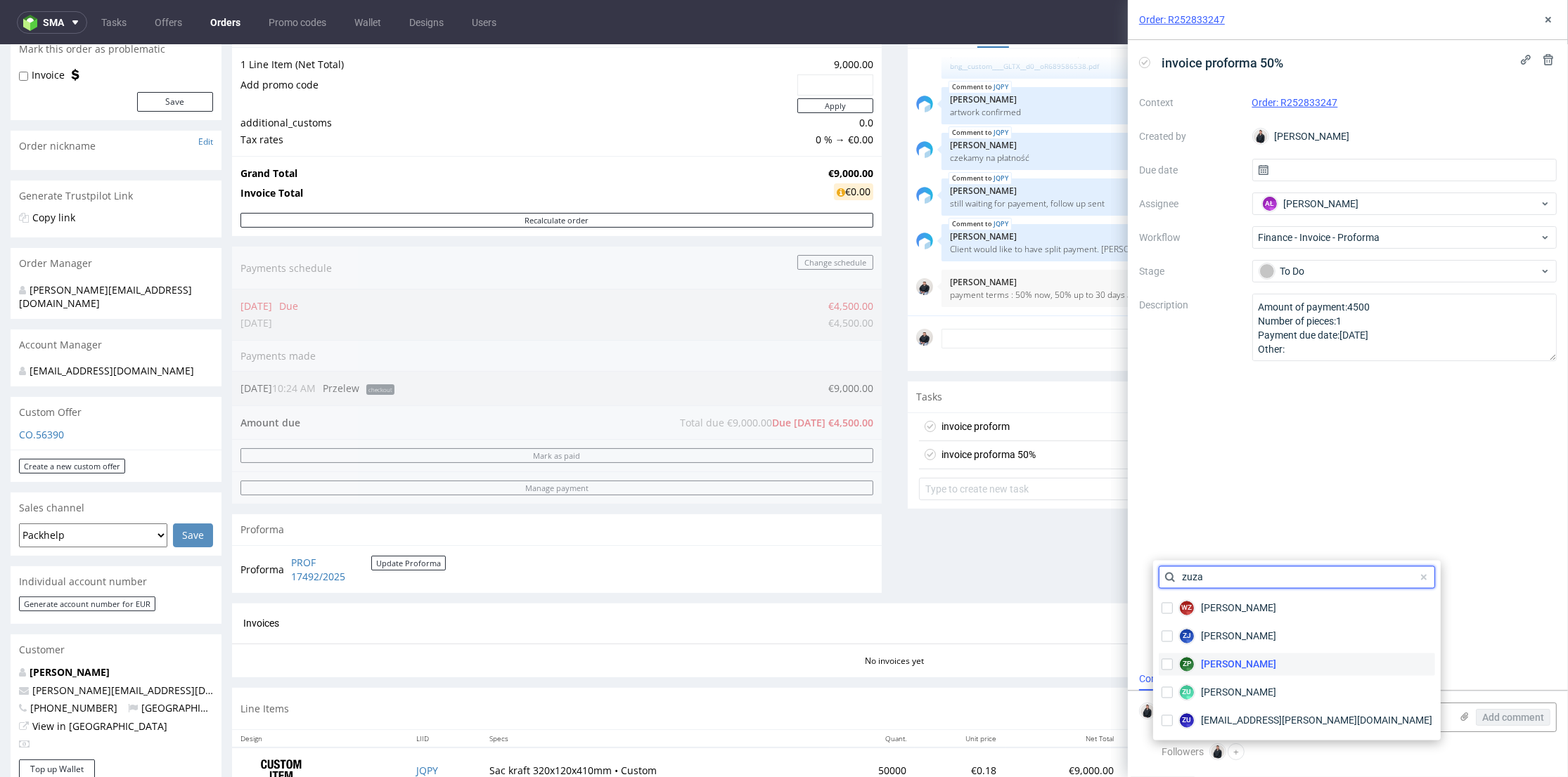
type input "zuza"
click at [1234, 660] on span "[PERSON_NAME]" at bounding box center [1238, 664] width 75 height 14
click at [1433, 596] on div "invoice proforma 50% Context Order: R252833247 Created by Adrian Margula Due da…" at bounding box center [1347, 354] width 440 height 627
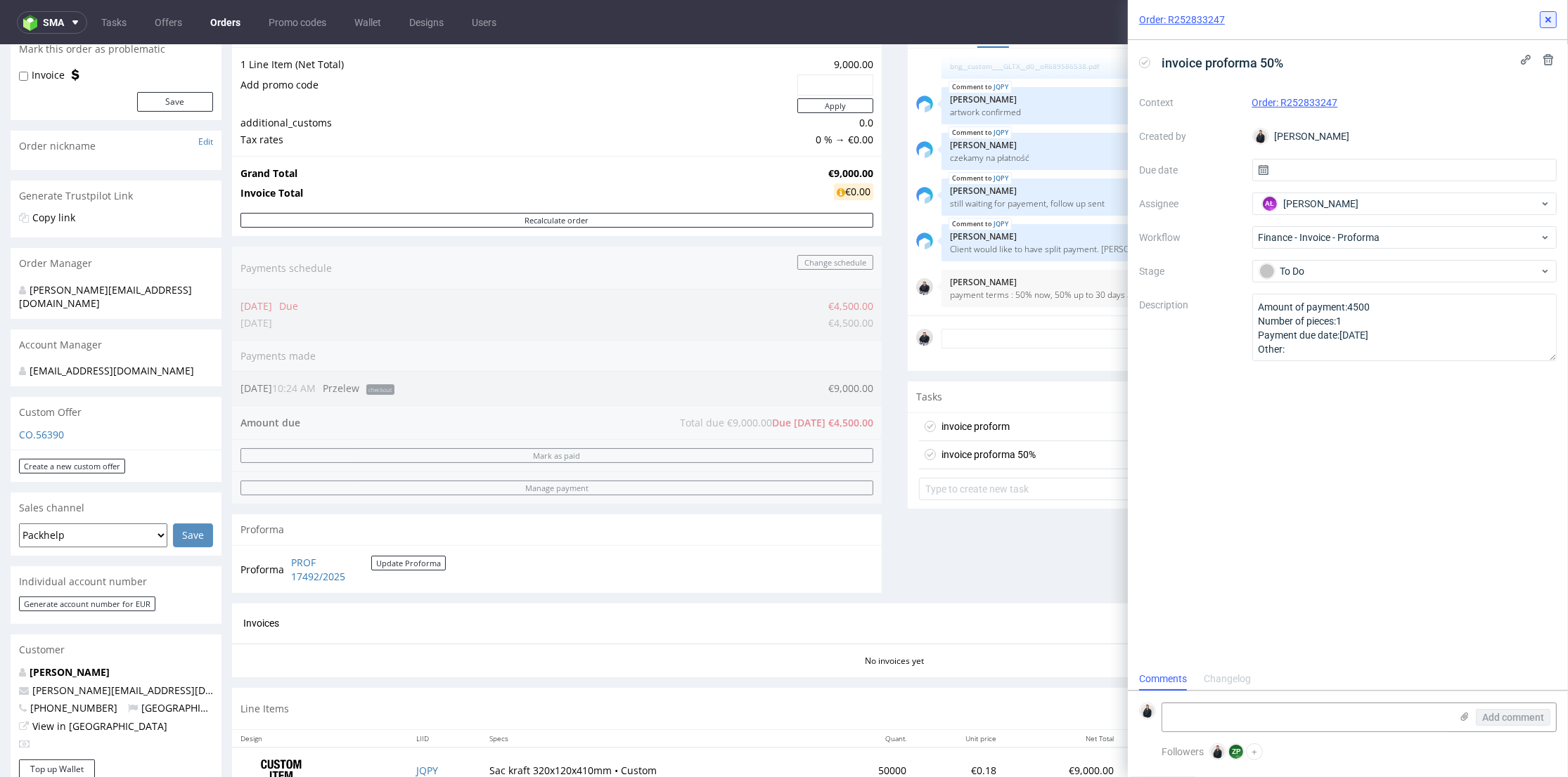
click at [1551, 19] on icon at bounding box center [1548, 19] width 11 height 11
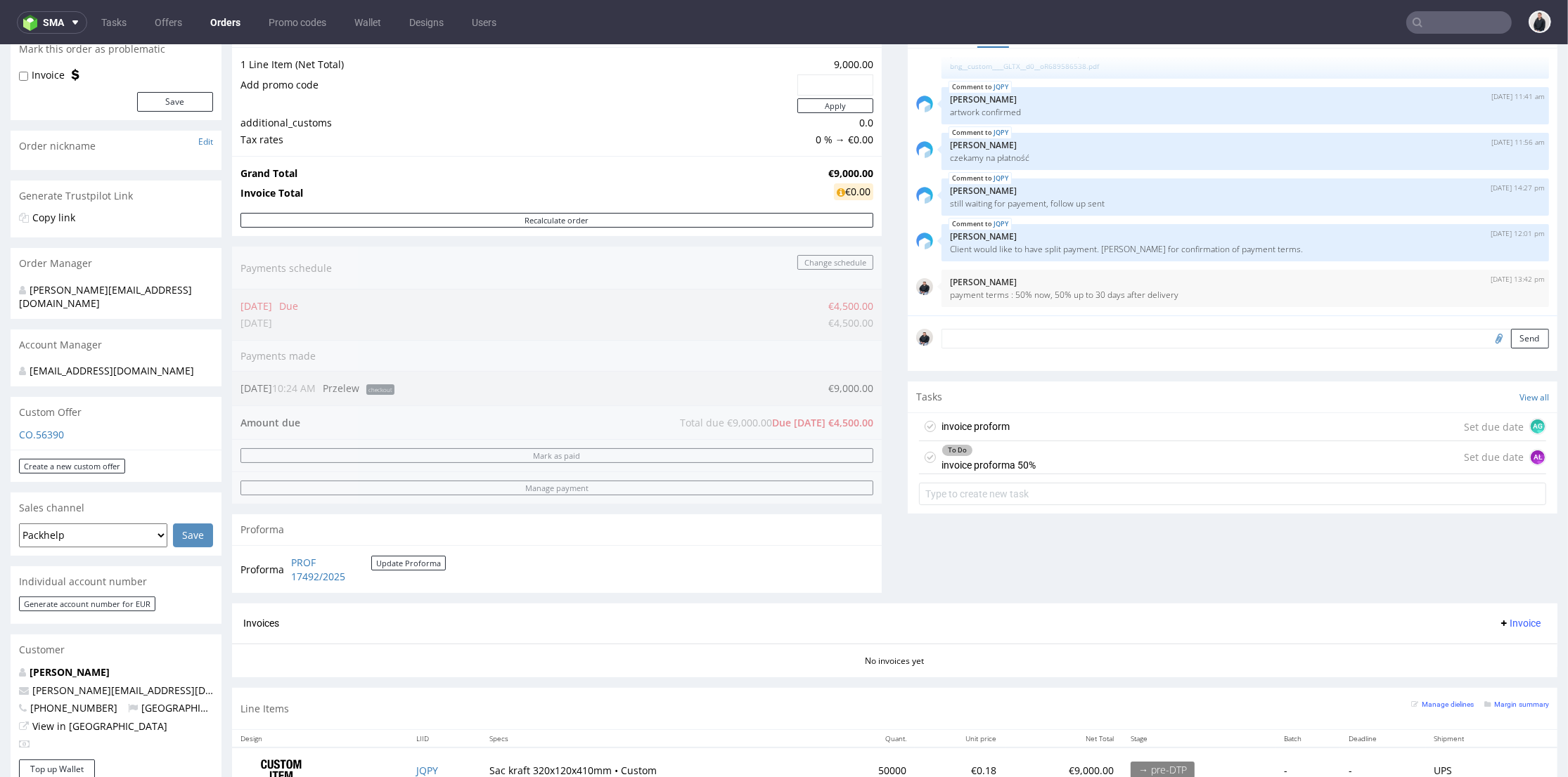
click at [1106, 577] on div "Comments User (6) Order (1) Automatic (0) Attachments (1) All (6) View all (6) …" at bounding box center [1232, 310] width 649 height 587
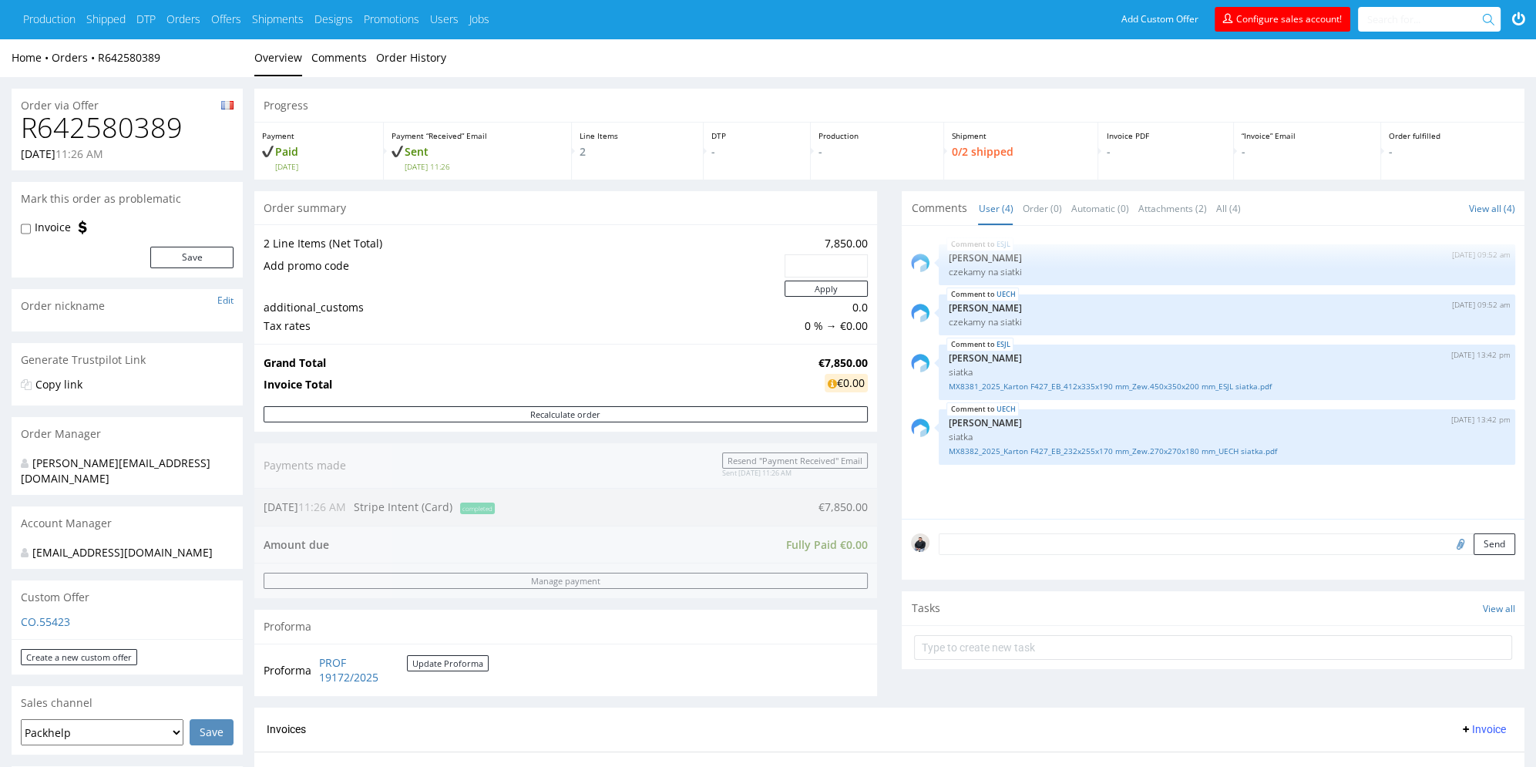
scroll to position [308, 0]
